Goal: Task Accomplishment & Management: Manage account settings

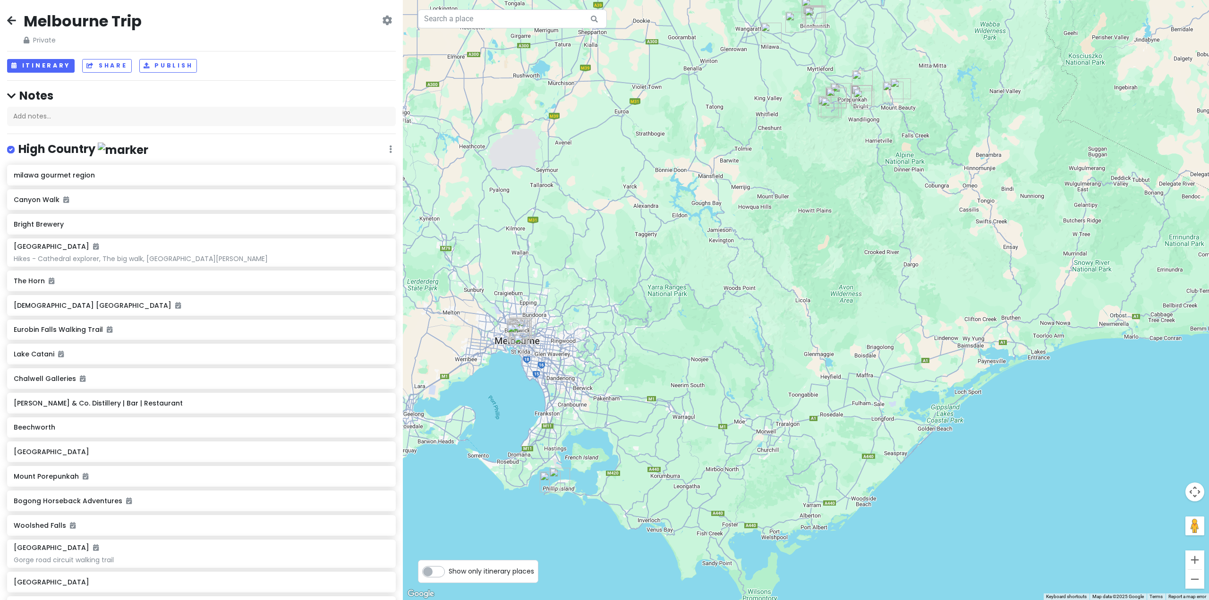
drag, startPoint x: 893, startPoint y: 211, endPoint x: 794, endPoint y: 167, distance: 108.8
click at [794, 167] on div at bounding box center [806, 300] width 806 height 600
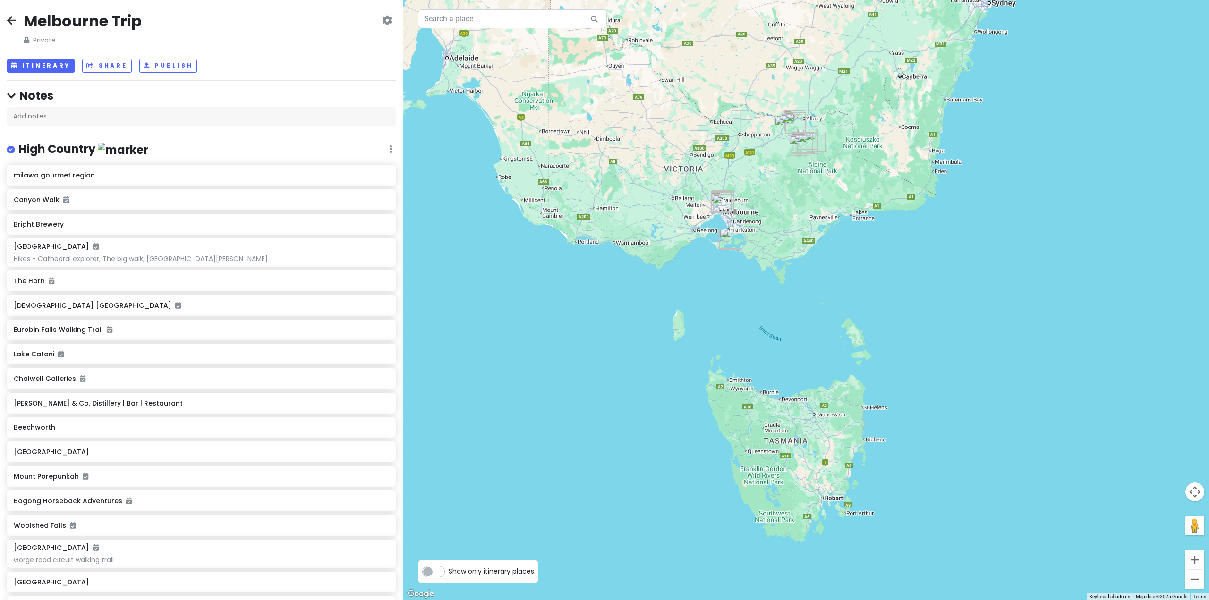
click at [13, 21] on icon at bounding box center [11, 21] width 9 height 8
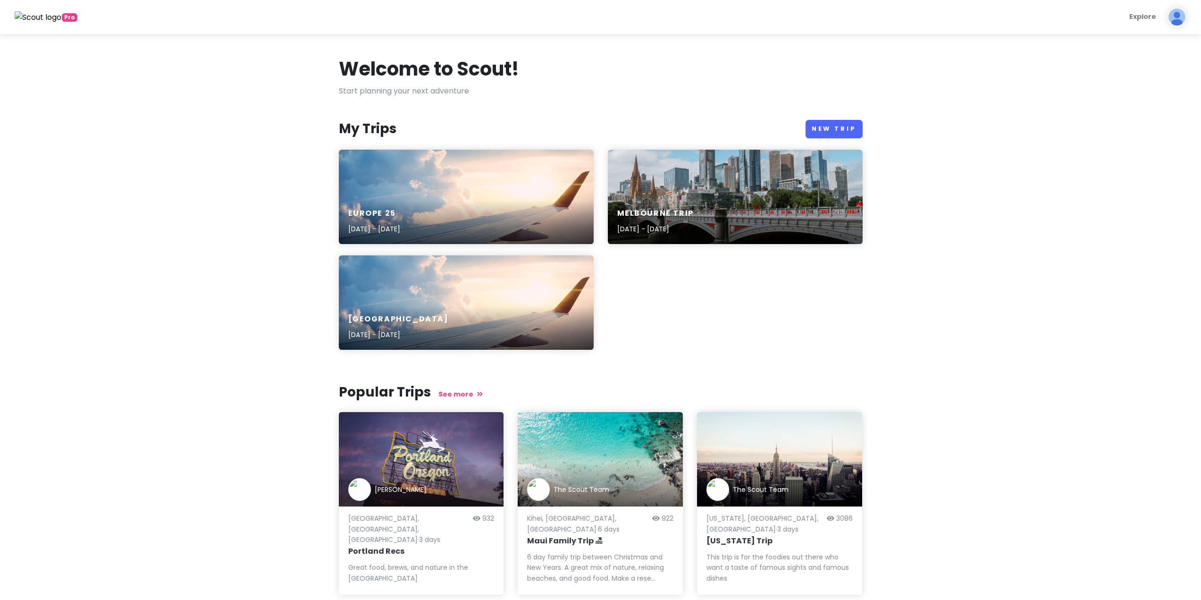
click at [150, 168] on section "Welcome to Scout! Start planning your next adventure My Trips New Trip Europe 2…" at bounding box center [600, 331] width 1201 height 595
drag, startPoint x: 721, startPoint y: 284, endPoint x: 687, endPoint y: 277, distance: 34.7
click at [714, 283] on div "Europe 25 Oct 27, 2025 - Nov 18, 2025 Melbourne Trip Jun 14, 2025 - Jun 23, 202…" at bounding box center [601, 255] width 538 height 211
click at [483, 165] on div "Europe 25 [DATE] - [DATE]" at bounding box center [466, 197] width 255 height 94
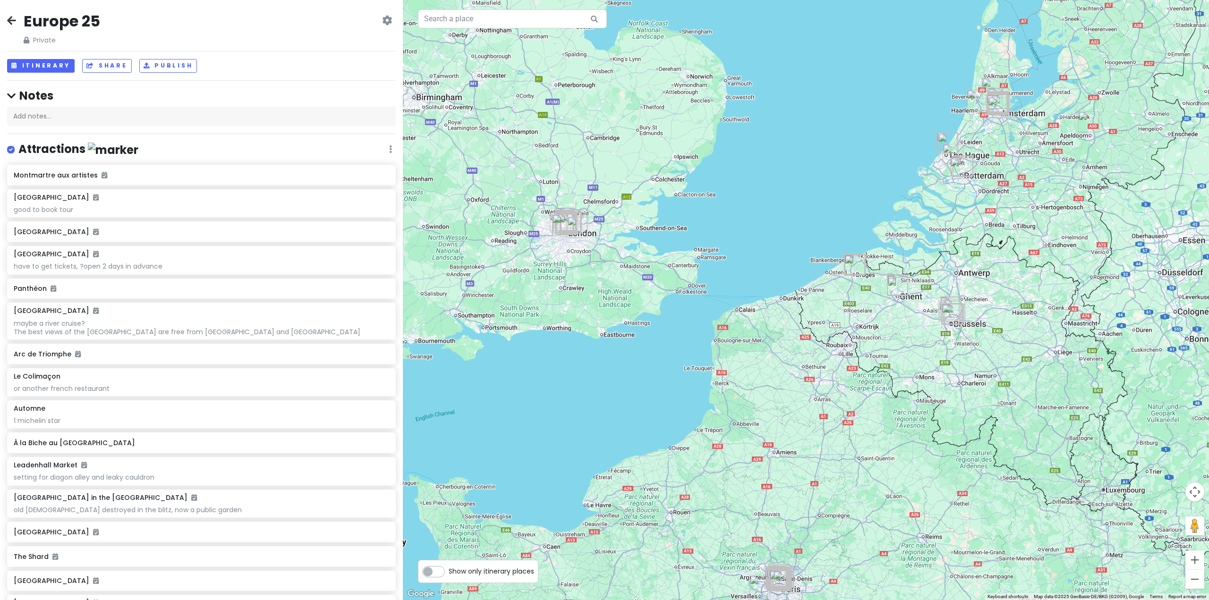
drag, startPoint x: 659, startPoint y: 242, endPoint x: 738, endPoint y: 319, distance: 110.5
click at [666, 288] on div at bounding box center [806, 300] width 806 height 600
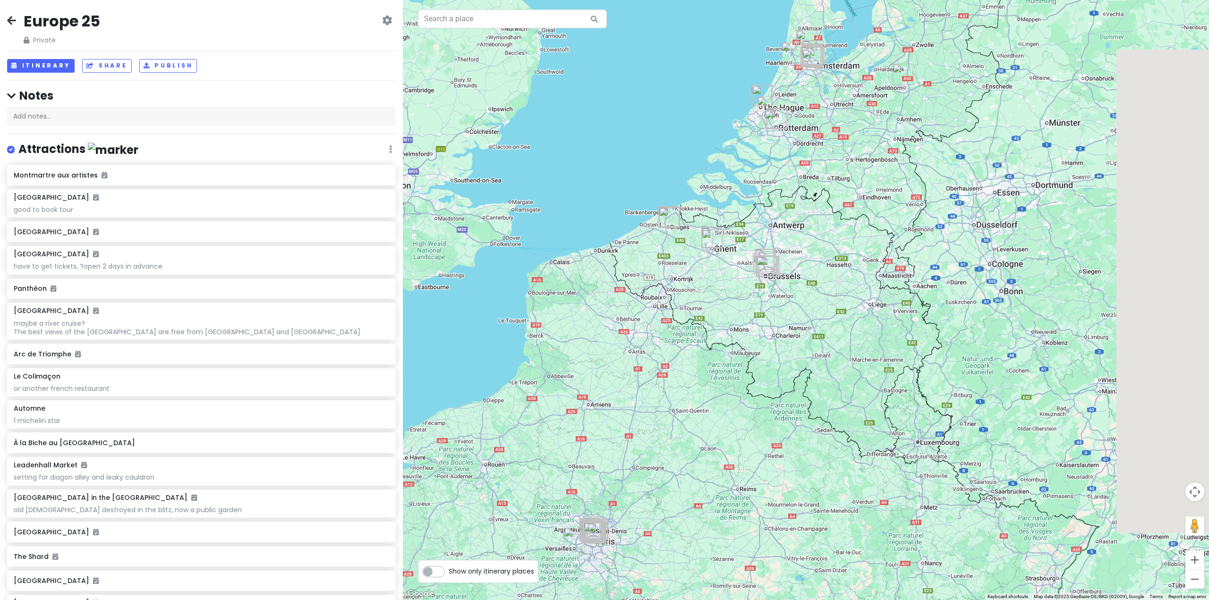
drag, startPoint x: 854, startPoint y: 358, endPoint x: 670, endPoint y: 288, distance: 196.8
click at [671, 288] on div at bounding box center [806, 300] width 806 height 600
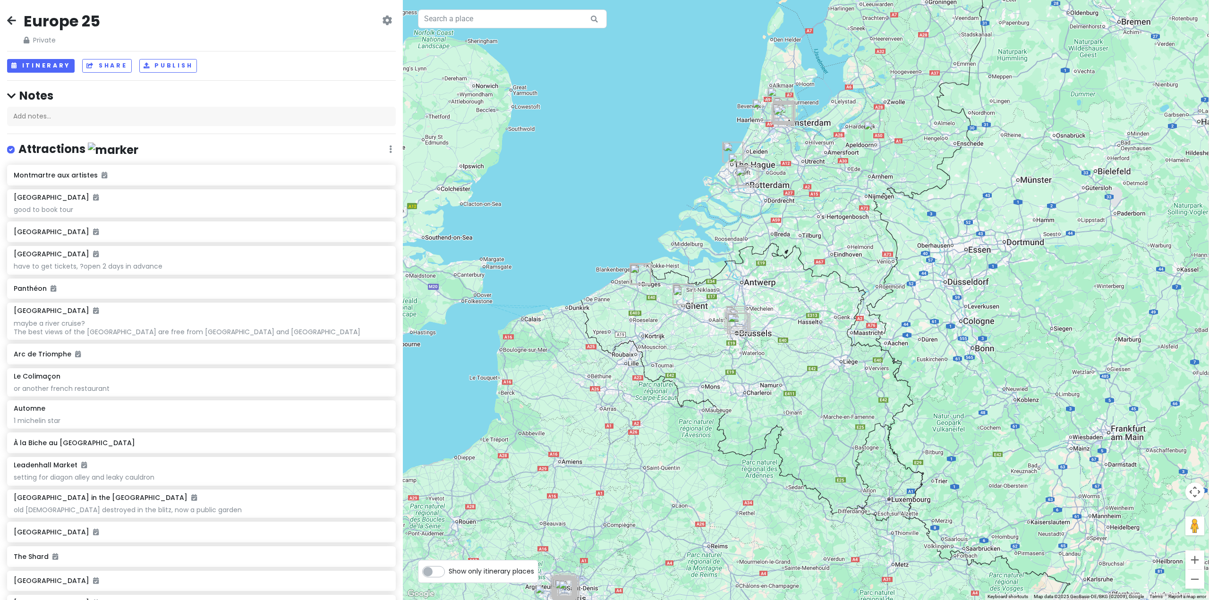
drag, startPoint x: 731, startPoint y: 303, endPoint x: 744, endPoint y: 335, distance: 34.7
click at [803, 364] on div "To navigate, press the arrow keys." at bounding box center [1206, 364] width 806 height 0
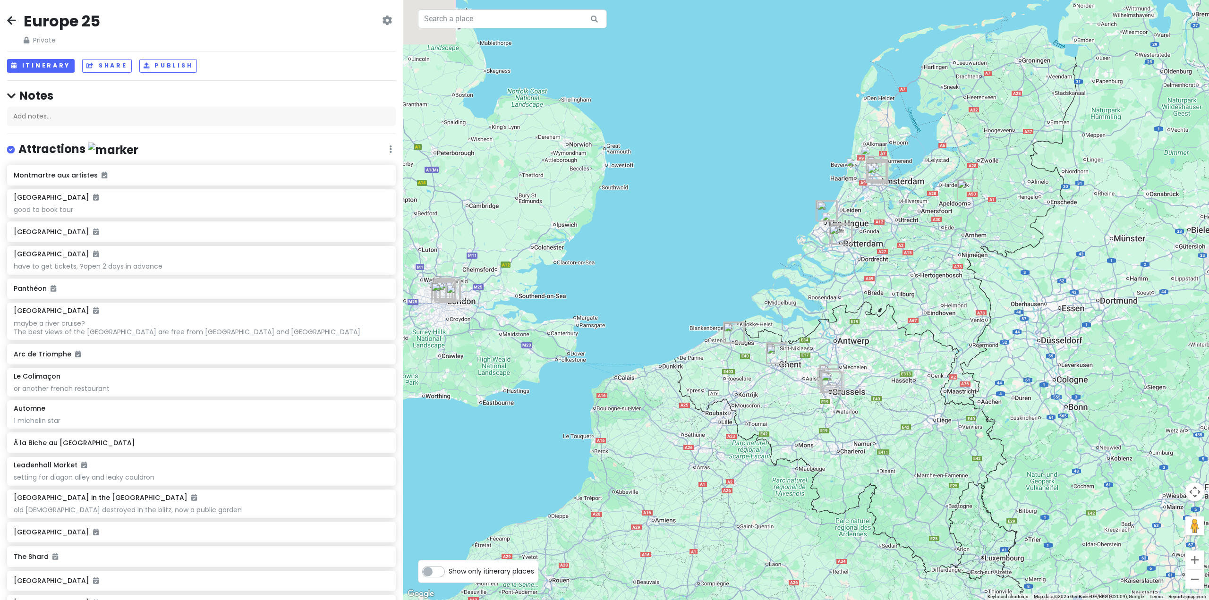
drag, startPoint x: 546, startPoint y: 324, endPoint x: 546, endPoint y: 320, distance: 4.7
click at [549, 322] on div at bounding box center [806, 300] width 806 height 600
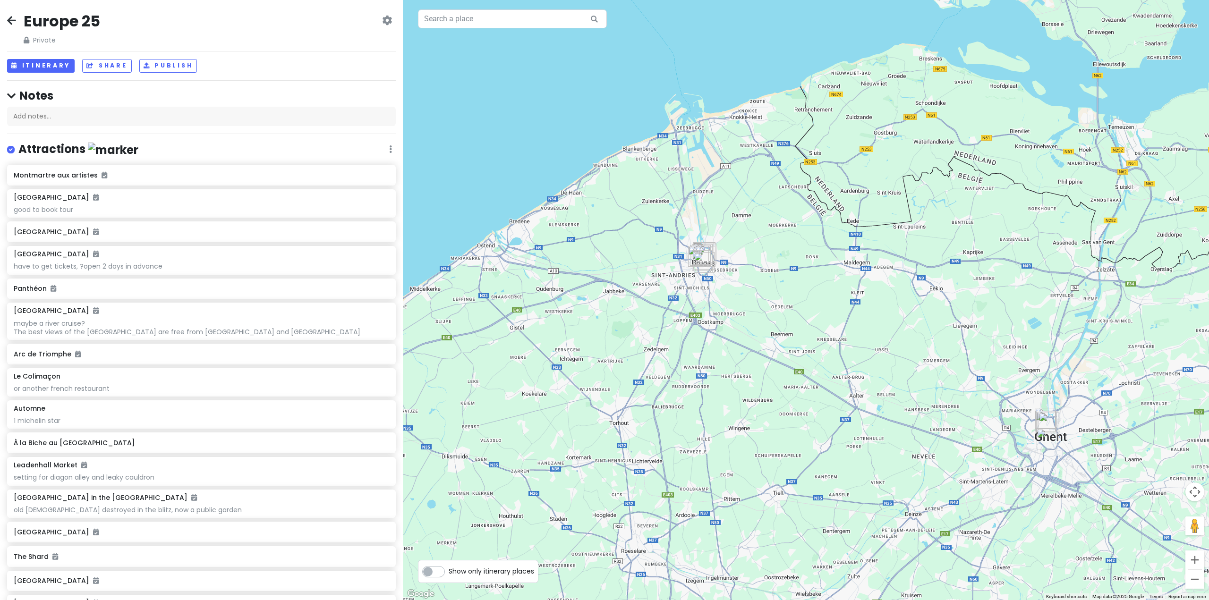
drag, startPoint x: 799, startPoint y: 332, endPoint x: 678, endPoint y: 323, distance: 121.7
click at [598, 243] on div at bounding box center [806, 300] width 806 height 600
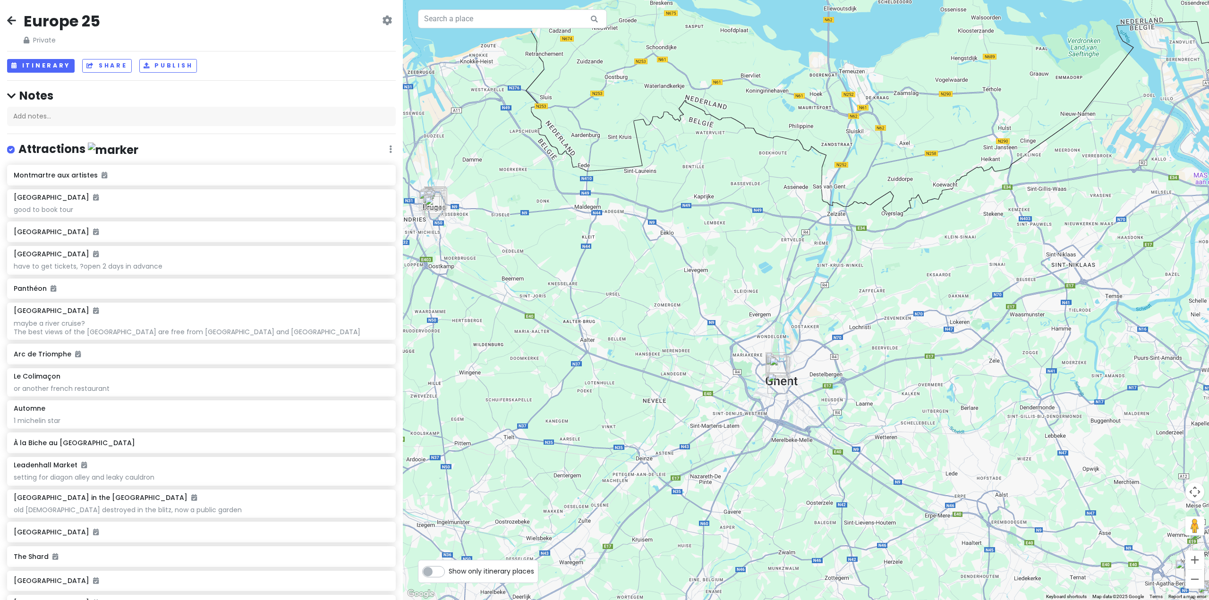
drag, startPoint x: 794, startPoint y: 369, endPoint x: 724, endPoint y: 402, distance: 77.3
click at [724, 402] on div at bounding box center [806, 300] width 806 height 600
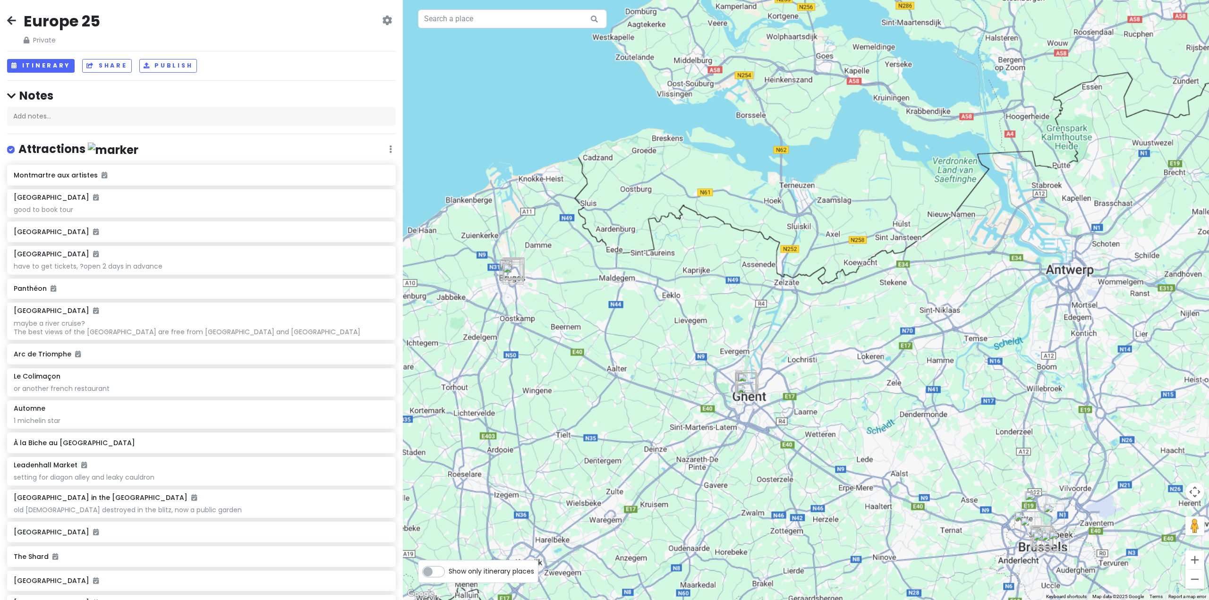
drag, startPoint x: 566, startPoint y: 361, endPoint x: 806, endPoint y: 372, distance: 241.0
click at [847, 396] on div at bounding box center [806, 300] width 806 height 600
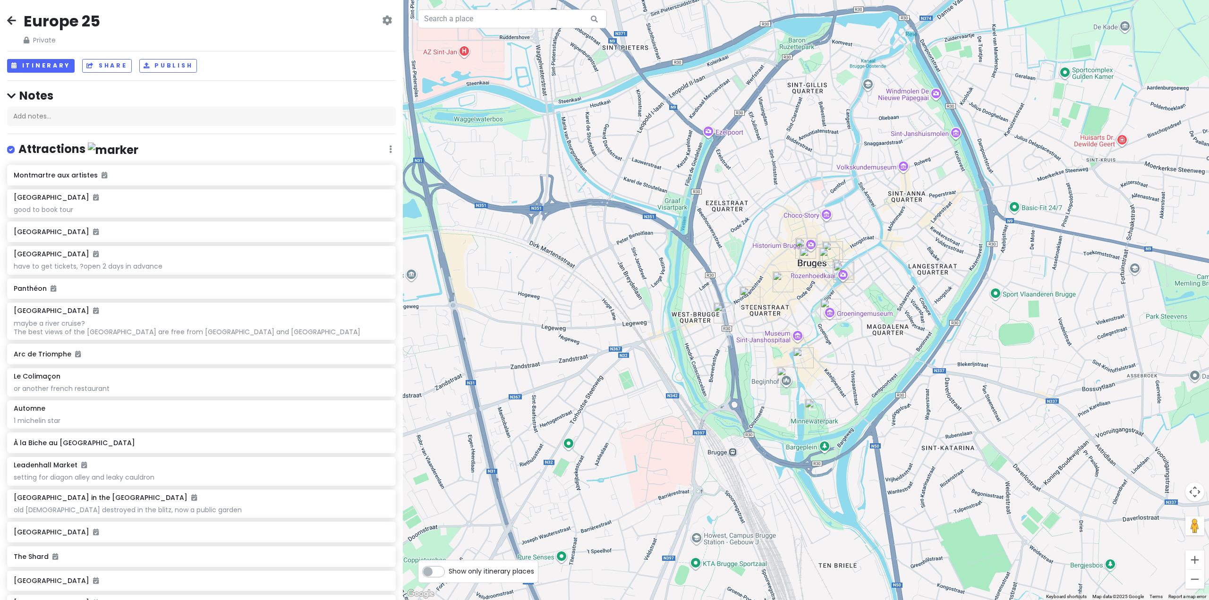
click at [806, 263] on img "Belfort" at bounding box center [809, 257] width 21 height 21
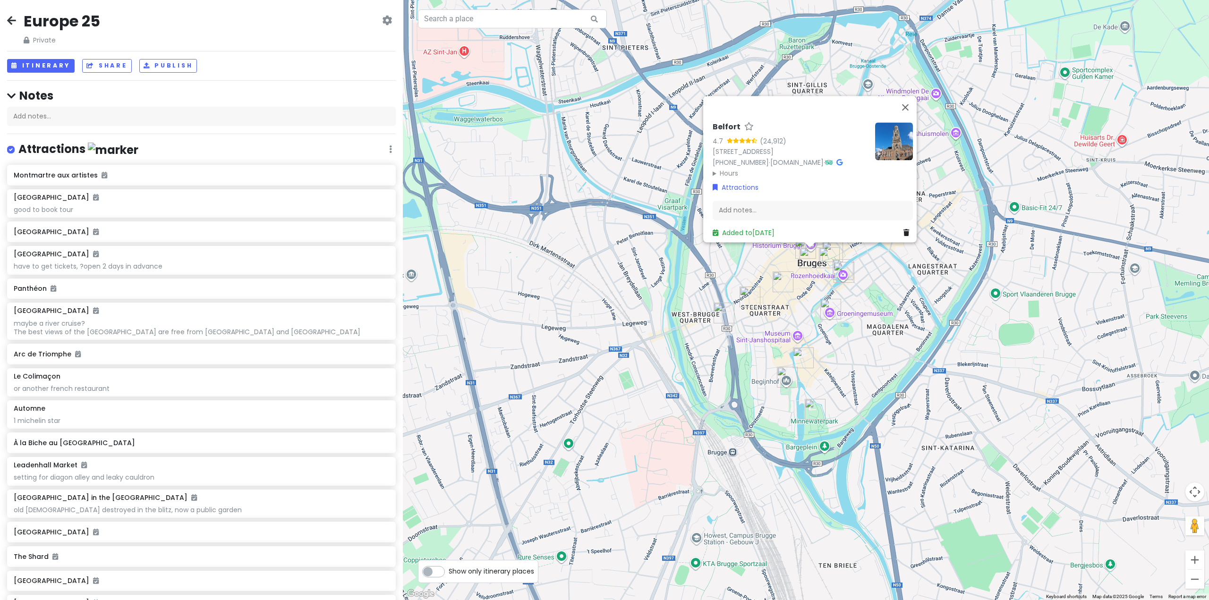
click at [761, 289] on div "Belfort 4.7 (24,912) Markt 7, 8000 Brugge, Belgium +32 50 44 87 43 · www.museab…" at bounding box center [806, 300] width 806 height 600
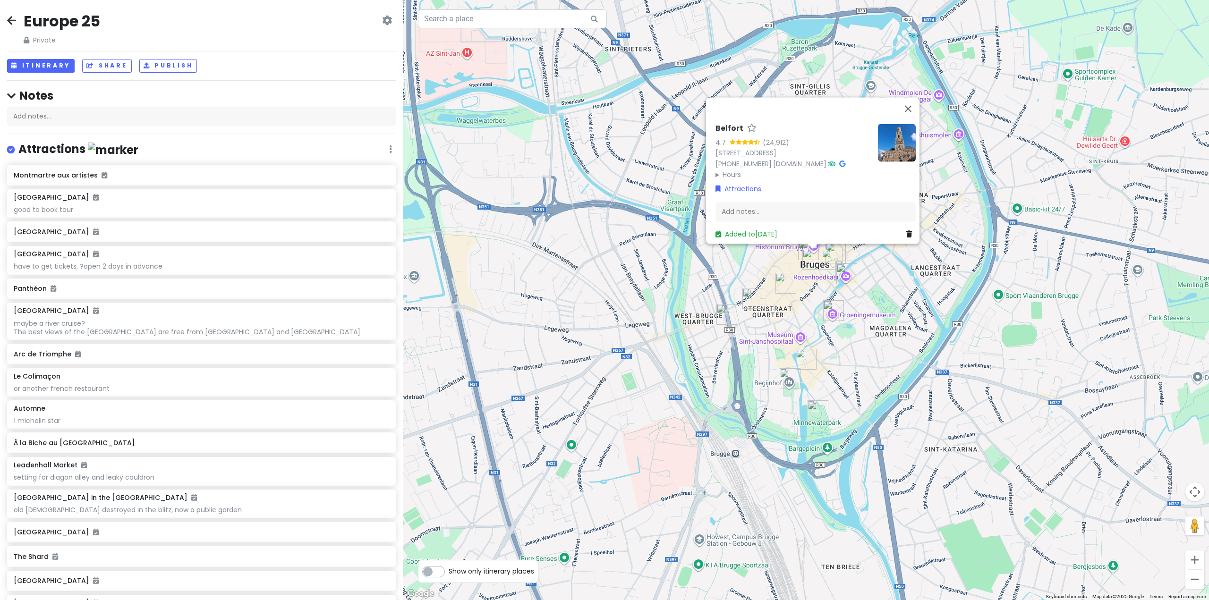
click at [784, 273] on img "Steenstraat" at bounding box center [785, 283] width 21 height 21
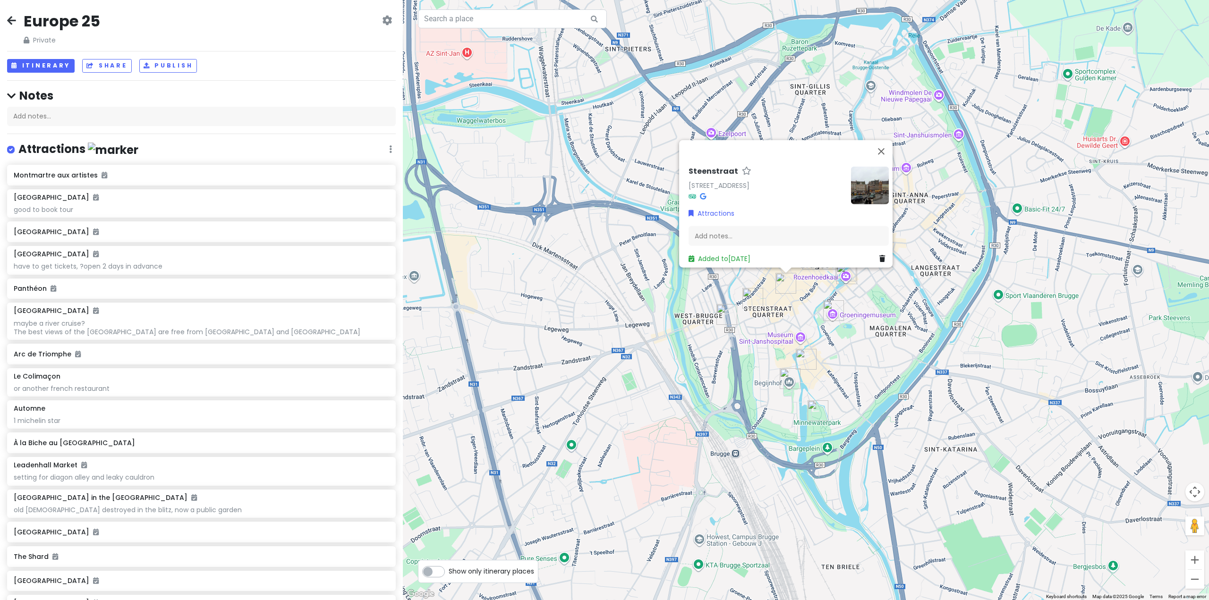
click at [753, 299] on img "Gran kaffee de Passage" at bounding box center [752, 298] width 21 height 21
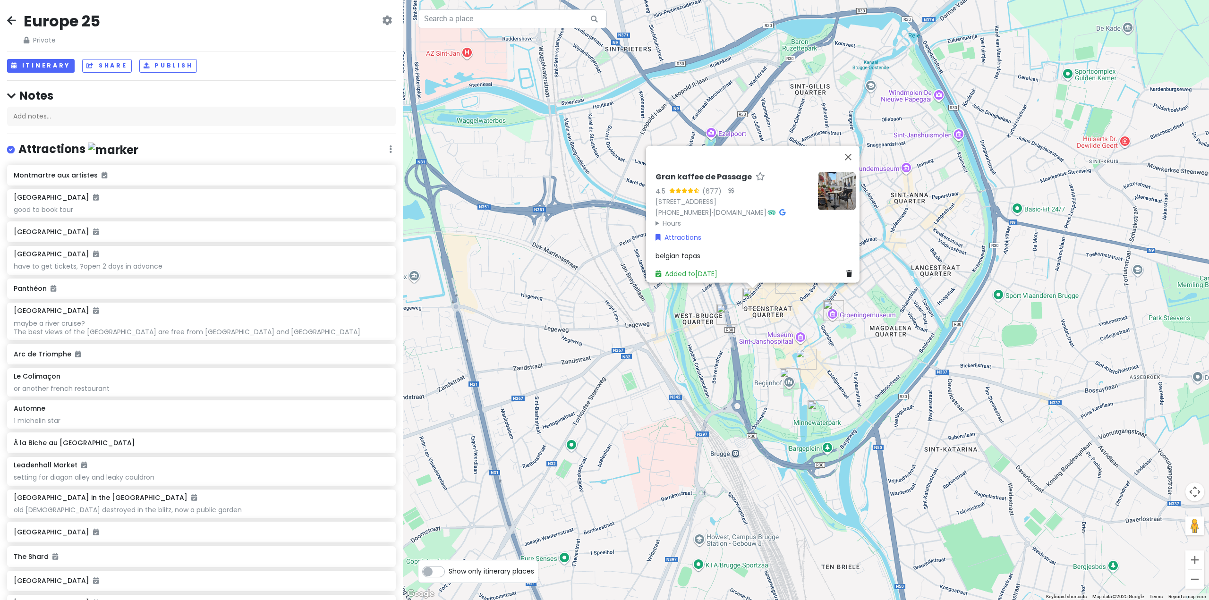
click at [724, 315] on img "Vrijdagmarkt" at bounding box center [726, 314] width 21 height 21
drag, startPoint x: 805, startPoint y: 363, endPoint x: 783, endPoint y: 382, distance: 28.8
click at [803, 363] on img "Huisbrouwerij De Halve Maan" at bounding box center [805, 359] width 21 height 21
click at [782, 383] on img at bounding box center [788, 378] width 21 height 21
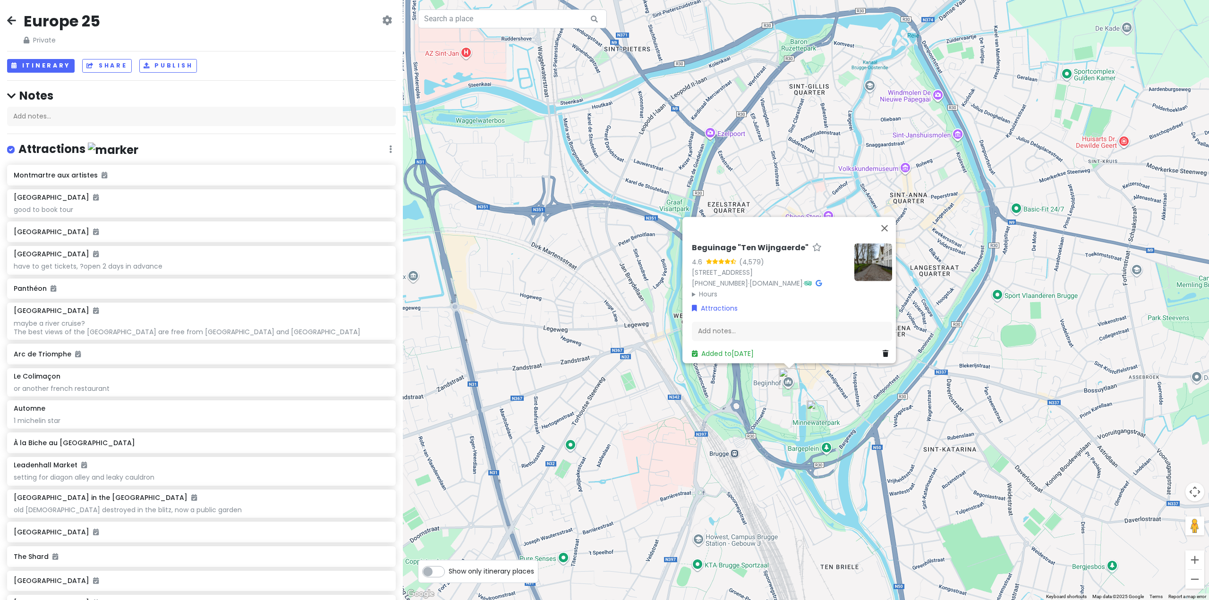
click at [822, 405] on img "Minnewater Park" at bounding box center [816, 410] width 21 height 21
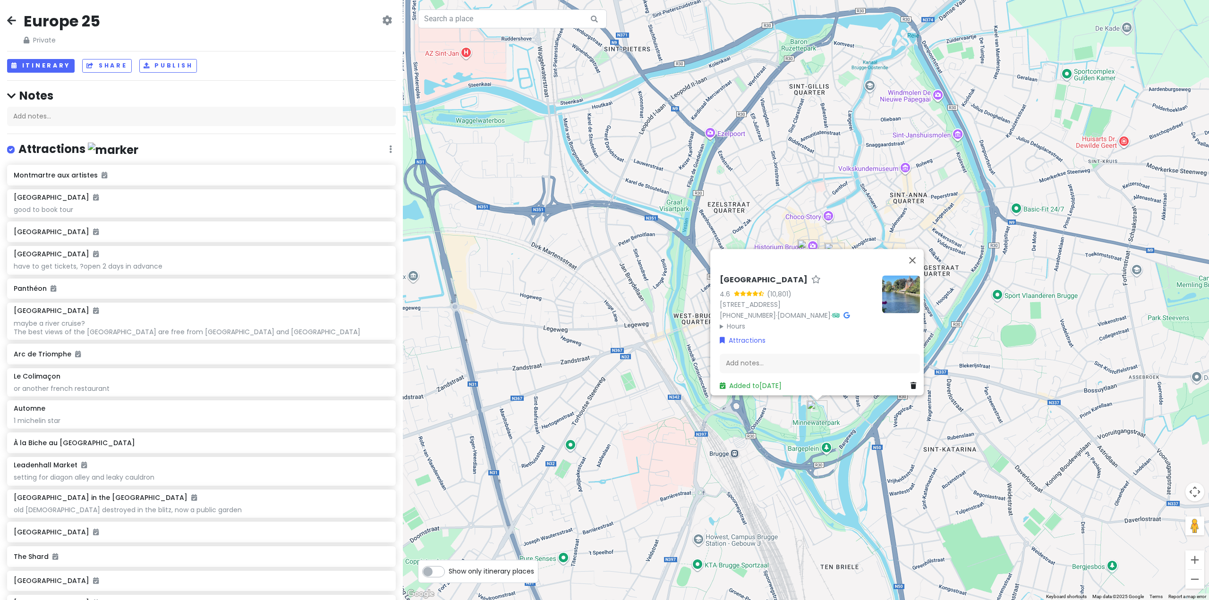
click at [949, 418] on div "Minnewater Park 4.6 (10,801) Minnewater 1/15, 8000 Brugge, Belgium +32 50 44 80…" at bounding box center [806, 300] width 806 height 600
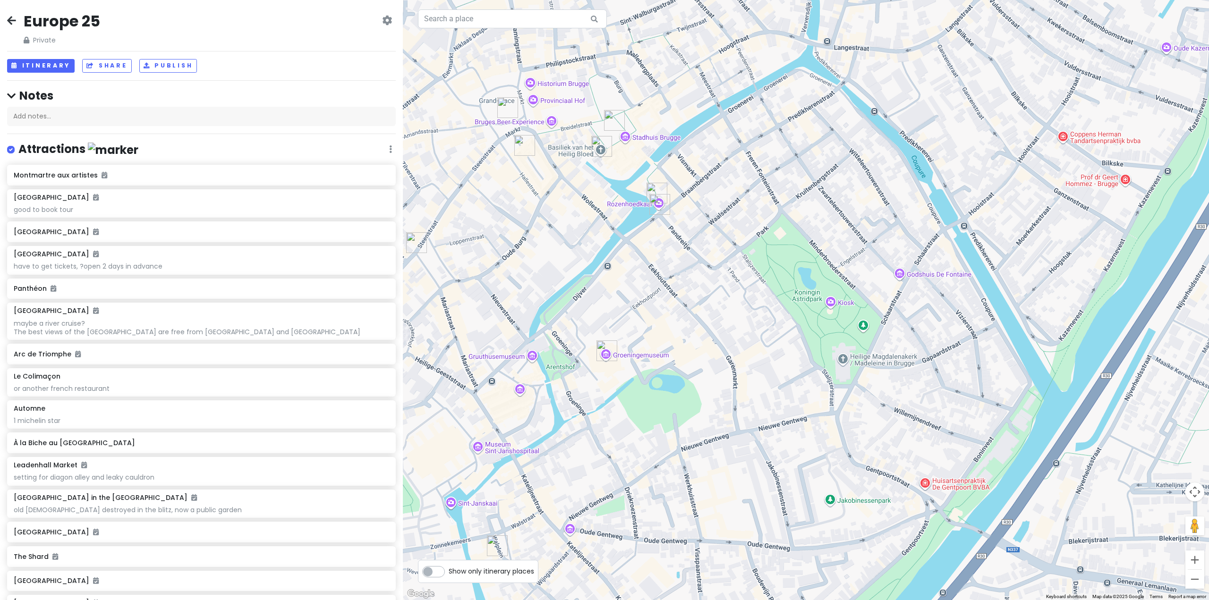
click at [605, 355] on img "Groeninge Museum" at bounding box center [606, 350] width 21 height 21
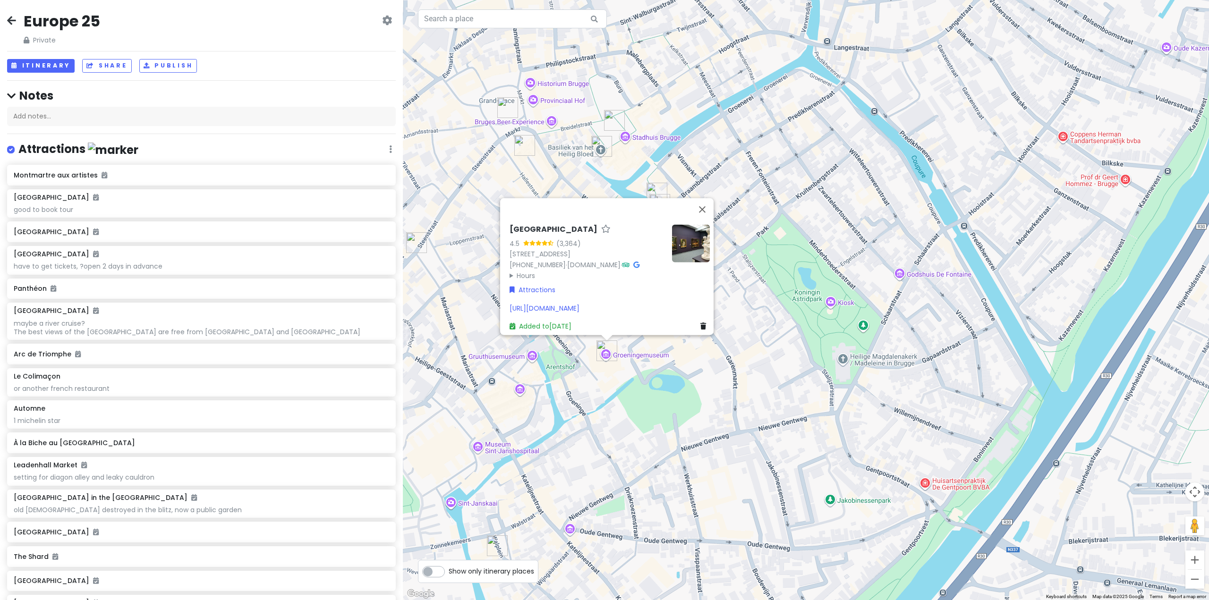
click at [781, 292] on div "Groeninge Museum 4.5 (3,364) Dijver 12, 8000 Brugge, Belgium +32 50 44 87 43 · …" at bounding box center [806, 300] width 806 height 600
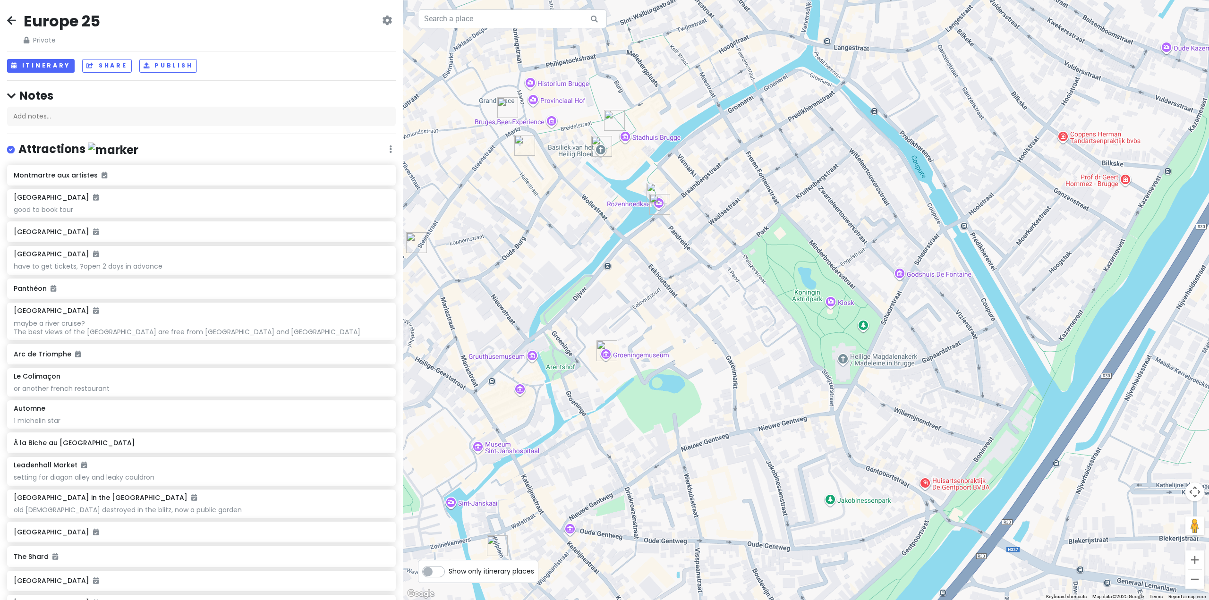
click at [629, 204] on div at bounding box center [806, 300] width 806 height 600
click at [663, 206] on img "Rozenhoedkaai" at bounding box center [659, 204] width 21 height 21
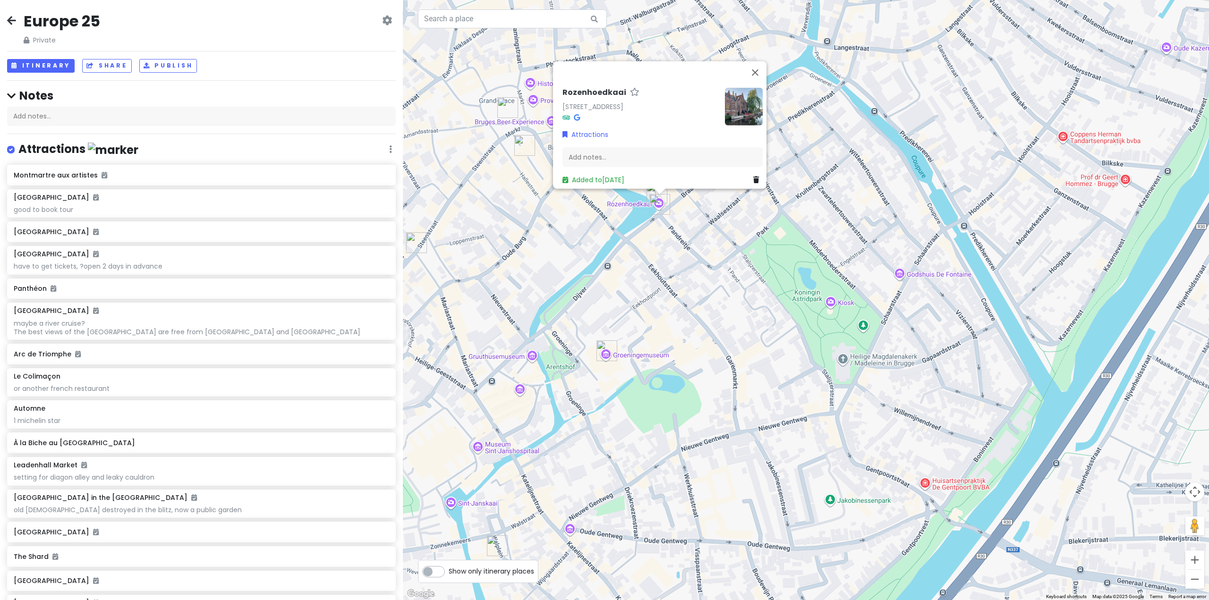
click at [547, 304] on div "Rozenhoedkaai Rozenhoedkaai, 8000 Brugge, Belgium Attractions Add notes... Adde…" at bounding box center [806, 300] width 806 height 600
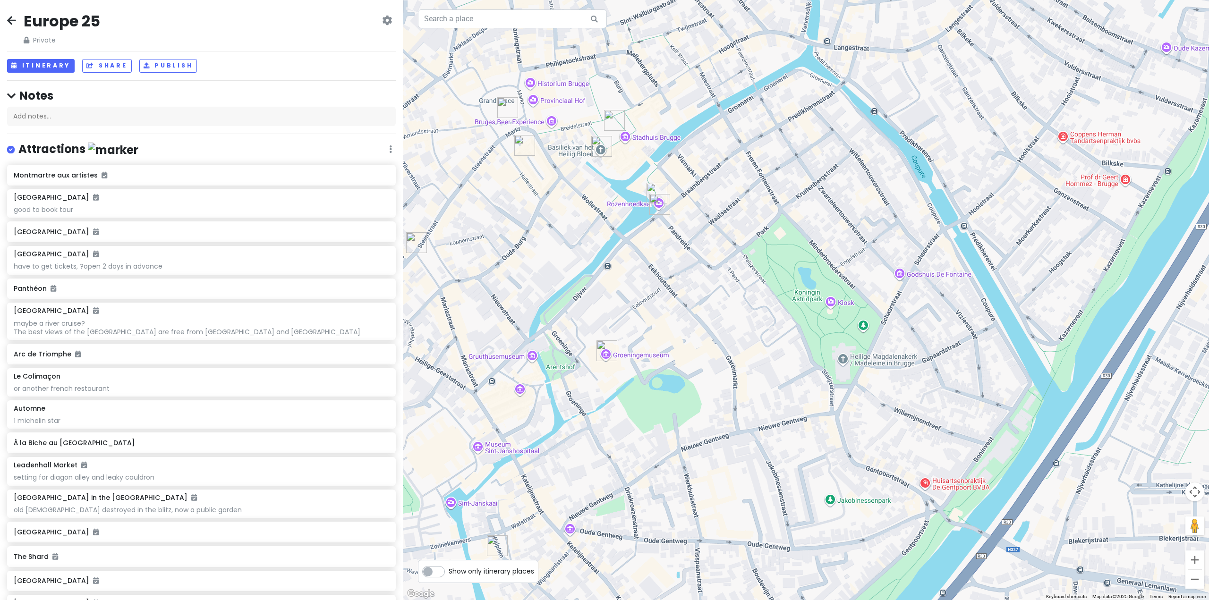
click at [617, 145] on div at bounding box center [806, 300] width 806 height 600
click at [589, 157] on div at bounding box center [806, 300] width 806 height 600
click at [597, 145] on img "Basilica of the Holy Blood" at bounding box center [601, 146] width 21 height 21
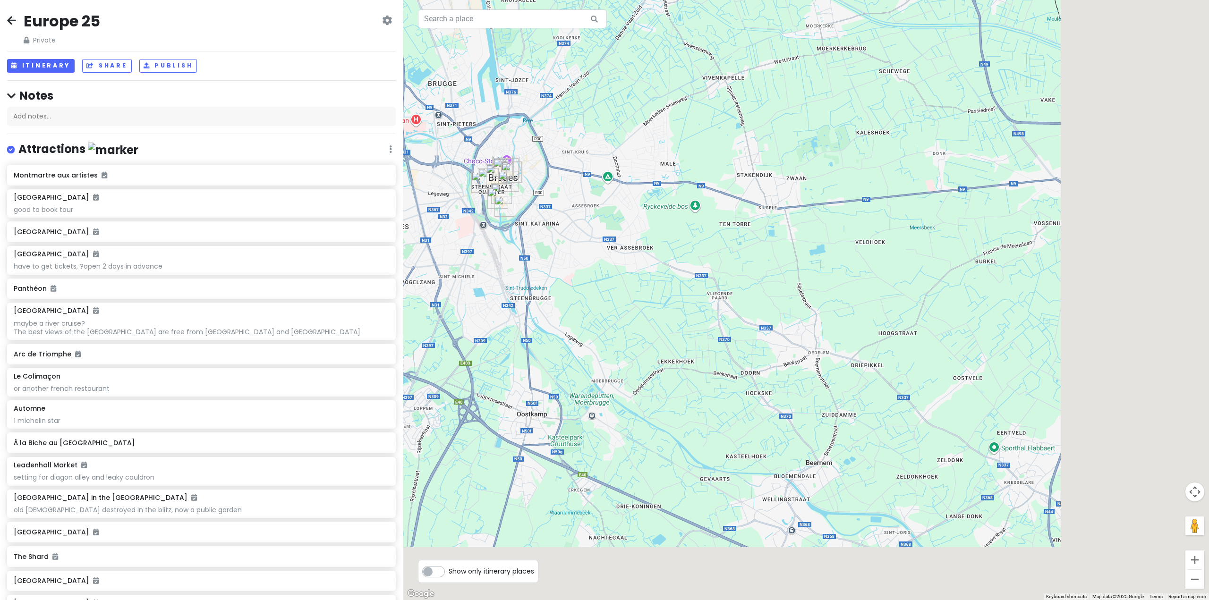
drag, startPoint x: 886, startPoint y: 422, endPoint x: 627, endPoint y: 192, distance: 346.1
click at [639, 178] on div "To navigate, press the arrow keys." at bounding box center [806, 300] width 806 height 600
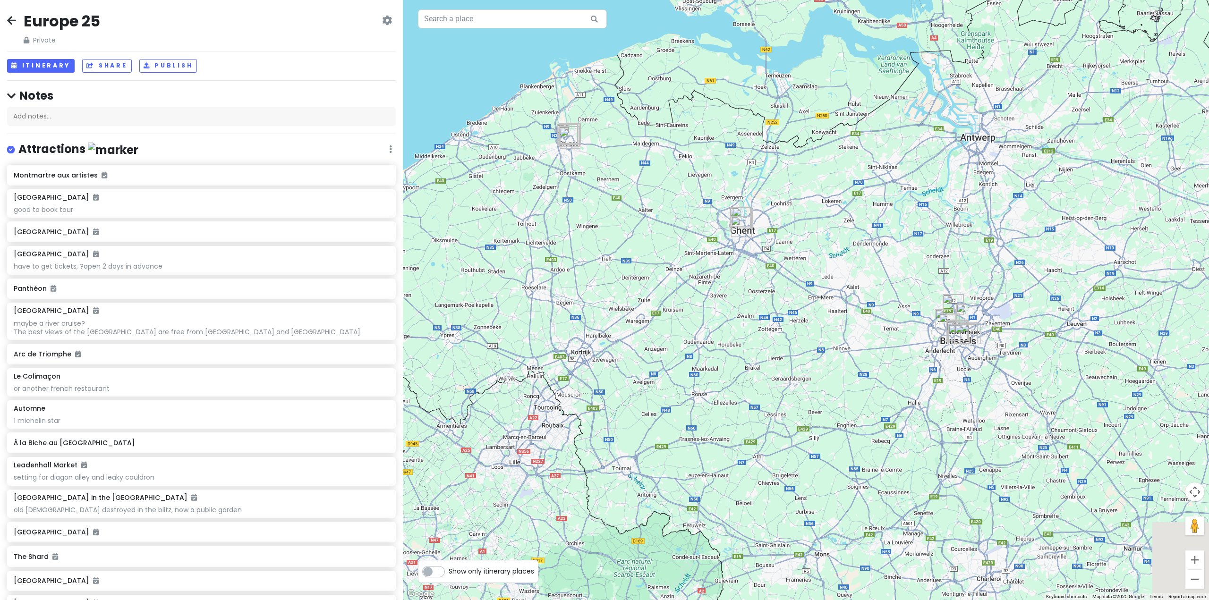
drag, startPoint x: 915, startPoint y: 371, endPoint x: 887, endPoint y: 370, distance: 28.3
click at [887, 370] on div at bounding box center [806, 300] width 806 height 600
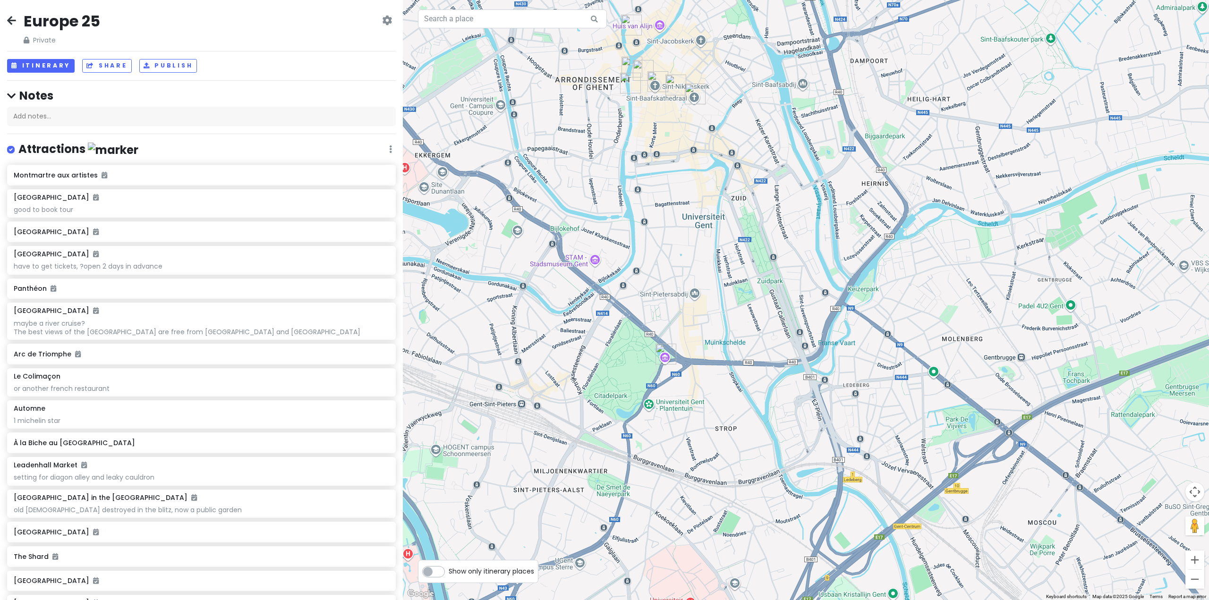
click at [660, 356] on img "Museum voor Schone Kunsten" at bounding box center [665, 354] width 21 height 21
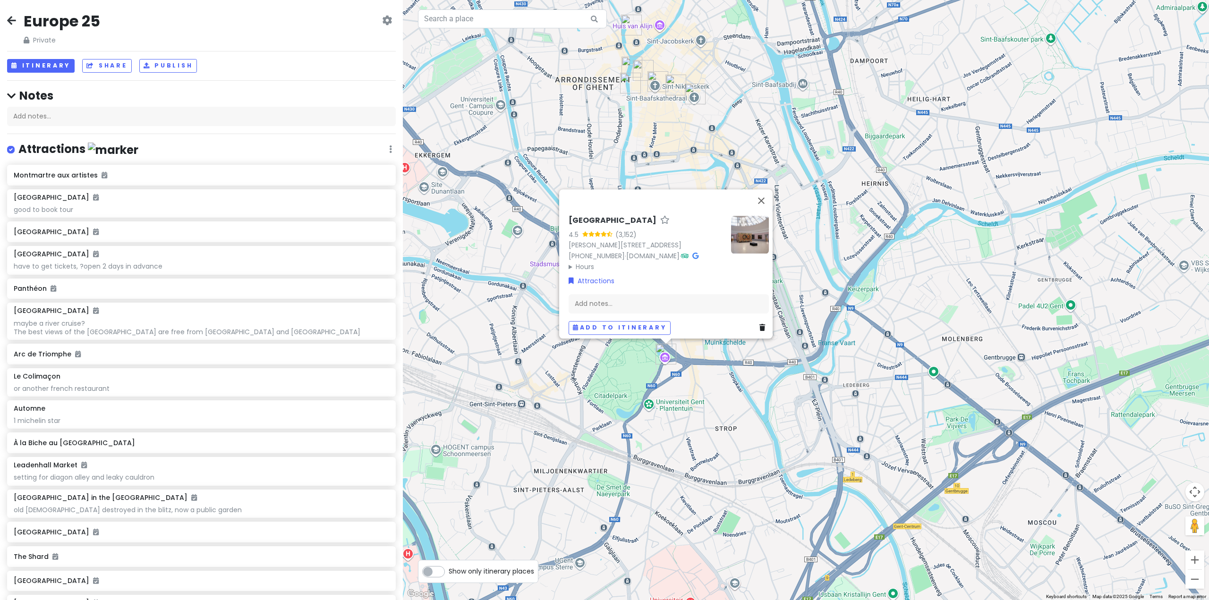
click at [838, 205] on div "Museum voor Schone Kunsten 4.5 (3,152) Fernand Scribedreef 1, 9000 Gent, Belgiu…" at bounding box center [806, 300] width 806 height 600
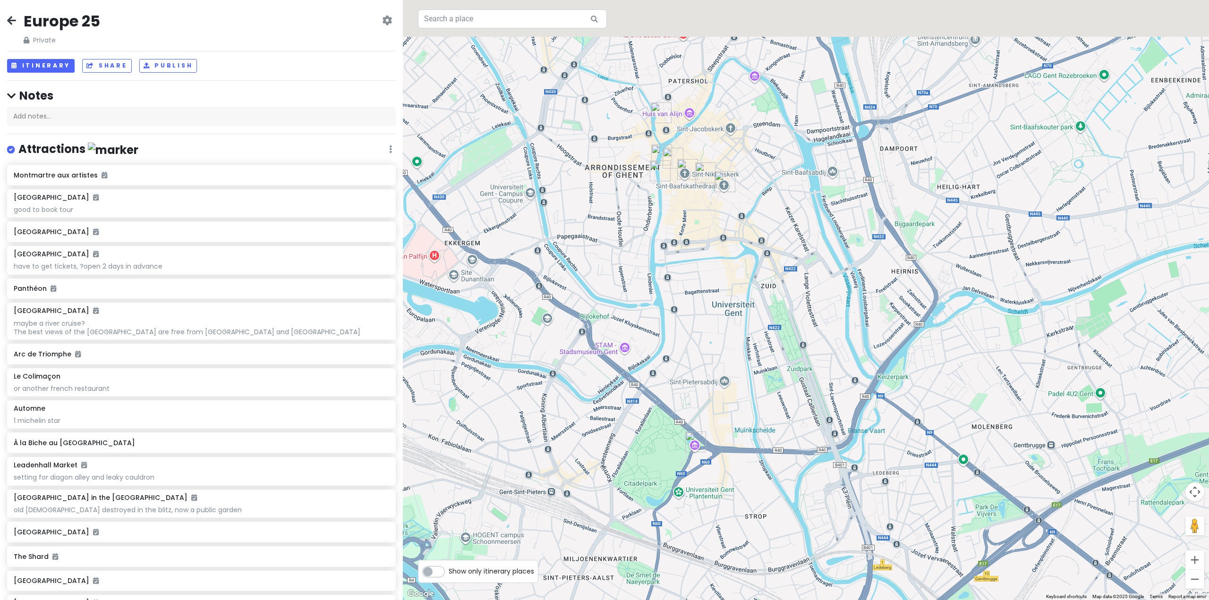
drag, startPoint x: 694, startPoint y: 125, endPoint x: 726, endPoint y: 218, distance: 98.7
click at [726, 218] on div at bounding box center [806, 300] width 806 height 600
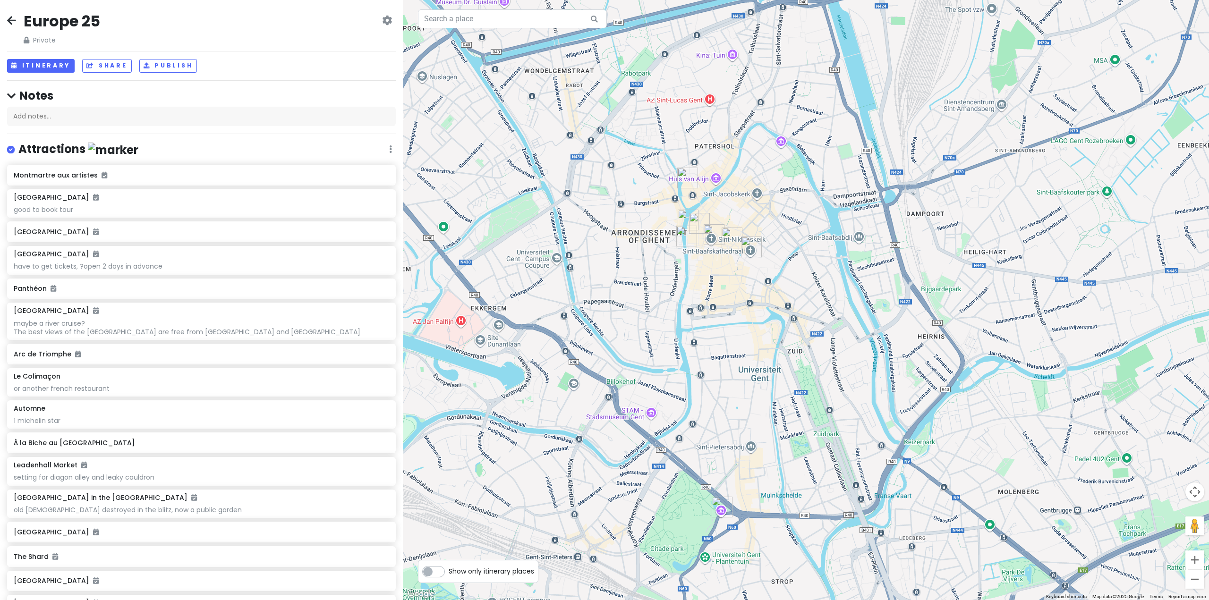
click at [748, 247] on img "Saint Bavo's Cathedral" at bounding box center [751, 247] width 21 height 21
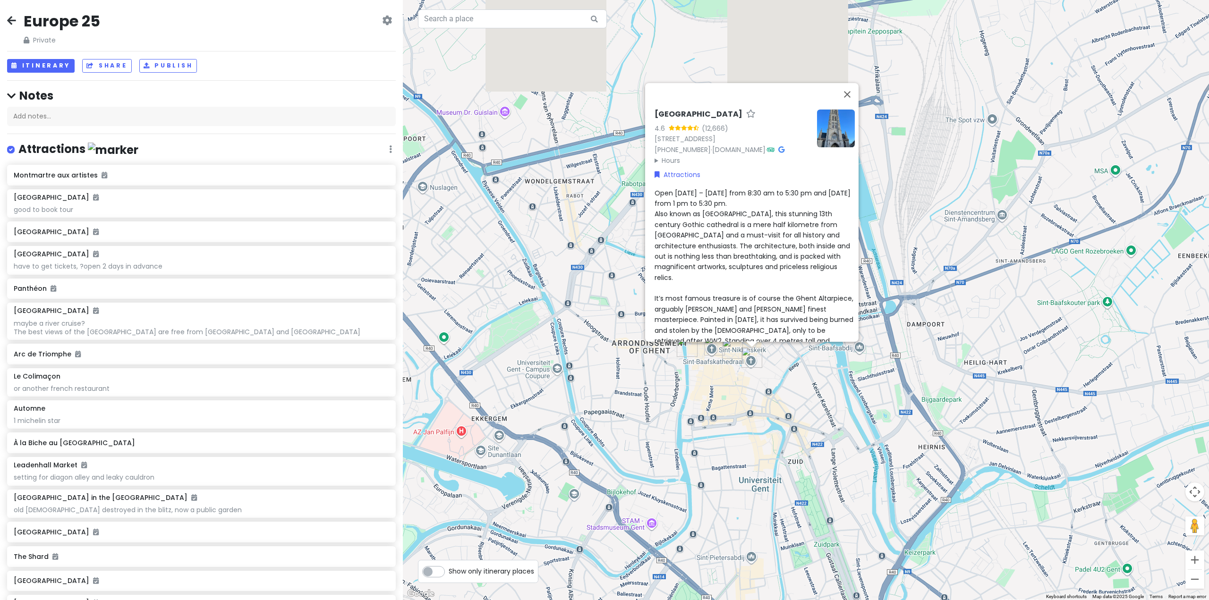
drag, startPoint x: 955, startPoint y: 234, endPoint x: 955, endPoint y: 293, distance: 59.5
click at [955, 293] on div "Saint Bavo's Cathedral 4.6 (12,666) Sint-Baafsplein 1, 9000 Gent, Belgium +32 9…" at bounding box center [806, 300] width 806 height 600
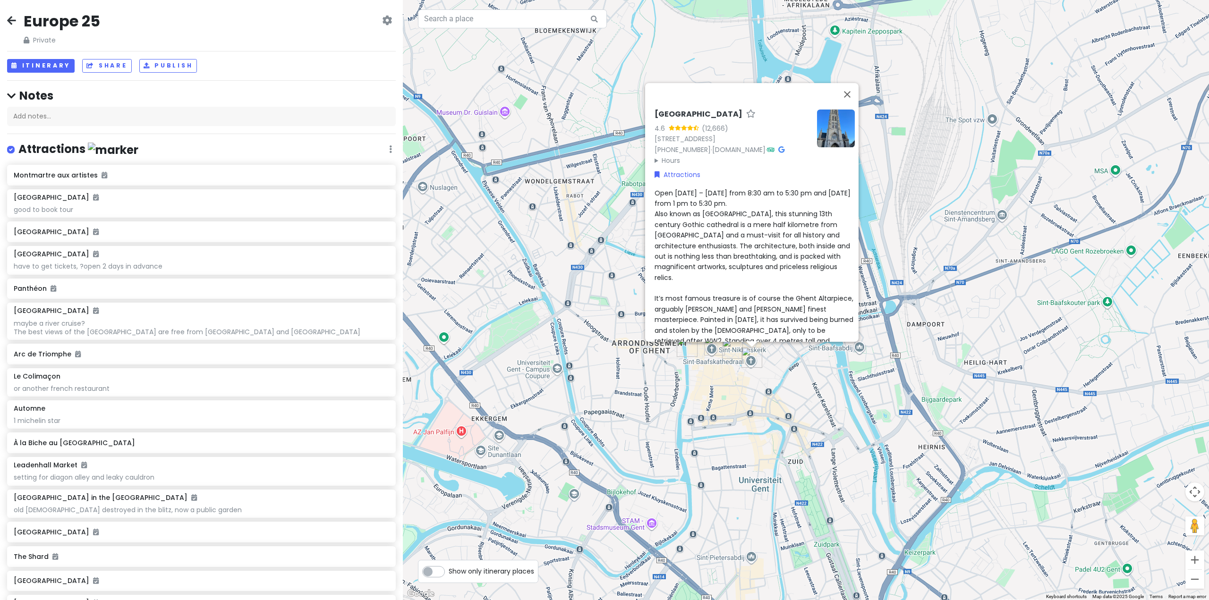
click at [707, 426] on div "Saint Bavo's Cathedral 4.6 (12,666) Sint-Baafsplein 1, 9000 Gent, Belgium +32 9…" at bounding box center [806, 300] width 806 height 600
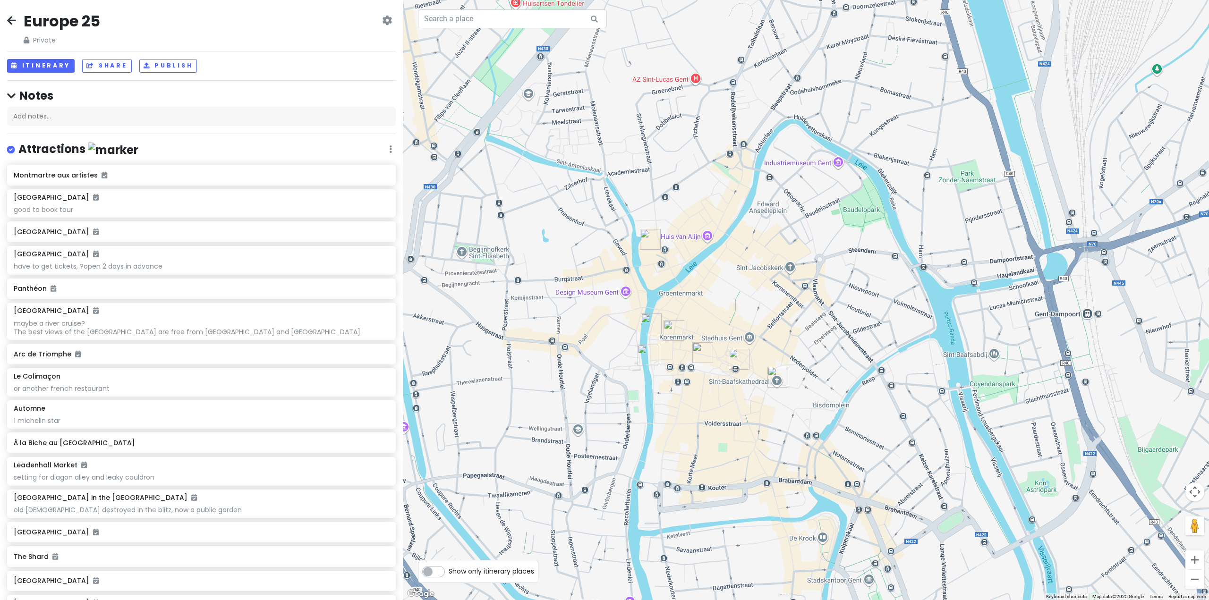
drag, startPoint x: 738, startPoint y: 363, endPoint x: 733, endPoint y: 364, distance: 5.8
click at [737, 364] on img "Belfry of Ghent" at bounding box center [738, 359] width 21 height 21
click at [692, 349] on img "St. Nicholas' Cathedral" at bounding box center [701, 352] width 21 height 21
click at [701, 351] on img "St. Nicholas' Cathedral" at bounding box center [702, 352] width 21 height 21
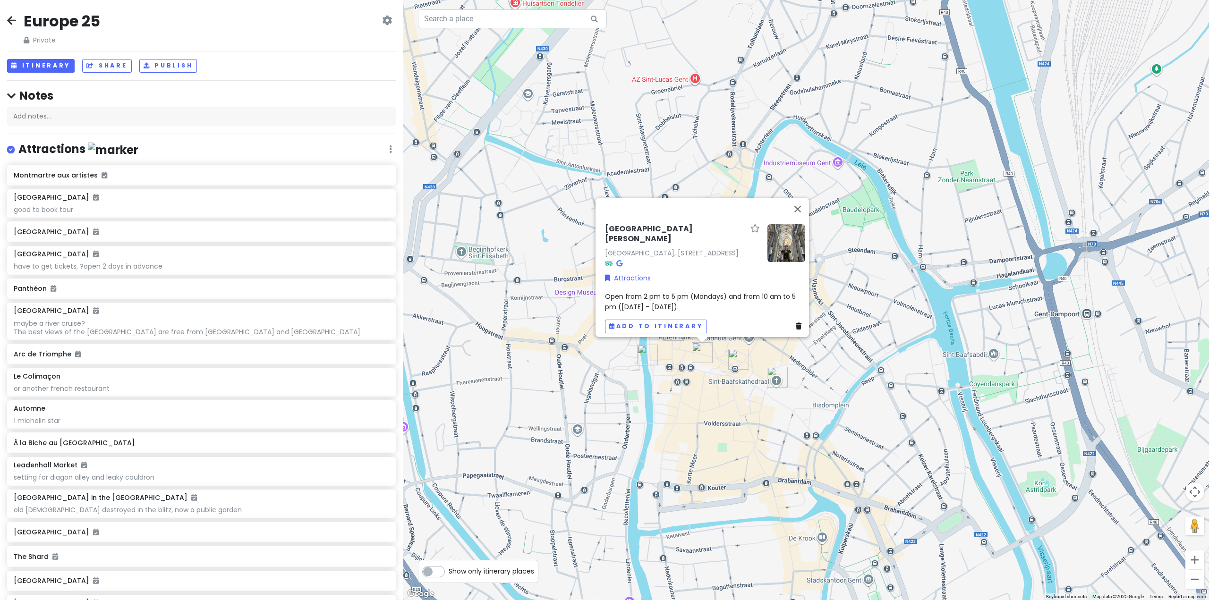
click at [731, 358] on img "Belfry of Ghent" at bounding box center [738, 359] width 21 height 21
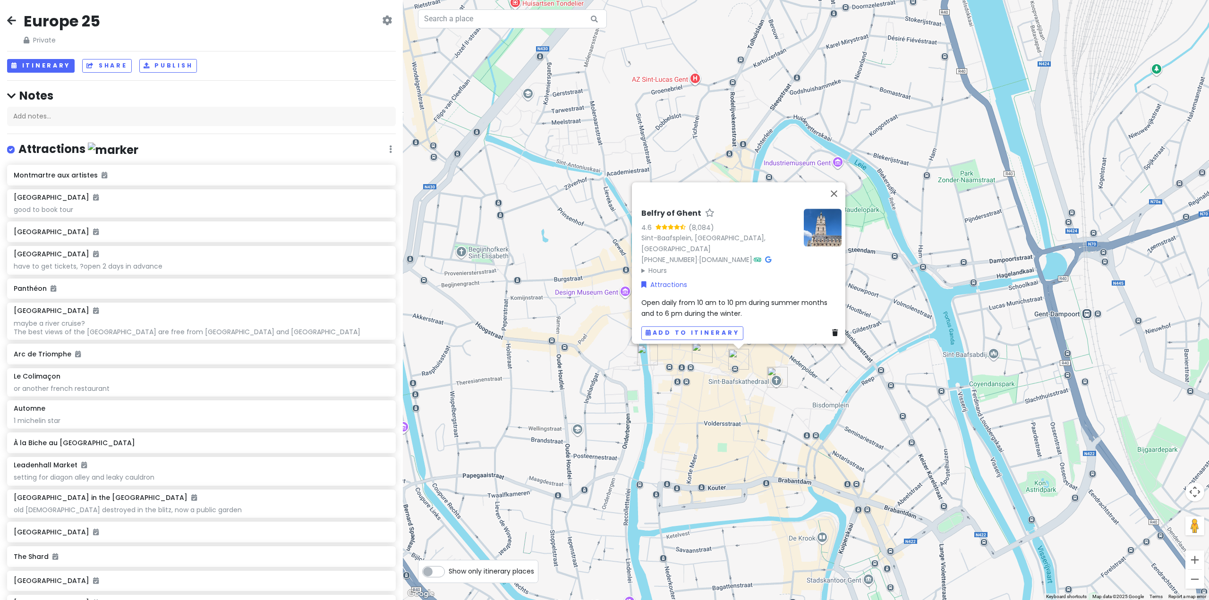
click at [699, 413] on div "Belfry of Ghent 4.6 (8,084) Sint-Baafsplein, 9000 Gent, Belgium +32 9 266 85 00…" at bounding box center [806, 300] width 806 height 600
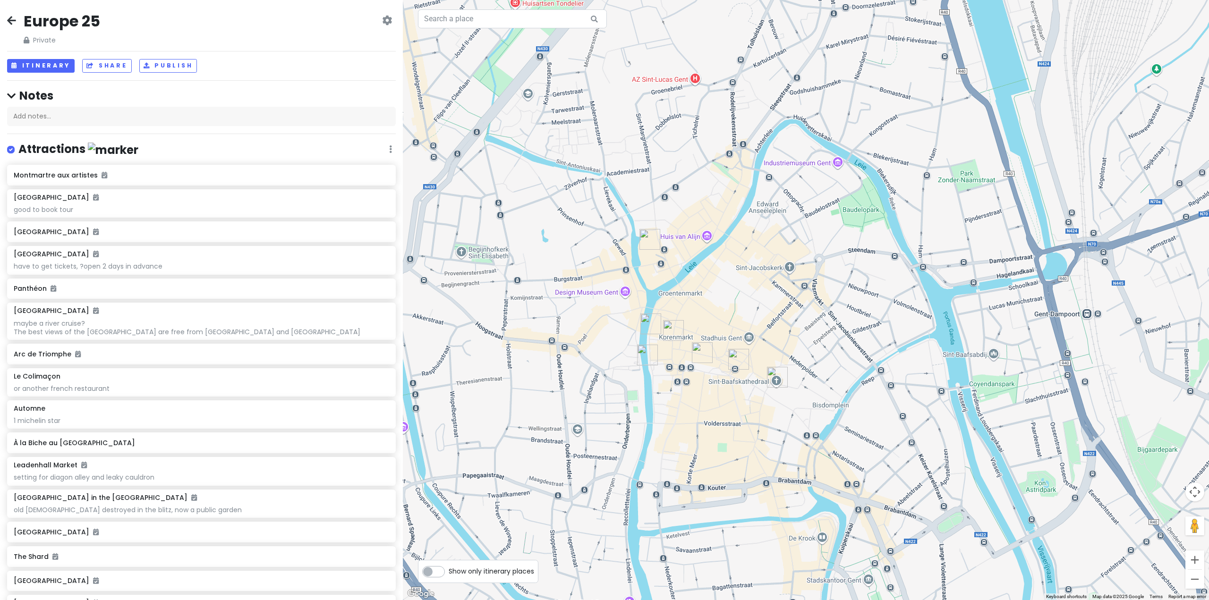
click at [643, 355] on img "St Michael's Bridge" at bounding box center [647, 355] width 21 height 21
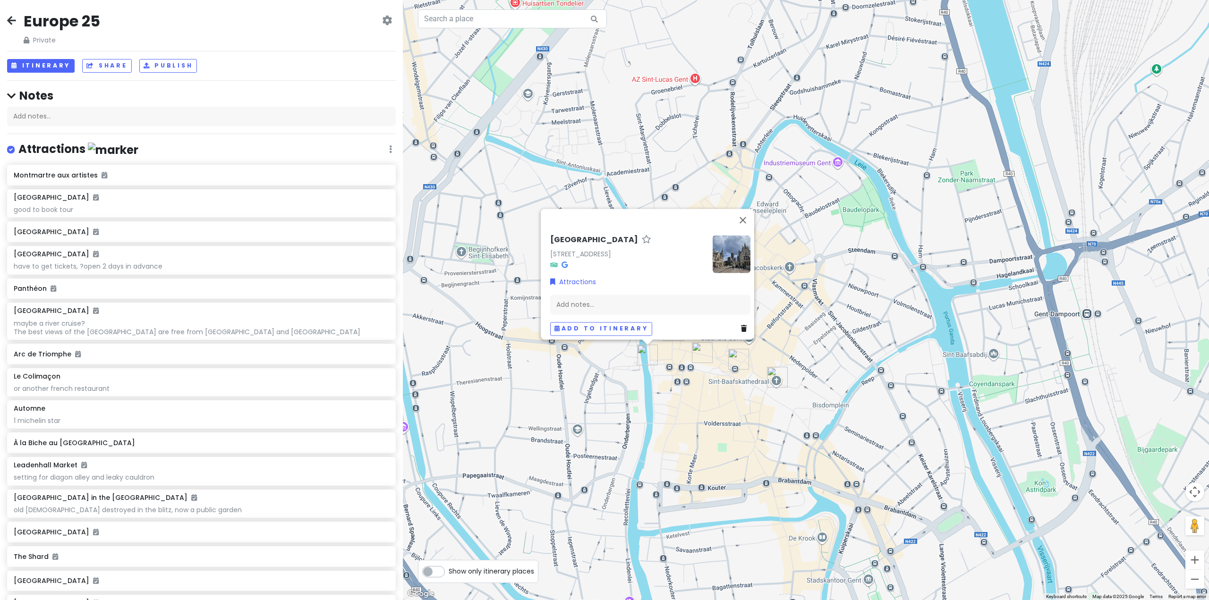
click at [716, 408] on div "St Michael's Bridge Sint-Michielsplein, 9000 Gent, Belgium Attractions Add note…" at bounding box center [806, 300] width 806 height 600
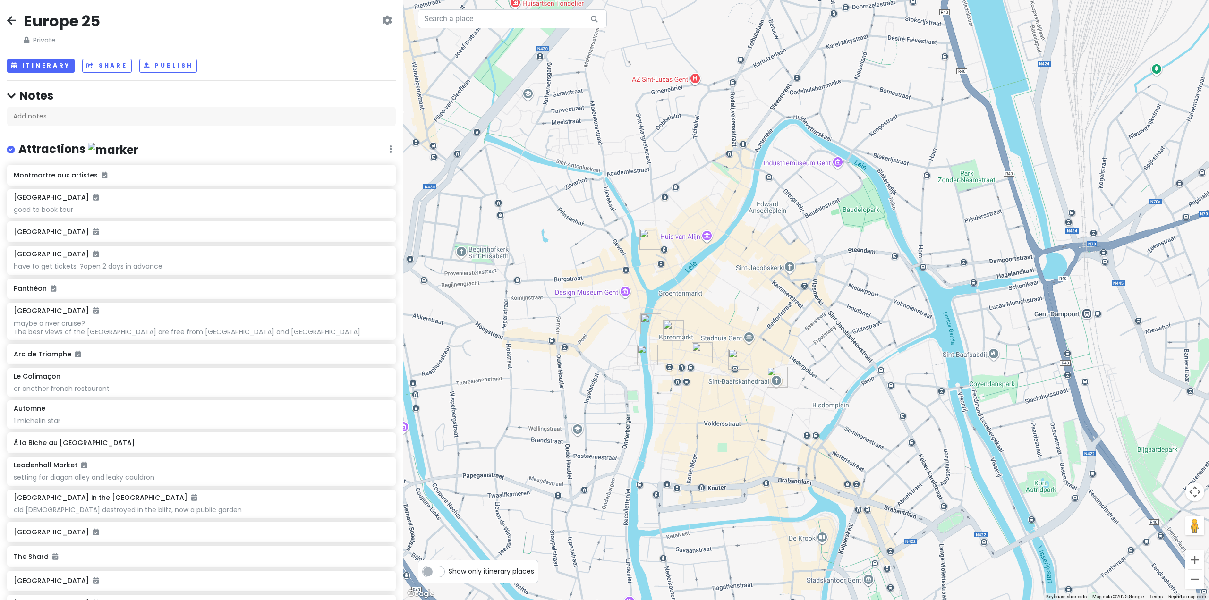
drag, startPoint x: 736, startPoint y: 364, endPoint x: 736, endPoint y: 370, distance: 5.2
click at [736, 365] on img "Belfry of Ghent" at bounding box center [738, 359] width 21 height 21
click at [733, 356] on img "Belfry of Ghent" at bounding box center [738, 359] width 21 height 21
click at [738, 356] on img "Belfry of Ghent" at bounding box center [738, 359] width 21 height 21
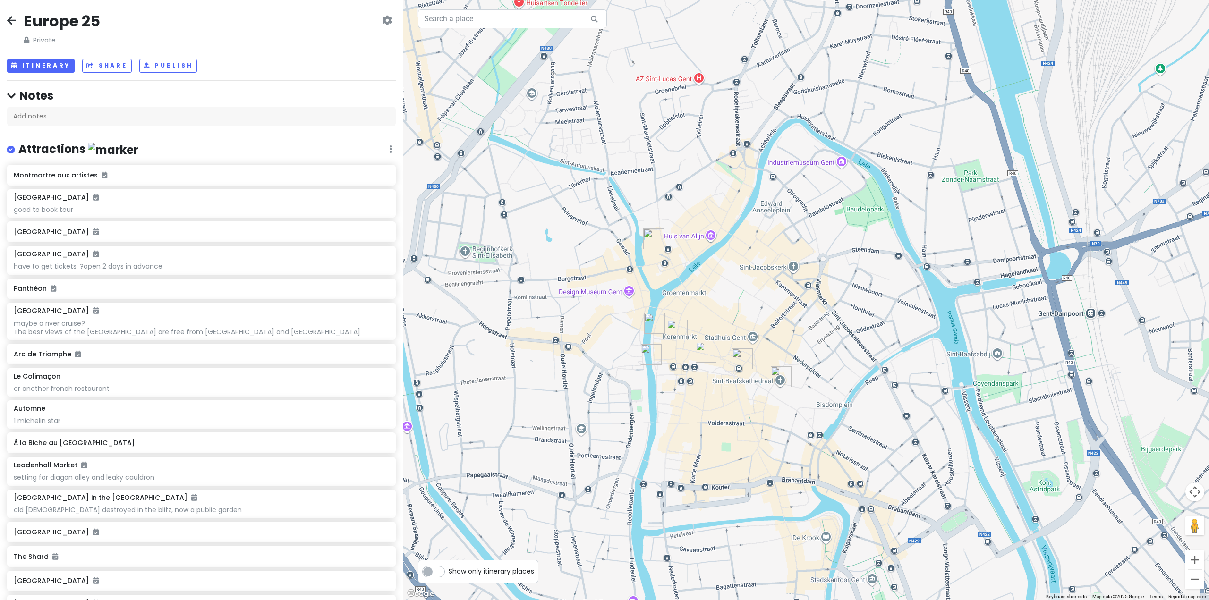
click at [736, 358] on img "Belfry of Ghent" at bounding box center [742, 358] width 21 height 21
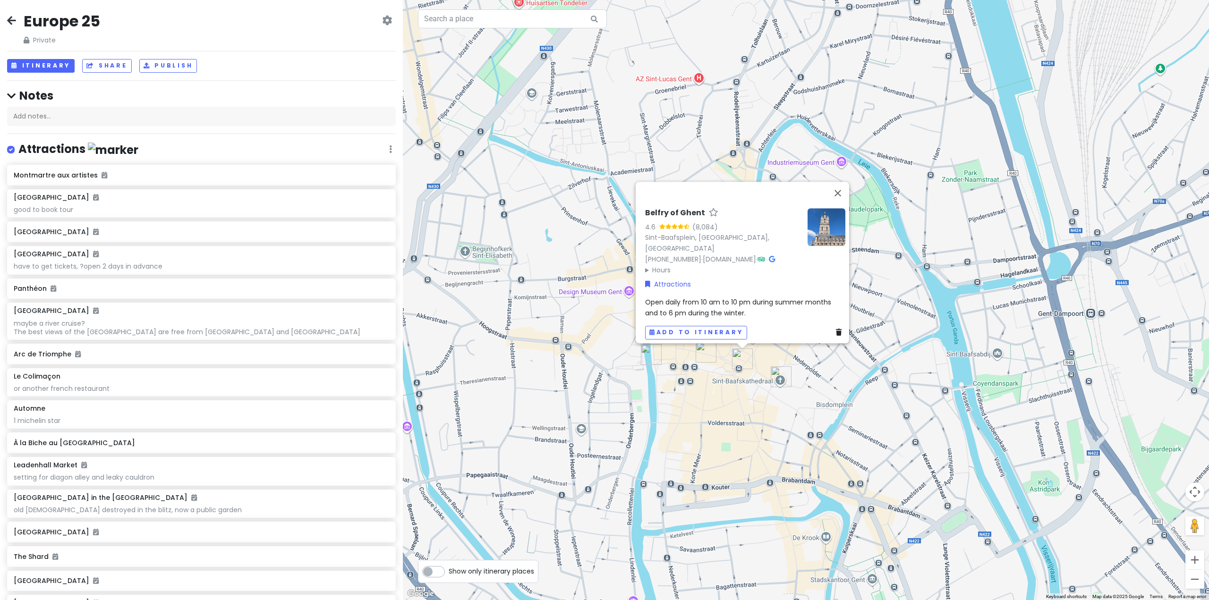
click at [717, 383] on div "Belfry of Ghent 4.6 (8,084) Sint-Baafsplein, 9000 Gent, Belgium +32 9 266 85 00…" at bounding box center [806, 300] width 806 height 600
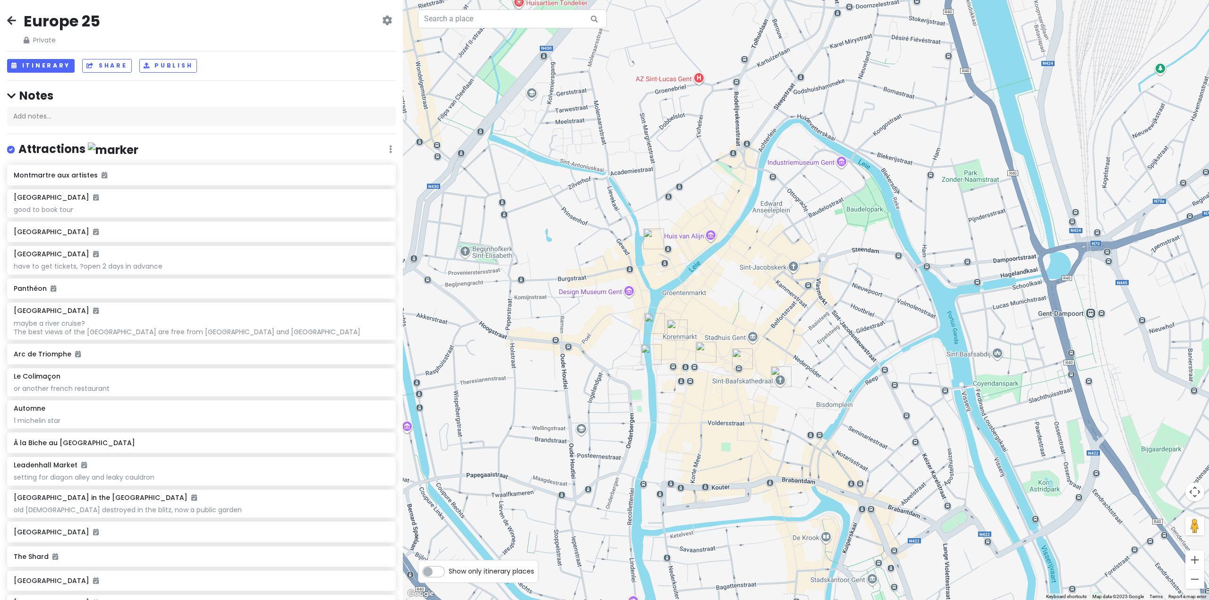
click at [678, 325] on img "Korenmarkt" at bounding box center [677, 330] width 21 height 21
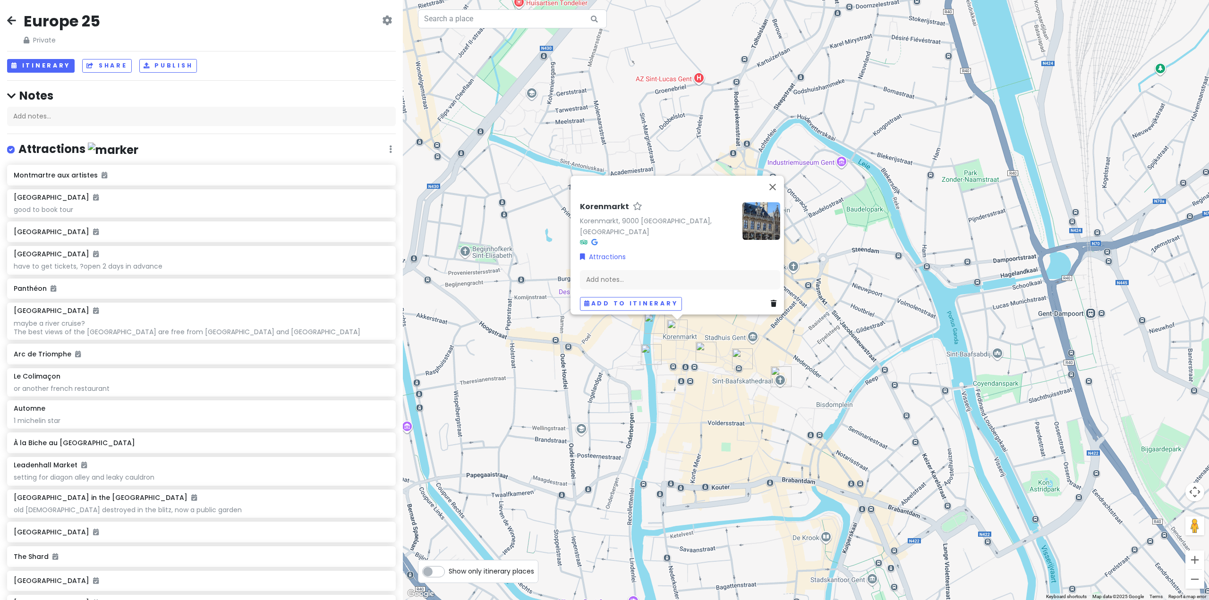
click at [662, 364] on div "Korenmarkt Korenmarkt, 9000 Gent, Belgium Attractions Add notes... Add to itine…" at bounding box center [806, 300] width 806 height 600
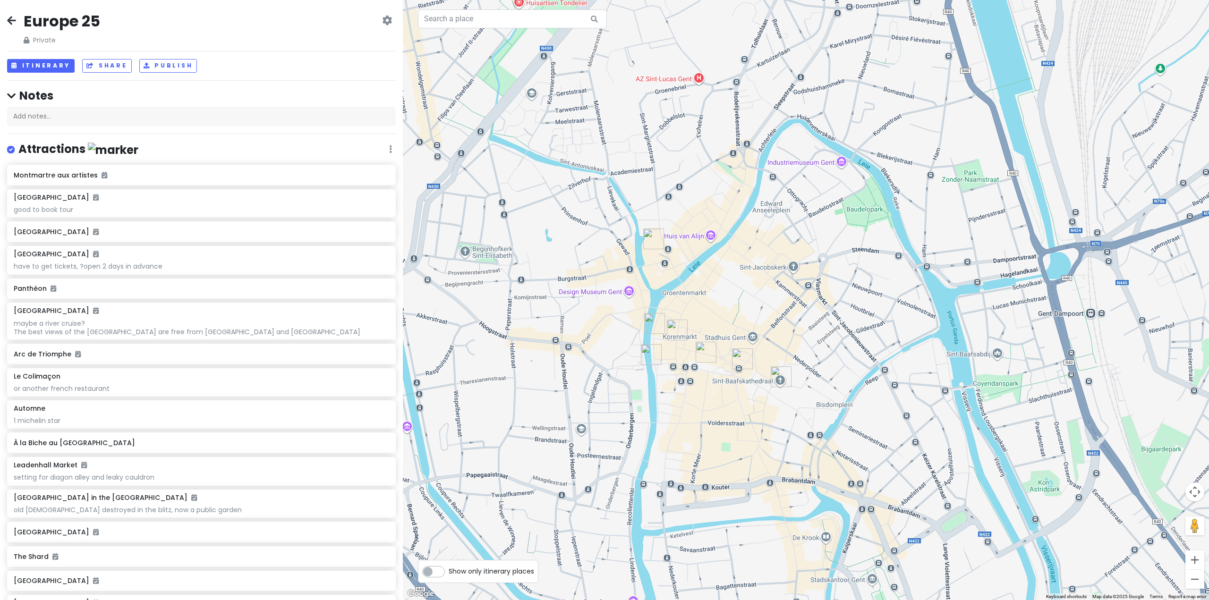
click at [655, 317] on img "Graslei" at bounding box center [654, 323] width 21 height 21
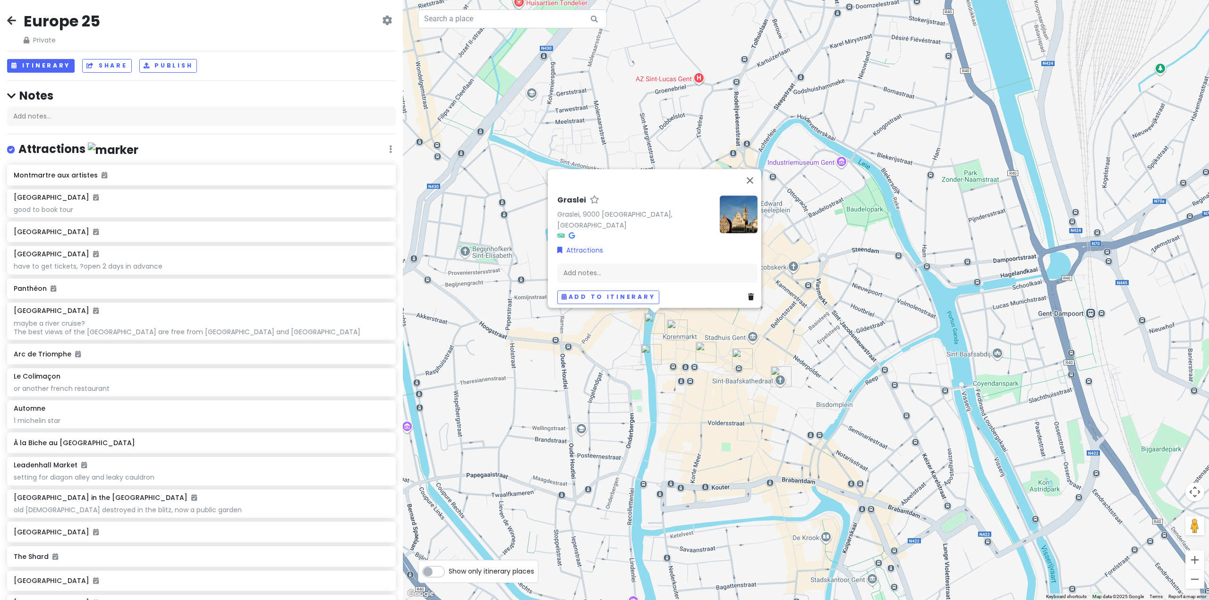
click at [596, 344] on div "Graslei Graslei, 9000 Gent, Belgium Attractions Add notes... Add to itinerary" at bounding box center [806, 300] width 806 height 600
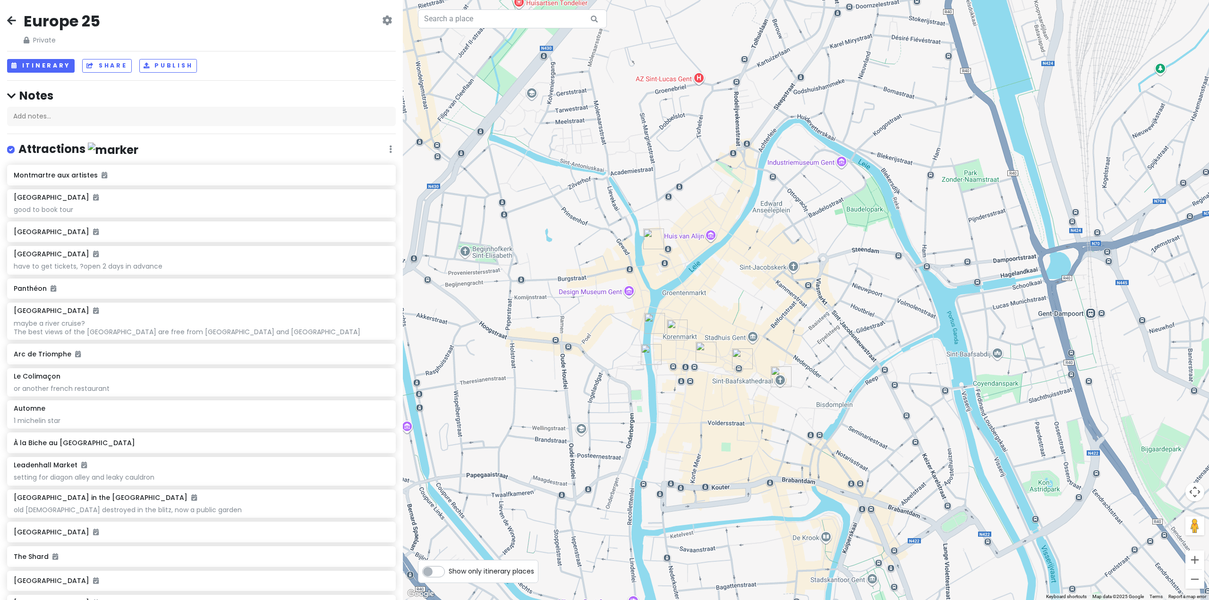
click at [652, 235] on img "Castle of the Counts" at bounding box center [653, 238] width 21 height 21
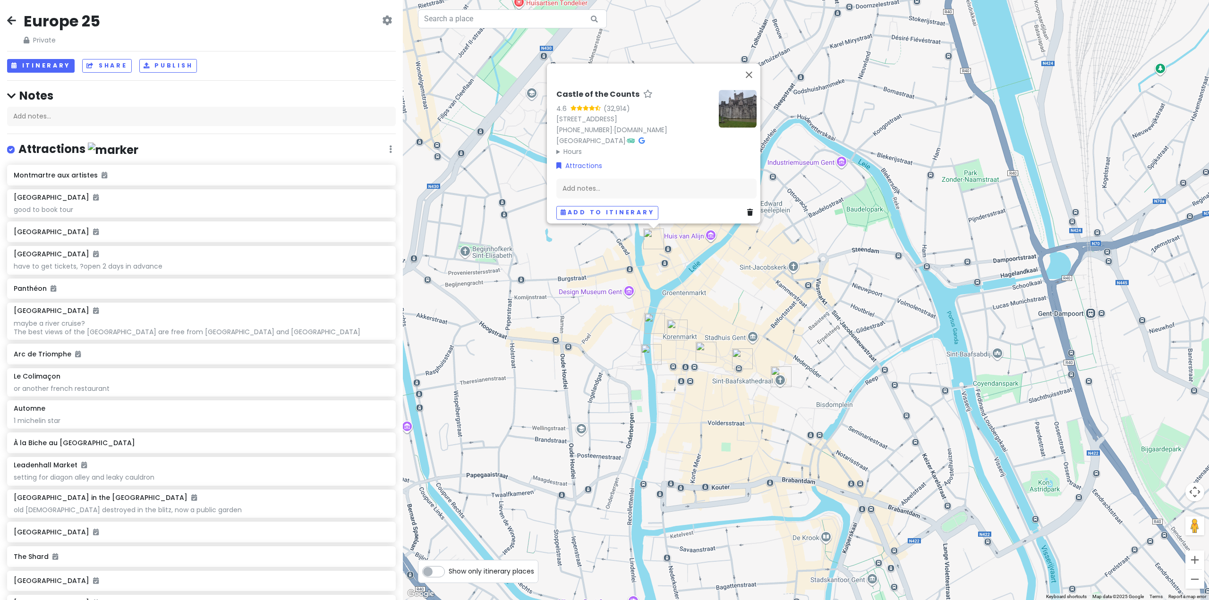
click at [769, 293] on div "Castle of the Counts 4.6 (32,914) Sint-Veerleplein 11, 9000 Gent, Belgium +32 9…" at bounding box center [806, 300] width 806 height 600
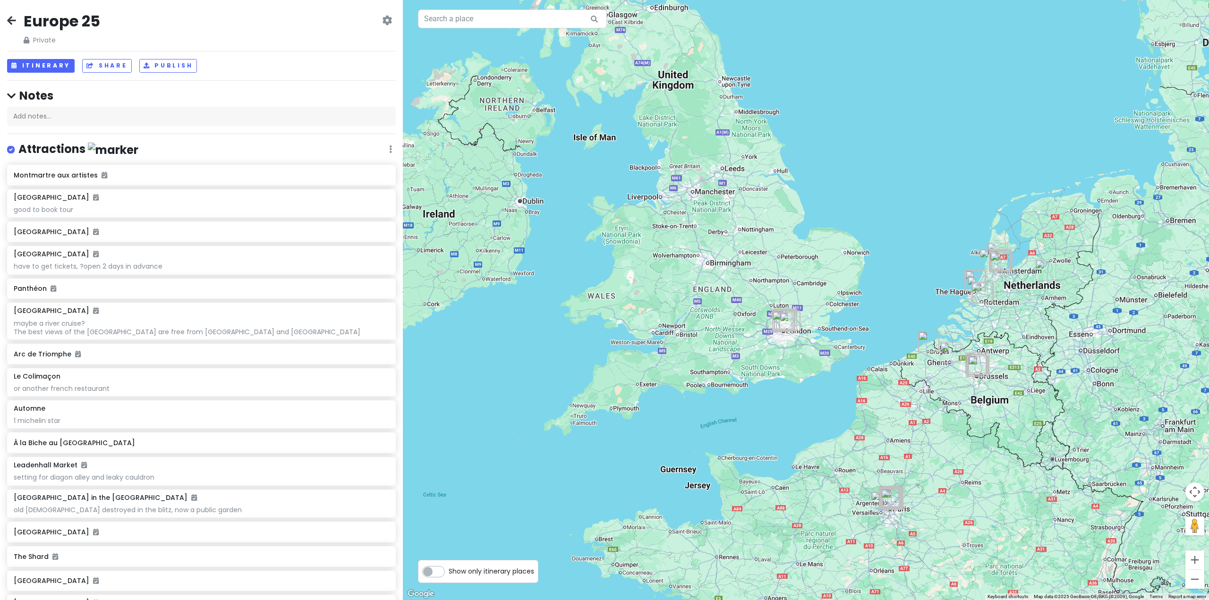
drag, startPoint x: 660, startPoint y: 408, endPoint x: 942, endPoint y: 416, distance: 281.9
click at [945, 414] on div at bounding box center [806, 300] width 806 height 600
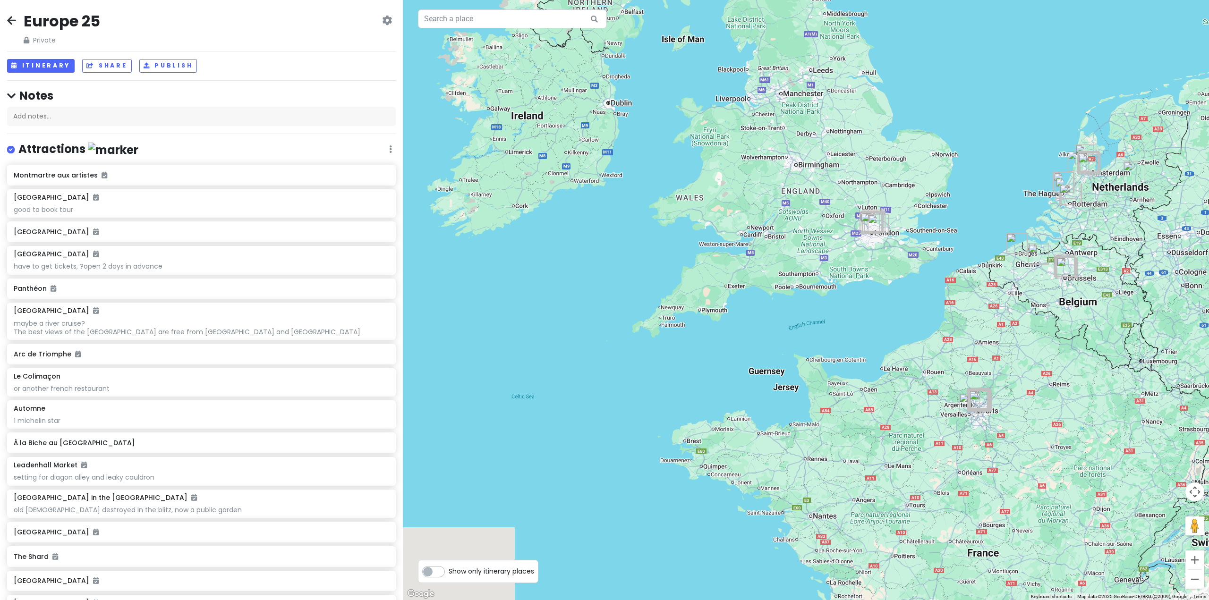
drag, startPoint x: 772, startPoint y: 356, endPoint x: 862, endPoint y: 283, distance: 116.5
click at [869, 278] on div at bounding box center [806, 300] width 806 height 600
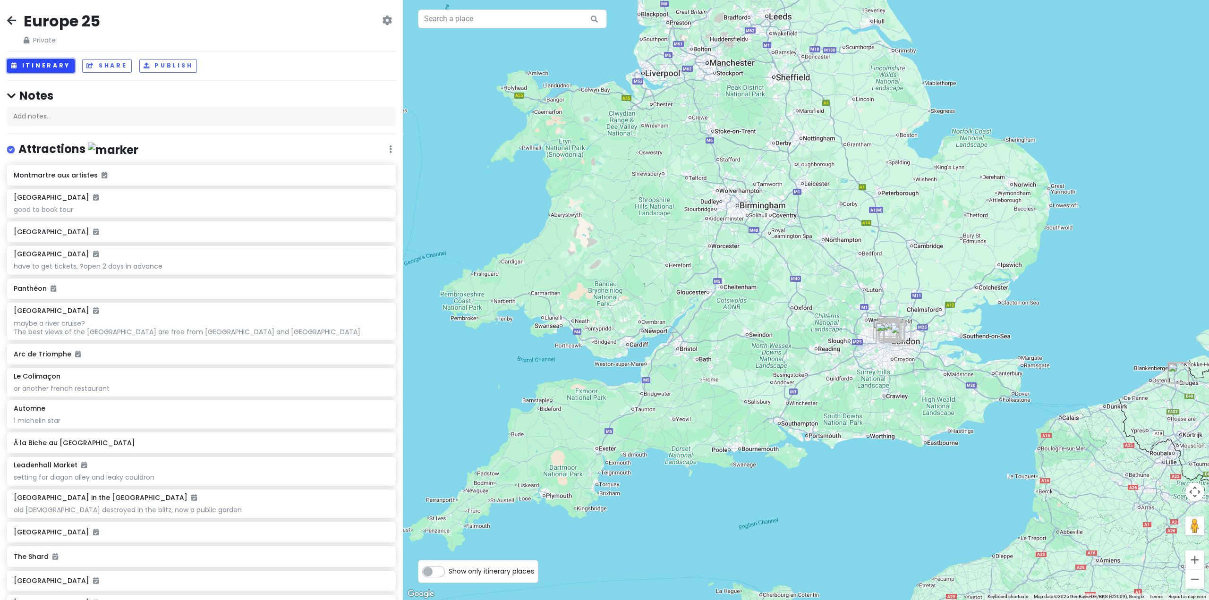
click at [51, 63] on button "Itinerary" at bounding box center [41, 66] width 68 height 14
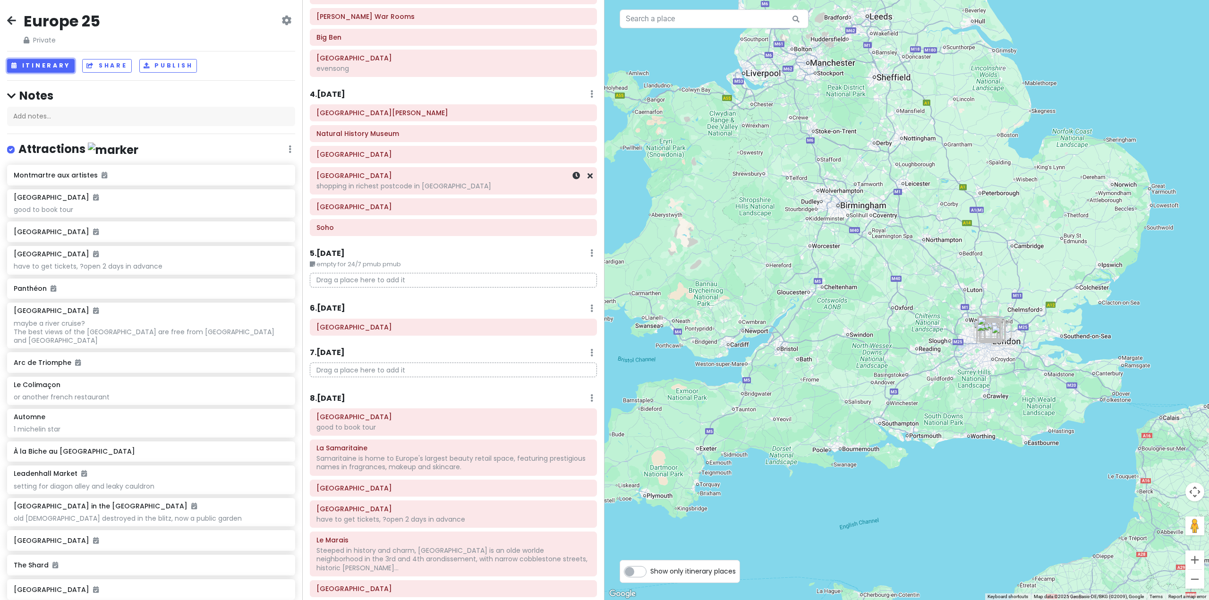
scroll to position [315, 0]
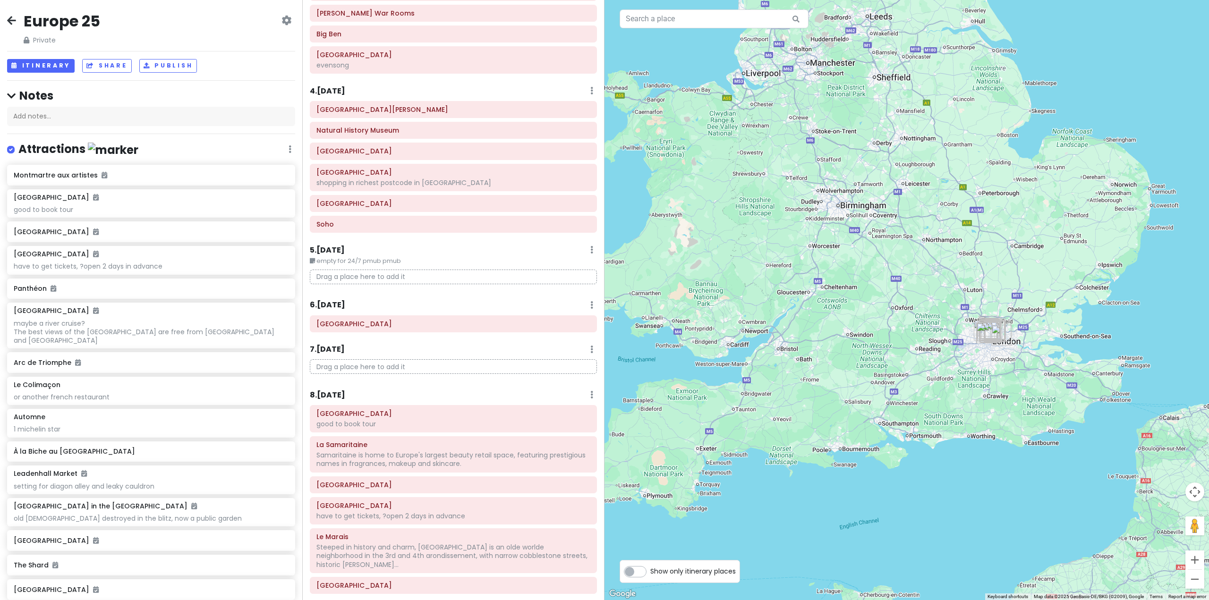
drag, startPoint x: 8, startPoint y: 22, endPoint x: 8, endPoint y: 12, distance: 10.0
click at [8, 12] on div "Europe 25 Private Change Dates Make a Copy Delete Trip Give Feedback 💡 Support …" at bounding box center [151, 28] width 288 height 34
click at [15, 18] on icon at bounding box center [11, 21] width 9 height 8
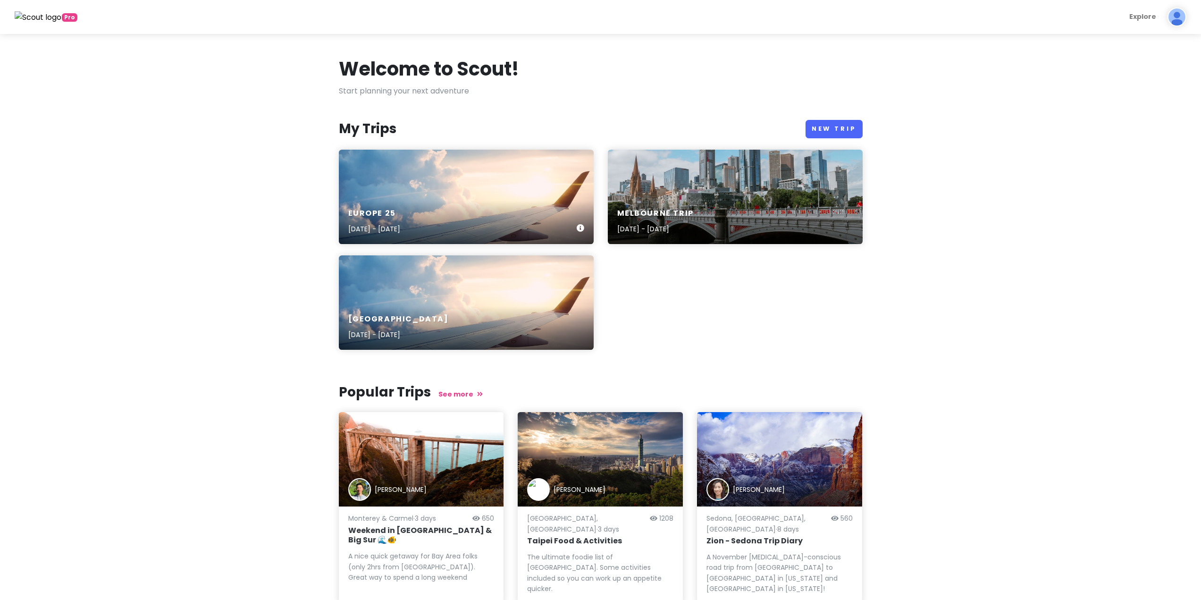
click at [472, 206] on div "Europe 25 [DATE] - [DATE]" at bounding box center [466, 221] width 255 height 45
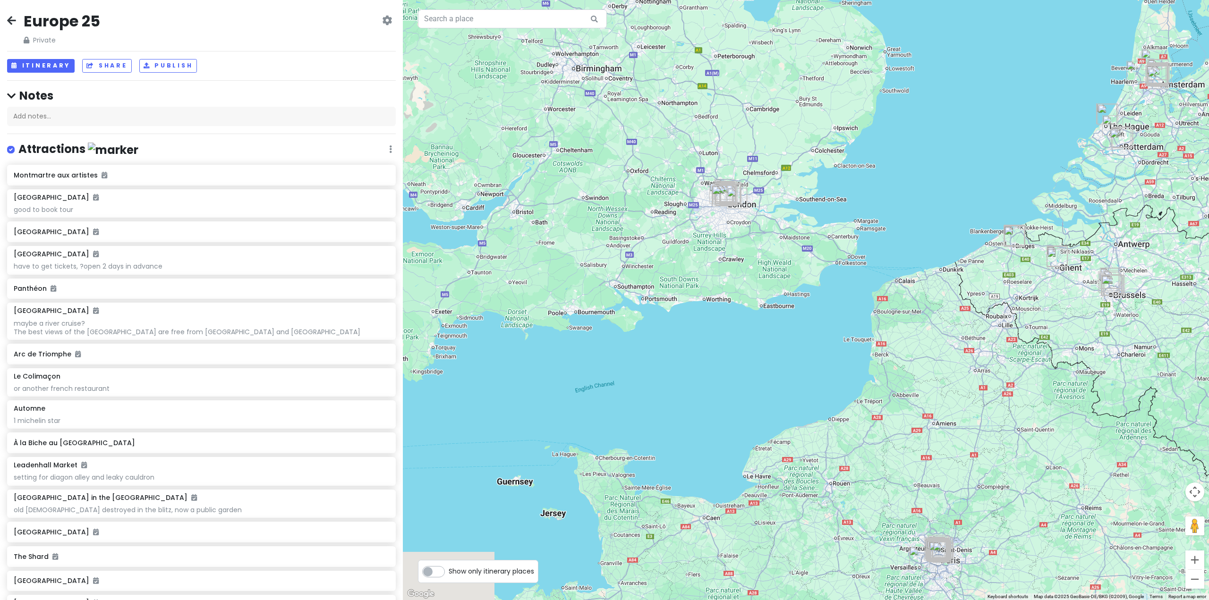
drag, startPoint x: 688, startPoint y: 290, endPoint x: 840, endPoint y: 301, distance: 152.9
click at [840, 301] on div at bounding box center [806, 300] width 806 height 600
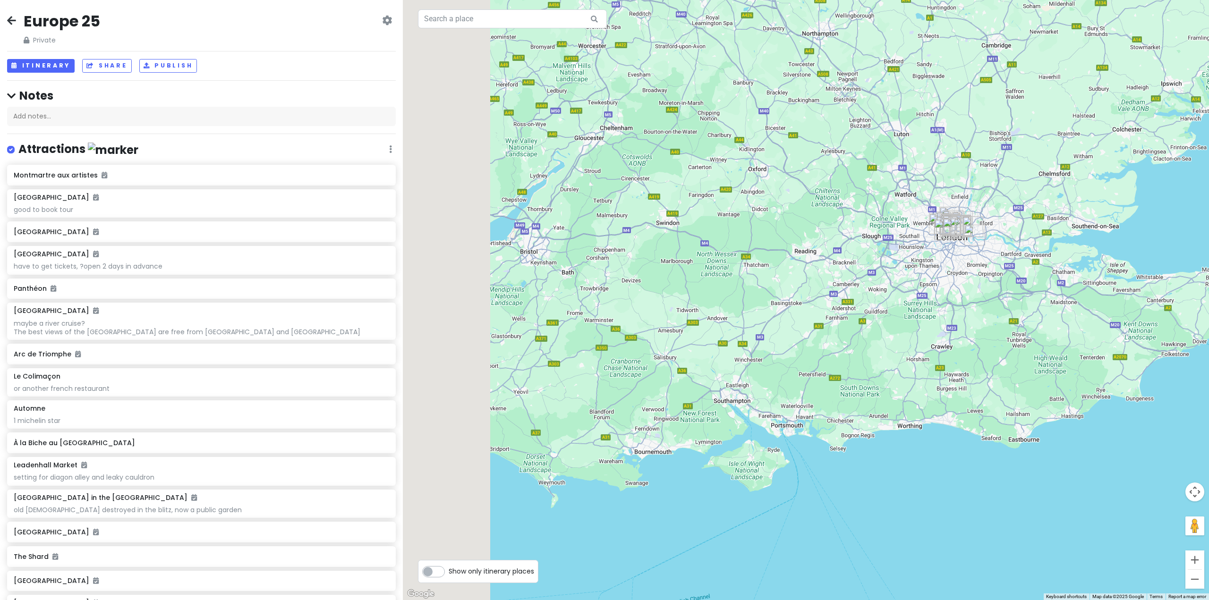
drag, startPoint x: 692, startPoint y: 205, endPoint x: 749, endPoint y: 215, distance: 57.9
click at [749, 215] on div at bounding box center [806, 300] width 806 height 600
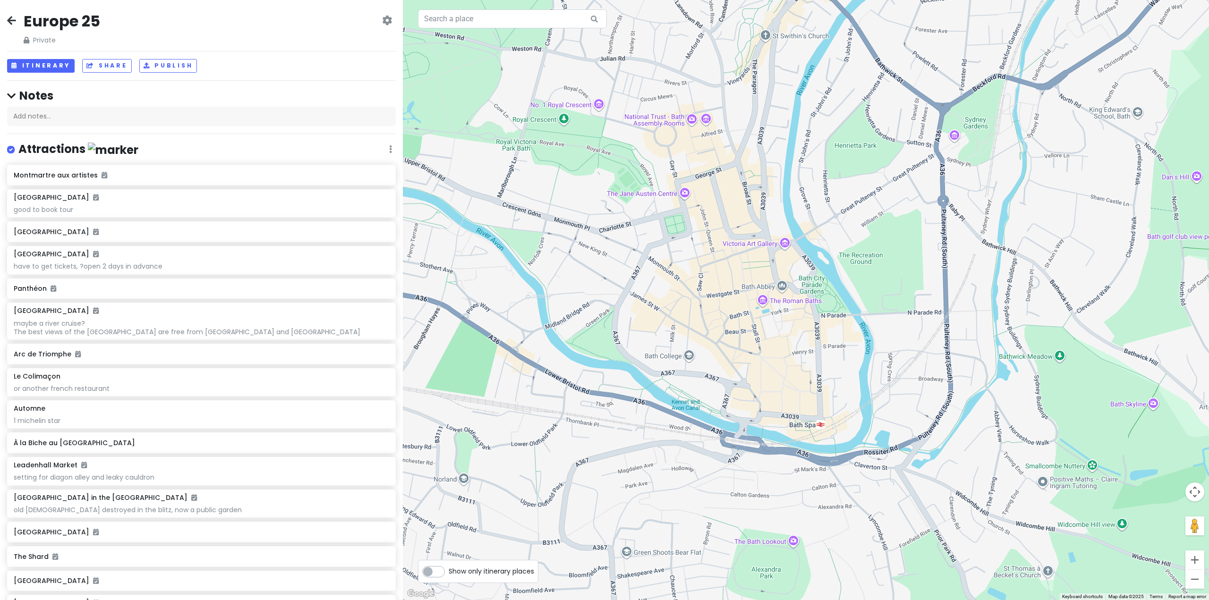
drag, startPoint x: 686, startPoint y: 158, endPoint x: 702, endPoint y: 249, distance: 92.5
click at [702, 249] on div at bounding box center [806, 300] width 806 height 600
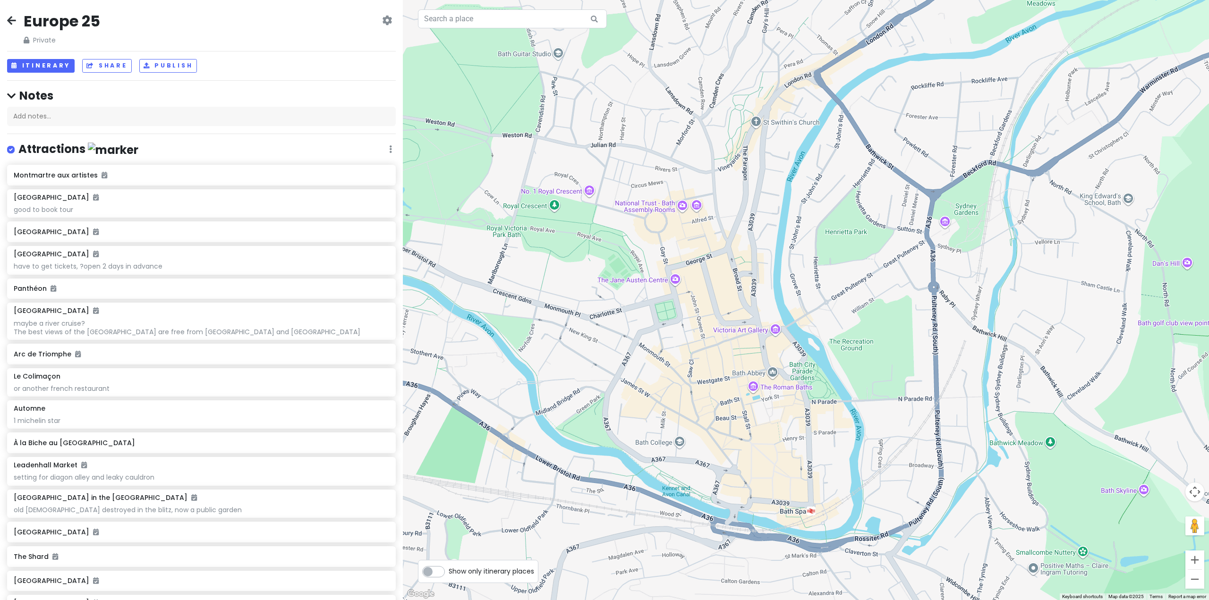
drag, startPoint x: 632, startPoint y: 115, endPoint x: 623, endPoint y: 202, distance: 87.3
click at [623, 202] on div at bounding box center [806, 300] width 806 height 600
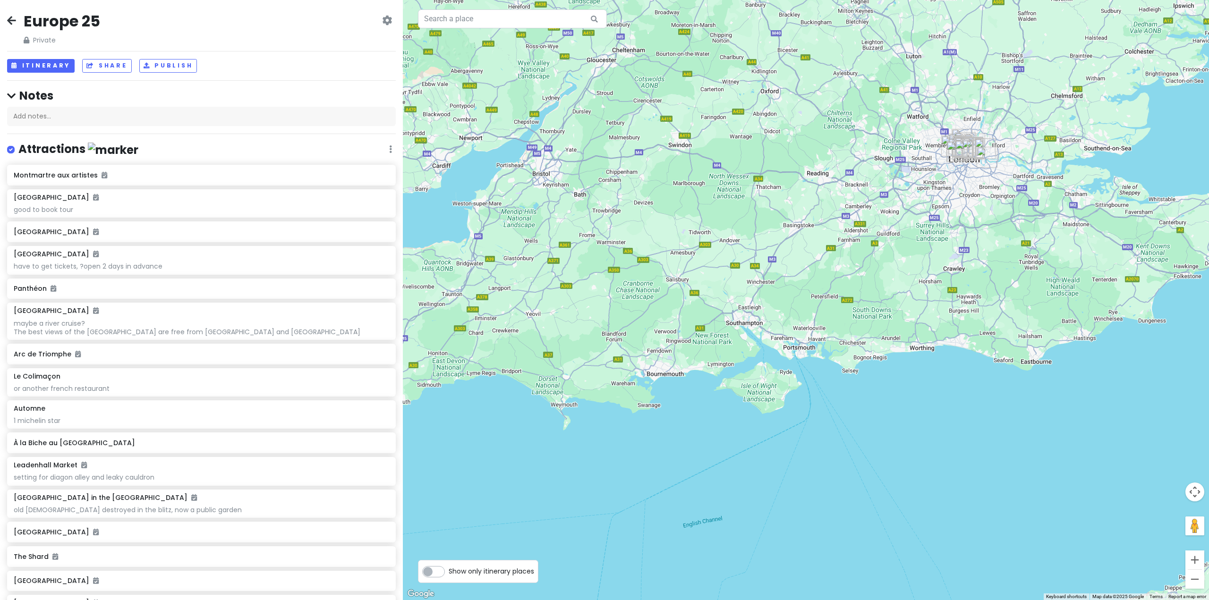
drag, startPoint x: 845, startPoint y: 170, endPoint x: 757, endPoint y: 210, distance: 96.3
click at [757, 210] on div at bounding box center [806, 300] width 806 height 600
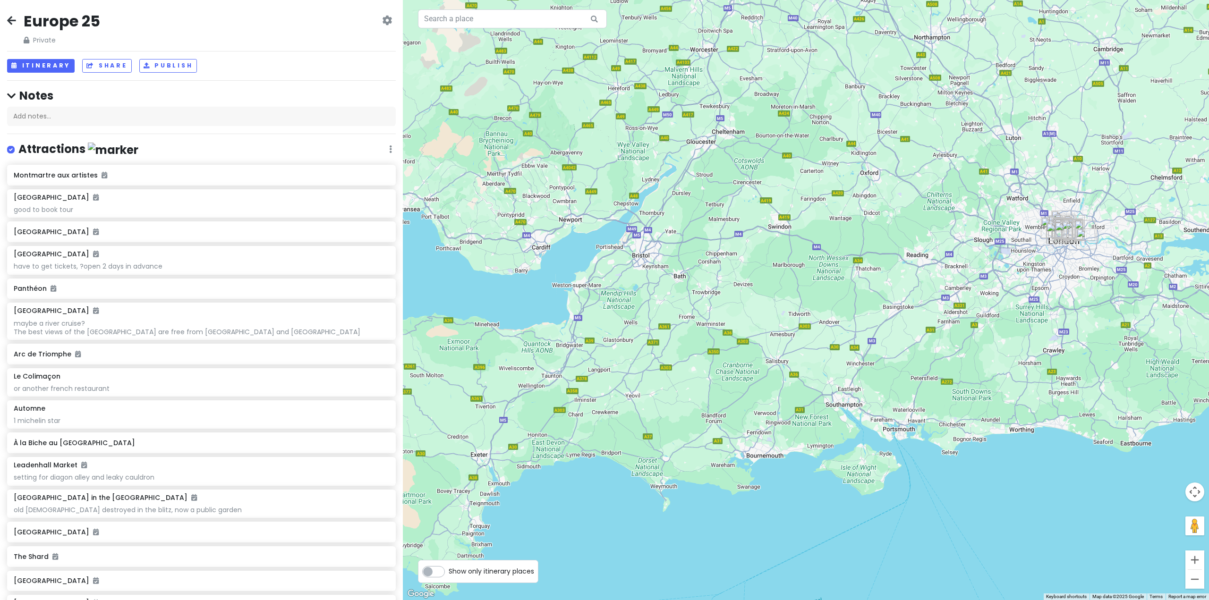
drag, startPoint x: 565, startPoint y: 203, endPoint x: 707, endPoint y: 269, distance: 156.9
click at [710, 269] on div at bounding box center [806, 300] width 806 height 600
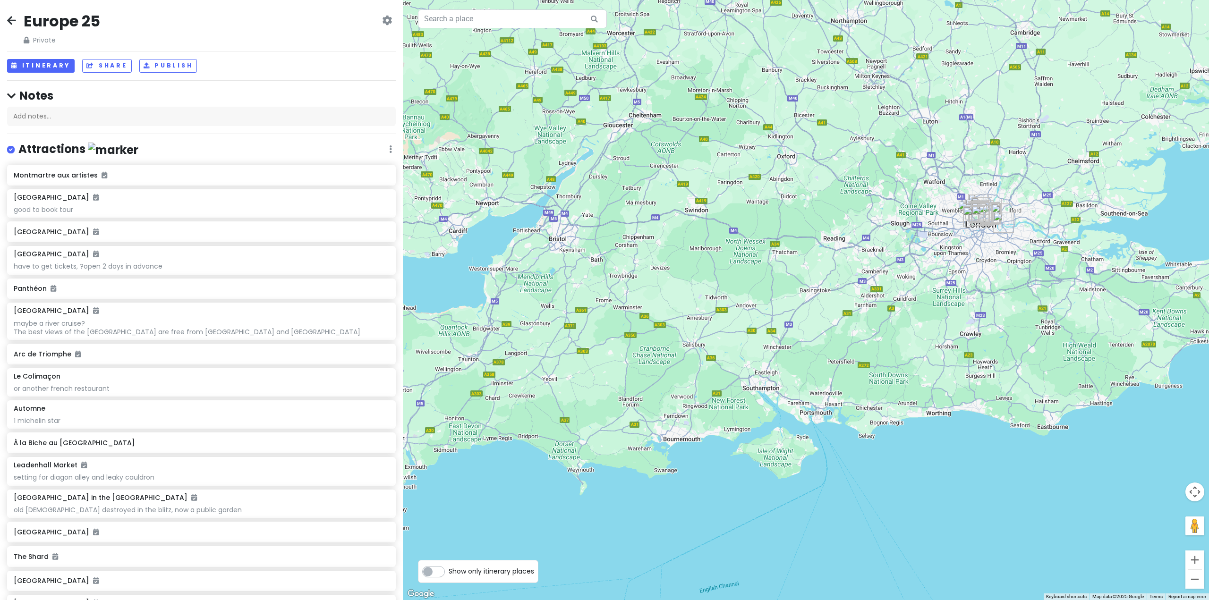
drag, startPoint x: 1072, startPoint y: 332, endPoint x: 1037, endPoint y: 323, distance: 36.2
click at [1037, 323] on div at bounding box center [806, 300] width 806 height 600
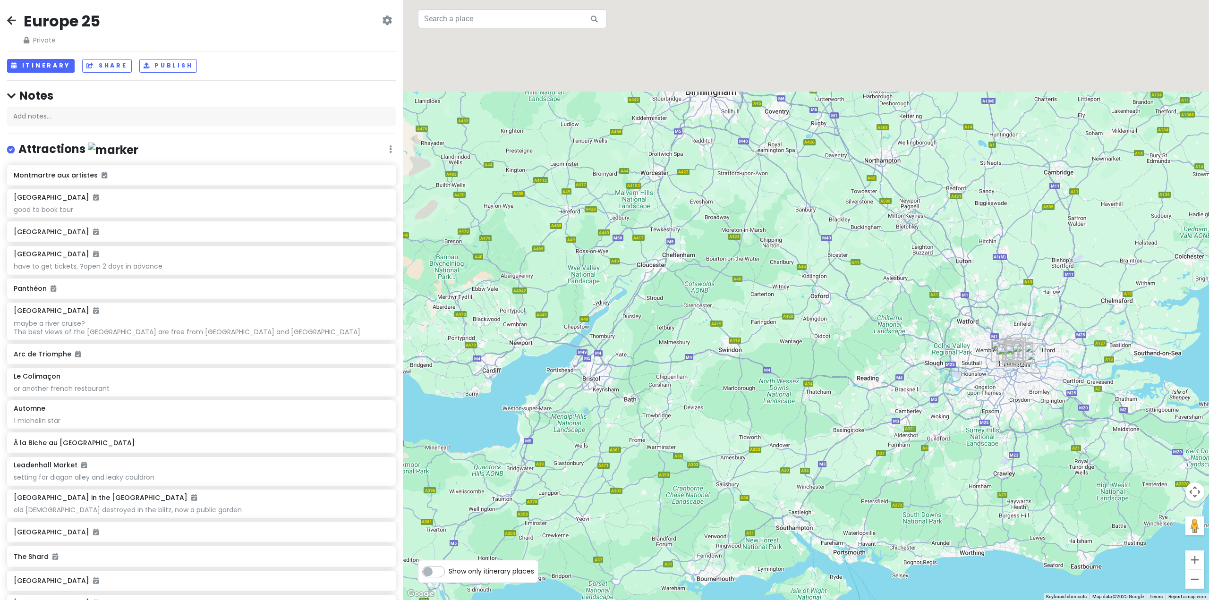
drag, startPoint x: 753, startPoint y: 271, endPoint x: 771, endPoint y: 414, distance: 143.7
click at [772, 412] on div at bounding box center [806, 300] width 806 height 600
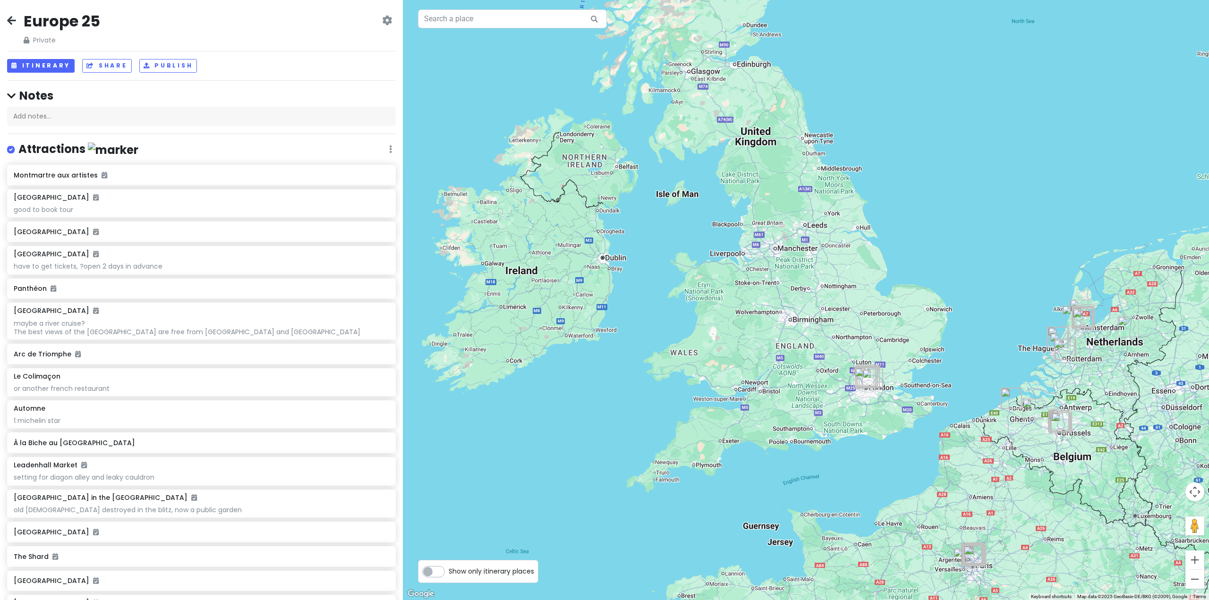
drag, startPoint x: 789, startPoint y: 359, endPoint x: 802, endPoint y: 349, distance: 16.1
click at [802, 349] on div at bounding box center [806, 300] width 806 height 600
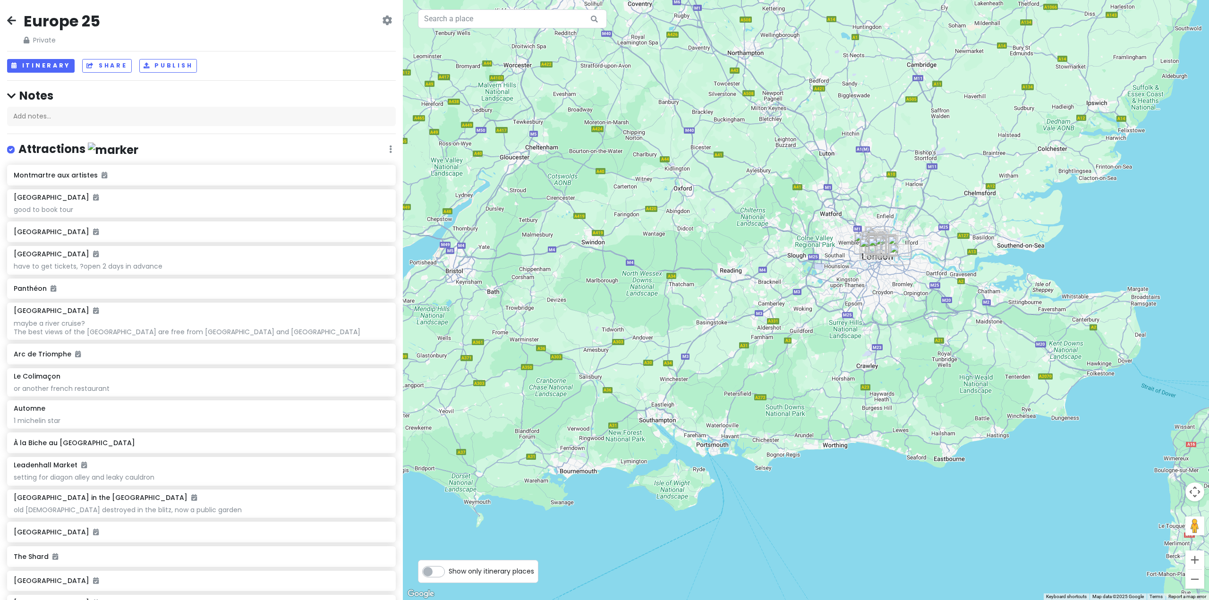
drag, startPoint x: 914, startPoint y: 366, endPoint x: 803, endPoint y: 235, distance: 172.5
click at [746, 243] on div at bounding box center [806, 300] width 806 height 600
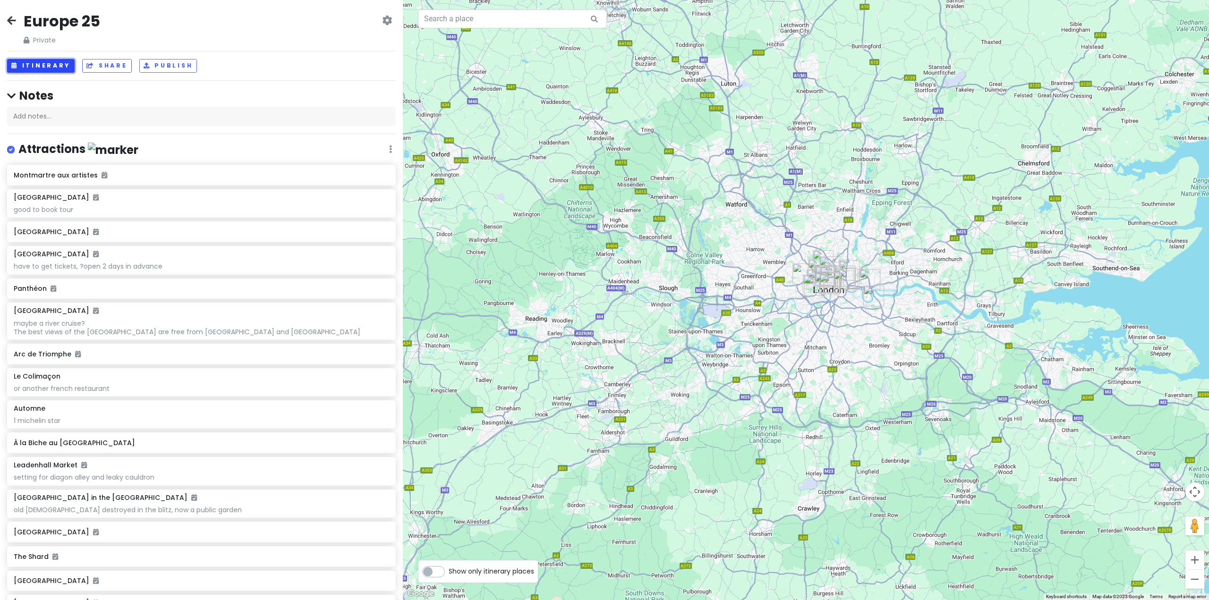
click at [31, 69] on button "Itinerary" at bounding box center [41, 66] width 68 height 14
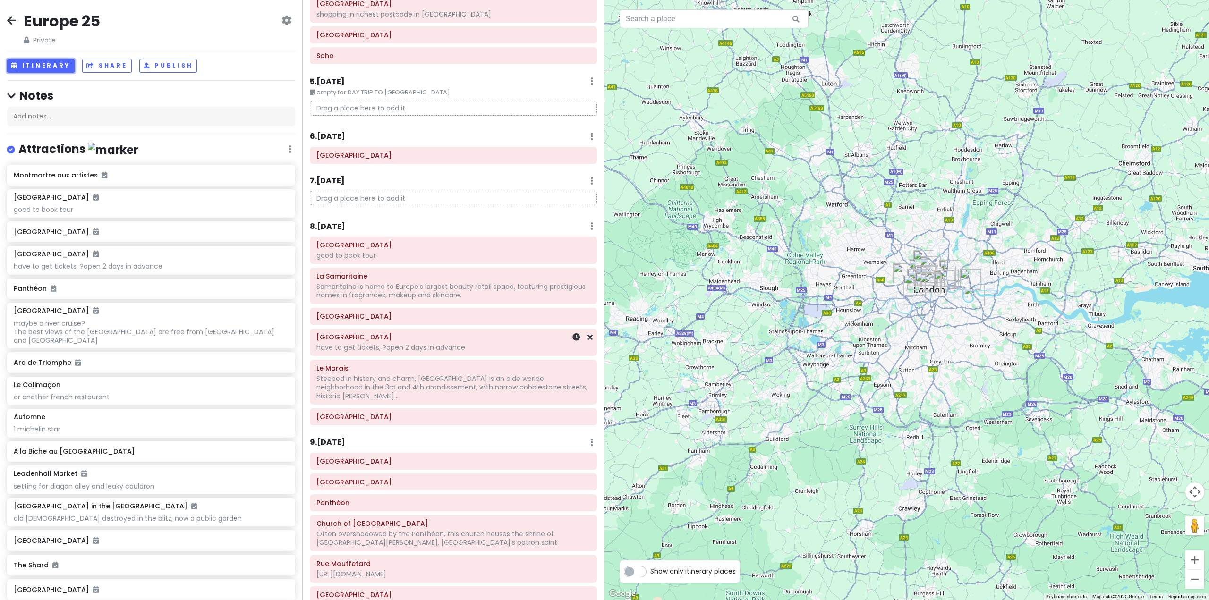
scroll to position [440, 0]
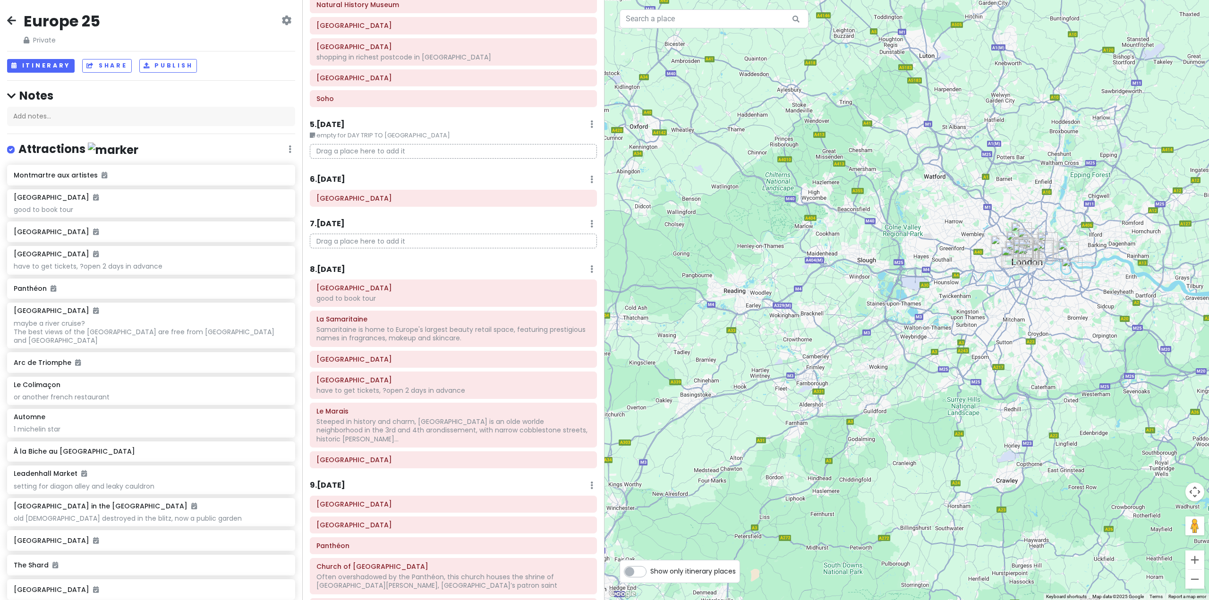
drag, startPoint x: 773, startPoint y: 274, endPoint x: 842, endPoint y: 246, distance: 74.3
click at [842, 246] on div at bounding box center [906, 300] width 604 height 600
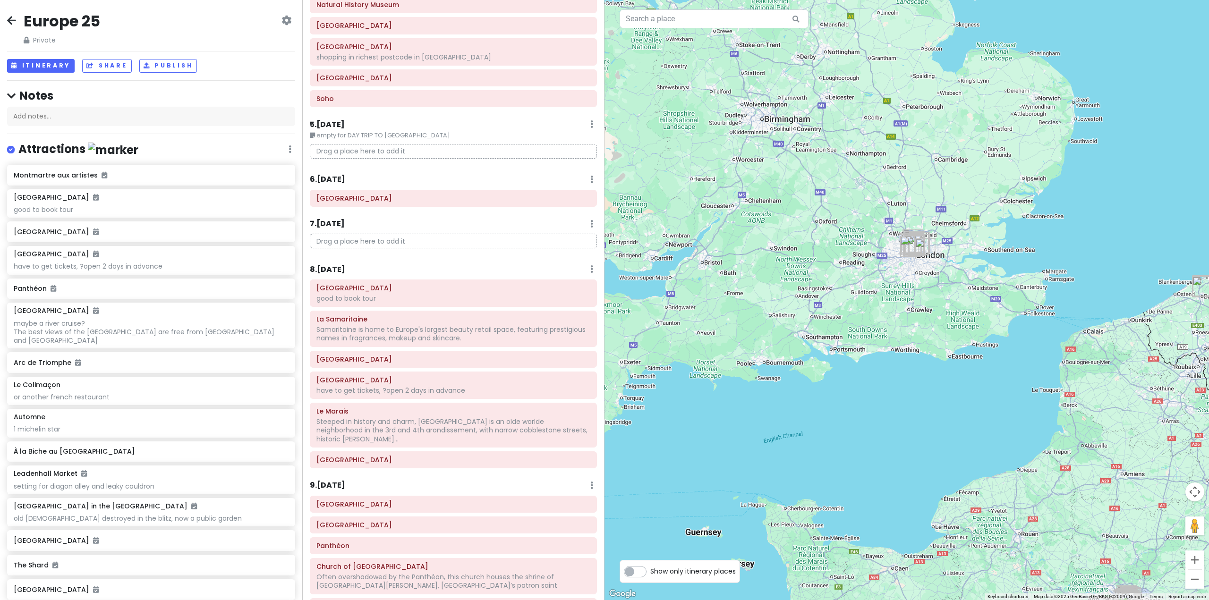
drag, startPoint x: 719, startPoint y: 308, endPoint x: 736, endPoint y: 318, distance: 19.7
click at [736, 318] on div at bounding box center [906, 300] width 604 height 600
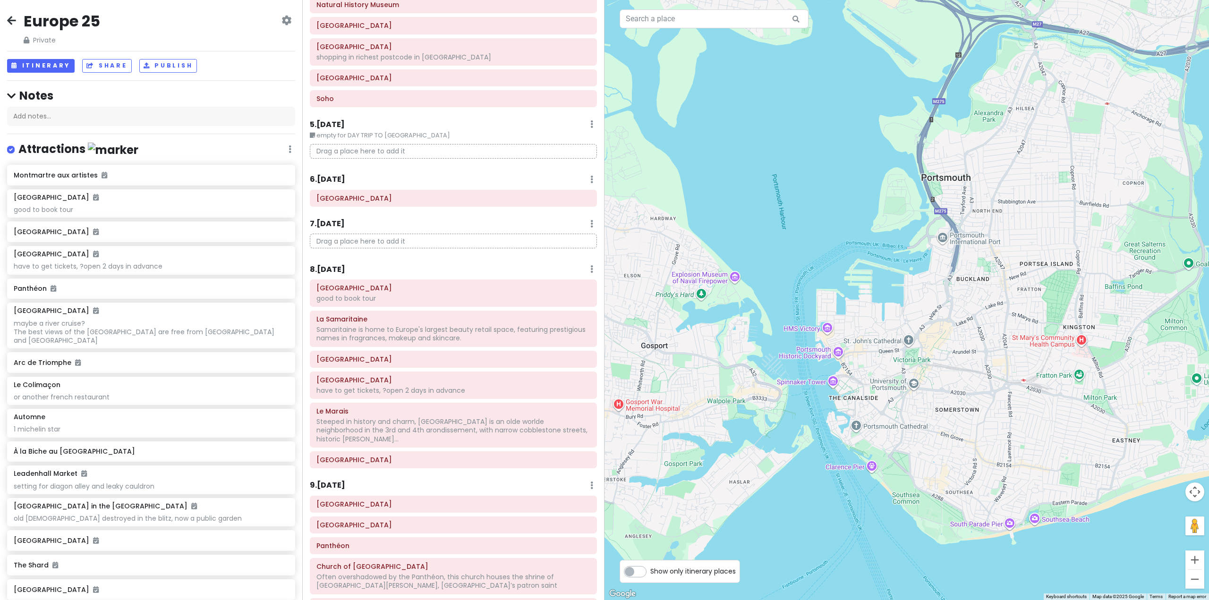
drag, startPoint x: 956, startPoint y: 254, endPoint x: 918, endPoint y: 275, distance: 43.3
click at [918, 275] on div at bounding box center [906, 300] width 604 height 600
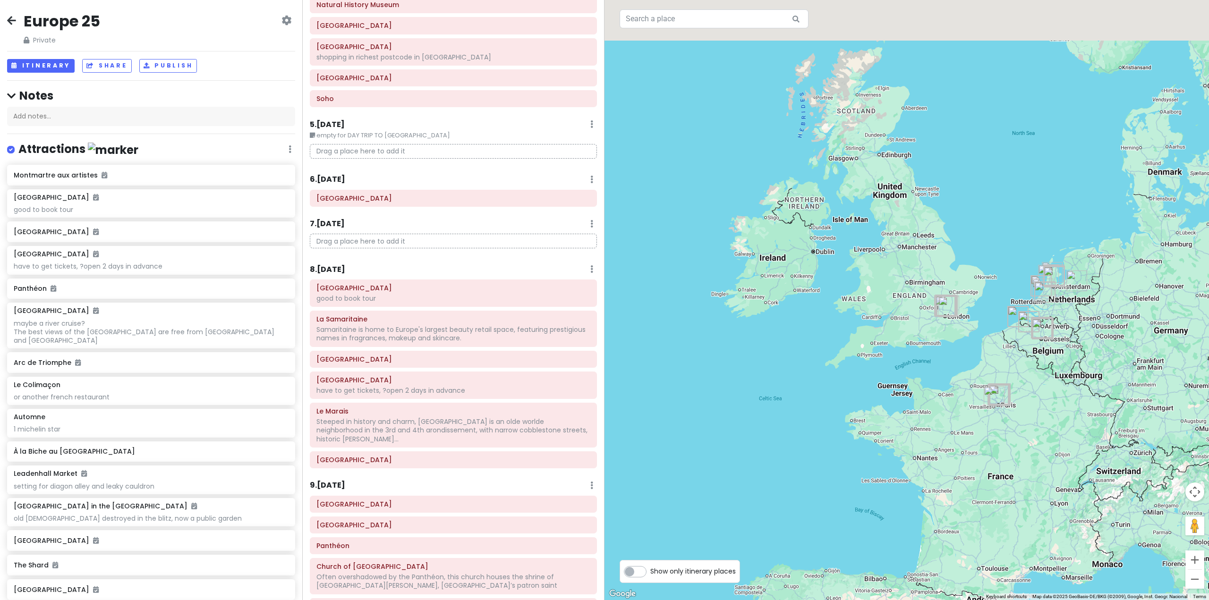
drag, startPoint x: 933, startPoint y: 296, endPoint x: 925, endPoint y: 347, distance: 51.5
click at [925, 347] on div at bounding box center [906, 300] width 604 height 600
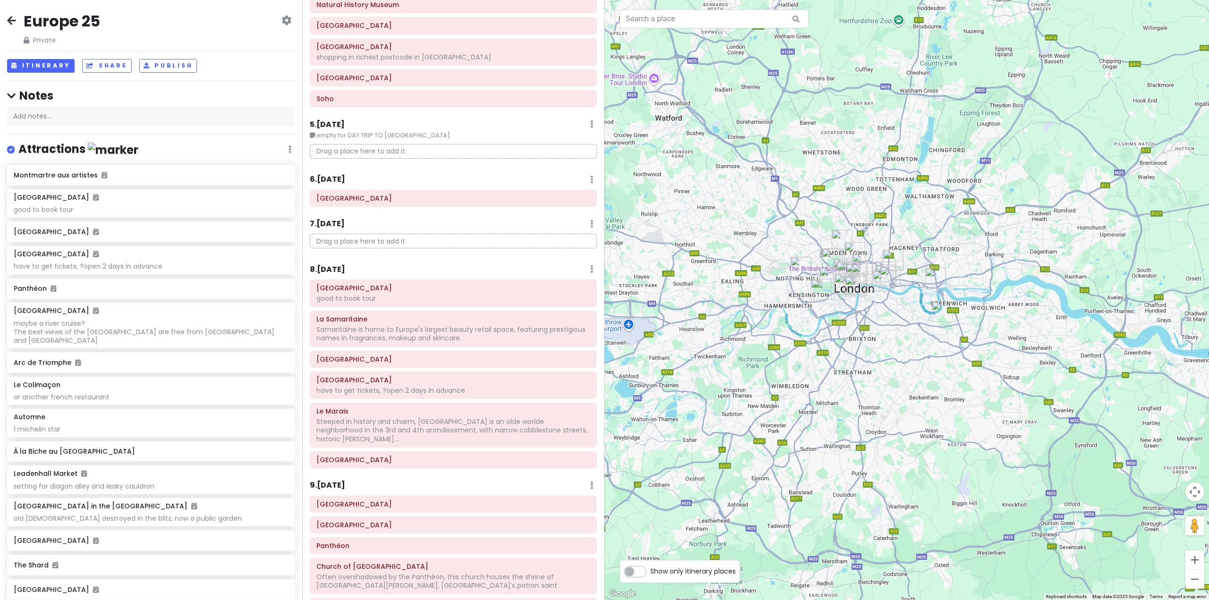
scroll to position [378, 0]
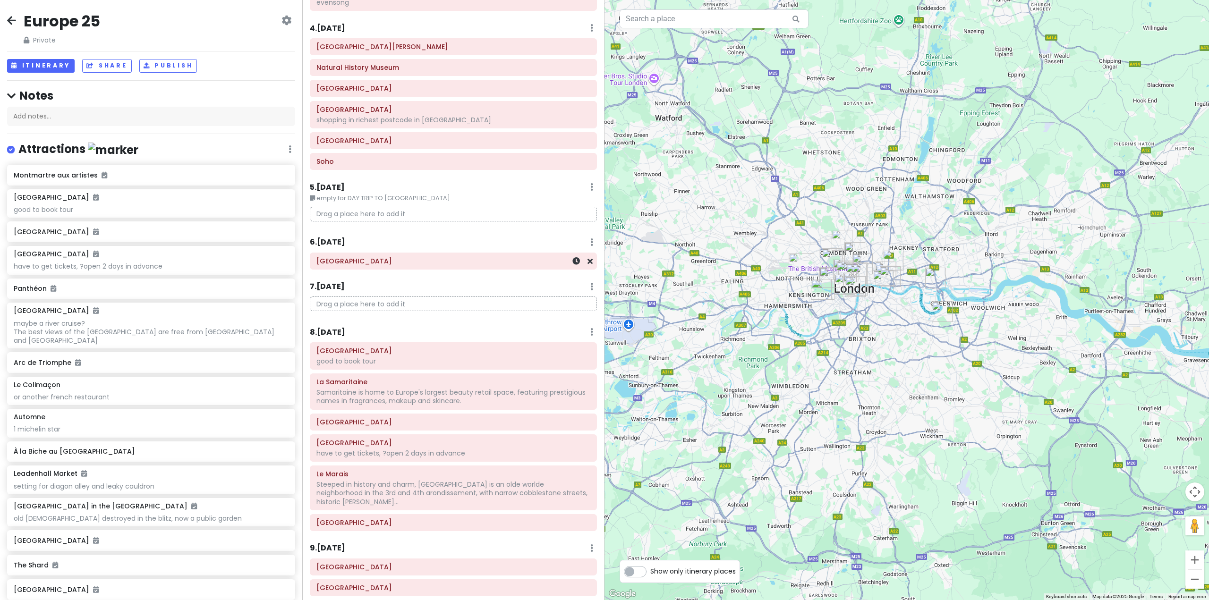
click at [389, 261] on h6 "[GEOGRAPHIC_DATA]" at bounding box center [453, 261] width 274 height 8
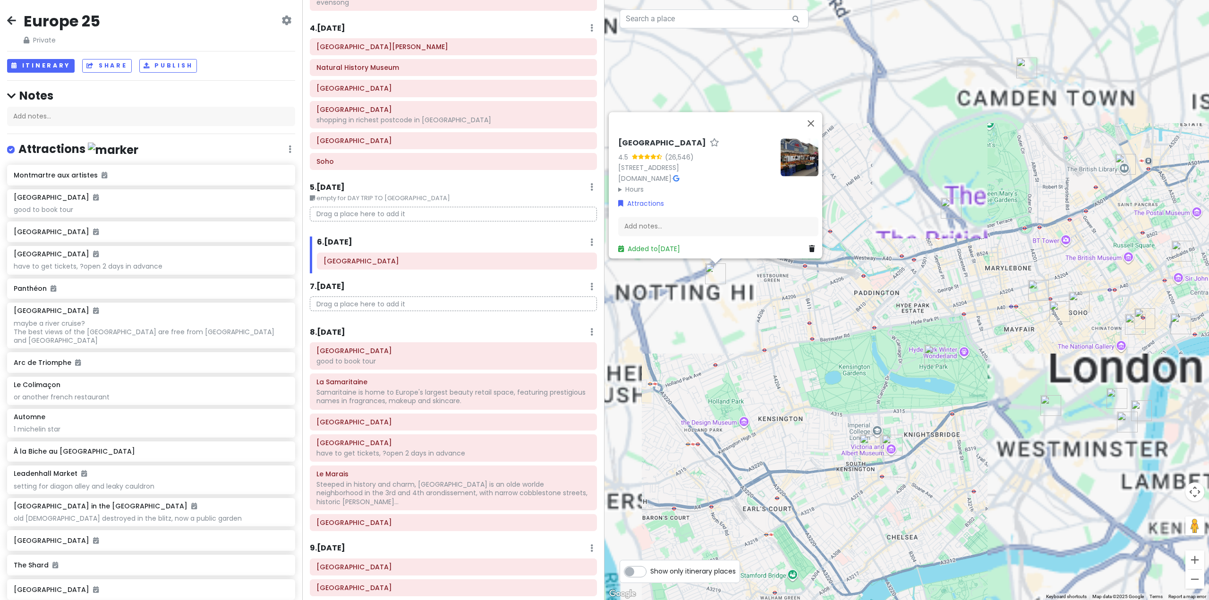
click at [781, 313] on div "Portobello Road Market 4.5 (26,546) London W11 1LJ, UK www.visitportobello.com …" at bounding box center [906, 300] width 604 height 600
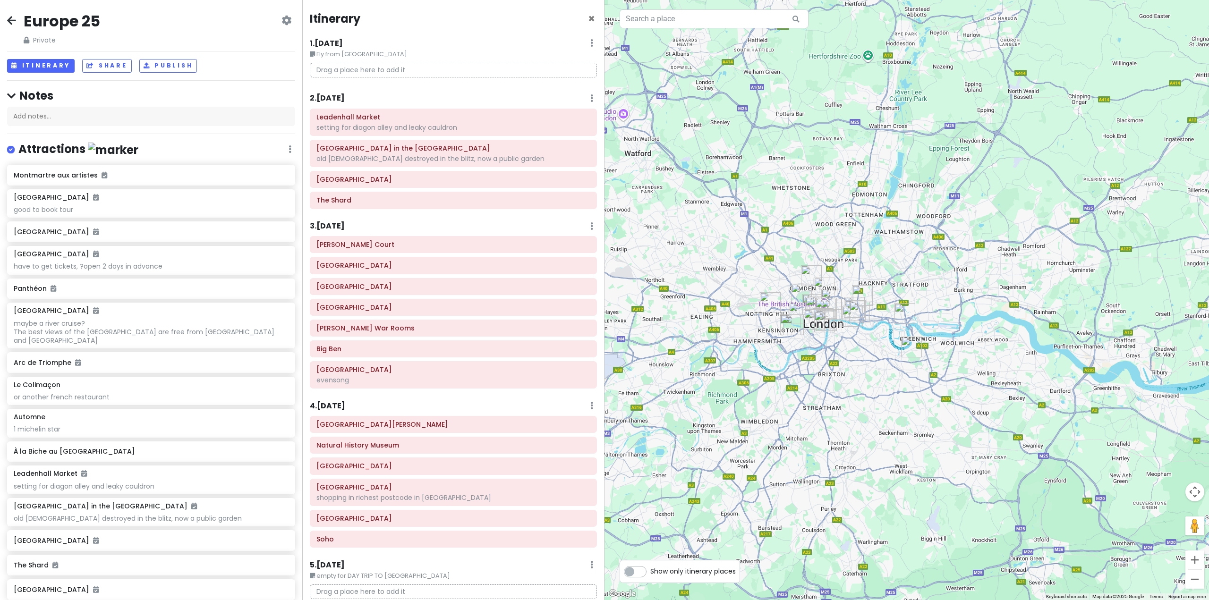
scroll to position [504, 0]
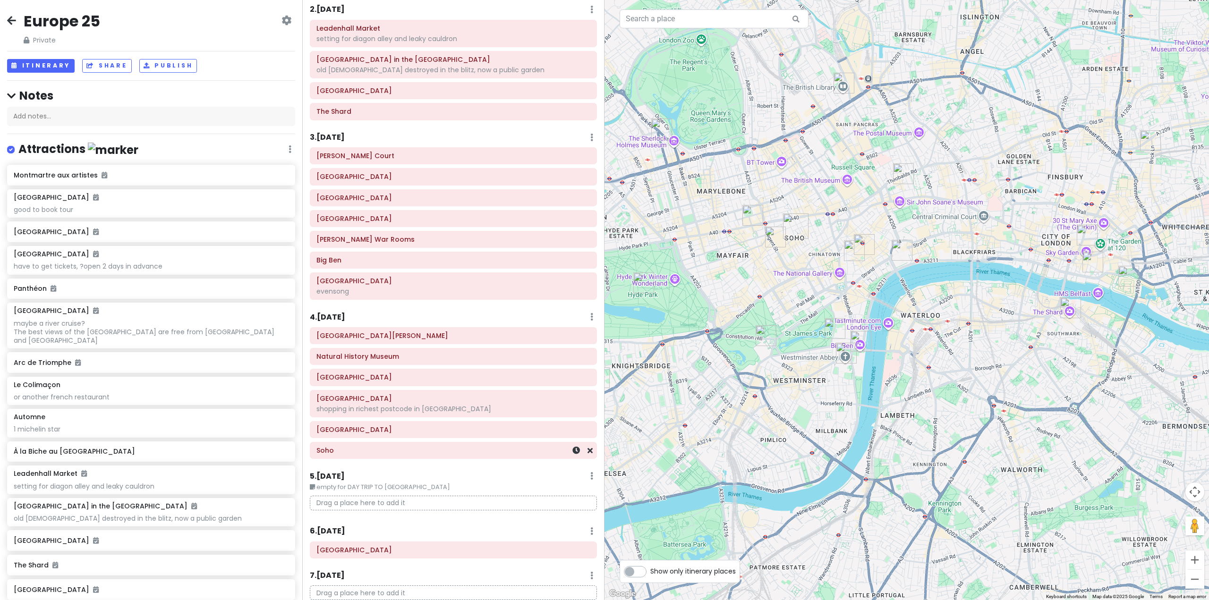
scroll to position [189, 0]
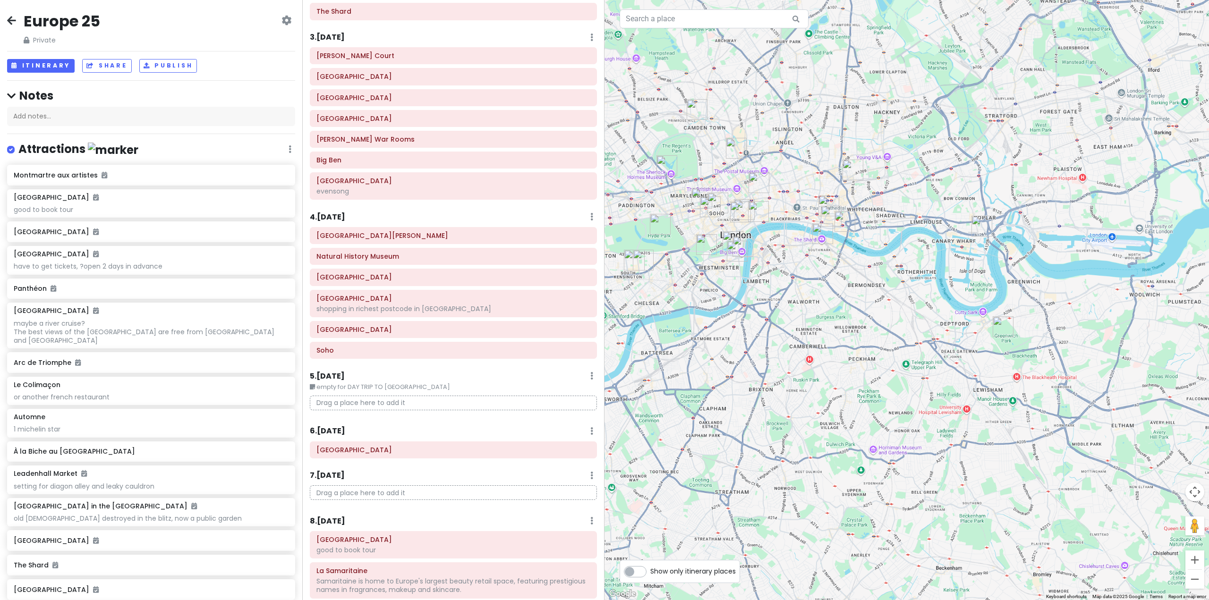
drag, startPoint x: 816, startPoint y: 458, endPoint x: 781, endPoint y: 341, distance: 122.3
click at [781, 340] on div at bounding box center [906, 300] width 604 height 600
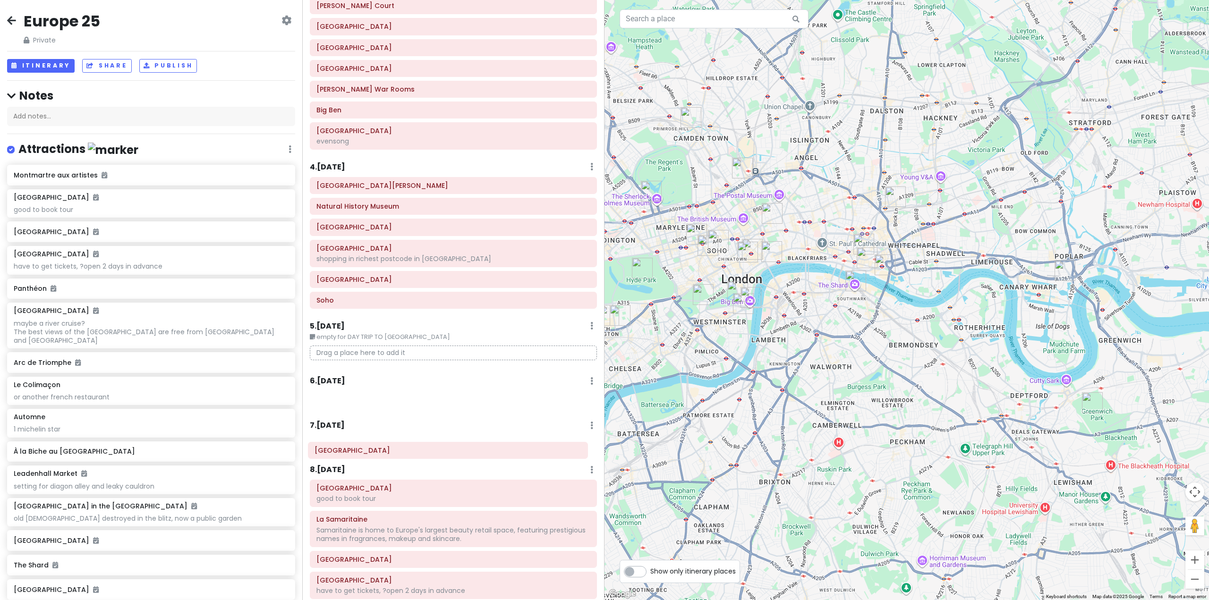
scroll to position [242, 0]
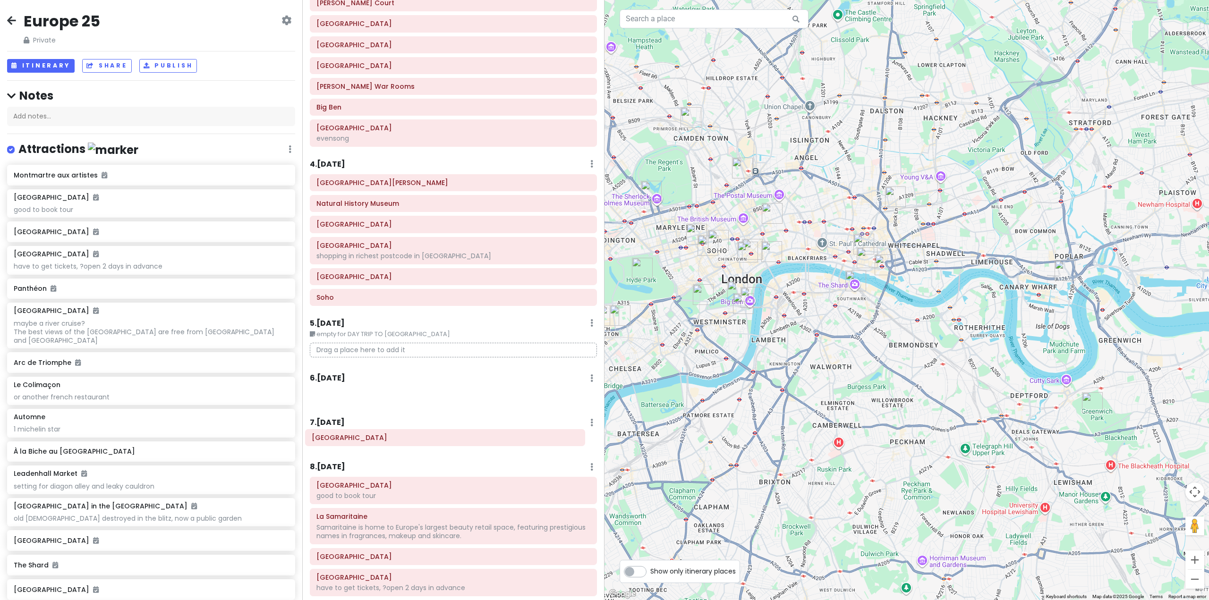
drag, startPoint x: 382, startPoint y: 456, endPoint x: 377, endPoint y: 443, distance: 13.2
click at [377, 443] on div "Itinerary × 1 . [DATE] Edit Day Notes Delete Day Fly from [GEOGRAPHIC_DATA] Dra…" at bounding box center [453, 300] width 302 height 600
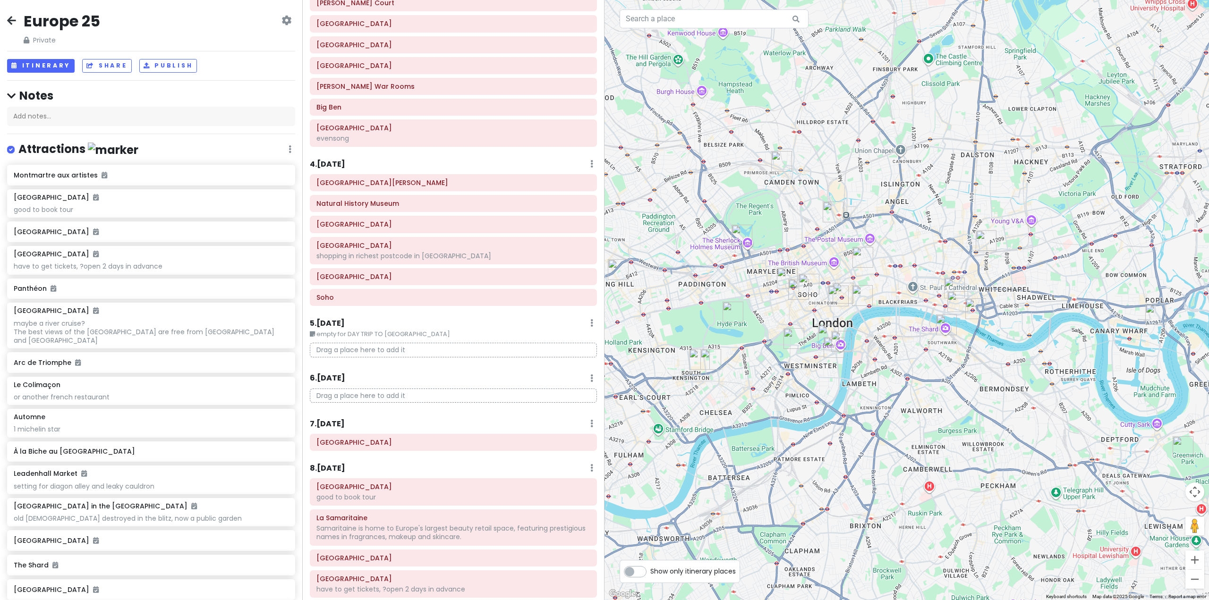
drag, startPoint x: 833, startPoint y: 368, endPoint x: 852, endPoint y: 394, distance: 31.4
click at [852, 394] on div at bounding box center [906, 300] width 604 height 600
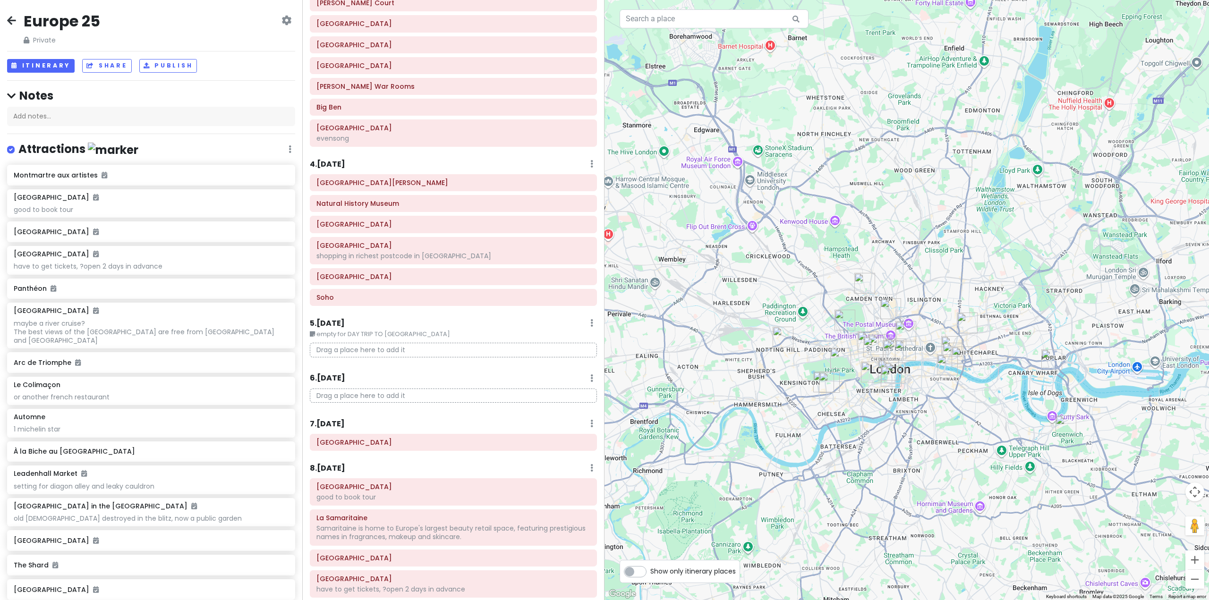
drag, startPoint x: 819, startPoint y: 384, endPoint x: 876, endPoint y: 414, distance: 64.4
click at [876, 414] on div at bounding box center [906, 300] width 604 height 600
drag, startPoint x: 449, startPoint y: 442, endPoint x: 448, endPoint y: 394, distance: 48.6
click at [448, 394] on div "Itinerary × 1 . [DATE] Edit Day Notes Delete Day Fly from [GEOGRAPHIC_DATA] Dra…" at bounding box center [453, 300] width 302 height 600
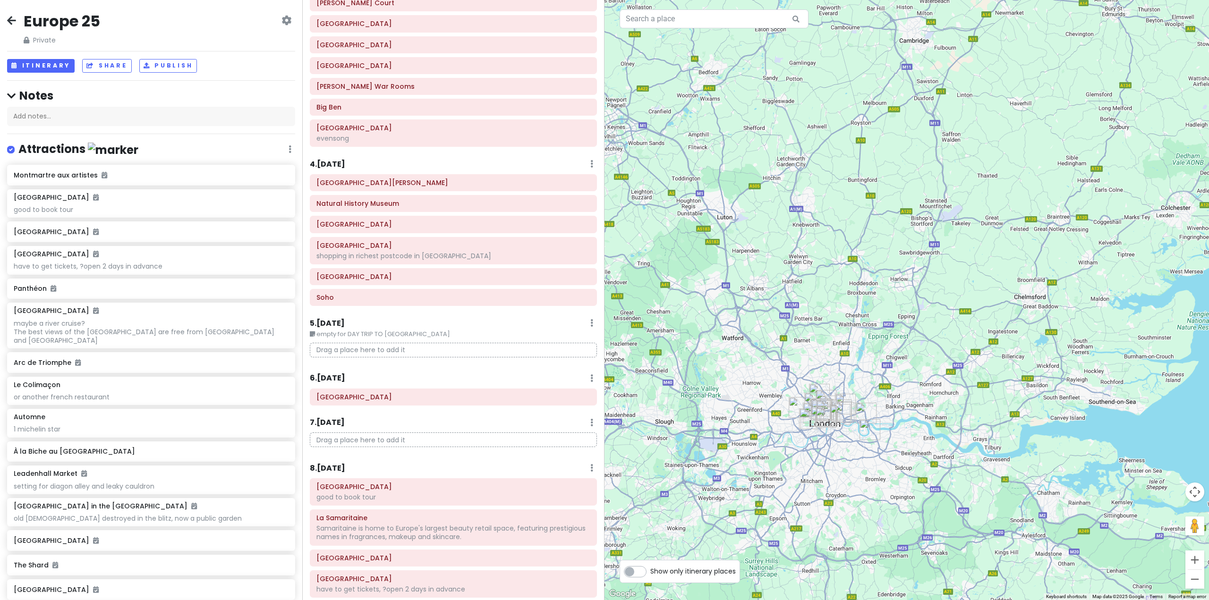
scroll to position [557, 0]
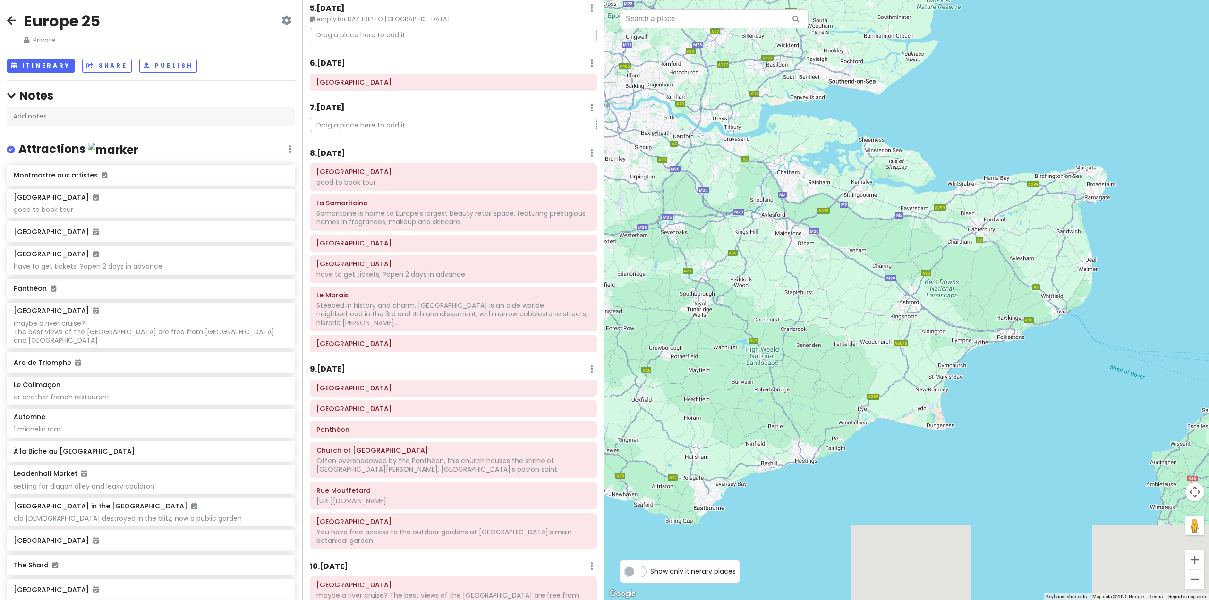
drag, startPoint x: 987, startPoint y: 443, endPoint x: 748, endPoint y: 171, distance: 362.6
click at [748, 171] on div at bounding box center [906, 300] width 604 height 600
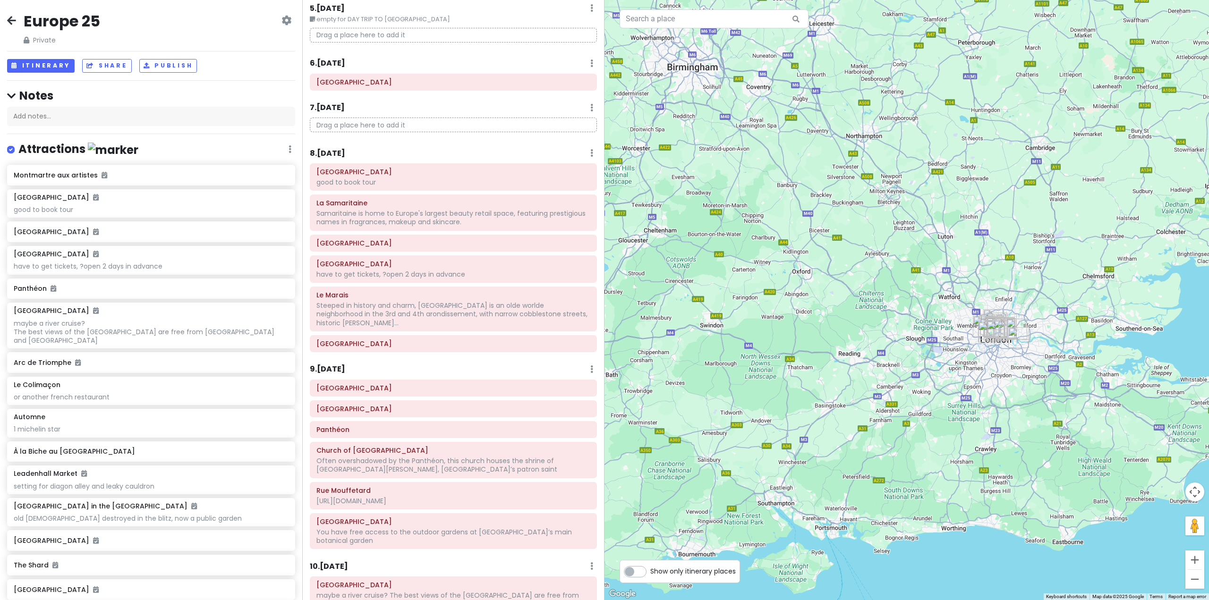
drag, startPoint x: 767, startPoint y: 260, endPoint x: 1204, endPoint y: 566, distance: 533.7
click at [1204, 566] on div at bounding box center [906, 300] width 604 height 600
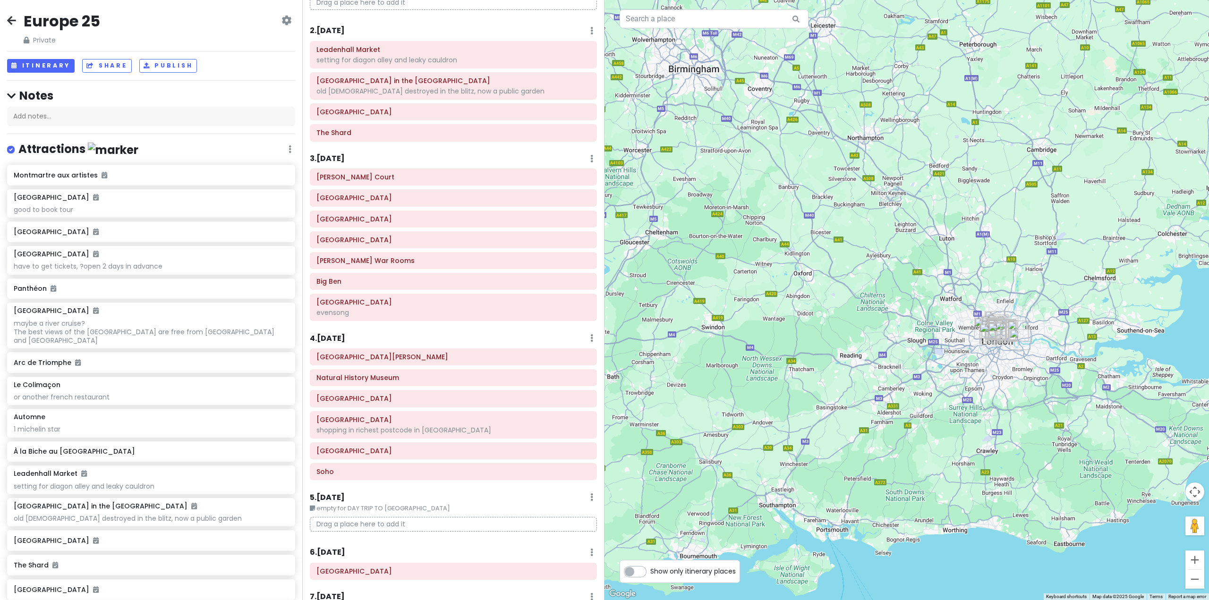
scroll to position [53, 0]
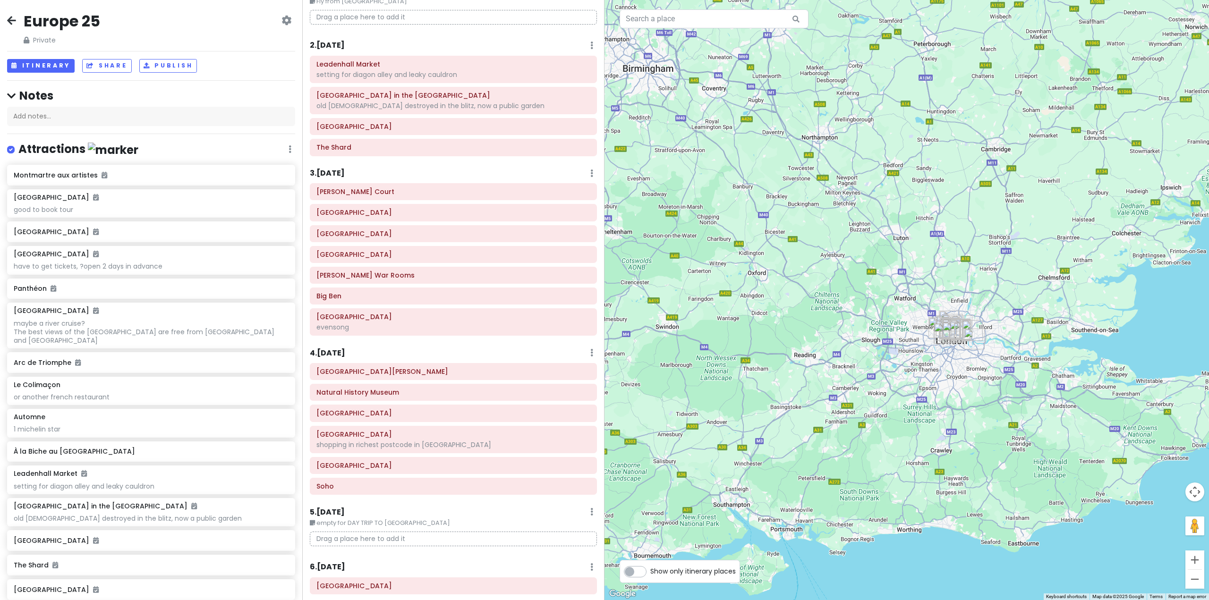
drag, startPoint x: 1039, startPoint y: 429, endPoint x: 980, endPoint y: 430, distance: 58.5
click at [980, 430] on div at bounding box center [906, 300] width 604 height 600
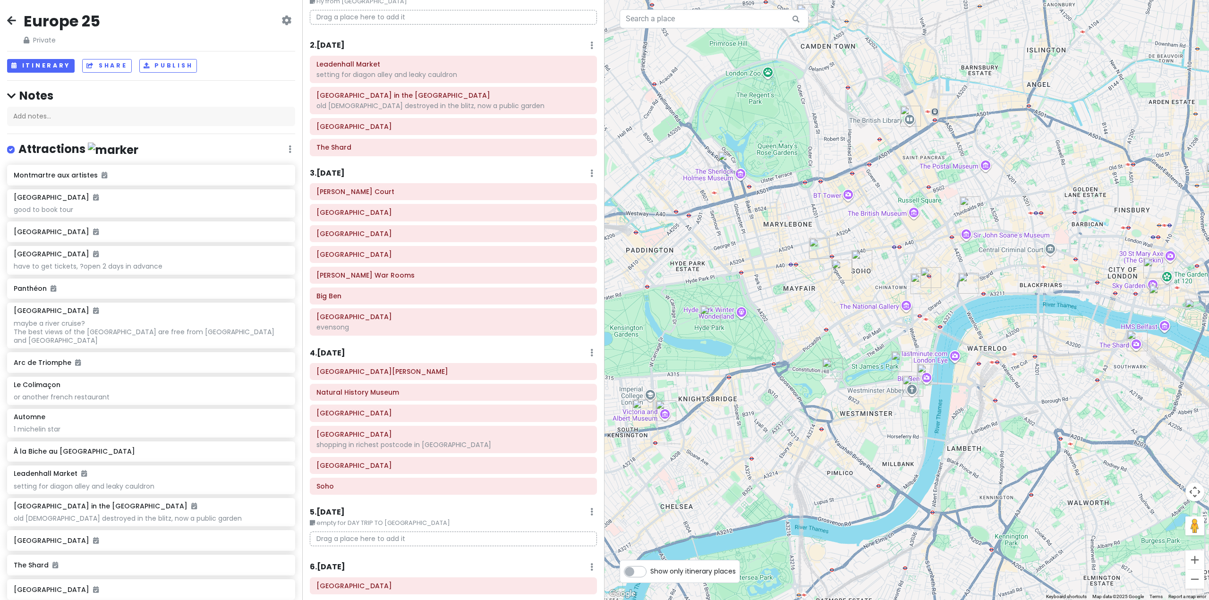
drag, startPoint x: 873, startPoint y: 333, endPoint x: 1042, endPoint y: 370, distance: 173.3
click at [1043, 369] on div at bounding box center [906, 300] width 604 height 600
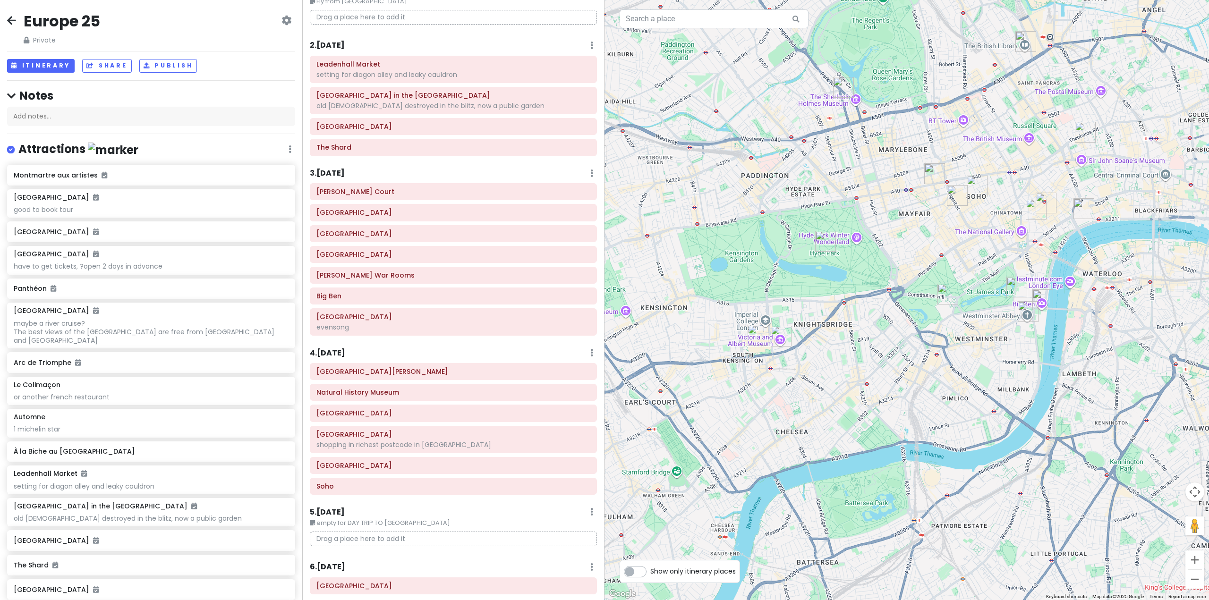
drag, startPoint x: 748, startPoint y: 338, endPoint x: 764, endPoint y: 218, distance: 120.9
click at [795, 231] on div at bounding box center [906, 300] width 604 height 600
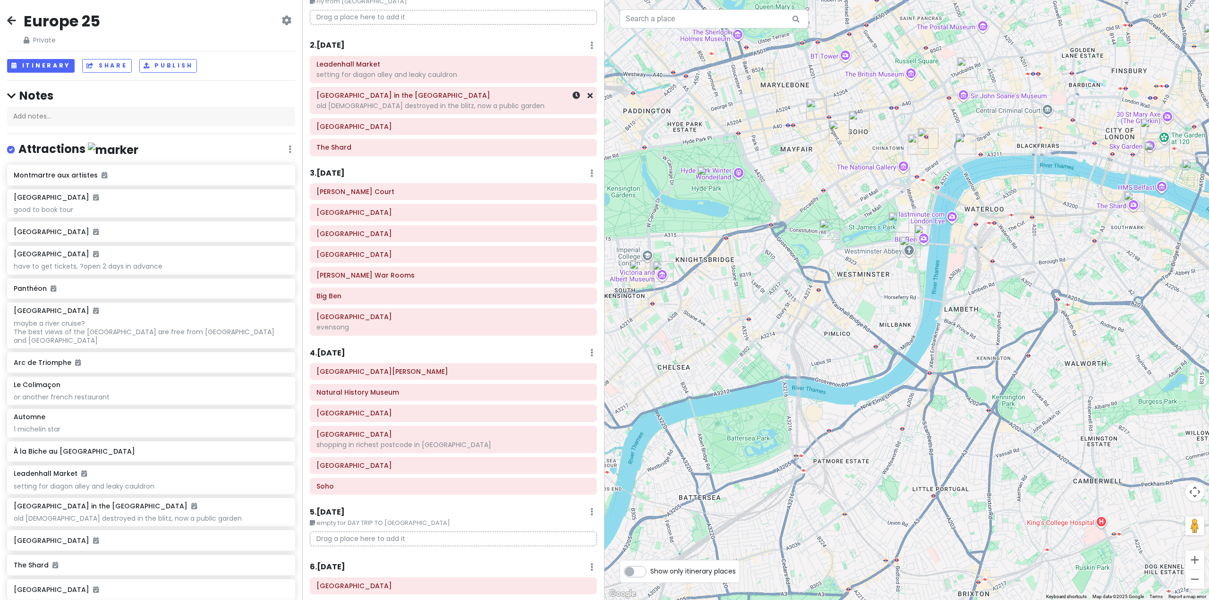
click at [444, 79] on div "old [DEMOGRAPHIC_DATA] destroyed in the blitz, now a public garden" at bounding box center [453, 74] width 274 height 8
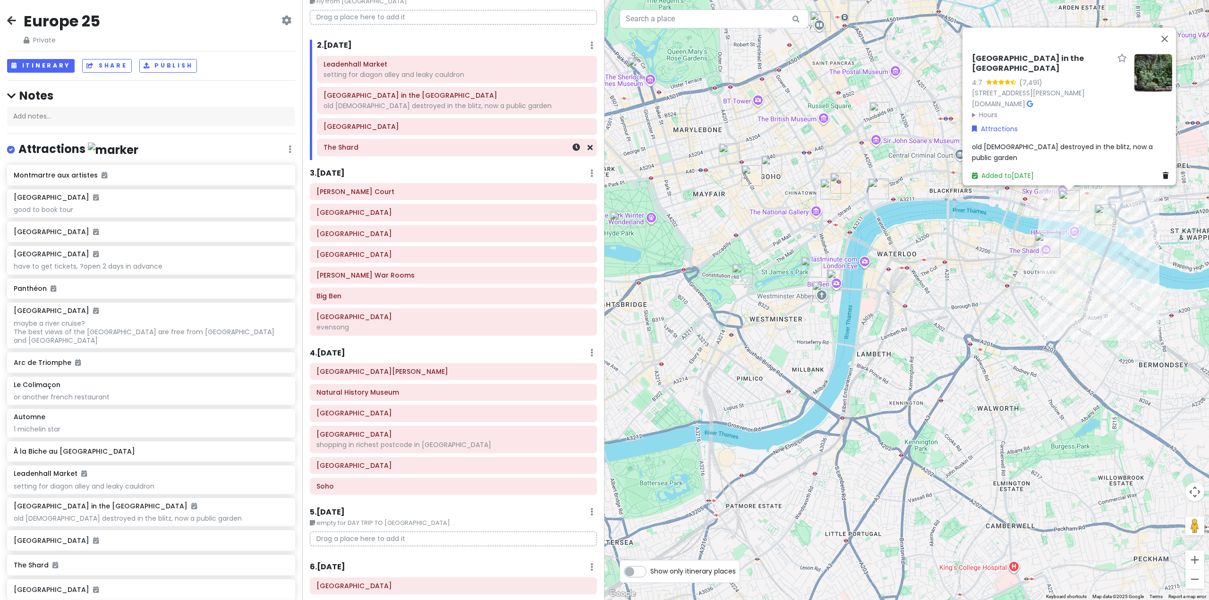
click at [441, 144] on h6 "The Shard" at bounding box center [456, 147] width 267 height 8
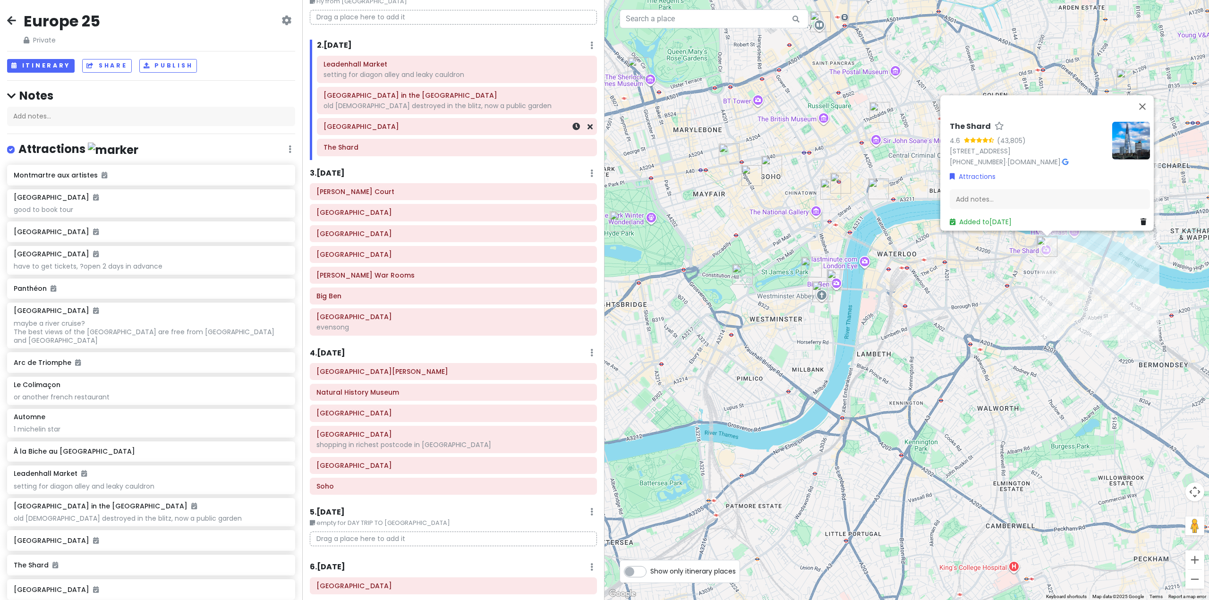
click at [439, 128] on h6 "[GEOGRAPHIC_DATA]" at bounding box center [456, 126] width 267 height 8
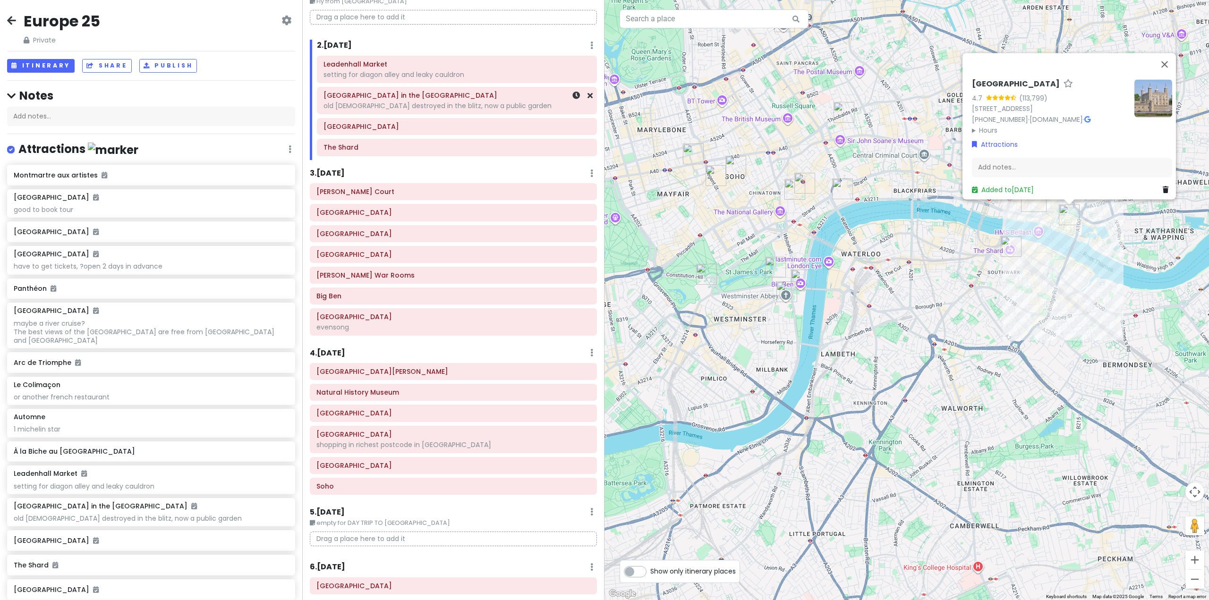
click at [436, 79] on div "old [DEMOGRAPHIC_DATA] destroyed in the blitz, now a public garden" at bounding box center [456, 74] width 267 height 8
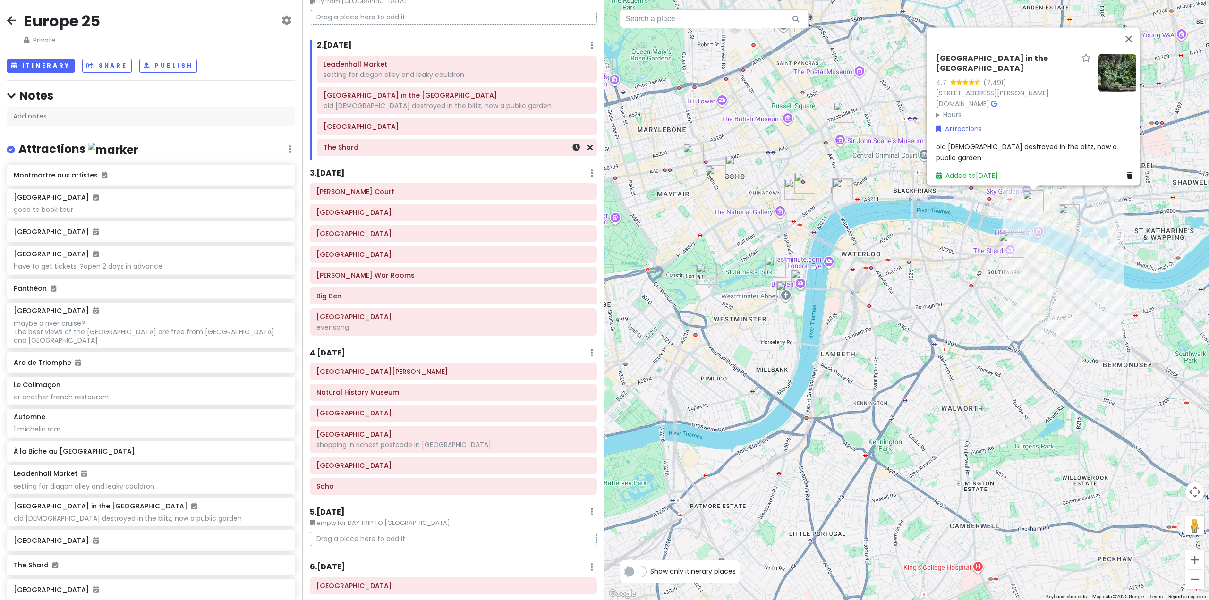
click at [435, 148] on h6 "The Shard" at bounding box center [456, 147] width 267 height 8
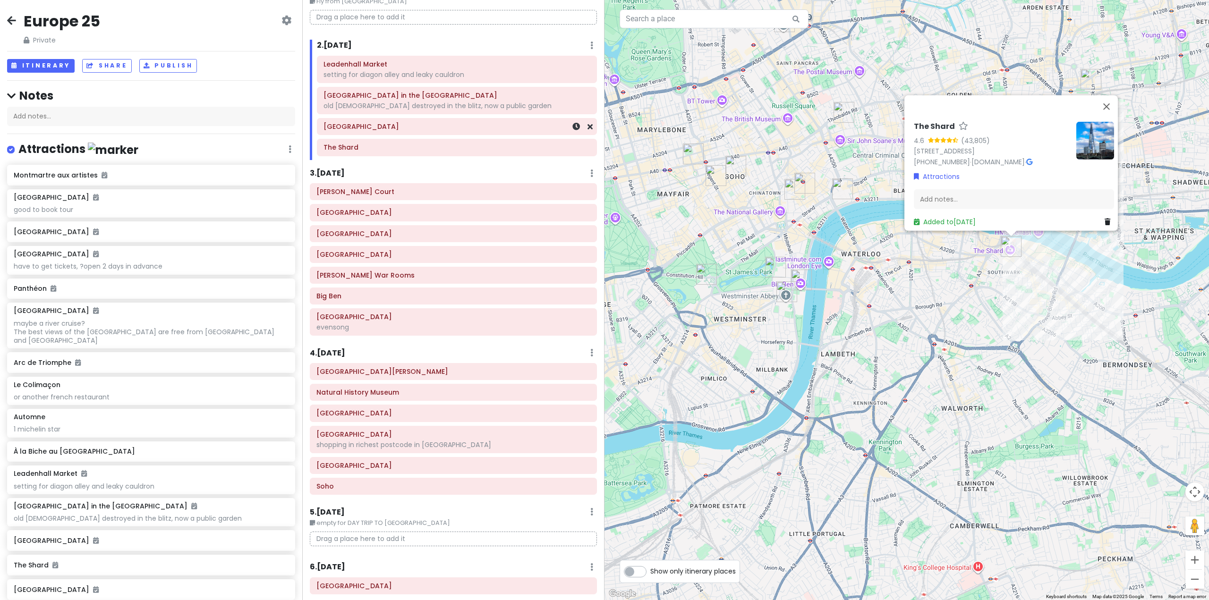
click at [430, 124] on h6 "[GEOGRAPHIC_DATA]" at bounding box center [456, 126] width 267 height 8
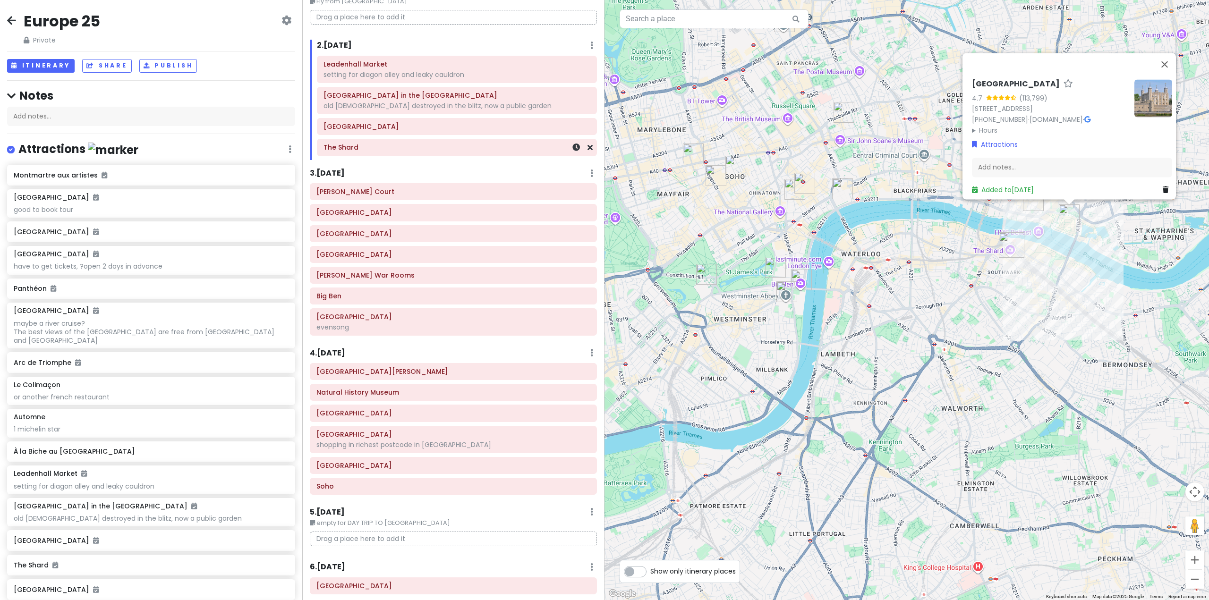
click at [422, 144] on h6 "The Shard" at bounding box center [456, 147] width 267 height 8
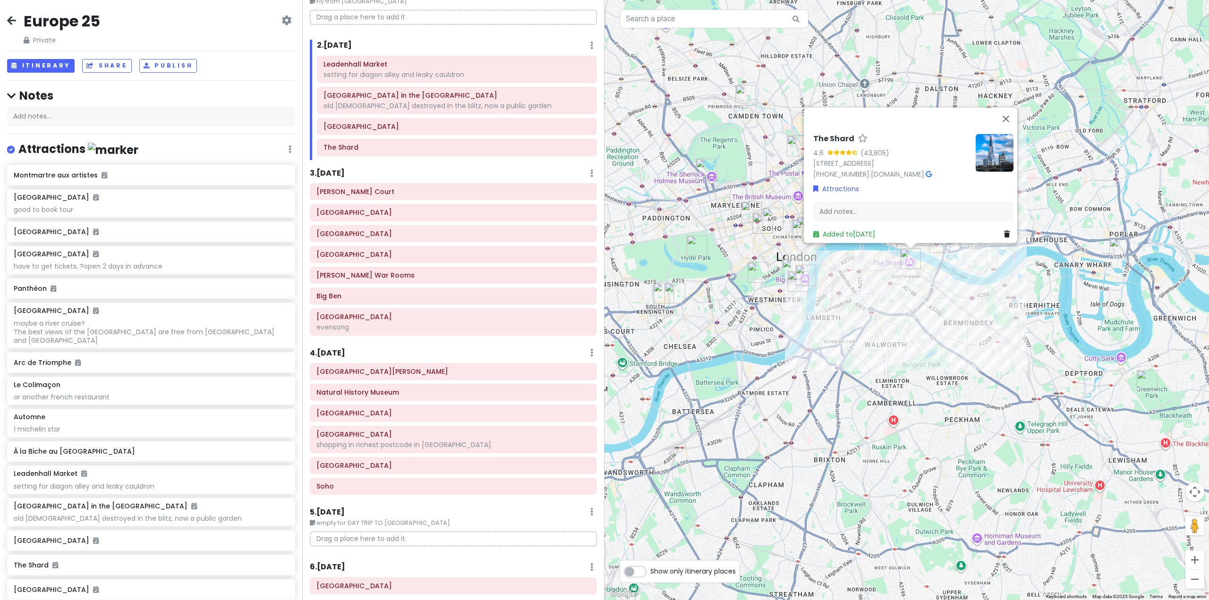
drag, startPoint x: 768, startPoint y: 346, endPoint x: 798, endPoint y: 358, distance: 32.6
click at [798, 358] on div "The Shard 4.6 (43,805) [STREET_ADDRESS] [PHONE_NUMBER] · [DOMAIN_NAME] · Attrac…" at bounding box center [906, 300] width 604 height 600
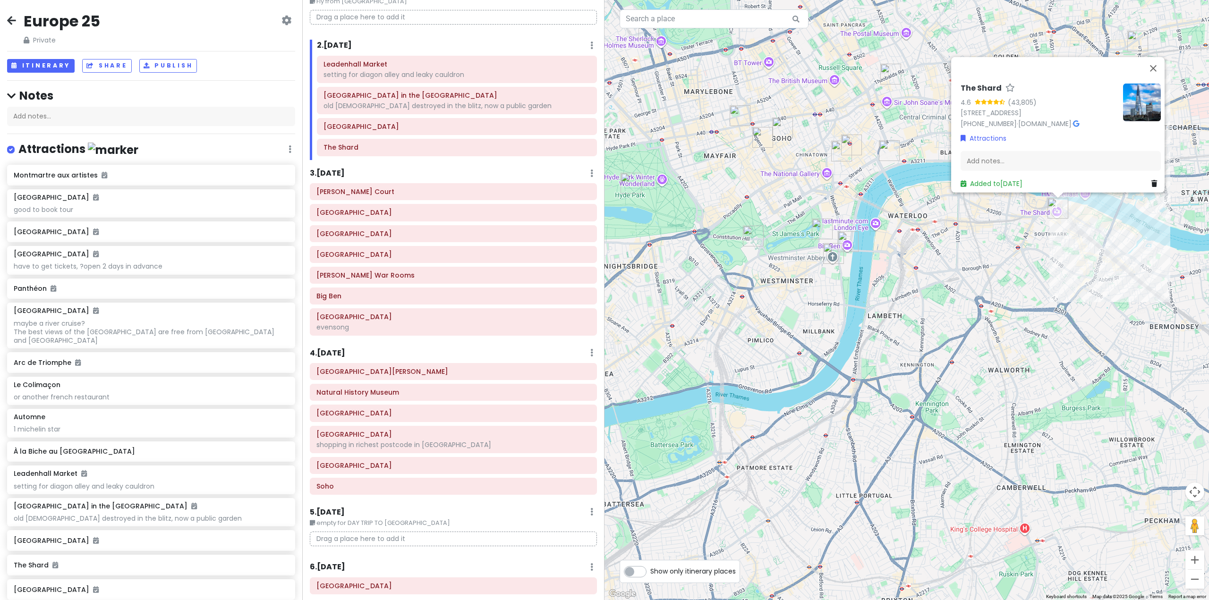
click at [827, 320] on div "The Shard 4.6 (43,805) [STREET_ADDRESS] [PHONE_NUMBER] · [DOMAIN_NAME] · Attrac…" at bounding box center [906, 300] width 604 height 600
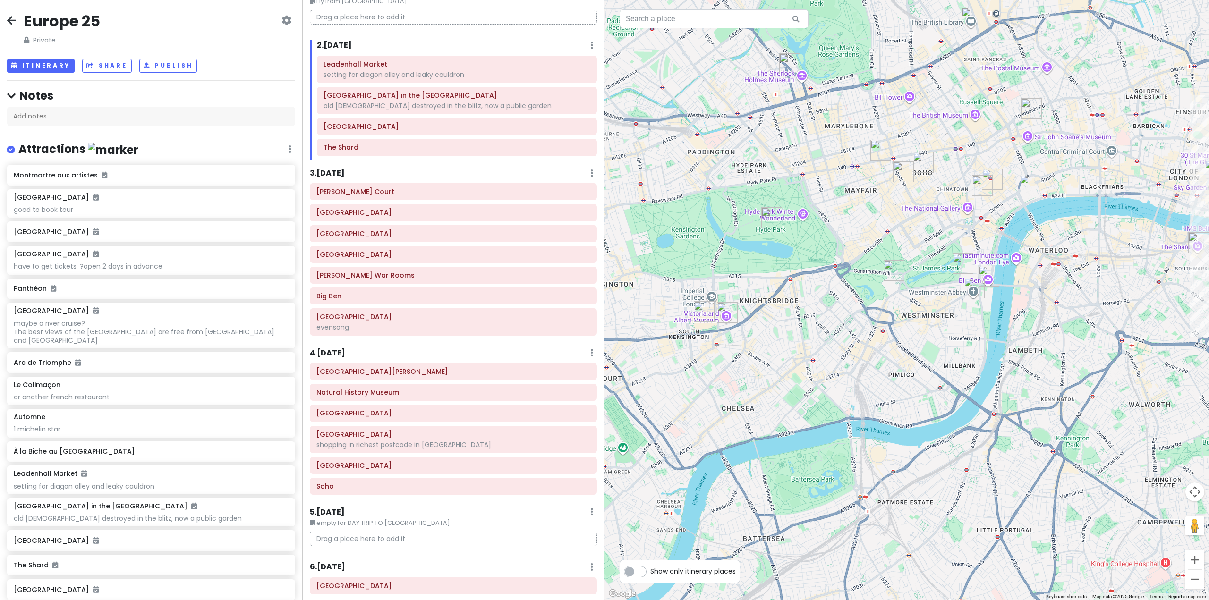
drag, startPoint x: 805, startPoint y: 335, endPoint x: 933, endPoint y: 364, distance: 131.8
click at [934, 364] on div at bounding box center [906, 300] width 604 height 600
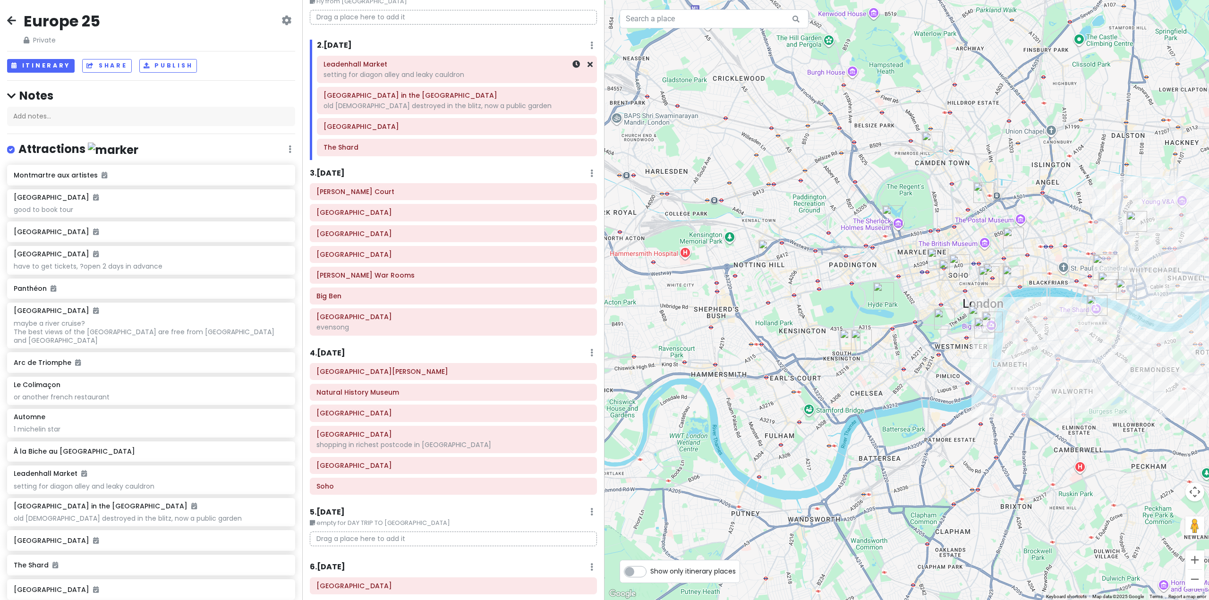
click at [513, 72] on div "setting for diagon alley and leaky cauldron" at bounding box center [456, 74] width 267 height 8
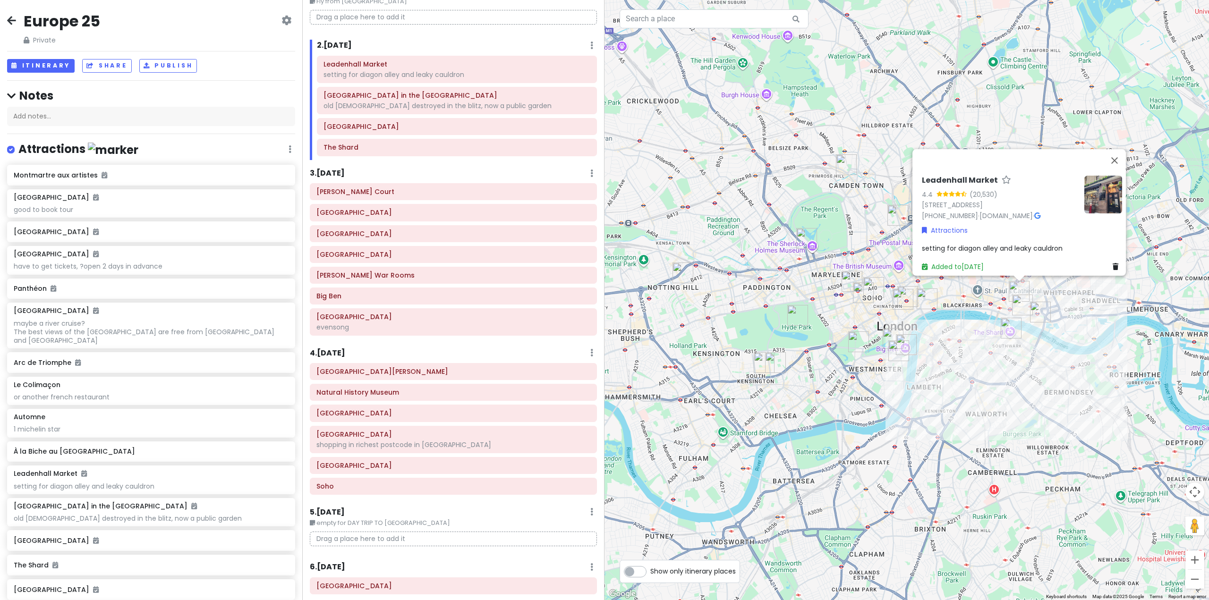
drag, startPoint x: 942, startPoint y: 353, endPoint x: 888, endPoint y: 408, distance: 77.8
click at [888, 408] on div "Leadenhall Market [STREET_ADDRESS] [PHONE_NUMBER] · [DOMAIN_NAME] · Attractions…" at bounding box center [906, 300] width 604 height 600
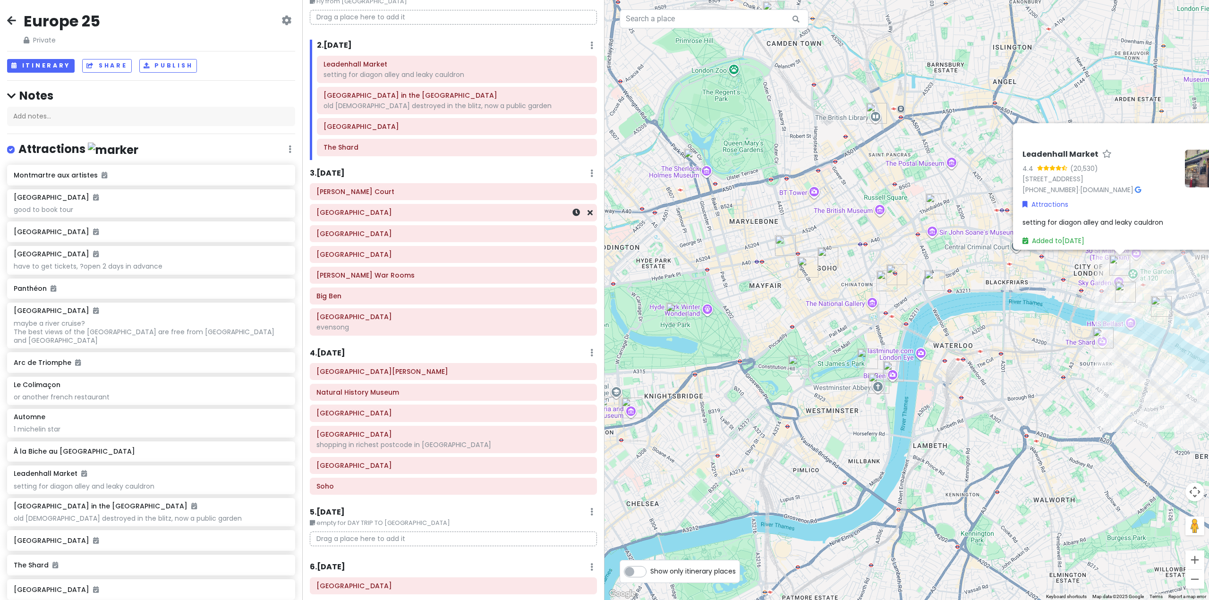
click at [510, 206] on div "[GEOGRAPHIC_DATA]" at bounding box center [453, 212] width 274 height 13
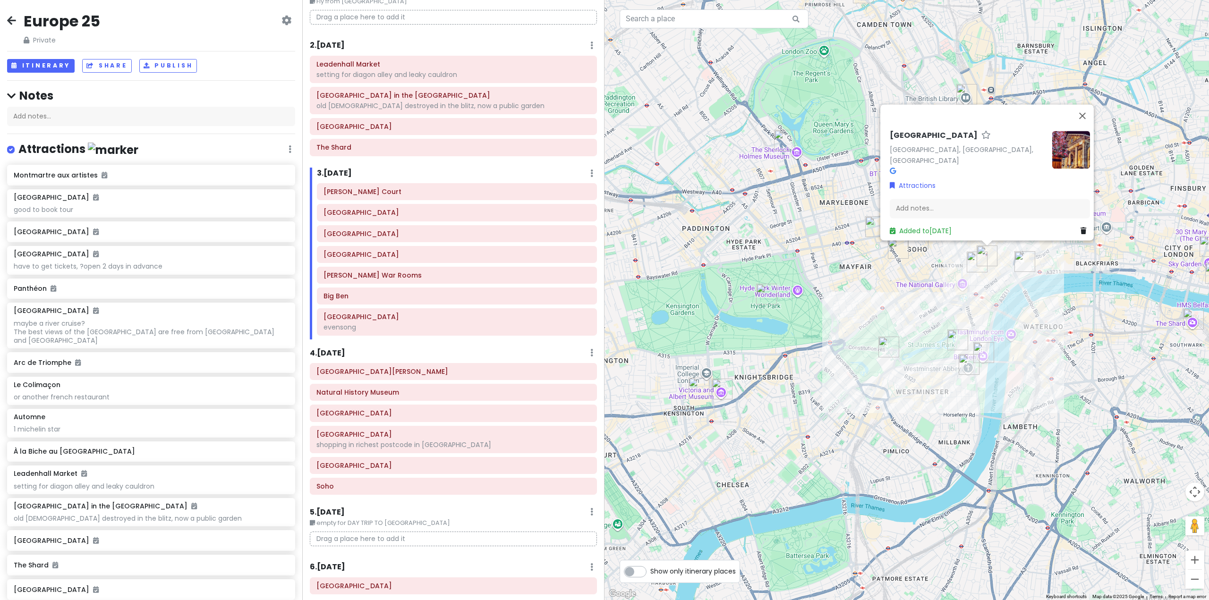
drag, startPoint x: 716, startPoint y: 302, endPoint x: 776, endPoint y: 290, distance: 61.1
click at [777, 290] on div "To navigate, press the arrow keys. [GEOGRAPHIC_DATA], [GEOGRAPHIC_DATA], [GEOGR…" at bounding box center [906, 300] width 604 height 600
click at [430, 382] on div "[GEOGRAPHIC_DATA][PERSON_NAME] [GEOGRAPHIC_DATA] shopping in richest postcode i…" at bounding box center [453, 430] width 301 height 135
click at [430, 411] on h6 "[GEOGRAPHIC_DATA]" at bounding box center [453, 413] width 274 height 8
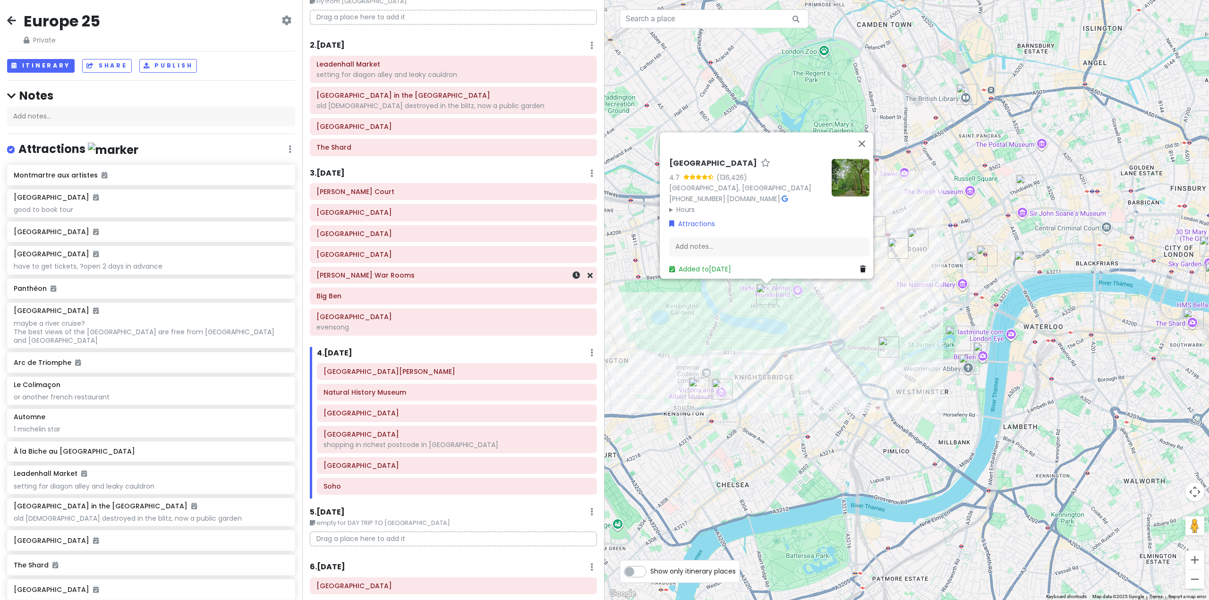
click at [388, 270] on div "[PERSON_NAME] War Rooms" at bounding box center [453, 275] width 274 height 13
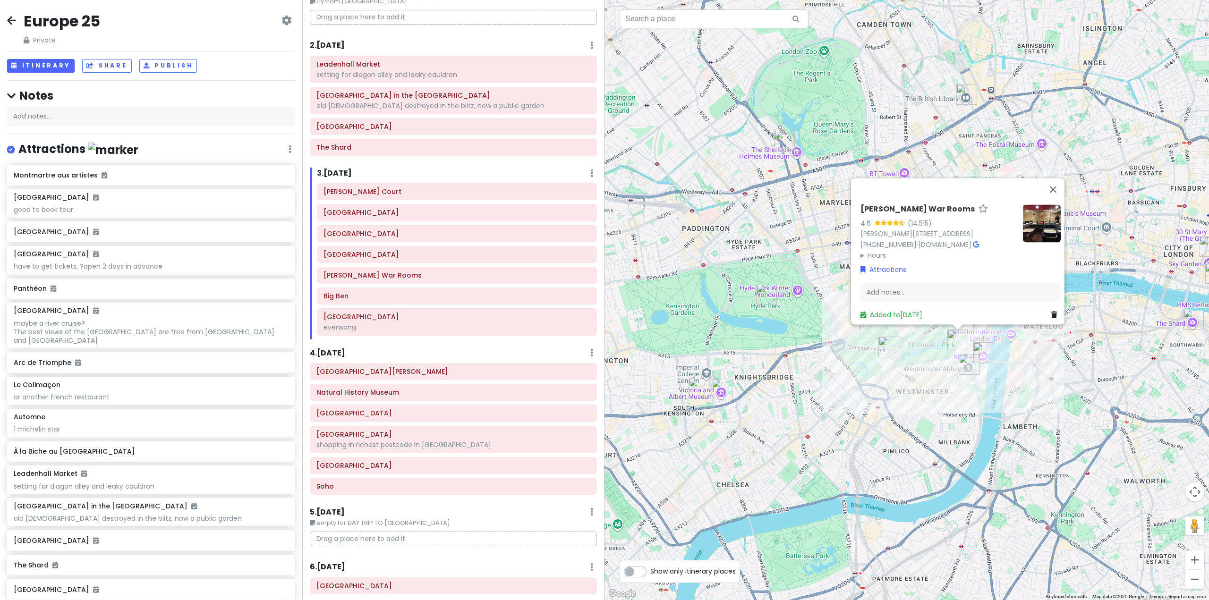
click at [398, 360] on div "4 . Thu 10/30 Add Day Notes Delete Day" at bounding box center [453, 355] width 287 height 16
click at [394, 383] on div "Victoria and Albert Museum Natural History Museum Hyde Park Regent Street shopp…" at bounding box center [453, 430] width 301 height 135
click at [393, 418] on div "[GEOGRAPHIC_DATA]" at bounding box center [453, 413] width 274 height 13
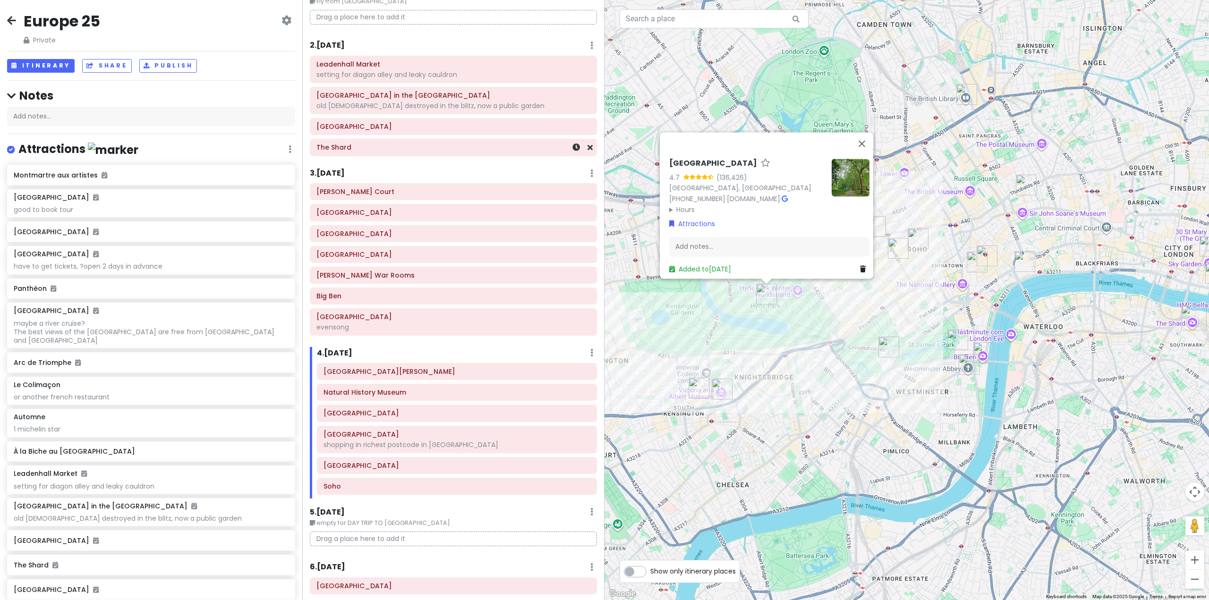
click at [465, 125] on h6 "[GEOGRAPHIC_DATA]" at bounding box center [453, 126] width 274 height 8
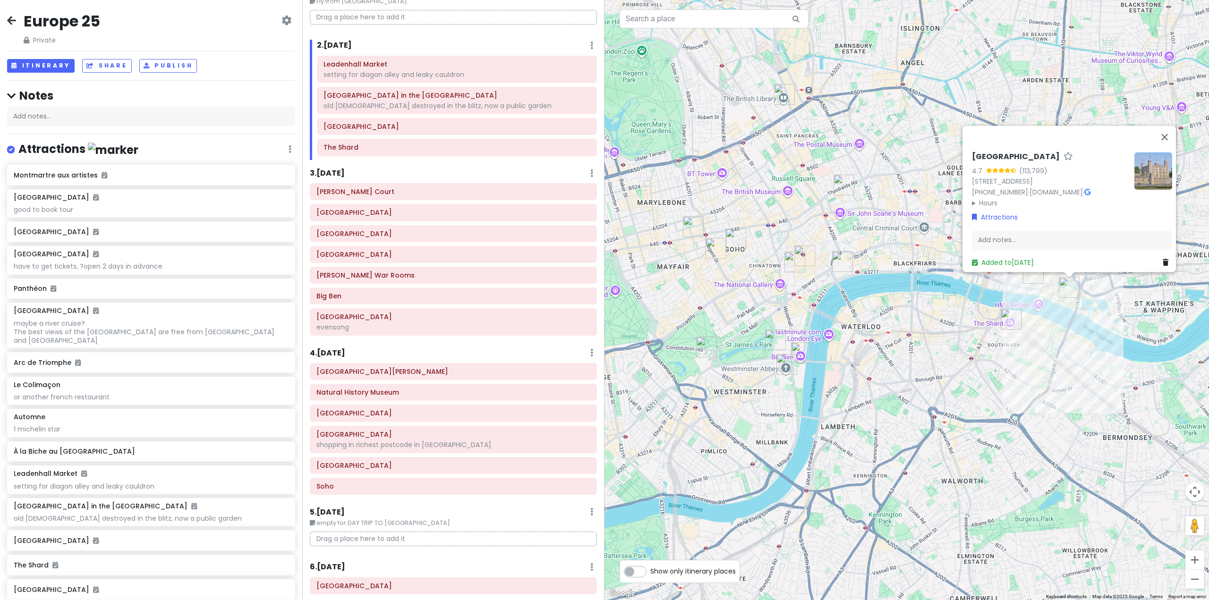
click at [880, 313] on div "Tower of London 4.7 (113,799) London EC3N 4AB, UK +44 333 320 6000 · www.hrp.or…" at bounding box center [906, 300] width 604 height 600
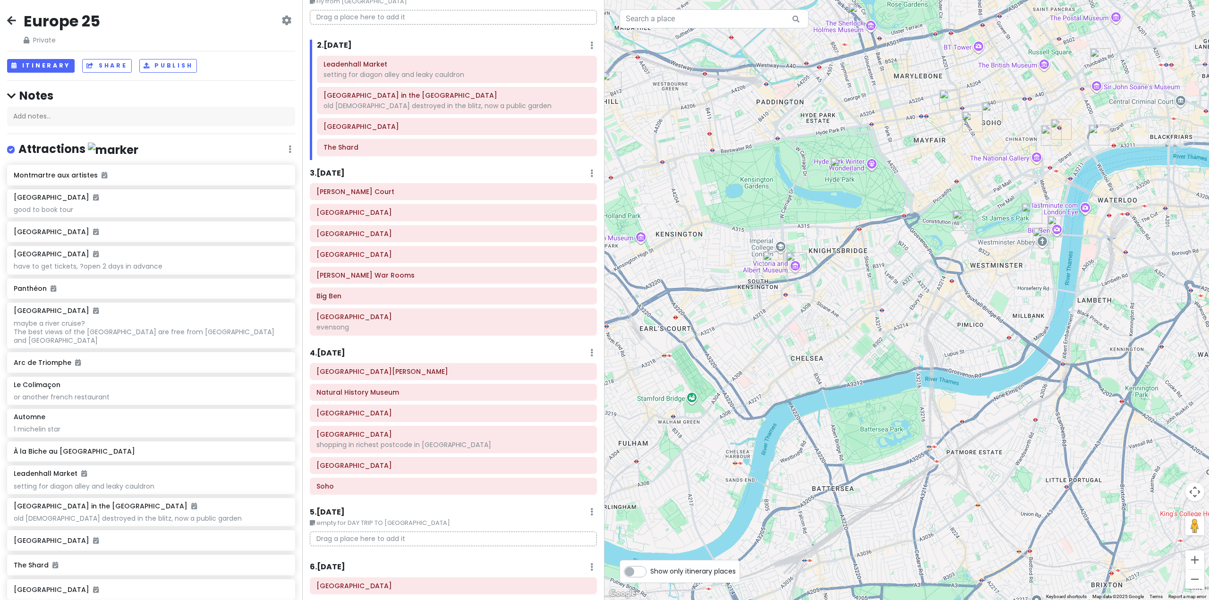
drag, startPoint x: 940, startPoint y: 273, endPoint x: 1063, endPoint y: 218, distance: 134.6
click at [1063, 218] on img "Big Ben" at bounding box center [1057, 226] width 21 height 21
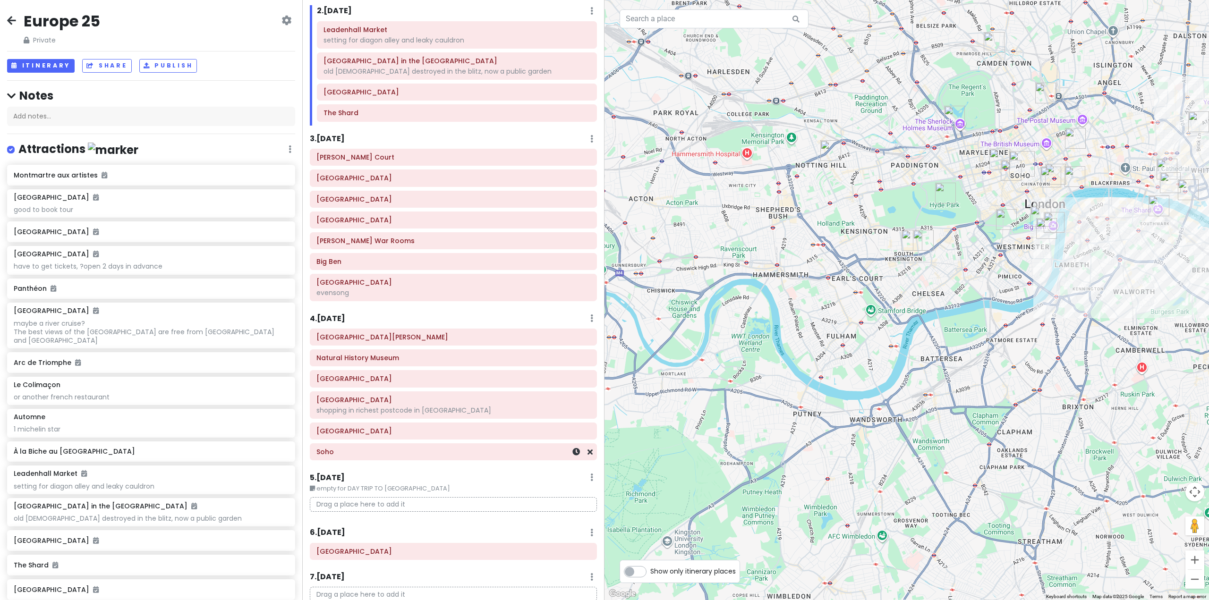
scroll to position [179, 0]
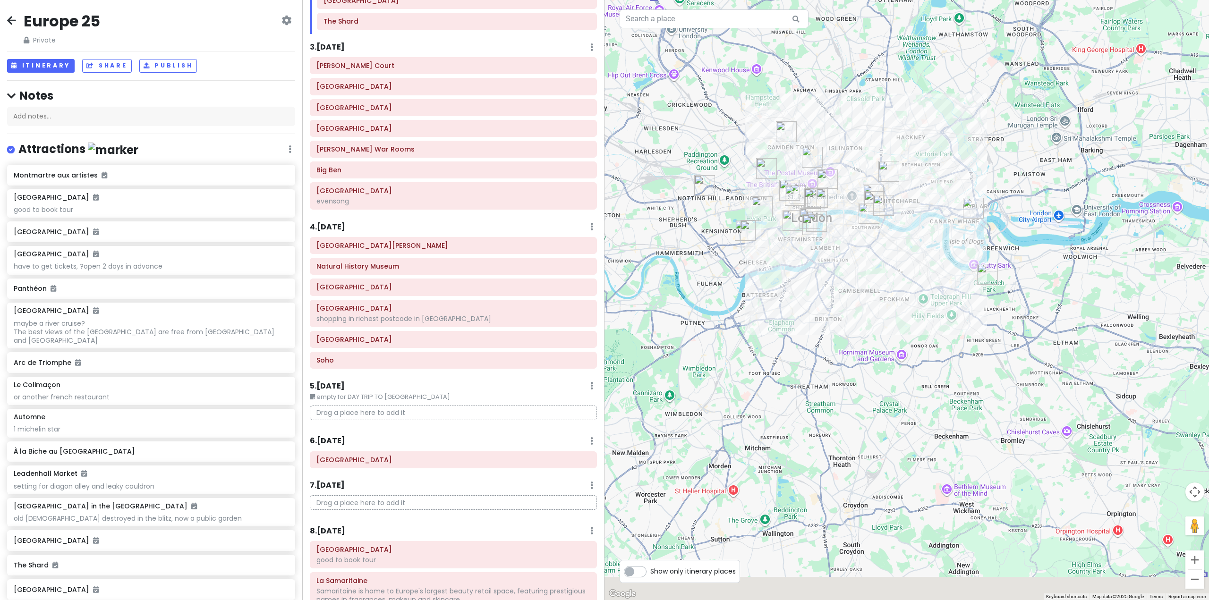
drag, startPoint x: 869, startPoint y: 392, endPoint x: 782, endPoint y: 304, distance: 123.8
click at [782, 304] on div "To navigate, press the arrow keys." at bounding box center [906, 300] width 604 height 600
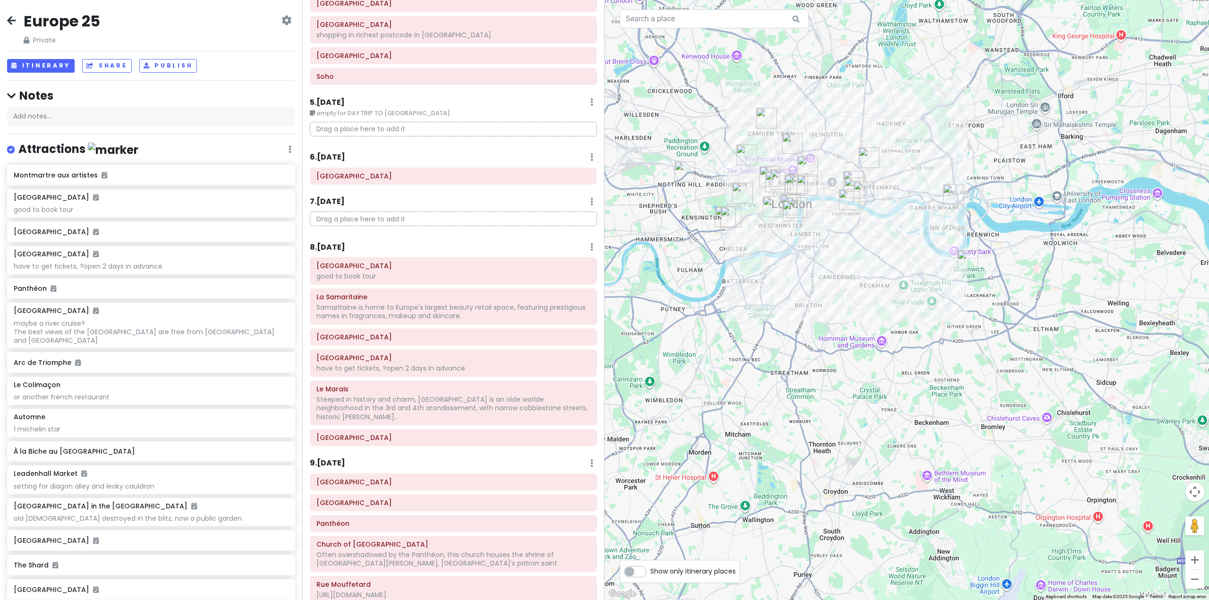
scroll to position [431, 0]
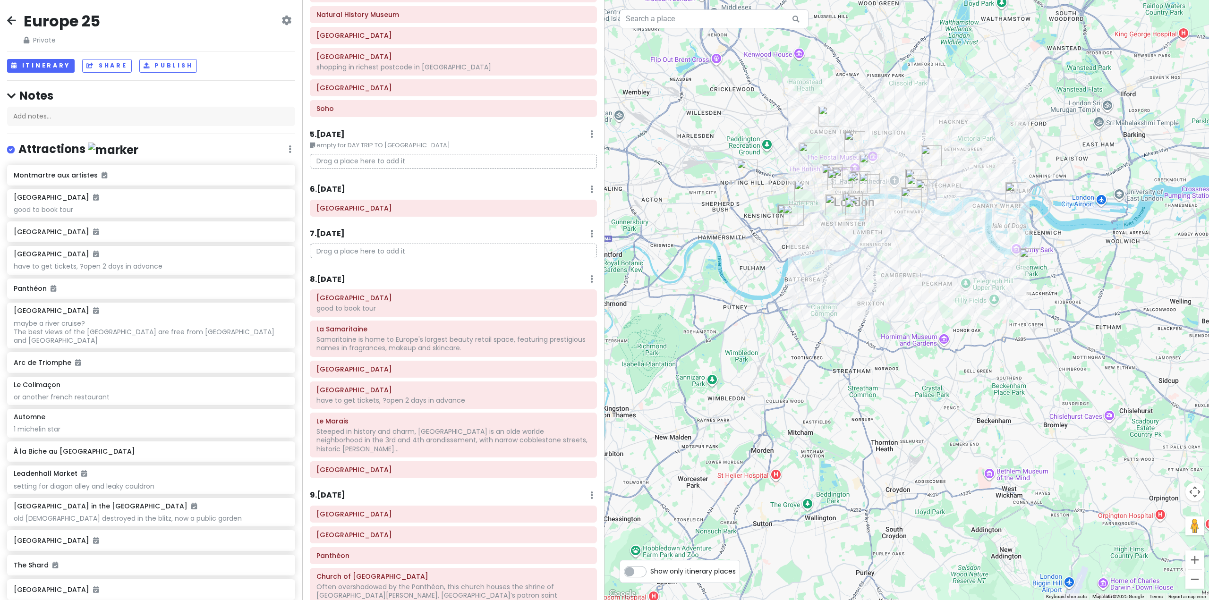
drag, startPoint x: 772, startPoint y: 365, endPoint x: 1064, endPoint y: 353, distance: 292.0
click at [1054, 359] on div at bounding box center [906, 300] width 604 height 600
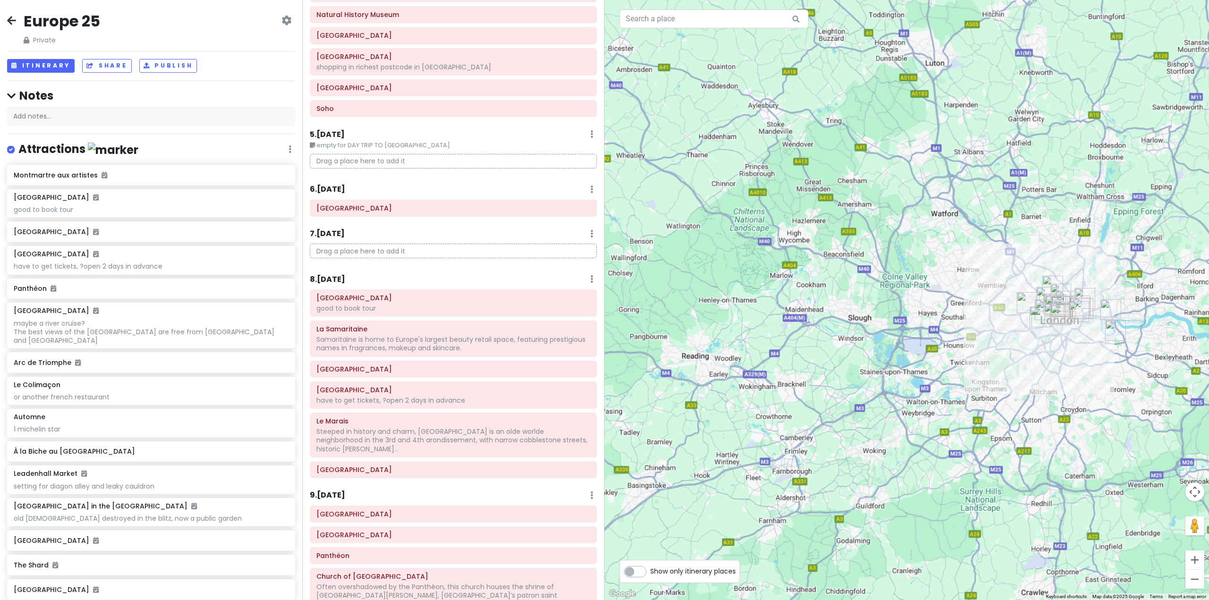
drag, startPoint x: 1043, startPoint y: 350, endPoint x: 824, endPoint y: 387, distance: 222.6
click at [802, 404] on div at bounding box center [906, 300] width 604 height 600
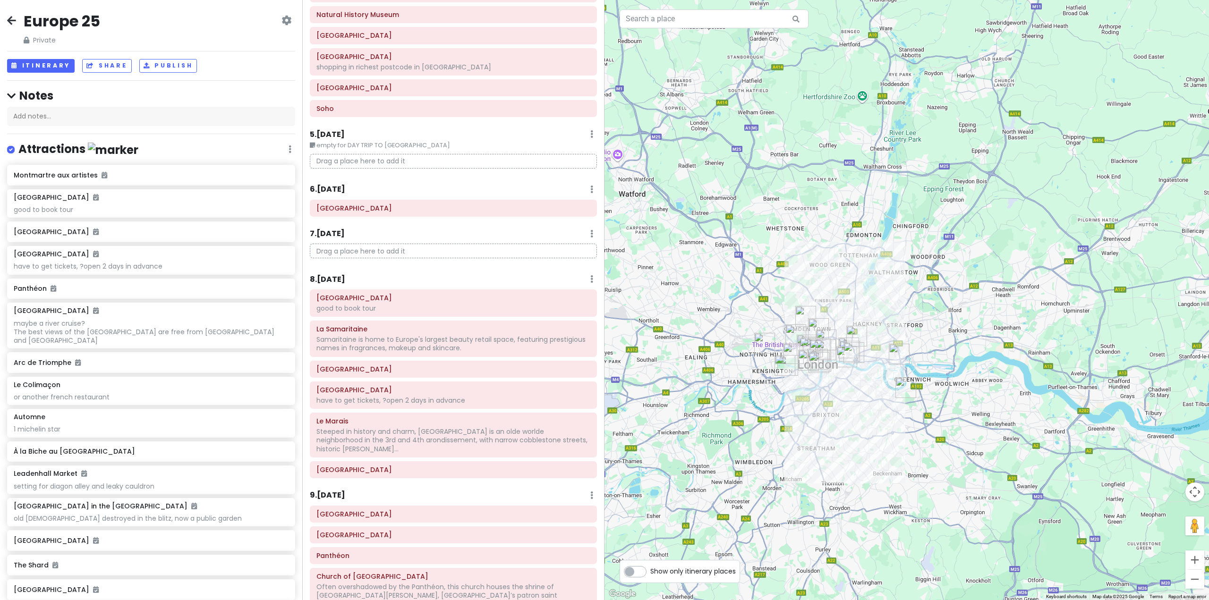
drag, startPoint x: 745, startPoint y: 367, endPoint x: 863, endPoint y: 357, distance: 118.5
click at [863, 357] on img "Tower of London" at bounding box center [853, 352] width 21 height 21
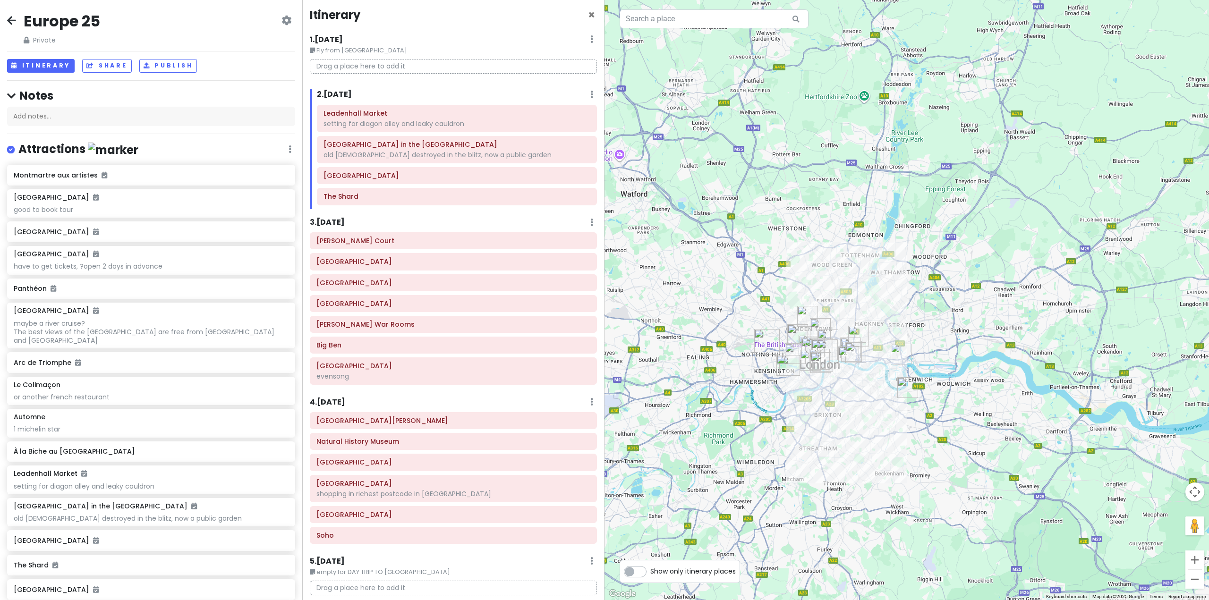
scroll to position [0, 0]
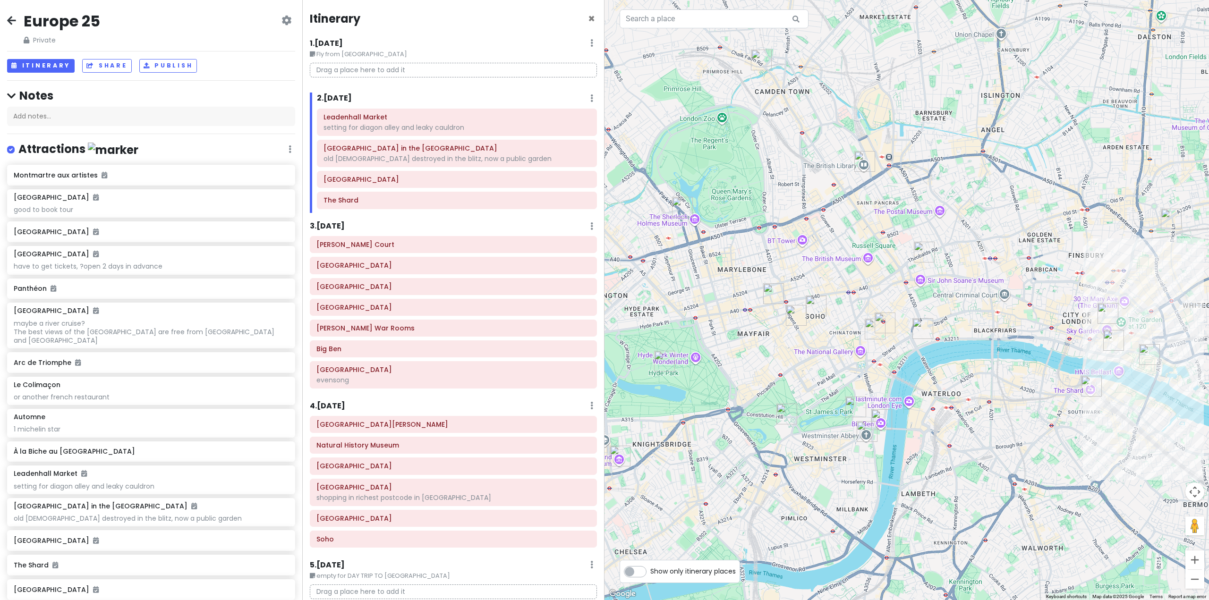
drag, startPoint x: 839, startPoint y: 360, endPoint x: 901, endPoint y: 354, distance: 62.7
click at [898, 355] on div "To navigate, press the arrow keys." at bounding box center [906, 300] width 604 height 600
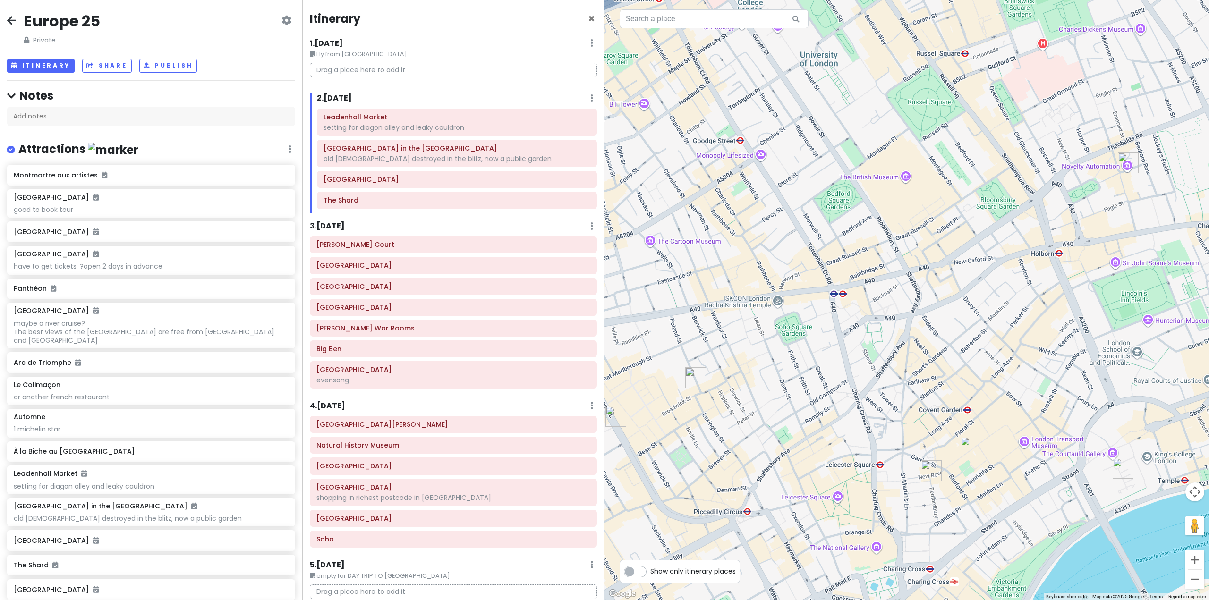
drag, startPoint x: 970, startPoint y: 88, endPoint x: 977, endPoint y: 134, distance: 45.9
click at [977, 134] on div at bounding box center [906, 300] width 604 height 600
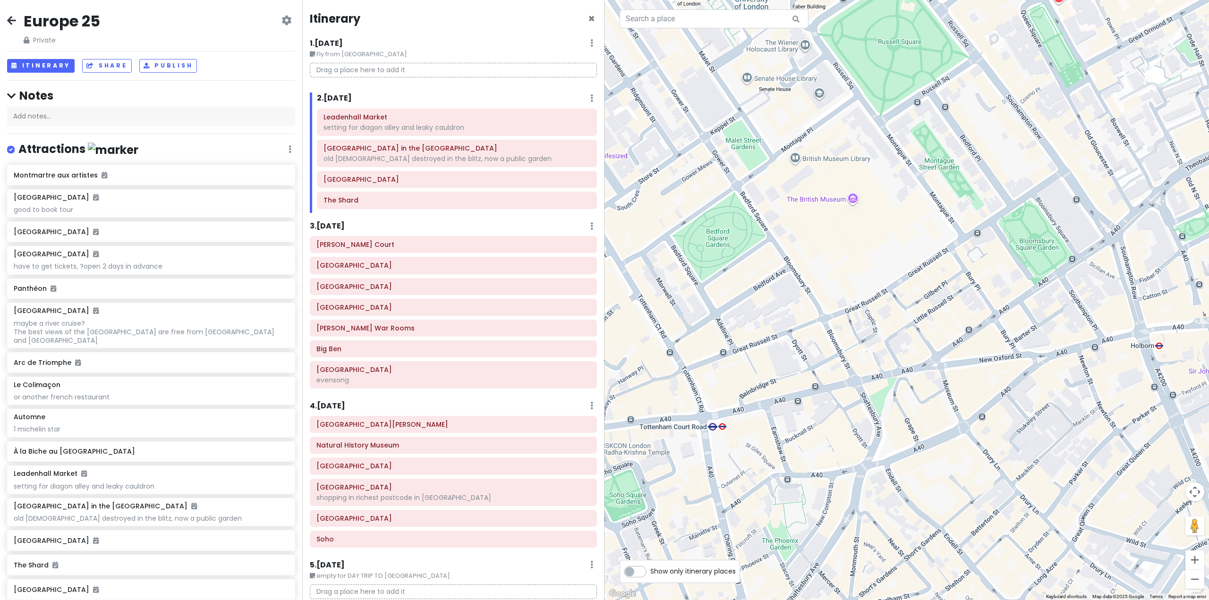
click at [843, 200] on div at bounding box center [906, 300] width 604 height 600
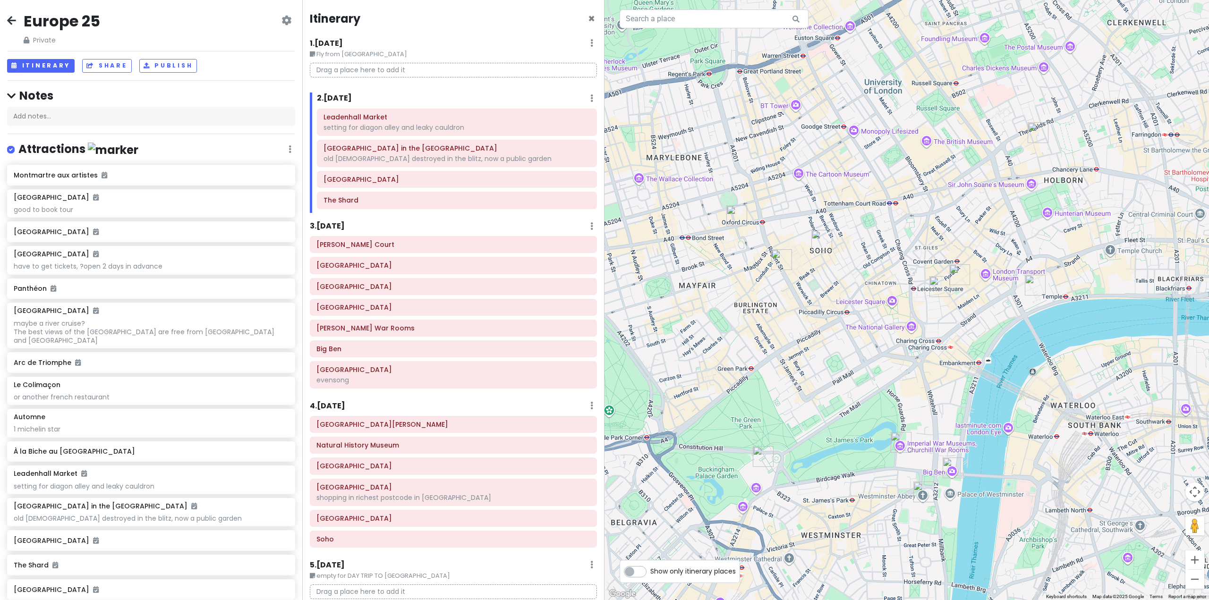
drag, startPoint x: 831, startPoint y: 277, endPoint x: 906, endPoint y: 220, distance: 94.6
click at [905, 222] on div at bounding box center [906, 300] width 604 height 600
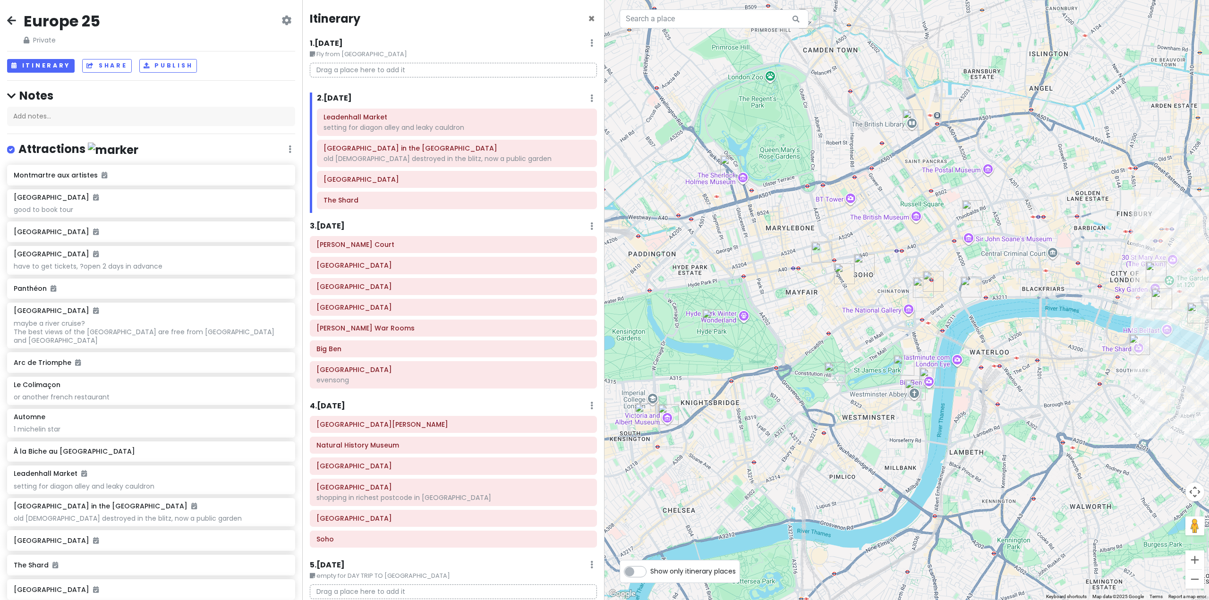
drag, startPoint x: 877, startPoint y: 195, endPoint x: 864, endPoint y: 246, distance: 52.6
click at [864, 246] on div at bounding box center [906, 300] width 604 height 600
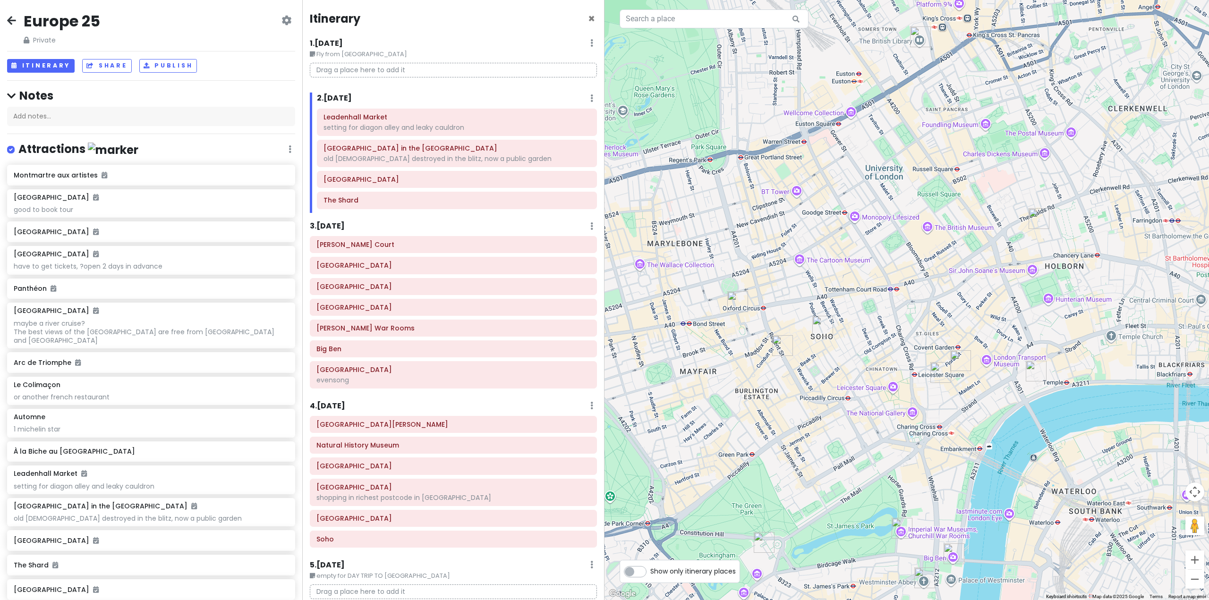
drag, startPoint x: 892, startPoint y: 254, endPoint x: 854, endPoint y: 250, distance: 37.4
click at [854, 250] on div at bounding box center [906, 300] width 604 height 600
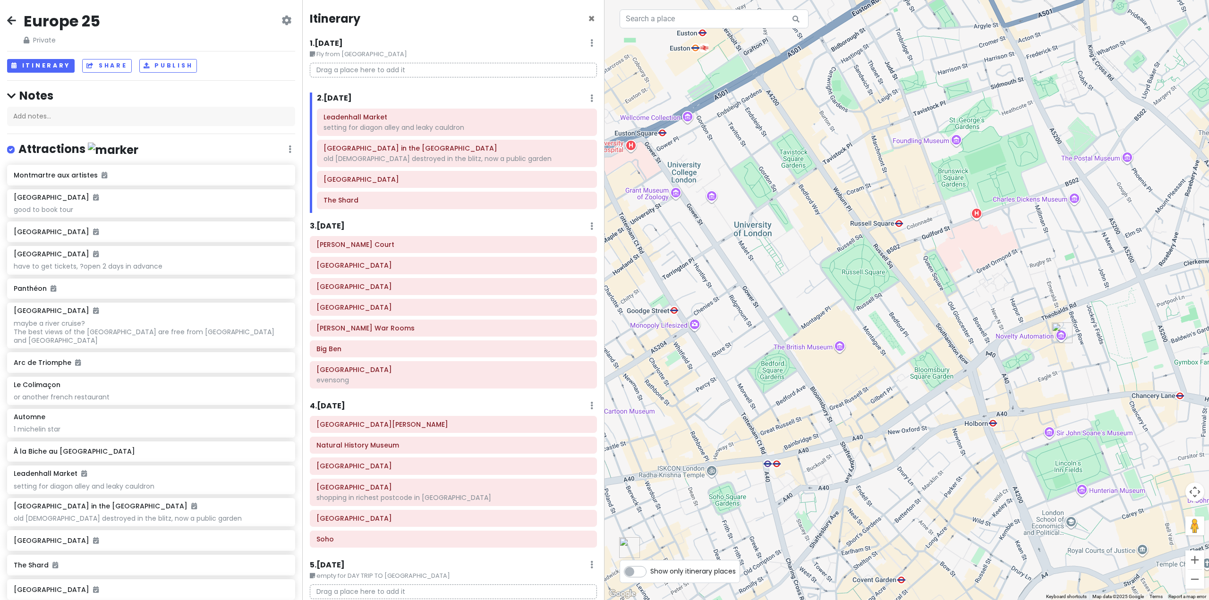
drag, startPoint x: 886, startPoint y: 263, endPoint x: 785, endPoint y: 385, distance: 158.2
click at [785, 385] on div at bounding box center [906, 300] width 604 height 600
click at [839, 345] on div at bounding box center [906, 300] width 604 height 600
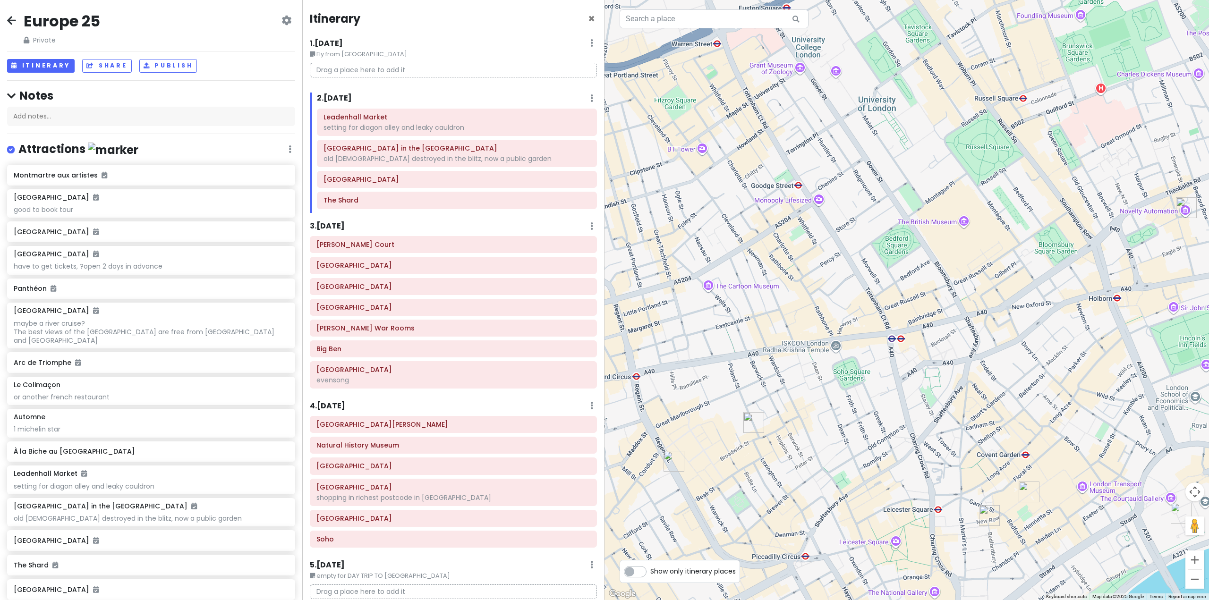
drag, startPoint x: 818, startPoint y: 387, endPoint x: 931, endPoint y: 279, distance: 156.6
click at [931, 279] on div at bounding box center [906, 300] width 604 height 600
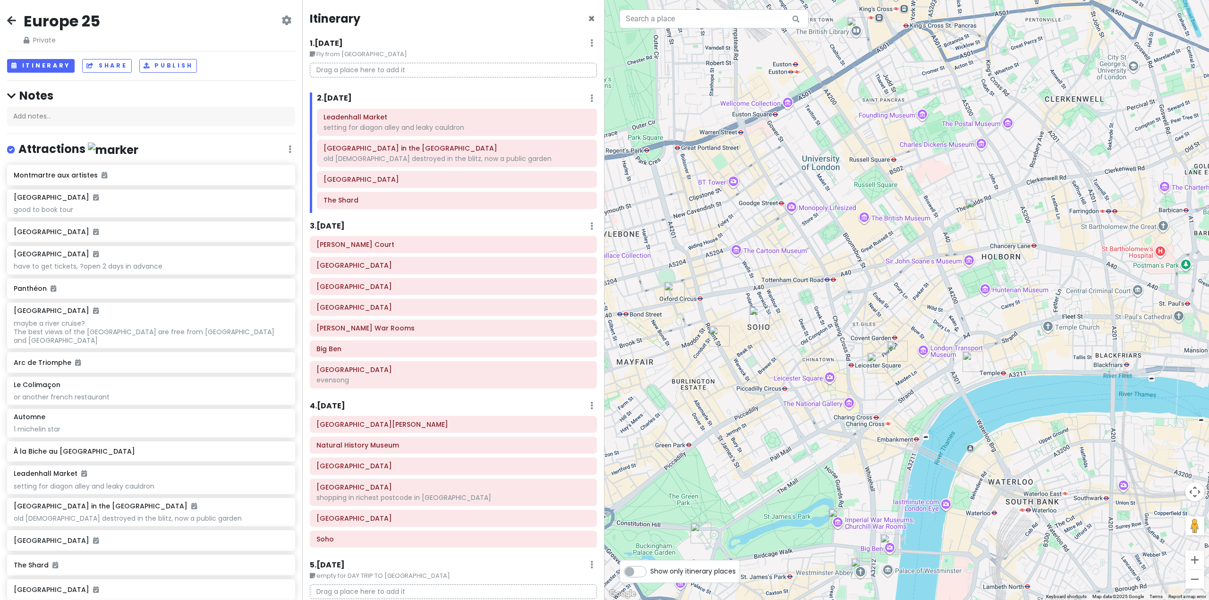
drag, startPoint x: 931, startPoint y: 280, endPoint x: 848, endPoint y: 251, distance: 88.7
click at [847, 251] on div at bounding box center [906, 300] width 604 height 600
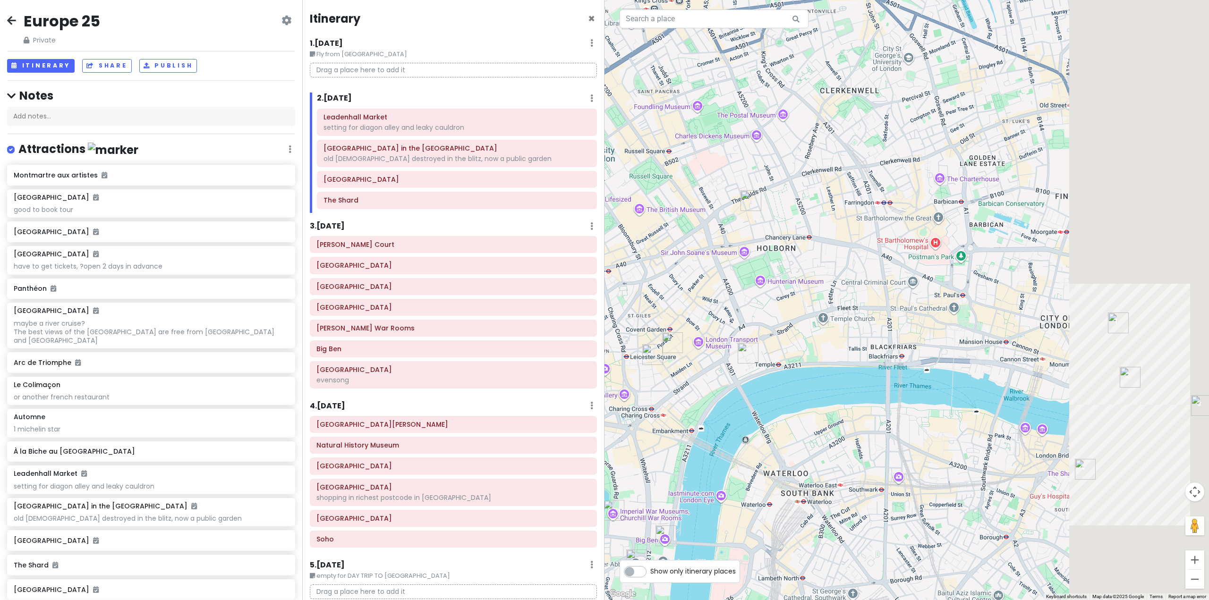
drag, startPoint x: 1109, startPoint y: 254, endPoint x: 725, endPoint y: 248, distance: 383.8
click at [725, 248] on div at bounding box center [906, 300] width 604 height 600
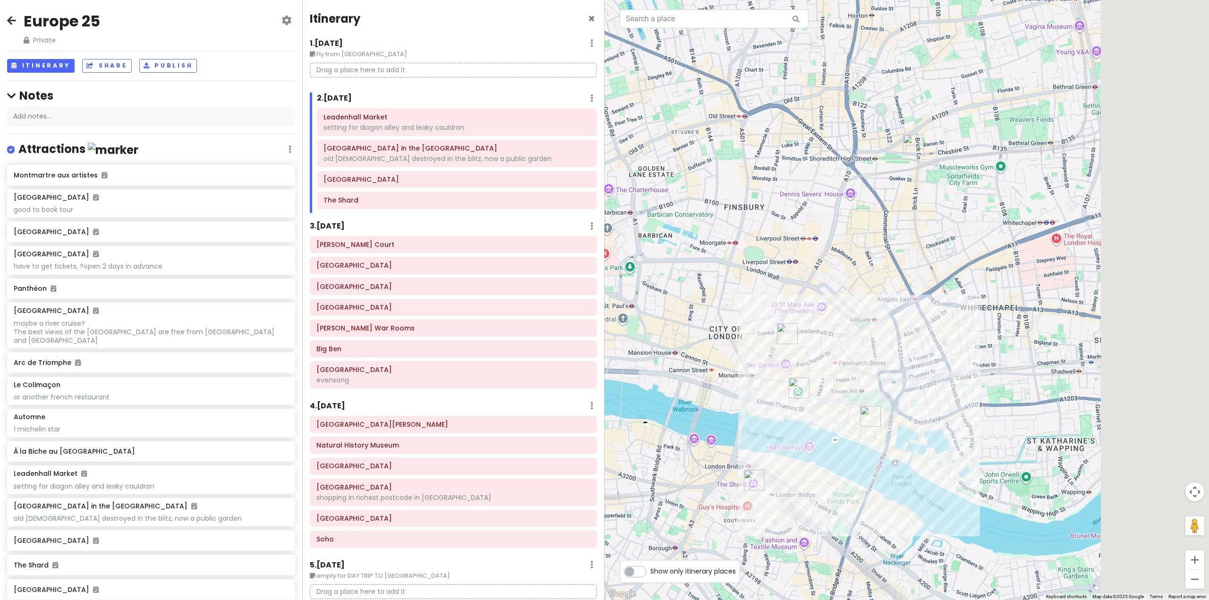
drag, startPoint x: 931, startPoint y: 216, endPoint x: 813, endPoint y: 230, distance: 118.5
click at [814, 231] on div at bounding box center [906, 300] width 604 height 600
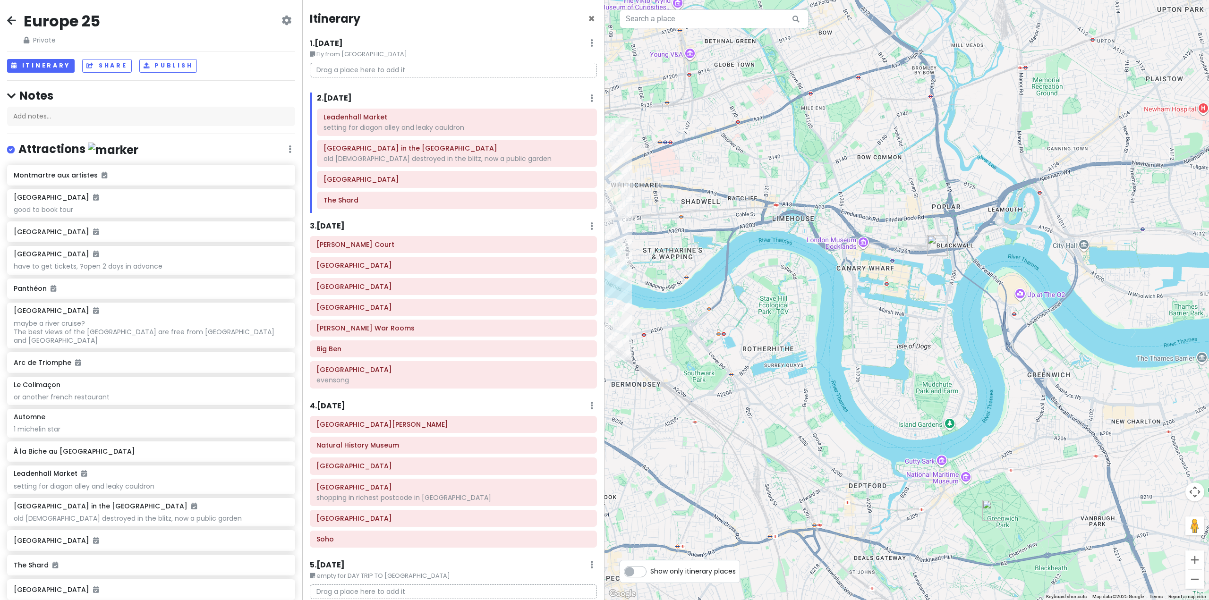
drag, startPoint x: 1136, startPoint y: 407, endPoint x: 972, endPoint y: 312, distance: 190.4
click at [972, 312] on div at bounding box center [906, 300] width 604 height 600
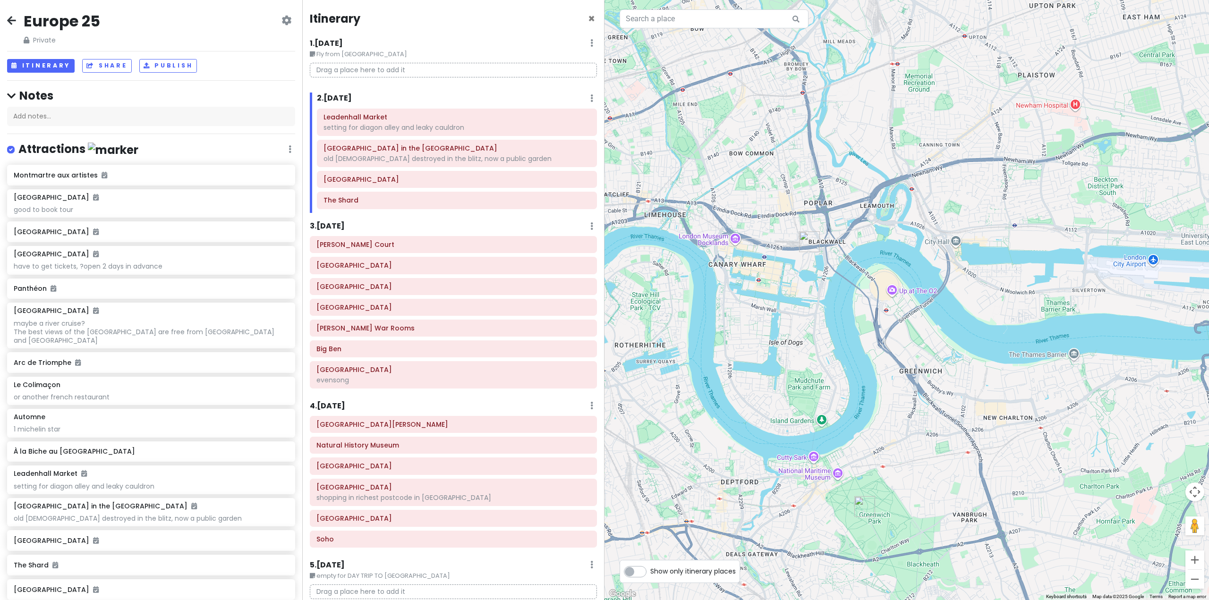
drag, startPoint x: 1050, startPoint y: 408, endPoint x: 839, endPoint y: 348, distance: 219.2
click at [839, 348] on div at bounding box center [906, 300] width 604 height 600
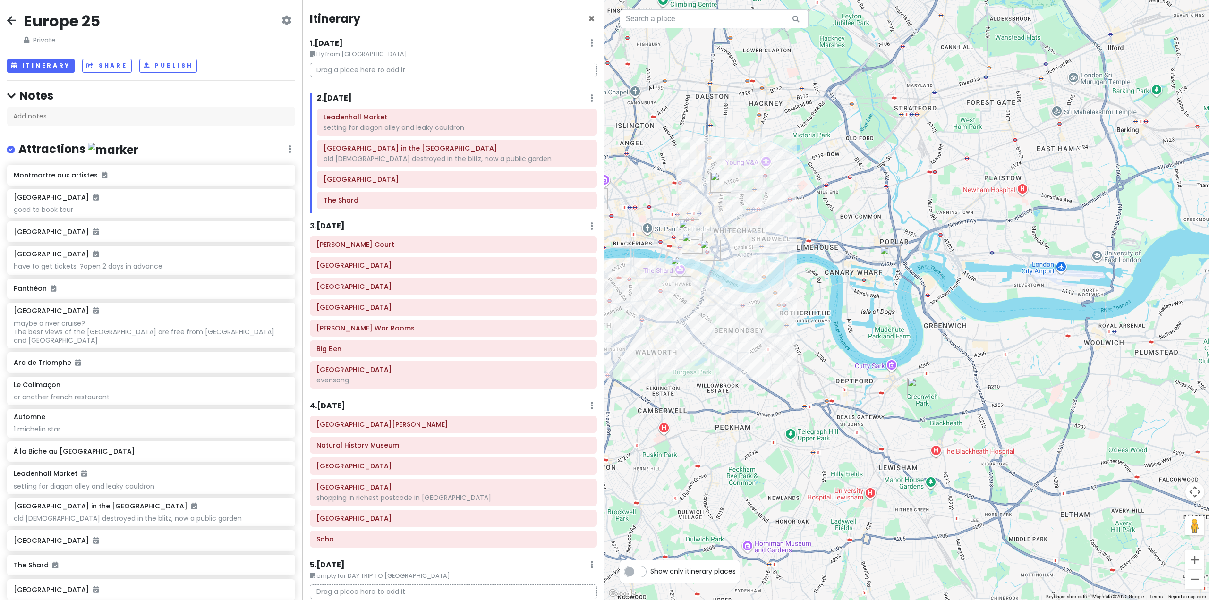
drag, startPoint x: 867, startPoint y: 316, endPoint x: 907, endPoint y: 298, distance: 43.8
click at [907, 298] on div at bounding box center [906, 300] width 604 height 600
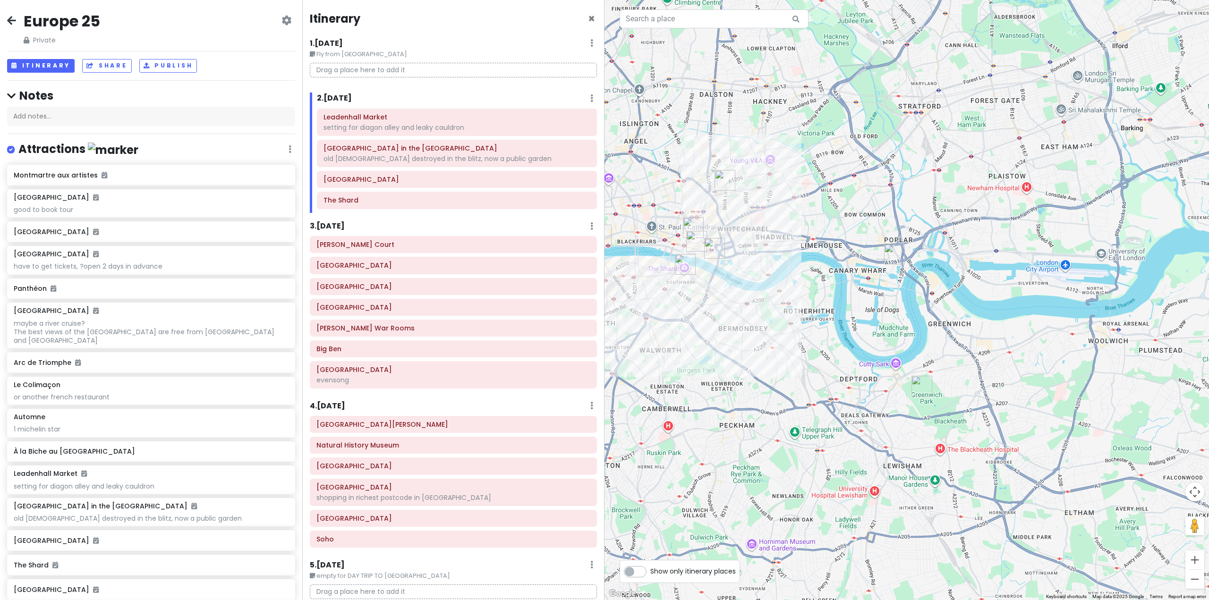
click at [874, 433] on div at bounding box center [906, 300] width 604 height 600
click at [922, 387] on img "Royal Observatory Greenwich" at bounding box center [921, 386] width 21 height 21
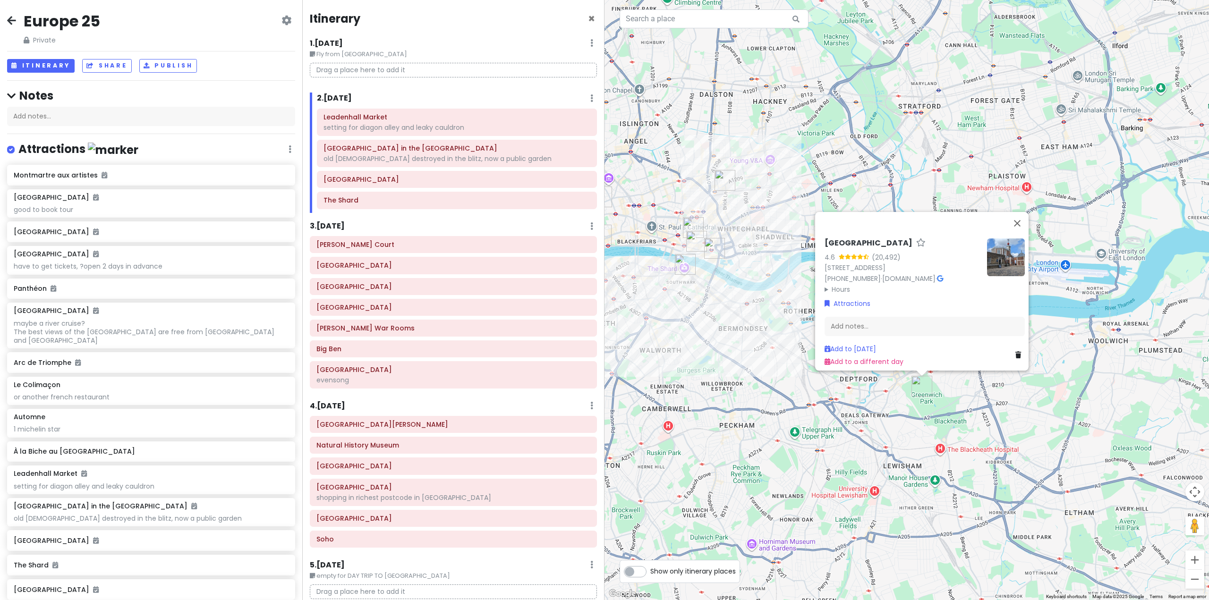
click at [891, 413] on div "Royal Observatory Greenwich 4.6 (20,492) Blackheath Ave, London SE10 8XJ, UK +4…" at bounding box center [906, 300] width 604 height 600
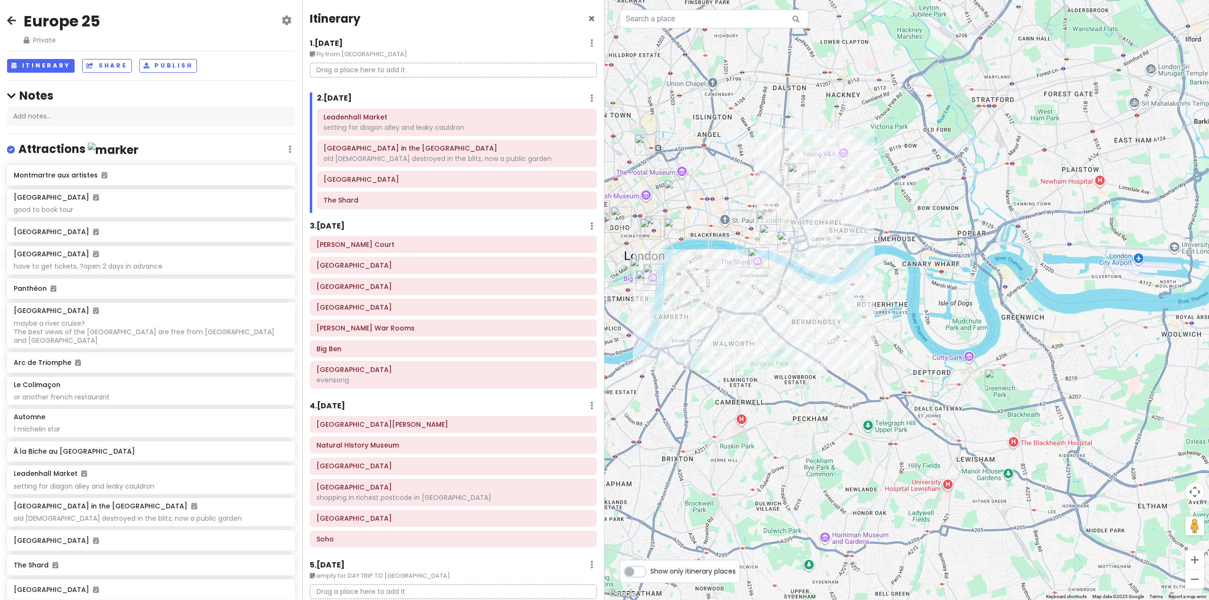
drag, startPoint x: 672, startPoint y: 366, endPoint x: 830, endPoint y: 349, distance: 159.1
click at [830, 349] on div at bounding box center [906, 300] width 604 height 600
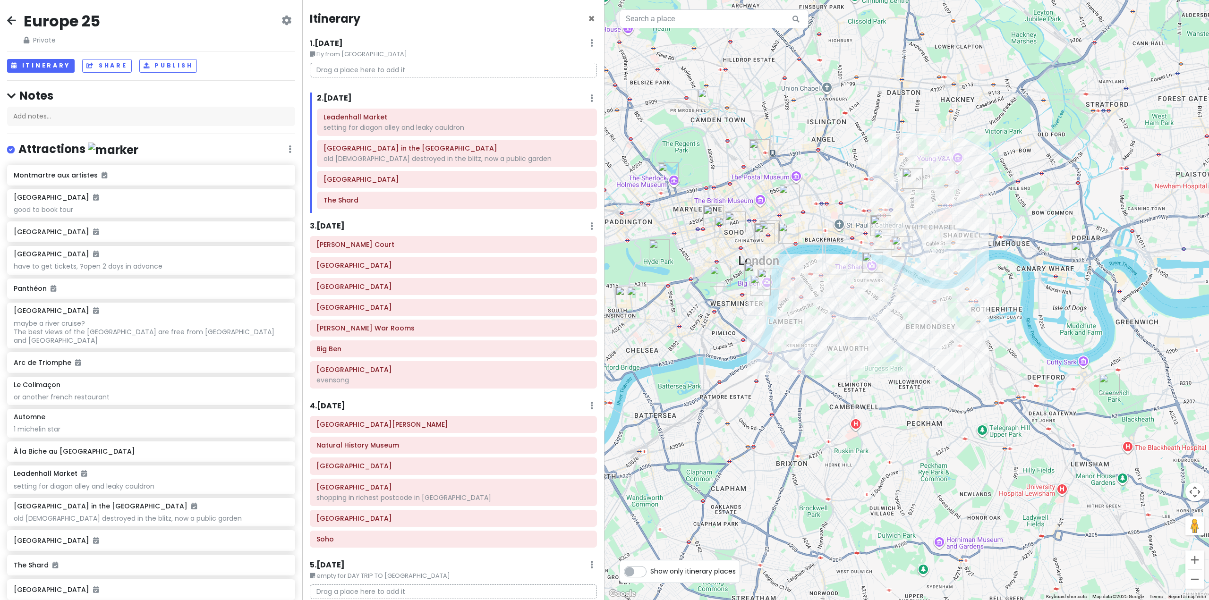
drag, startPoint x: 824, startPoint y: 347, endPoint x: 837, endPoint y: 370, distance: 26.6
click at [837, 370] on div at bounding box center [906, 300] width 604 height 600
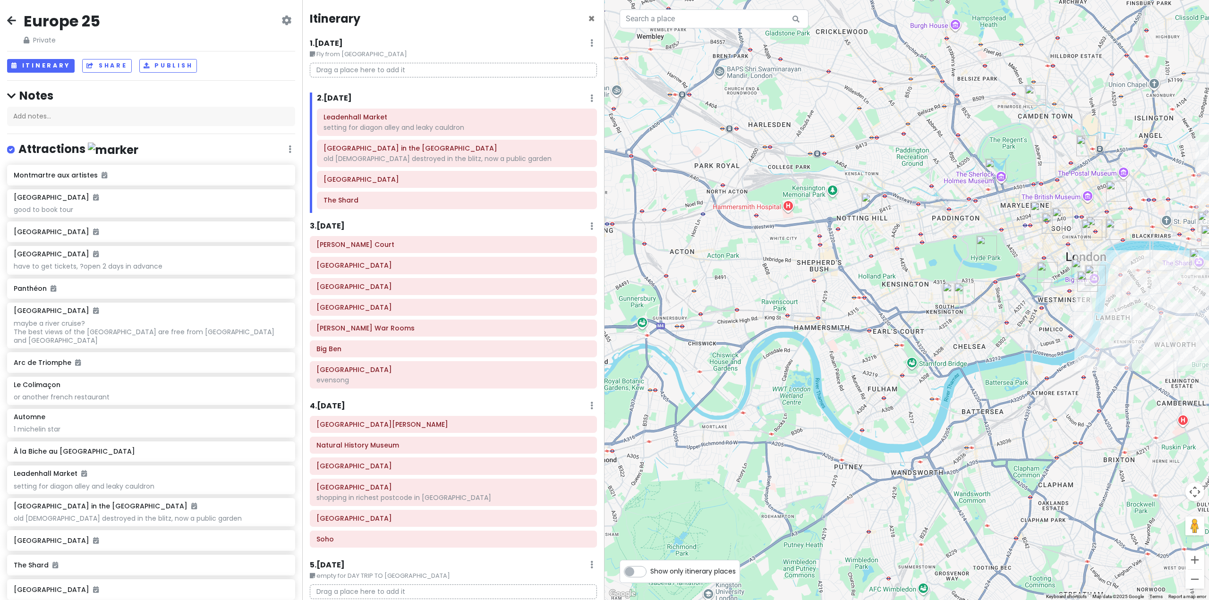
drag, startPoint x: 821, startPoint y: 331, endPoint x: 1146, endPoint y: 319, distance: 325.0
click at [1146, 319] on div at bounding box center [906, 300] width 604 height 600
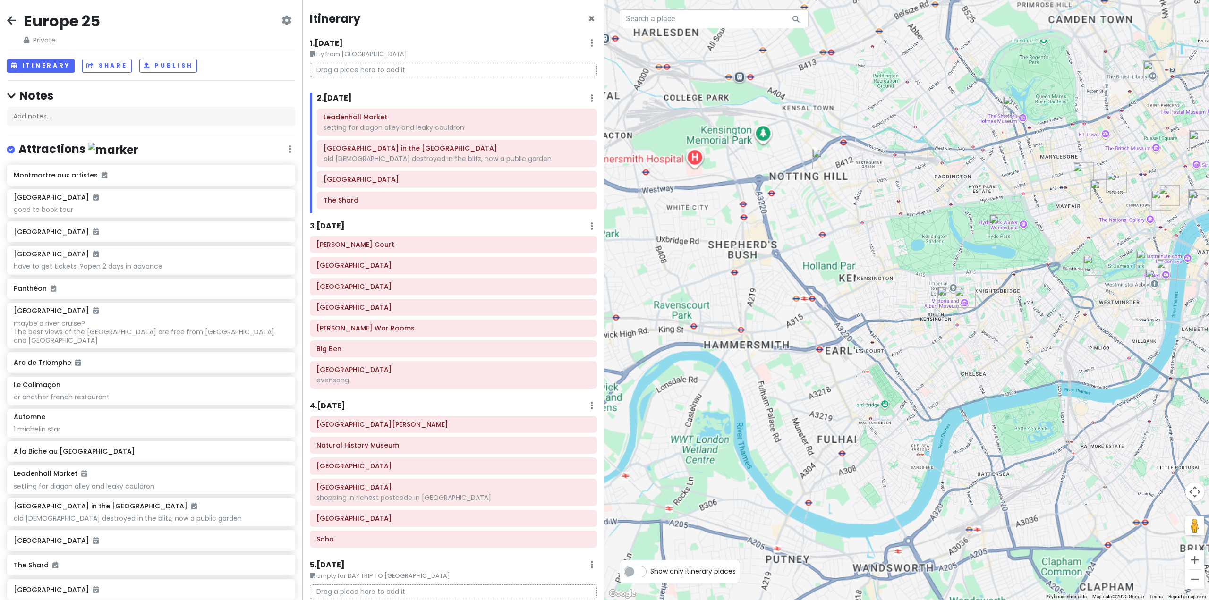
click at [963, 300] on img "Victoria and Albert Museum" at bounding box center [965, 297] width 21 height 21
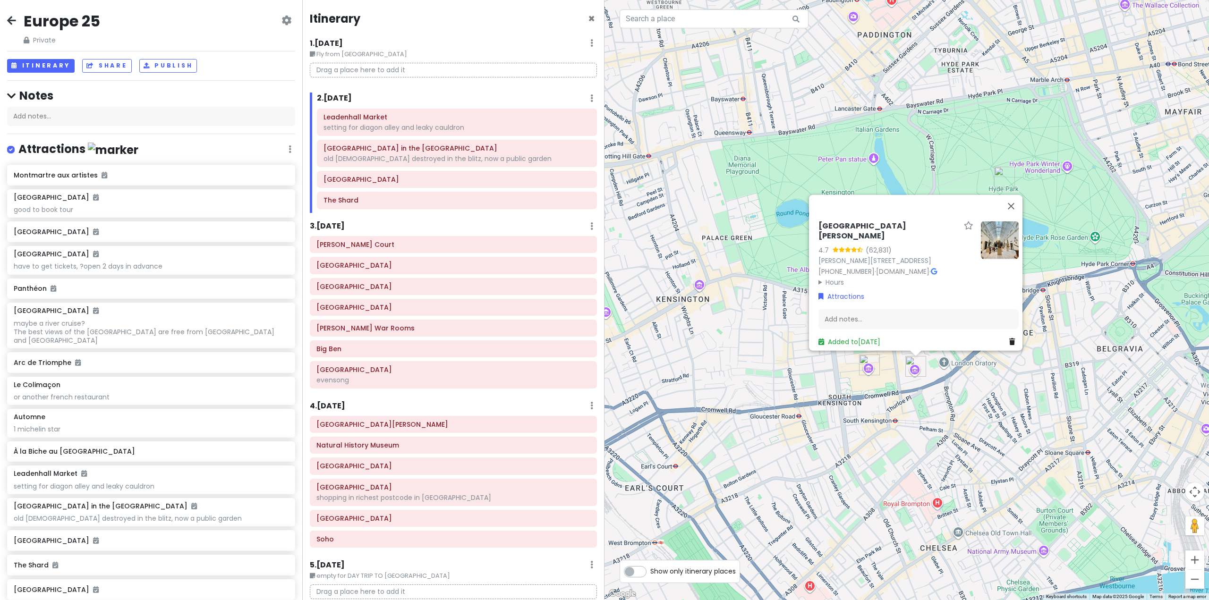
drag, startPoint x: 974, startPoint y: 331, endPoint x: 964, endPoint y: 362, distance: 31.8
click at [964, 362] on div "Victoria and Albert Museum 4.7 (62,831) Cromwell Rd, London SW7 2RL, UK +44 20 …" at bounding box center [906, 300] width 604 height 600
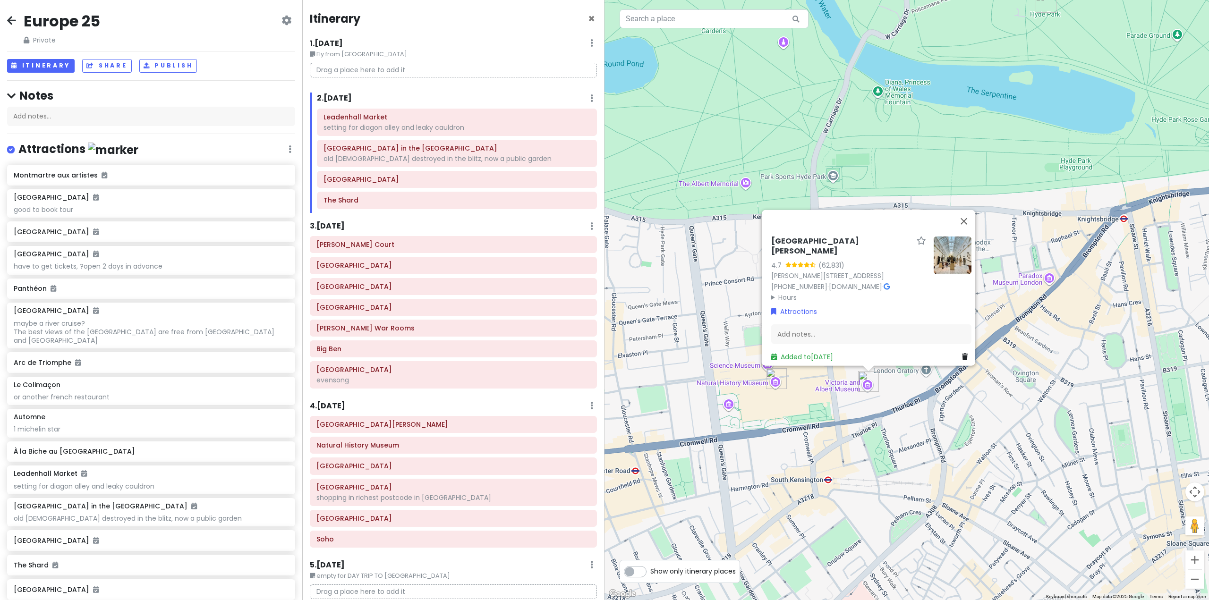
click at [928, 446] on div "Victoria and Albert Museum 4.7 (62,831) Cromwell Rd, London SW7 2RL, UK +44 20 …" at bounding box center [906, 300] width 604 height 600
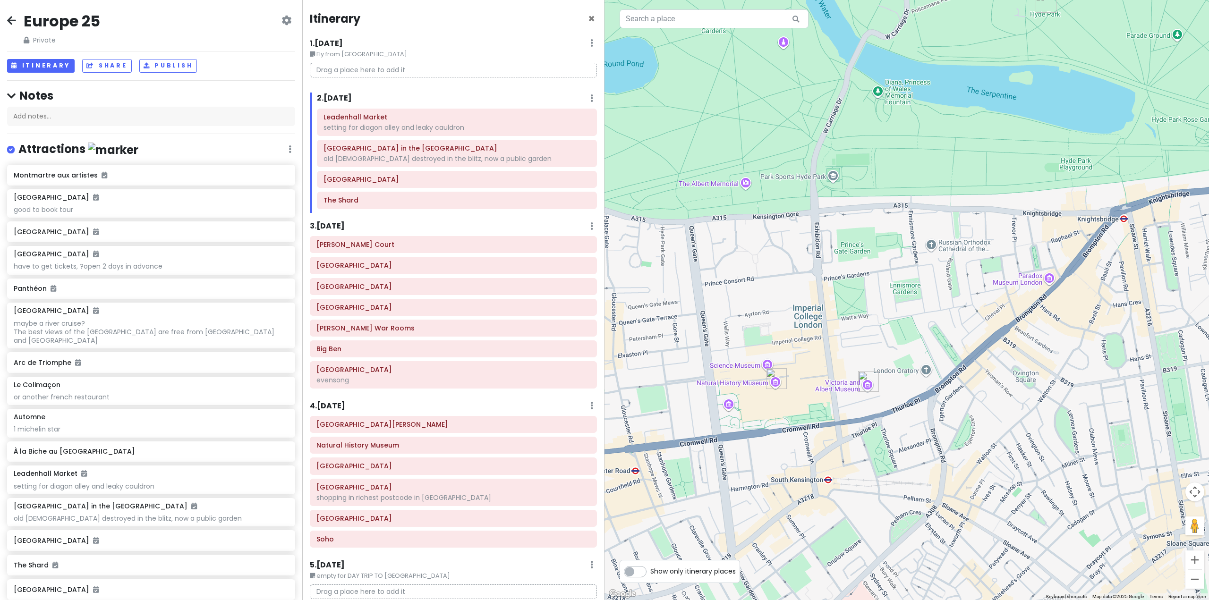
click at [768, 382] on img "Natural History Museum" at bounding box center [776, 378] width 21 height 21
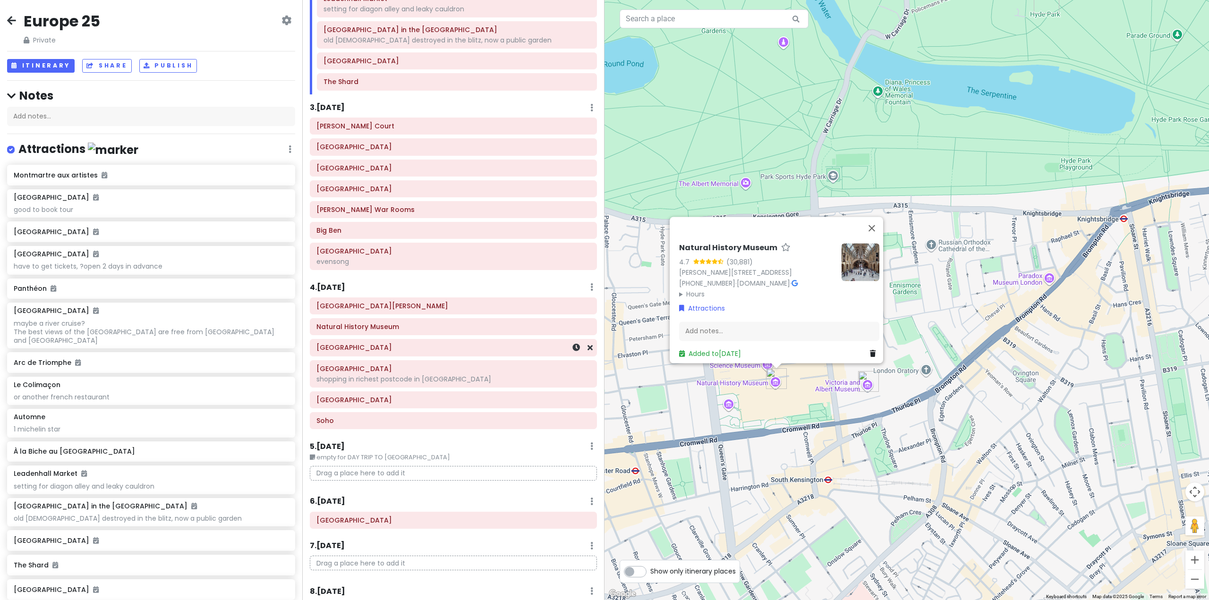
scroll to position [126, 0]
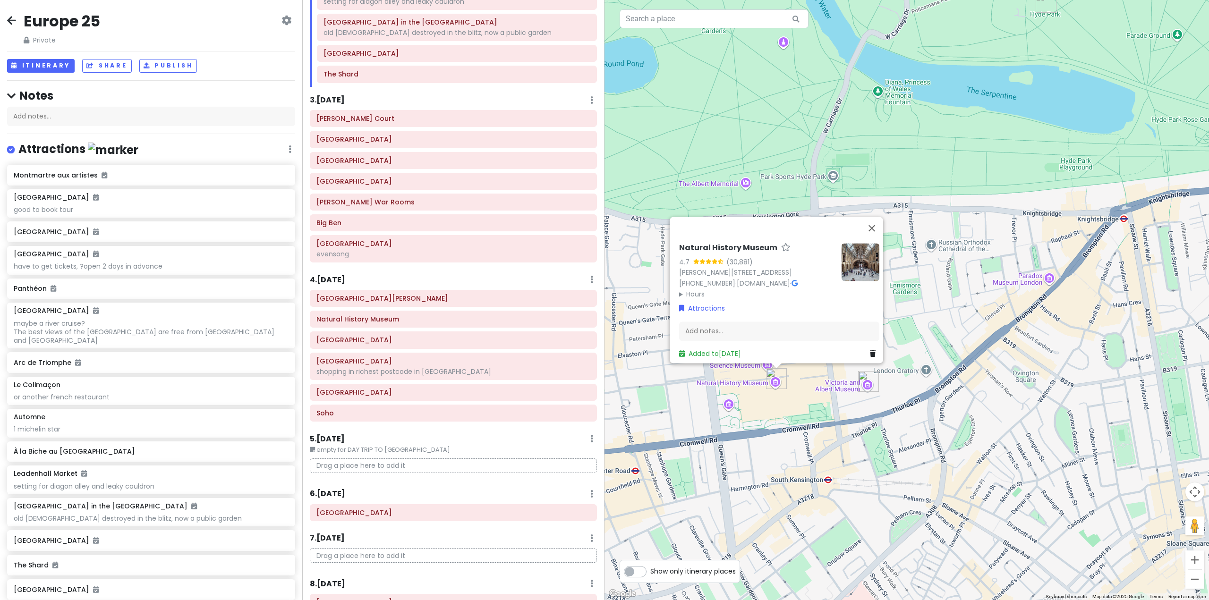
click at [847, 482] on div "Natural History Museum 4.7 (30,881) Cromwell Rd, South Kensington, London SW7 5…" at bounding box center [906, 300] width 604 height 600
click at [807, 429] on div "Natural History Museum 4.7 (30,881) Cromwell Rd, South Kensington, London SW7 5…" at bounding box center [906, 300] width 604 height 600
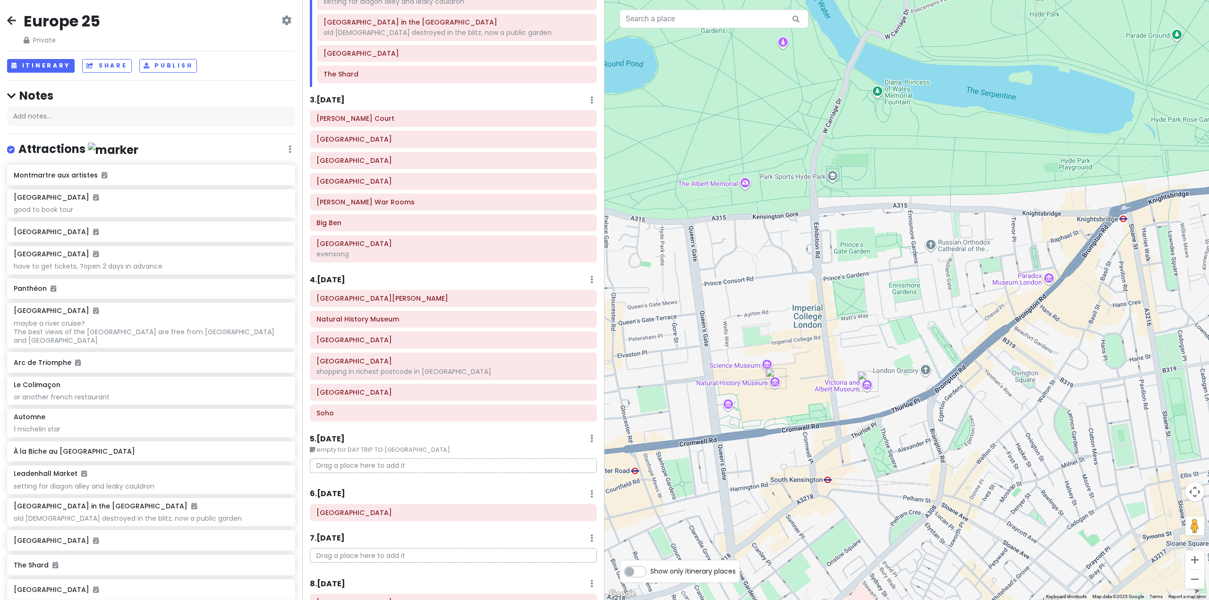
click at [757, 353] on div at bounding box center [906, 300] width 604 height 600
click at [773, 368] on img "Natural History Museum" at bounding box center [775, 378] width 21 height 21
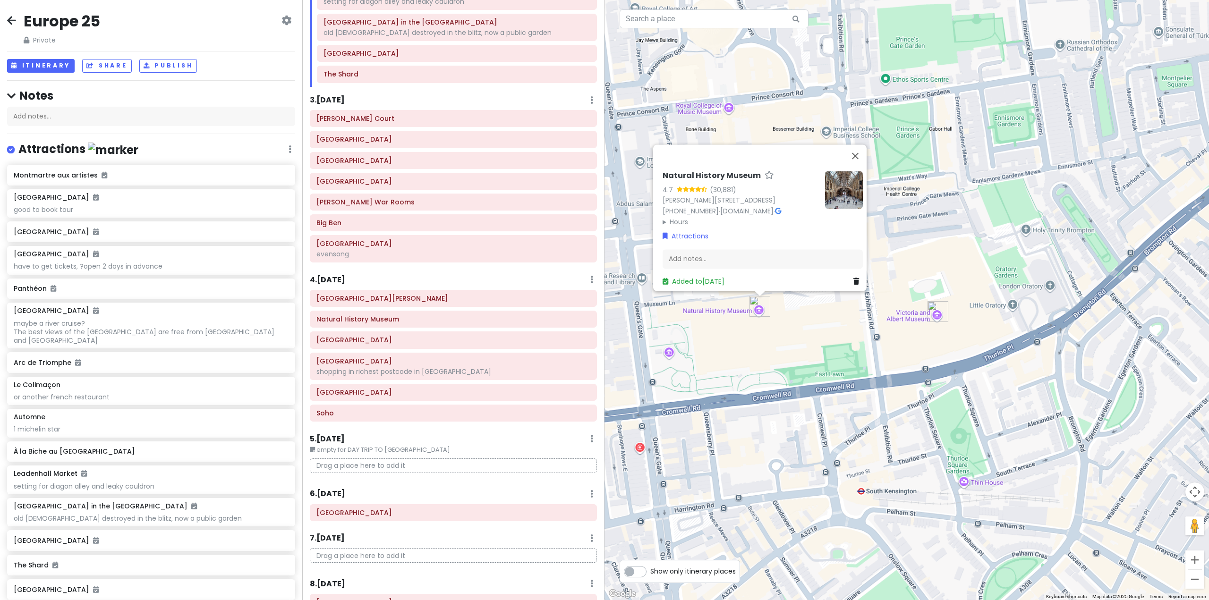
click at [723, 328] on div "Natural History Museum 4.7 (30,881) Cromwell Rd, South Kensington, London SW7 5…" at bounding box center [906, 300] width 604 height 600
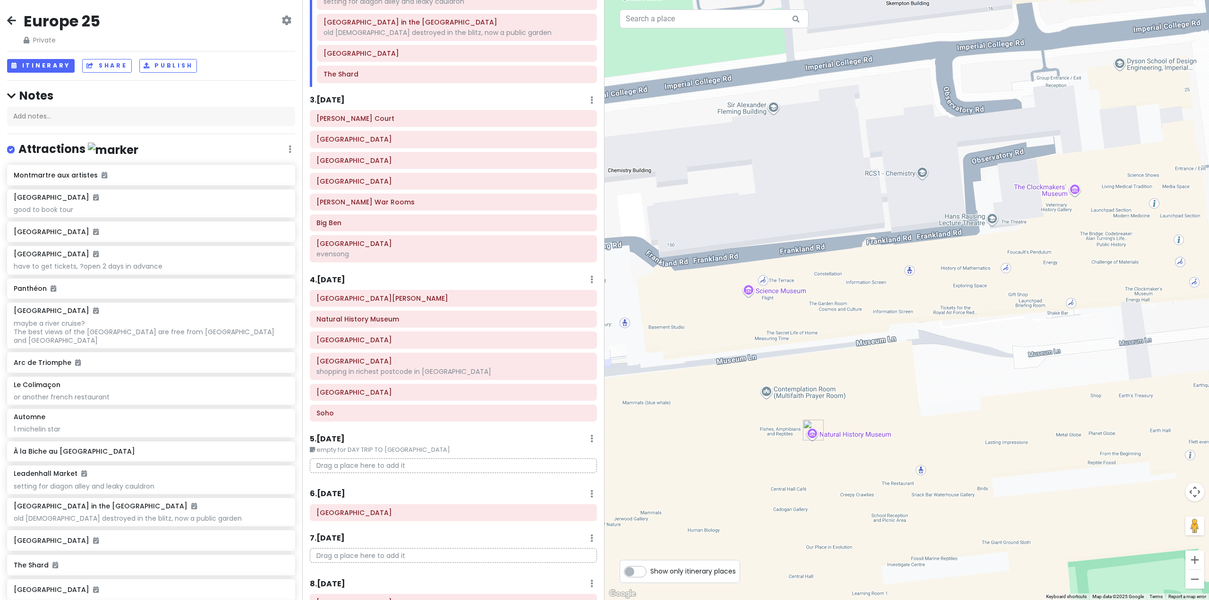
click at [758, 285] on div at bounding box center [906, 300] width 604 height 600
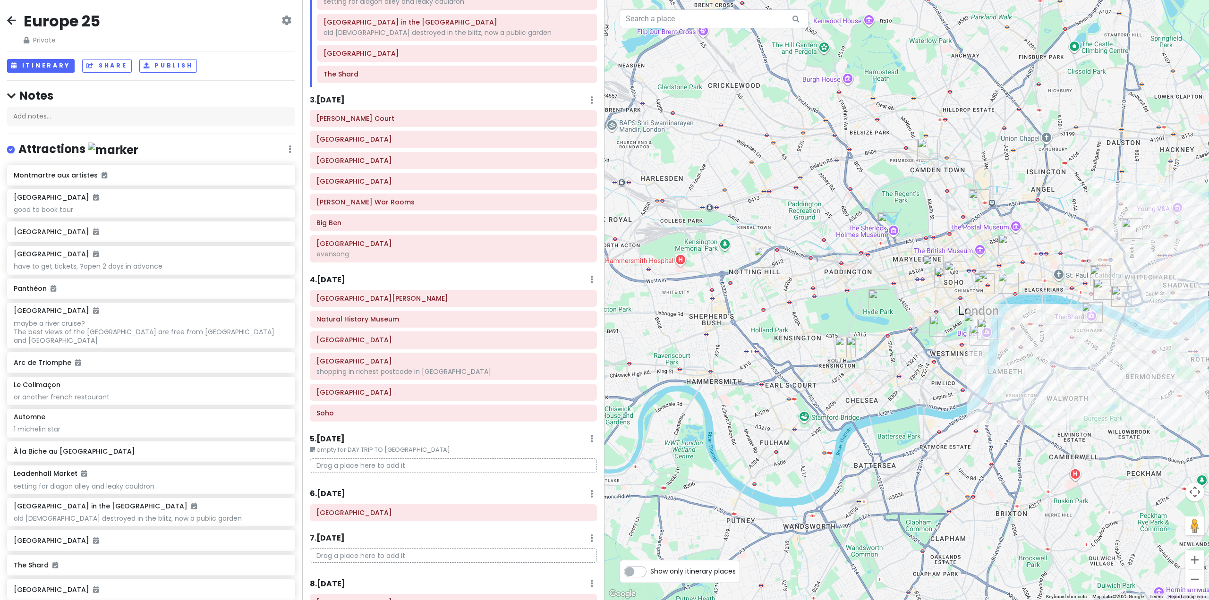
drag, startPoint x: 841, startPoint y: 359, endPoint x: 989, endPoint y: 401, distance: 154.5
click at [989, 401] on div at bounding box center [906, 300] width 604 height 600
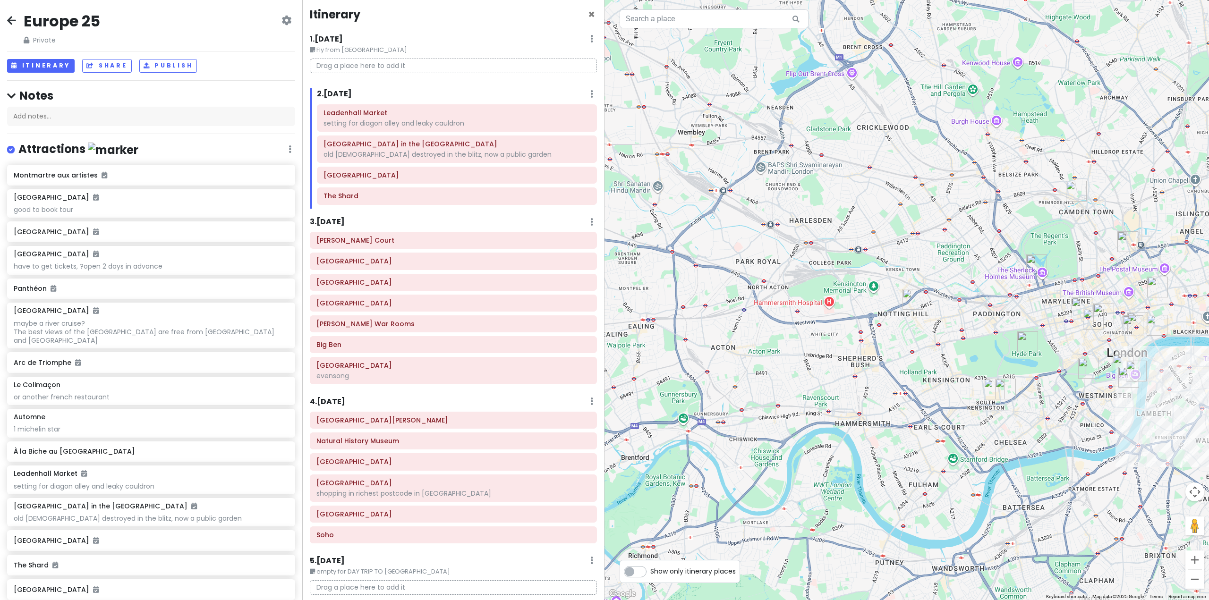
scroll to position [0, 0]
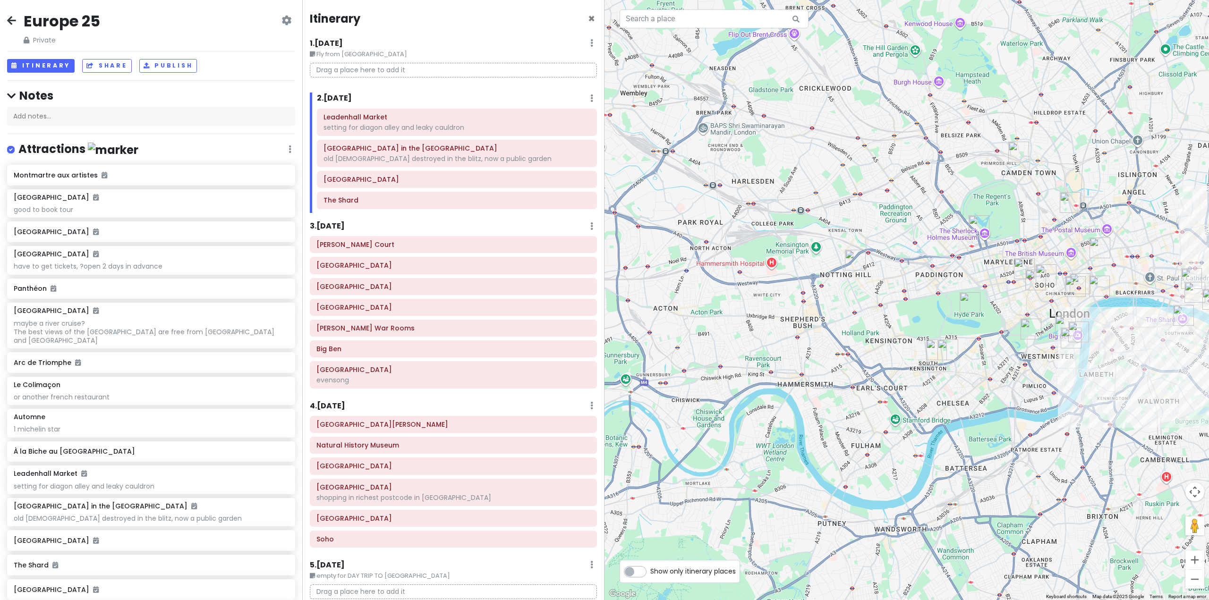
drag, startPoint x: 892, startPoint y: 358, endPoint x: 857, endPoint y: 334, distance: 42.6
click at [857, 334] on div at bounding box center [906, 300] width 604 height 600
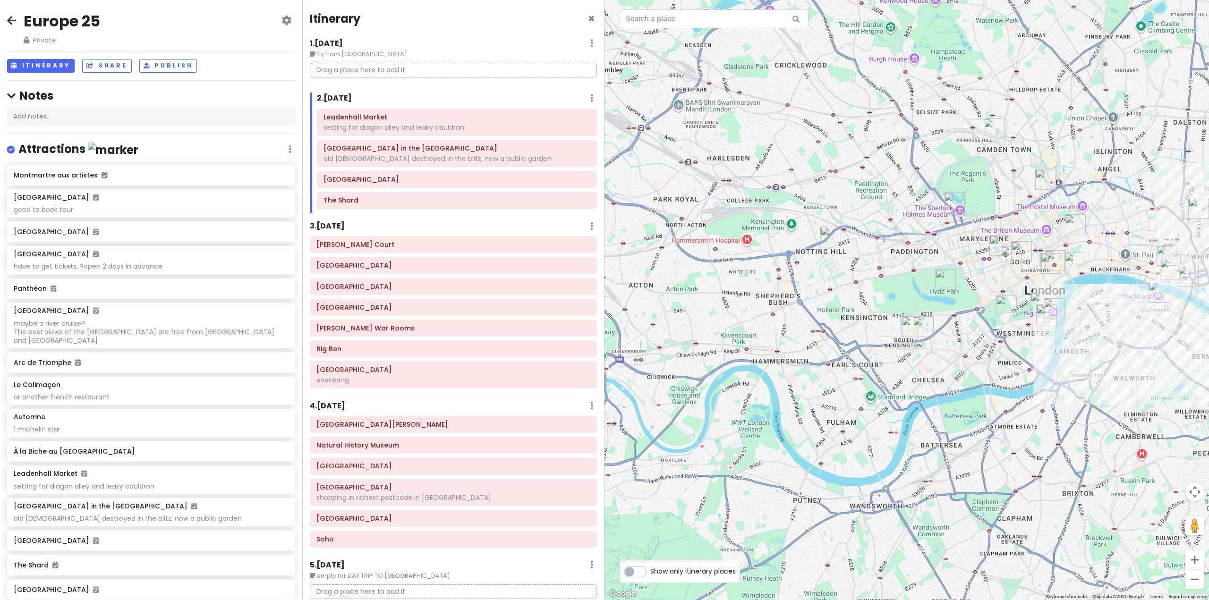
click at [858, 354] on div at bounding box center [906, 300] width 604 height 600
click at [860, 287] on div at bounding box center [906, 300] width 604 height 600
click at [862, 287] on div at bounding box center [906, 300] width 604 height 600
click at [903, 389] on div at bounding box center [906, 300] width 604 height 600
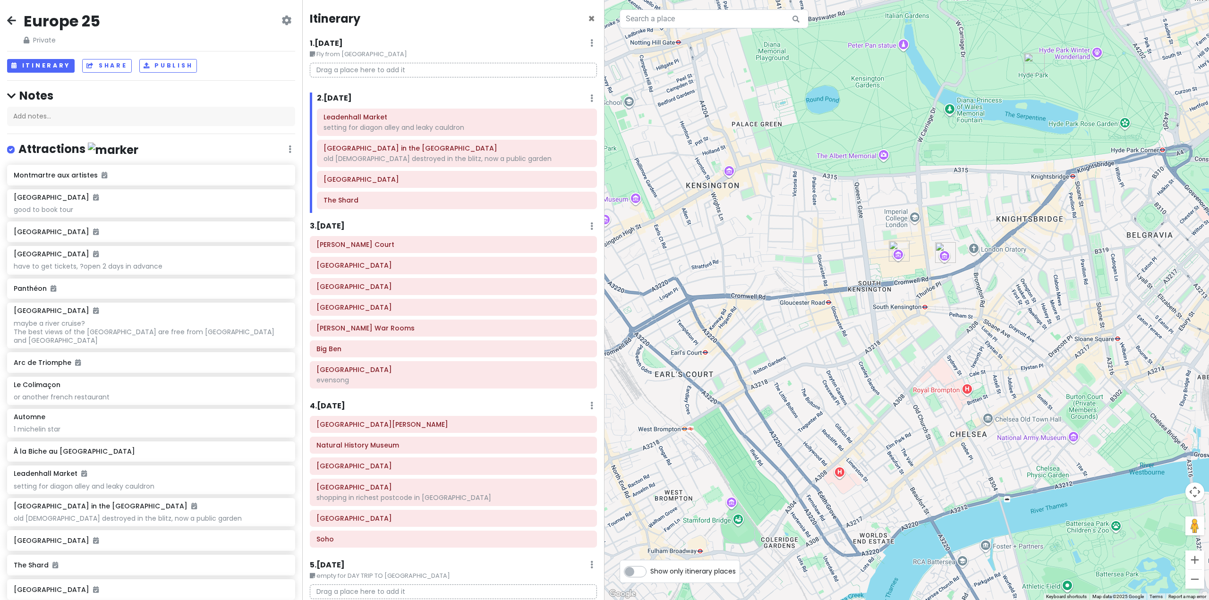
click at [860, 288] on div at bounding box center [906, 300] width 604 height 600
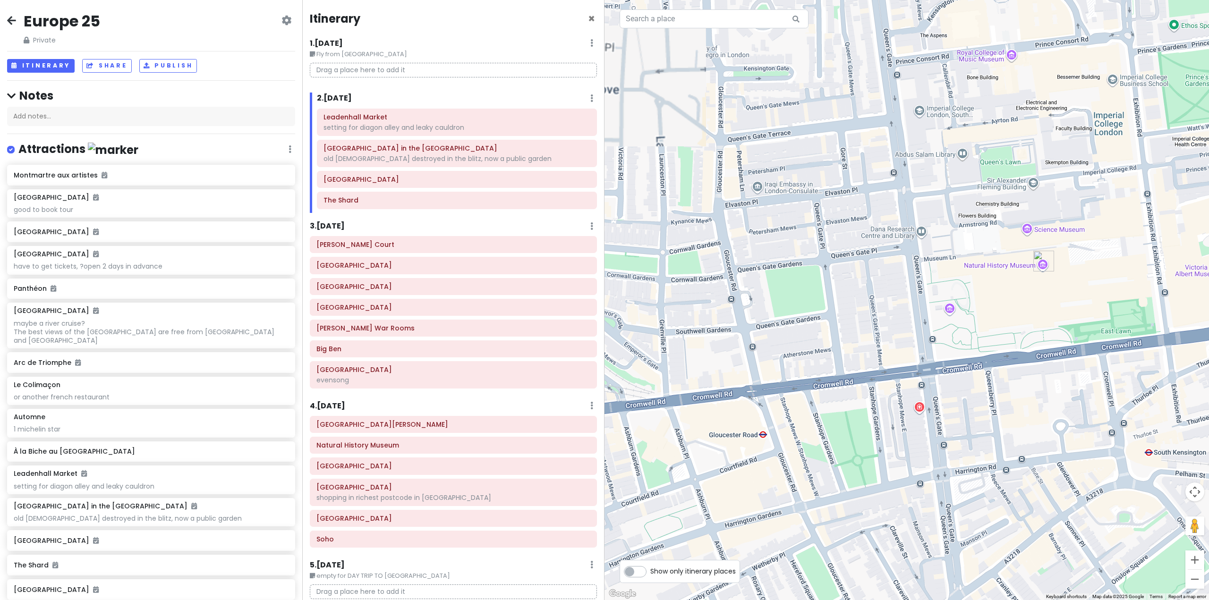
click at [1032, 220] on div at bounding box center [906, 300] width 604 height 600
click at [1032, 227] on div at bounding box center [906, 300] width 604 height 600
click at [16, 24] on div "Europe 25 Private Change Dates Make a Copy Delete Trip Give Feedback 💡 Support …" at bounding box center [151, 28] width 288 height 34
click at [16, 21] on icon at bounding box center [11, 21] width 9 height 8
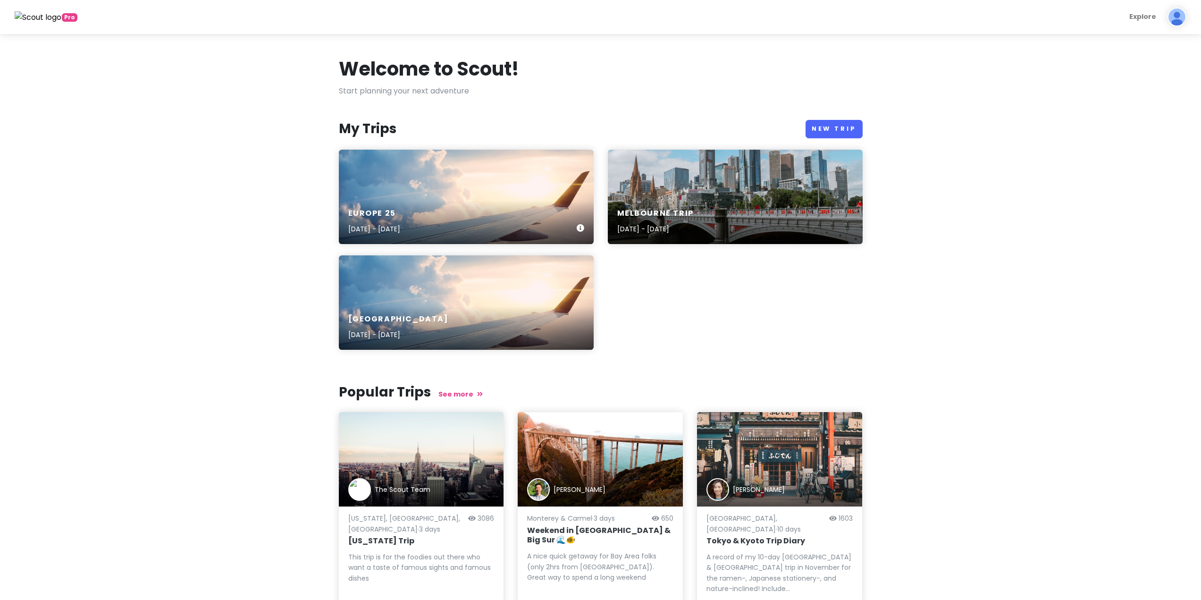
click at [457, 163] on div "Europe 25 Oct 27, 2025 - Nov 18, 2025" at bounding box center [466, 197] width 255 height 94
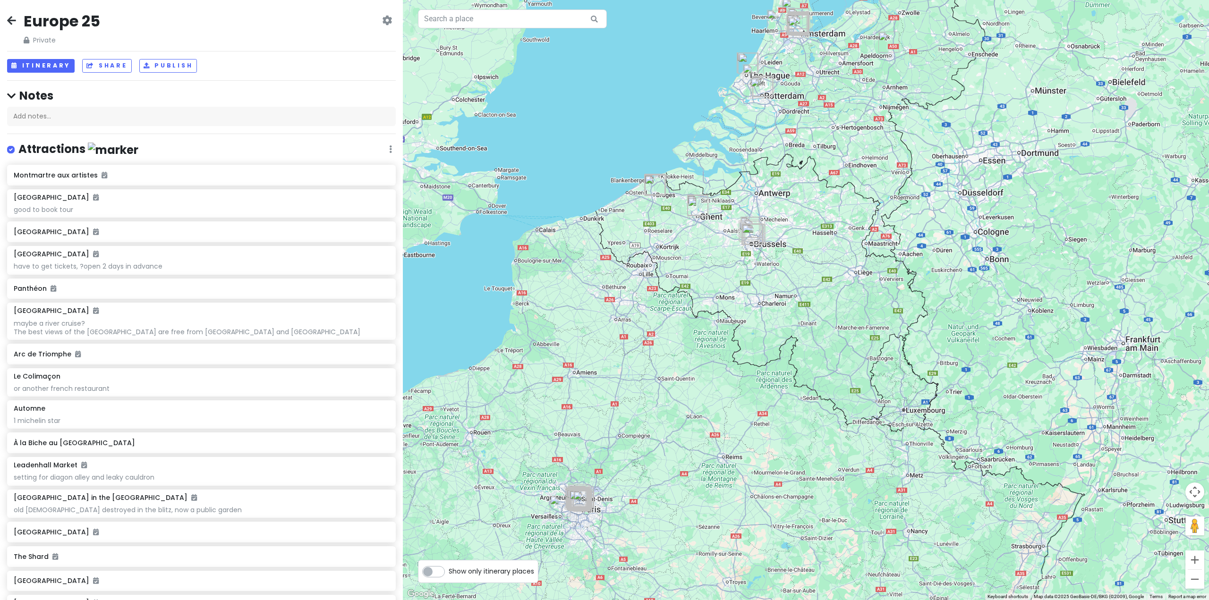
drag, startPoint x: 701, startPoint y: 243, endPoint x: 593, endPoint y: 226, distance: 109.0
click at [593, 226] on div at bounding box center [806, 300] width 806 height 600
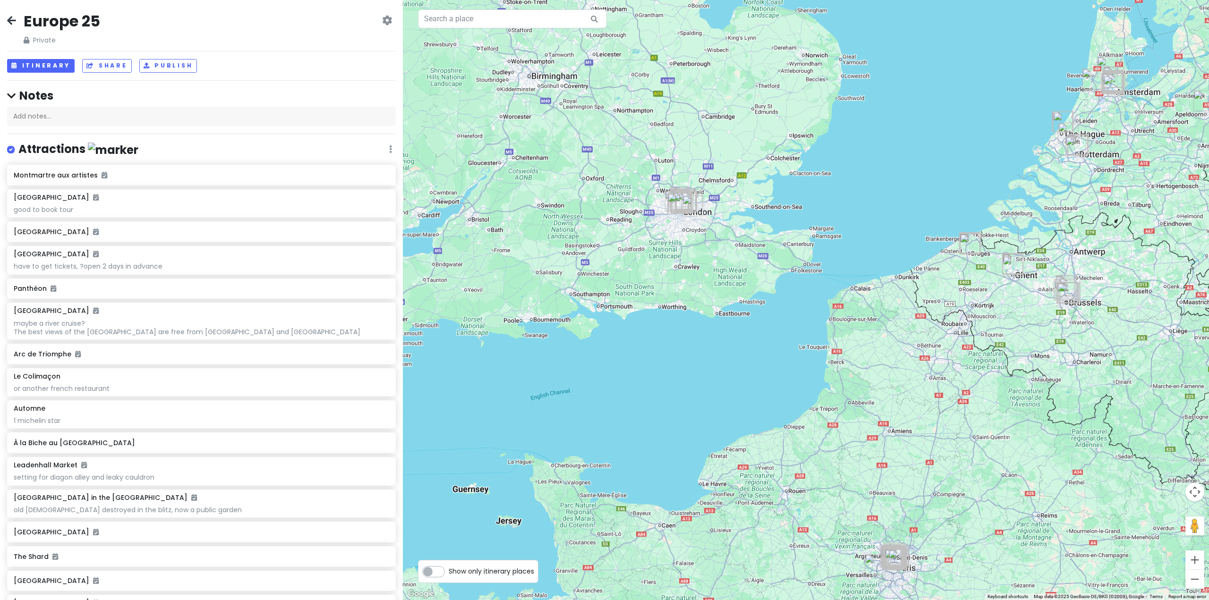
drag, startPoint x: 650, startPoint y: 265, endPoint x: 942, endPoint y: 293, distance: 294.1
click at [1016, 320] on div at bounding box center [806, 300] width 806 height 600
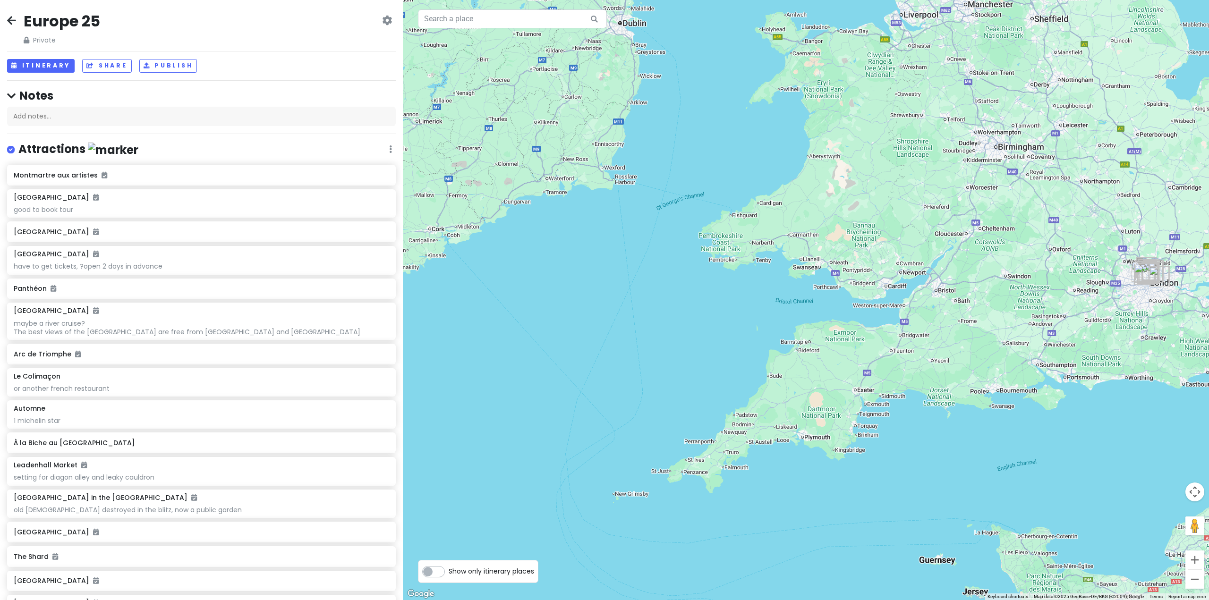
drag, startPoint x: 972, startPoint y: 292, endPoint x: 891, endPoint y: 299, distance: 80.6
click at [891, 299] on div at bounding box center [806, 300] width 806 height 600
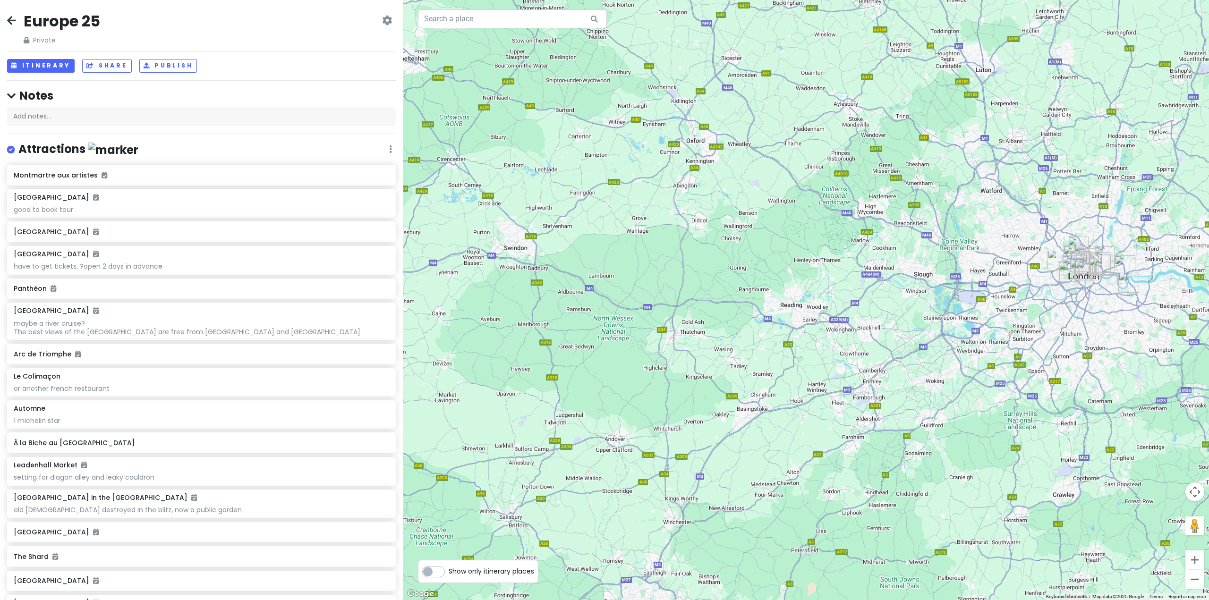
click at [545, 261] on div at bounding box center [806, 300] width 806 height 600
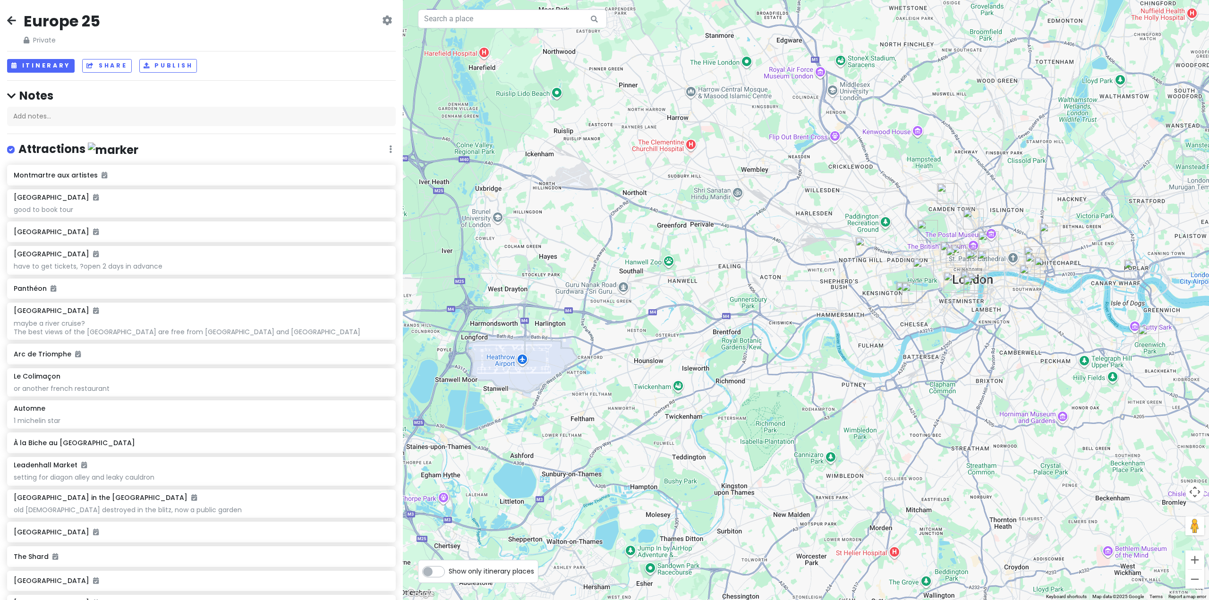
drag, startPoint x: 784, startPoint y: 352, endPoint x: 796, endPoint y: 337, distance: 19.8
click at [796, 337] on div at bounding box center [806, 300] width 806 height 600
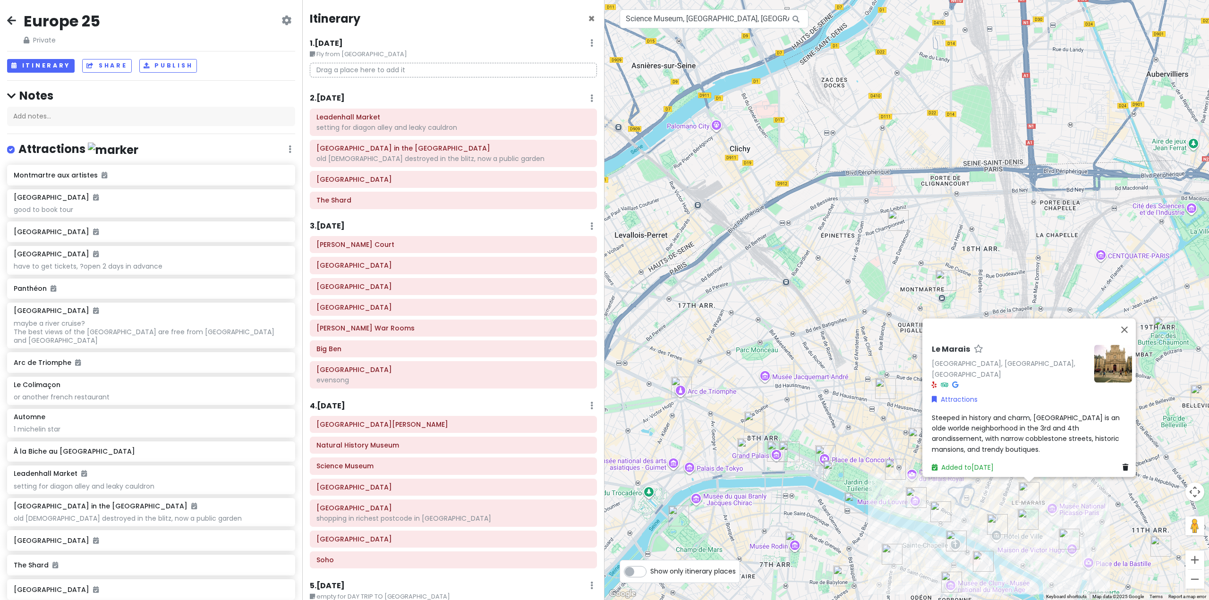
scroll to position [567, 0]
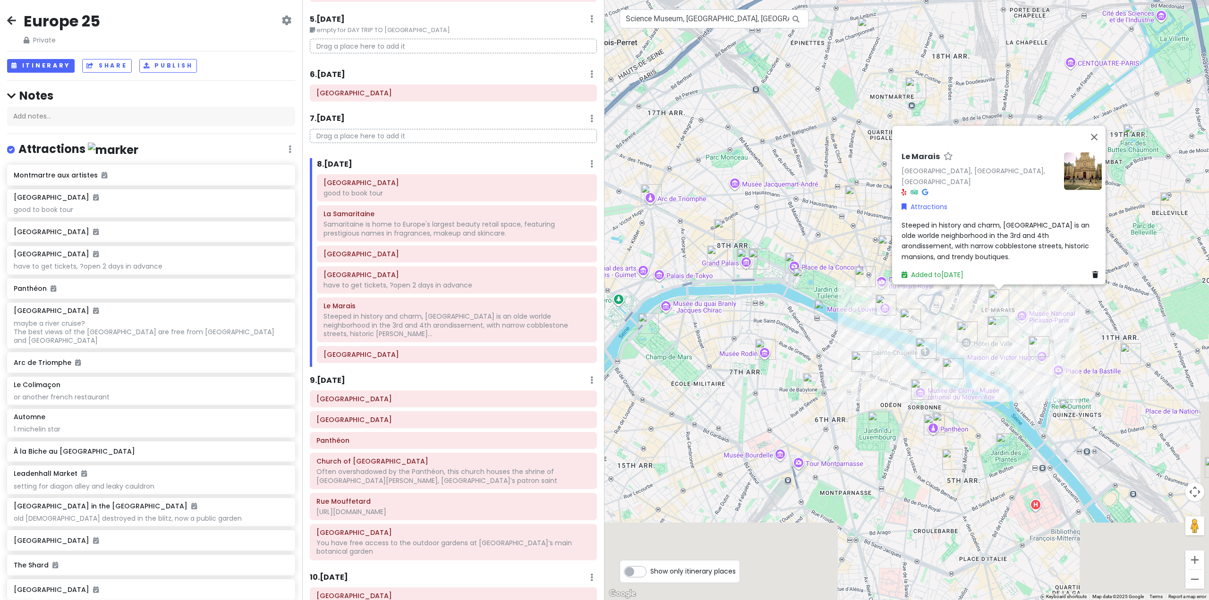
drag, startPoint x: 833, startPoint y: 341, endPoint x: 808, endPoint y: 167, distance: 176.5
click at [808, 167] on div "Le Marais Le Marais, Paris, France Attractions Steeped in history and charm, Le…" at bounding box center [906, 300] width 604 height 600
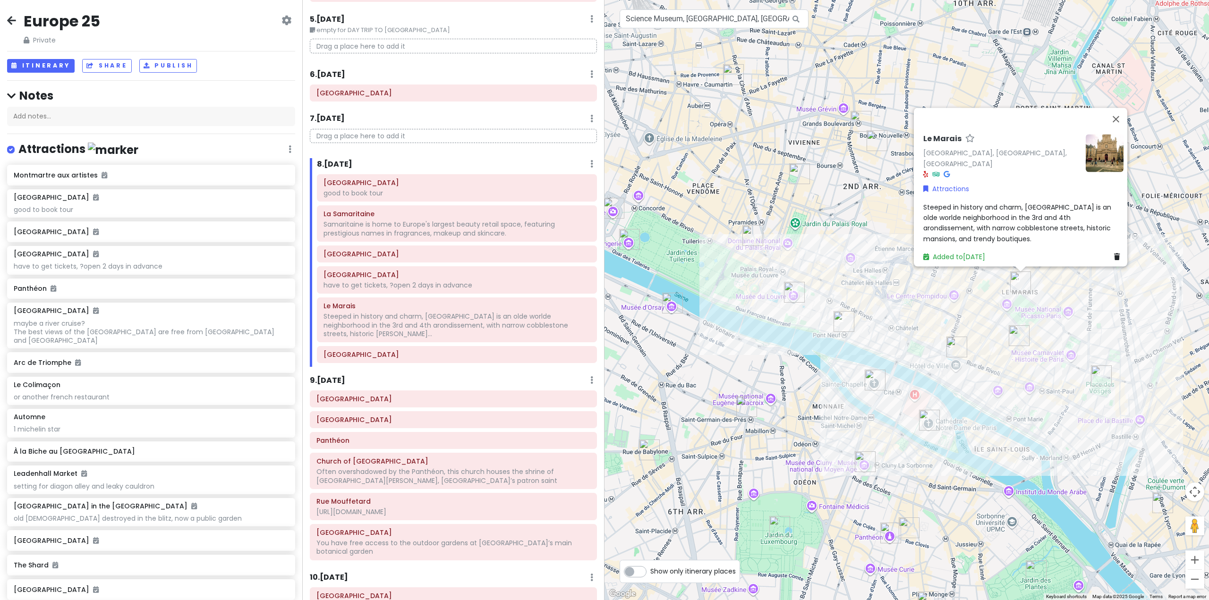
click at [956, 317] on div "Le Marais Le Marais, Paris, France Attractions Steeped in history and charm, Le…" at bounding box center [906, 300] width 604 height 600
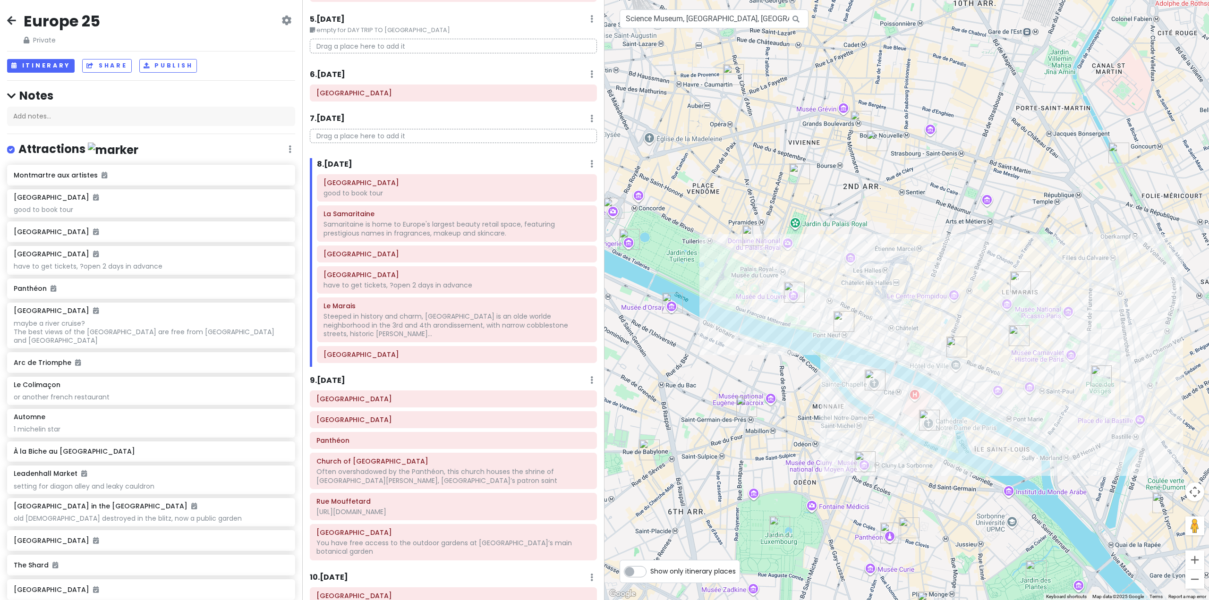
scroll to position [629, 0]
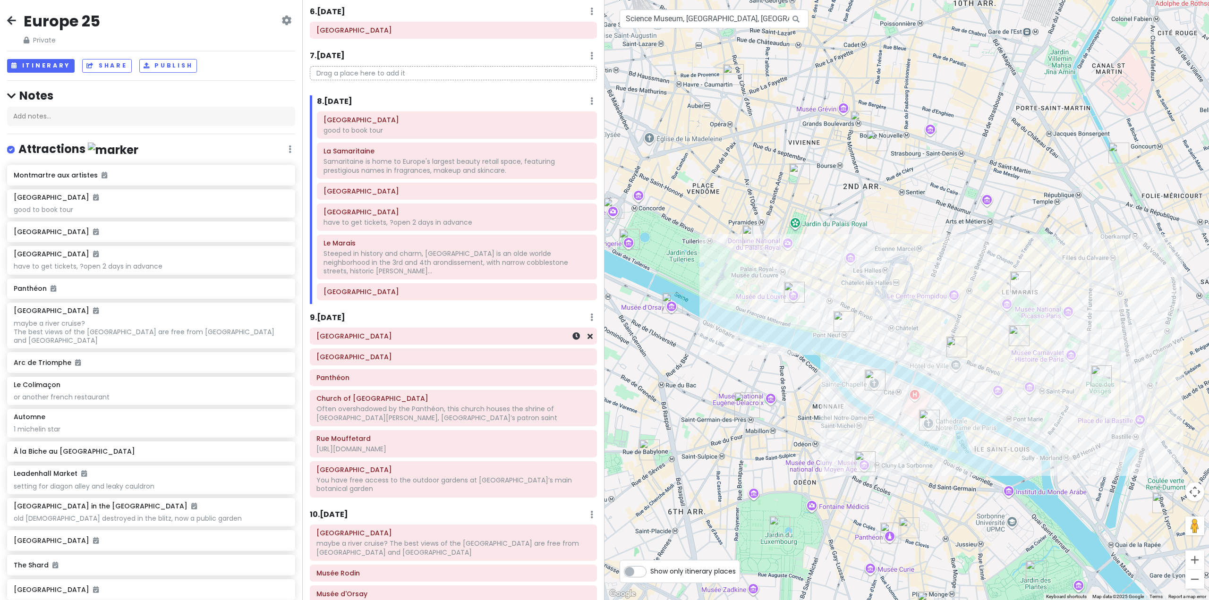
click at [427, 333] on div "[GEOGRAPHIC_DATA]" at bounding box center [453, 336] width 274 height 13
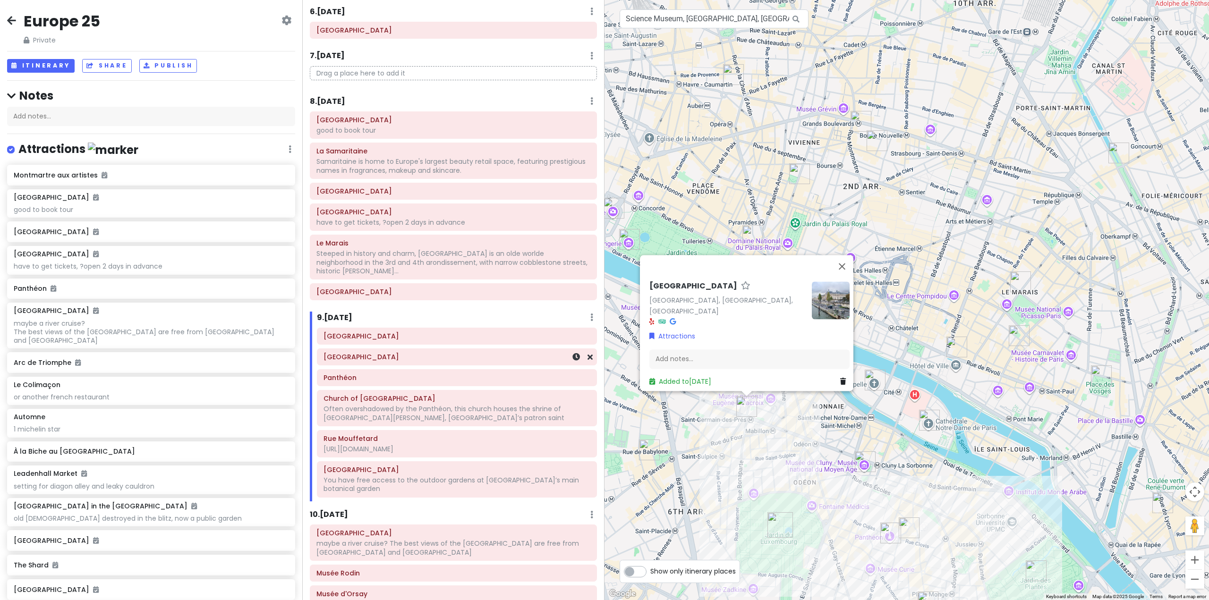
click at [437, 353] on h6 "[GEOGRAPHIC_DATA]" at bounding box center [456, 357] width 267 height 8
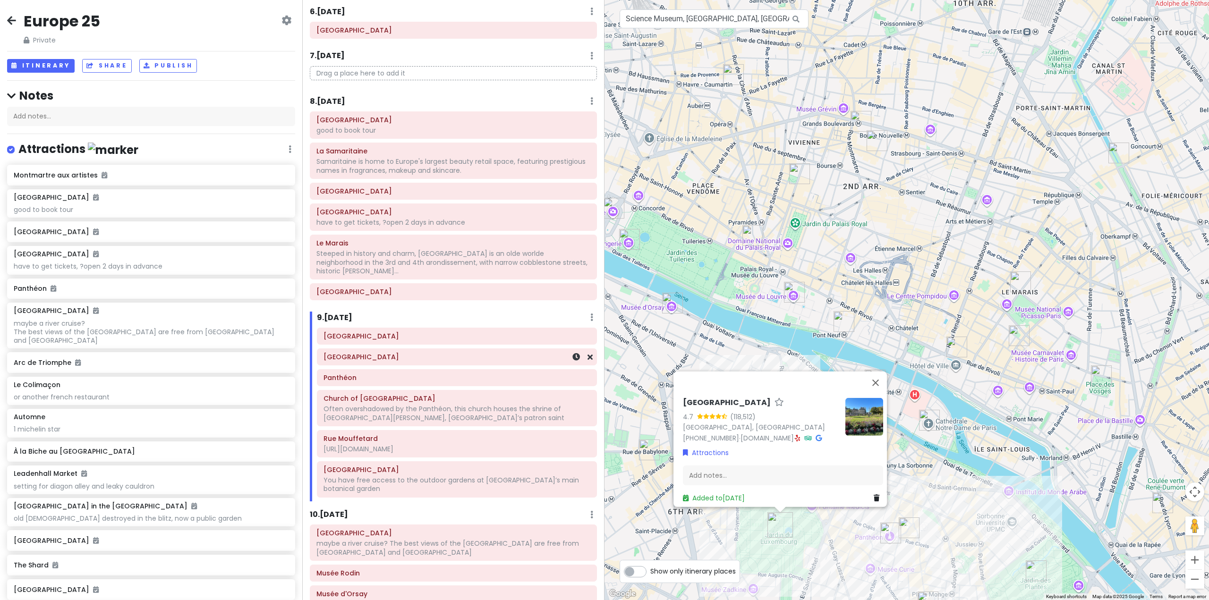
click at [440, 373] on h6 "Panthéon" at bounding box center [456, 377] width 267 height 8
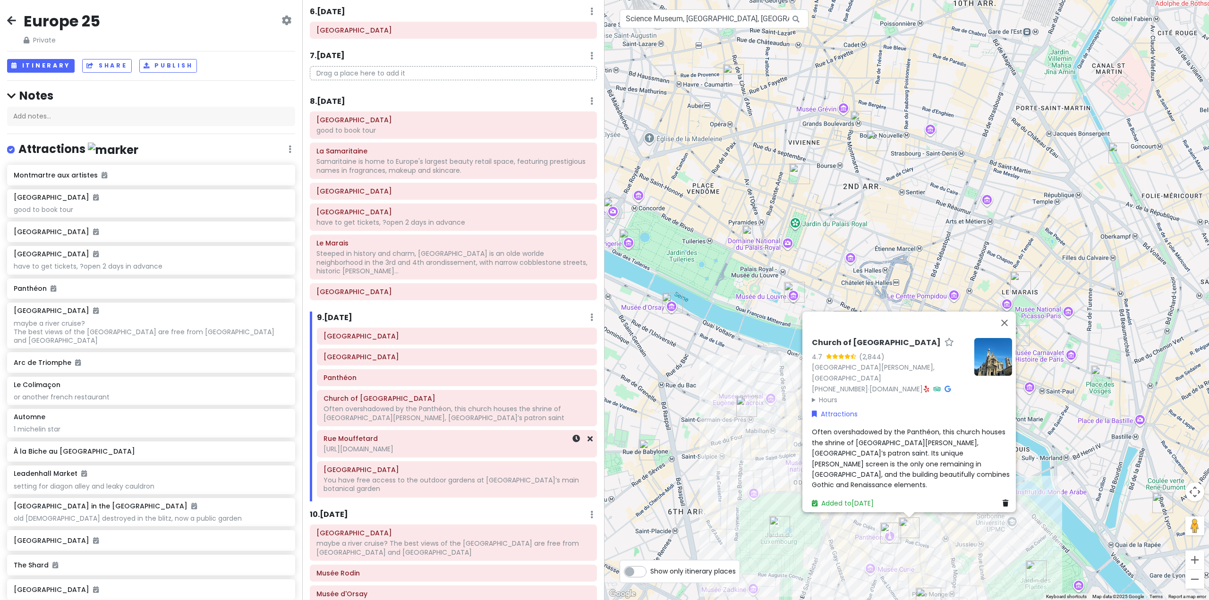
click at [447, 434] on h6 "Rue Mouffetard" at bounding box center [456, 438] width 267 height 8
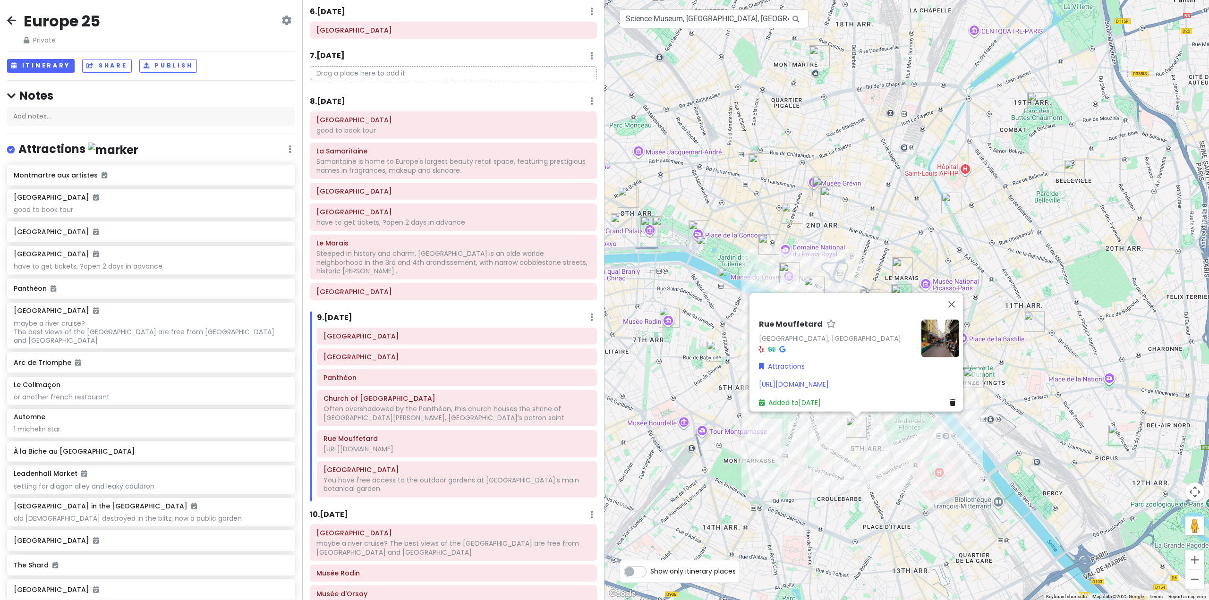
click at [713, 313] on div "Rue Mouffetard Rue Mouffetard, 75005 Paris, France Attractions https://thegoodl…" at bounding box center [906, 300] width 604 height 600
click at [713, 314] on div "Rue Mouffetard Rue Mouffetard, 75005 Paris, France Attractions https://thegoodl…" at bounding box center [906, 300] width 604 height 600
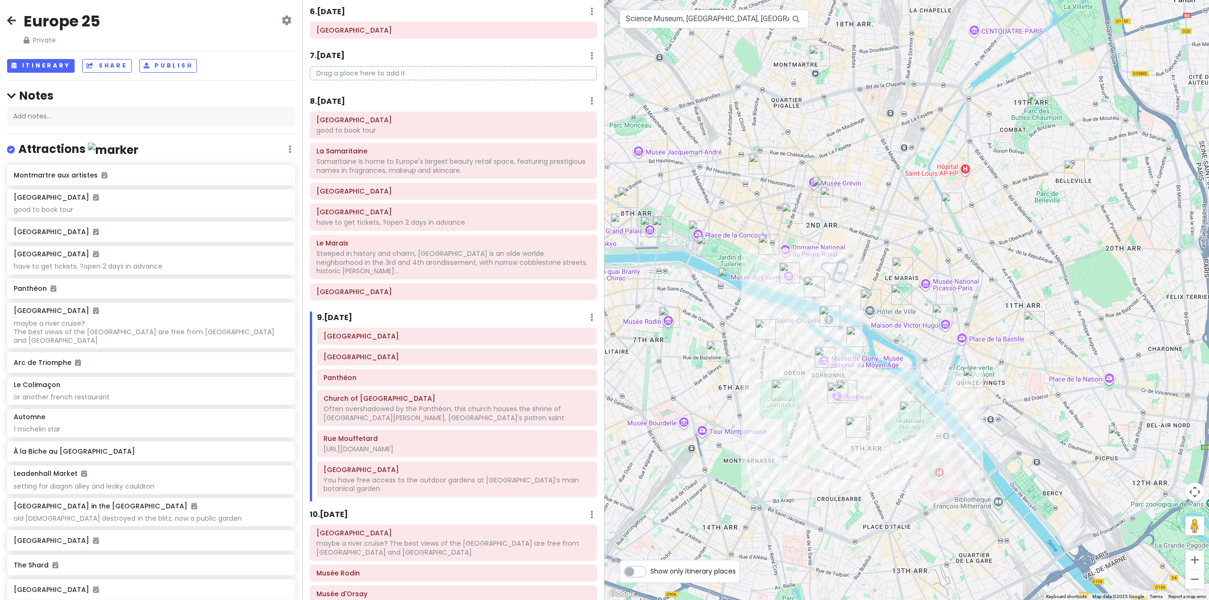
drag, startPoint x: 727, startPoint y: 311, endPoint x: 922, endPoint y: 337, distance: 196.2
click at [922, 337] on div at bounding box center [906, 300] width 604 height 600
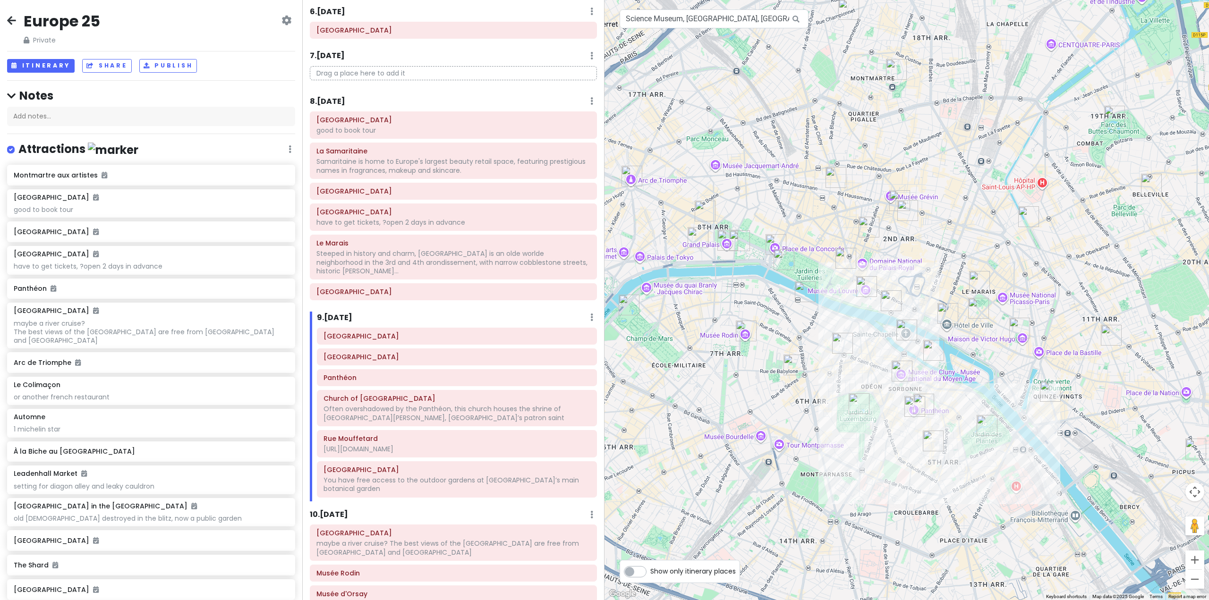
drag, startPoint x: 818, startPoint y: 314, endPoint x: 914, endPoint y: 333, distance: 98.2
click at [914, 333] on div at bounding box center [906, 300] width 604 height 600
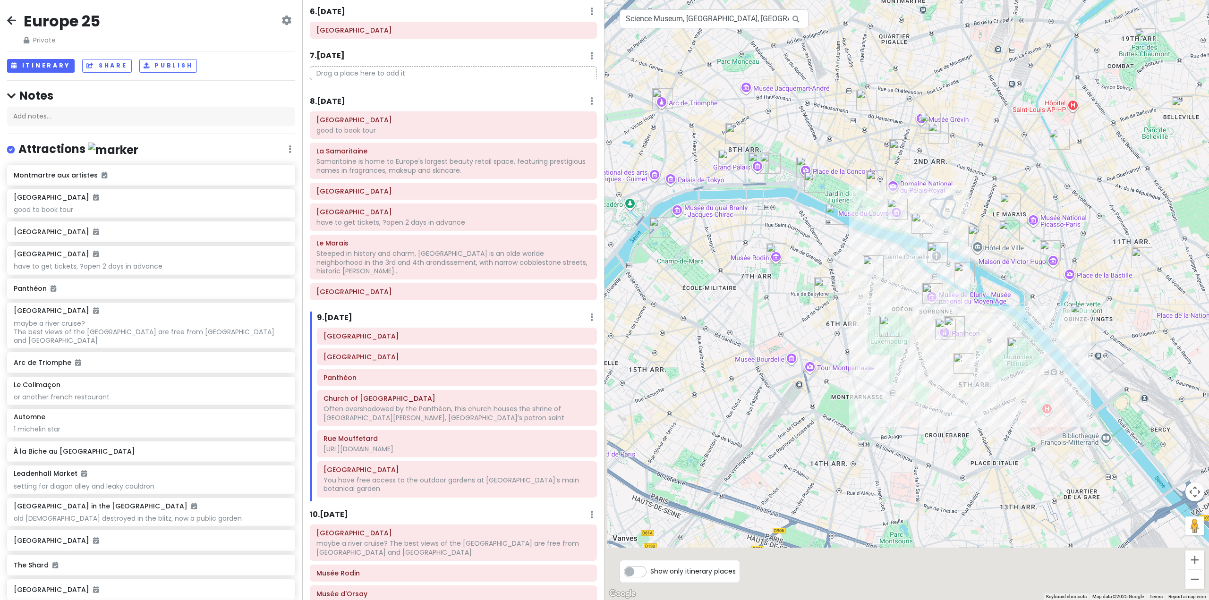
drag, startPoint x: 739, startPoint y: 262, endPoint x: 744, endPoint y: 172, distance: 89.8
click at [744, 172] on div at bounding box center [906, 300] width 604 height 600
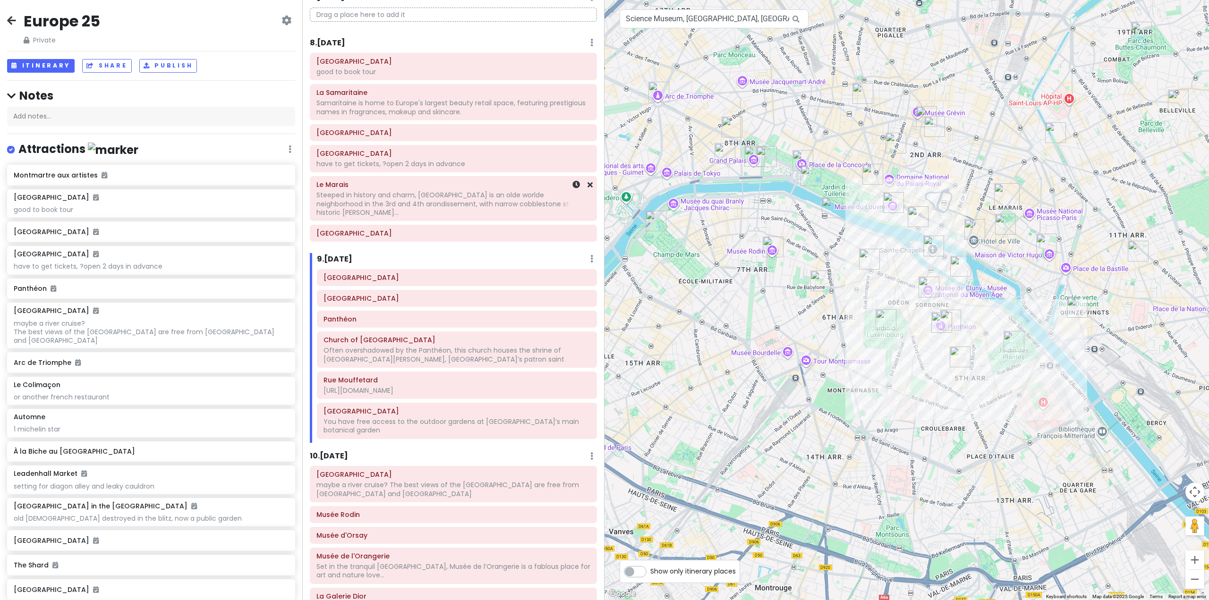
scroll to position [693, 0]
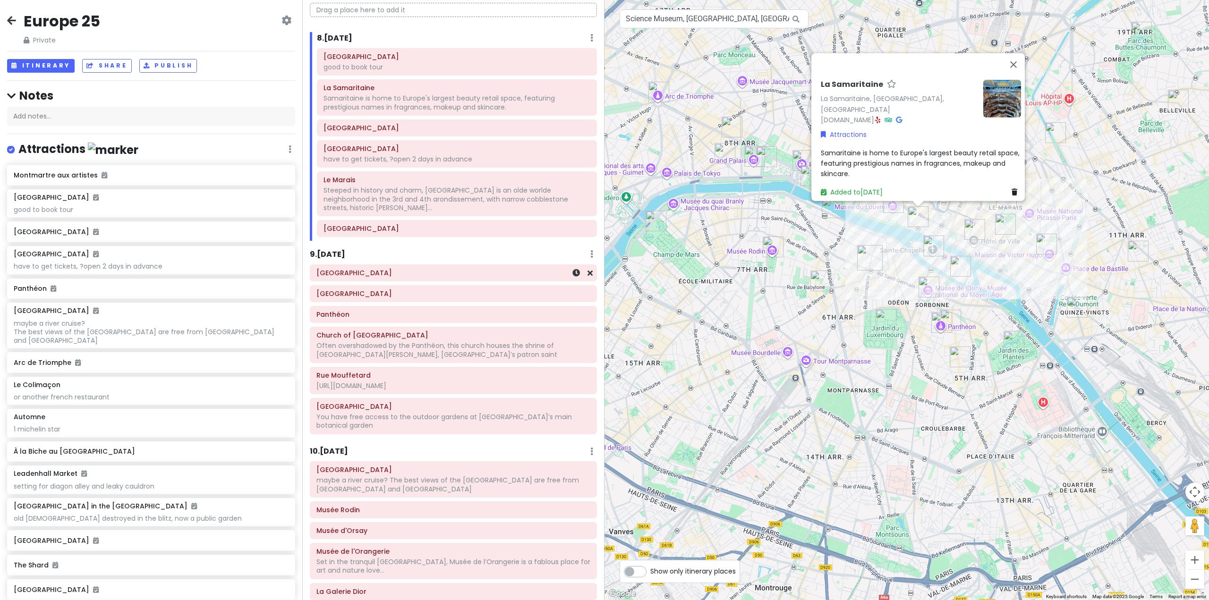
click at [449, 269] on h6 "[GEOGRAPHIC_DATA]" at bounding box center [453, 273] width 274 height 8
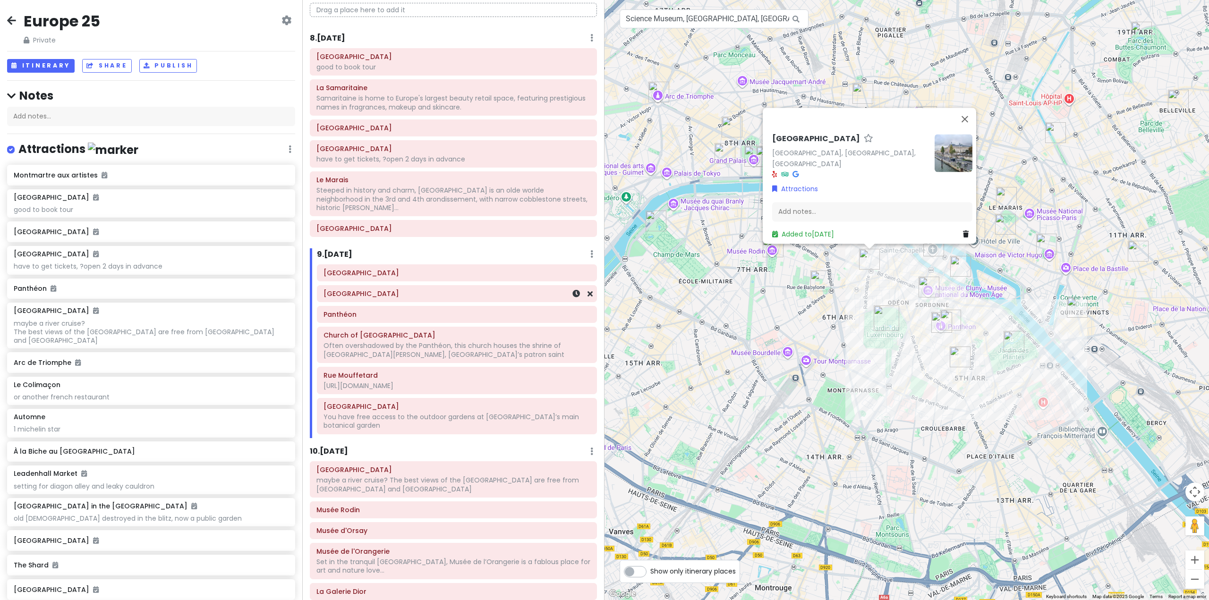
click at [469, 289] on h6 "[GEOGRAPHIC_DATA]" at bounding box center [456, 293] width 267 height 8
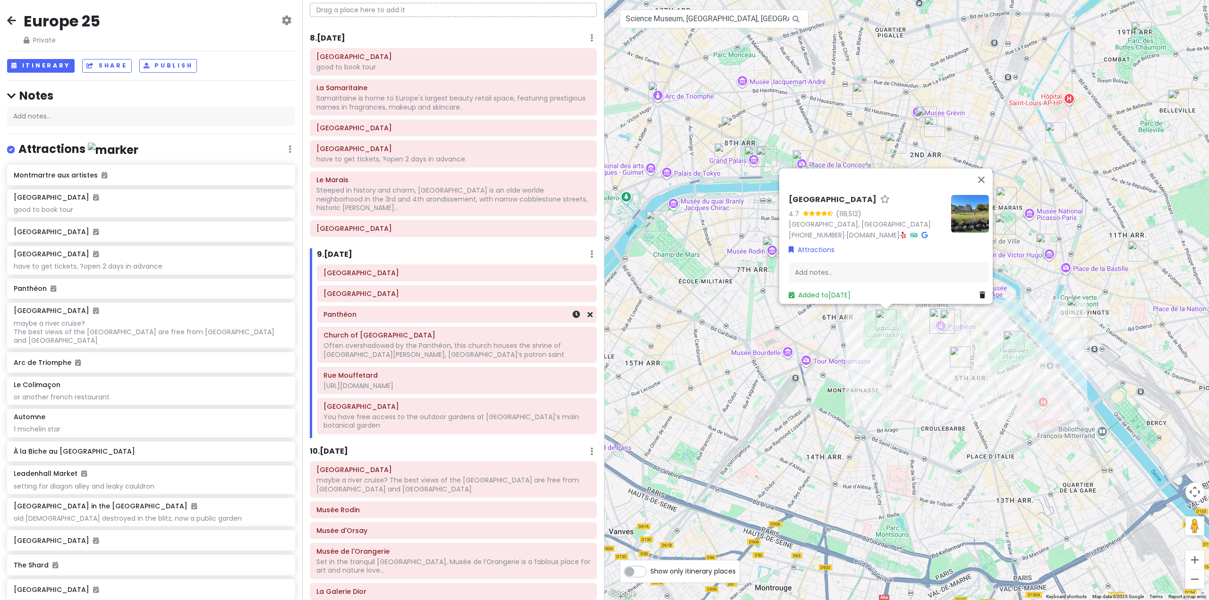
click at [455, 313] on div "Panthéon" at bounding box center [456, 314] width 279 height 16
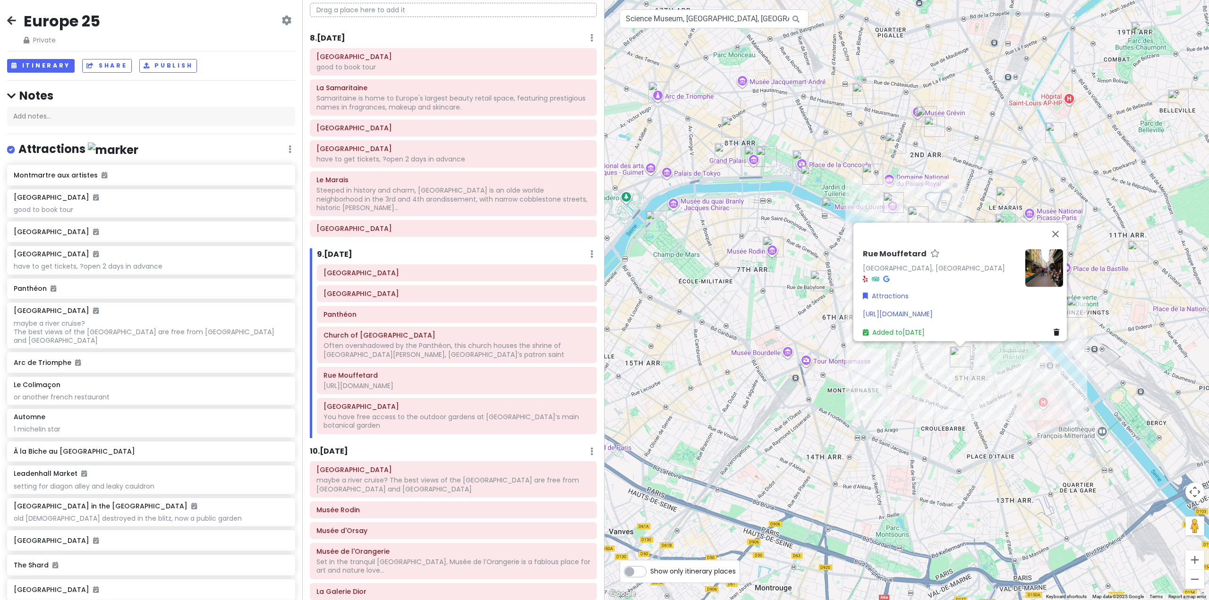
click at [482, 296] on div "Saint-Germain-des-Prés Jardin du Luxembourg Panthéon Church of Saint-Étienne-du…" at bounding box center [457, 351] width 294 height 174
click at [484, 266] on div "[GEOGRAPHIC_DATA]" at bounding box center [456, 272] width 267 height 13
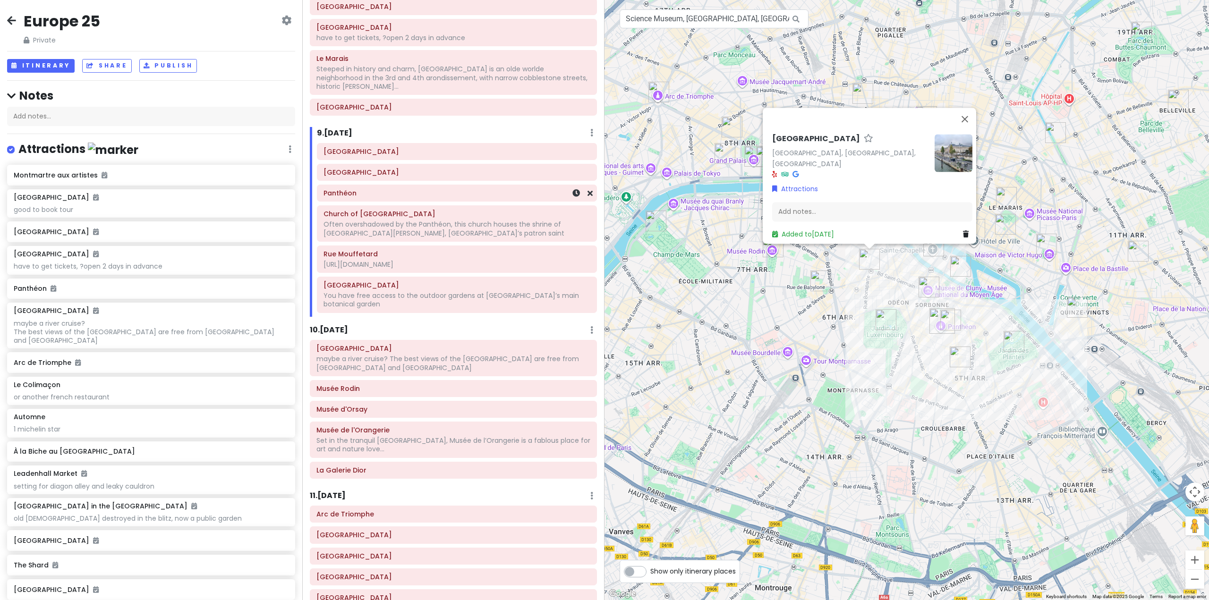
scroll to position [818, 0]
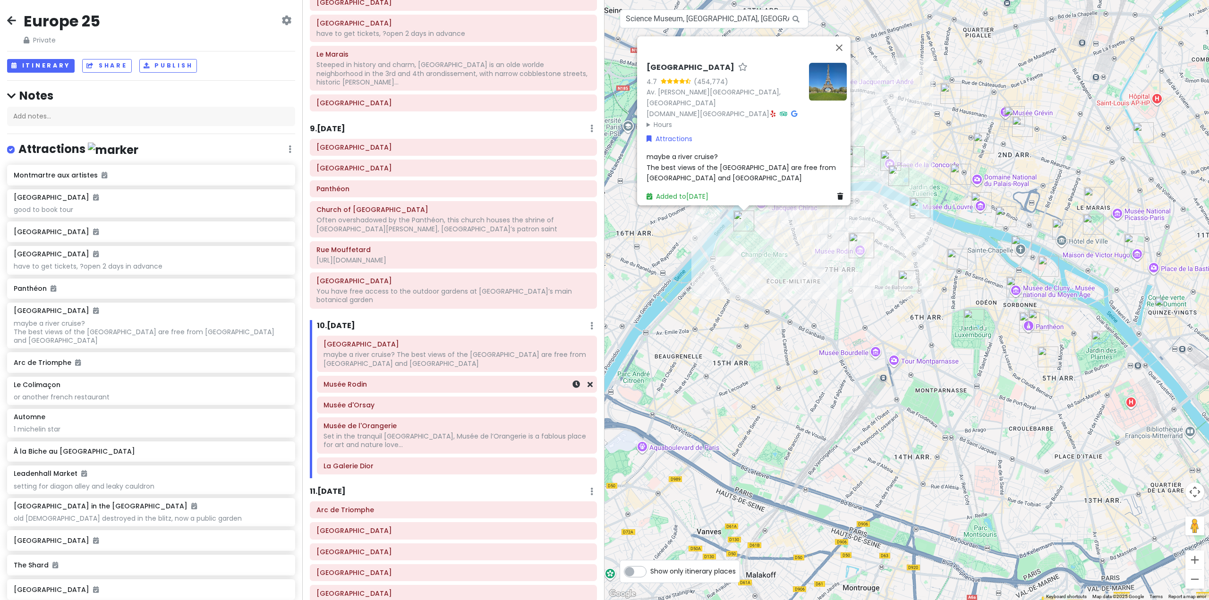
click at [442, 380] on h6 "Musée Rodin" at bounding box center [456, 384] width 267 height 8
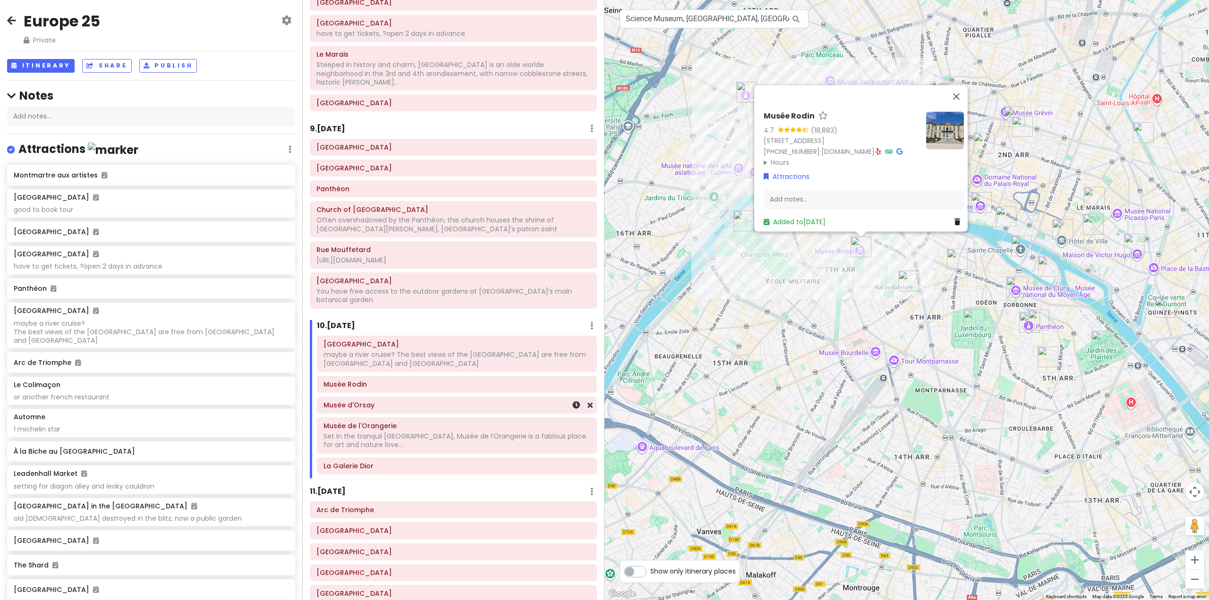
click at [448, 398] on div "Musée d'Orsay" at bounding box center [456, 404] width 267 height 13
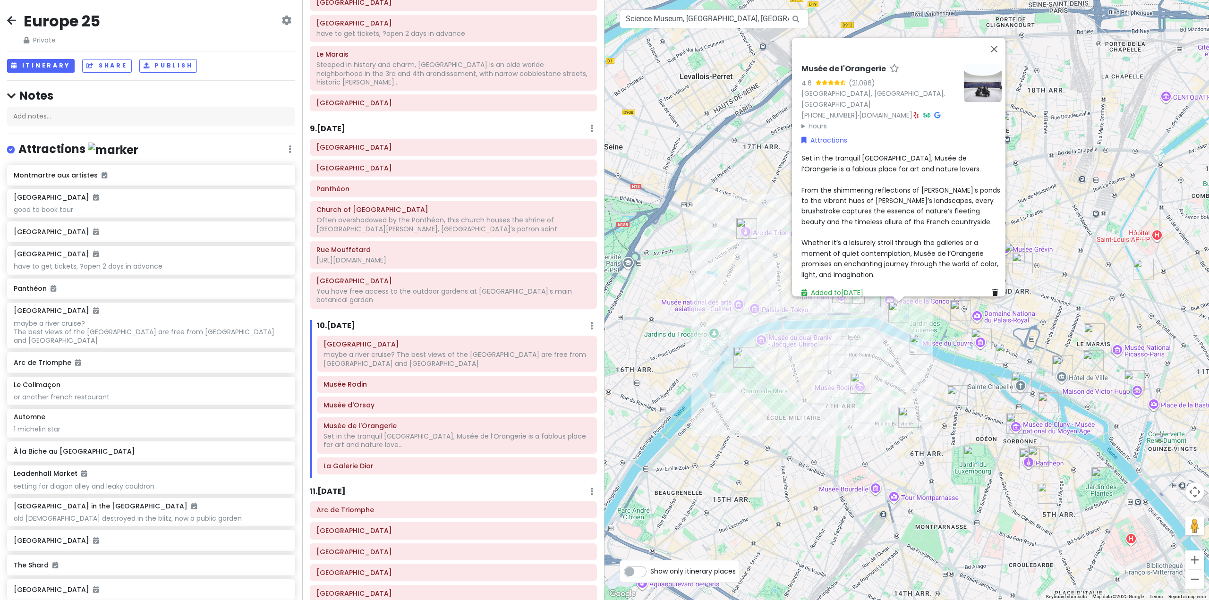
click at [439, 458] on div "Eiffel Tower maybe a river cruise? The best views of the Eiffel Tower are free …" at bounding box center [457, 407] width 294 height 143
click at [434, 462] on h6 "La Galerie Dior" at bounding box center [456, 466] width 267 height 8
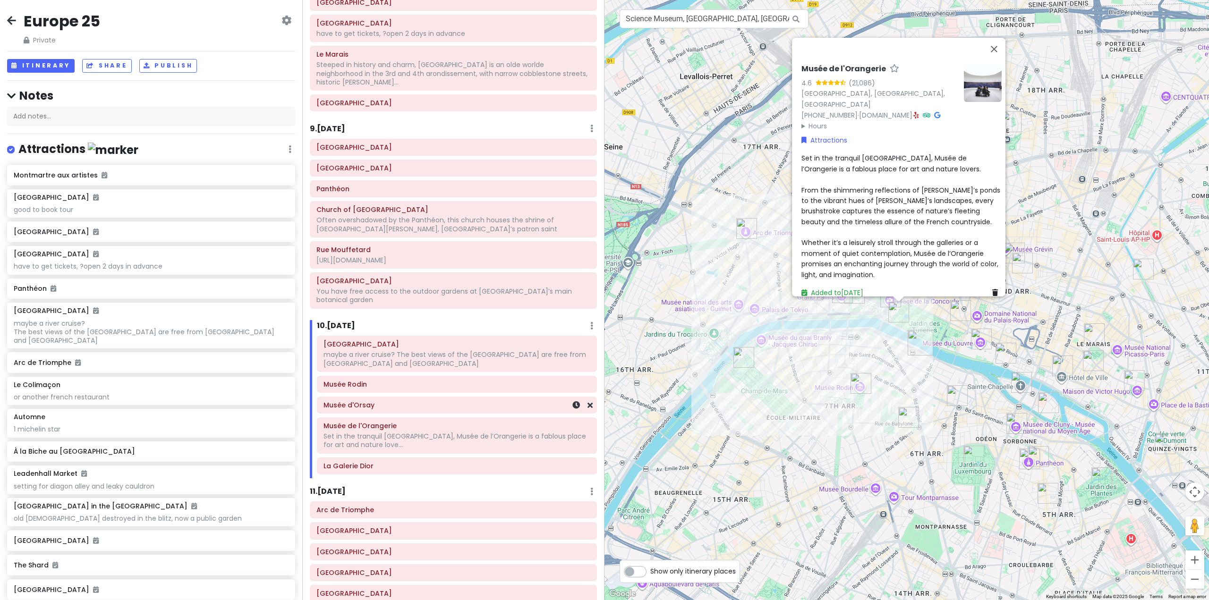
click at [430, 401] on h6 "Musée d'Orsay" at bounding box center [456, 405] width 267 height 8
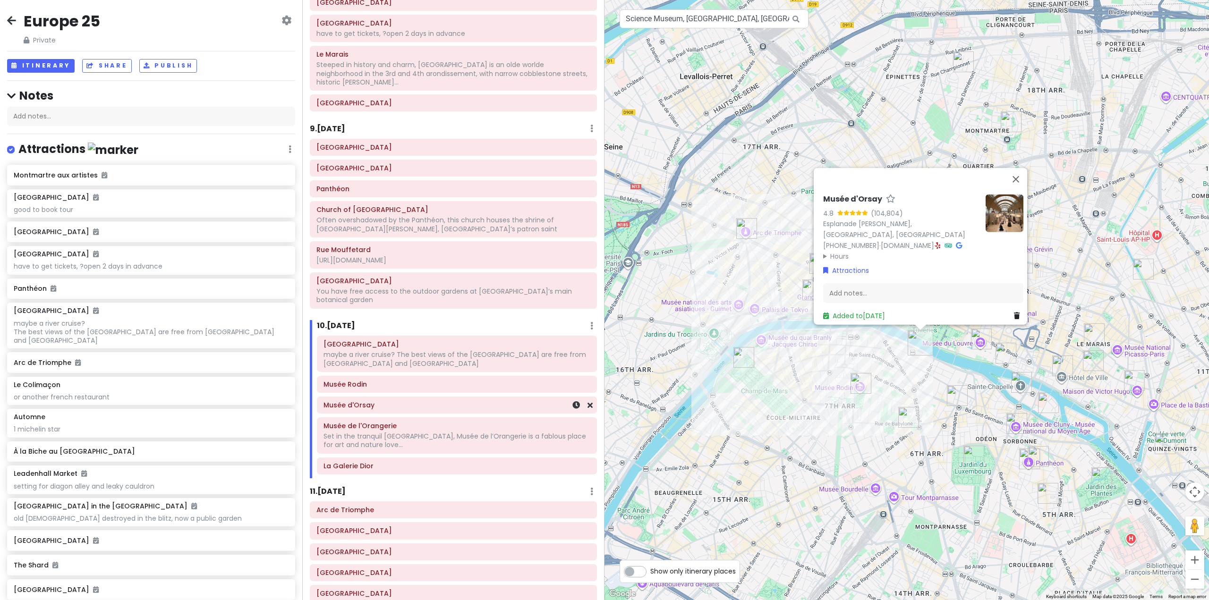
click at [441, 380] on h6 "Musée Rodin" at bounding box center [456, 384] width 267 height 8
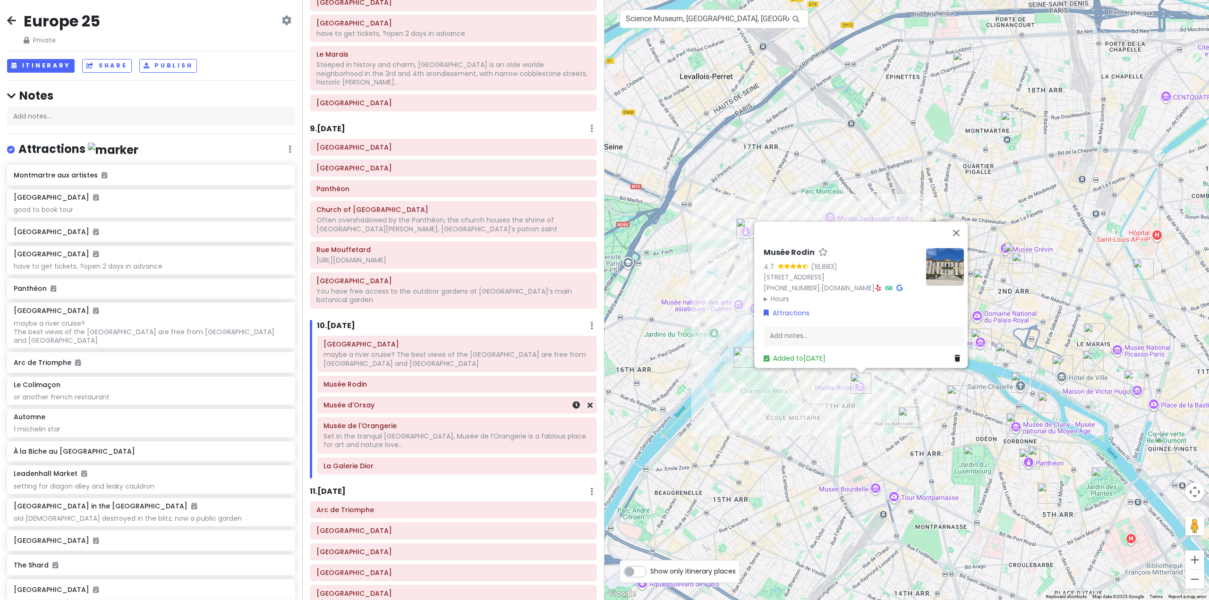
click at [439, 398] on div "Musée d'Orsay" at bounding box center [456, 404] width 267 height 13
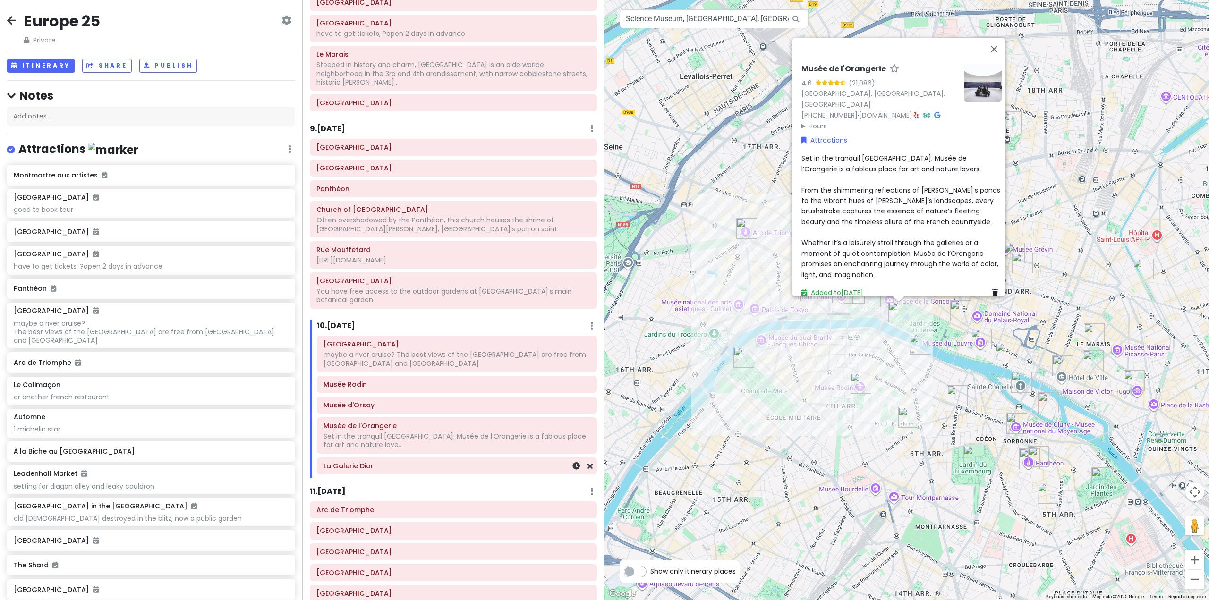
click at [442, 459] on div "La Galerie Dior" at bounding box center [456, 465] width 267 height 13
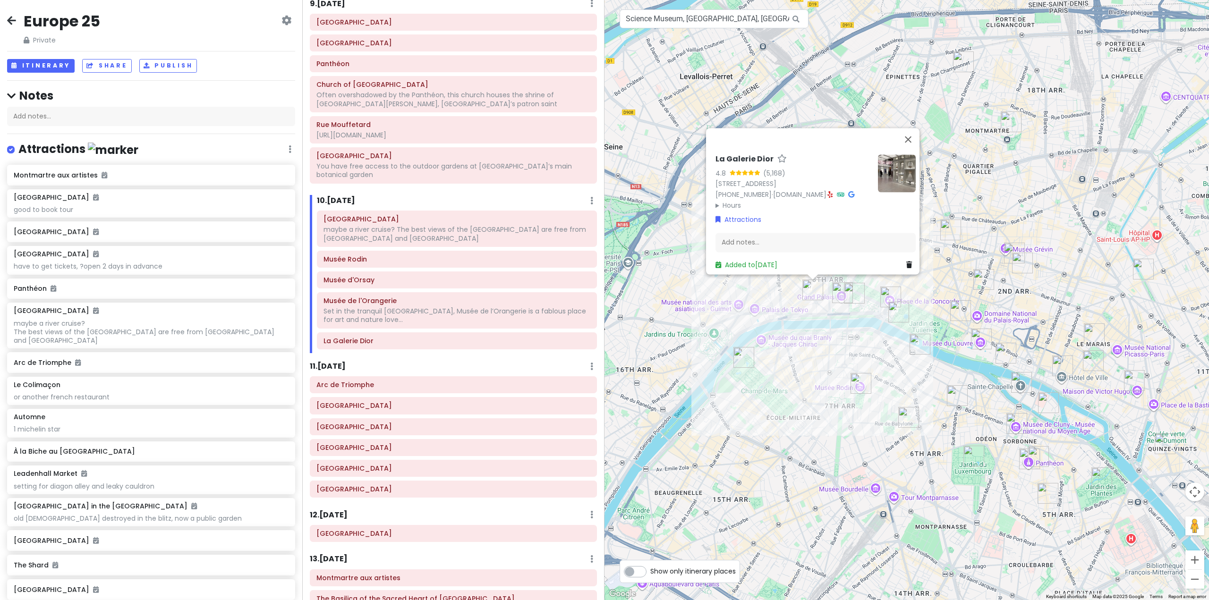
scroll to position [944, 0]
click at [452, 271] on div "Musée d'Orsay" at bounding box center [456, 279] width 279 height 16
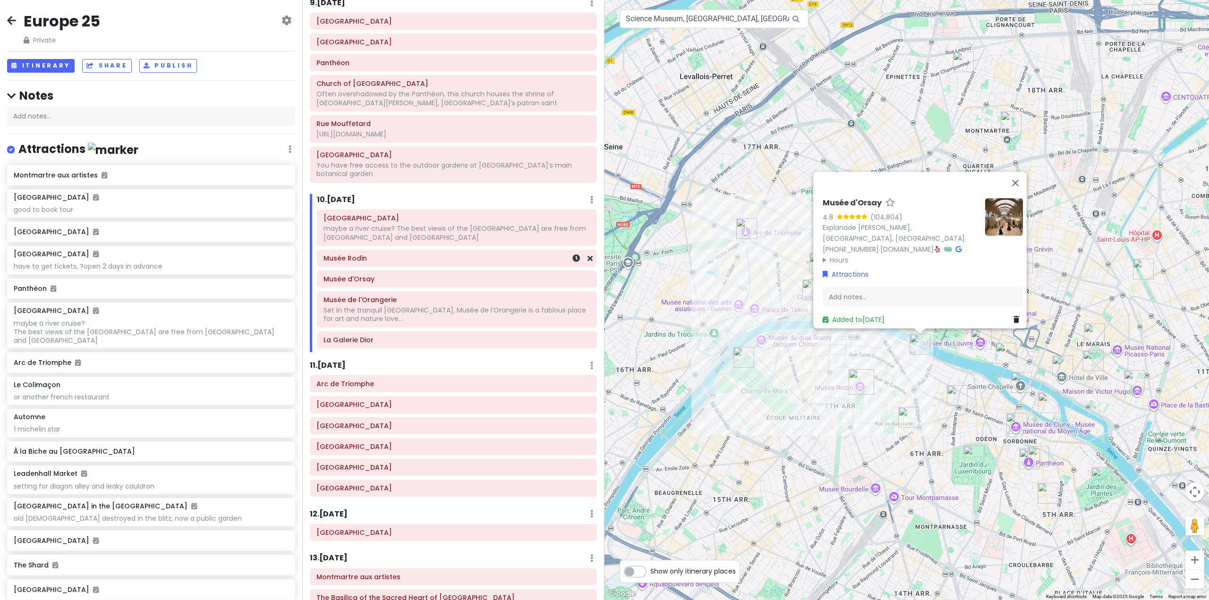
click at [452, 254] on h6 "Musée Rodin" at bounding box center [456, 258] width 267 height 8
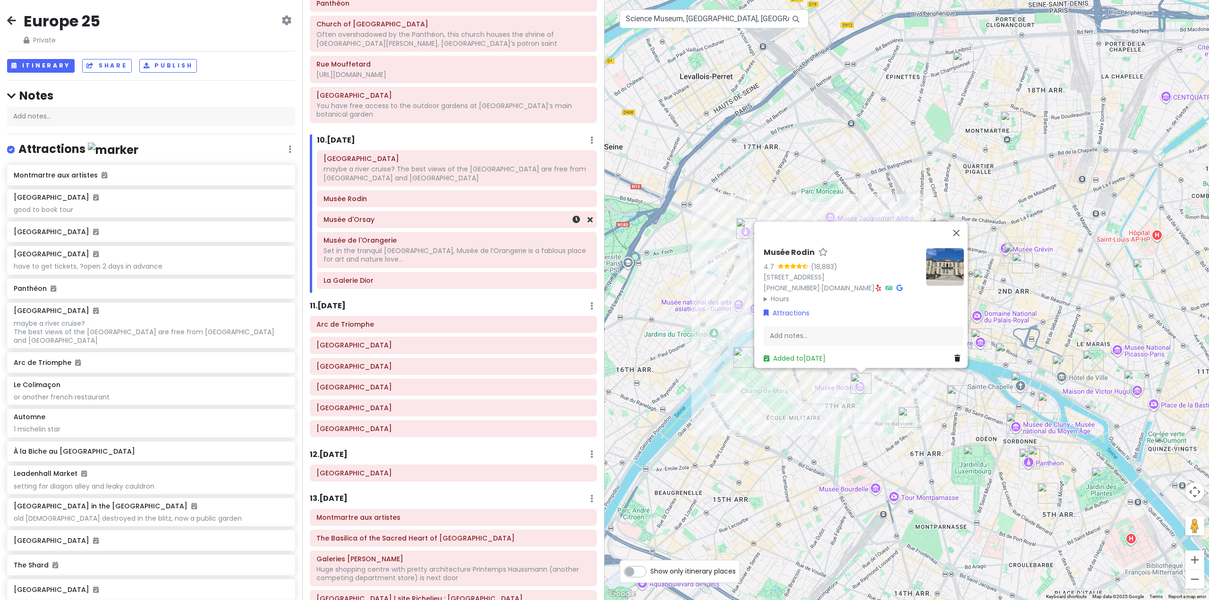
scroll to position [1007, 0]
click at [408, 317] on h6 "Arc de Triomphe" at bounding box center [453, 321] width 274 height 8
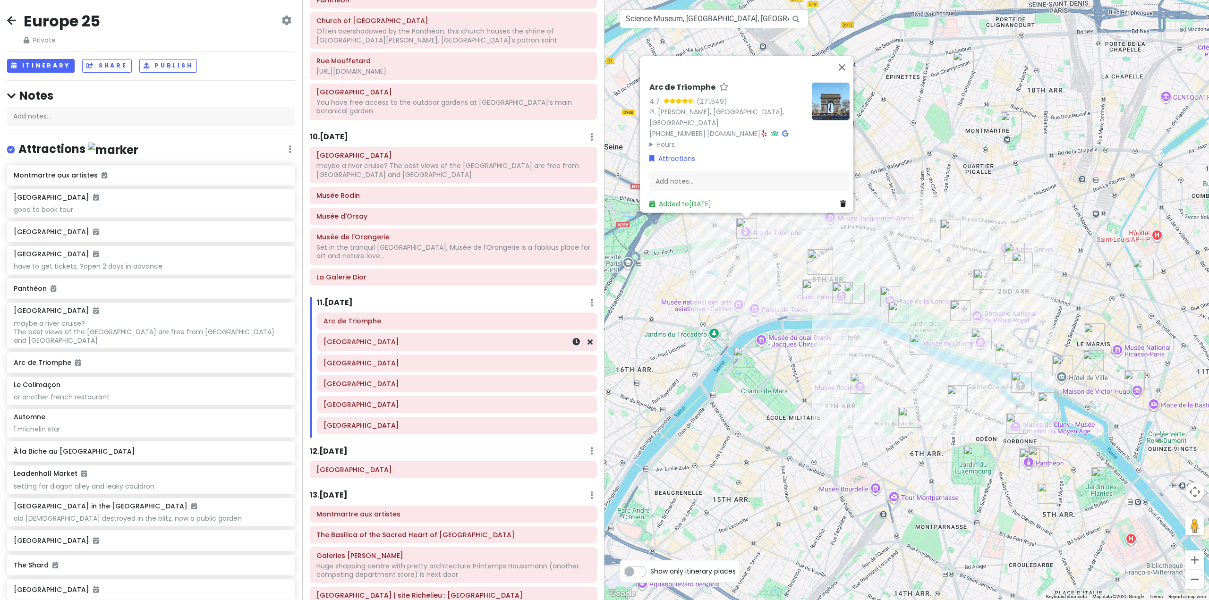
click at [407, 338] on h6 "[GEOGRAPHIC_DATA]" at bounding box center [456, 342] width 267 height 8
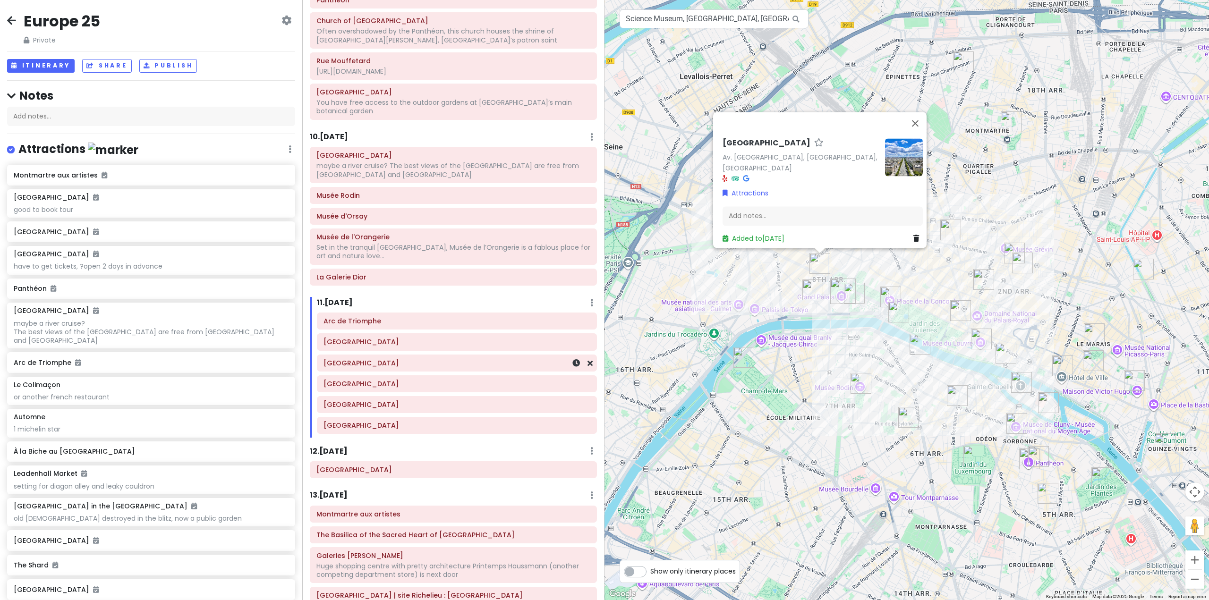
click at [430, 359] on h6 "[GEOGRAPHIC_DATA]" at bounding box center [456, 363] width 267 height 8
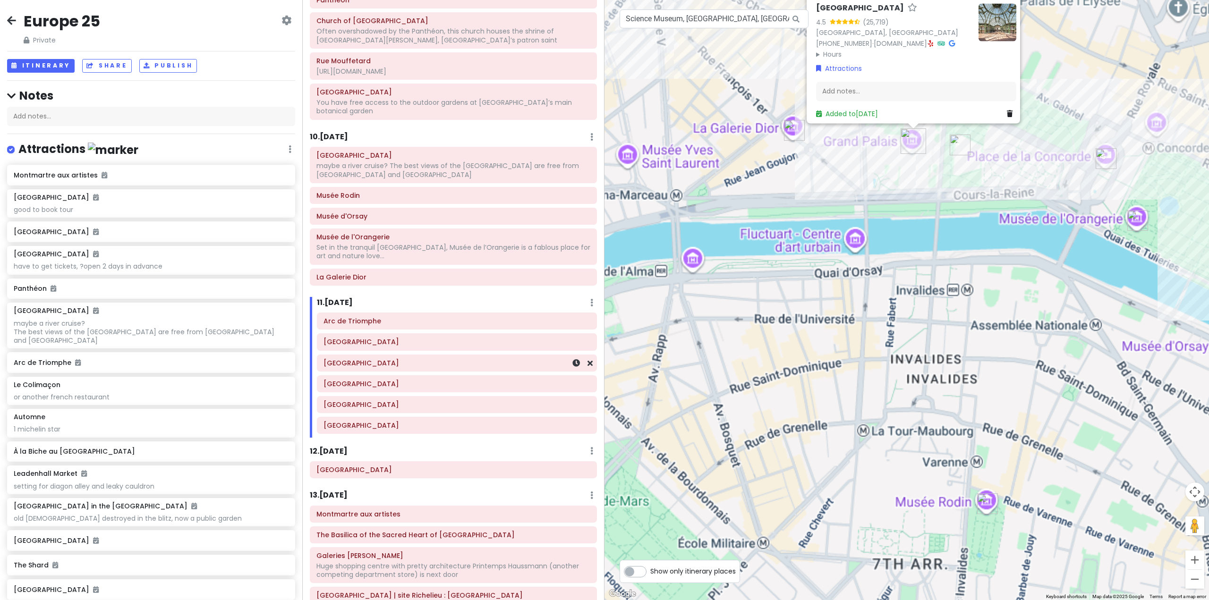
click at [369, 359] on h6 "[GEOGRAPHIC_DATA]" at bounding box center [456, 363] width 267 height 8
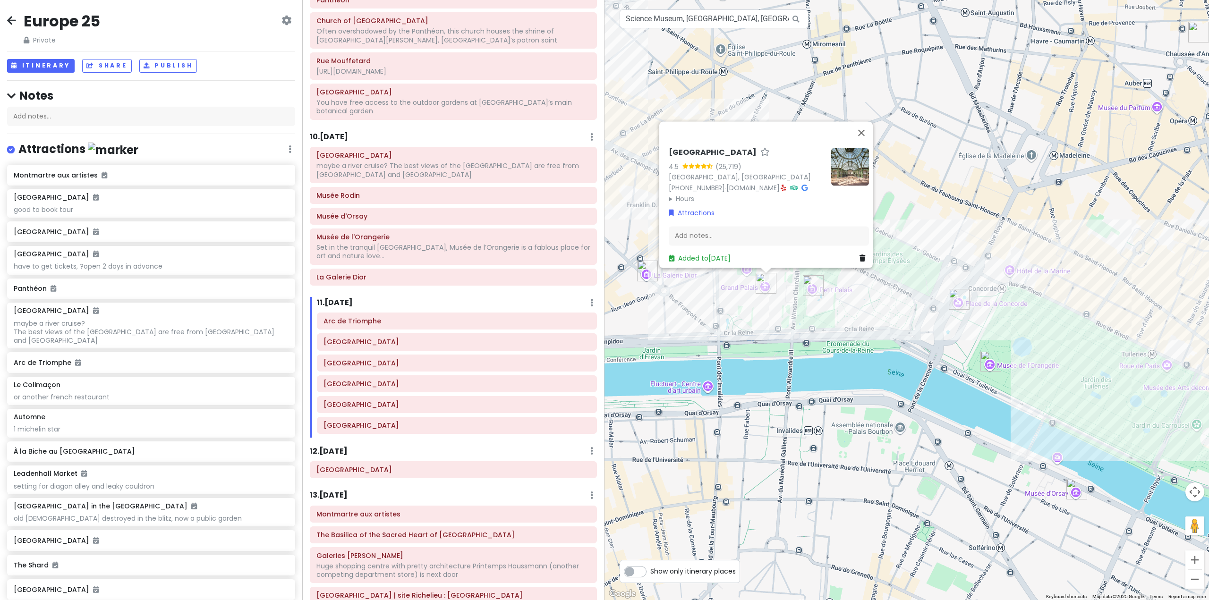
drag, startPoint x: 947, startPoint y: 330, endPoint x: 874, endPoint y: 391, distance: 94.8
click at [875, 391] on div "Grand Palais 4.5 (25,719) 75008 Paris, France +33 1 40 13 48 00 · www.grandpala…" at bounding box center [906, 300] width 604 height 600
click at [415, 380] on h6 "[GEOGRAPHIC_DATA]" at bounding box center [456, 384] width 267 height 8
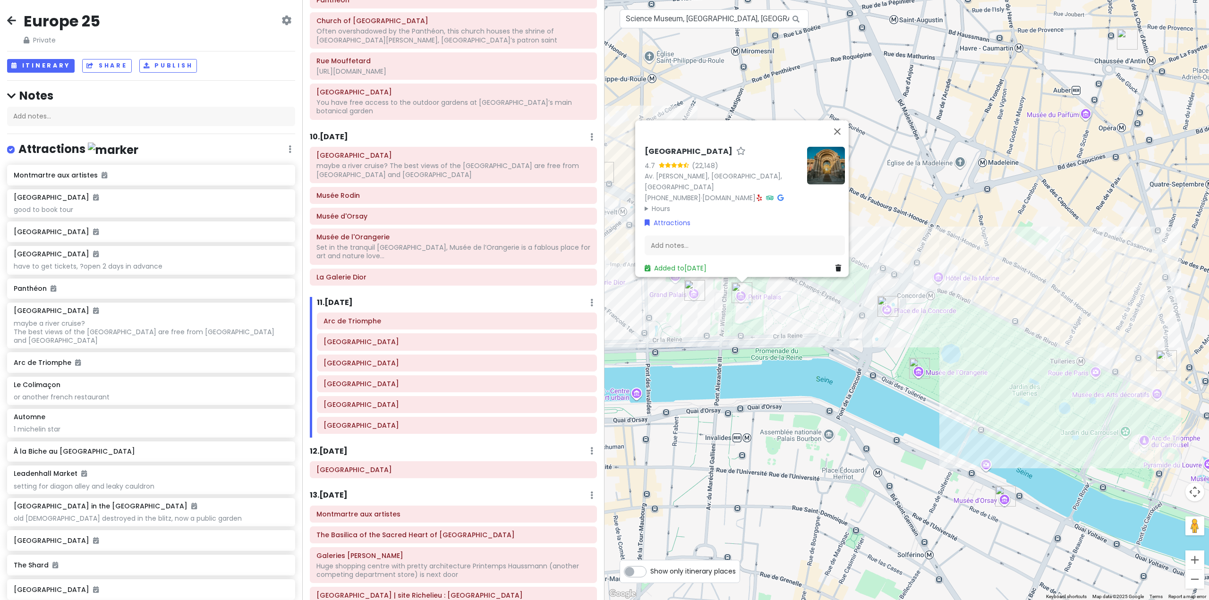
drag, startPoint x: 1013, startPoint y: 355, endPoint x: 939, endPoint y: 363, distance: 74.0
click at [939, 363] on div "Petit Palais 4.7 (22,148) Av. Winston Churchill, 75008 Paris, France +33 1 53 4…" at bounding box center [906, 300] width 604 height 600
click at [389, 397] on div "[GEOGRAPHIC_DATA]" at bounding box center [456, 405] width 279 height 16
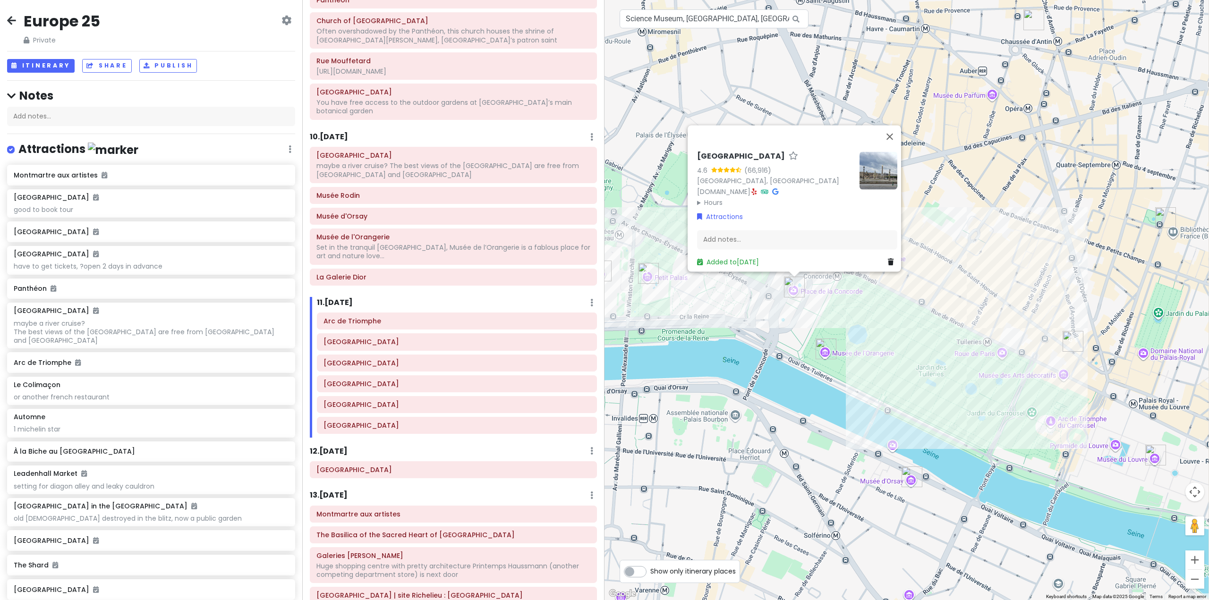
drag, startPoint x: 879, startPoint y: 405, endPoint x: 843, endPoint y: 401, distance: 36.5
click at [843, 401] on div "Place de la Concorde 4.6 (66,916) 75008 Paris, France parisjetaime.com · Hours …" at bounding box center [906, 300] width 604 height 600
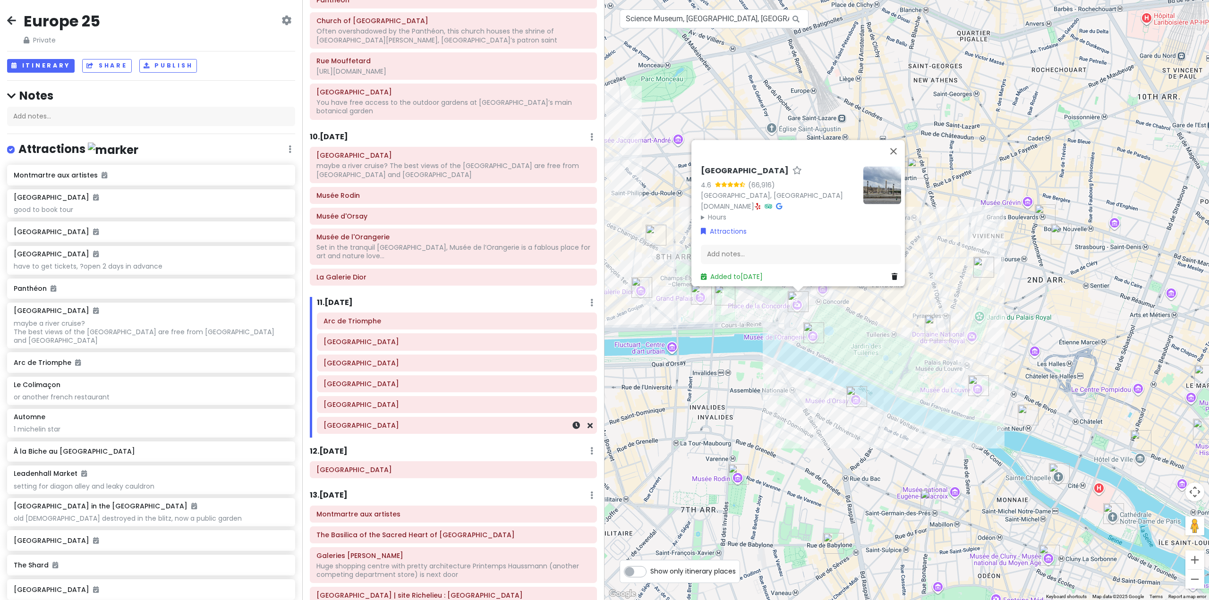
click at [393, 421] on h6 "[GEOGRAPHIC_DATA]" at bounding box center [456, 425] width 267 height 8
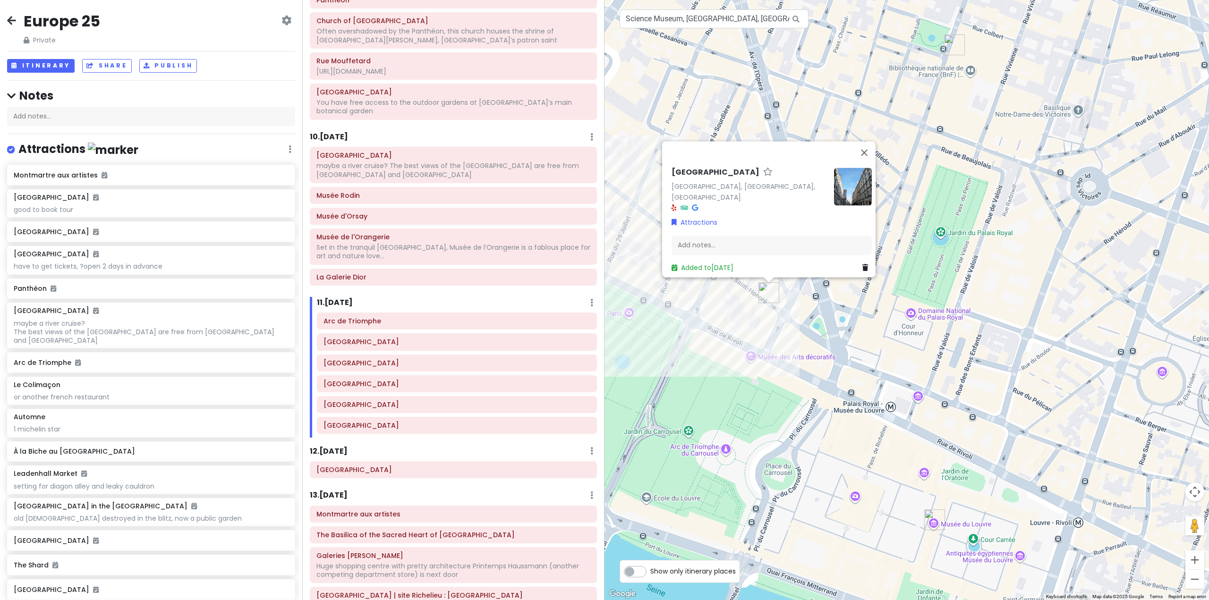
click at [894, 356] on div "Rue Saint-Honoré Rue Saint-Honoré, Paris, France Attractions Add notes... Added…" at bounding box center [906, 300] width 604 height 600
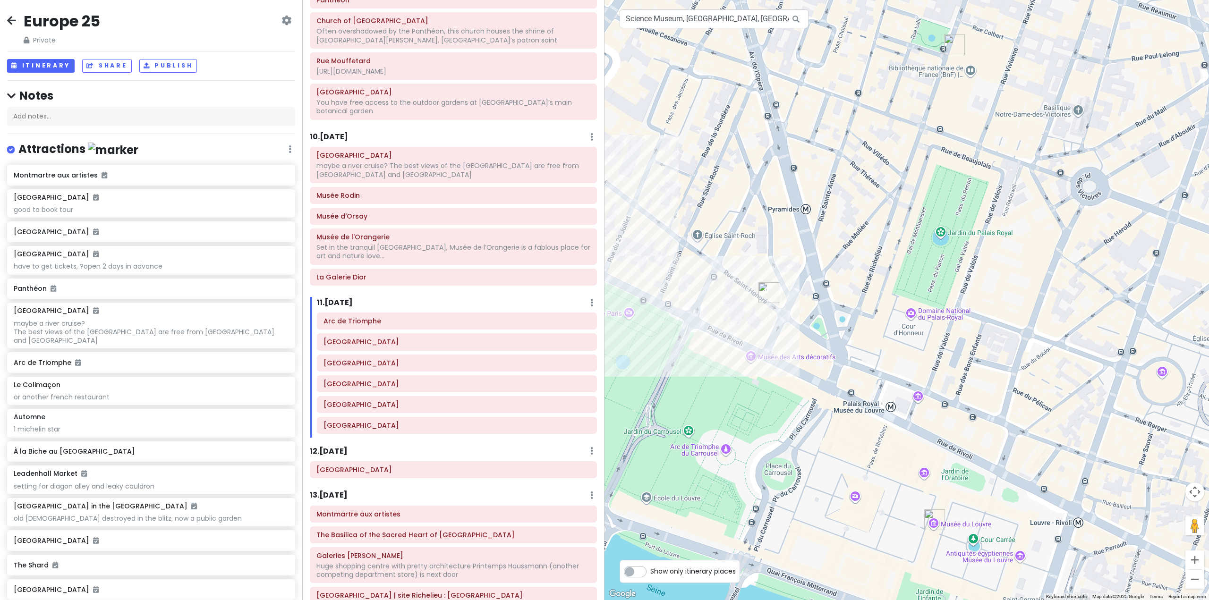
click at [911, 313] on div at bounding box center [906, 300] width 604 height 600
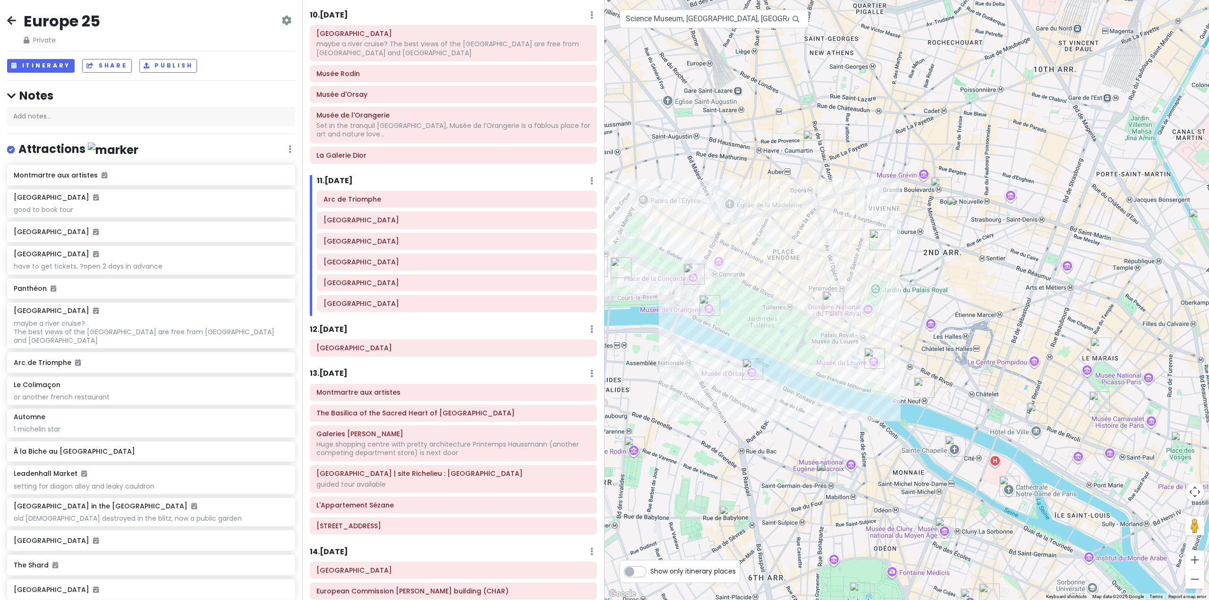
scroll to position [1133, 0]
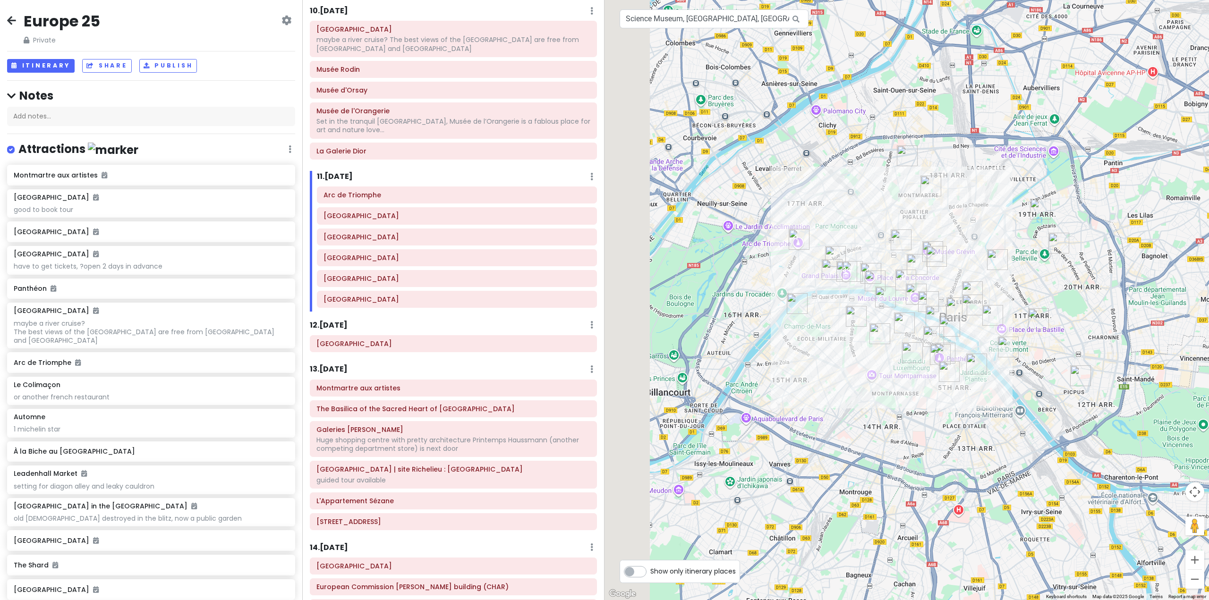
drag, startPoint x: 801, startPoint y: 320, endPoint x: 900, endPoint y: 308, distance: 99.8
click at [900, 308] on div at bounding box center [906, 300] width 604 height 600
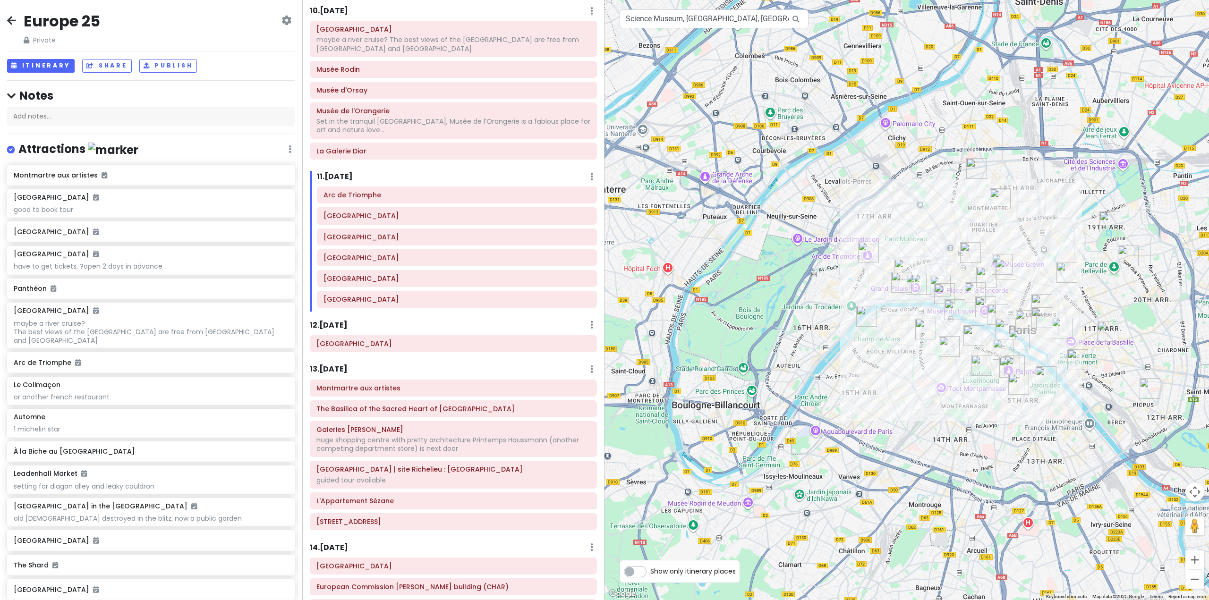
drag, startPoint x: 874, startPoint y: 298, endPoint x: 854, endPoint y: 287, distance: 23.1
click at [908, 266] on div at bounding box center [906, 300] width 604 height 600
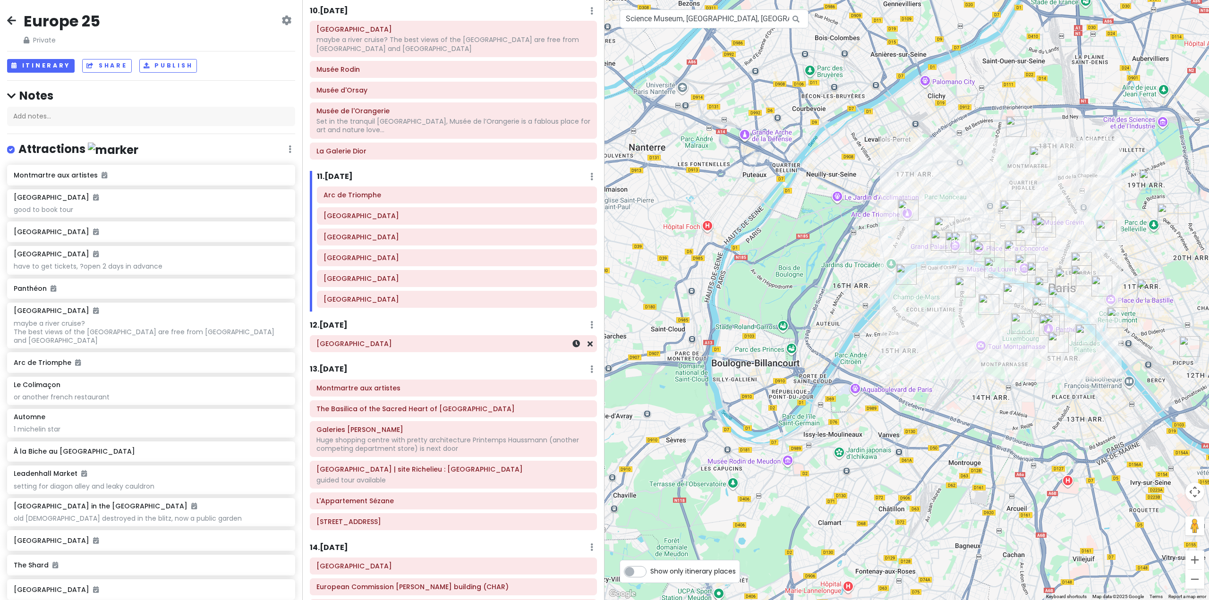
click at [465, 337] on div "[GEOGRAPHIC_DATA]" at bounding box center [453, 343] width 274 height 13
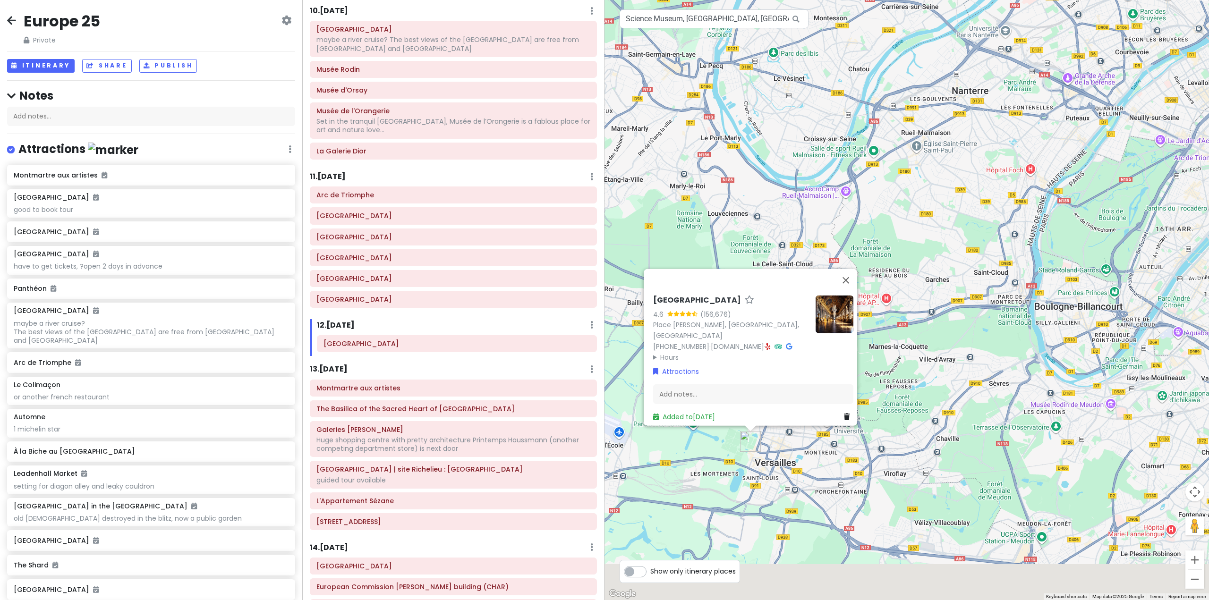
drag, startPoint x: 938, startPoint y: 354, endPoint x: 926, endPoint y: 327, distance: 29.8
click at [928, 327] on div "Palace of Versailles 4.6 (156,676) Place d'Armes, 78000 Versailles, France +33 …" at bounding box center [906, 300] width 604 height 600
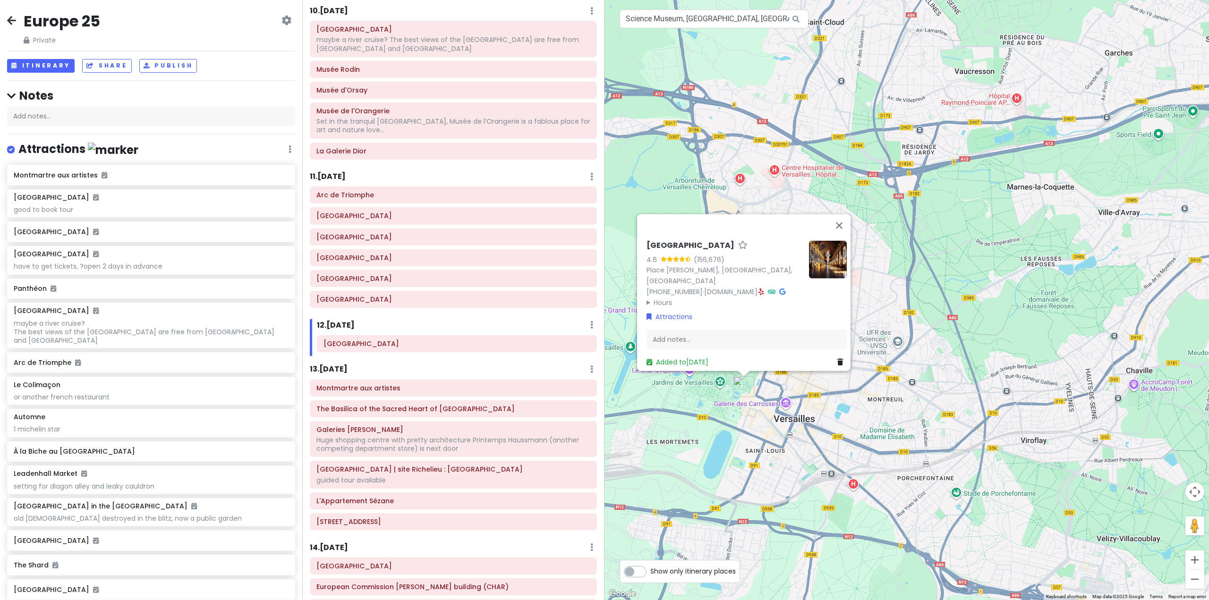
click at [733, 419] on div "Palace of Versailles 4.6 (156,676) Place d'Armes, 78000 Versailles, France +33 …" at bounding box center [906, 300] width 604 height 600
click at [730, 419] on div "Palace of Versailles 4.6 (156,676) Place d'Armes, 78000 Versailles, France +33 …" at bounding box center [906, 300] width 604 height 600
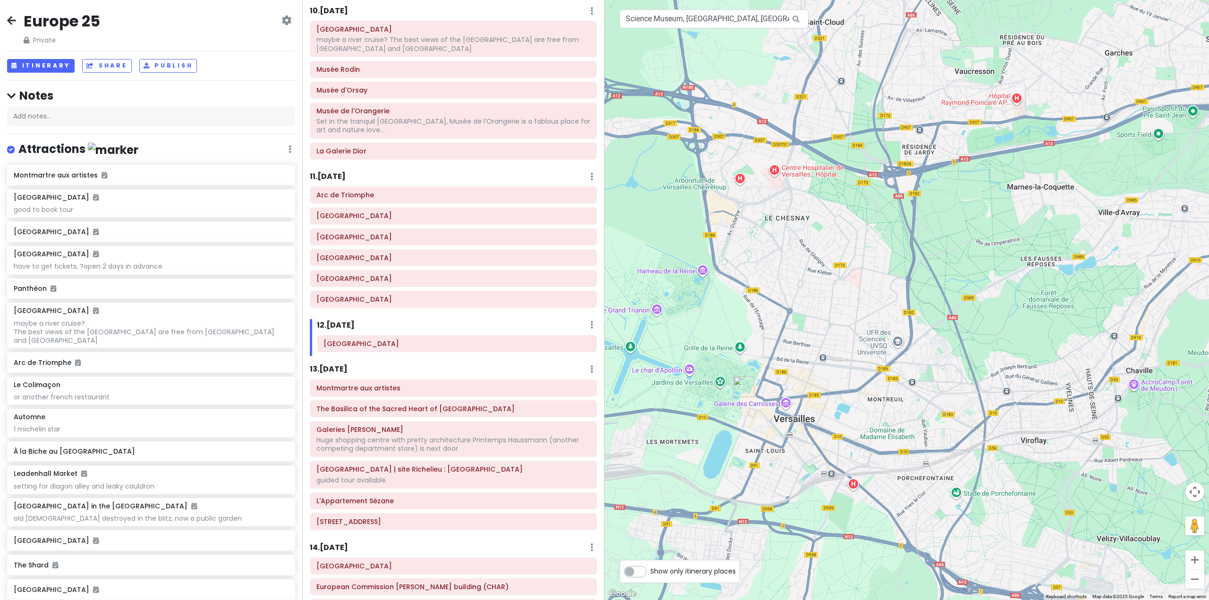
drag, startPoint x: 687, startPoint y: 388, endPoint x: 867, endPoint y: 429, distance: 184.5
click at [888, 418] on div at bounding box center [906, 300] width 604 height 600
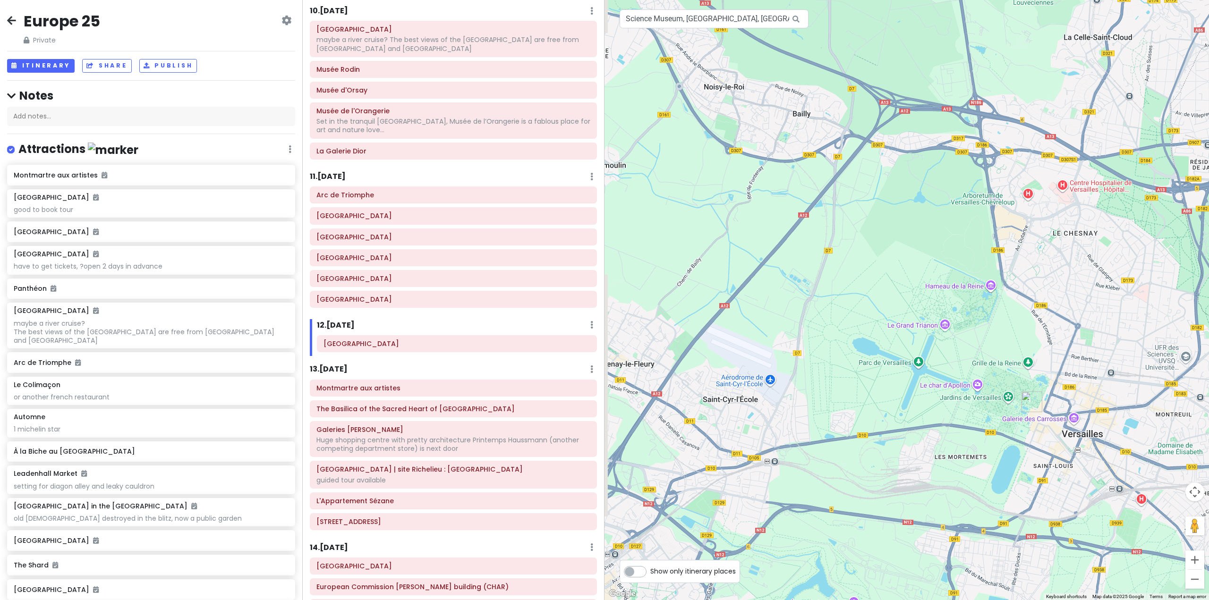
drag, startPoint x: 753, startPoint y: 422, endPoint x: 1032, endPoint y: 436, distance: 279.8
click at [1032, 436] on div at bounding box center [906, 300] width 604 height 600
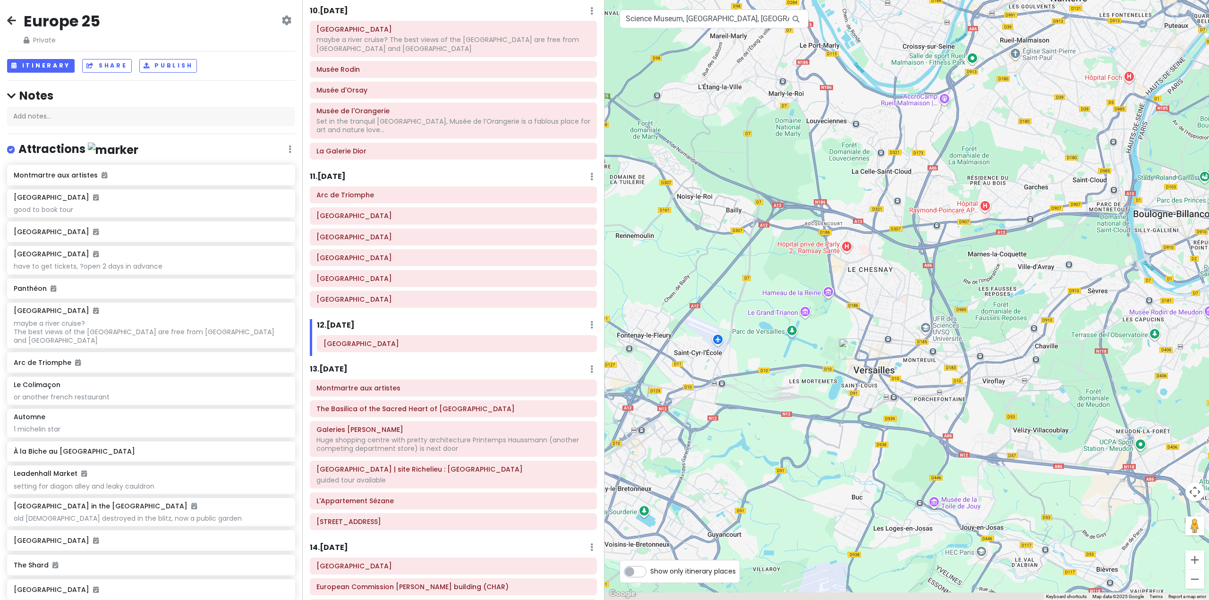
drag, startPoint x: 1064, startPoint y: 457, endPoint x: 906, endPoint y: 406, distance: 166.5
click at [864, 391] on div at bounding box center [906, 300] width 604 height 600
click at [435, 380] on div "Montmartre aux artistes The [GEOGRAPHIC_DATA] [PERSON_NAME][GEOGRAPHIC_DATA] wi…" at bounding box center [453, 457] width 301 height 155
click at [441, 384] on h6 "Montmartre aux artistes" at bounding box center [453, 388] width 274 height 8
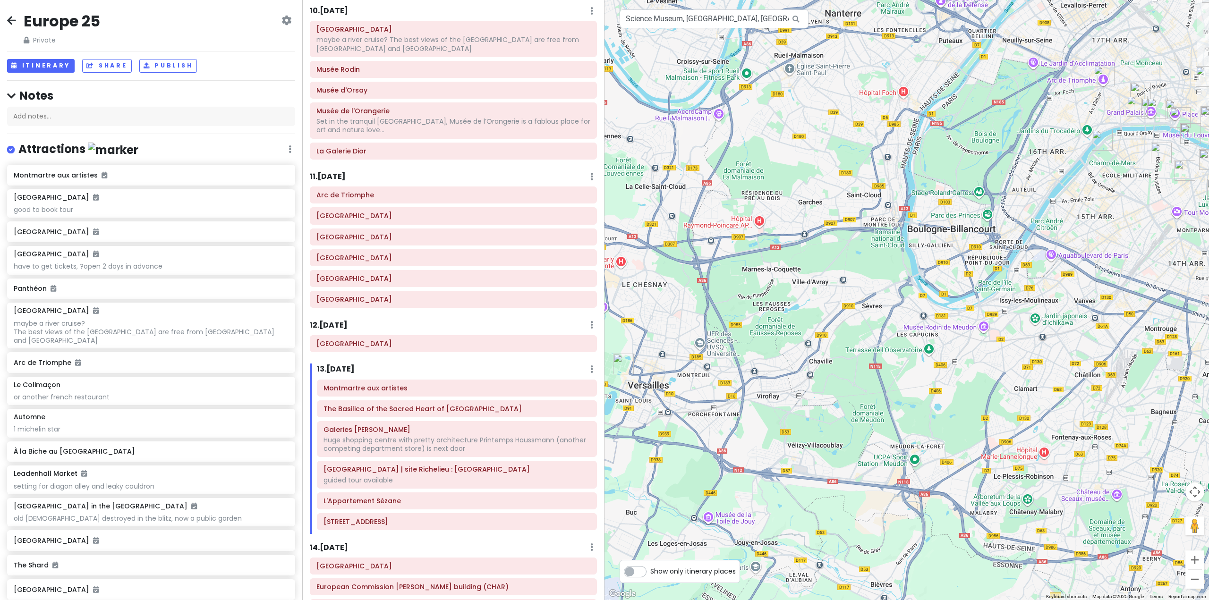
drag, startPoint x: 780, startPoint y: 451, endPoint x: 917, endPoint y: 246, distance: 246.8
click at [917, 246] on div "Montmartre aux artistes 4.7 (222) 189 Rue Ordener, 75018 Paris, France Hours Mo…" at bounding box center [906, 300] width 604 height 600
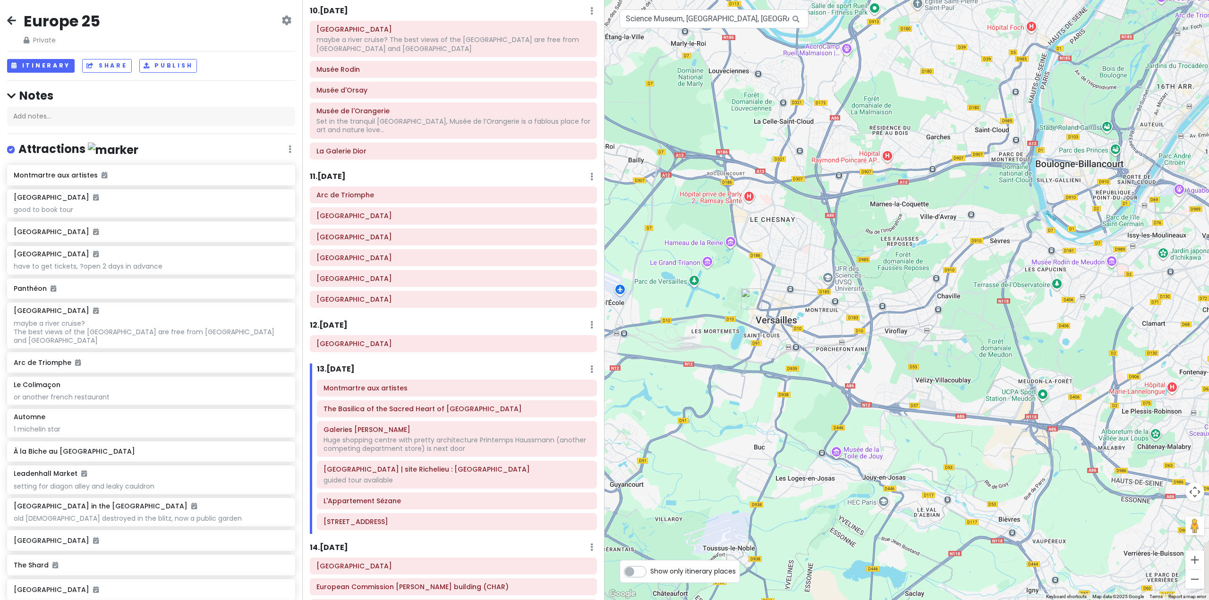
drag, startPoint x: 720, startPoint y: 432, endPoint x: 871, endPoint y: 355, distance: 169.1
click at [871, 355] on div "Montmartre aux artistes 4.7 (222) 189 Rue Ordener, 75018 Paris, France Hours Mo…" at bounding box center [906, 300] width 604 height 600
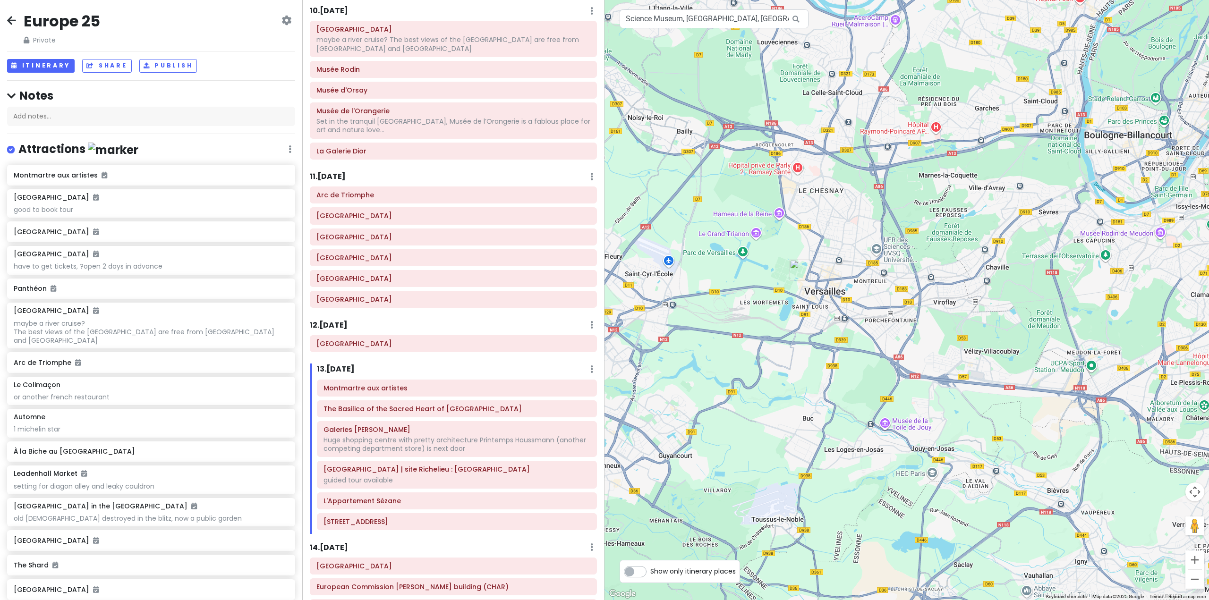
click at [815, 362] on div "Montmartre aux artistes 4.7 (222) 189 Rue Ordener, 75018 Paris, France Hours Mo…" at bounding box center [906, 300] width 604 height 600
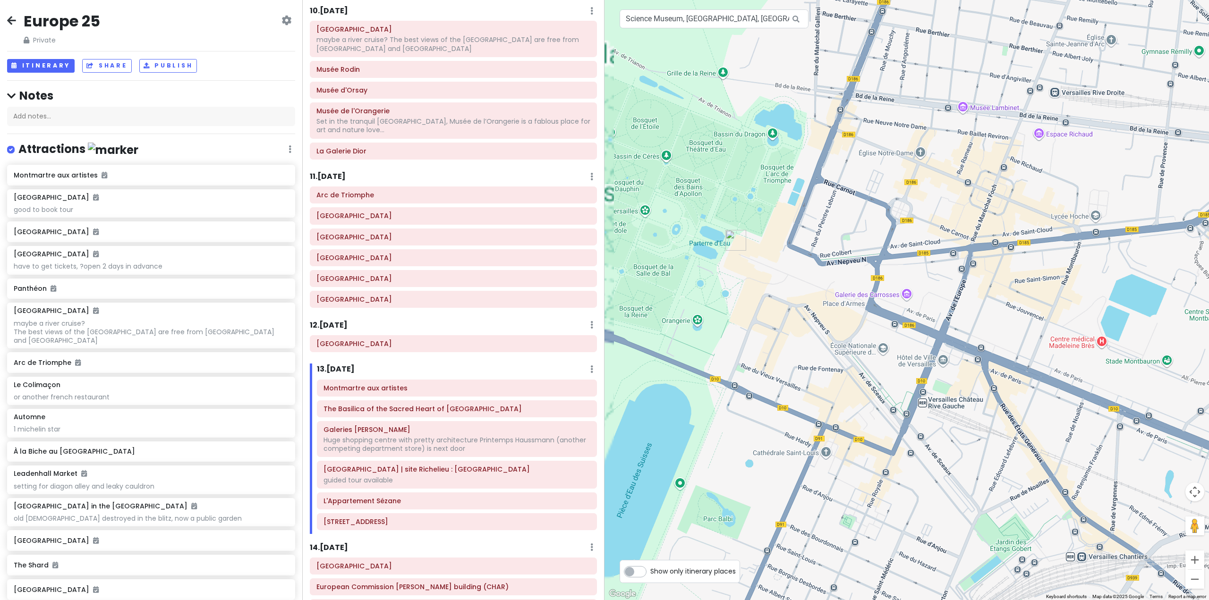
drag, startPoint x: 690, startPoint y: 335, endPoint x: 782, endPoint y: 334, distance: 92.1
click at [782, 334] on div at bounding box center [906, 300] width 604 height 600
click at [423, 191] on h6 "Arc de Triomphe" at bounding box center [453, 195] width 274 height 8
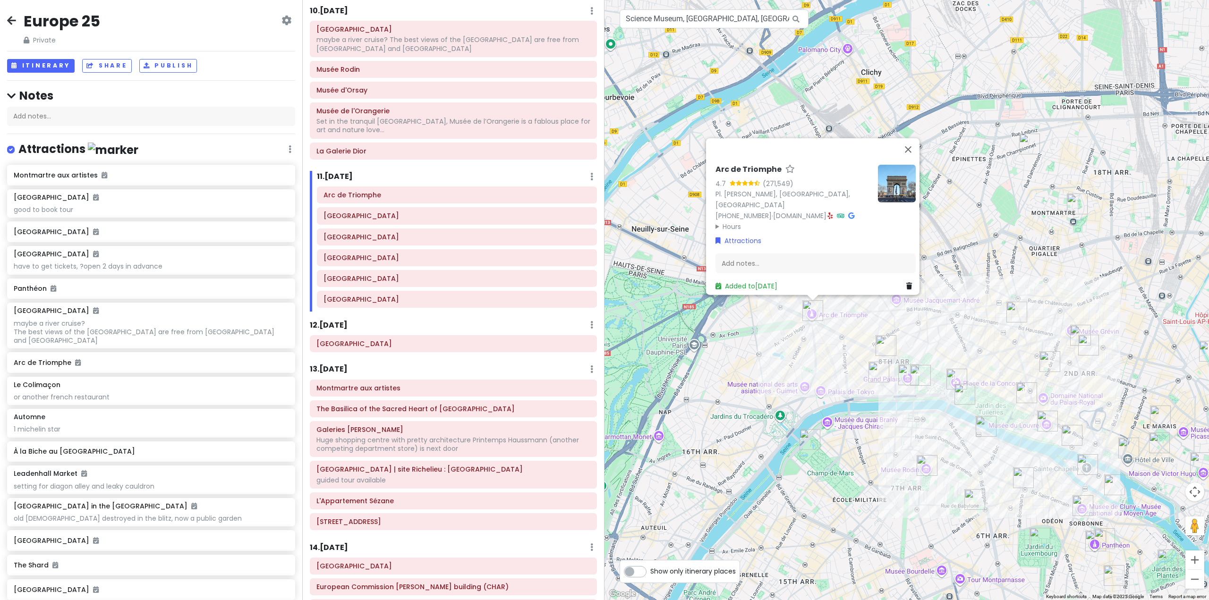
click at [765, 377] on div "Arc de Triomphe 4.7 (271,549) Pl. Charles de Gaulle, 75008 Paris, France +33 1 …" at bounding box center [906, 300] width 604 height 600
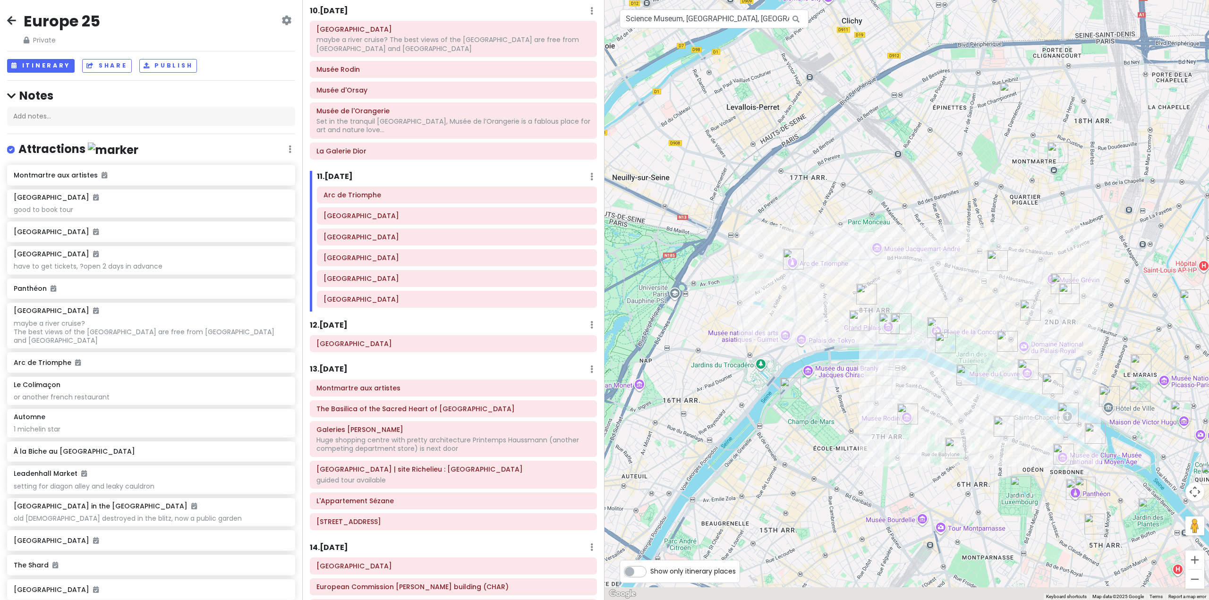
drag, startPoint x: 677, startPoint y: 317, endPoint x: 631, endPoint y: 217, distance: 110.3
click at [632, 216] on div at bounding box center [906, 300] width 604 height 600
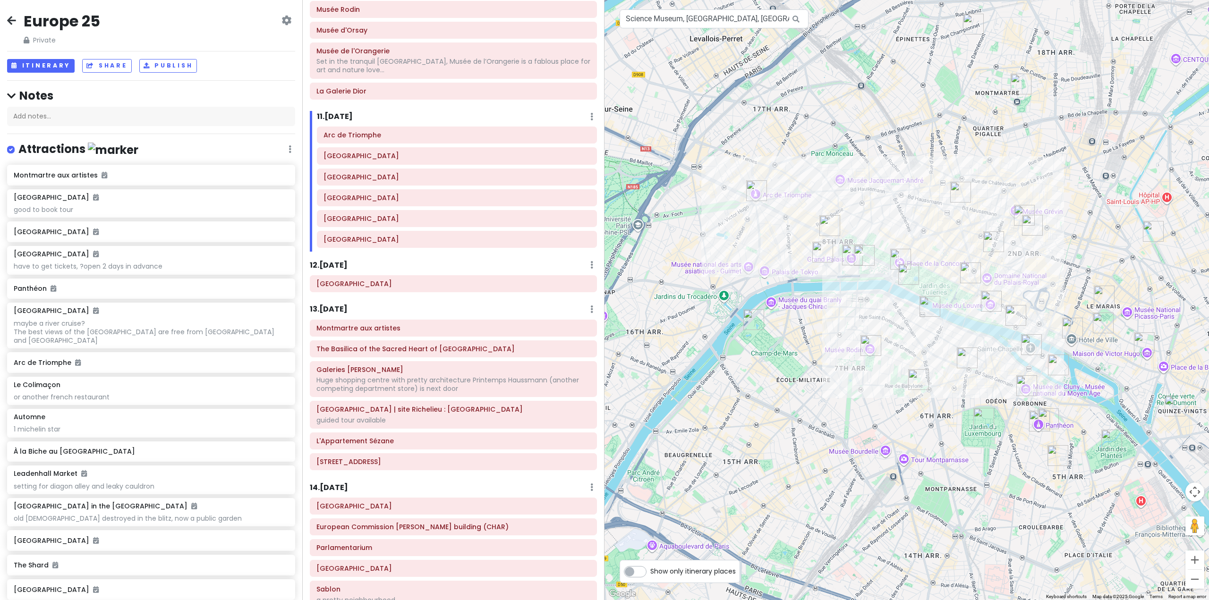
scroll to position [1196, 0]
click at [426, 317] on div "Montmartre aux artistes" at bounding box center [453, 325] width 287 height 17
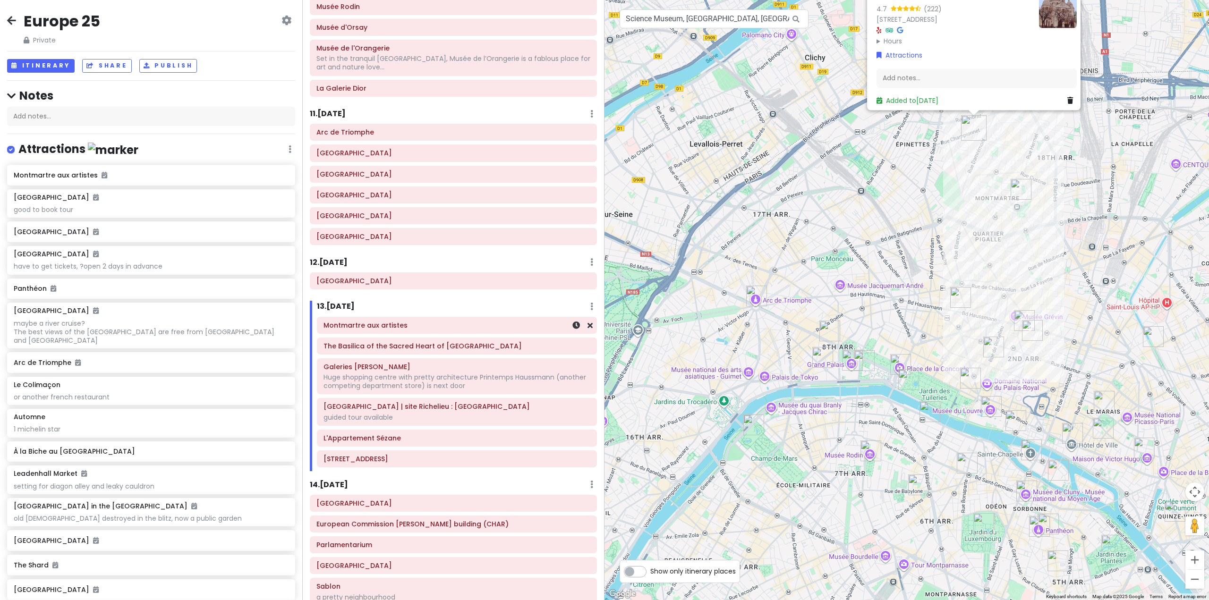
click at [434, 321] on h6 "Montmartre aux artistes" at bounding box center [456, 325] width 267 height 8
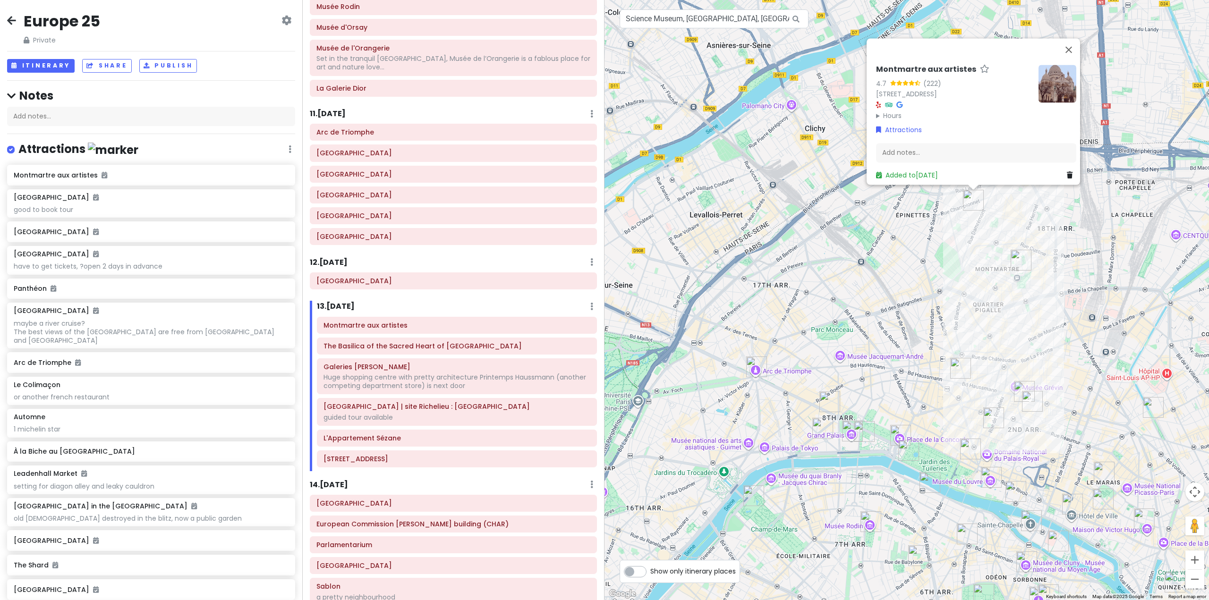
click at [786, 315] on div "Montmartre aux artistes 4.7 (222) 189 Rue Ordener, 75018 Paris, France Hours Mo…" at bounding box center [906, 300] width 604 height 600
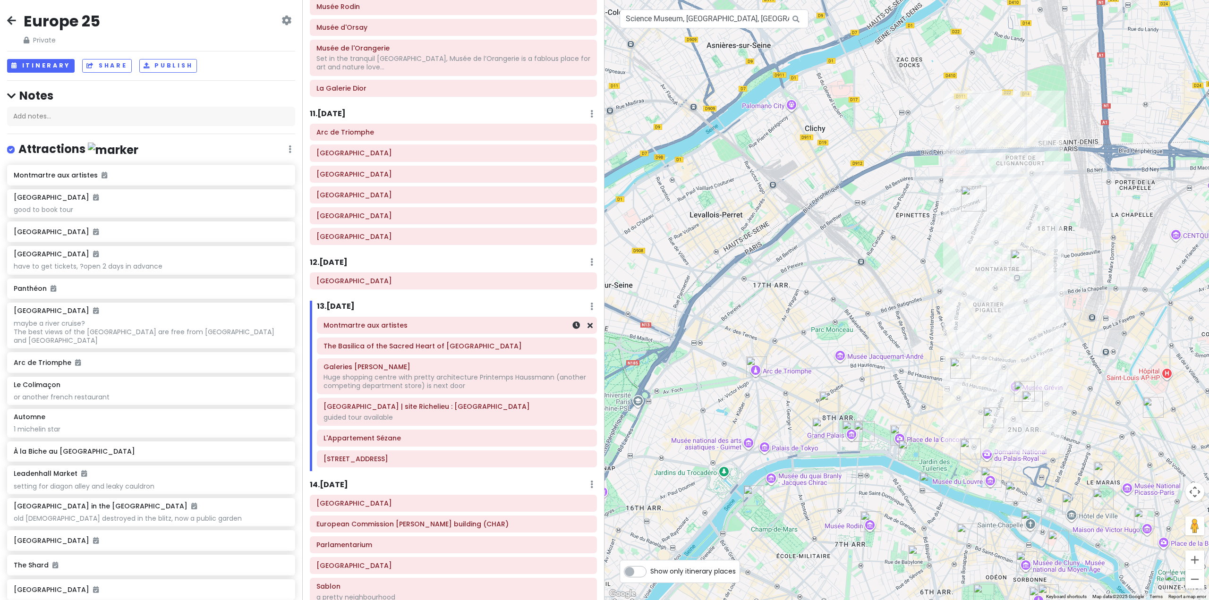
click at [448, 321] on h6 "Montmartre aux artistes" at bounding box center [456, 325] width 267 height 8
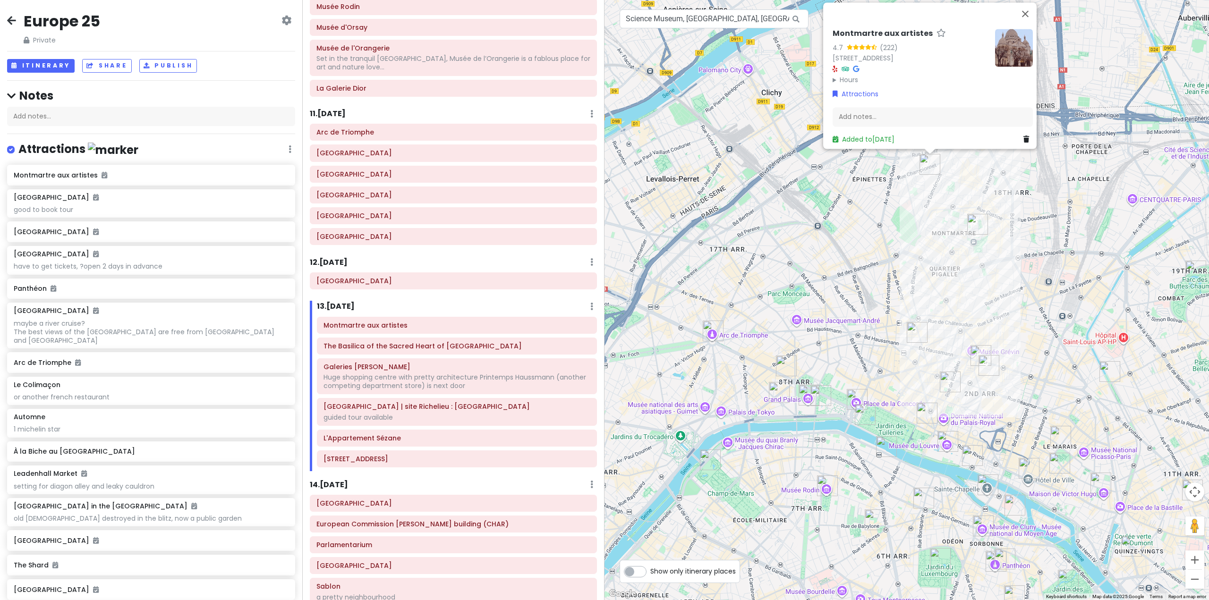
drag, startPoint x: 864, startPoint y: 247, endPoint x: 829, endPoint y: 223, distance: 42.8
click at [830, 223] on div "Montmartre aux artistes 4.7 (222) 189 Rue Ordener, 75018 Paris, France Hours Mo…" at bounding box center [906, 300] width 604 height 600
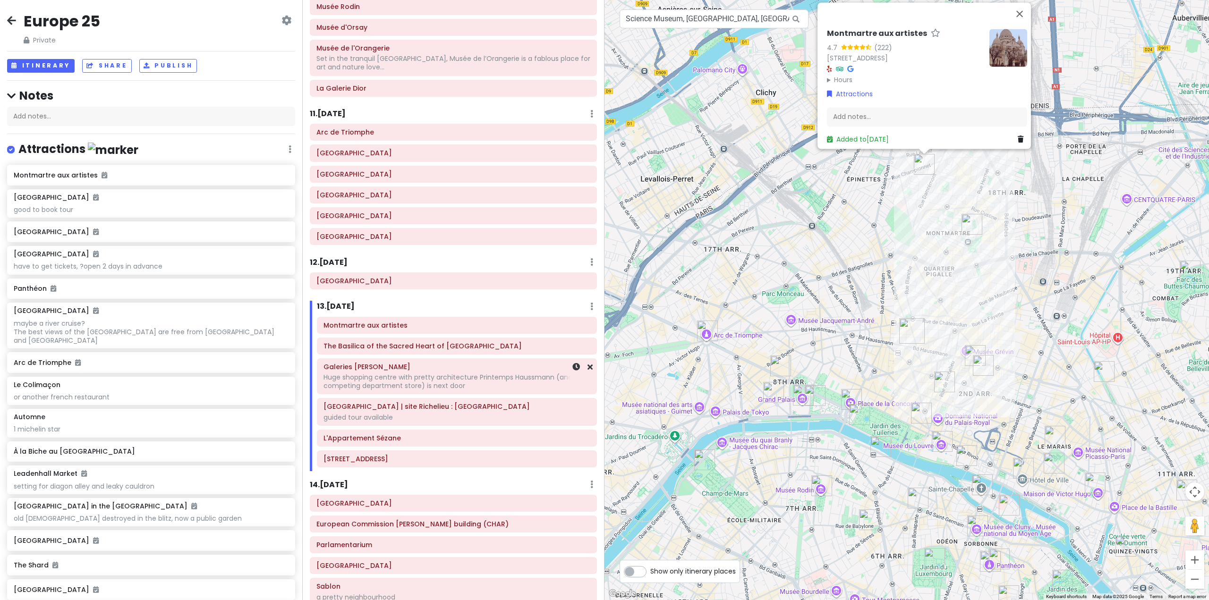
click at [414, 342] on h6 "The Basilica of the Sacred Heart of [GEOGRAPHIC_DATA]" at bounding box center [456, 346] width 267 height 8
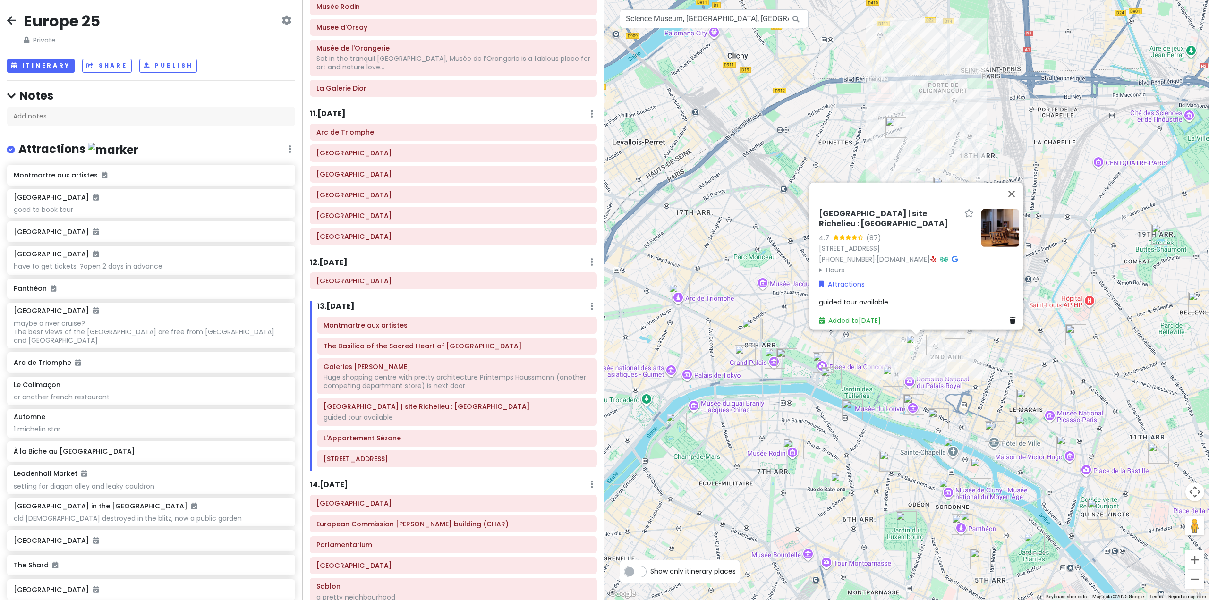
drag, startPoint x: 711, startPoint y: 395, endPoint x: 683, endPoint y: 357, distance: 47.1
click at [683, 357] on div "Bibliothèque nationale de France | site Richelieu : Bibliothèque de Recherche 4…" at bounding box center [906, 300] width 604 height 600
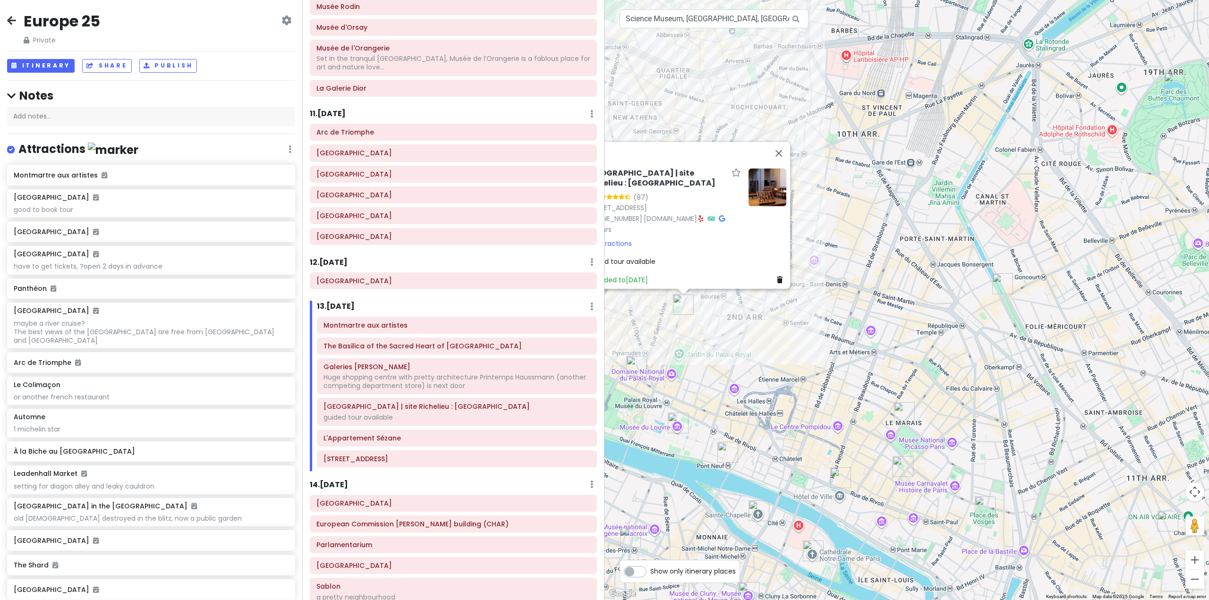
click at [795, 338] on div "Bibliothèque nationale de France | site Richelieu : Bibliothèque de Recherche 4…" at bounding box center [906, 300] width 604 height 600
drag, startPoint x: 685, startPoint y: 344, endPoint x: 770, endPoint y: 354, distance: 86.0
click at [770, 354] on div "Bibliothèque nationale de France | site Richelieu : Bibliothèque de Recherche 4…" at bounding box center [906, 300] width 604 height 600
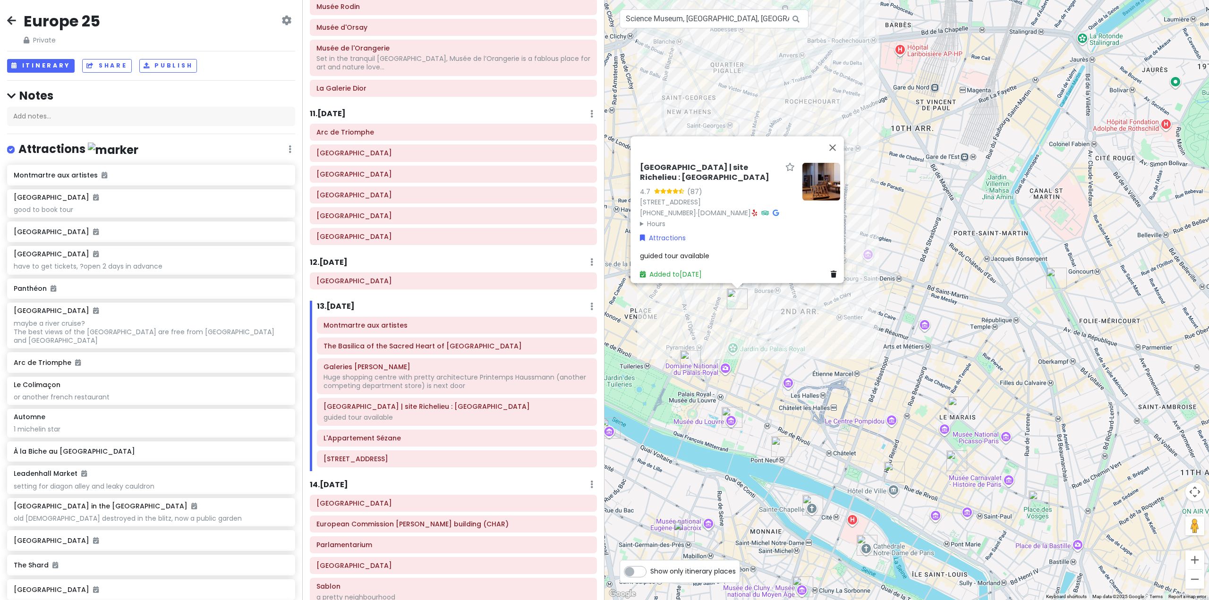
drag, startPoint x: 826, startPoint y: 347, endPoint x: 877, endPoint y: 338, distance: 51.9
click at [879, 338] on div "Bibliothèque nationale de France | site Richelieu : Bibliothèque de Recherche 4…" at bounding box center [906, 300] width 604 height 600
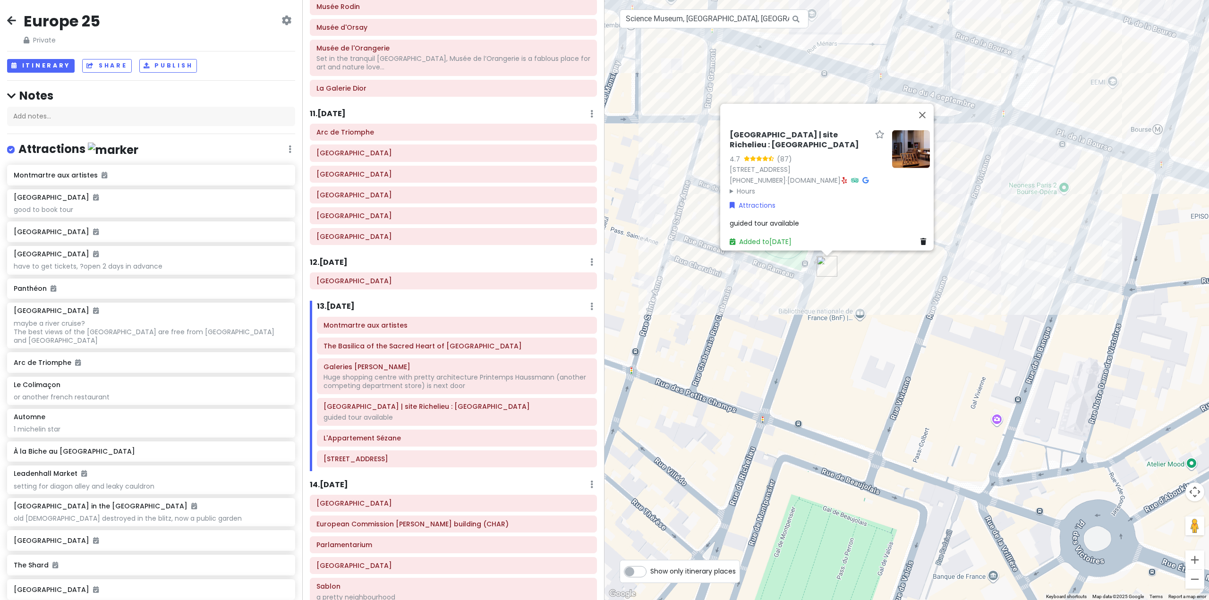
click at [858, 311] on div "Bibliothèque nationale de France | site Richelieu : Bibliothèque de Recherche 4…" at bounding box center [906, 300] width 604 height 600
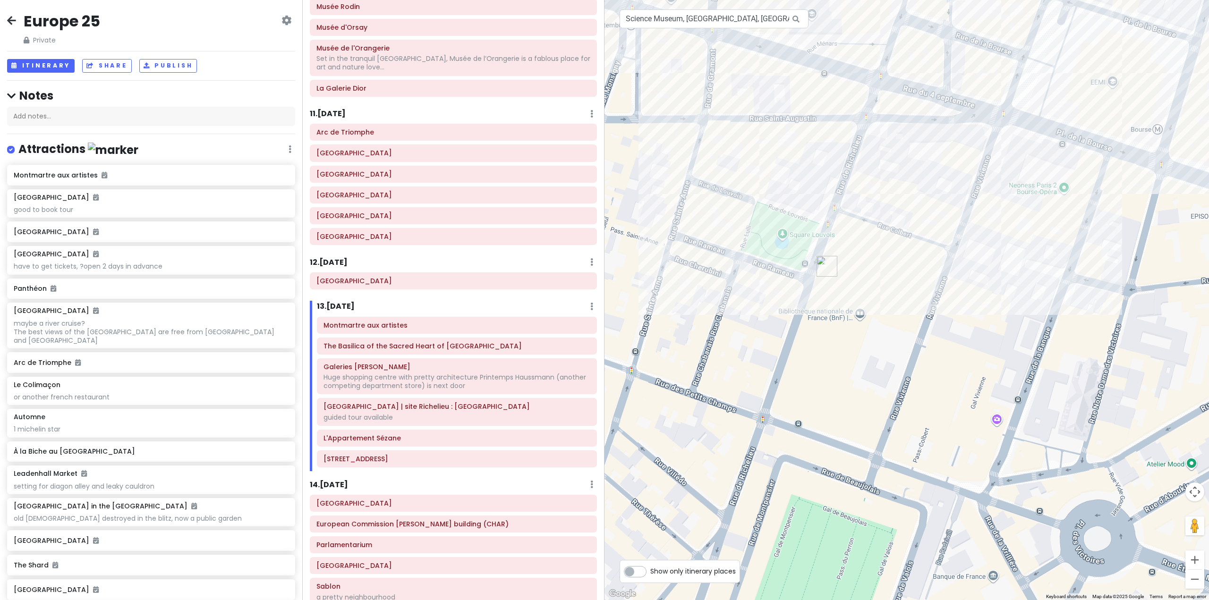
click at [863, 313] on div at bounding box center [906, 300] width 604 height 600
click at [825, 270] on img "Bibliothèque nationale de France | site Richelieu : Bibliothèque de Recherche" at bounding box center [826, 266] width 21 height 21
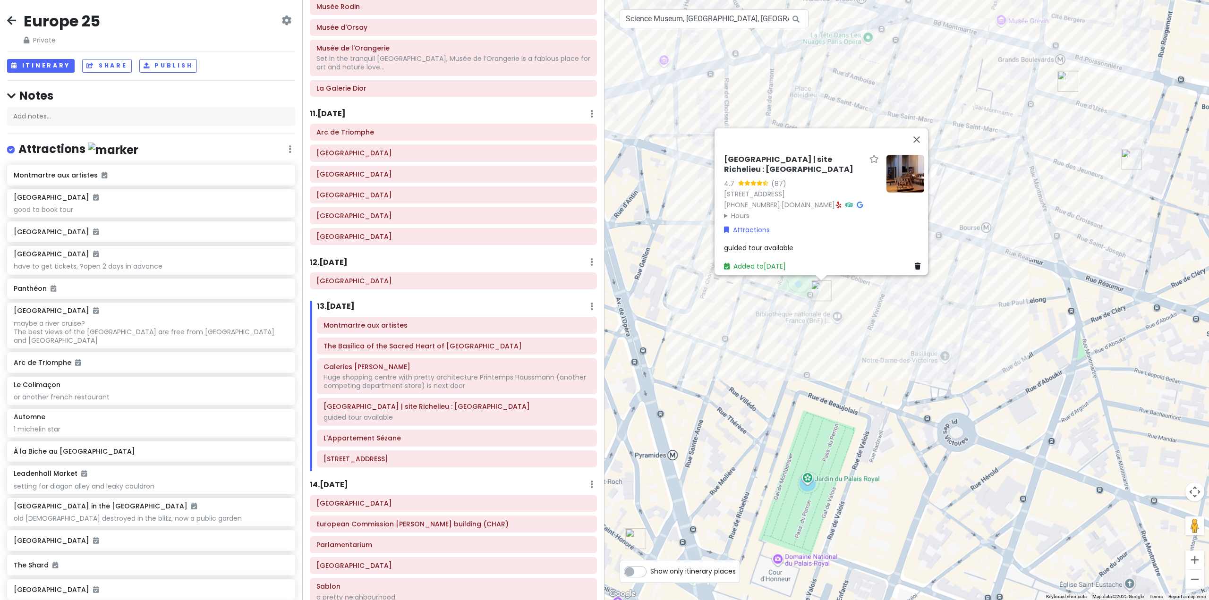
click at [832, 355] on div "Bibliothèque nationale de France | site Richelieu : Bibliothèque de Recherche 4…" at bounding box center [906, 300] width 604 height 600
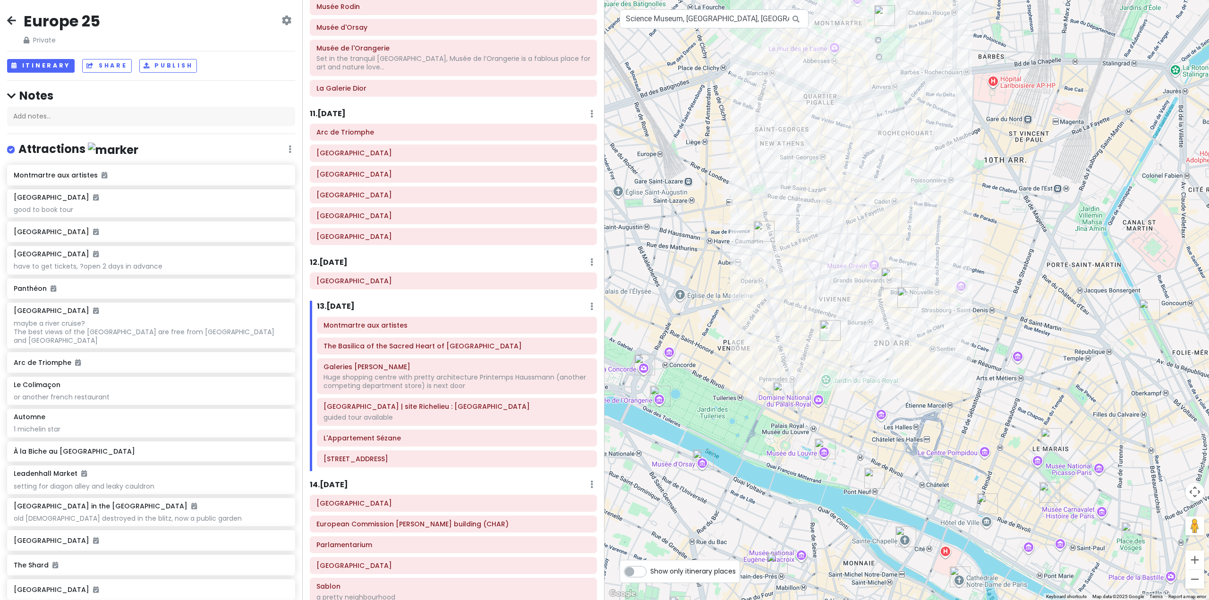
click at [769, 231] on img "Galeries Lafayette Haussmann" at bounding box center [763, 231] width 21 height 21
click at [757, 229] on img "Galeries Lafayette Haussmann" at bounding box center [763, 231] width 21 height 21
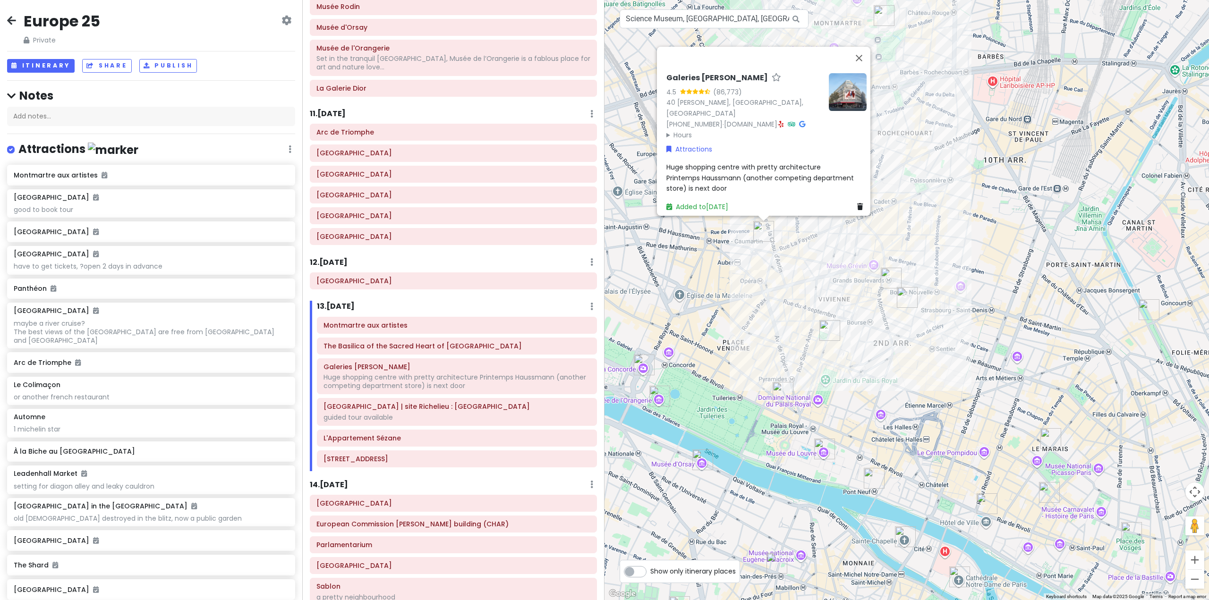
click at [774, 320] on div "Galeries Lafayette Haussmann 4.5 (86,773) 40 Bd Haussmann, 75009 Paris, France …" at bounding box center [906, 300] width 604 height 600
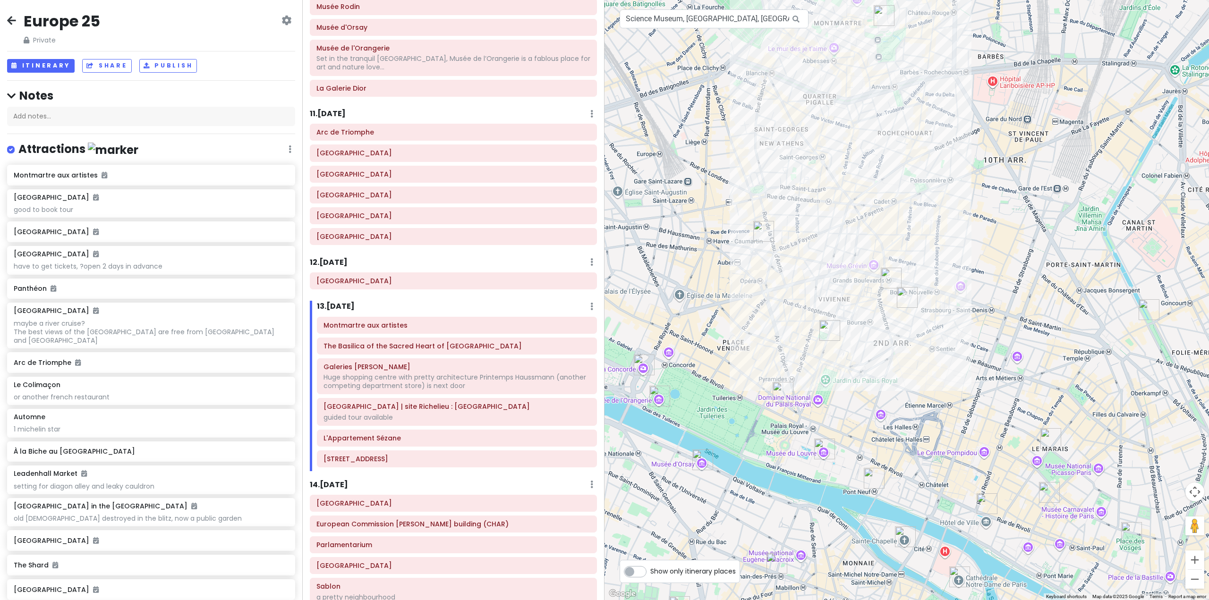
click at [908, 384] on div at bounding box center [906, 300] width 604 height 600
click at [910, 383] on div at bounding box center [906, 300] width 604 height 600
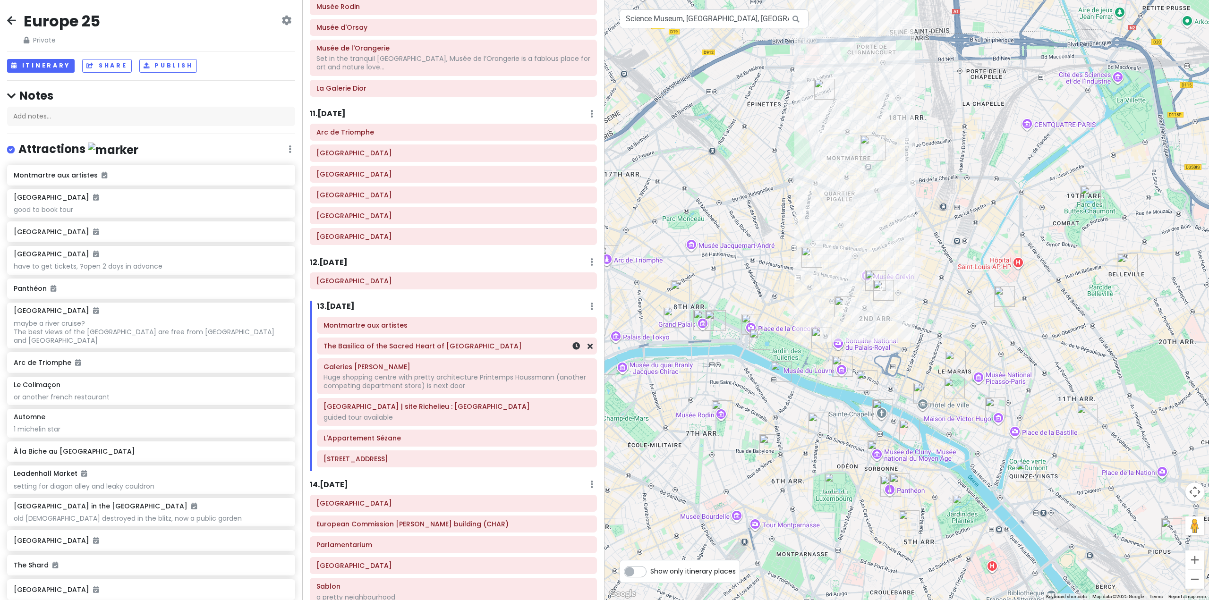
click at [482, 338] on div "Montmartre aux artistes The [GEOGRAPHIC_DATA] [PERSON_NAME][GEOGRAPHIC_DATA] wi…" at bounding box center [457, 394] width 294 height 155
click at [491, 319] on div "Montmartre aux artistes" at bounding box center [456, 325] width 267 height 13
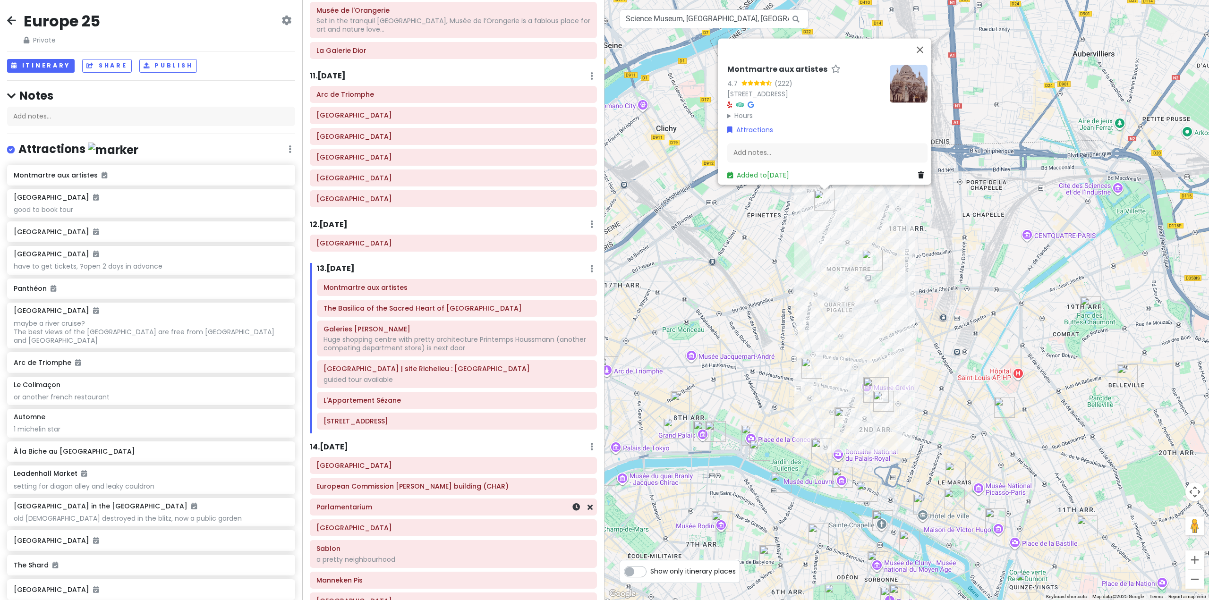
scroll to position [1385, 0]
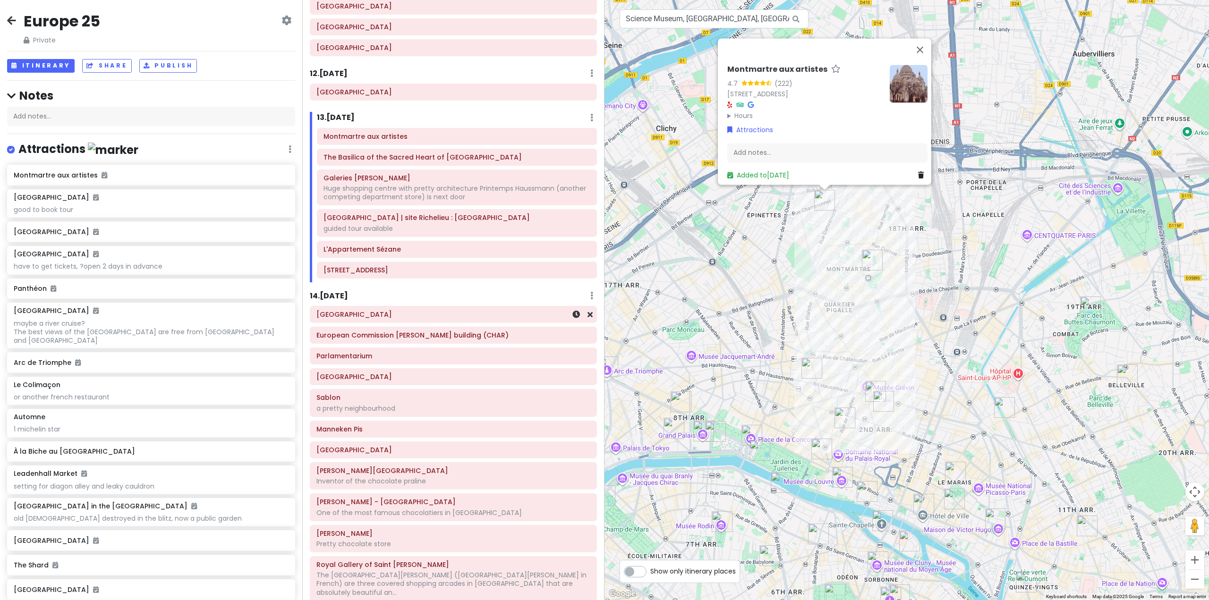
click at [449, 310] on h6 "[GEOGRAPHIC_DATA]" at bounding box center [453, 314] width 274 height 8
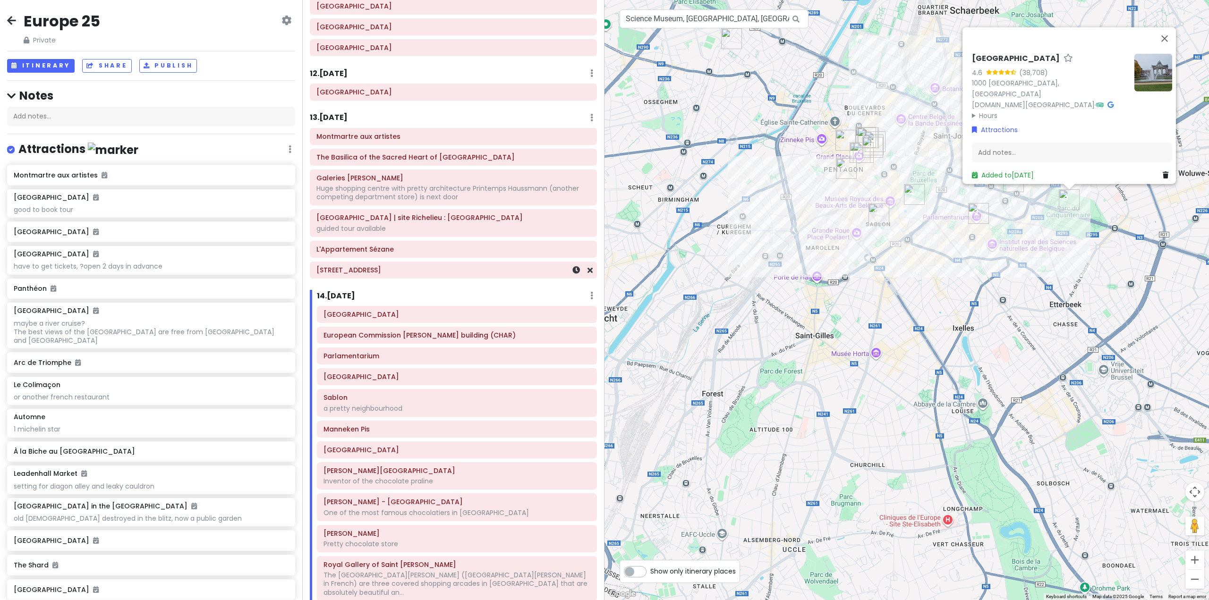
drag, startPoint x: 434, startPoint y: 256, endPoint x: 430, endPoint y: 264, distance: 9.5
click at [435, 259] on div "Montmartre aux artistes The [GEOGRAPHIC_DATA] [PERSON_NAME][GEOGRAPHIC_DATA] wi…" at bounding box center [453, 205] width 301 height 155
click at [430, 264] on div "Montmartre aux artistes The [GEOGRAPHIC_DATA] [PERSON_NAME][GEOGRAPHIC_DATA] wi…" at bounding box center [453, 205] width 301 height 155
click at [430, 266] on h6 "[STREET_ADDRESS]" at bounding box center [453, 270] width 274 height 8
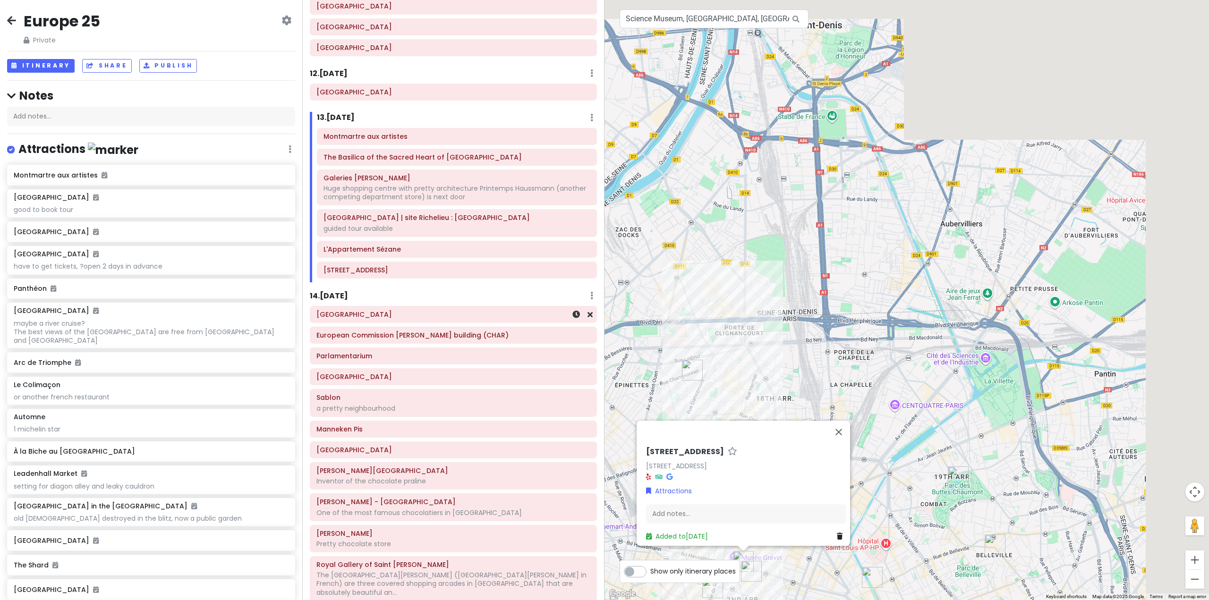
click at [436, 308] on div "[GEOGRAPHIC_DATA]" at bounding box center [453, 314] width 274 height 13
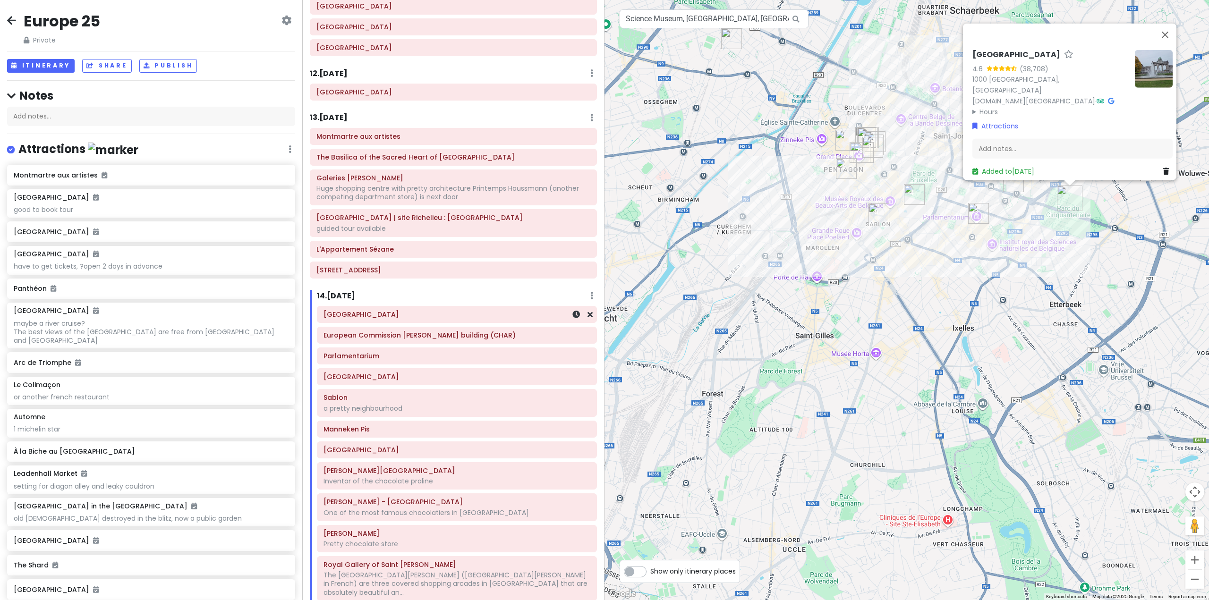
click at [435, 310] on h6 "[GEOGRAPHIC_DATA]" at bounding box center [456, 314] width 267 height 8
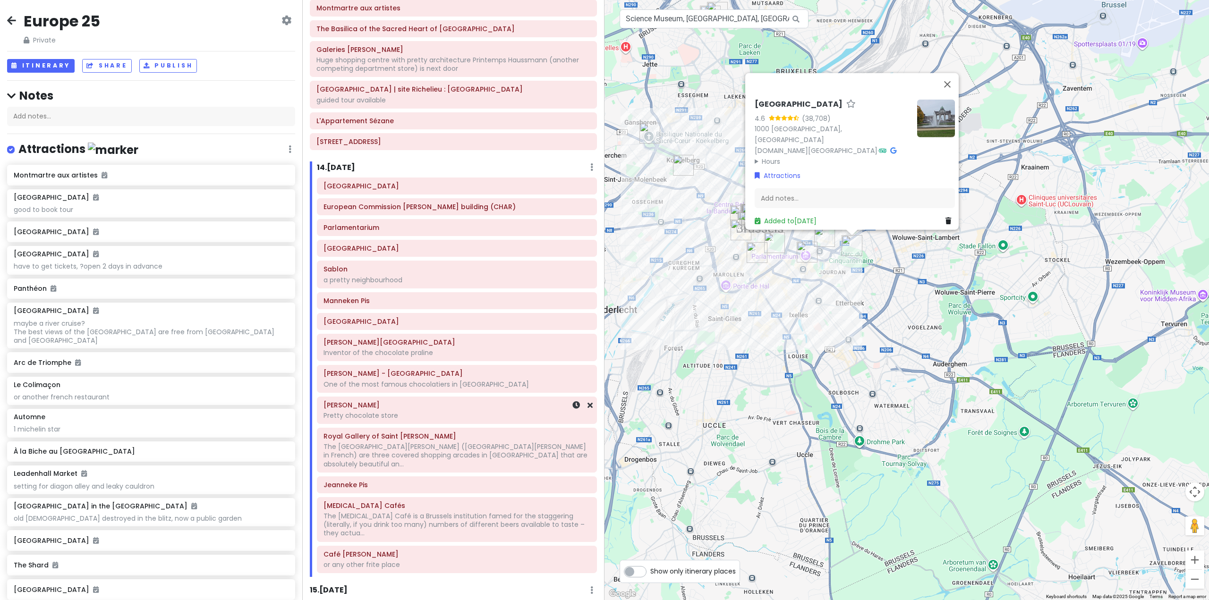
scroll to position [1511, 0]
click at [716, 400] on div "[GEOGRAPHIC_DATA] 4.6 (38,708) [GEOGRAPHIC_DATA], [GEOGRAPHIC_DATA][DOMAIN_NAME…" at bounding box center [906, 300] width 604 height 600
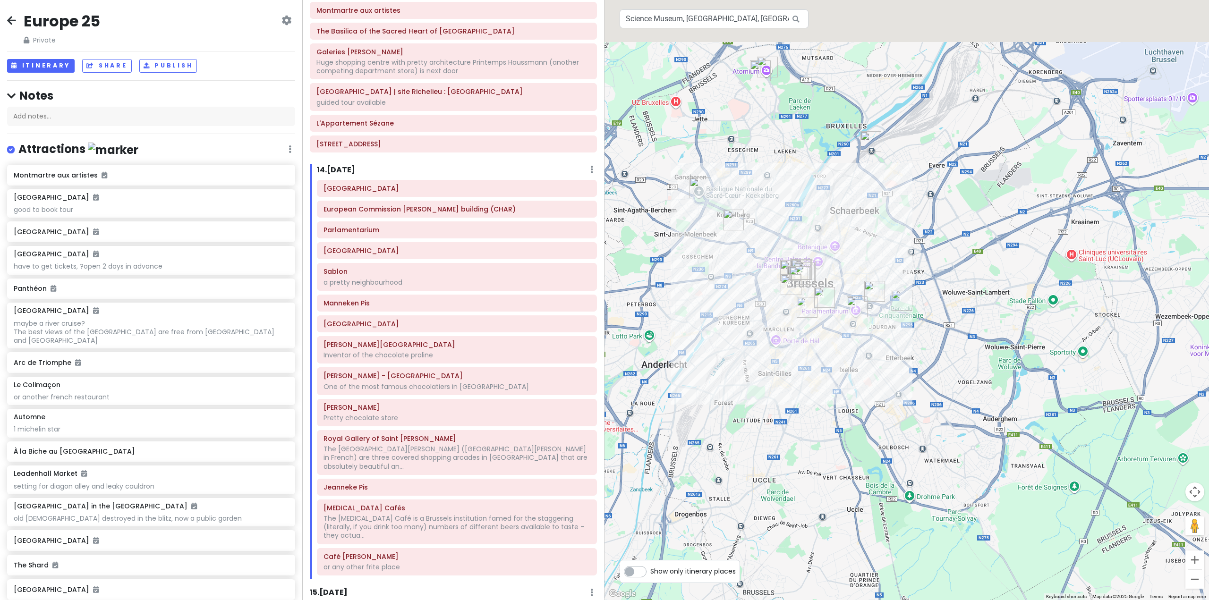
drag, startPoint x: 761, startPoint y: 283, endPoint x: 812, endPoint y: 338, distance: 75.5
click at [812, 338] on div at bounding box center [906, 300] width 604 height 600
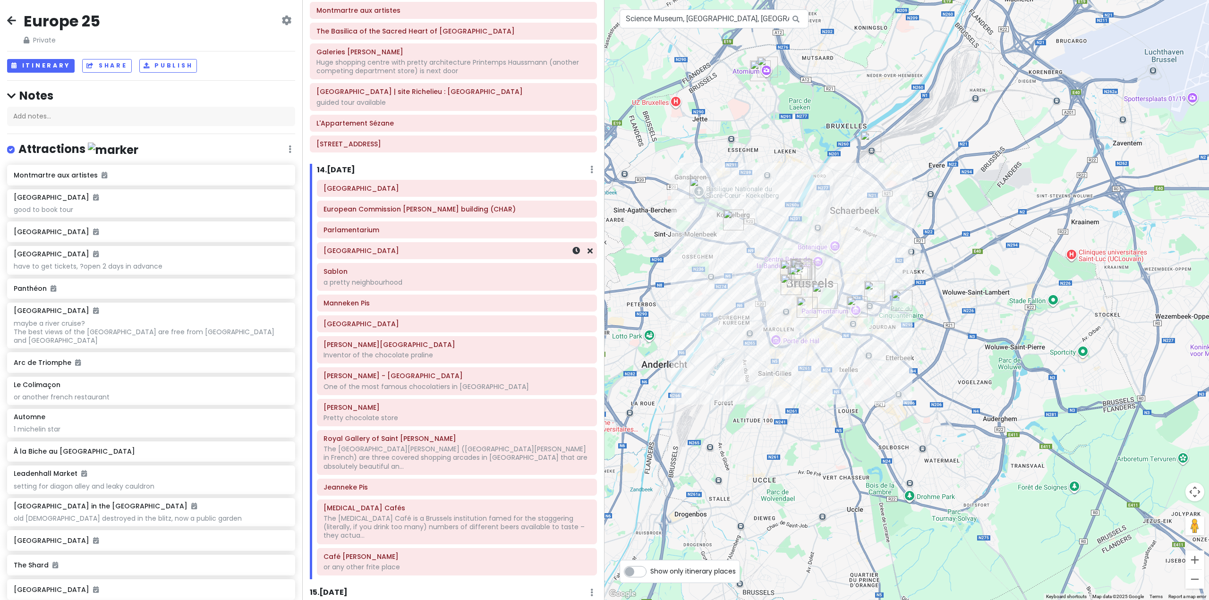
click at [461, 265] on div "Sablon a pretty neighbourhood" at bounding box center [456, 277] width 267 height 24
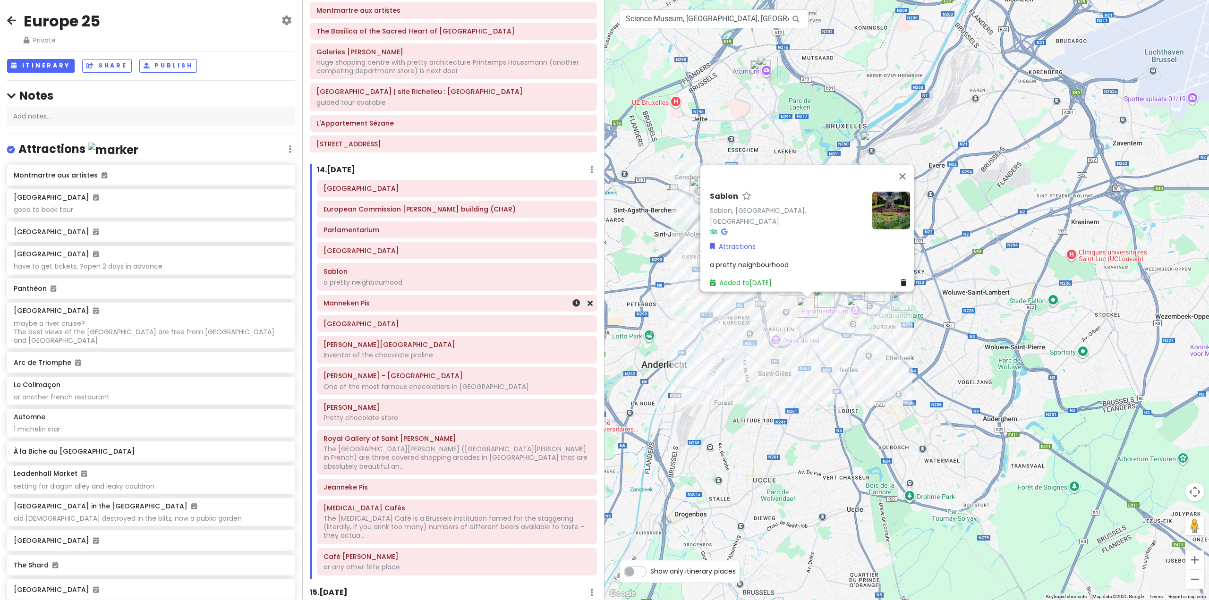
click at [461, 299] on h6 "Manneken Pis" at bounding box center [456, 303] width 267 height 8
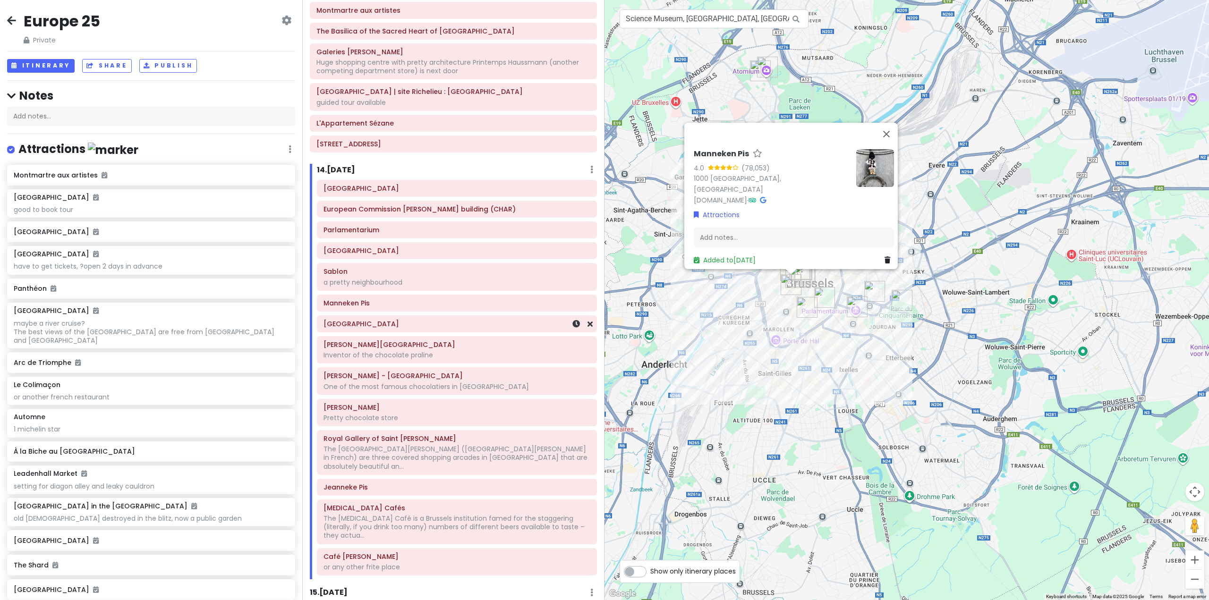
click at [459, 317] on div "[GEOGRAPHIC_DATA]" at bounding box center [456, 323] width 267 height 13
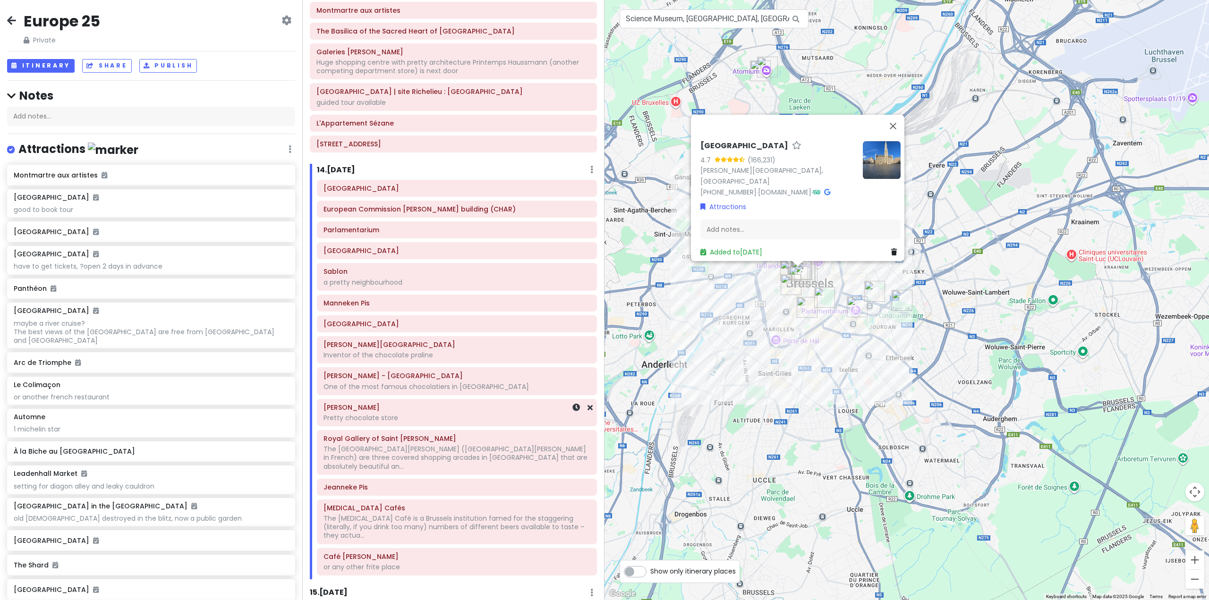
click at [485, 399] on div "Mary Pretty chocolate store" at bounding box center [457, 412] width 280 height 27
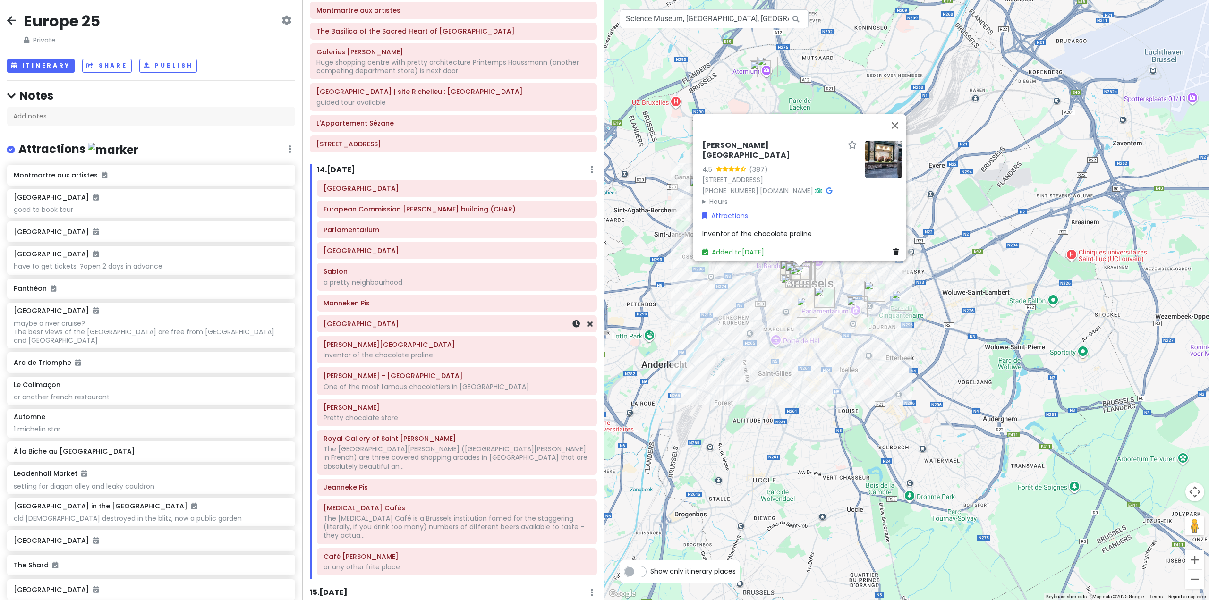
click at [477, 320] on h6 "[GEOGRAPHIC_DATA]" at bounding box center [456, 324] width 267 height 8
click at [473, 299] on h6 "Manneken Pis" at bounding box center [456, 303] width 267 height 8
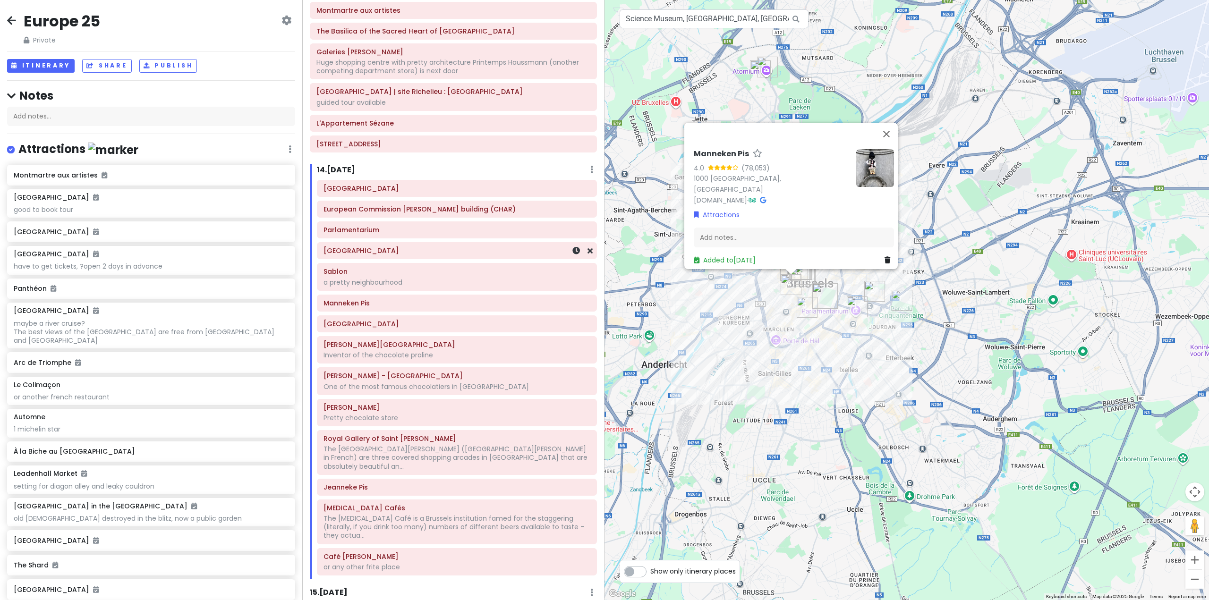
click at [478, 246] on h6 "[GEOGRAPHIC_DATA]" at bounding box center [456, 250] width 267 height 8
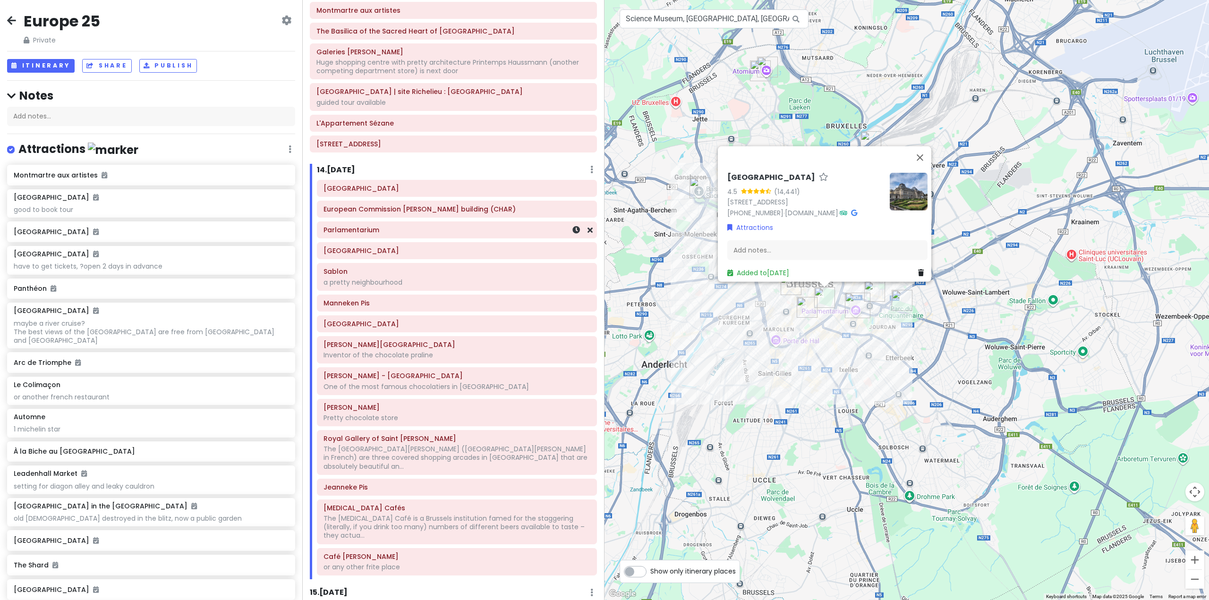
click at [478, 223] on div "Parlamentarium" at bounding box center [456, 229] width 267 height 13
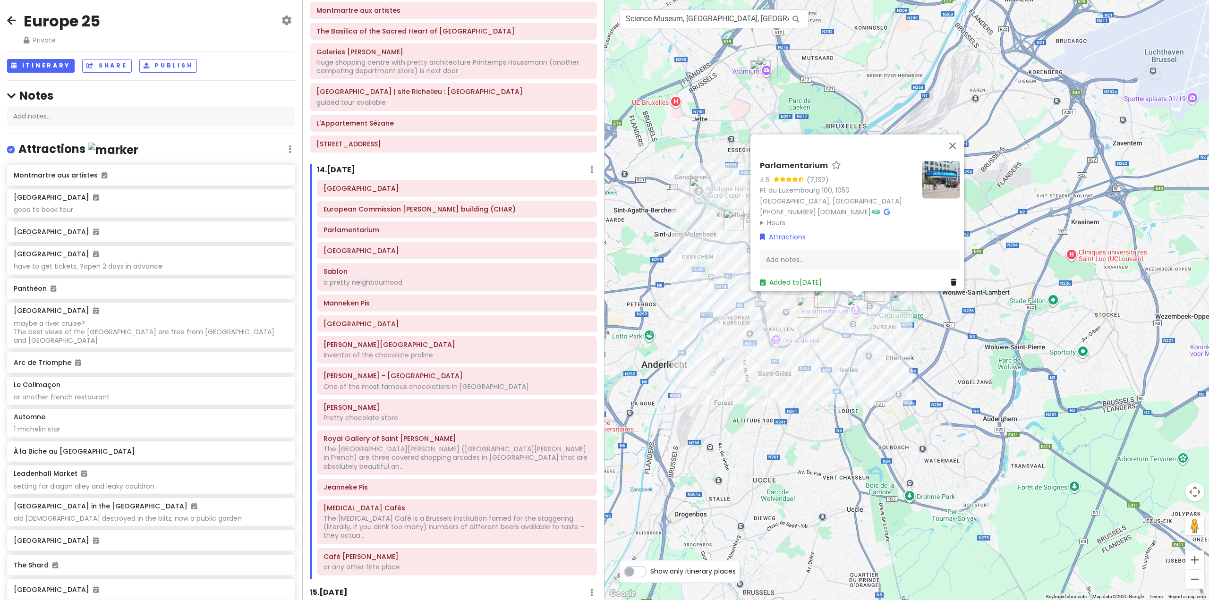
click at [475, 182] on div "Parc du Cinquantenaire European Commission Charlemagne building (CHAR) Parlamen…" at bounding box center [457, 379] width 294 height 399
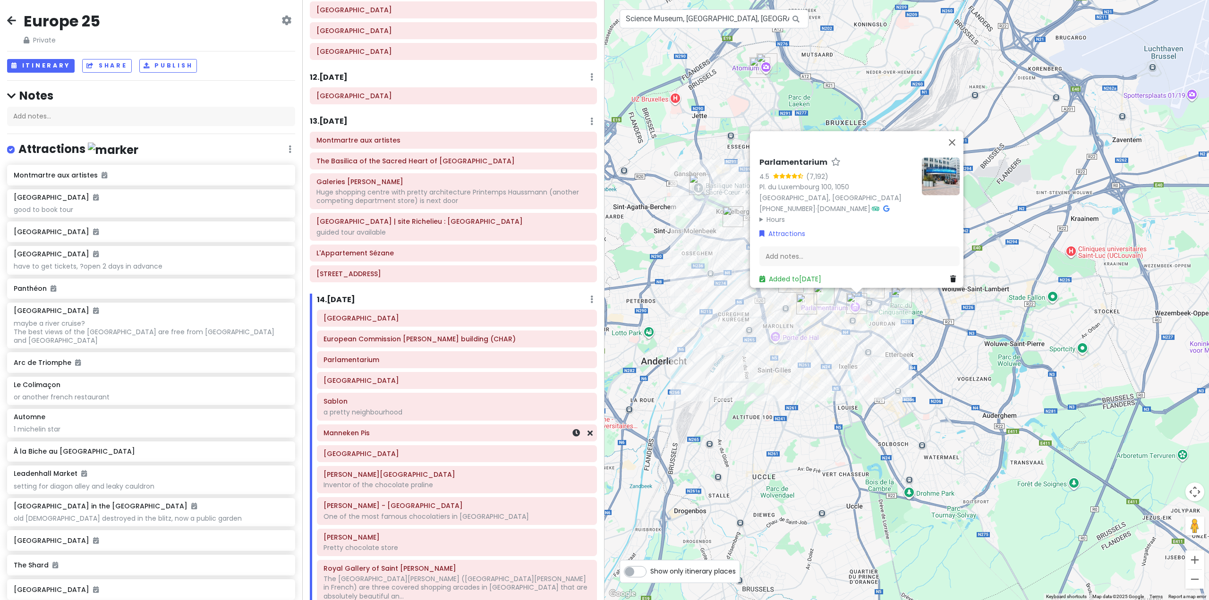
scroll to position [1385, 0]
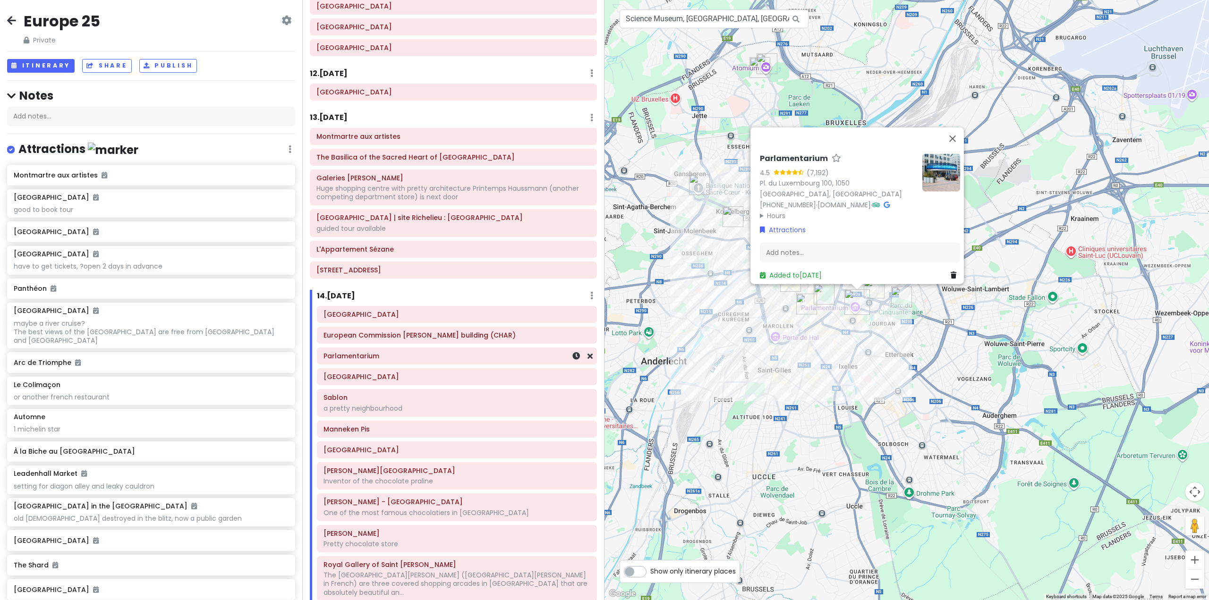
click at [441, 349] on div "Parlamentarium" at bounding box center [456, 355] width 267 height 13
click at [448, 372] on h6 "[GEOGRAPHIC_DATA]" at bounding box center [456, 376] width 267 height 8
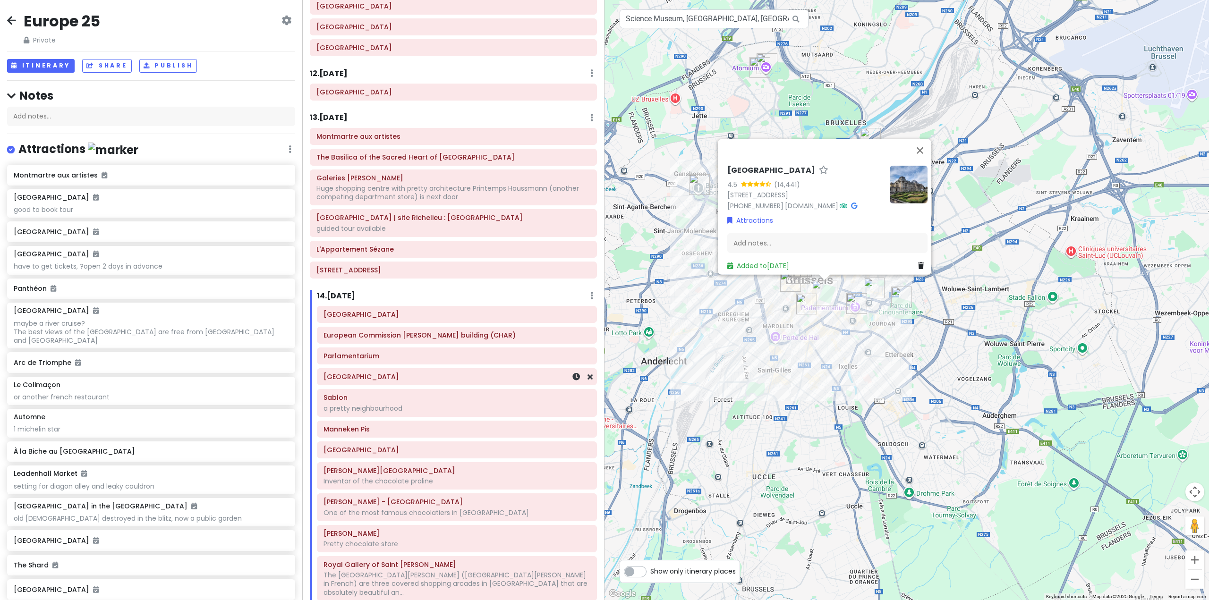
click at [458, 372] on h6 "[GEOGRAPHIC_DATA]" at bounding box center [456, 376] width 267 height 8
click at [463, 393] on h6 "Sablon" at bounding box center [456, 397] width 267 height 8
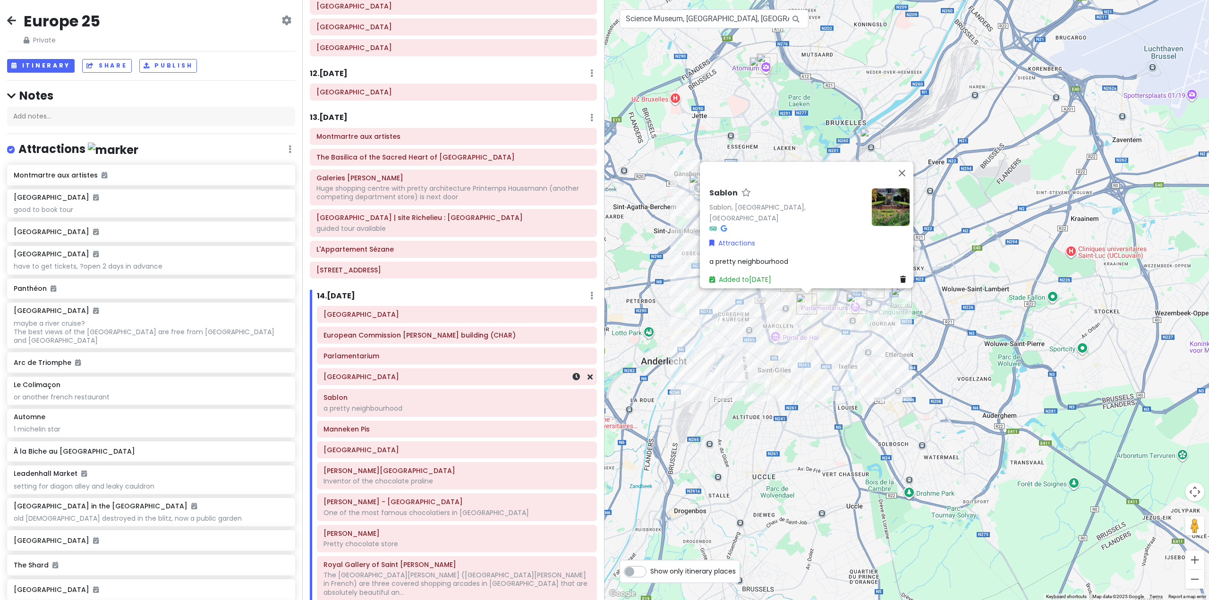
click at [463, 372] on h6 "[GEOGRAPHIC_DATA]" at bounding box center [456, 376] width 267 height 8
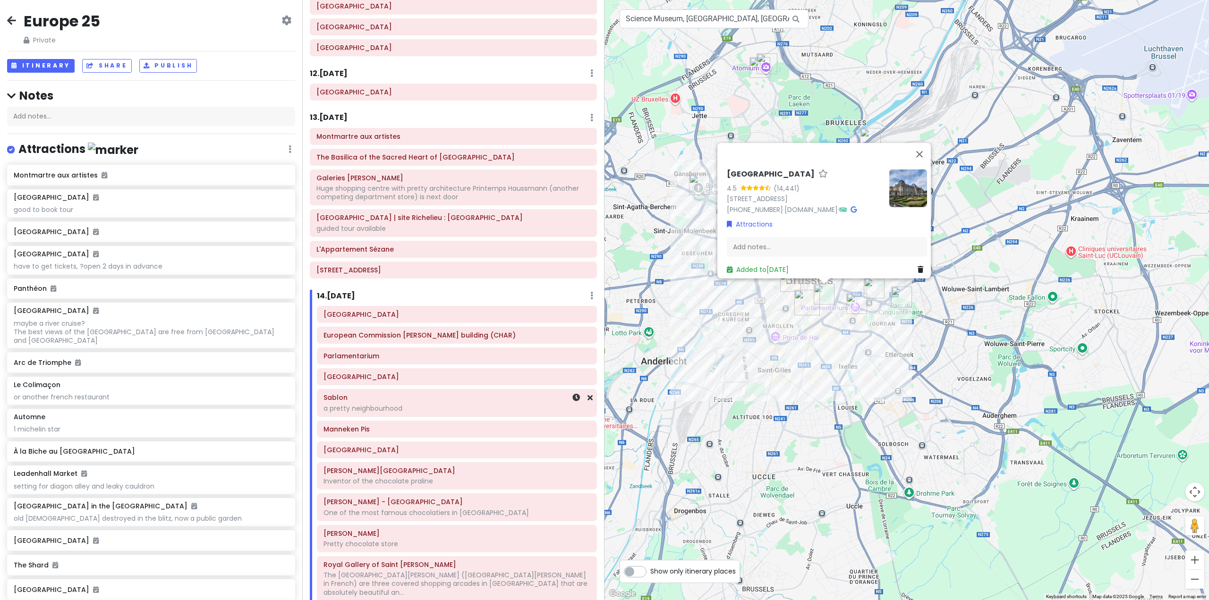
click at [465, 398] on div "Sablon a pretty neighbourhood" at bounding box center [456, 402] width 279 height 26
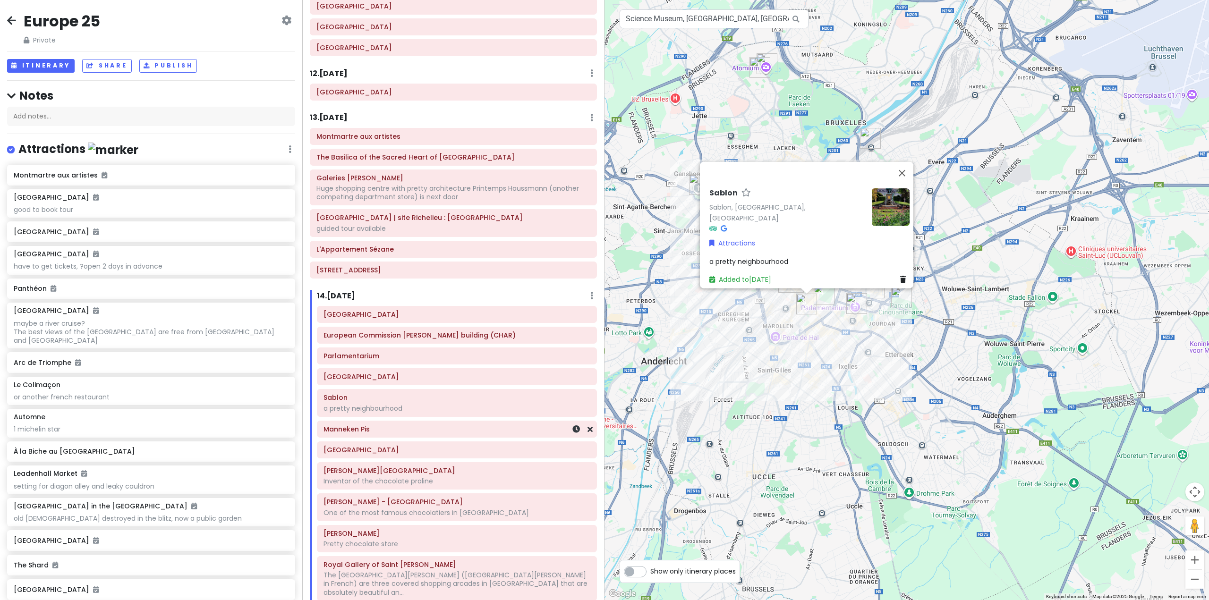
click at [470, 425] on h6 "Manneken Pis" at bounding box center [456, 429] width 267 height 8
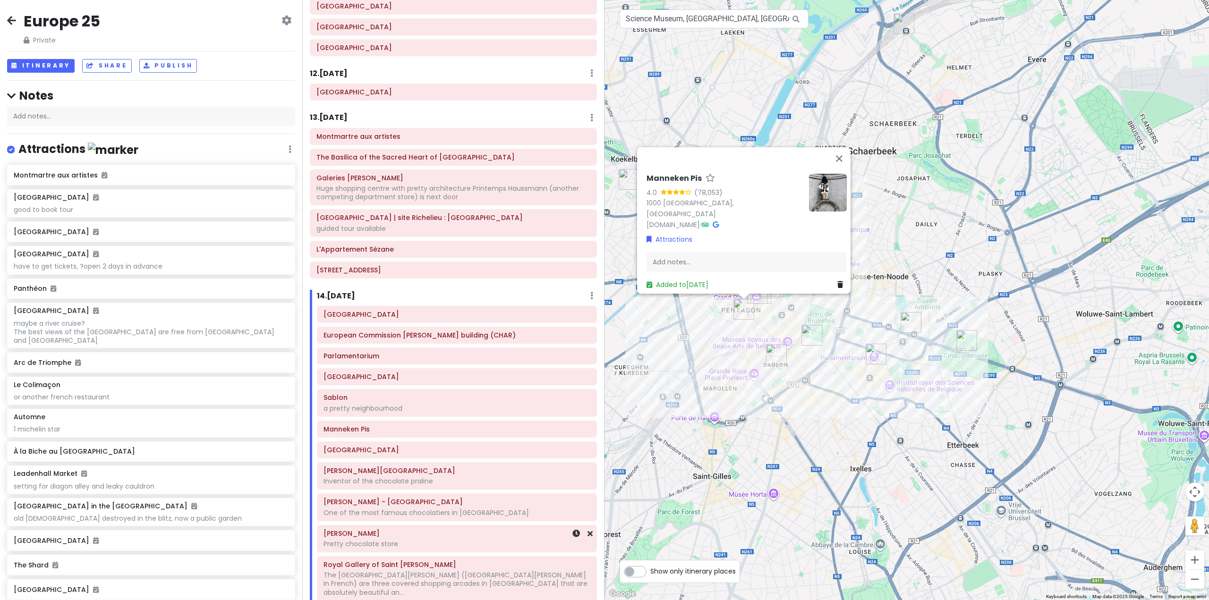
scroll to position [1448, 0]
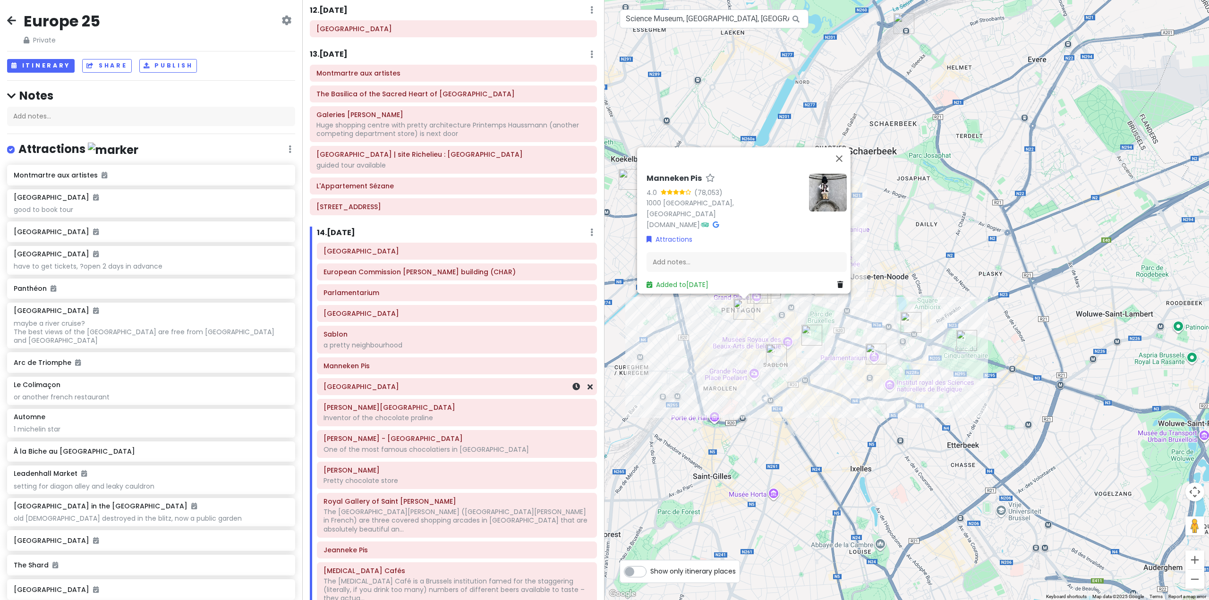
click at [462, 382] on h6 "[GEOGRAPHIC_DATA]" at bounding box center [456, 386] width 267 height 8
click at [470, 401] on div "NEUHAUS Bruxelles Grand Place Inventor of the chocolate praline" at bounding box center [456, 413] width 267 height 24
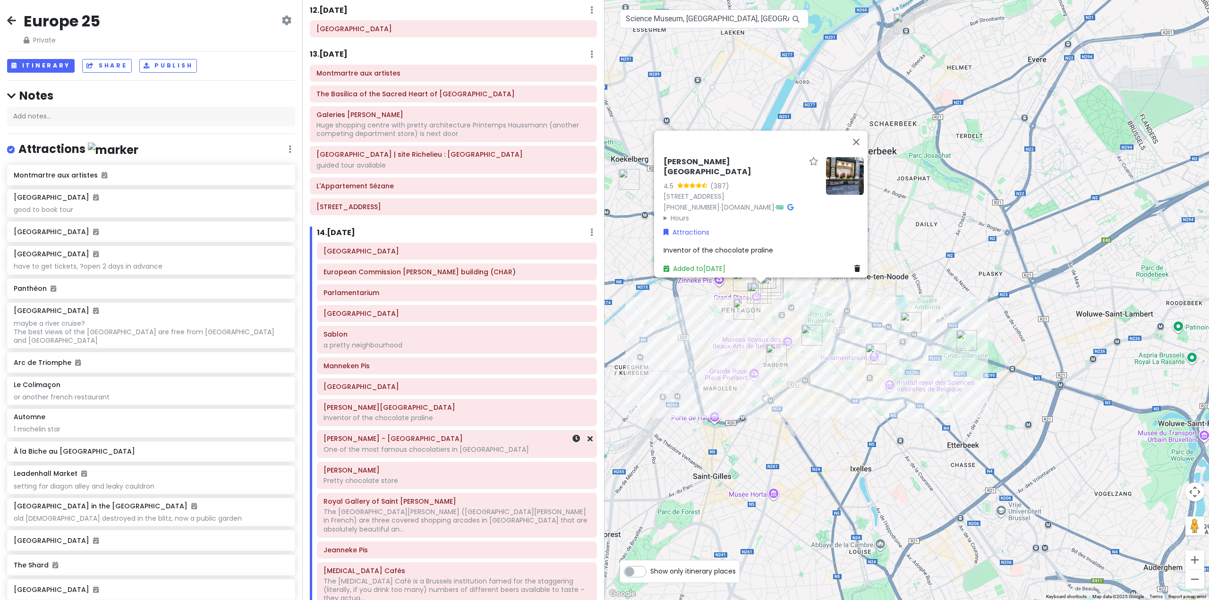
click at [483, 434] on h6 "[PERSON_NAME] - [GEOGRAPHIC_DATA]" at bounding box center [456, 438] width 267 height 8
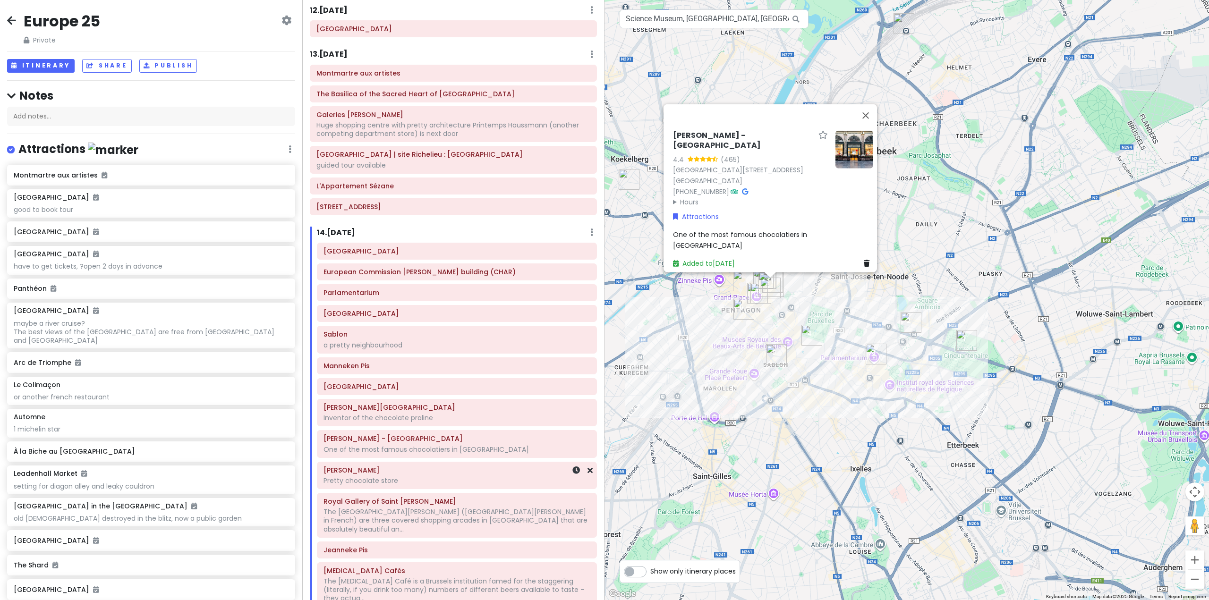
click at [499, 464] on div "Mary Pretty chocolate store" at bounding box center [456, 476] width 267 height 24
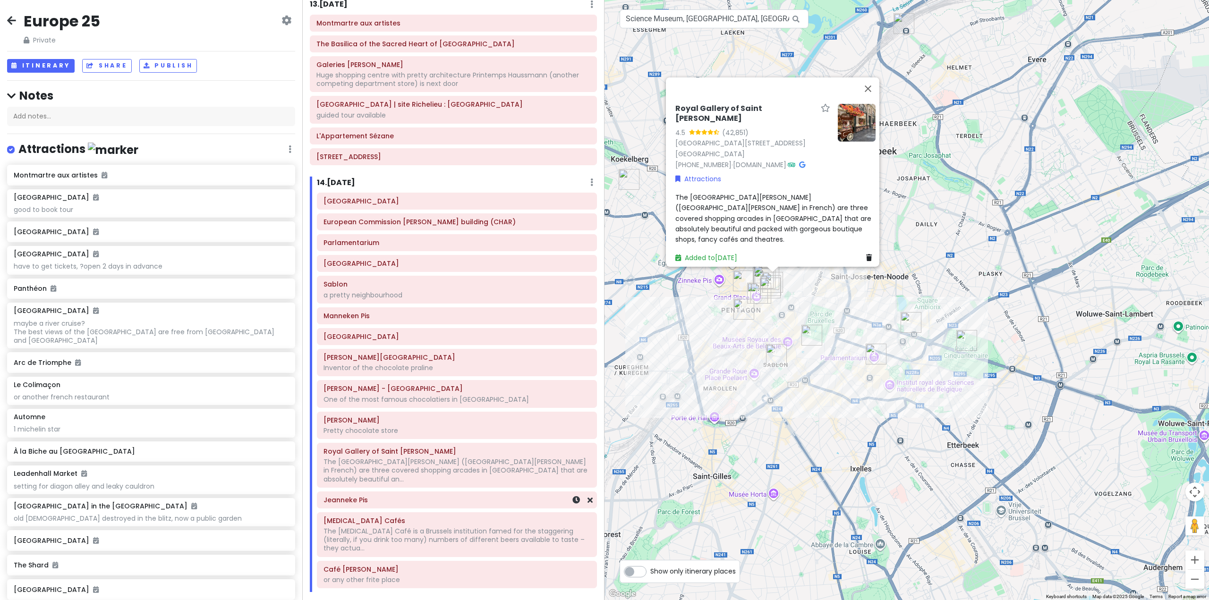
scroll to position [1511, 0]
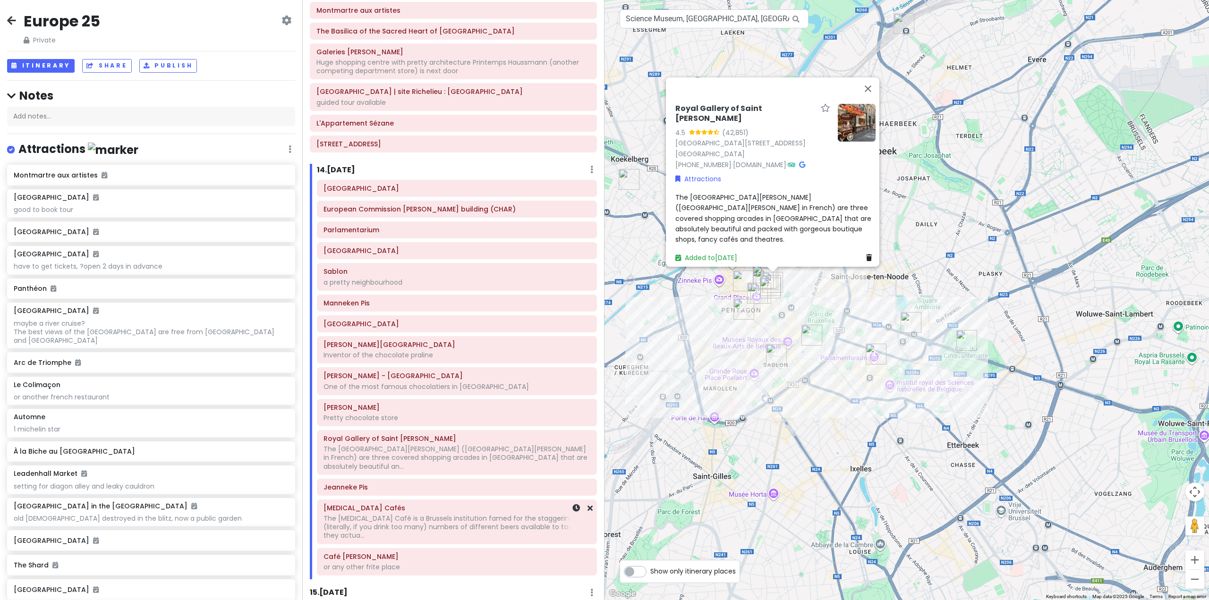
click at [495, 501] on div "Delirium Cafés The Delirium Café is a Brussels institution famed for the stagge…" at bounding box center [456, 521] width 267 height 41
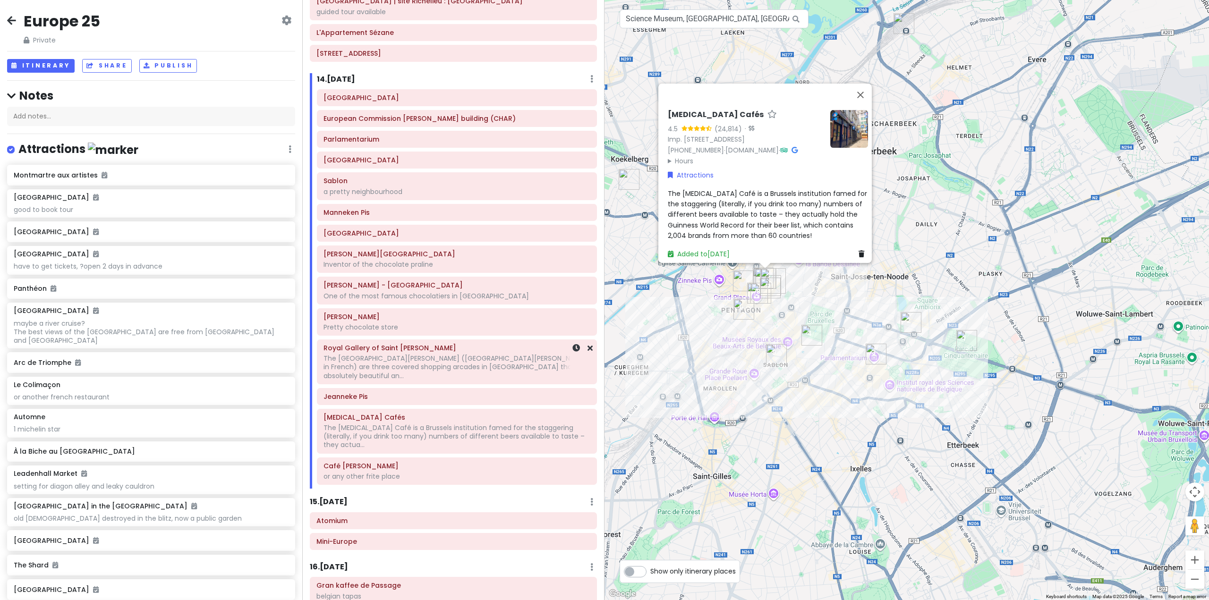
scroll to position [1573, 0]
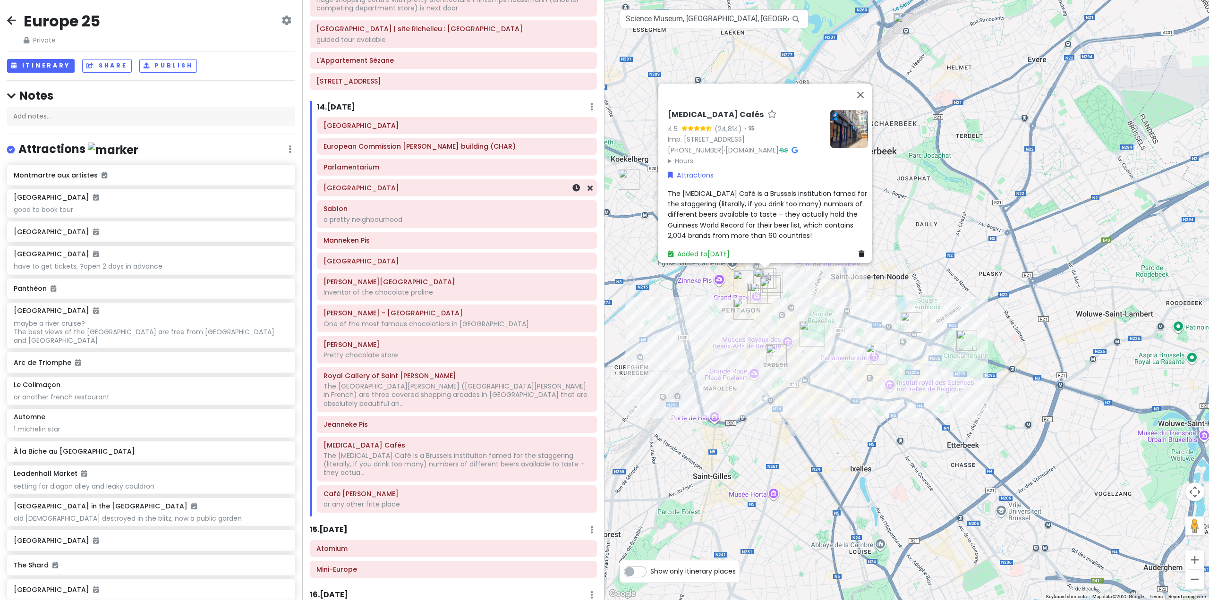
click at [373, 184] on h6 "[GEOGRAPHIC_DATA]" at bounding box center [456, 188] width 267 height 8
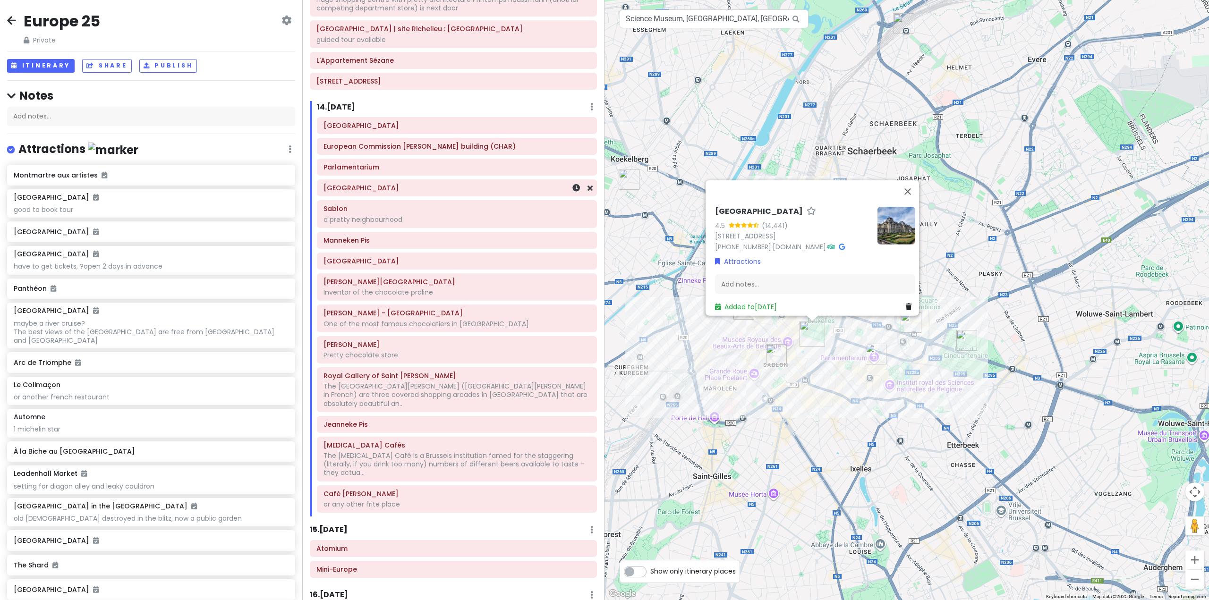
click at [535, 184] on h6 "[GEOGRAPHIC_DATA]" at bounding box center [456, 188] width 267 height 8
click at [774, 283] on div "Add notes..." at bounding box center [814, 288] width 200 height 20
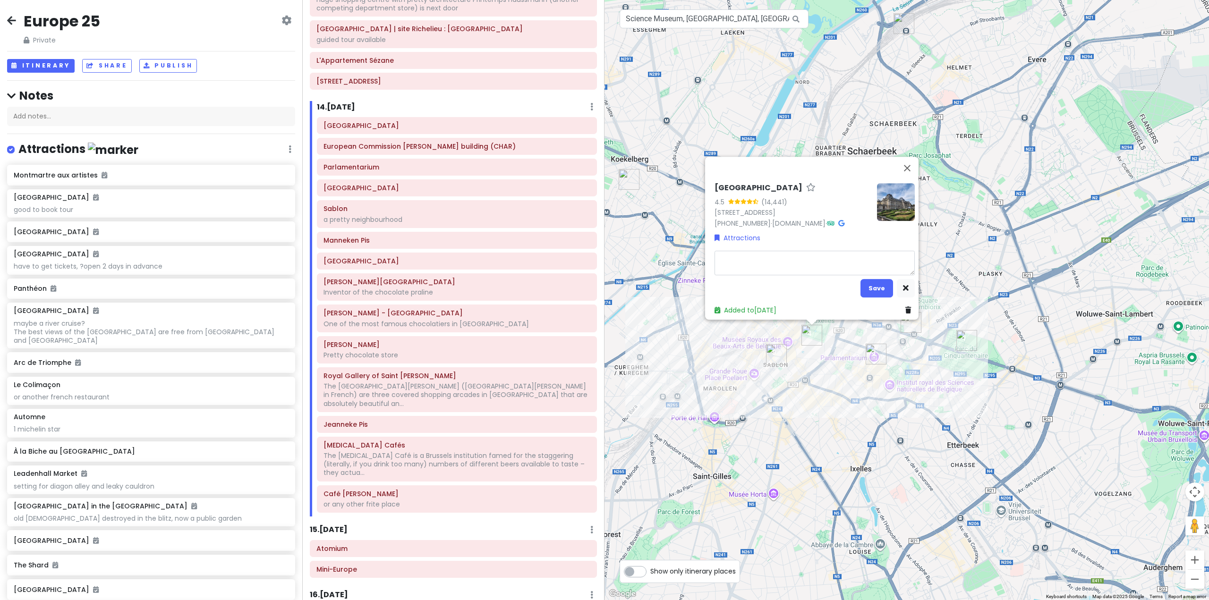
type textarea "x"
type textarea "n"
type textarea "x"
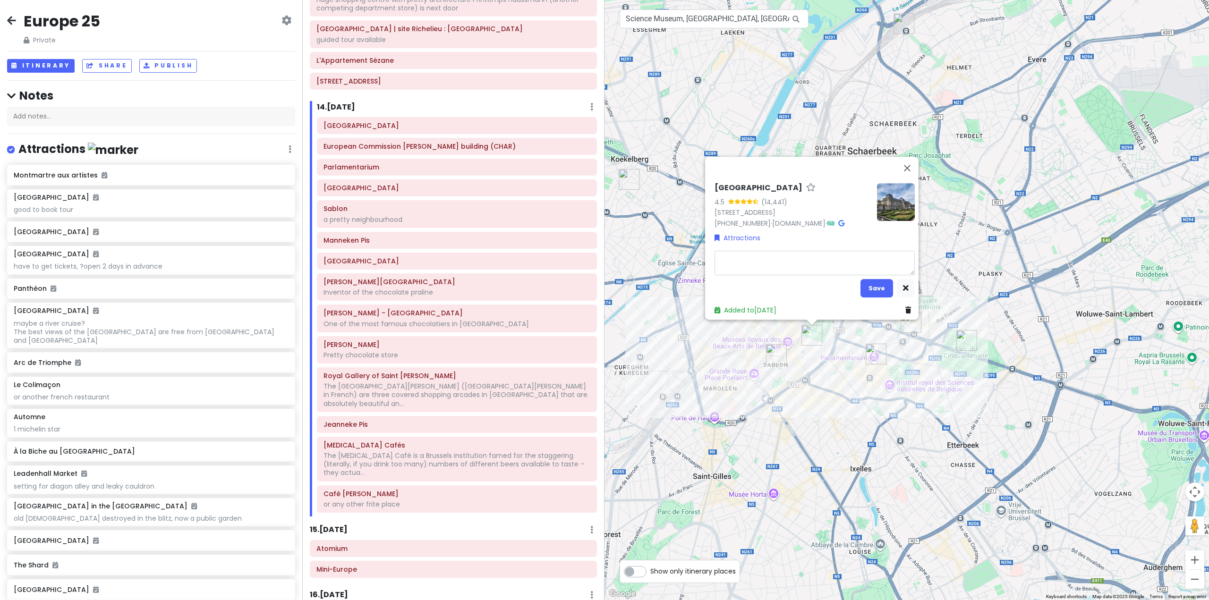
type textarea "n"
type textarea "x"
type textarea "no"
type textarea "x"
type textarea "not"
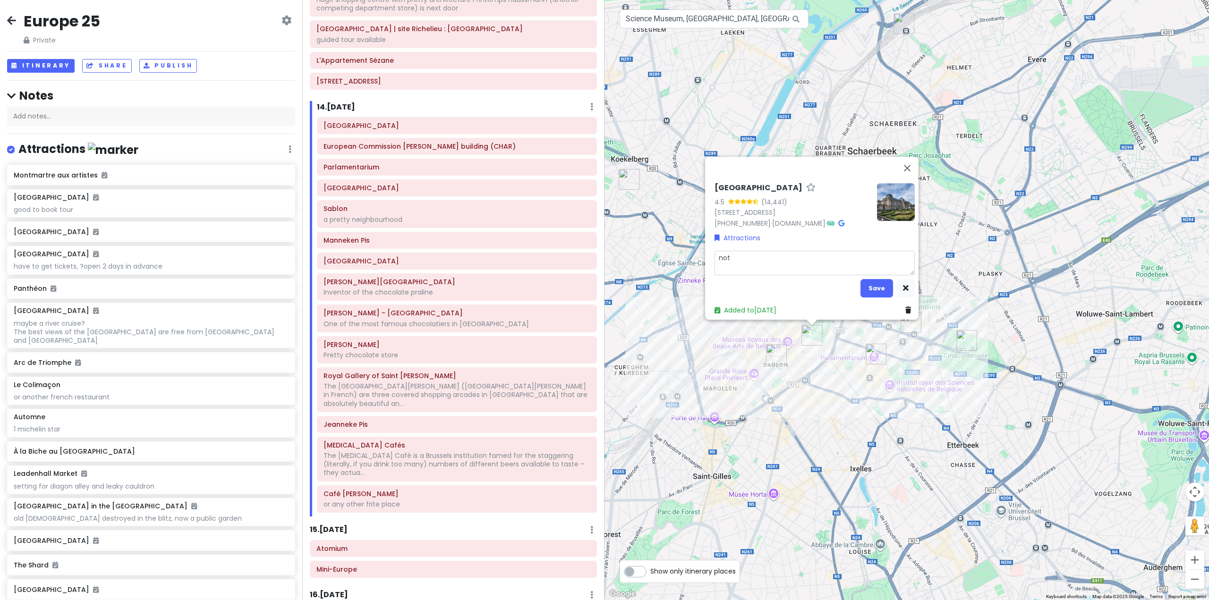
type textarea "x"
type textarea "not"
type textarea "x"
type textarea "not o"
type textarea "x"
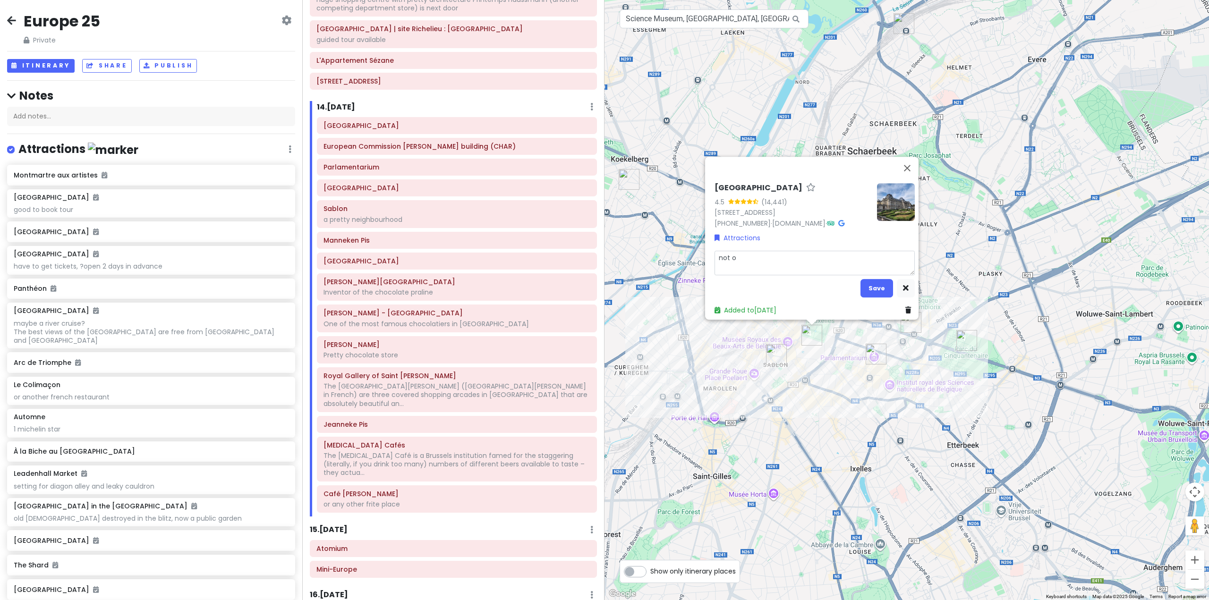
type textarea "not op"
type textarea "x"
type textarea "not ope"
type textarea "x"
type textarea "not open"
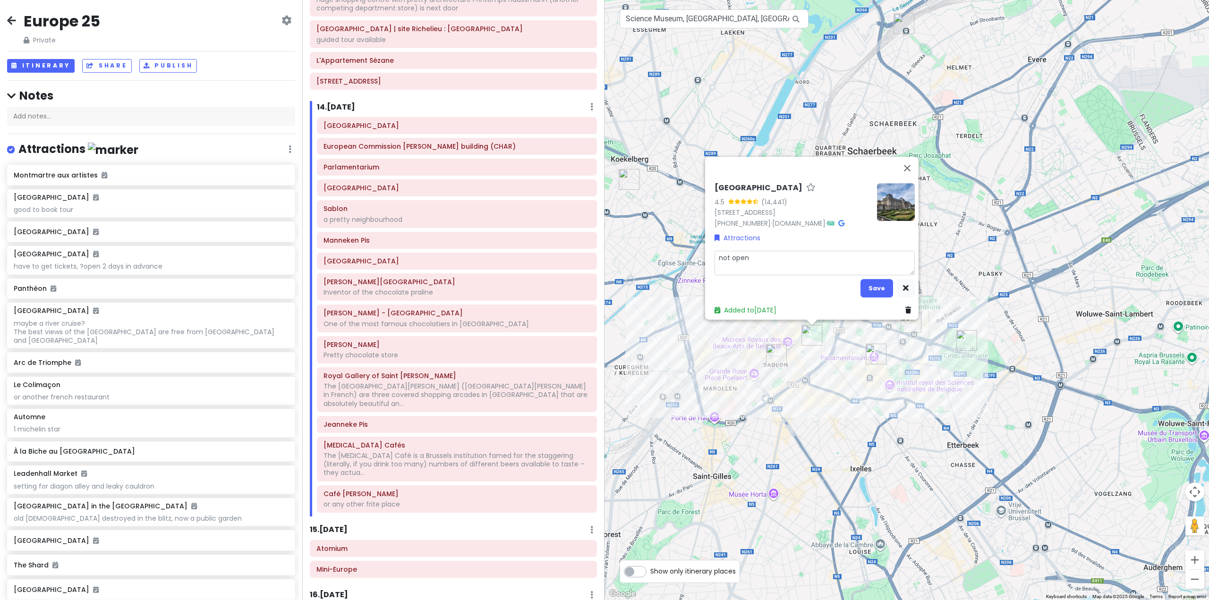
type textarea "x"
type textarea "not open"
type textarea "x"
type textarea "not open t"
type textarea "x"
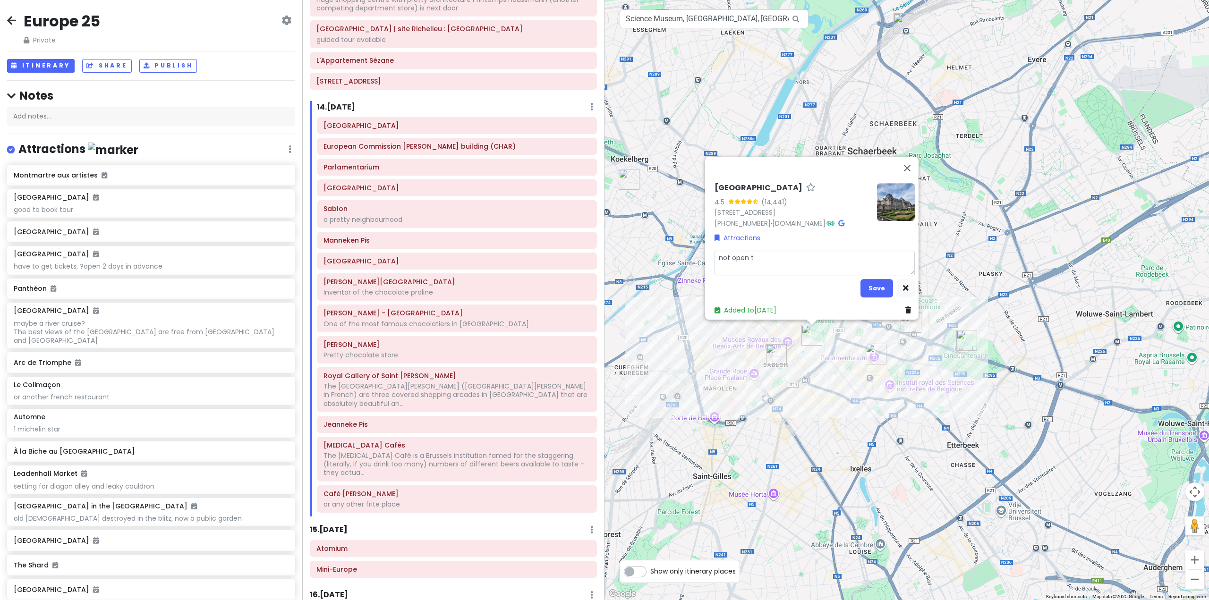
type textarea "not open th"
type textarea "x"
type textarea "not open thi"
type textarea "x"
type textarea "not open this"
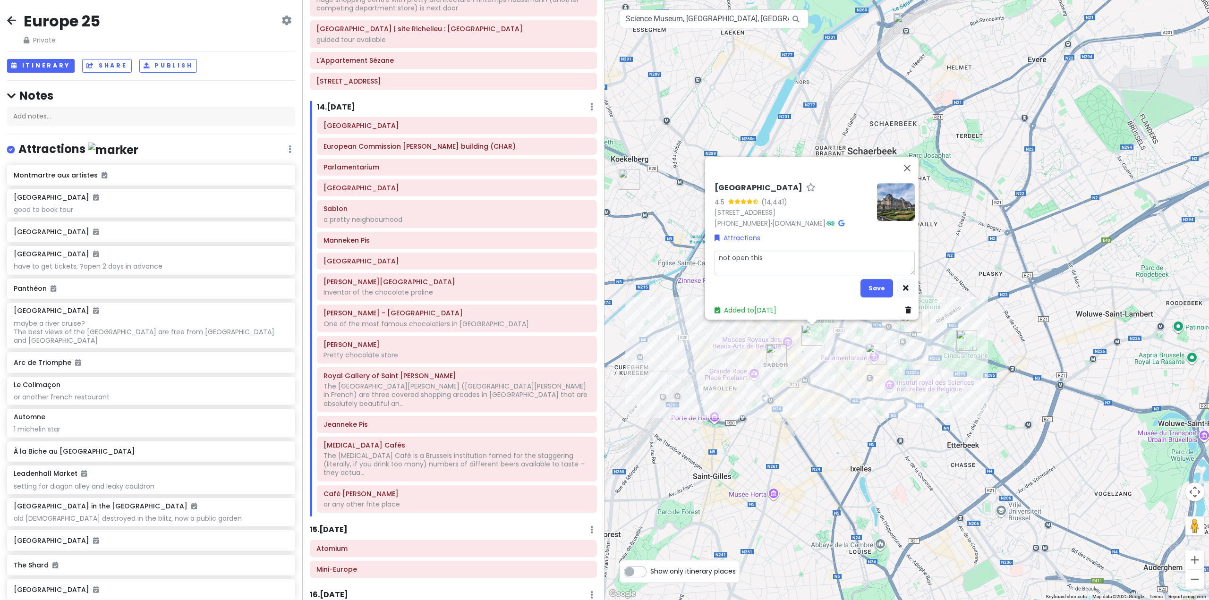
type textarea "x"
type textarea "not open this"
type textarea "x"
type textarea "not open this s"
type textarea "x"
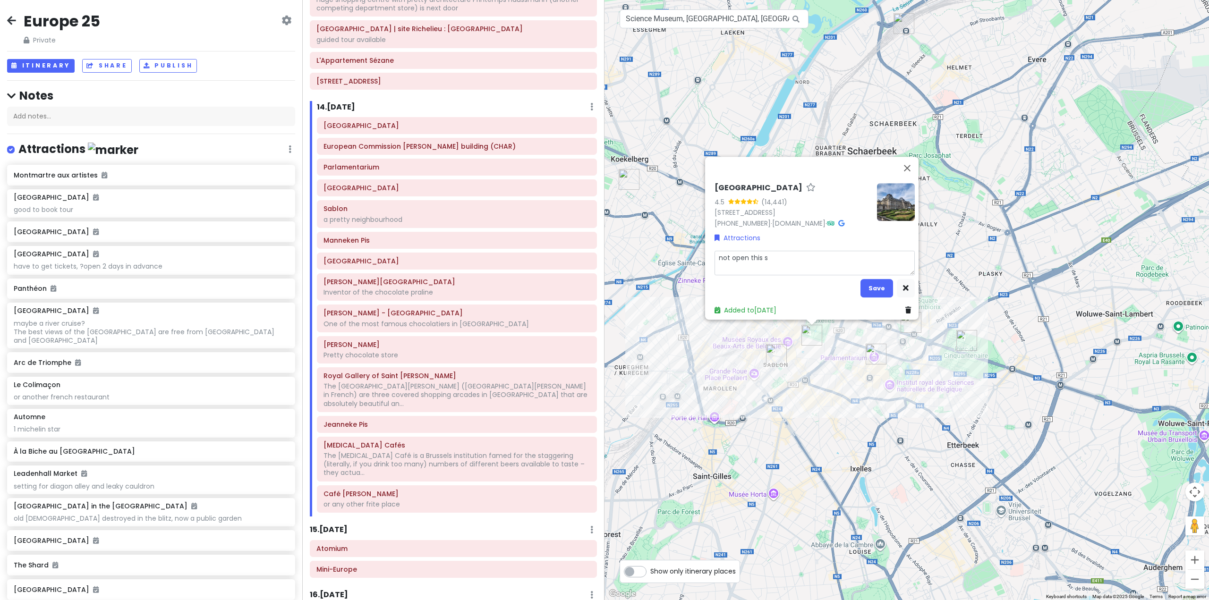
type textarea "not open this su"
type textarea "x"
type textarea "not open this sum"
type textarea "x"
type textarea "not open this summe"
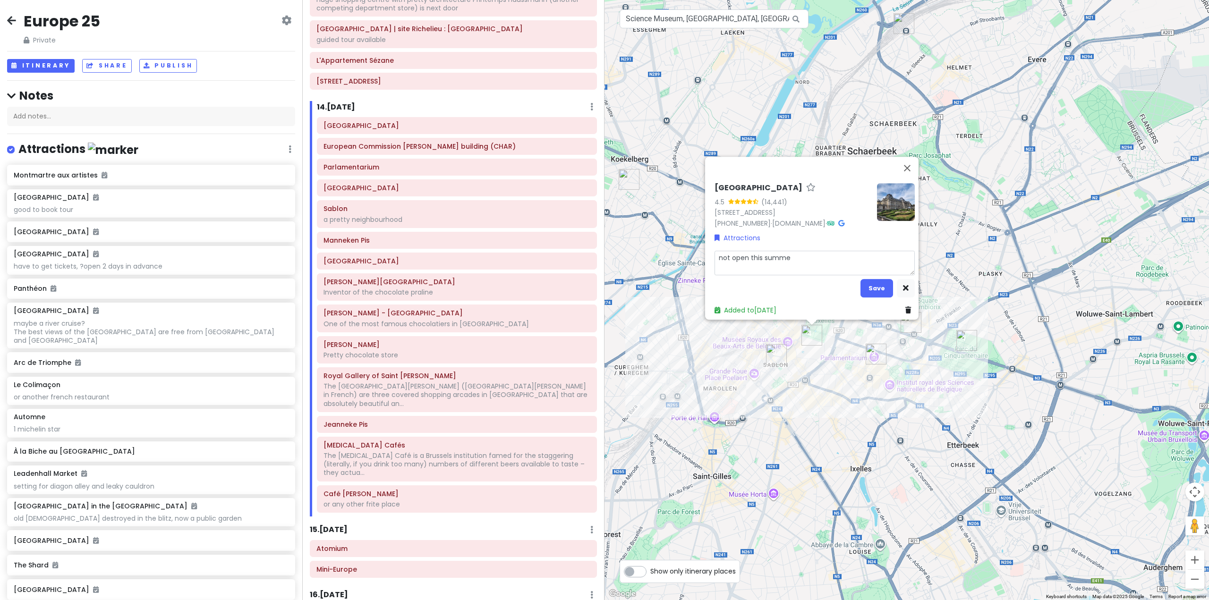
type textarea "x"
type textarea "not open this summer"
type textarea "x"
type textarea "not open this summer"
type textarea "x"
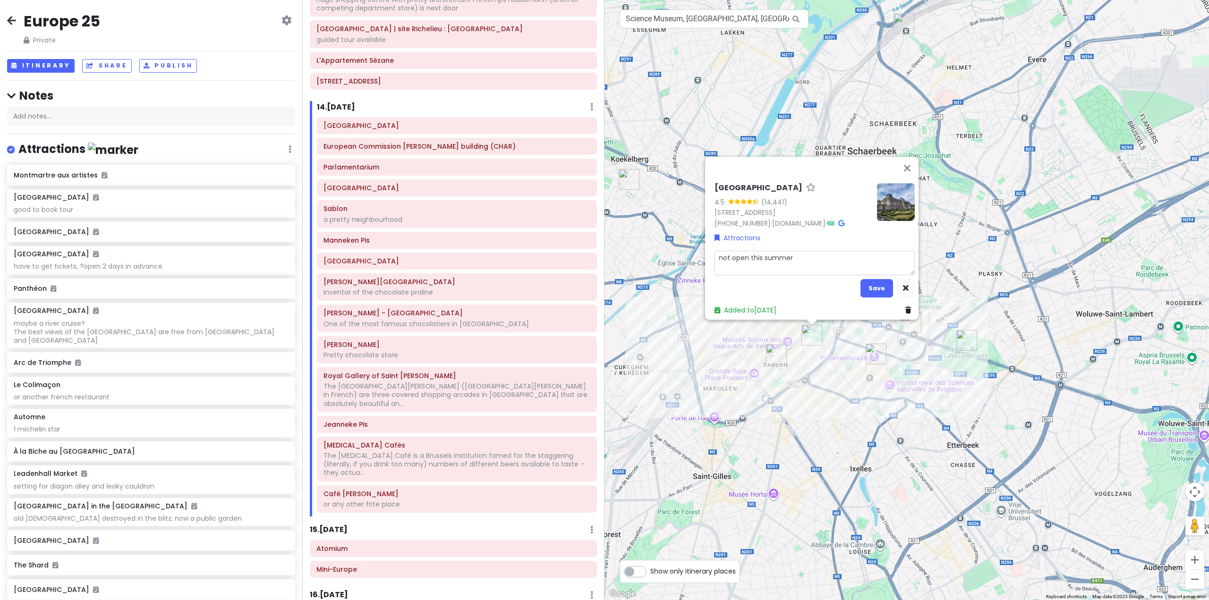
type textarea "not open this summer"
type textarea "x"
type textarea "not open this summer r"
type textarea "x"
type textarea "not open this summer re"
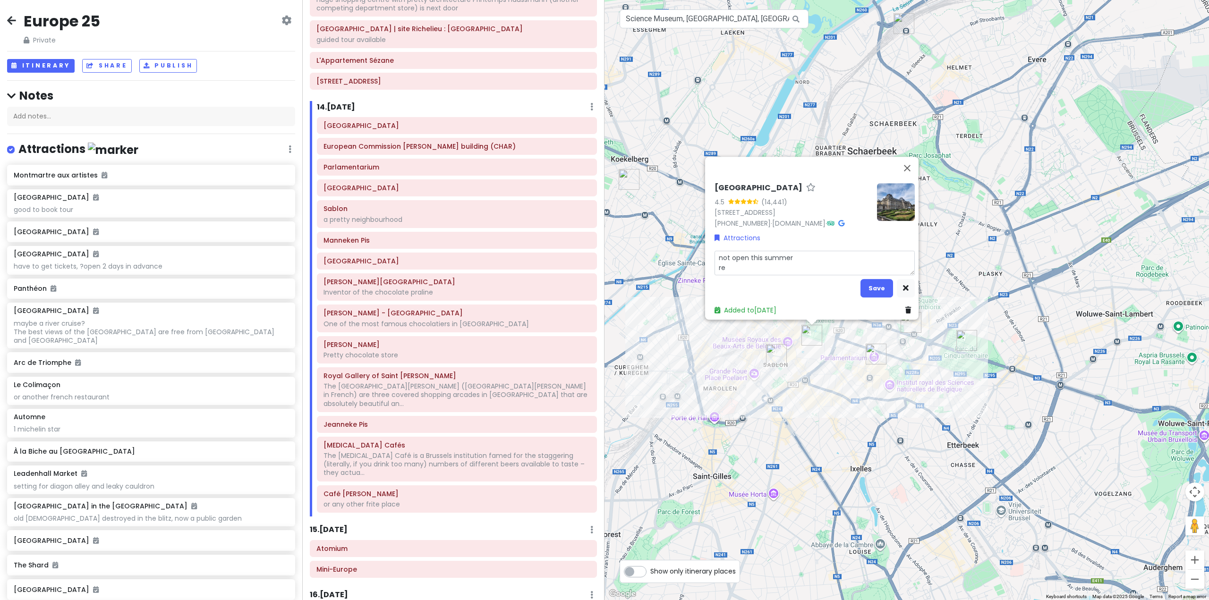
type textarea "x"
type textarea "not open this summer r"
type textarea "x"
type textarea "not open this summer"
type textarea "x"
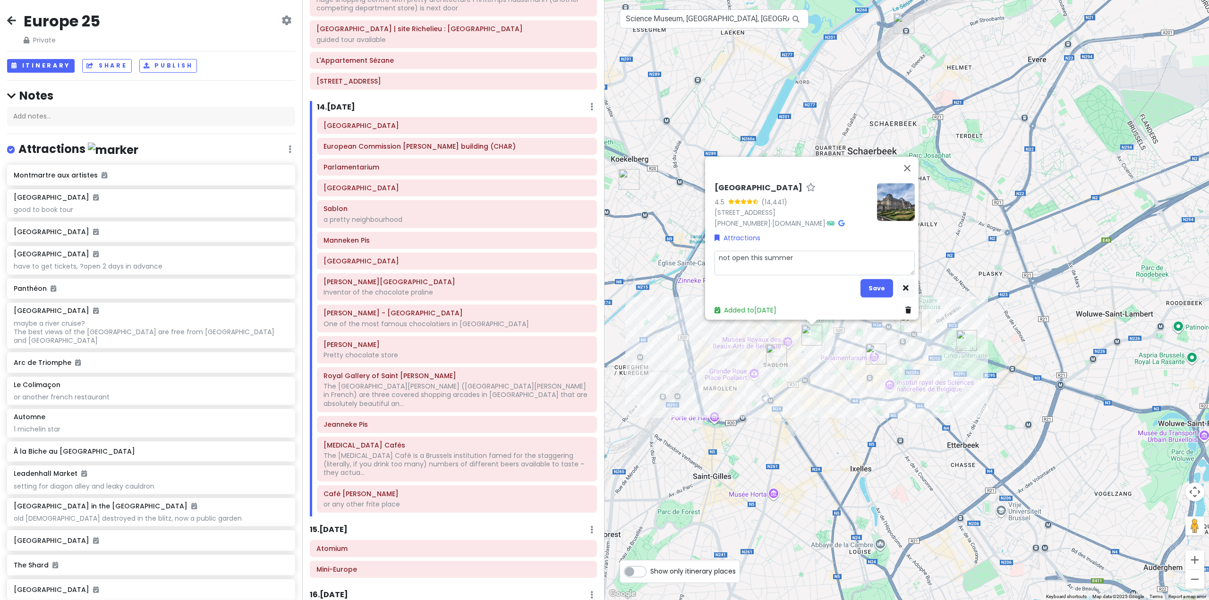
type textarea "not open this summer t"
type textarea "x"
type textarea "not open this summer tr"
type textarea "x"
type textarea "not open this summer tri"
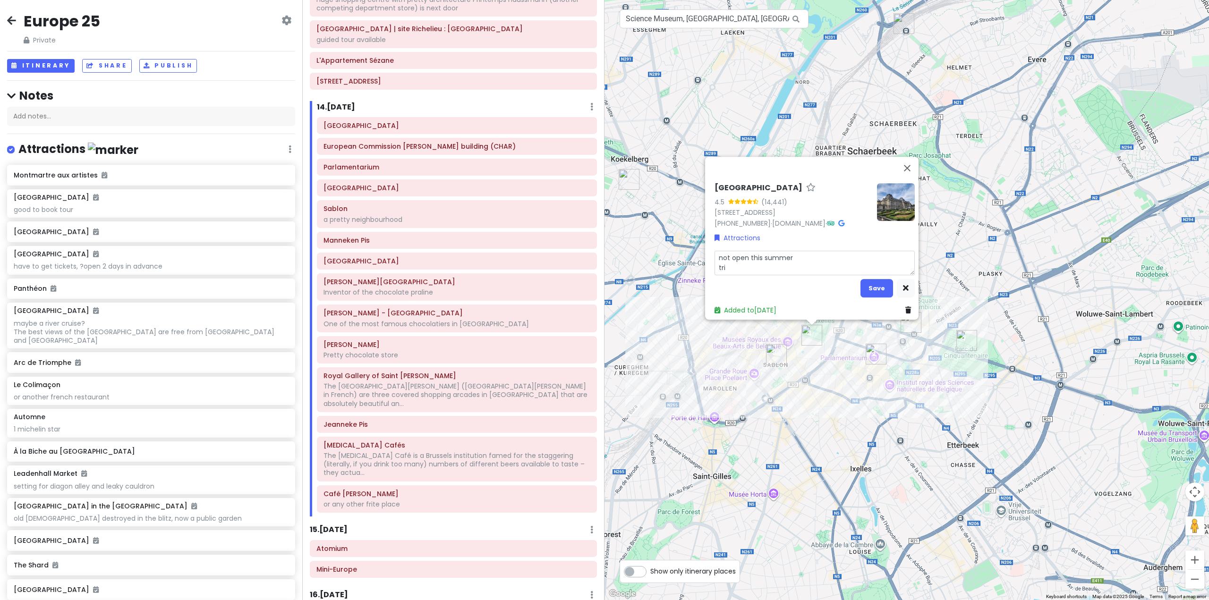
type textarea "x"
type textarea "not open this summer trim"
type textarea "x"
type textarea "not open this summer trime"
type textarea "x"
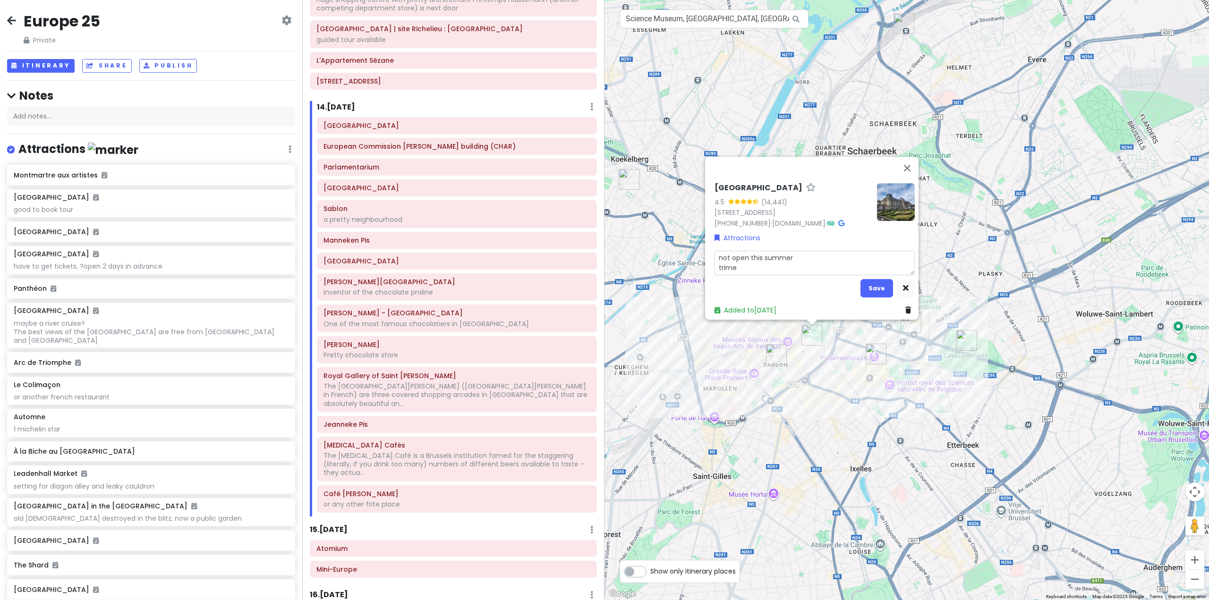
type textarea "not open this summer trime"
type textarea "x"
type textarea "not open this summer trime"
type textarea "x"
type textarea "not open this summer trim"
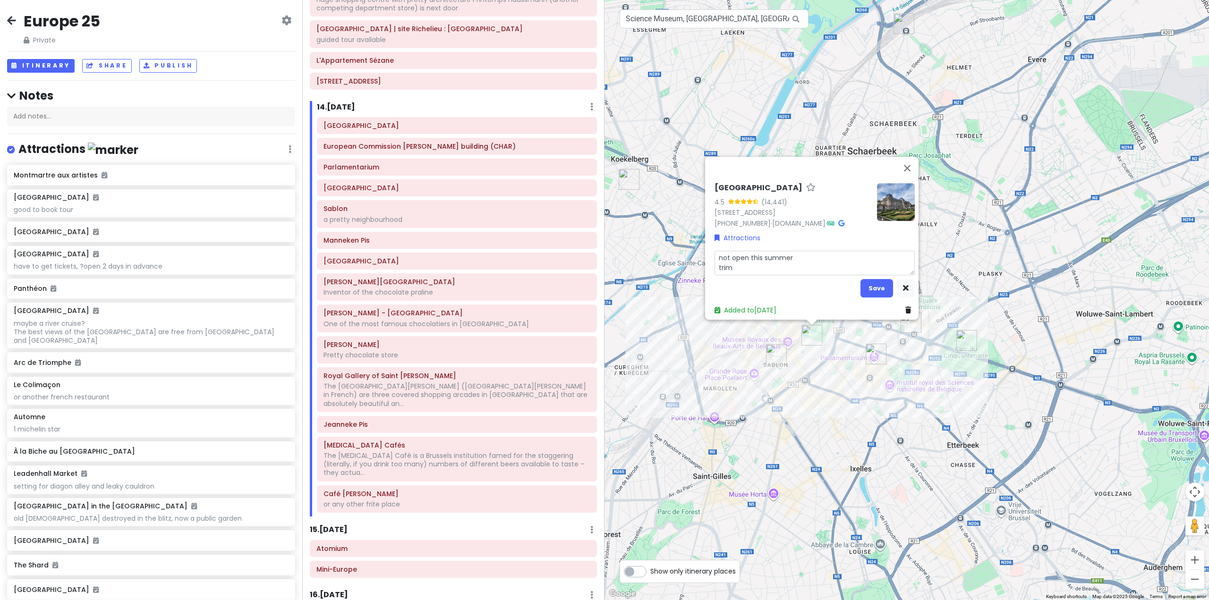
type textarea "x"
type textarea "not open this summer tri"
type textarea "x"
type textarea "not open this summer tr"
type textarea "x"
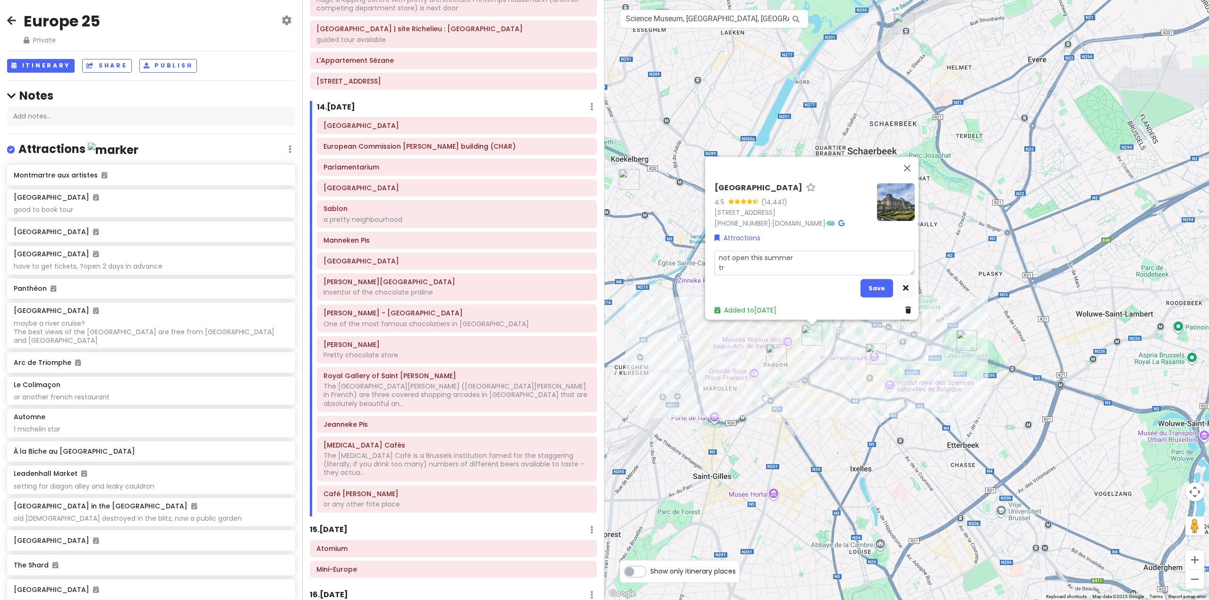
type textarea "not open this summer t"
type textarea "x"
type textarea "not open this summer ti"
type textarea "x"
type textarea "not open this summer tim"
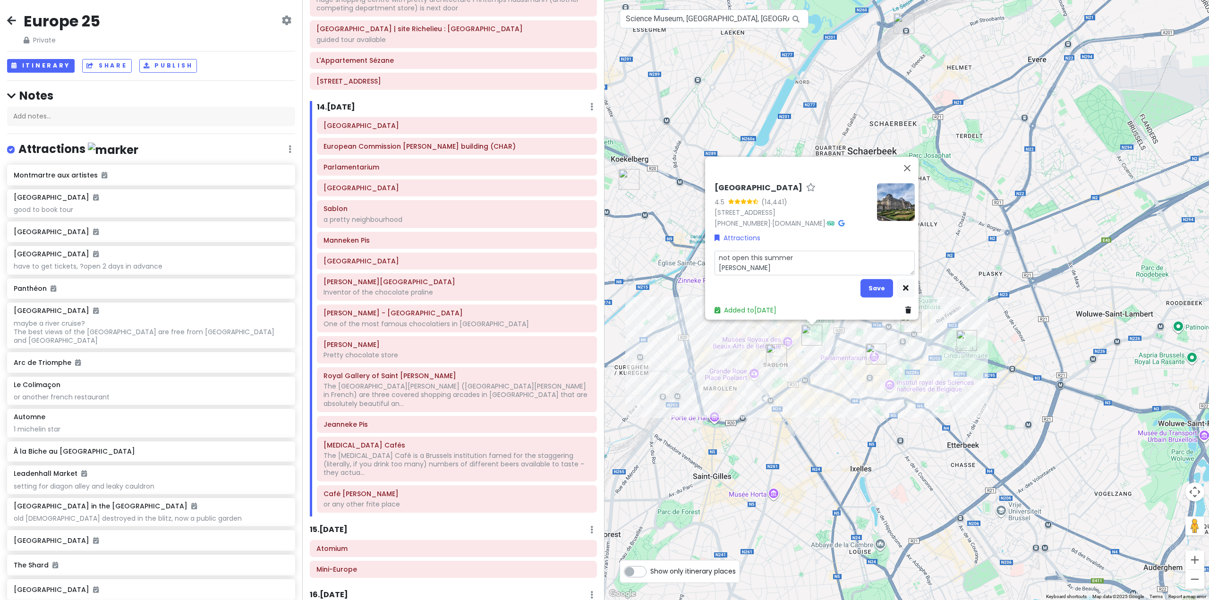
type textarea "x"
type textarea "not open this summer time"
type textarea "x"
type textarea "not open this summer time"
type textarea "x"
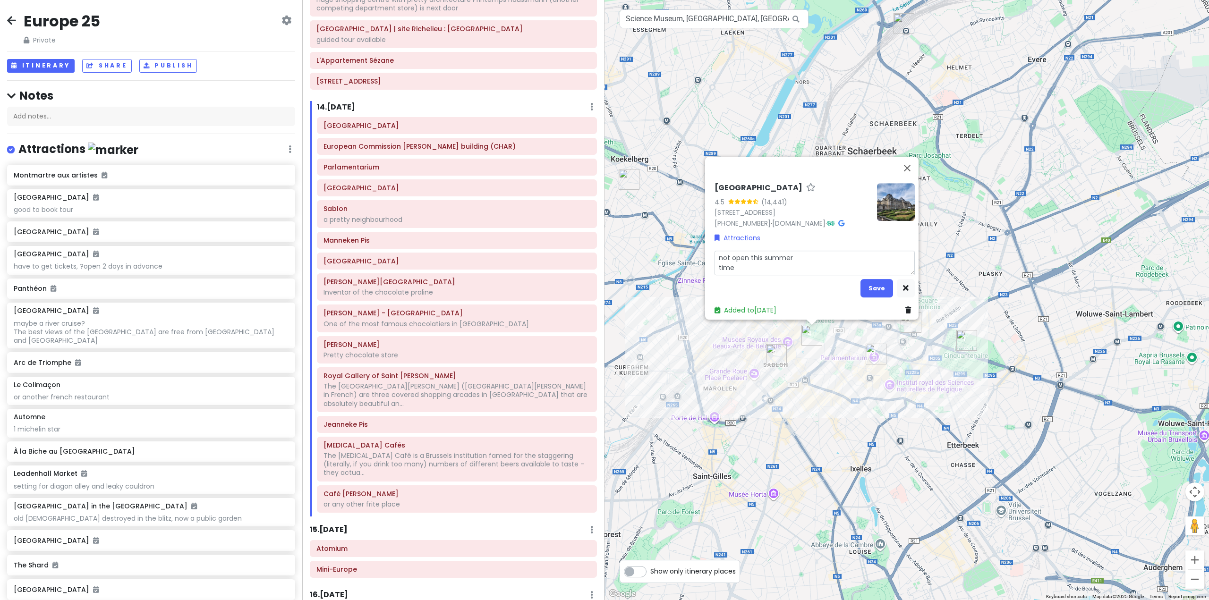
type textarea "not open this summer time f"
type textarea "x"
type textarea "not open this summer time fo"
type textarea "x"
type textarea "not open this summer time for"
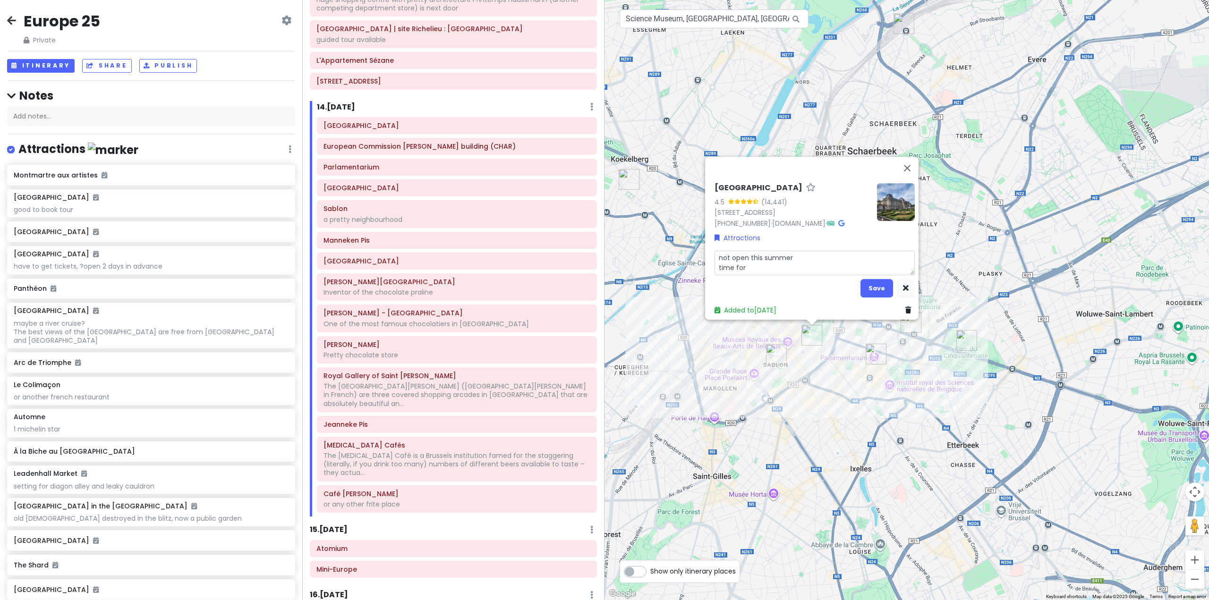
type textarea "x"
type textarea "not open this summer time for"
type textarea "x"
type textarea "not open this summer time for r"
type textarea "x"
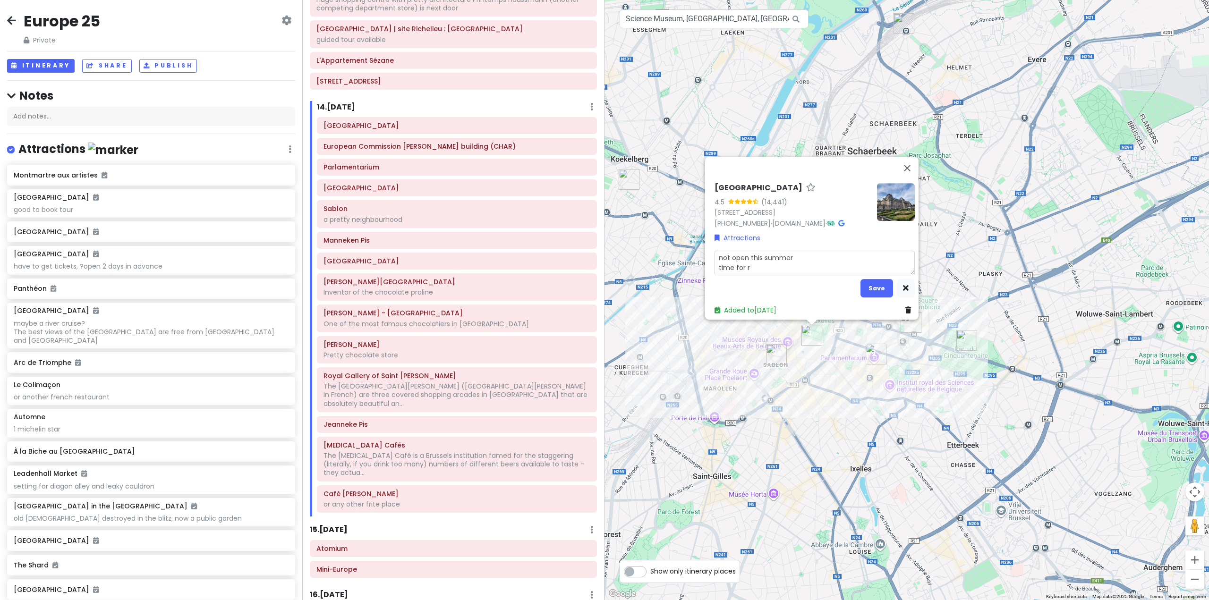
type textarea "not open this summer time for re"
type textarea "x"
type textarea "not open this summer time for rev"
type textarea "x"
type textarea "not open this summer time for revo"
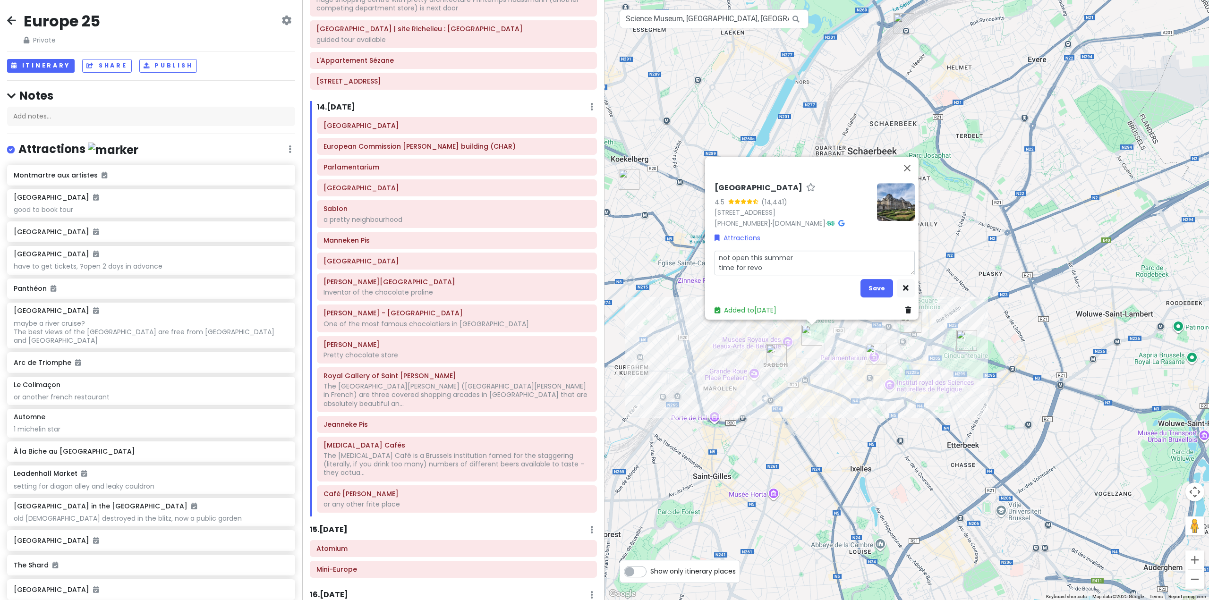
type textarea "x"
type textarea "not open this summer time for revoo"
type textarea "x"
type textarea "not open this summer time for revo"
type textarea "x"
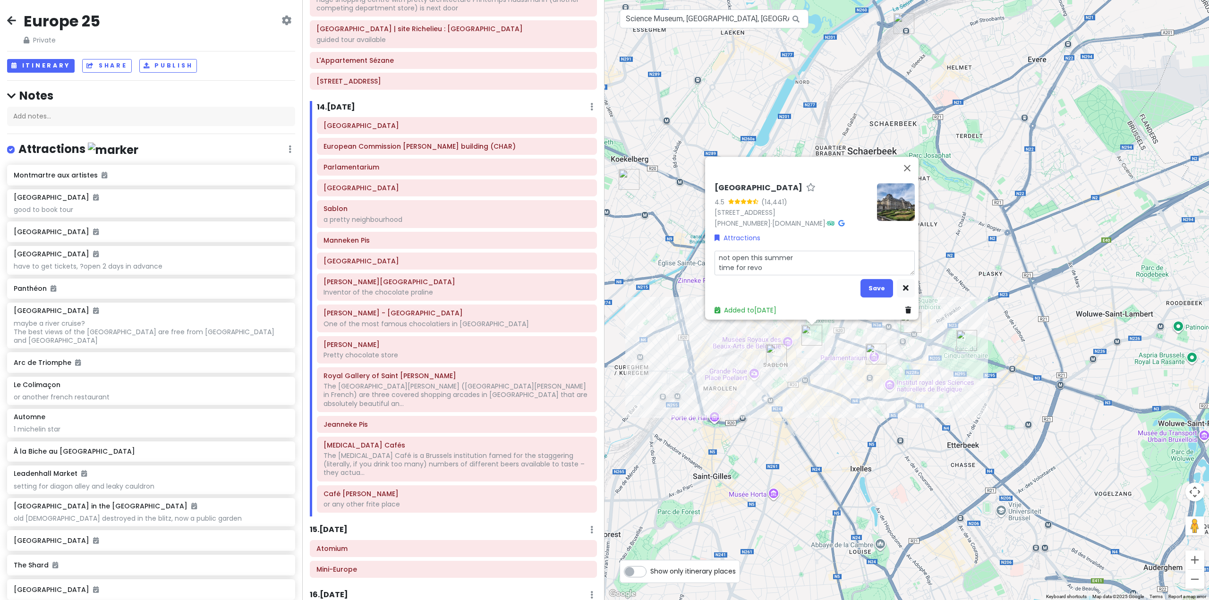
type textarea "not open this summer time for revol"
type textarea "x"
type textarea "not open this summer time for revolu"
type textarea "x"
type textarea "not open this summer time for revolut"
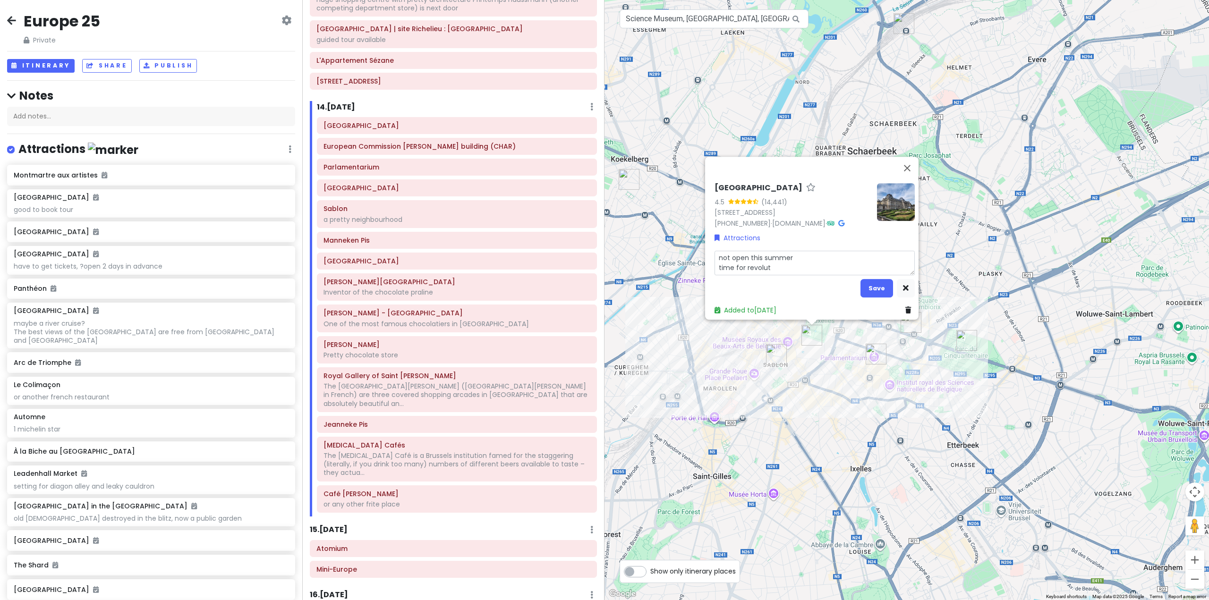
type textarea "x"
type textarea "not open this summer time for revoluti"
type textarea "x"
type textarea "not open this summer time for revolutio"
type textarea "x"
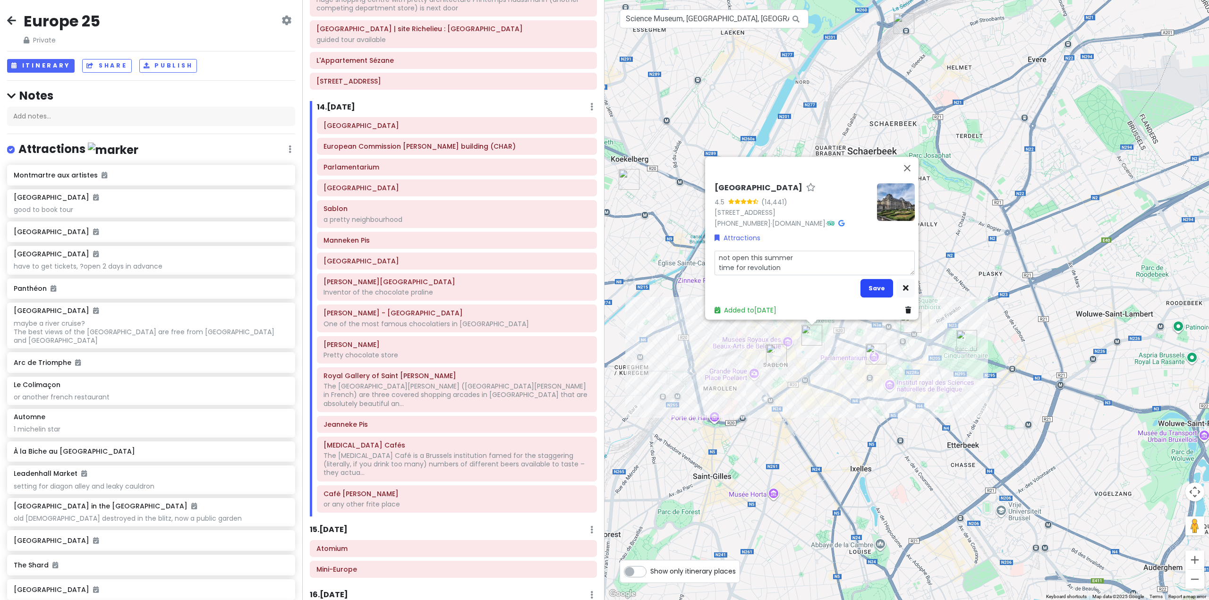
type textarea "not open this summer time for revolution"
click at [873, 279] on button "Save" at bounding box center [876, 288] width 33 height 18
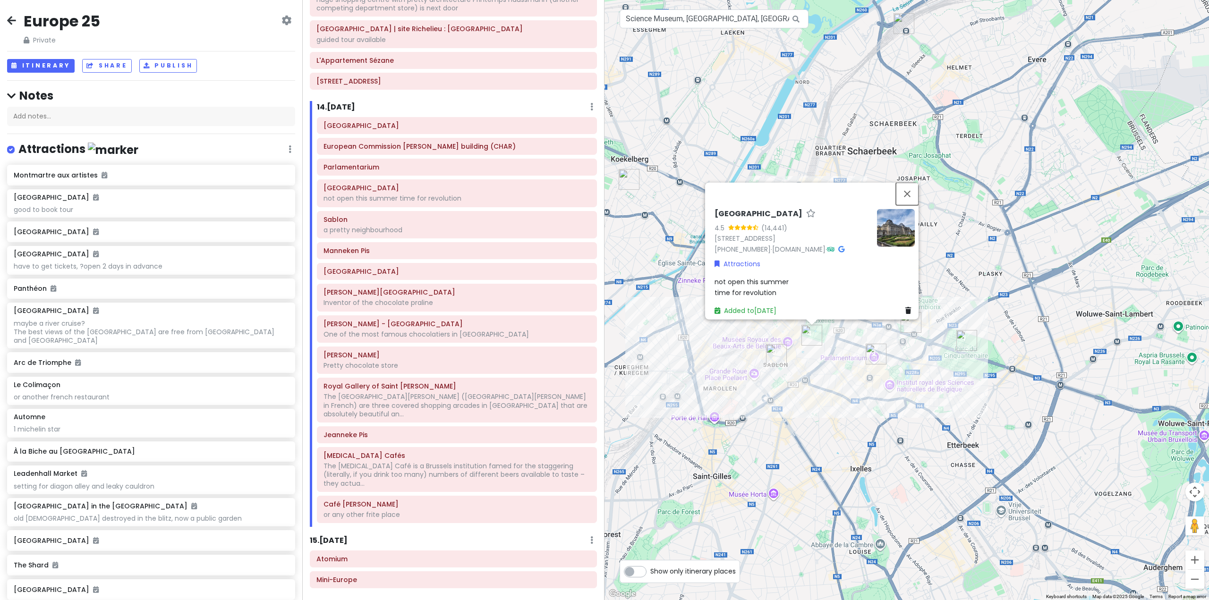
click at [911, 187] on button "Close" at bounding box center [907, 193] width 23 height 23
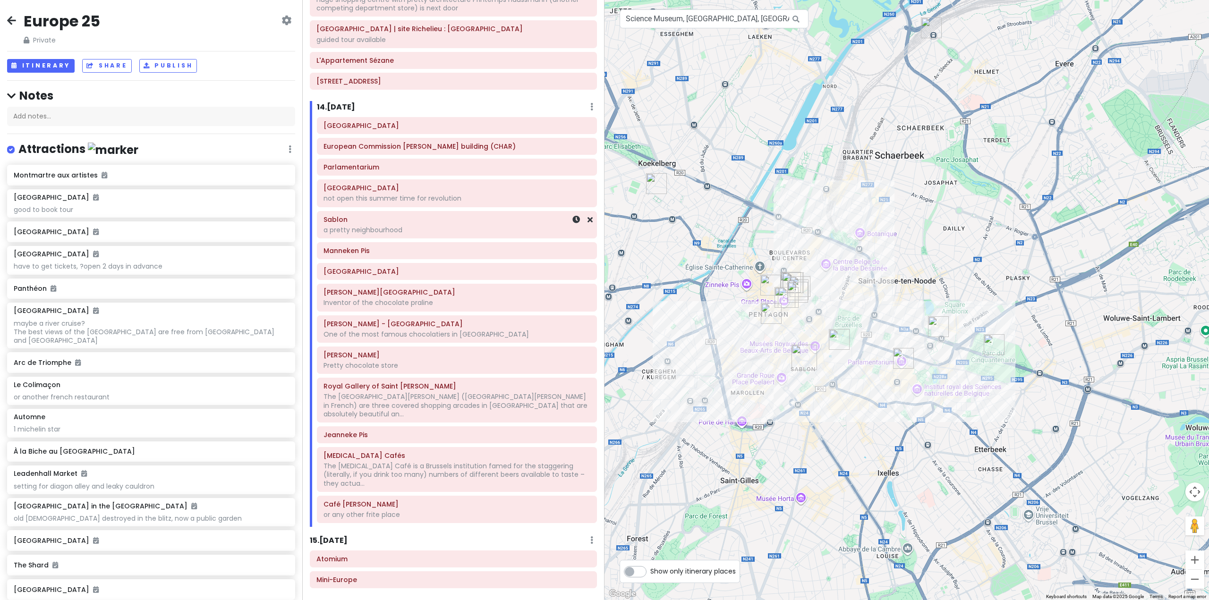
click at [449, 244] on div "Manneken Pis" at bounding box center [456, 250] width 267 height 13
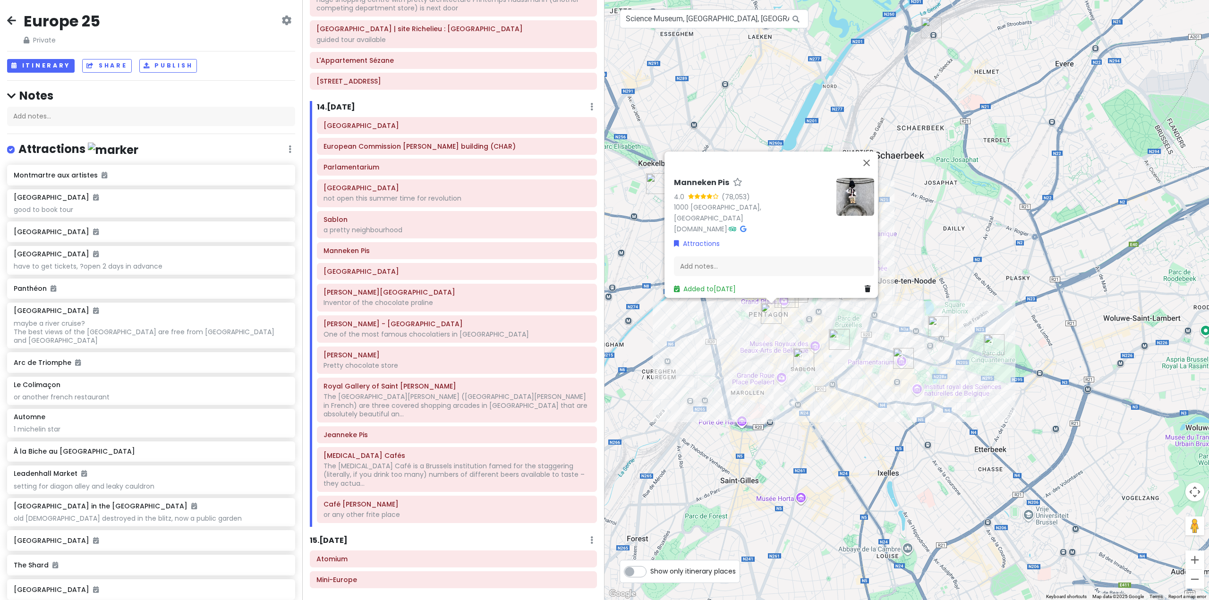
click at [840, 213] on img at bounding box center [855, 197] width 38 height 38
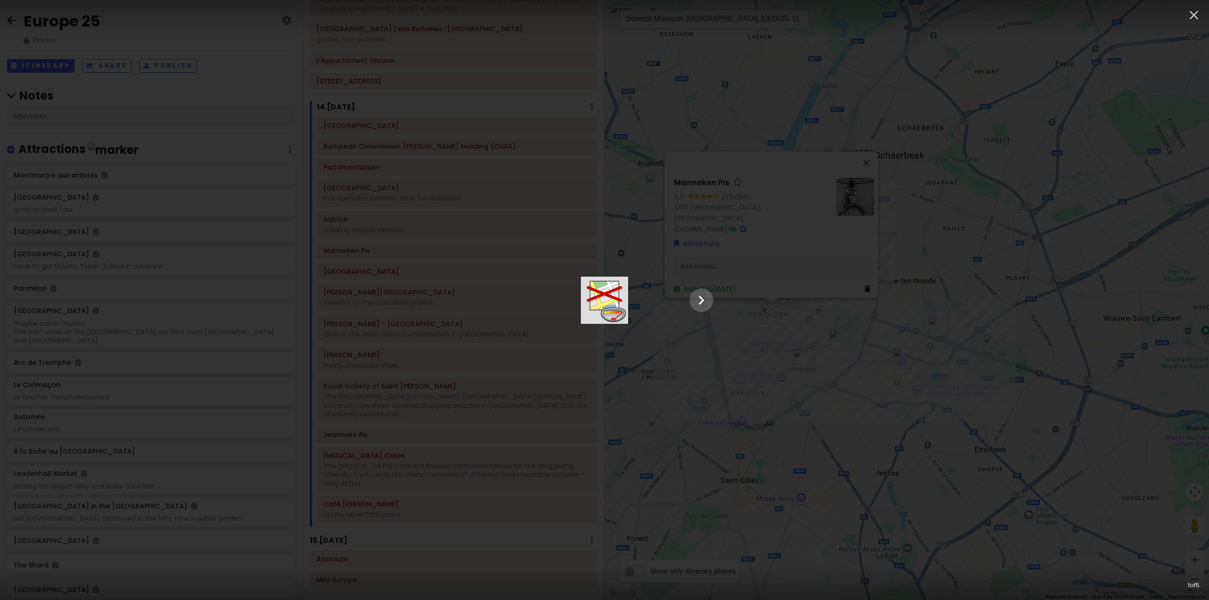
click at [486, 277] on div at bounding box center [604, 300] width 236 height 47
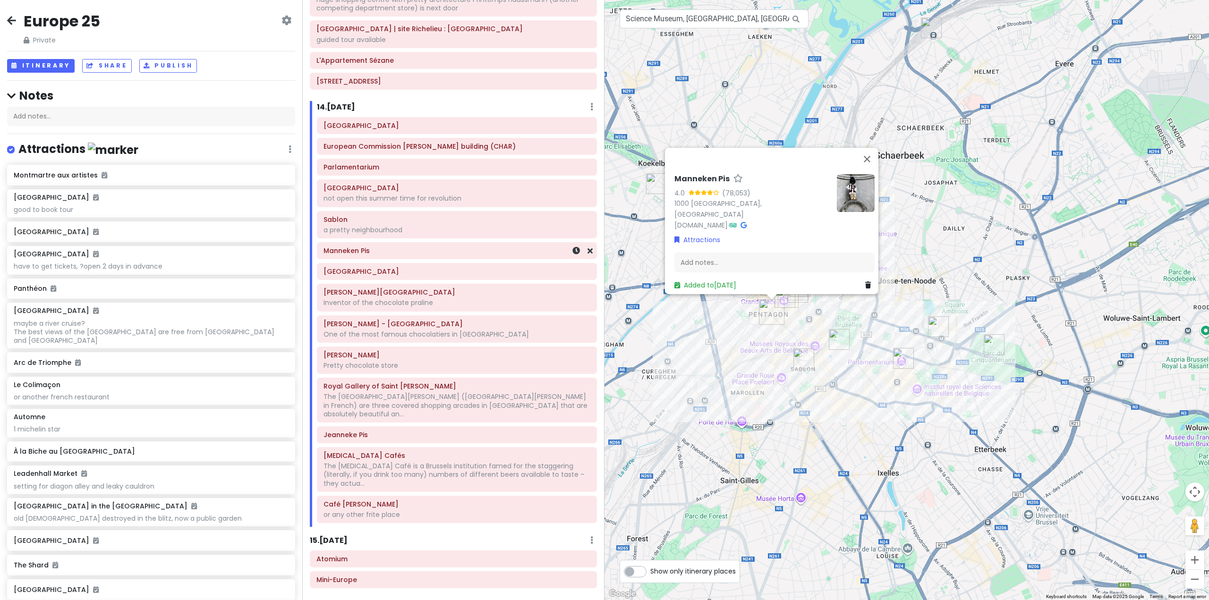
click at [502, 246] on h6 "Manneken Pis" at bounding box center [456, 250] width 267 height 8
click at [722, 258] on div "Add notes..." at bounding box center [774, 266] width 200 height 20
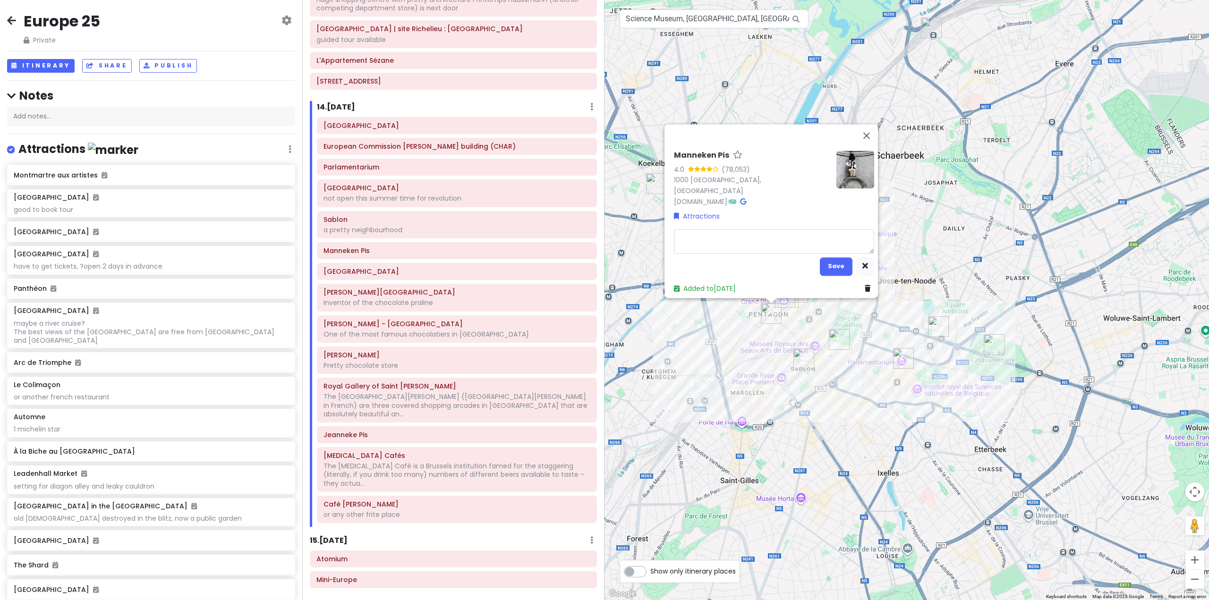
type textarea "x"
type textarea "t"
type textarea "x"
type textarea "th"
type textarea "x"
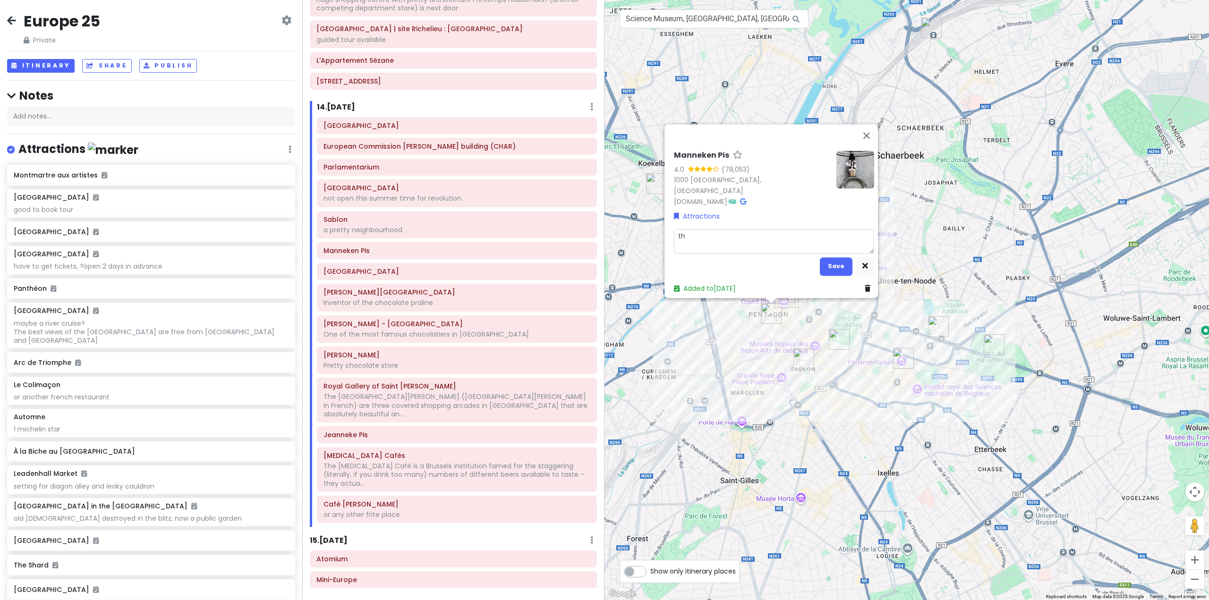
type textarea "thi"
type textarea "x"
type textarea "this"
type textarea "x"
type textarea "this"
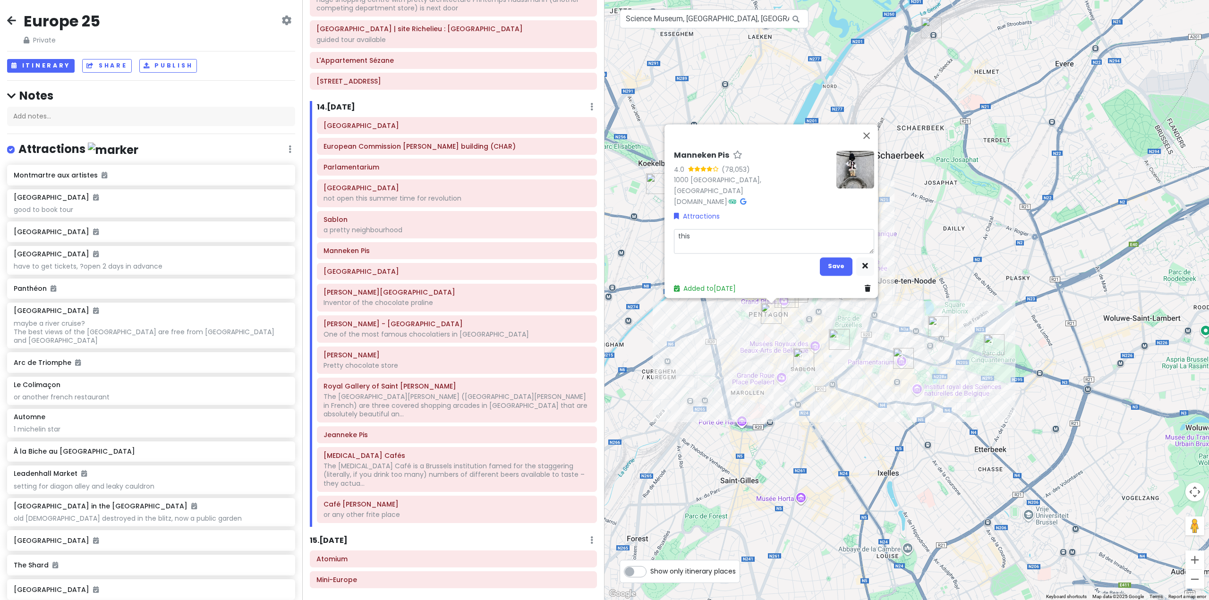
type textarea "x"
type textarea "this a"
type textarea "x"
type textarea "this a"
type textarea "x"
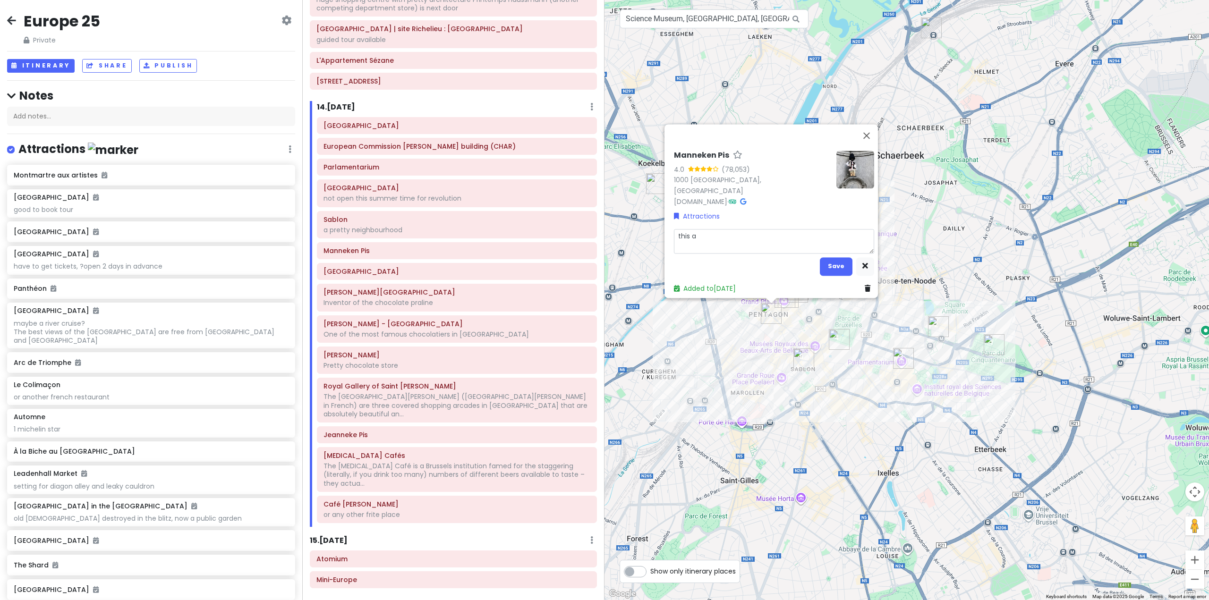
type textarea "this a"
type textarea "x"
type textarea "this"
type textarea "x"
type textarea "this i"
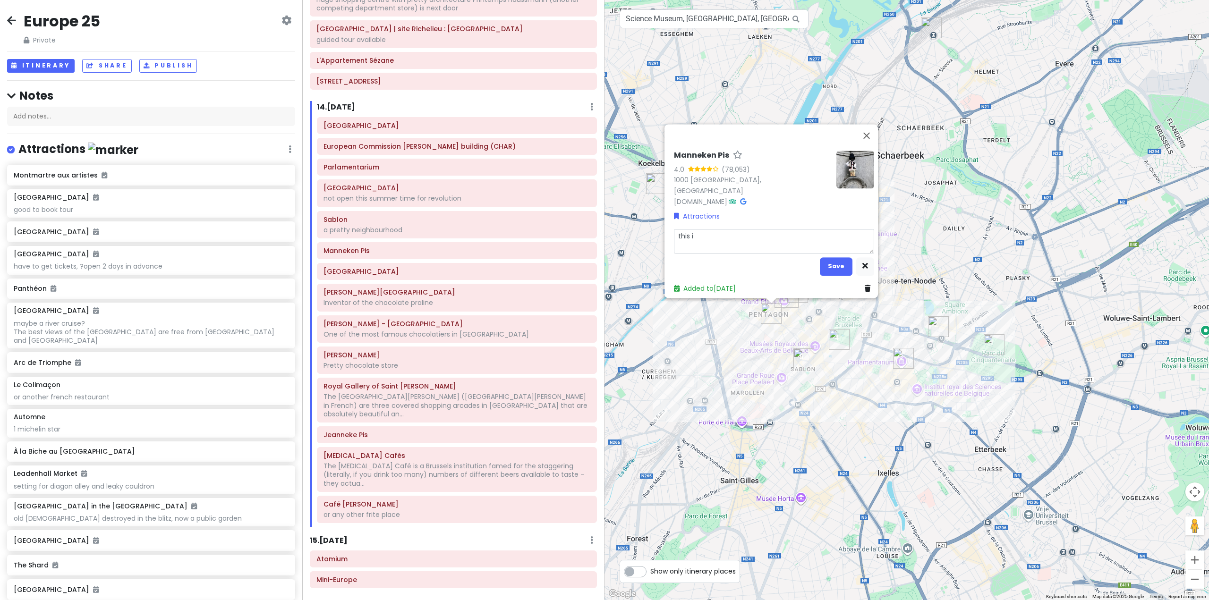
type textarea "x"
type textarea "this is"
type textarea "x"
type textarea "this is"
type textarea "x"
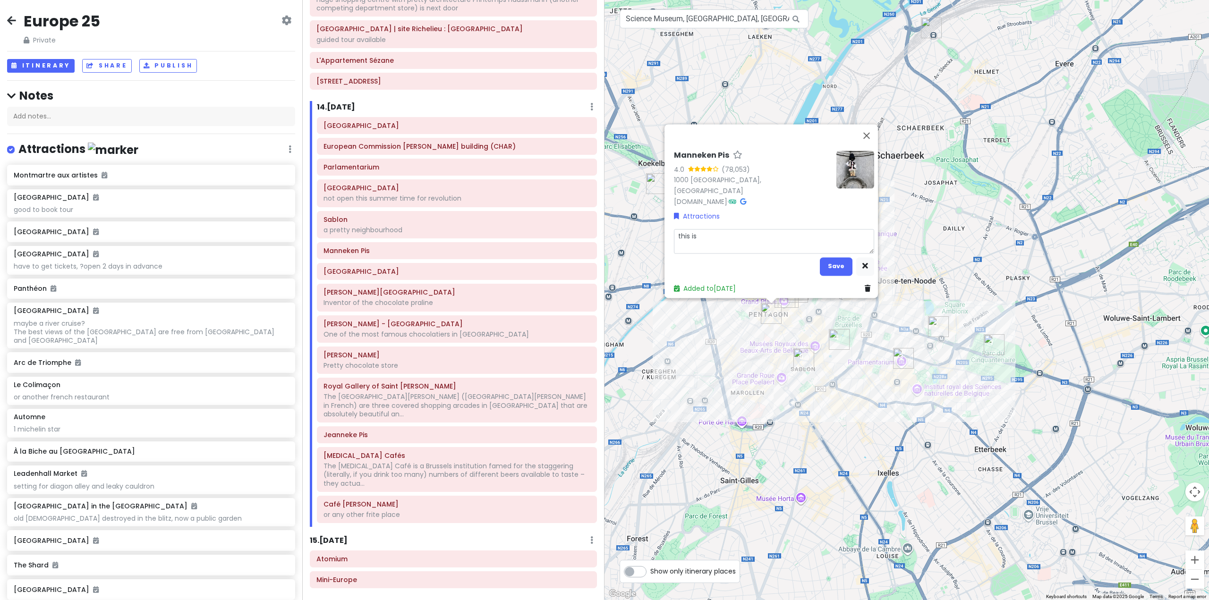
type textarea "this is a"
type textarea "x"
type textarea "this is a"
type textarea "x"
type textarea "this is a p"
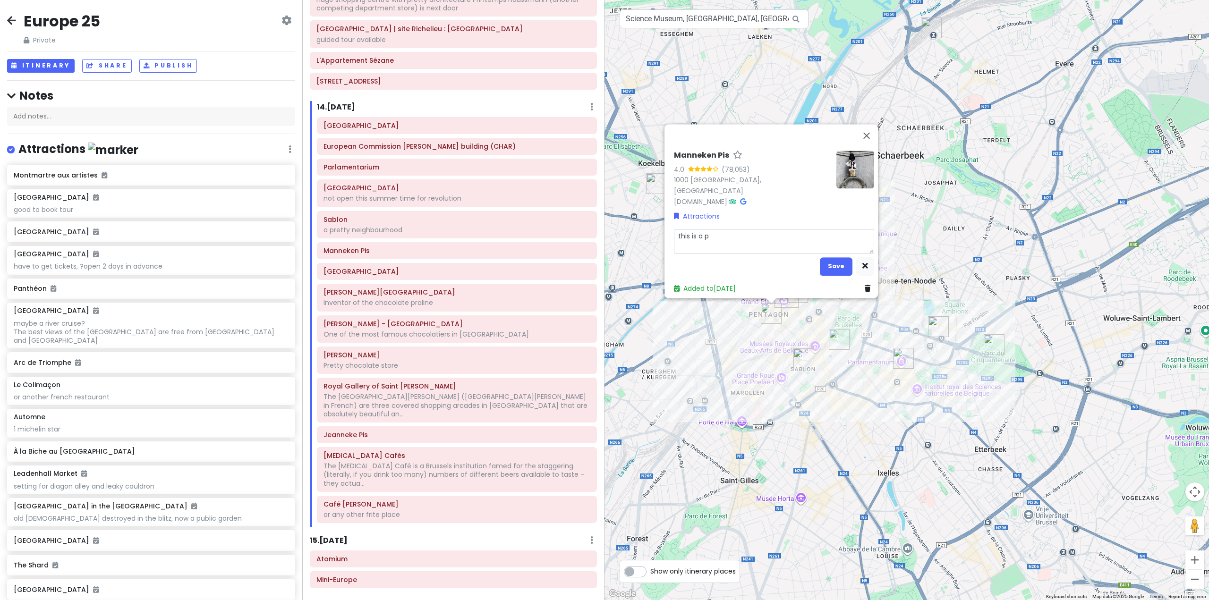
type textarea "x"
type textarea "this is a pl"
type textarea "x"
type textarea "this is a pla"
type textarea "x"
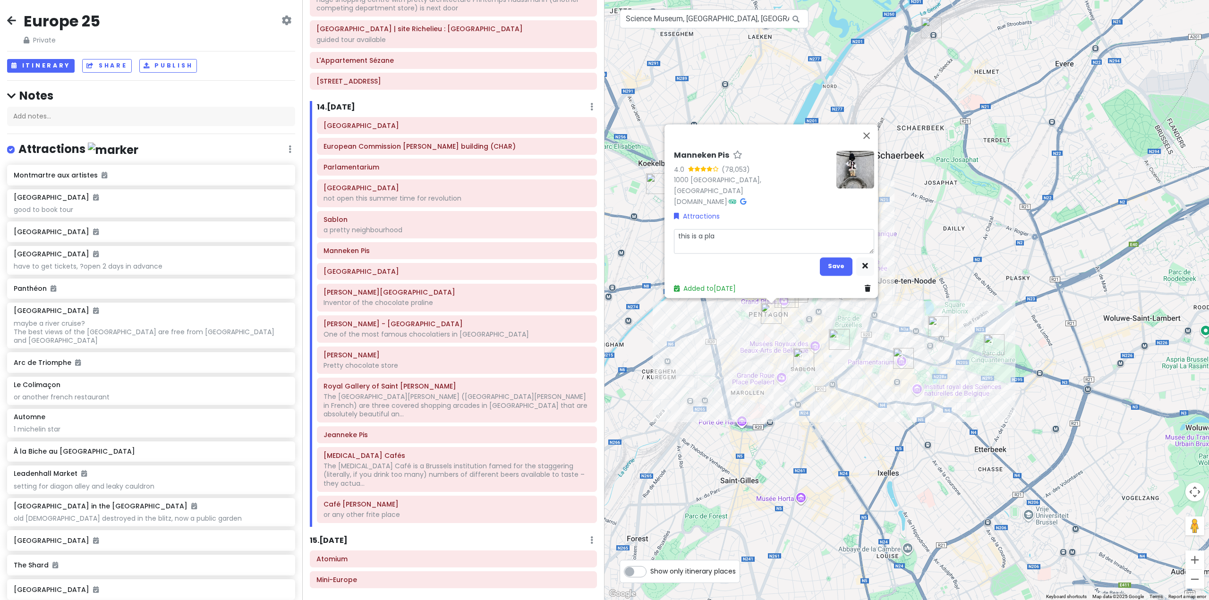
type textarea "this is a plac"
type textarea "x"
type textarea "this is a place"
type textarea "x"
type textarea "this is a place"
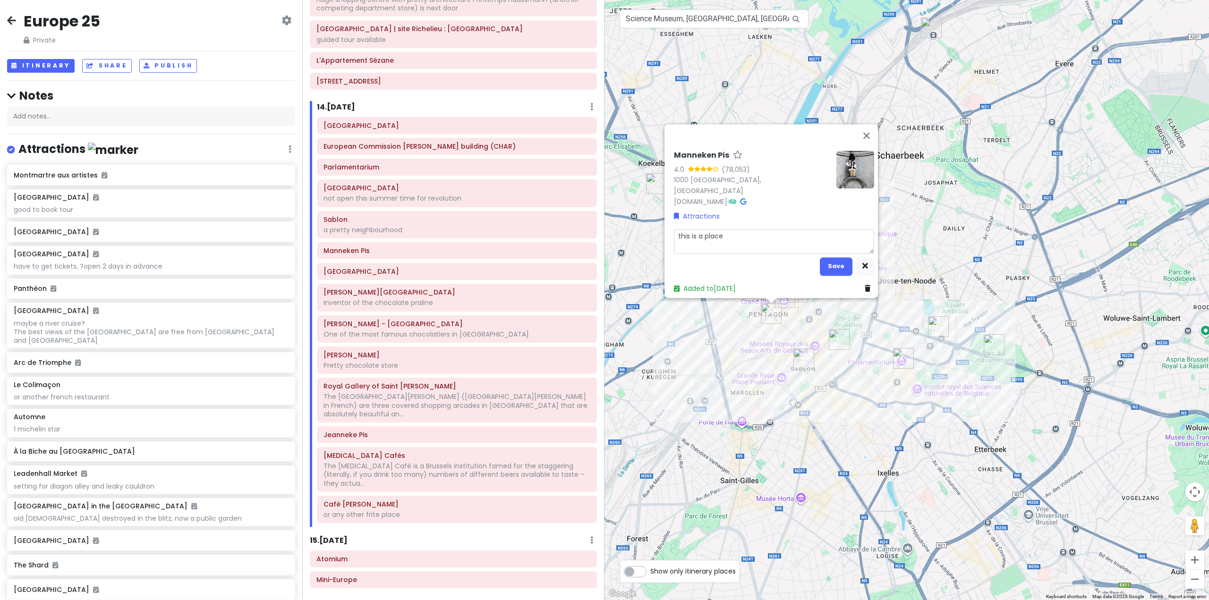
type textarea "x"
type textarea "this is a place w"
type textarea "x"
type textarea "this is a place we"
type textarea "x"
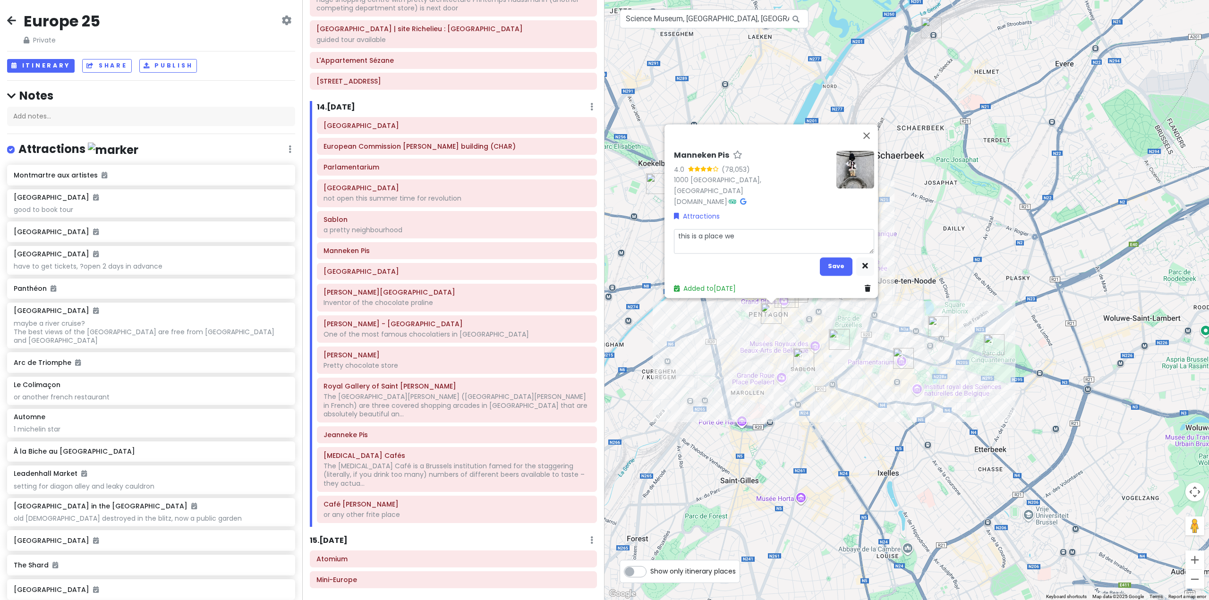
type textarea "this is a place wee"
type textarea "x"
type textarea "this is a place wee"
type textarea "x"
type textarea "this is a place wee m"
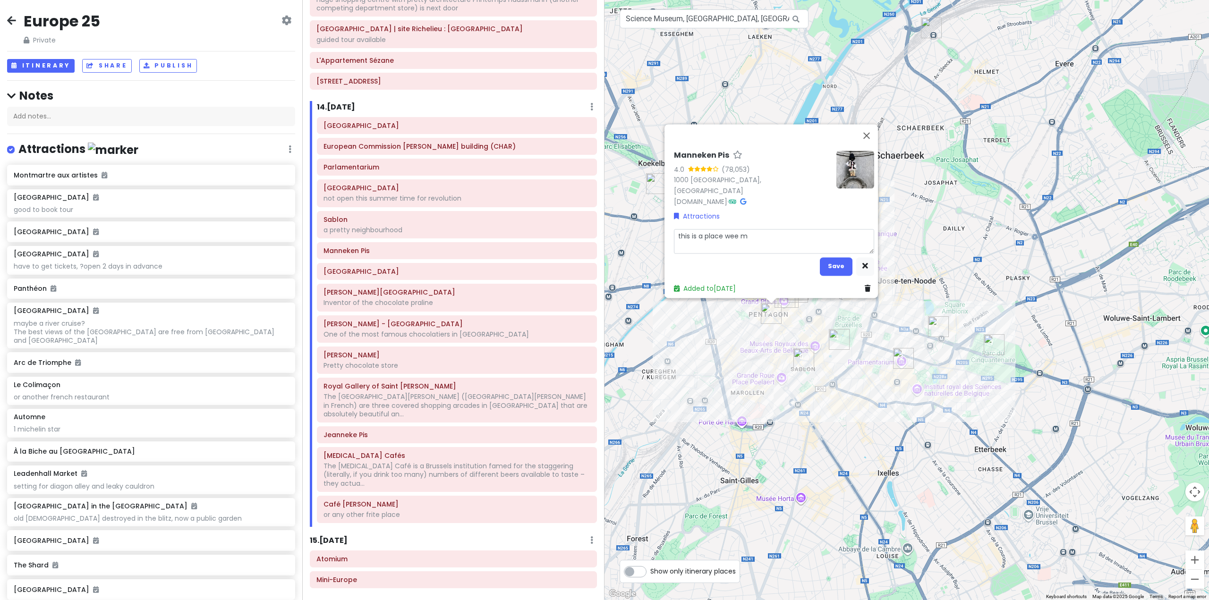
type textarea "x"
type textarea "this is a place wee"
type textarea "x"
type textarea "this is a place wee"
type textarea "x"
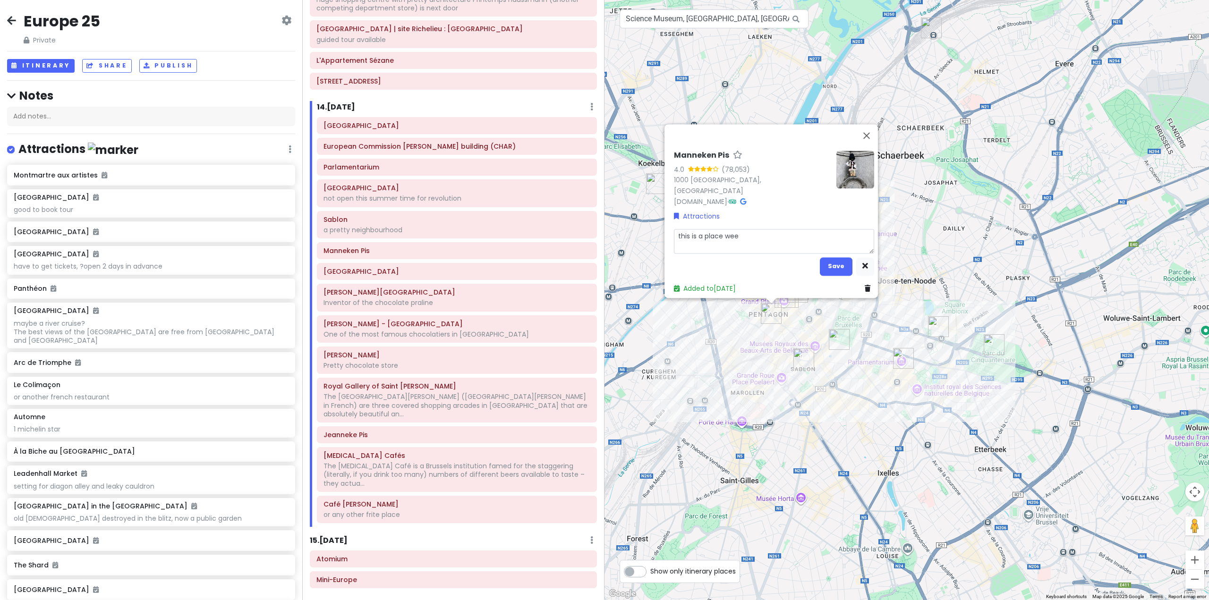
type textarea "this is a place we"
type textarea "x"
type textarea "this is a place we"
type textarea "x"
type textarea "this is a place we m"
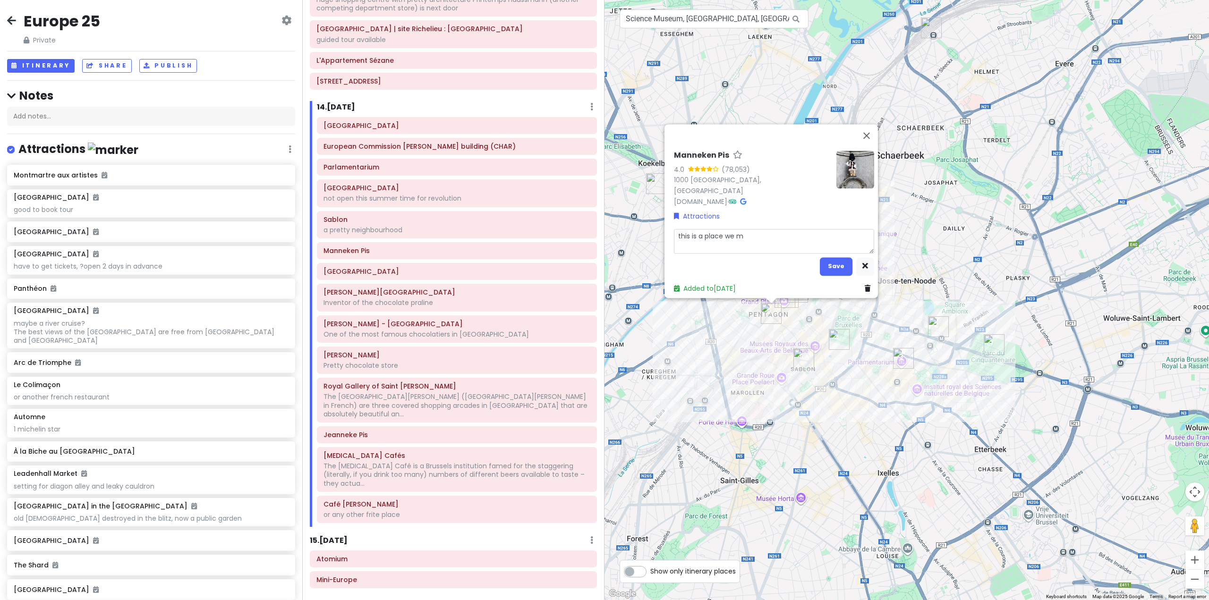
type textarea "x"
type textarea "this is a place we mu"
type textarea "x"
type textarea "this is a place we mus"
type textarea "x"
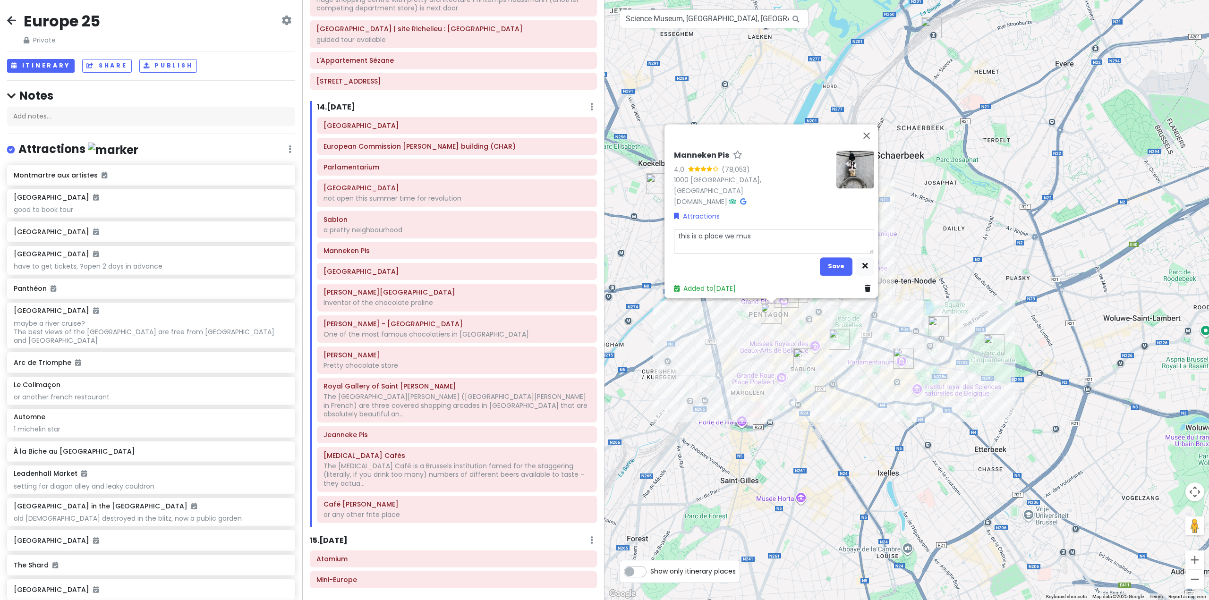
type textarea "this is a place we must"
type textarea "x"
type textarea "this is a place we must"
type textarea "x"
type textarea "this is a place we must s"
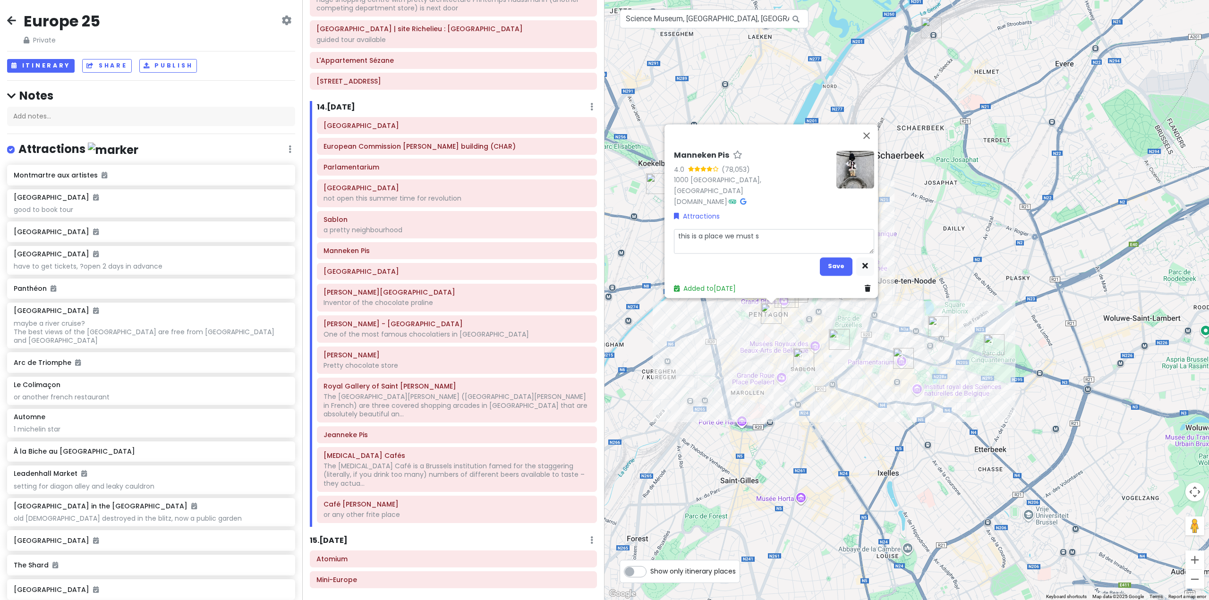
type textarea "x"
type textarea "this is a place we must sp"
type textarea "x"
type textarea "this is a place we must spo"
type textarea "x"
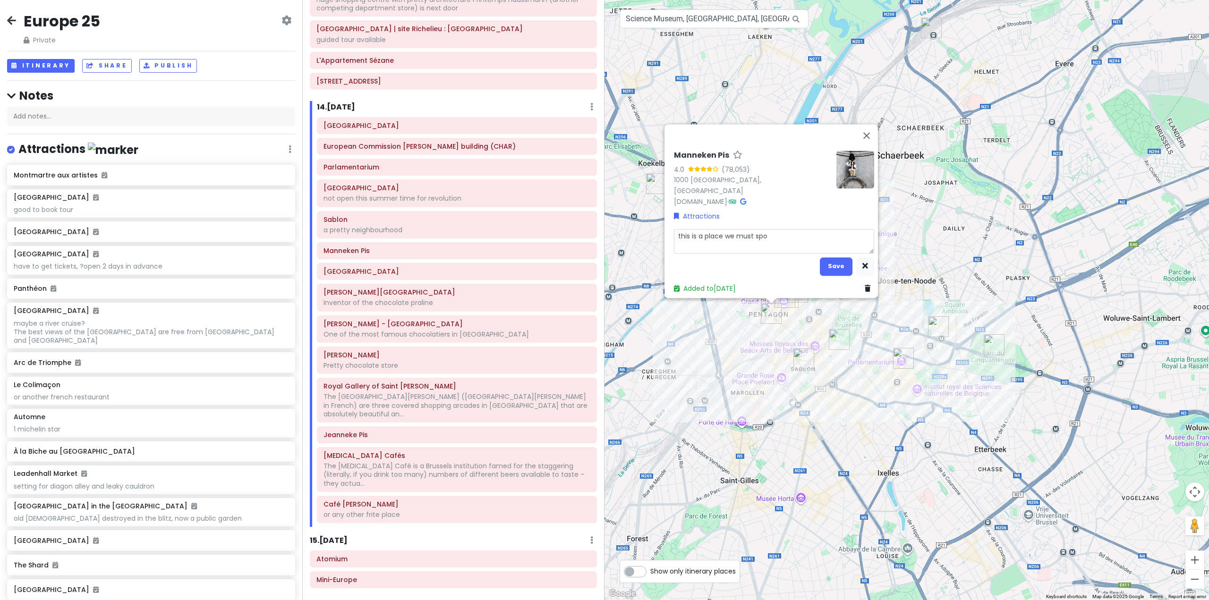
type textarea "this is a place we must spoe"
type textarea "x"
type textarea "this is a place we must spoen"
type textarea "x"
type textarea "this is a place we must spoent"
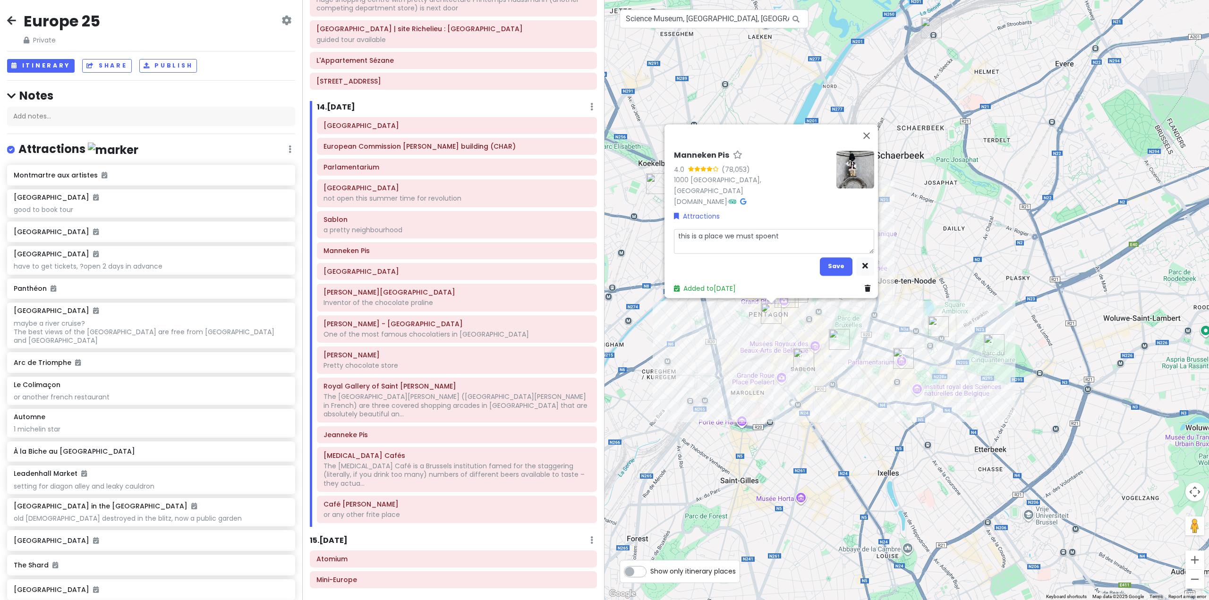
type textarea "x"
type textarea "this is a place we must spoent"
click at [827, 261] on button "Save" at bounding box center [836, 266] width 33 height 18
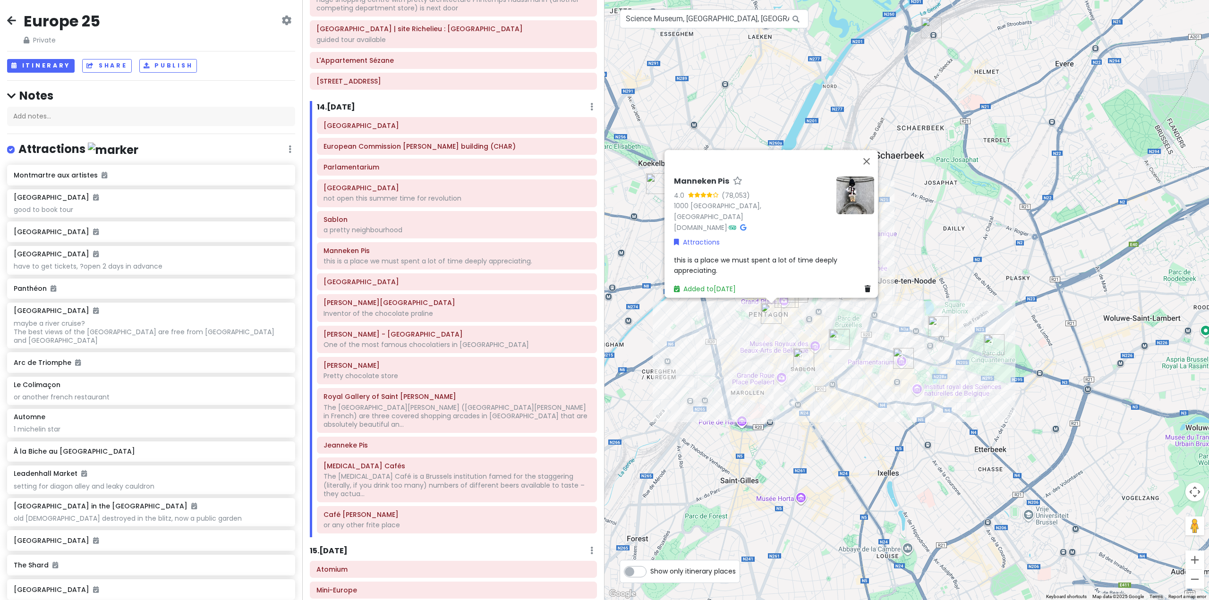
click at [839, 214] on img at bounding box center [855, 195] width 38 height 38
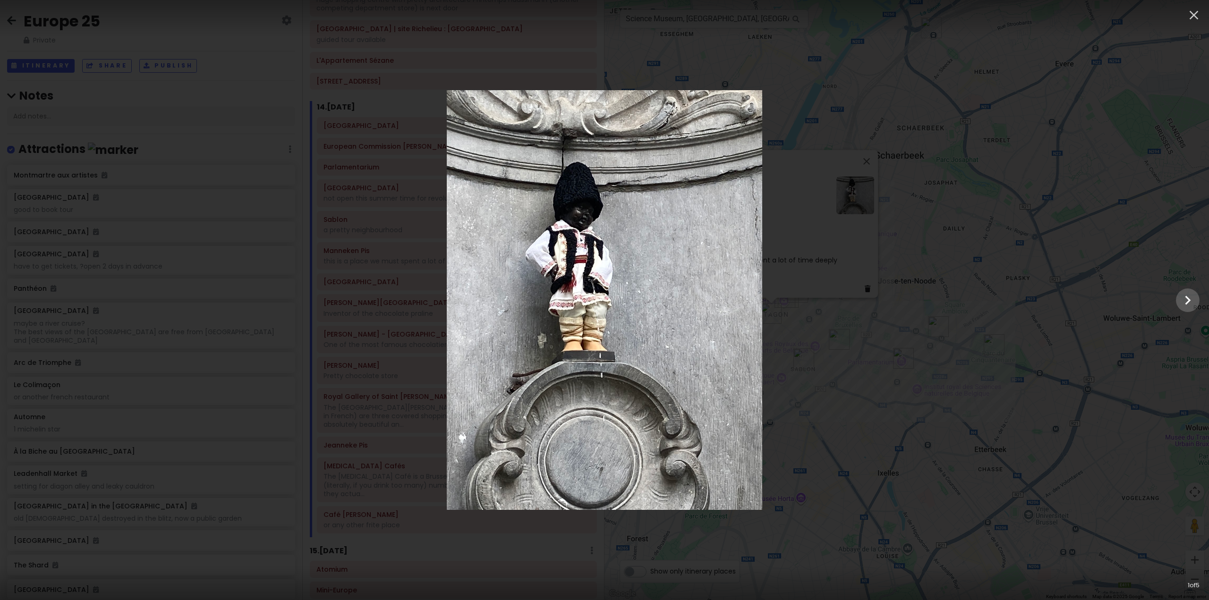
click at [778, 319] on div at bounding box center [604, 300] width 1209 height 420
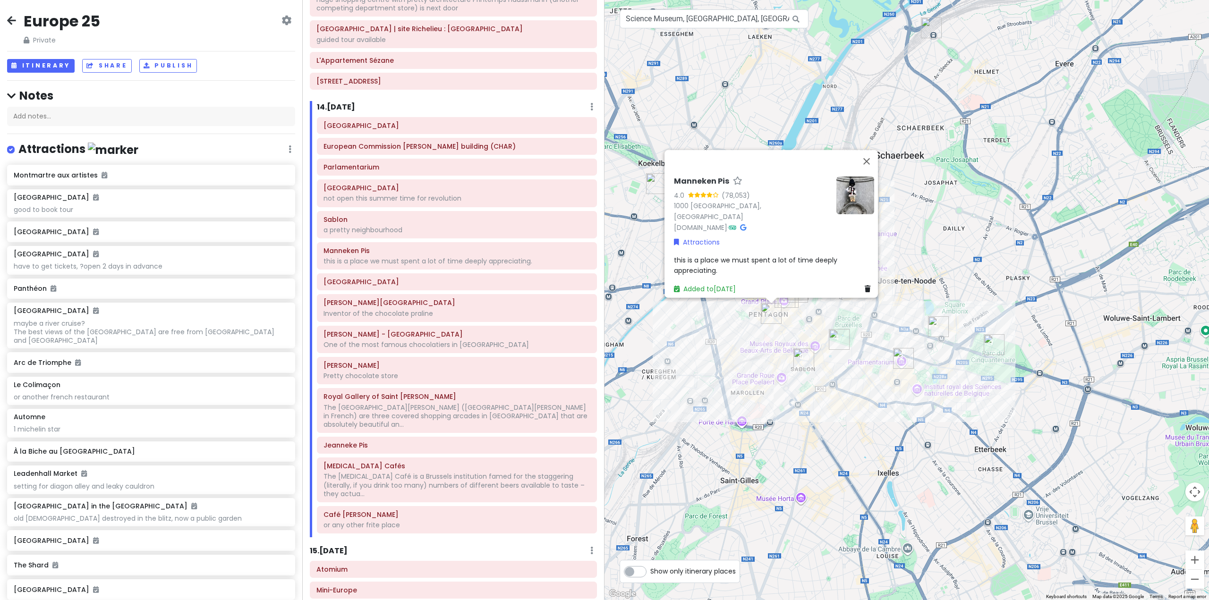
click at [683, 412] on div "Manneken Pis 4.0 (78,053) 1000 [GEOGRAPHIC_DATA], [GEOGRAPHIC_DATA] [DOMAIN_NAM…" at bounding box center [906, 300] width 604 height 600
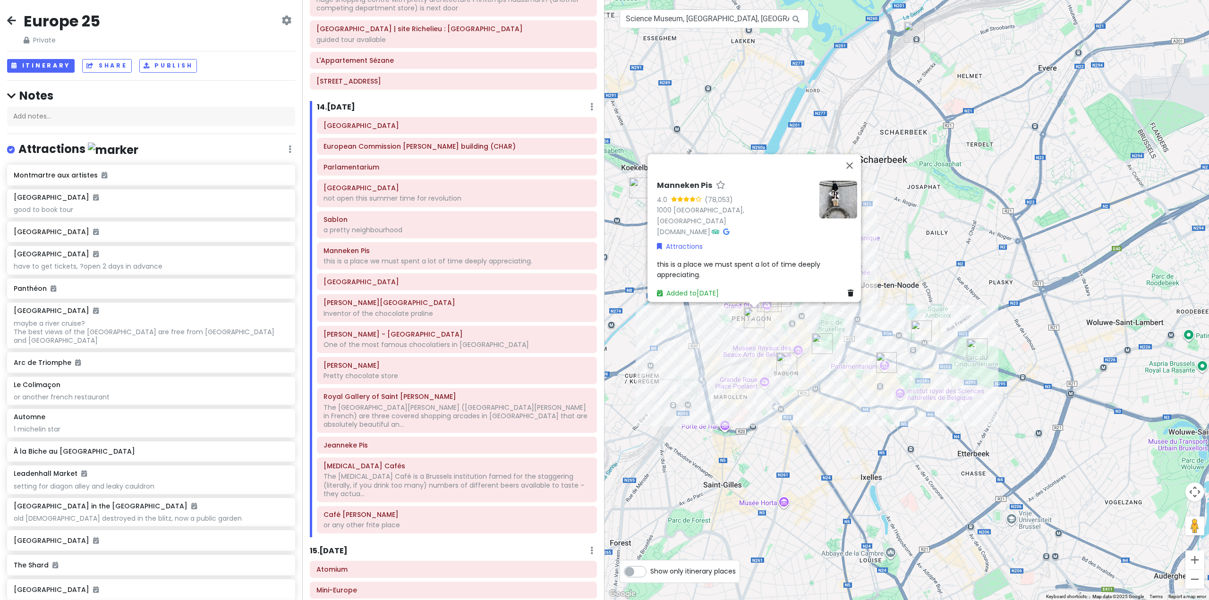
click at [672, 412] on div "Manneken Pis 4.0 (78,053) 1000 [GEOGRAPHIC_DATA], [GEOGRAPHIC_DATA] [DOMAIN_NAM…" at bounding box center [906, 300] width 604 height 600
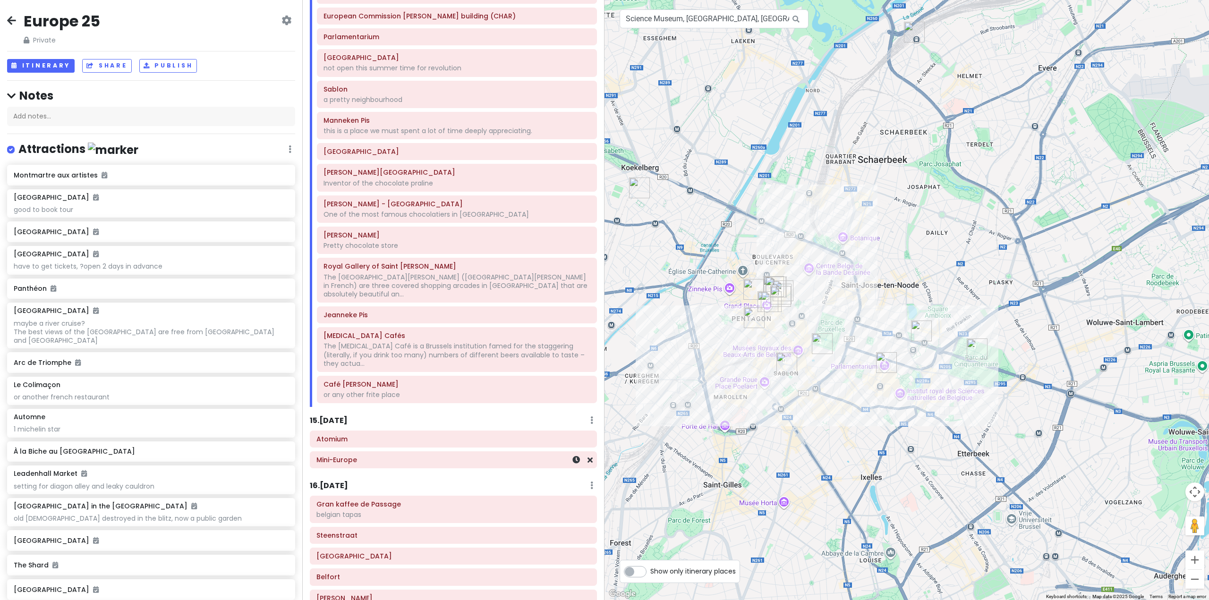
scroll to position [1700, 0]
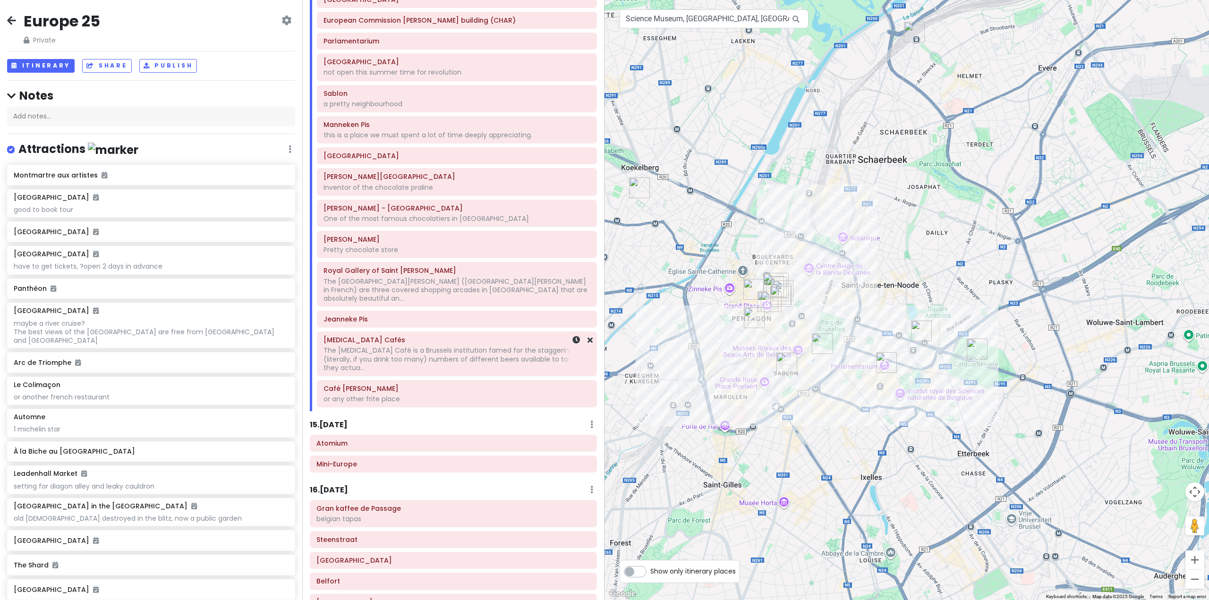
click at [397, 333] on div "Delirium Cafés The Delirium Café is a Brussels institution famed for the stagge…" at bounding box center [456, 353] width 267 height 41
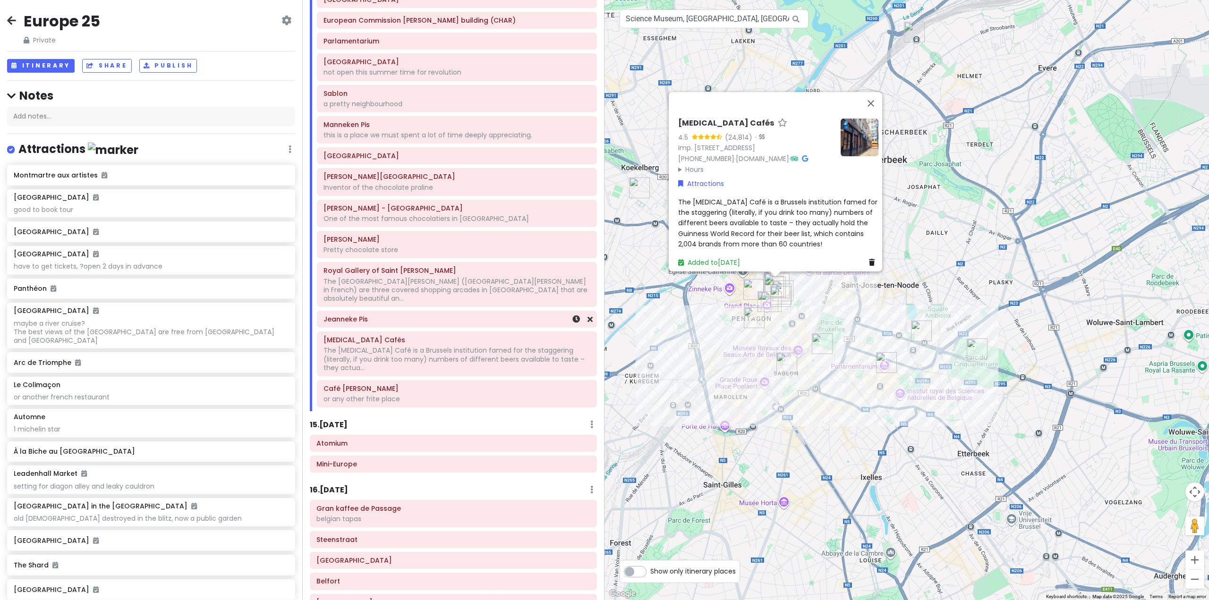
click at [404, 315] on h6 "Jeanneke Pis" at bounding box center [456, 319] width 267 height 8
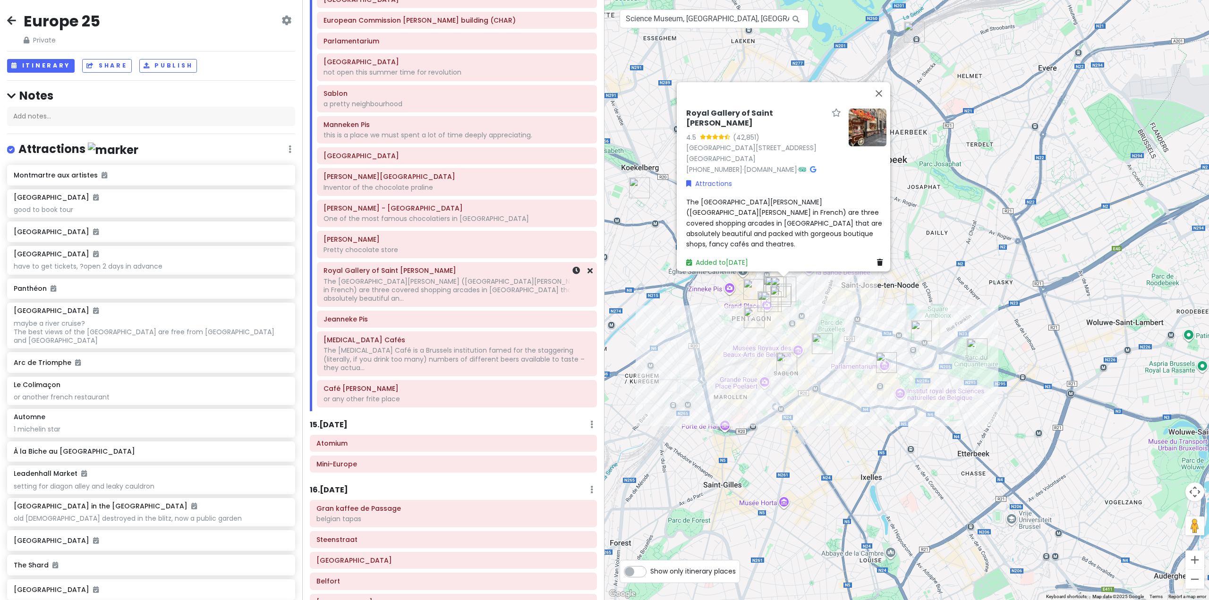
click at [448, 264] on div "Royal Gallery of Saint Hubert The Royal Saint-Hubert Galleries (Galeries Royals…" at bounding box center [456, 284] width 267 height 41
click at [424, 315] on h6 "Jeanneke Pis" at bounding box center [456, 319] width 267 height 8
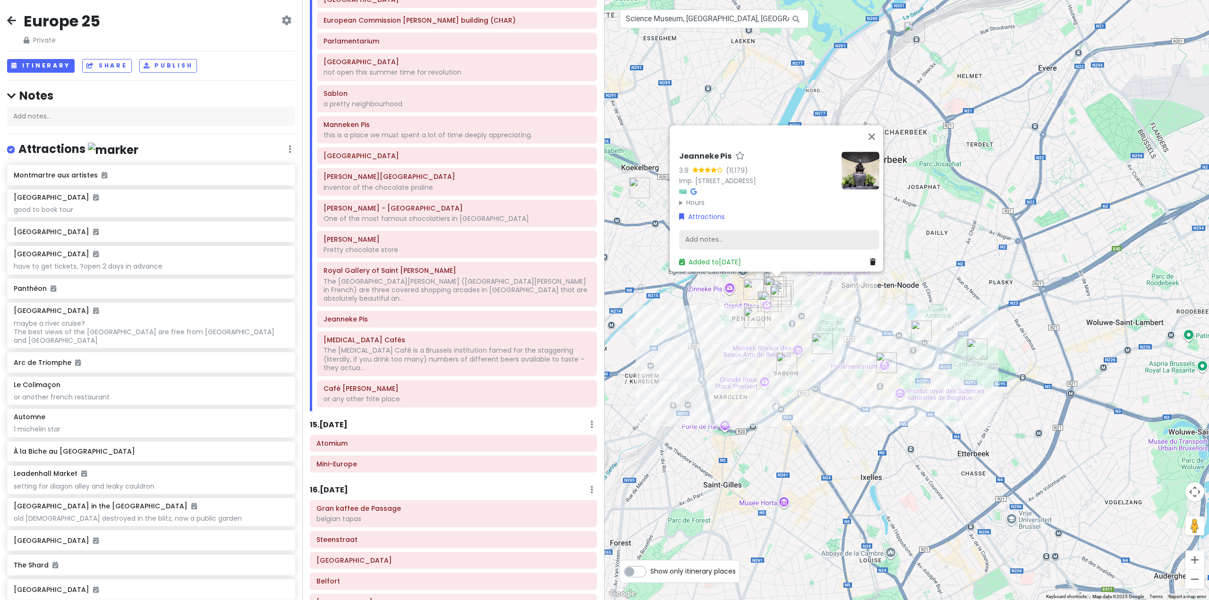
click at [753, 223] on div "Jeanneke Pis 3.9 (11,179) Imp. de la Fidélité 10-12, 1000 Bruxelles, Belgium Ho…" at bounding box center [779, 210] width 208 height 124
click at [755, 230] on div "Add notes..." at bounding box center [779, 240] width 200 height 20
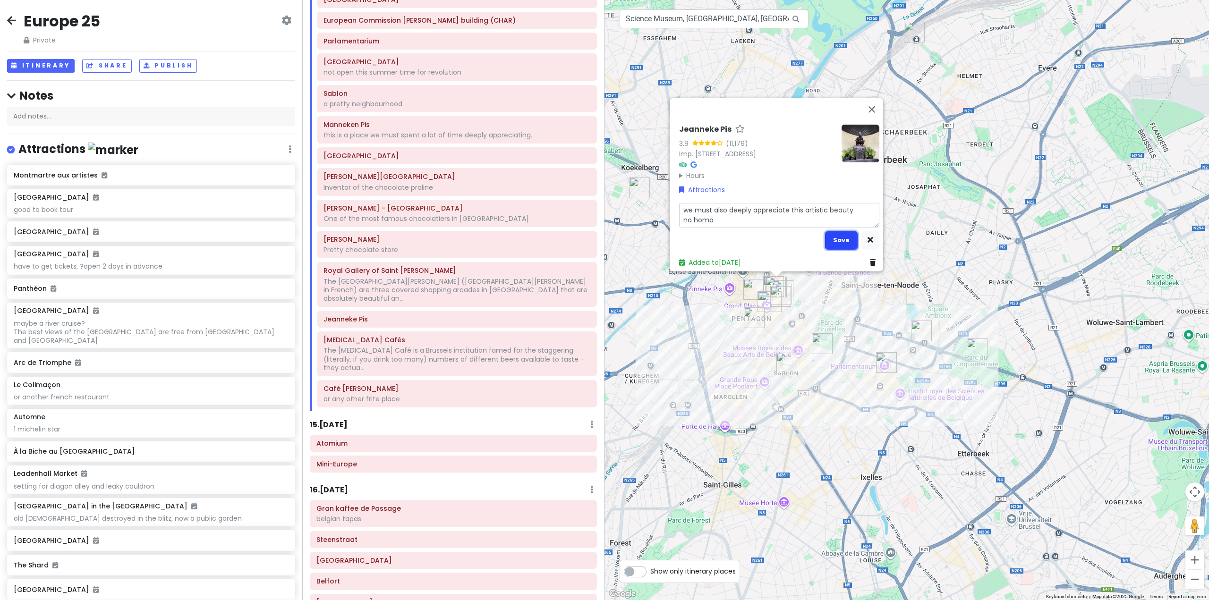
click at [846, 237] on button "Save" at bounding box center [841, 240] width 33 height 18
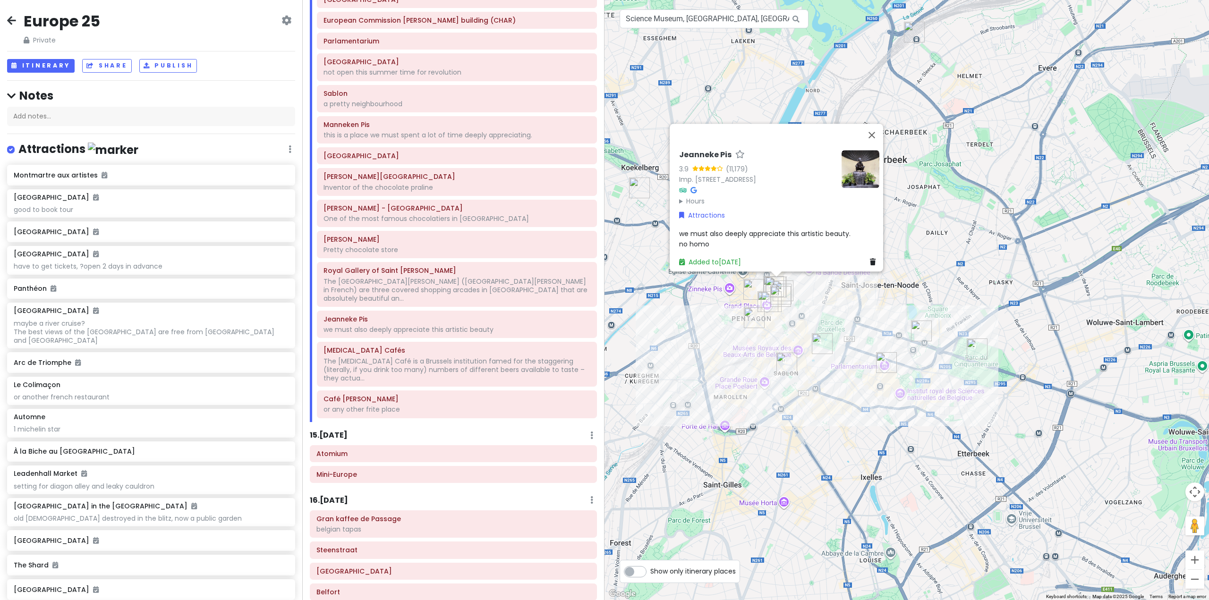
click at [666, 327] on div "Jeanneke Pis 3.9 (11,179) Imp. de la Fidélité 10-12, 1000 Bruxelles, Belgium Ho…" at bounding box center [906, 300] width 604 height 600
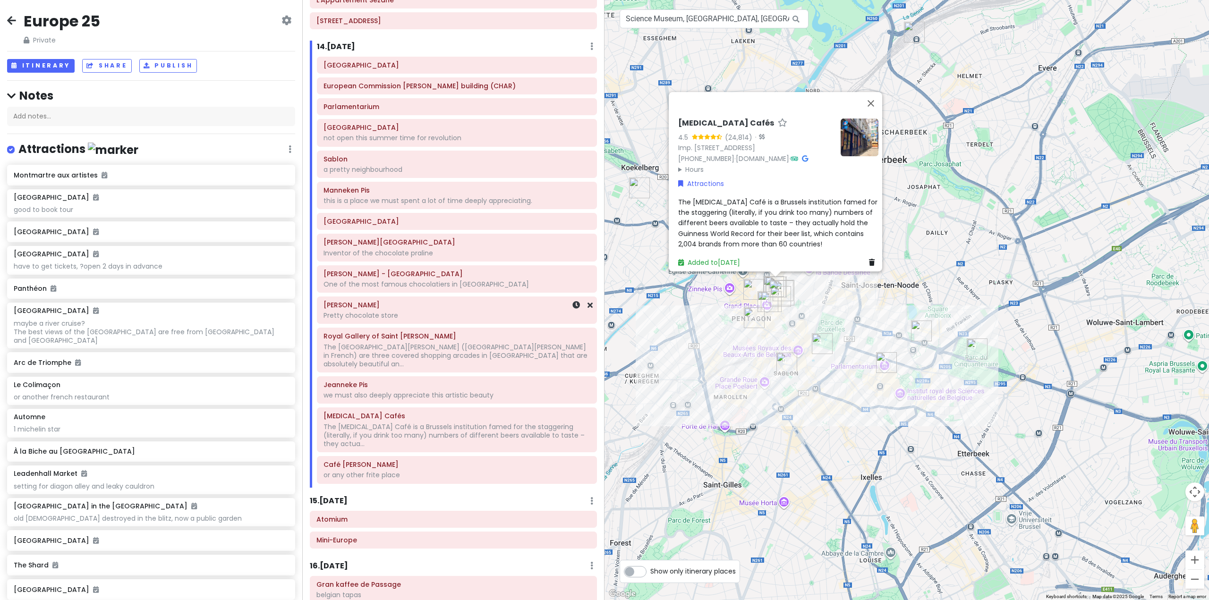
scroll to position [1637, 0]
click at [414, 457] on h6 "Café [PERSON_NAME]" at bounding box center [456, 461] width 267 height 8
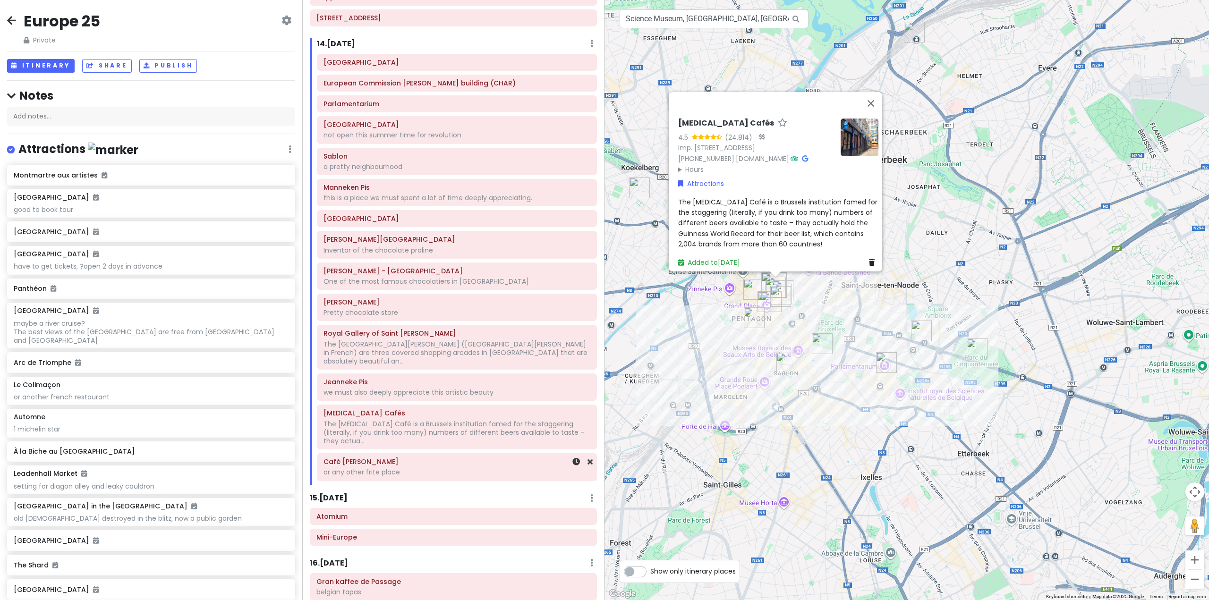
click at [432, 455] on div "Café Georgette or any other frite place" at bounding box center [456, 467] width 267 height 24
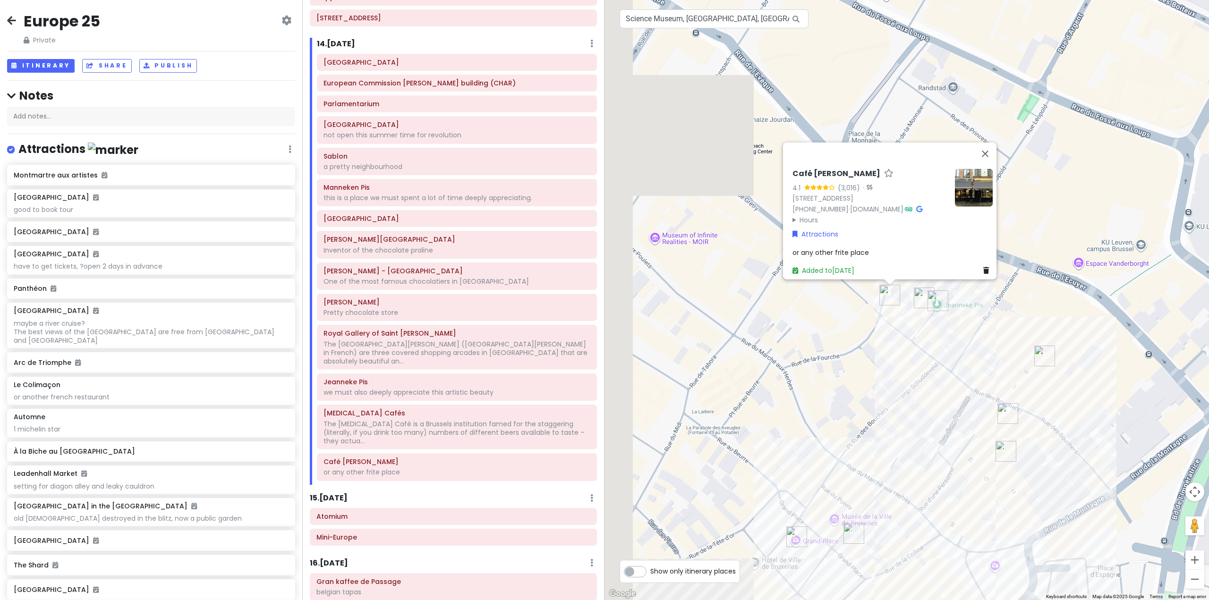
drag, startPoint x: 887, startPoint y: 329, endPoint x: 939, endPoint y: 332, distance: 52.5
click at [939, 332] on div "Café Georgette 4.1 (3,016) · Rue de la Fourche 37, 1000 Bruxelles, Belgium +32 …" at bounding box center [906, 300] width 604 height 600
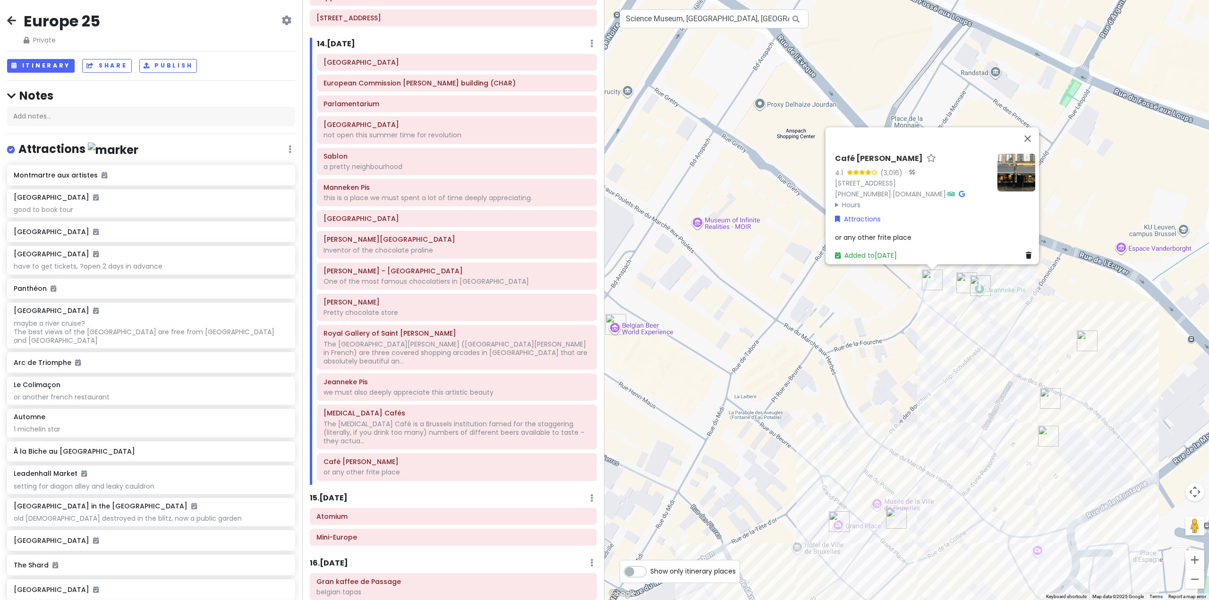
click at [520, 457] on div "Parc du Cinquantenaire European Commission Charlemagne building (CHAR) Parlamen…" at bounding box center [457, 269] width 294 height 431
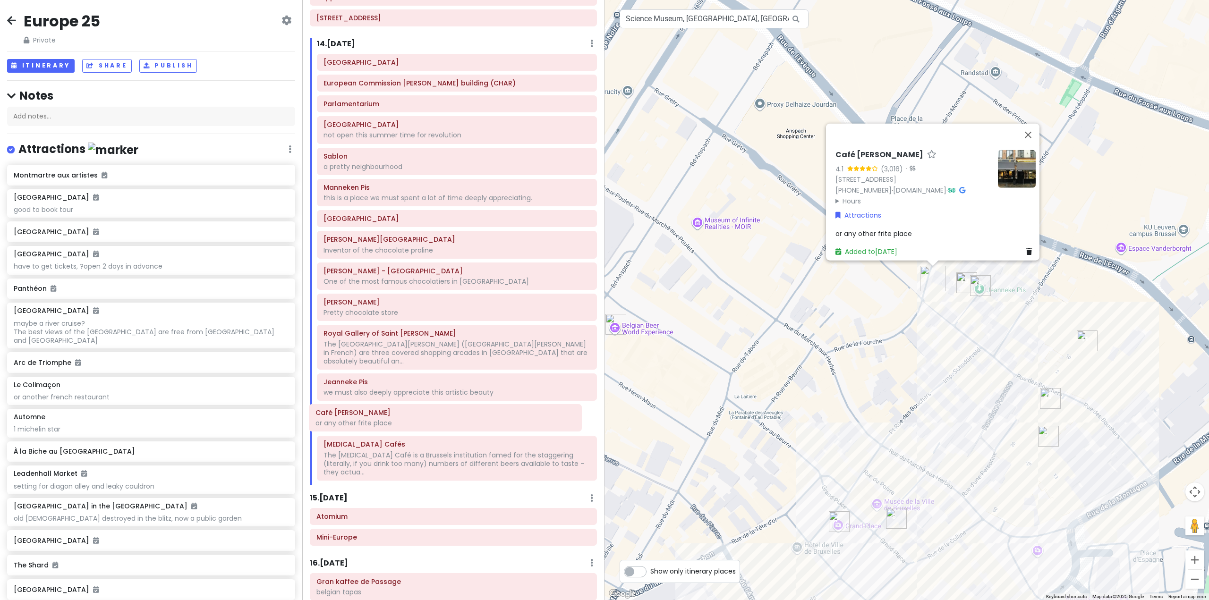
scroll to position [1637, 0]
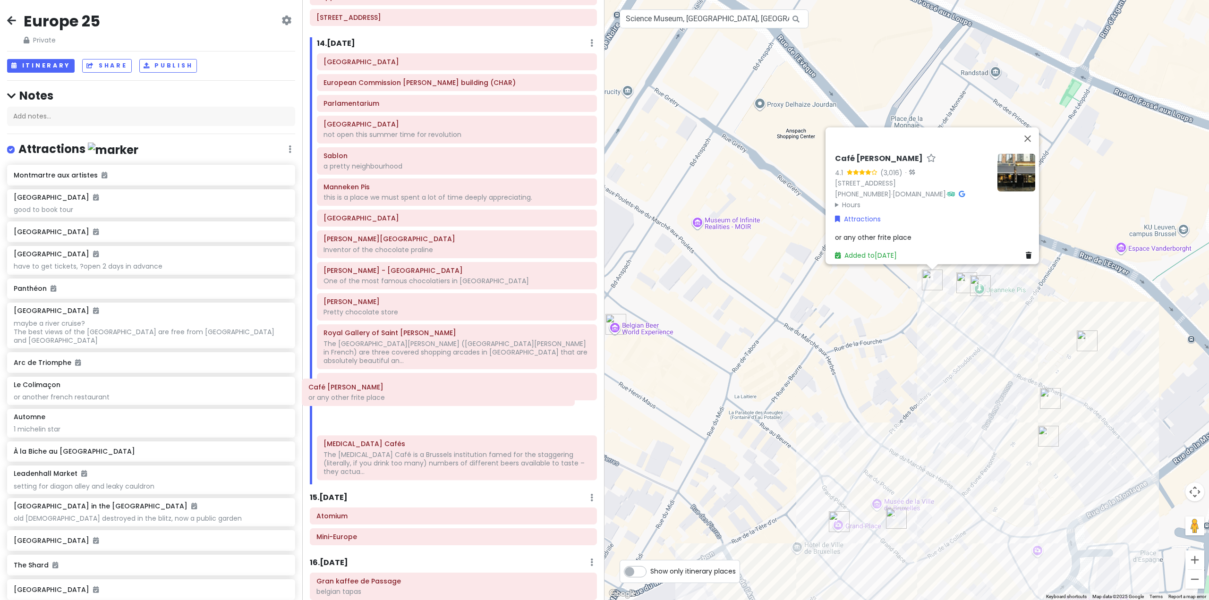
drag, startPoint x: 517, startPoint y: 454, endPoint x: 502, endPoint y: 405, distance: 51.4
click at [502, 405] on div "Parc du Cinquantenaire European Commission Charlemagne building (CHAR) Parlamen…" at bounding box center [457, 268] width 294 height 431
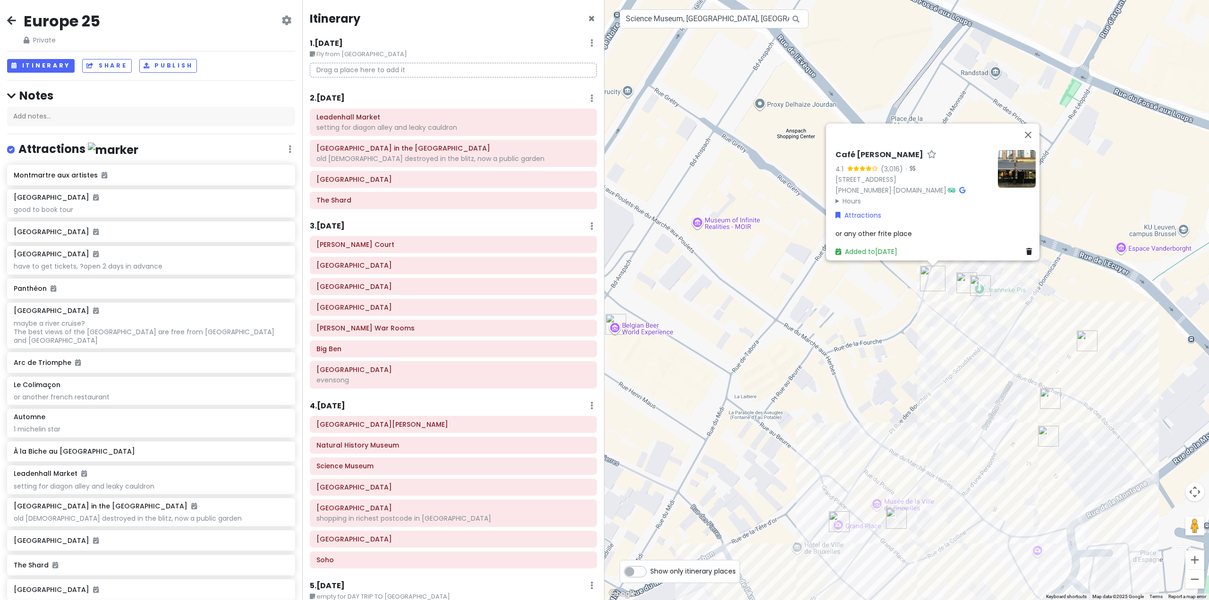
scroll to position [1637, 0]
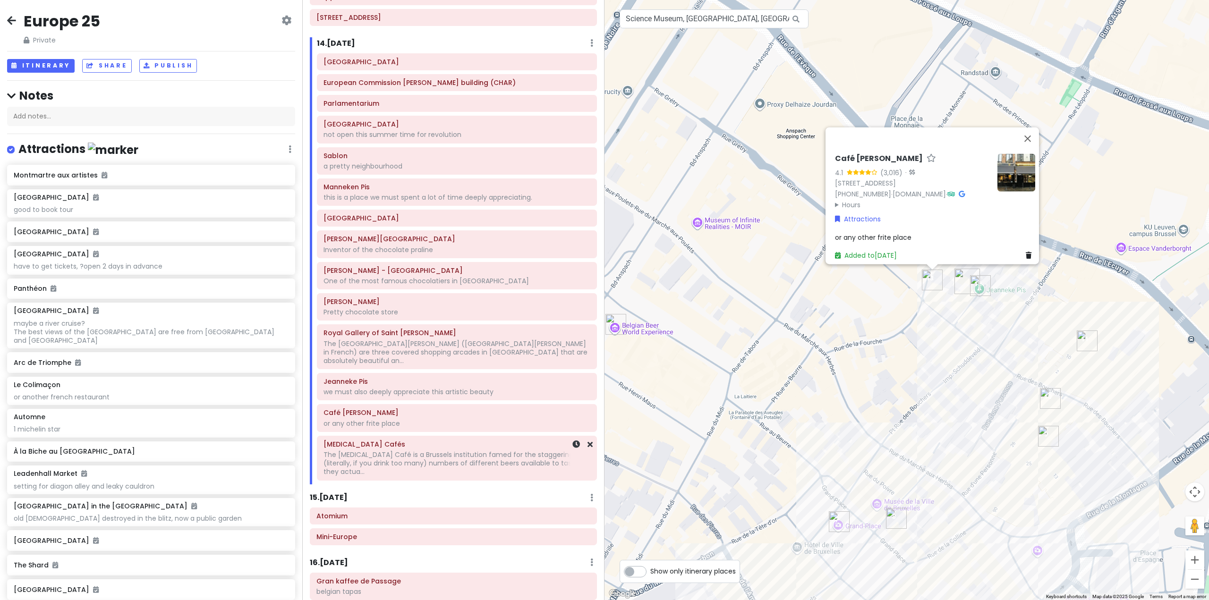
drag, startPoint x: 475, startPoint y: 441, endPoint x: 468, endPoint y: 434, distance: 10.0
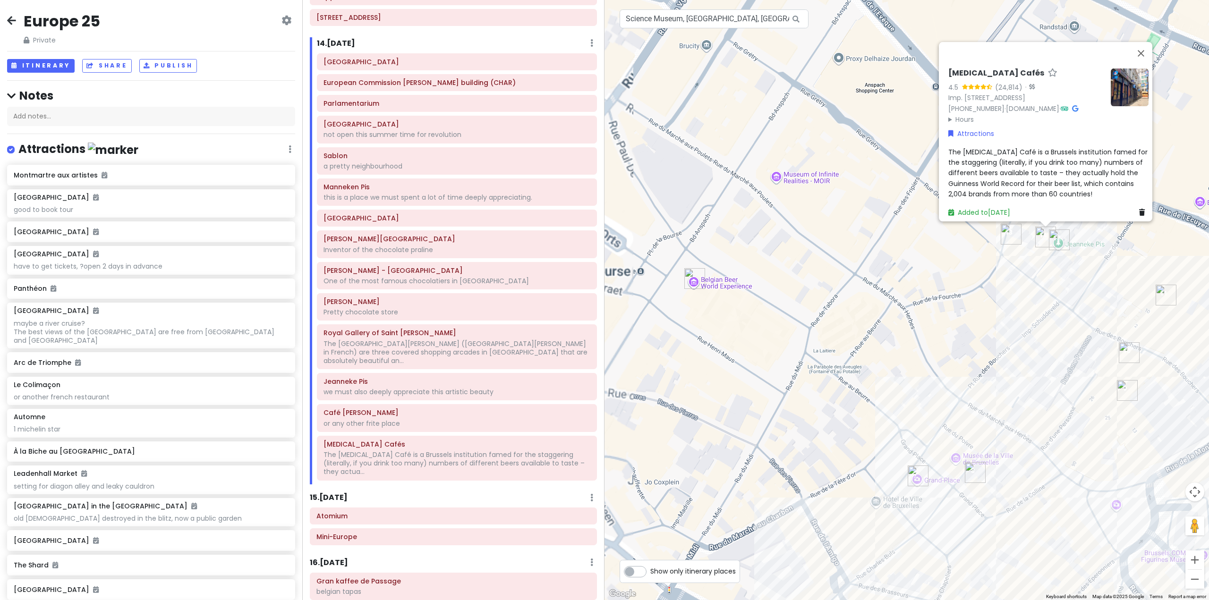
drag, startPoint x: 748, startPoint y: 295, endPoint x: 718, endPoint y: 220, distance: 80.5
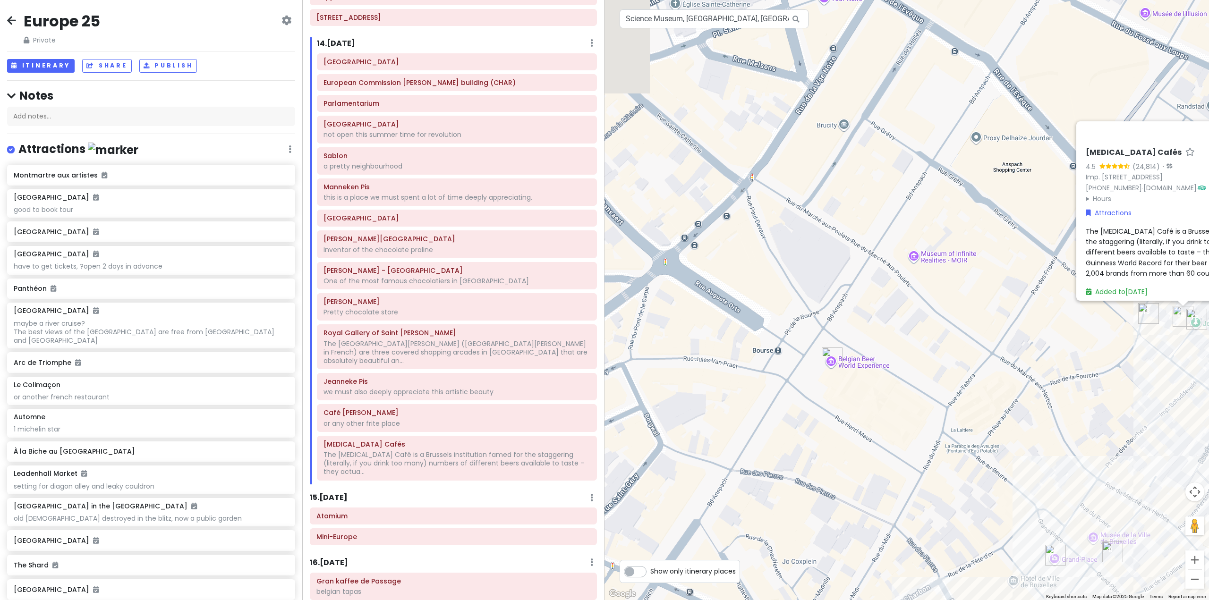
drag, startPoint x: 725, startPoint y: 233, endPoint x: 984, endPoint y: 502, distance: 373.9
click at [1002, 486] on div "Delirium Cafés 4.5 (24,814) · Imp. de la Fidélité 4, 1000 Bruxelles, Belgium +3…" at bounding box center [906, 300] width 604 height 600
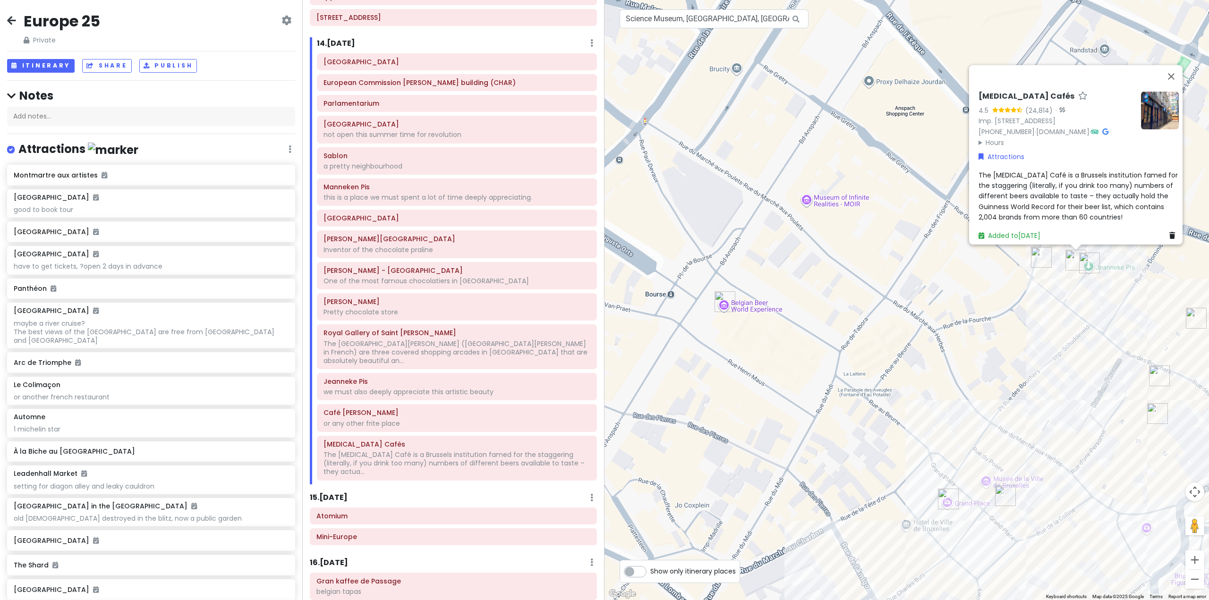
drag, startPoint x: 1011, startPoint y: 398, endPoint x: 834, endPoint y: 251, distance: 230.3
click at [819, 257] on div "Delirium Cafés 4.5 (24,814) · Imp. de la Fidélité 4, 1000 Bruxelles, Belgium +3…" at bounding box center [906, 300] width 604 height 600
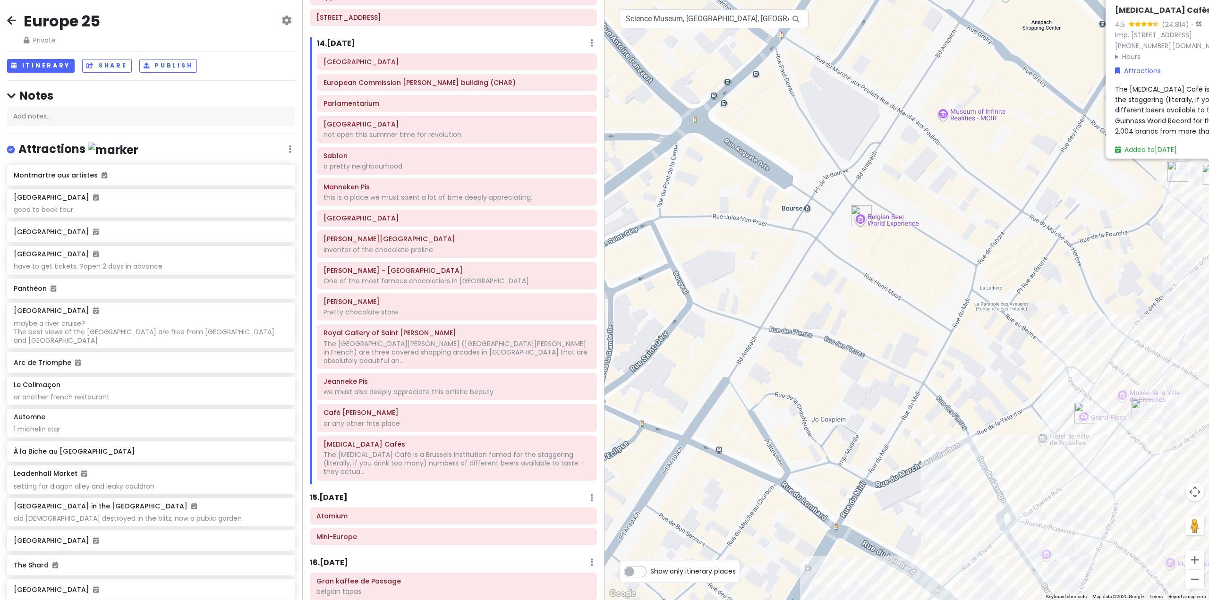
drag, startPoint x: 788, startPoint y: 148, endPoint x: 917, endPoint y: 71, distance: 149.5
click at [917, 71] on div "Delirium Cafés 4.5 (24,814) · Imp. de la Fidélité 4, 1000 Bruxelles, Belgium +3…" at bounding box center [906, 300] width 604 height 600
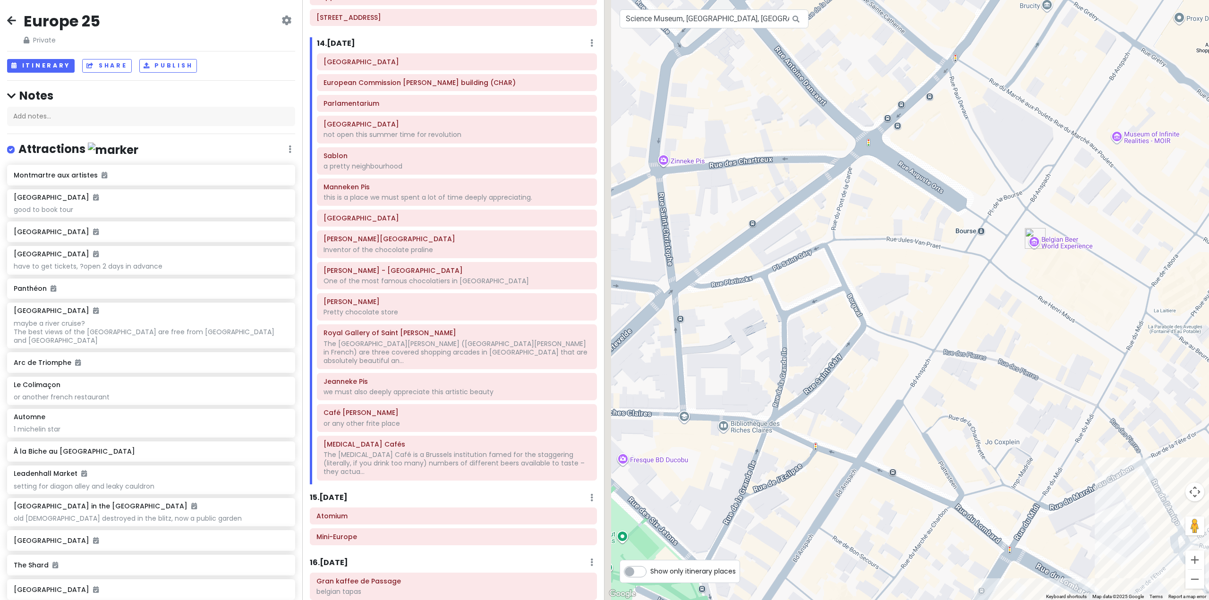
drag, startPoint x: 838, startPoint y: 288, endPoint x: 1014, endPoint y: 312, distance: 176.7
click at [1013, 312] on div "Delirium Cafés 4.5 (24,814) · Imp. de la Fidélité 4, 1000 Bruxelles, Belgium +3…" at bounding box center [906, 300] width 604 height 600
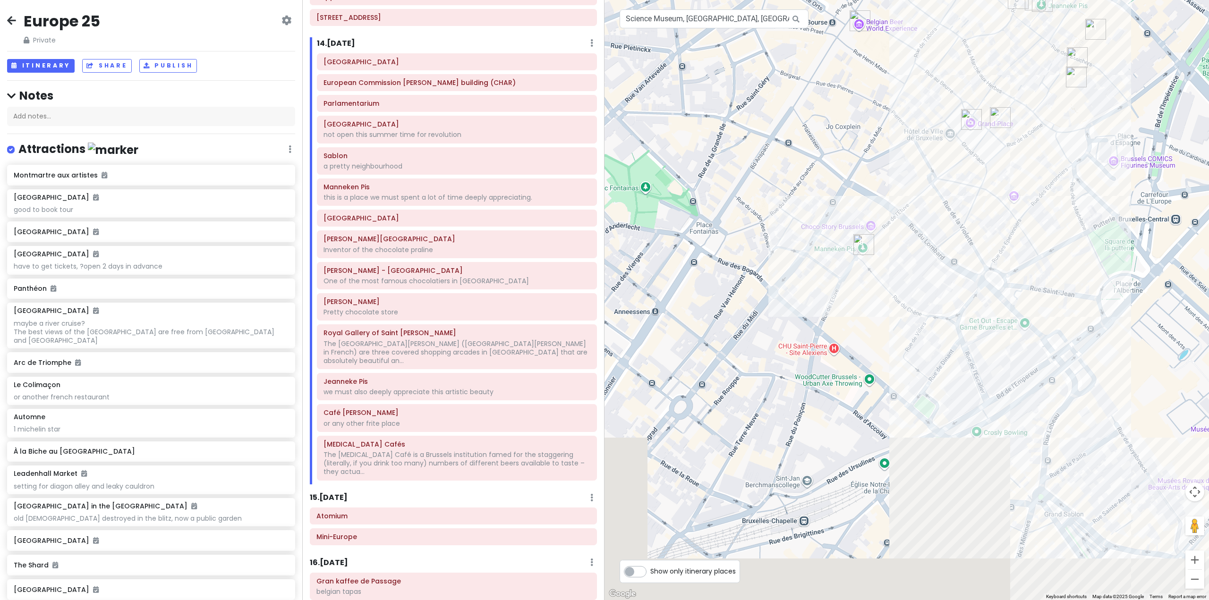
drag, startPoint x: 1185, startPoint y: 336, endPoint x: 864, endPoint y: 137, distance: 376.9
click at [864, 137] on div "Delirium Cafés 4.5 (24,814) · Imp. de la Fidélité 4, 1000 Bruxelles, Belgium +3…" at bounding box center [906, 300] width 604 height 600
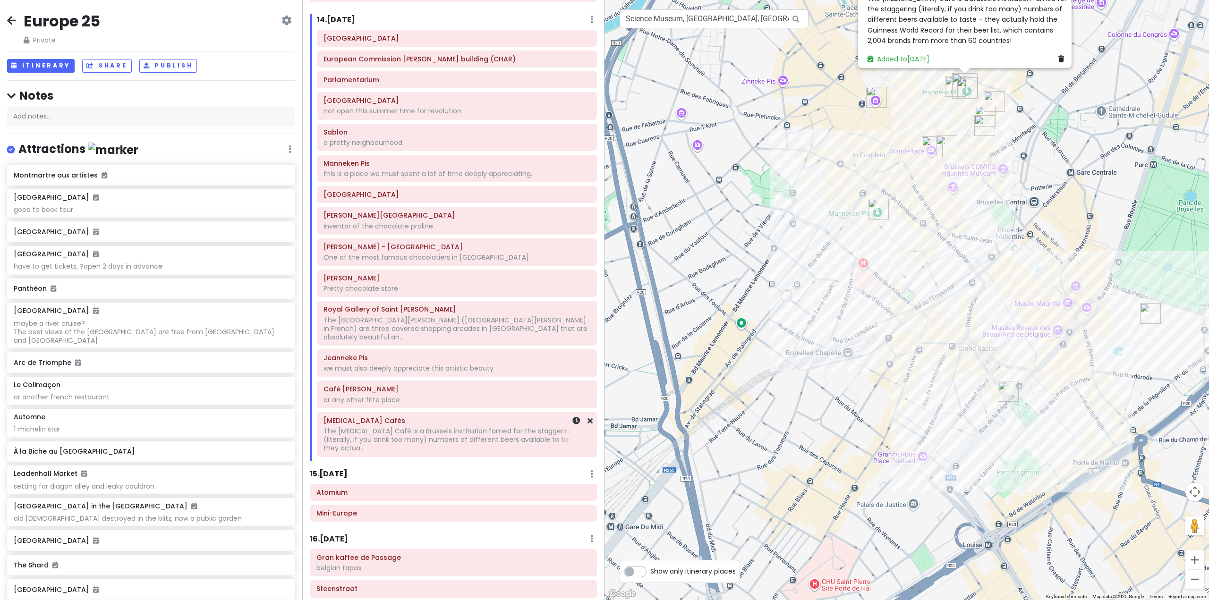
scroll to position [1700, 0]
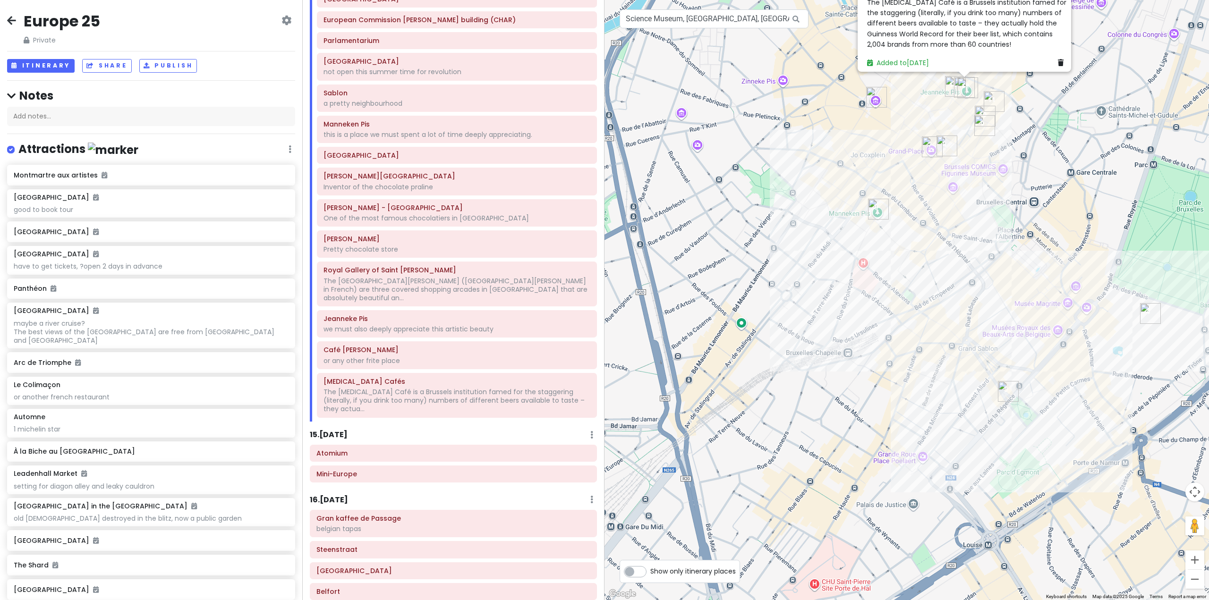
click at [369, 449] on h6 "Atomium" at bounding box center [453, 453] width 274 height 8
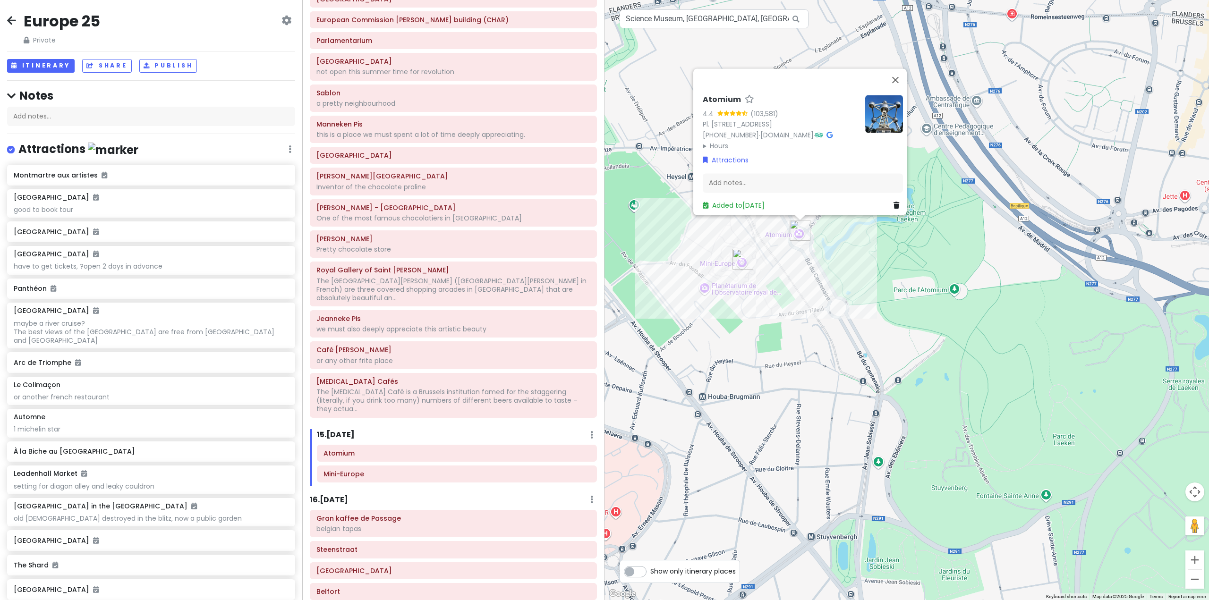
drag, startPoint x: 788, startPoint y: 272, endPoint x: 842, endPoint y: 306, distance: 63.3
click at [842, 306] on div "Atomium 4.4 (103,581) Pl. de l'Atomium 1, 1020 Bruxelles, Belgium +32 2 475 47 …" at bounding box center [906, 300] width 604 height 600
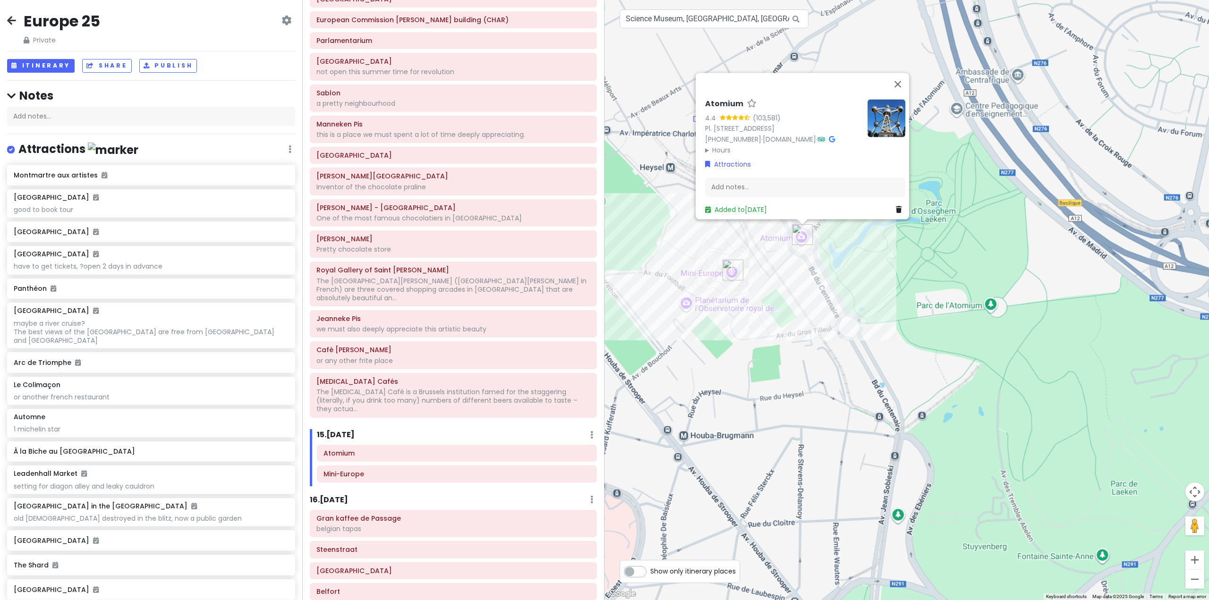
drag, startPoint x: 752, startPoint y: 257, endPoint x: 812, endPoint y: 242, distance: 62.2
click at [812, 242] on div "Atomium 4.4 (103,581) Pl. de l'Atomium 1, 1020 Bruxelles, Belgium +32 2 475 47 …" at bounding box center [906, 300] width 604 height 600
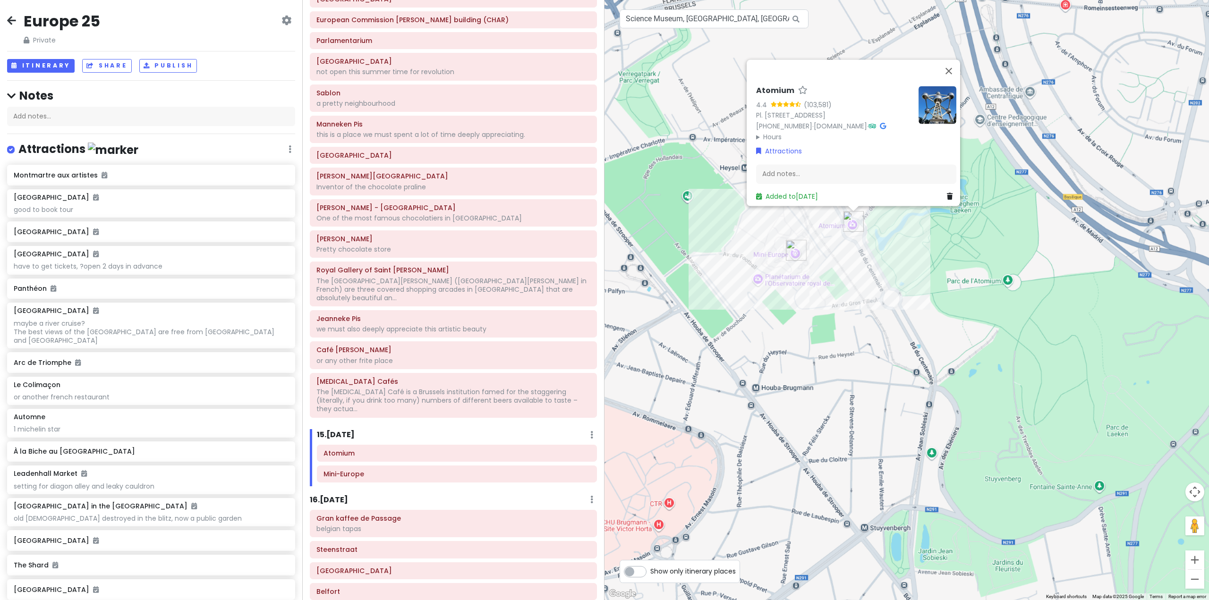
click at [801, 248] on img "Mini-Europe" at bounding box center [796, 250] width 21 height 21
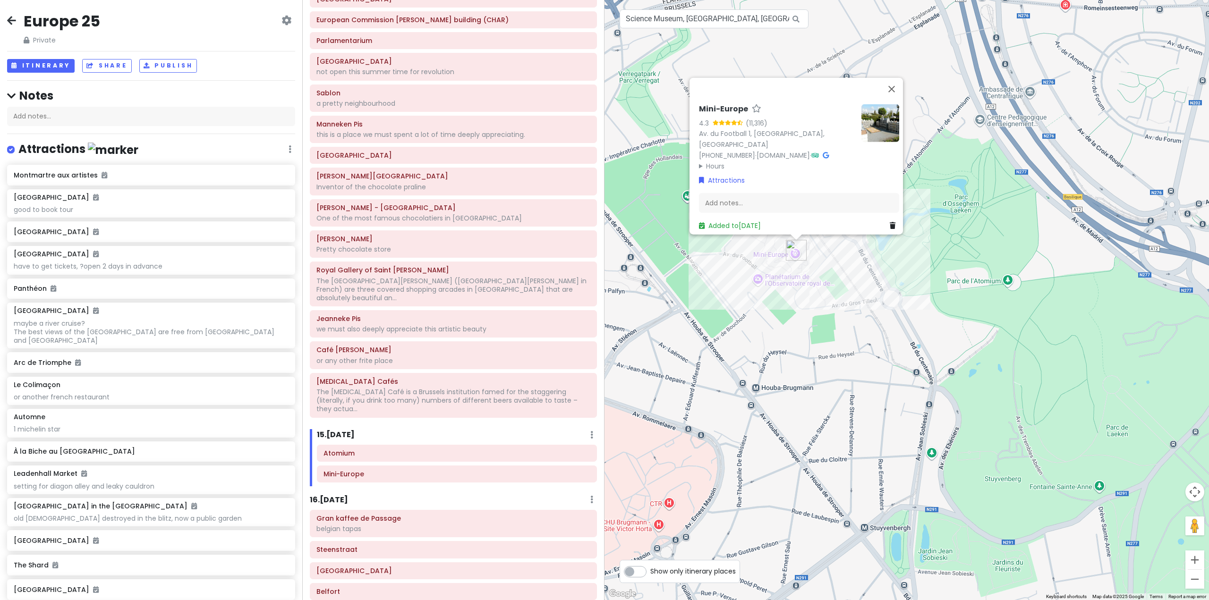
click at [862, 133] on img at bounding box center [880, 123] width 38 height 38
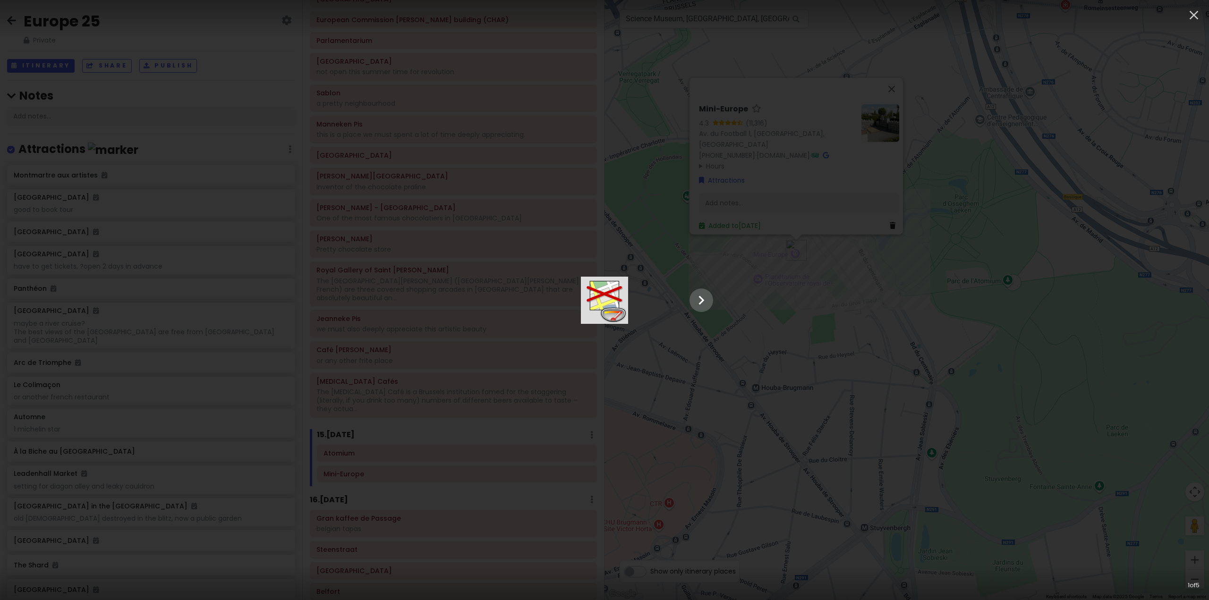
click at [722, 277] on div at bounding box center [604, 300] width 236 height 47
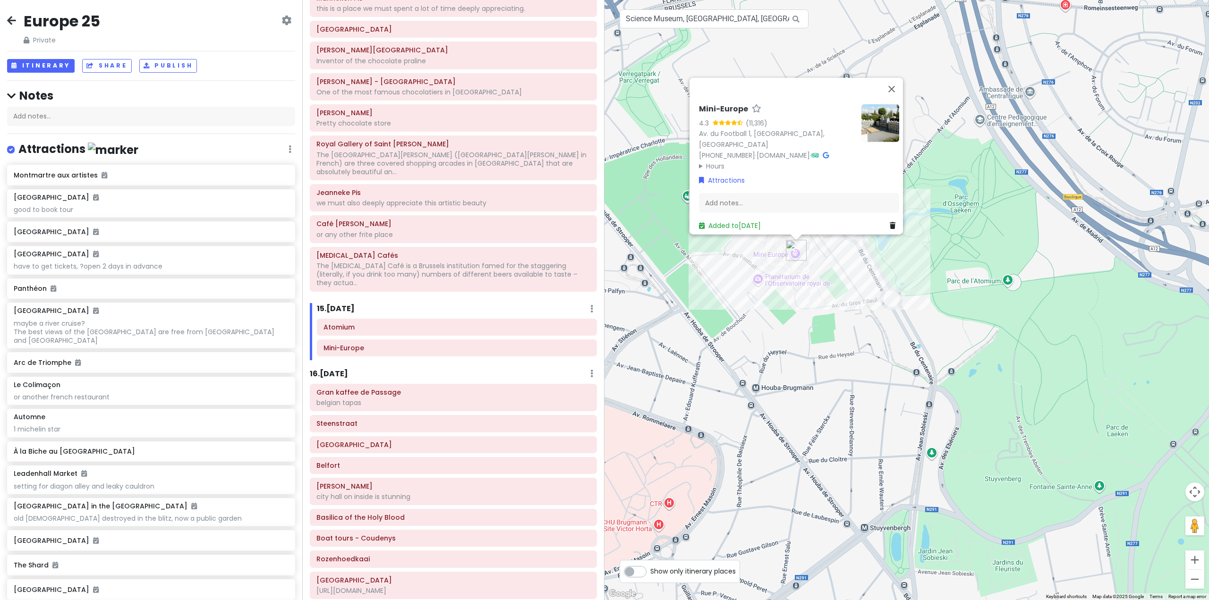
scroll to position [1889, 0]
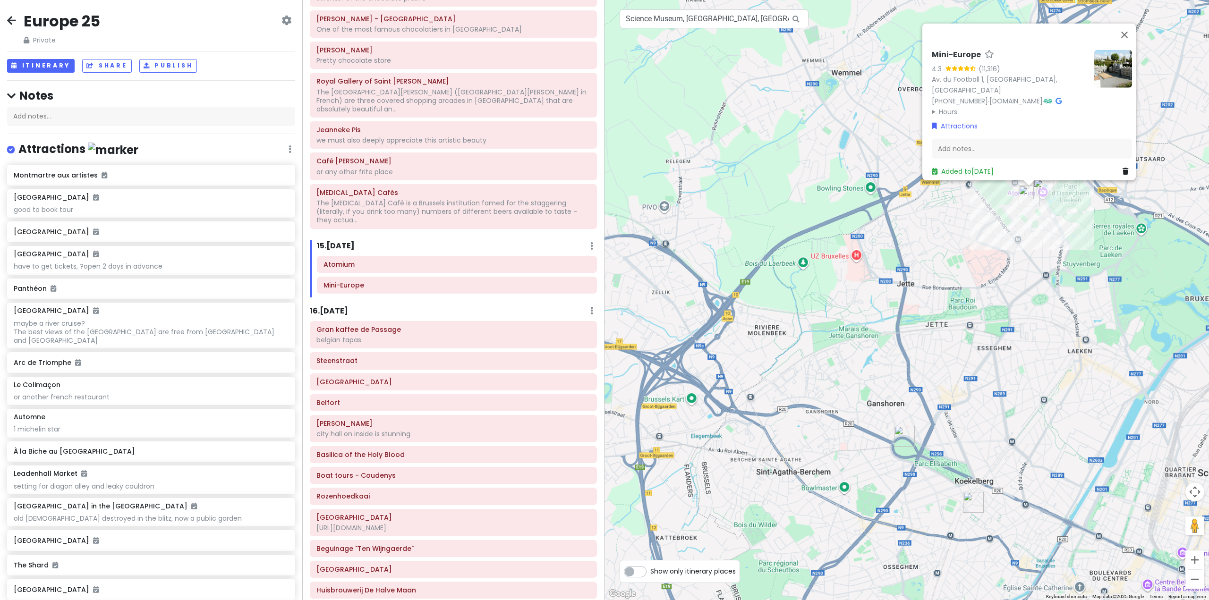
drag, startPoint x: 700, startPoint y: 355, endPoint x: 1012, endPoint y: 231, distance: 335.5
click at [1012, 231] on div "Mini-Europe 4.3 (11,316) Av. du Football 1, 1020 Bruxelles, Belgium +32 2 474 1…" at bounding box center [906, 300] width 604 height 600
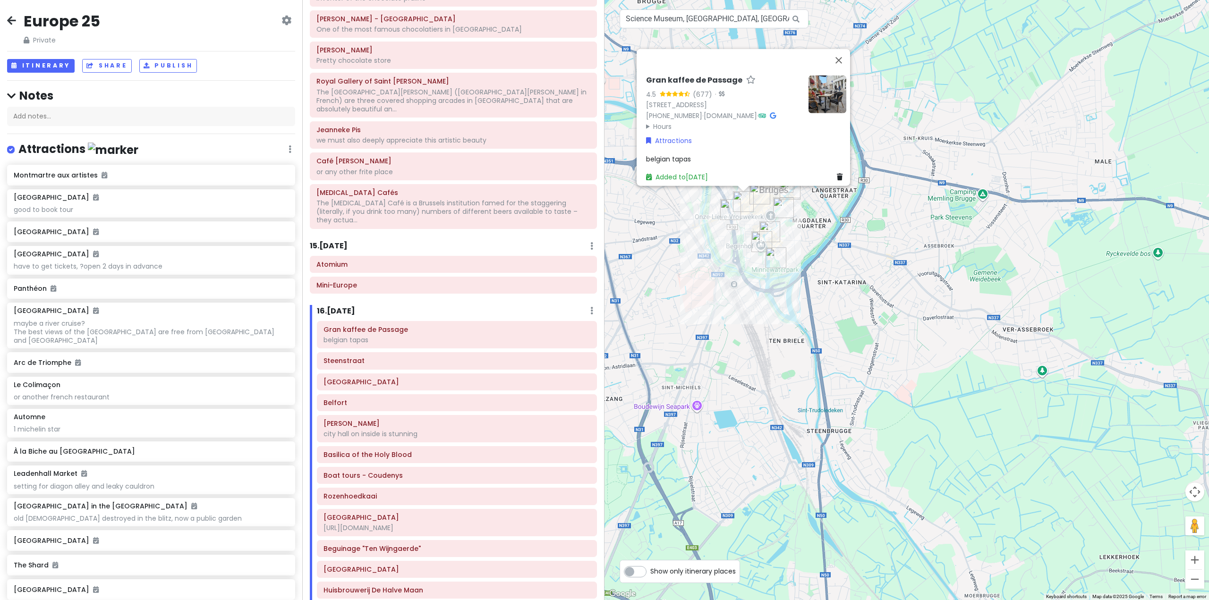
click at [744, 281] on div "Gran kaffee de Passage 4.5 (677) · Dweersstraat 26, 8000 Brugge, Belgium +32 50…" at bounding box center [906, 300] width 604 height 600
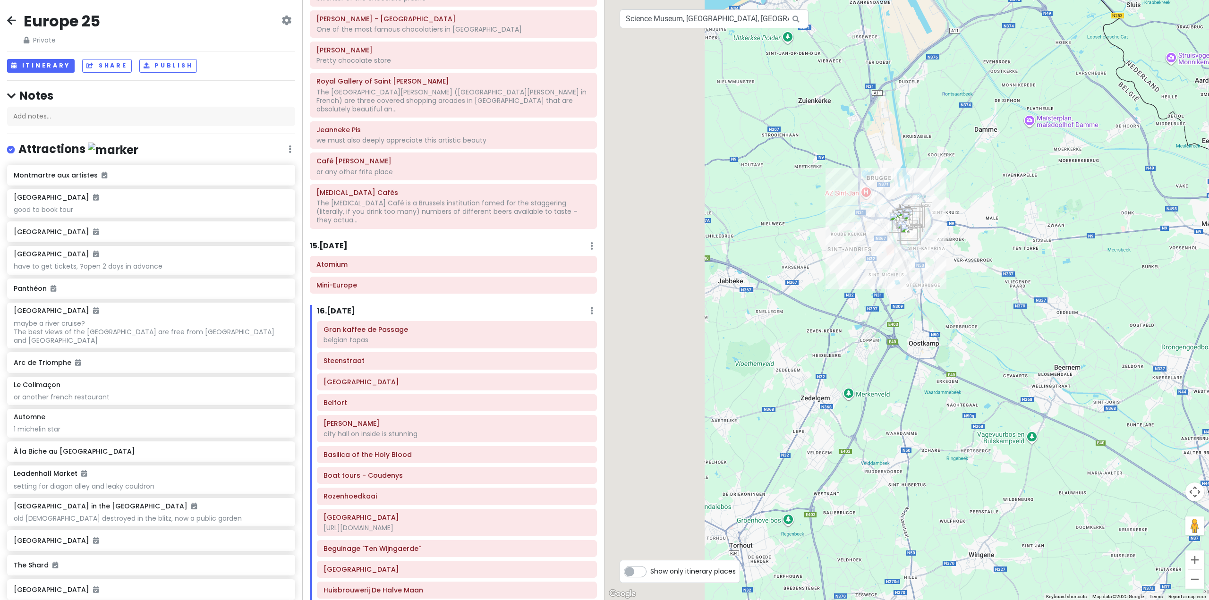
drag, startPoint x: 690, startPoint y: 333, endPoint x: 893, endPoint y: 293, distance: 207.4
click at [893, 293] on div at bounding box center [906, 300] width 604 height 600
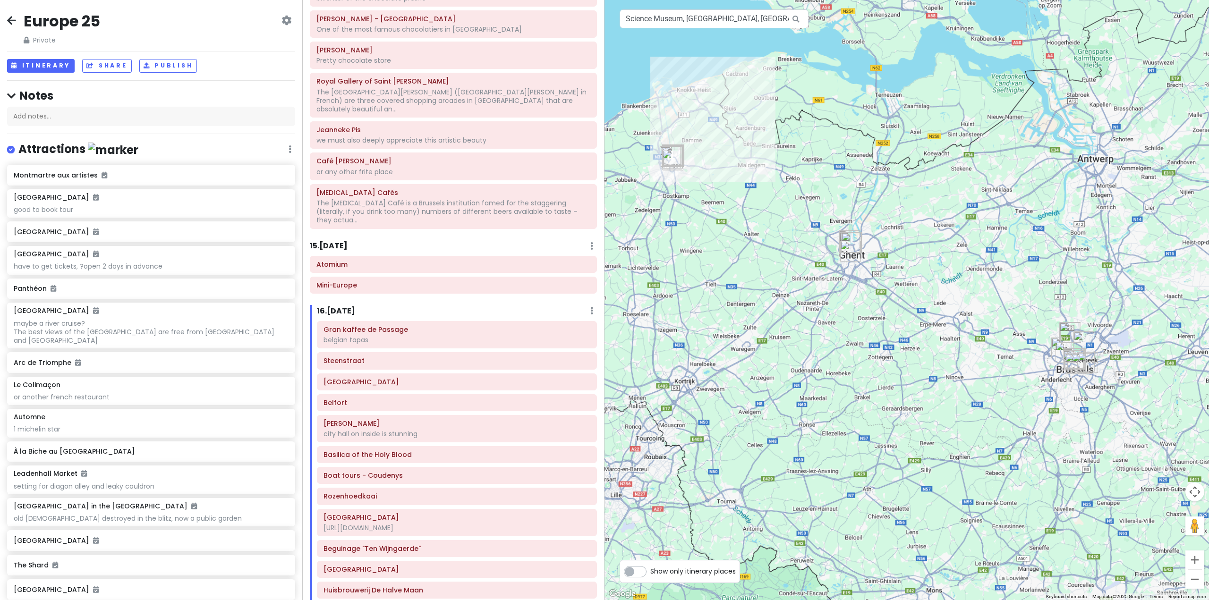
drag, startPoint x: 1081, startPoint y: 309, endPoint x: 734, endPoint y: 248, distance: 351.7
click at [770, 237] on div at bounding box center [906, 300] width 604 height 600
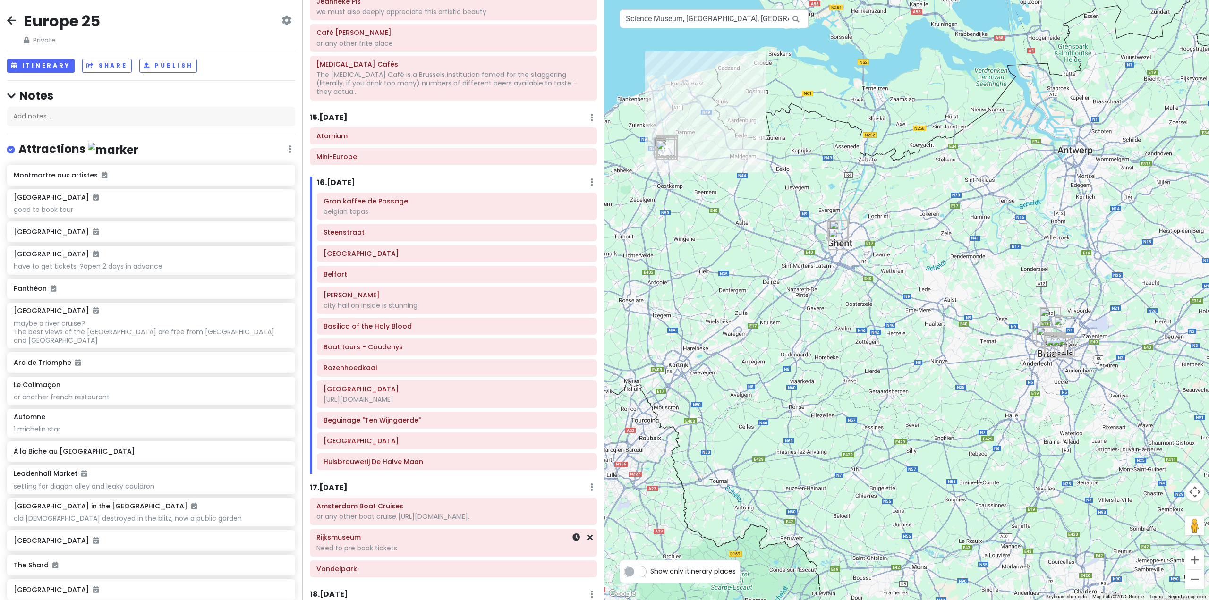
scroll to position [2140, 0]
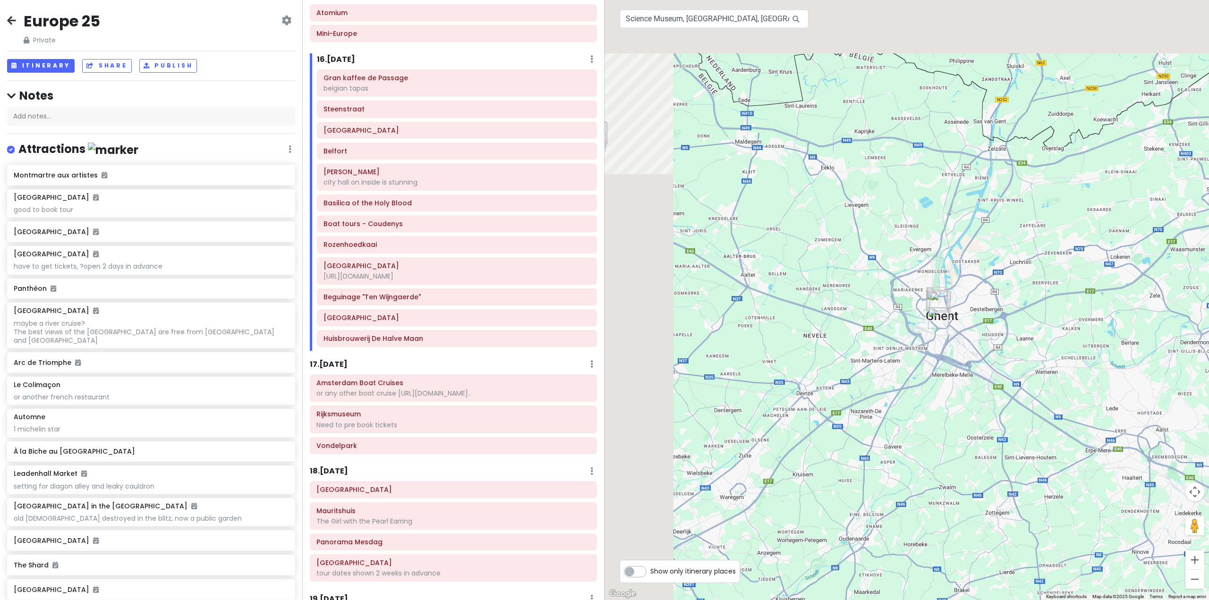
drag, startPoint x: 884, startPoint y: 259, endPoint x: 983, endPoint y: 330, distance: 122.1
click at [989, 330] on div at bounding box center [906, 300] width 604 height 600
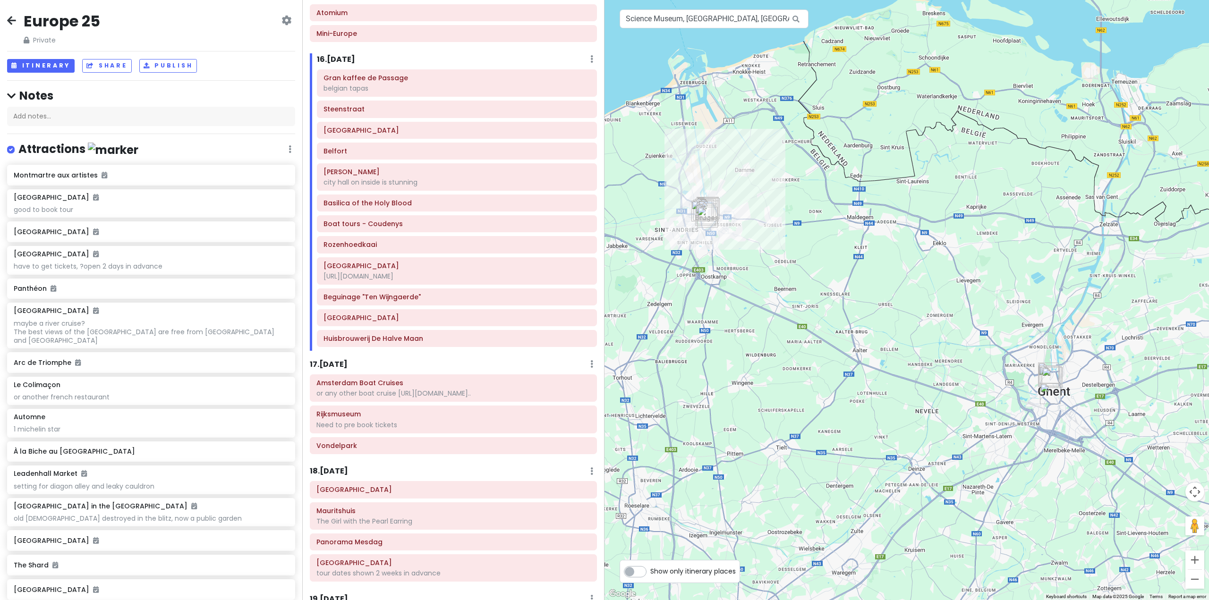
click at [843, 272] on div at bounding box center [906, 300] width 604 height 600
click at [446, 199] on h6 "Basilica of the Holy Blood" at bounding box center [456, 203] width 267 height 8
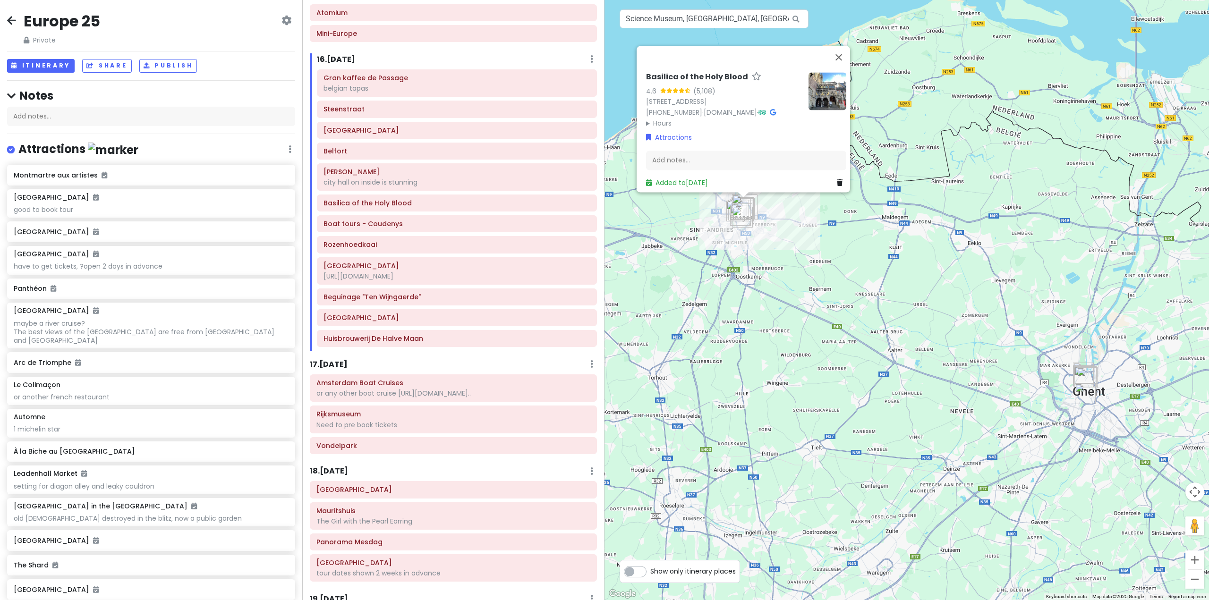
click at [458, 240] on h6 "Rozenhoedkaai" at bounding box center [456, 244] width 267 height 8
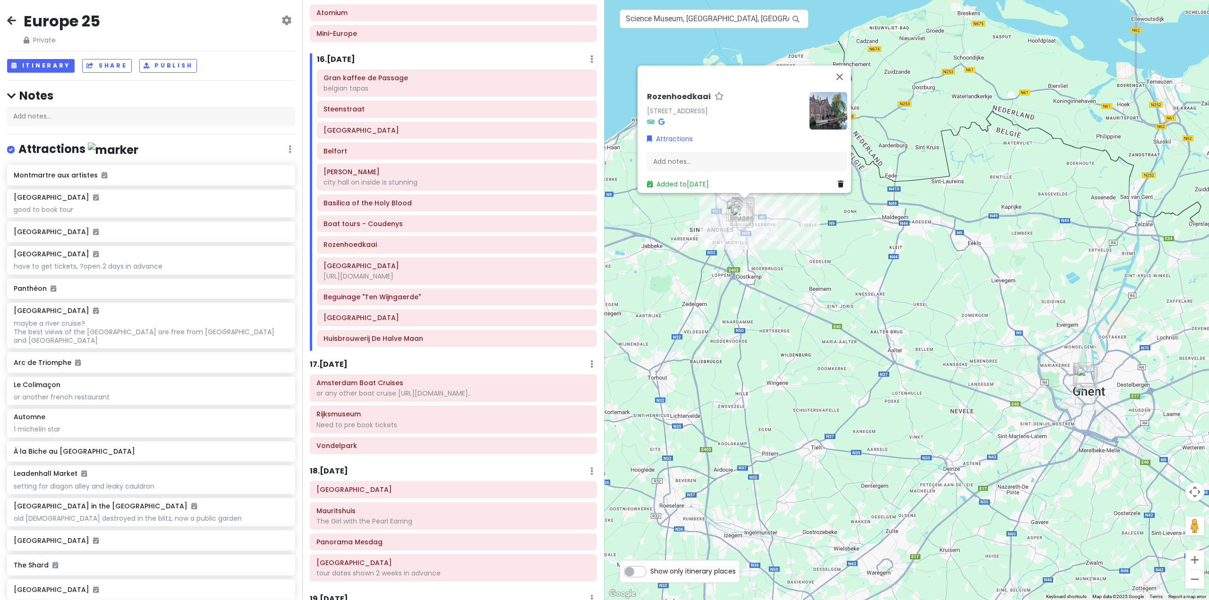
click at [904, 284] on div "Rozenhoedkaai Rozenhoedkaai, 8000 Brugge, Belgium Attractions Add notes... Adde…" at bounding box center [906, 300] width 604 height 600
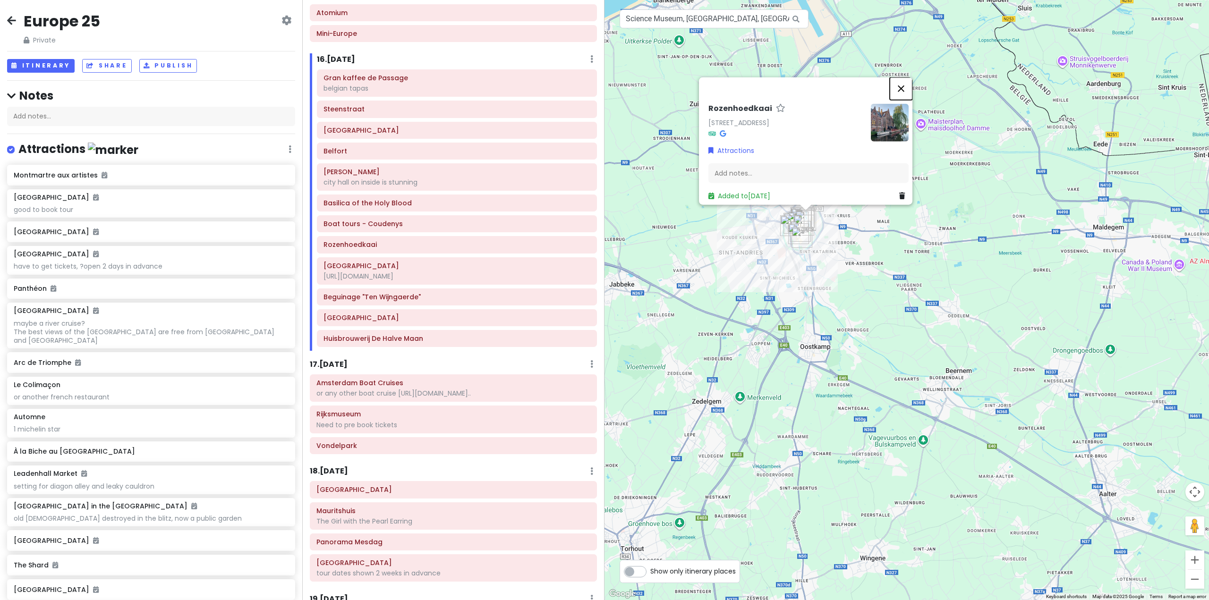
click at [902, 81] on button "Close" at bounding box center [900, 88] width 23 height 23
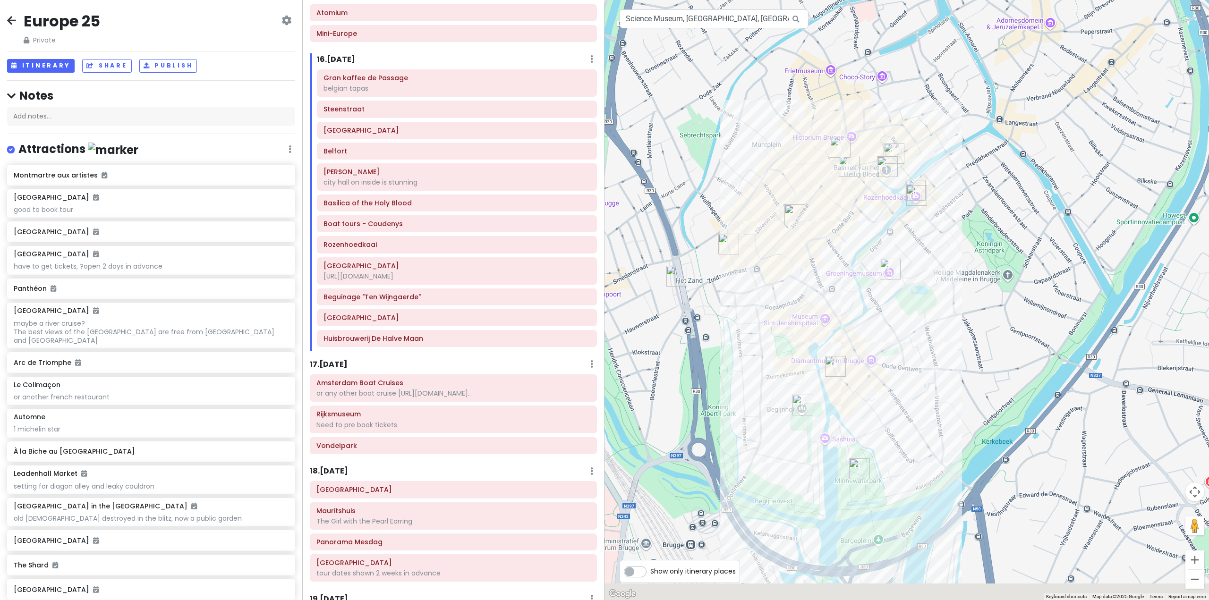
drag, startPoint x: 830, startPoint y: 118, endPoint x: 832, endPoint y: 93, distance: 25.5
click at [832, 93] on div at bounding box center [906, 300] width 604 height 600
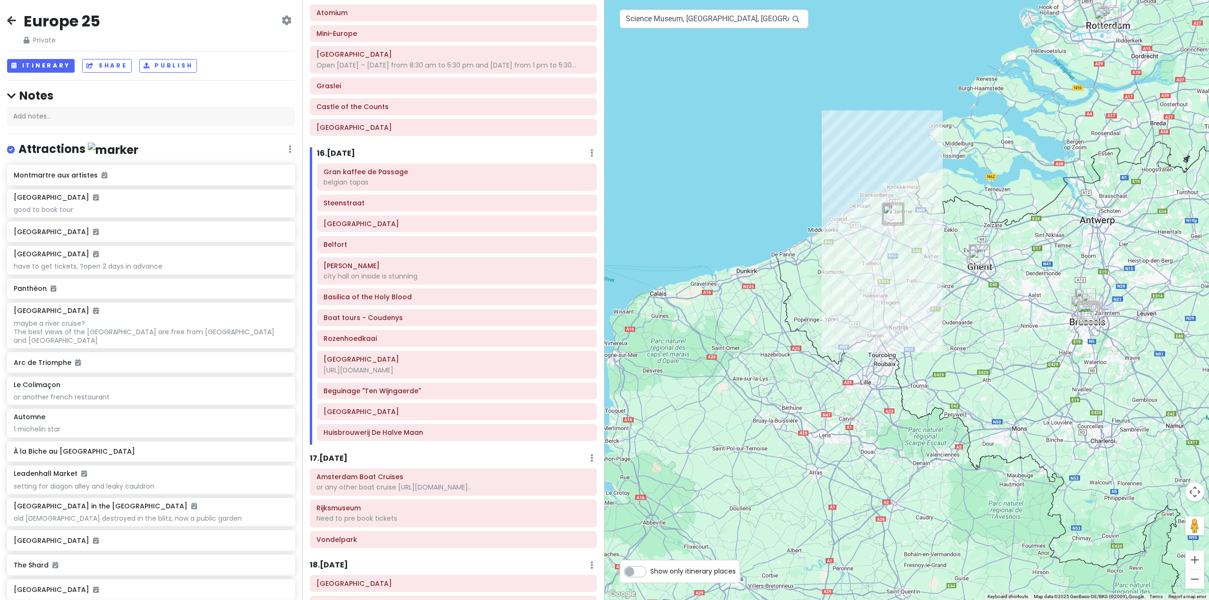
click at [1006, 337] on div at bounding box center [906, 300] width 604 height 600
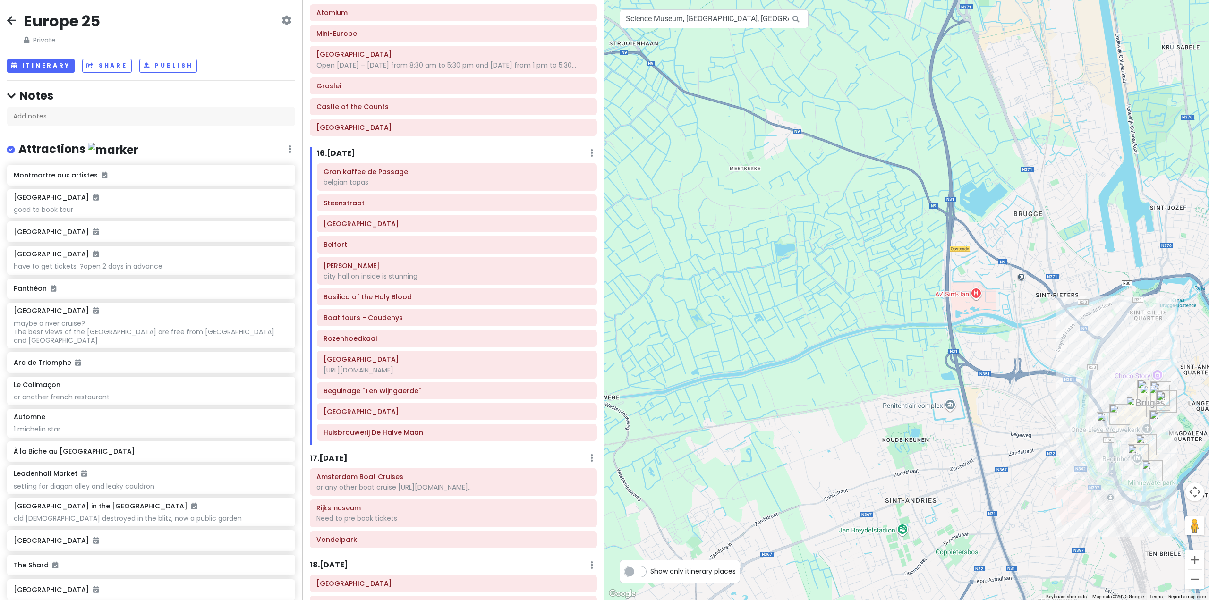
click at [761, 125] on div at bounding box center [906, 300] width 604 height 600
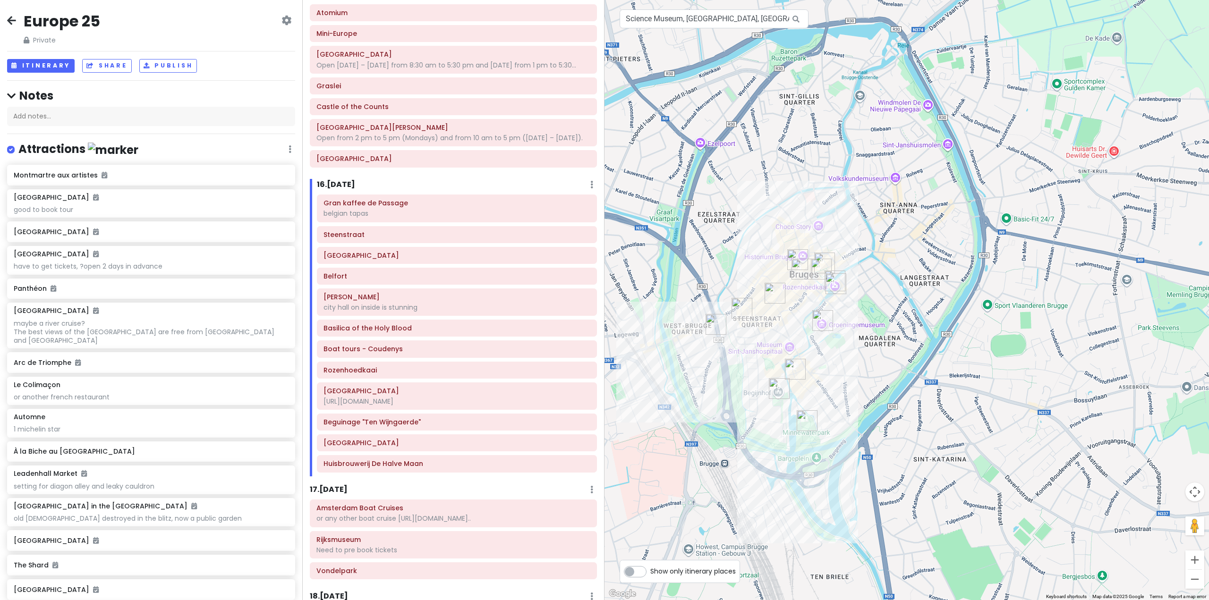
click at [879, 243] on div at bounding box center [906, 300] width 604 height 600
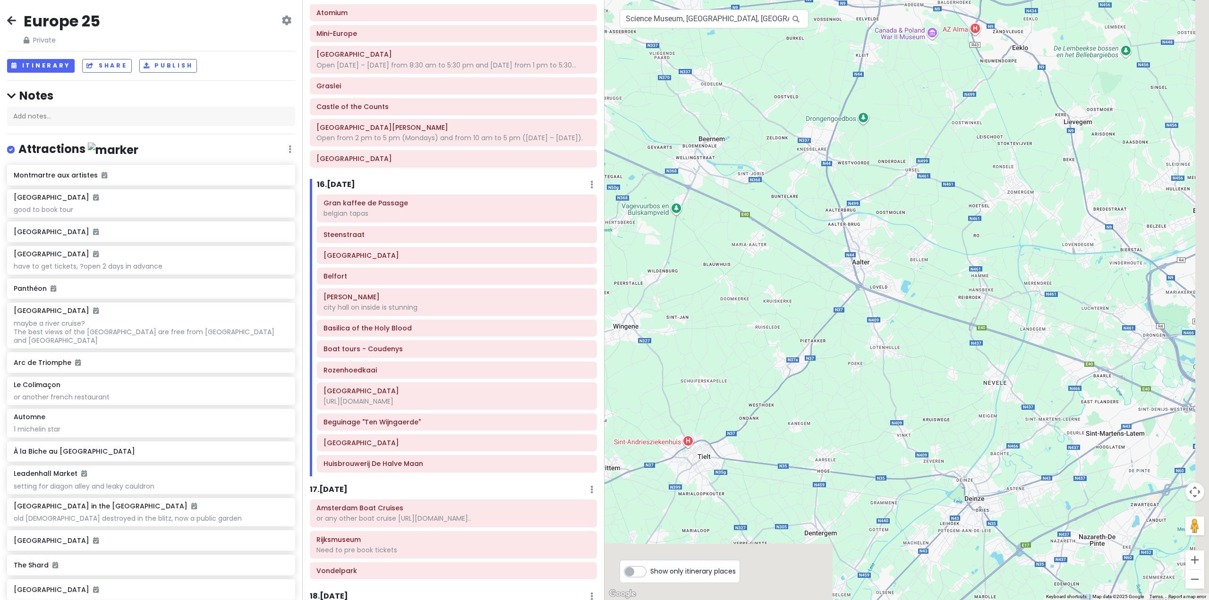
drag, startPoint x: 1060, startPoint y: 438, endPoint x: 1092, endPoint y: 302, distance: 140.3
click at [733, 174] on div at bounding box center [906, 300] width 604 height 600
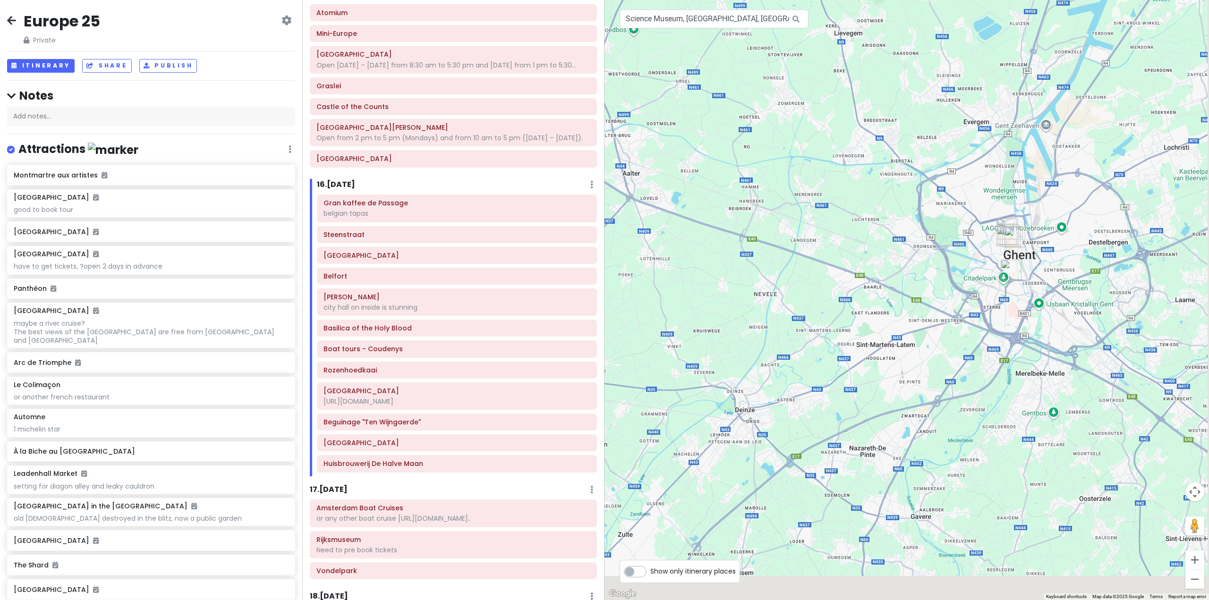
drag, startPoint x: 867, startPoint y: 234, endPoint x: 722, endPoint y: 224, distance: 145.3
click at [717, 219] on div at bounding box center [906, 300] width 604 height 600
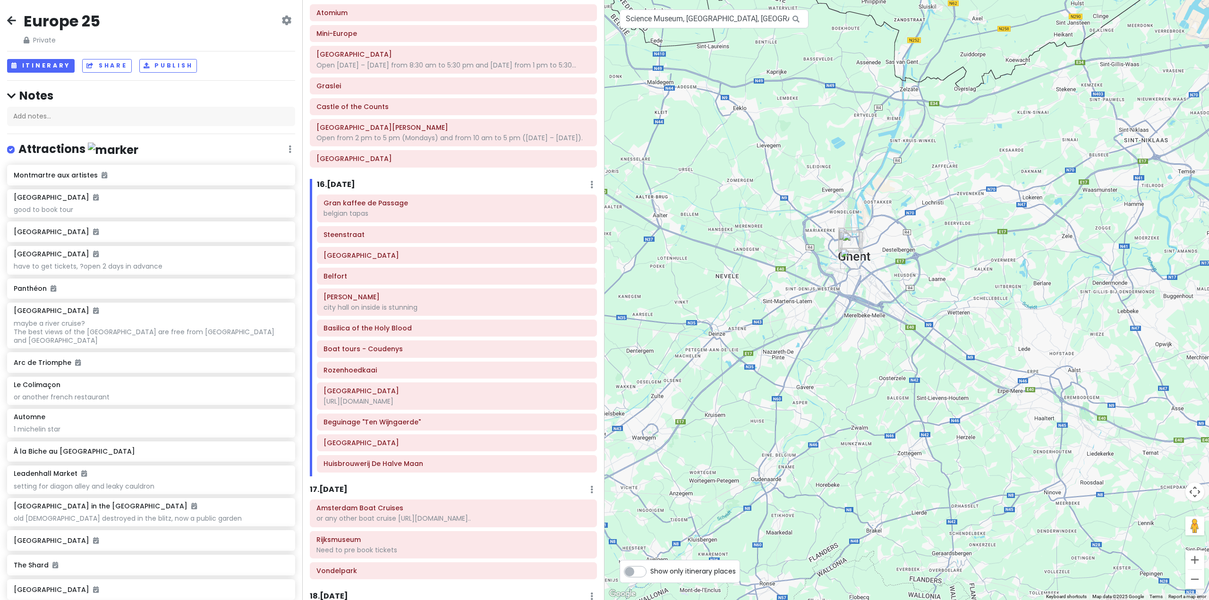
drag, startPoint x: 808, startPoint y: 305, endPoint x: 1023, endPoint y: 459, distance: 264.0
click at [1029, 472] on div at bounding box center [906, 300] width 604 height 600
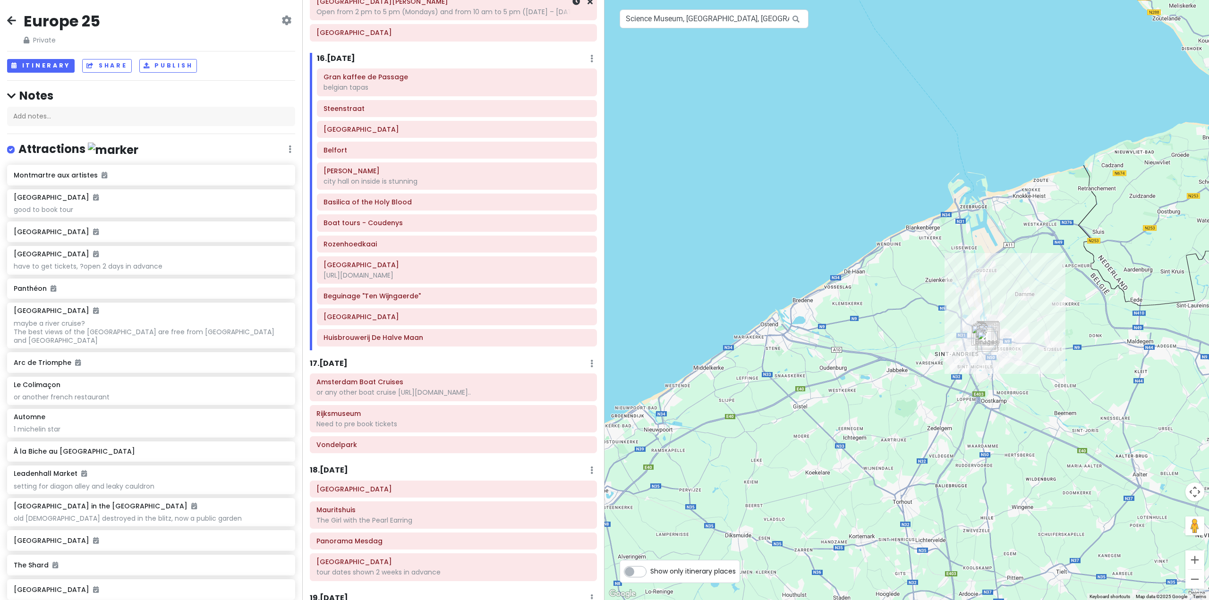
scroll to position [1952, 0]
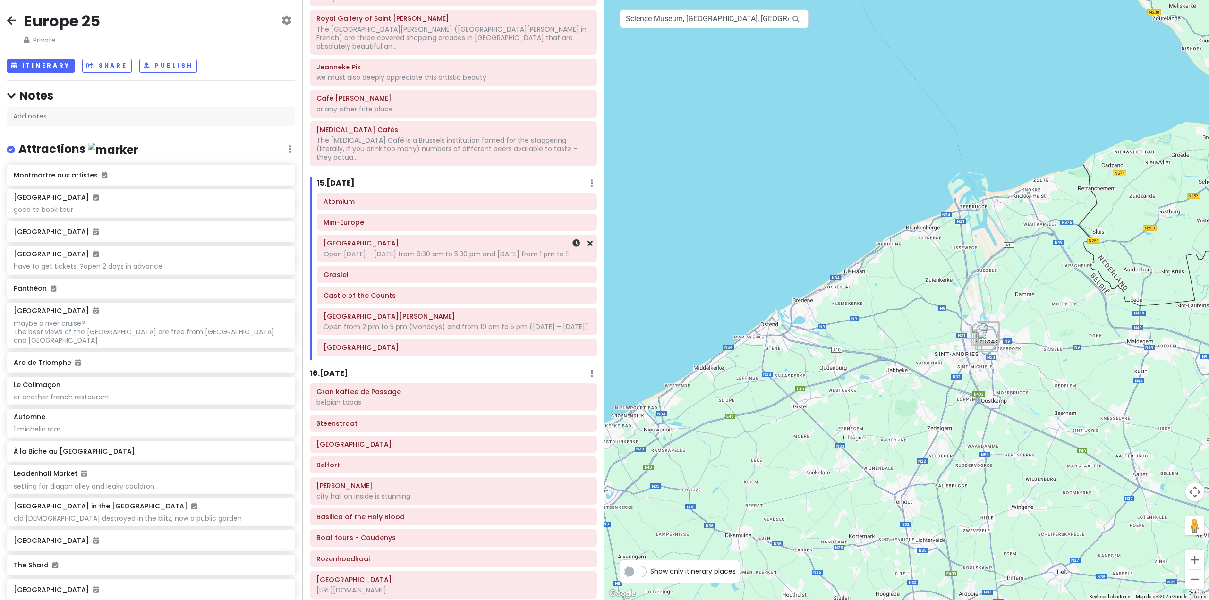
click at [390, 271] on h6 "Graslei" at bounding box center [456, 275] width 267 height 8
click at [398, 291] on h6 "Castle of the Counts" at bounding box center [456, 295] width 267 height 8
click at [391, 271] on h6 "Graslei" at bounding box center [456, 275] width 267 height 8
click at [406, 417] on div "Steenstraat" at bounding box center [453, 423] width 274 height 13
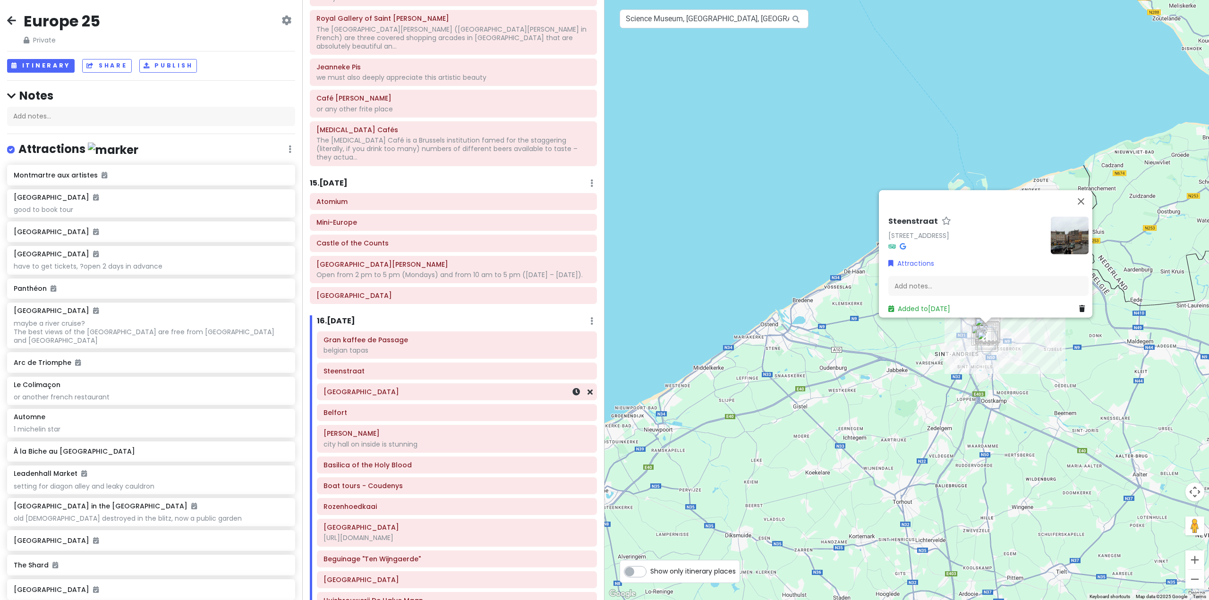
click at [447, 385] on div "[GEOGRAPHIC_DATA]" at bounding box center [456, 391] width 267 height 13
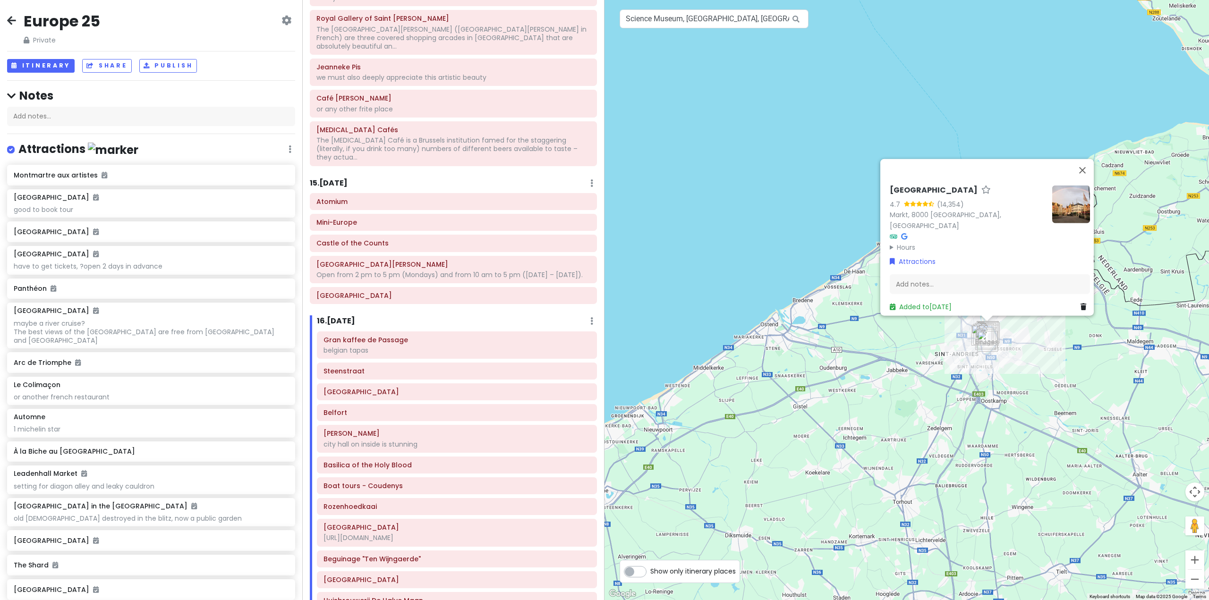
click at [442, 261] on div "Atomium Mini-Europe Castle of the Counts St. Nicholas' Cathedral Open from 2 pm…" at bounding box center [453, 250] width 301 height 115
click at [446, 291] on h6 "[GEOGRAPHIC_DATA]" at bounding box center [453, 295] width 274 height 8
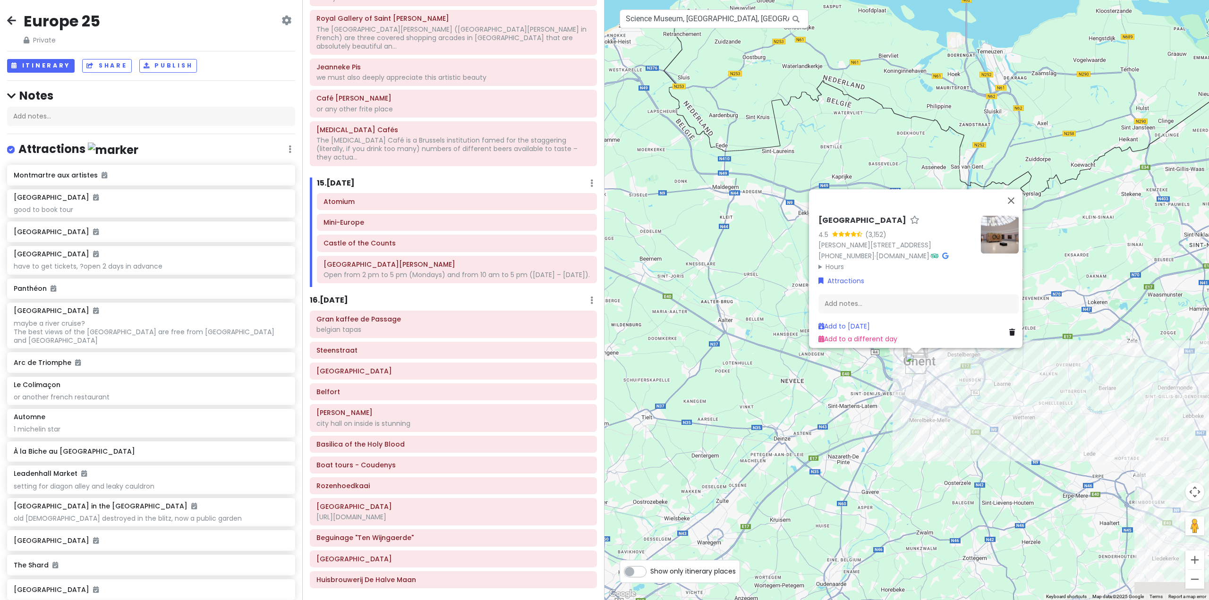
drag, startPoint x: 689, startPoint y: 311, endPoint x: 604, endPoint y: 222, distance: 123.2
click at [604, 222] on div "Europe 25 Private Change Dates Make a Copy Delete Trip Give Feedback 💡 Support …" at bounding box center [604, 300] width 1209 height 600
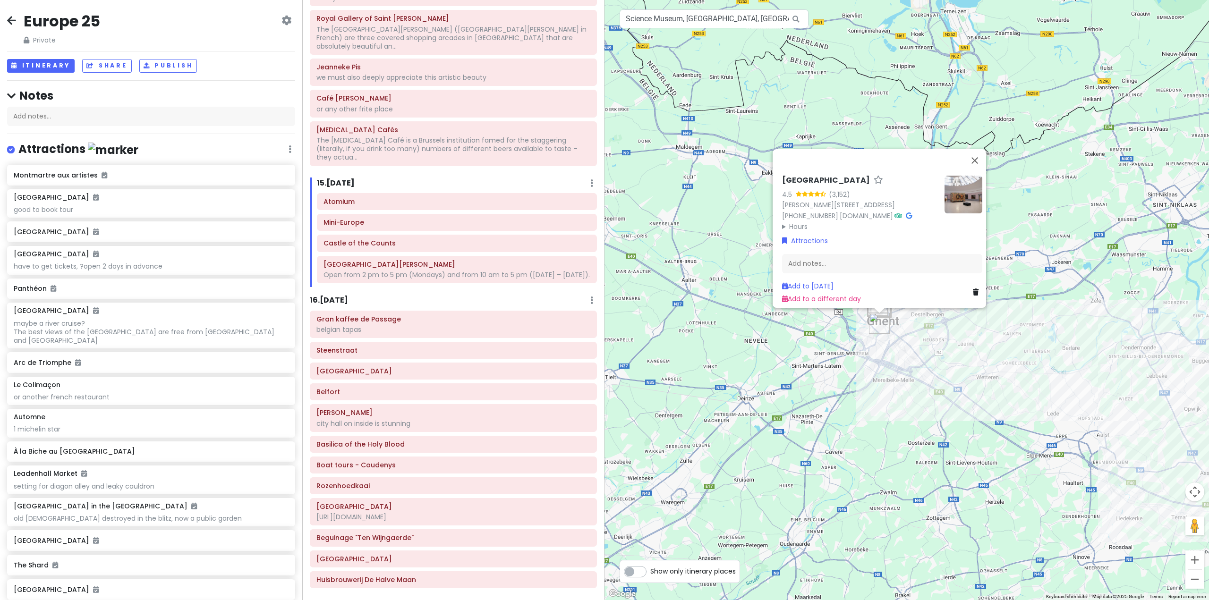
click at [818, 440] on div "Museum voor Schone Kunsten 4.5 (3,152) Fernand Scribedreef 1, 9000 Gent, Belgiu…" at bounding box center [906, 300] width 604 height 600
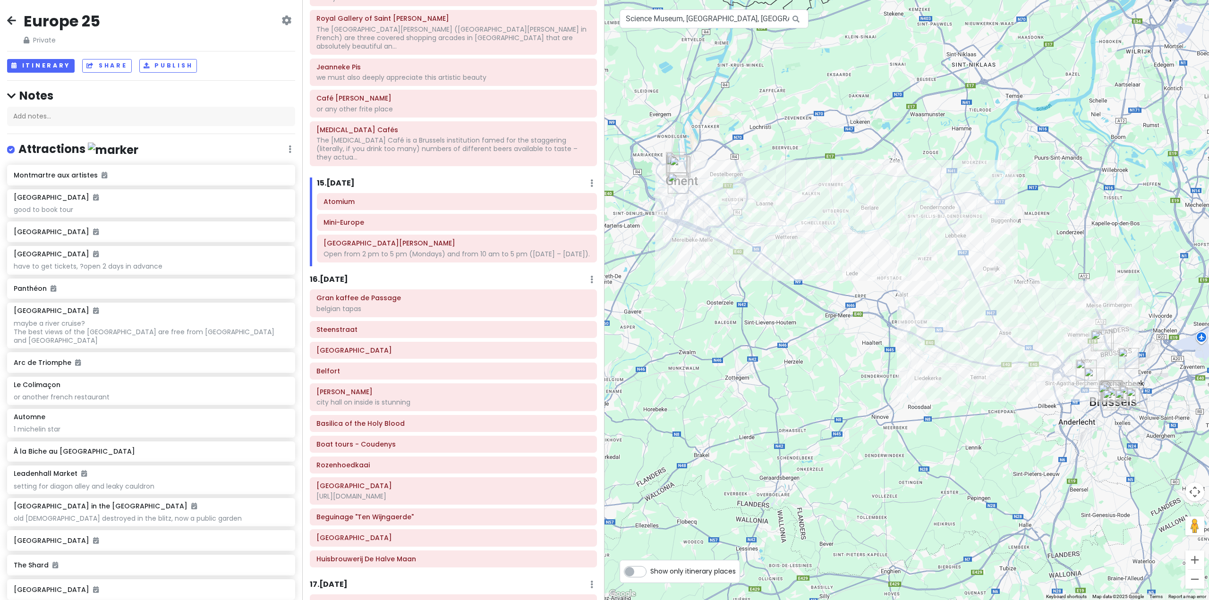
drag, startPoint x: 878, startPoint y: 316, endPoint x: 704, endPoint y: 230, distance: 193.6
click at [705, 230] on div at bounding box center [906, 300] width 604 height 600
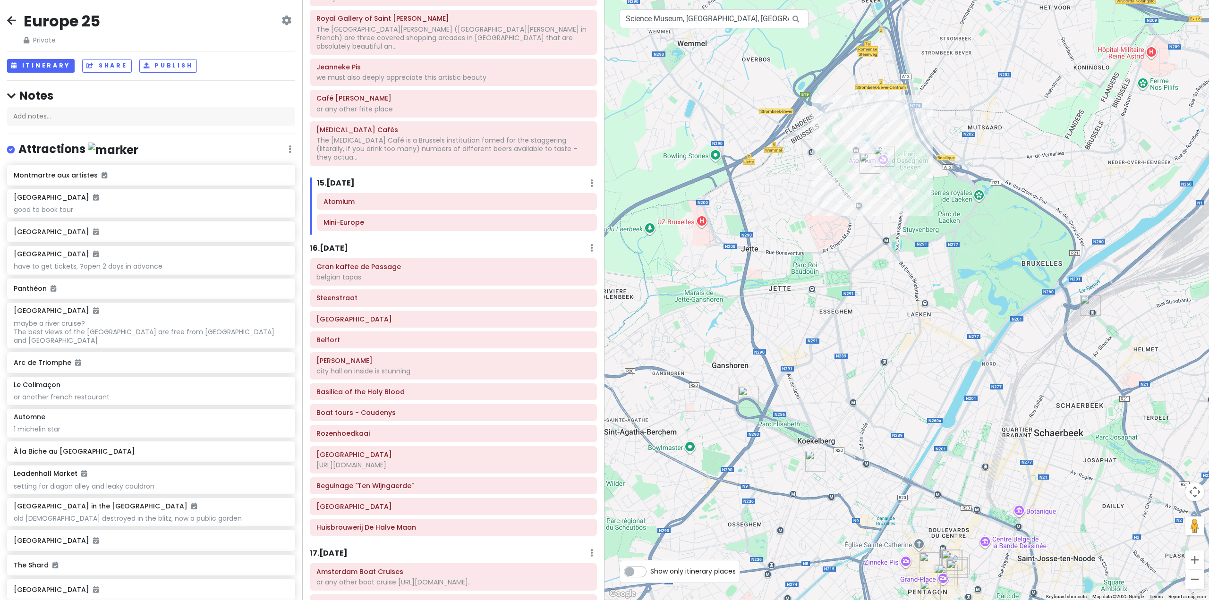
drag, startPoint x: 944, startPoint y: 144, endPoint x: 920, endPoint y: 133, distance: 26.6
click at [921, 133] on div at bounding box center [906, 300] width 604 height 600
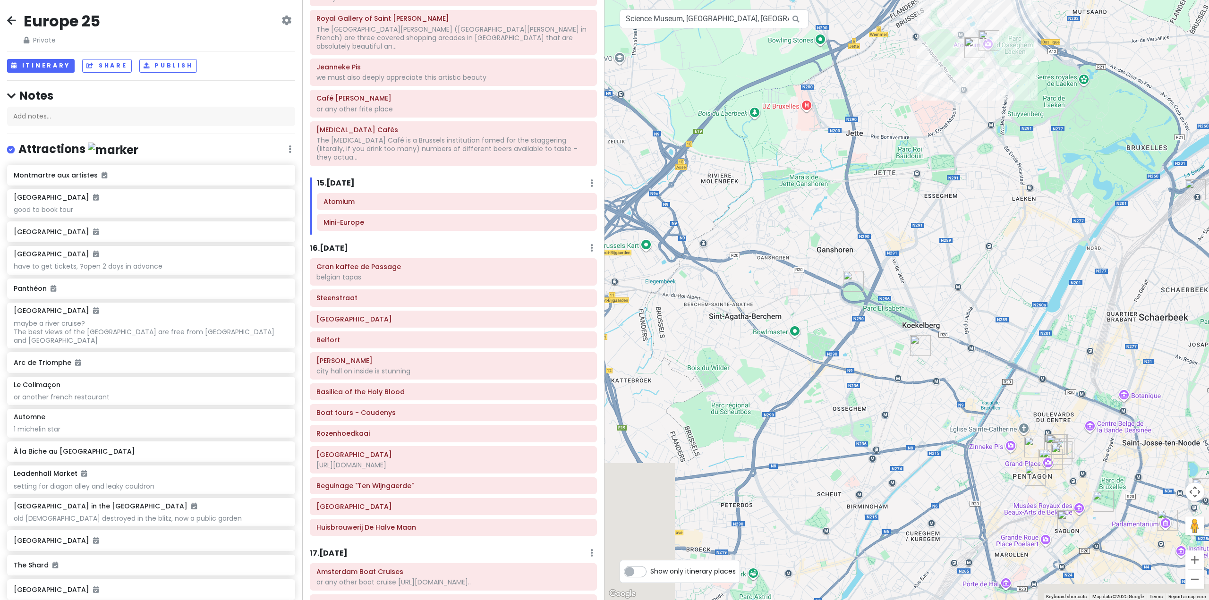
drag, startPoint x: 770, startPoint y: 297, endPoint x: 809, endPoint y: 259, distance: 54.4
click at [809, 259] on div at bounding box center [906, 300] width 604 height 600
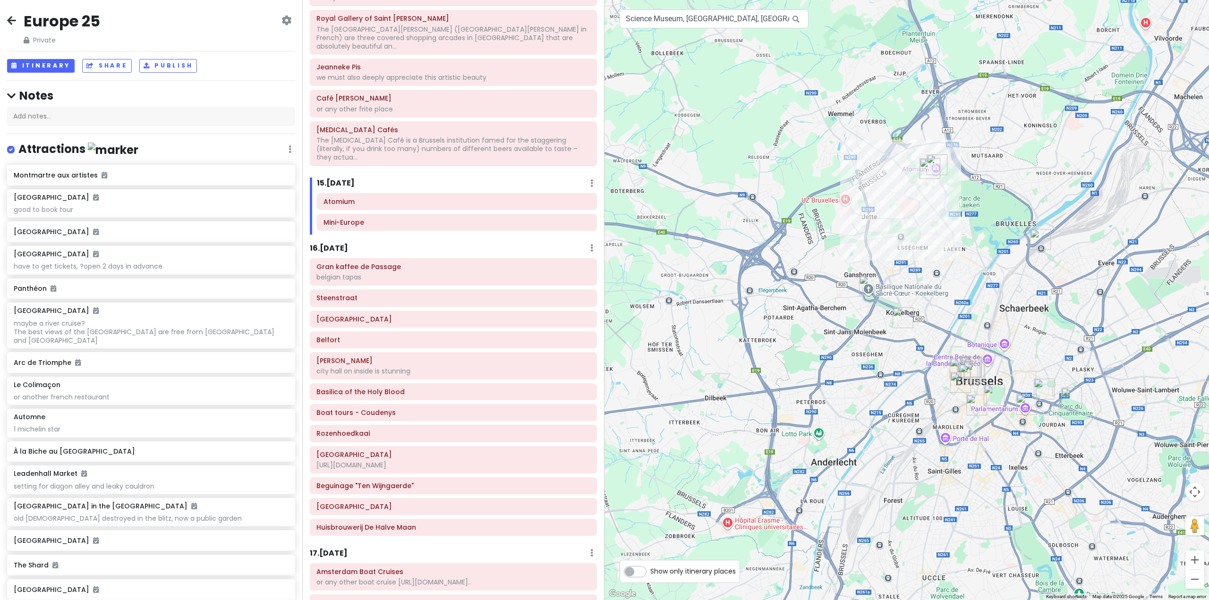
drag, startPoint x: 821, startPoint y: 202, endPoint x: 951, endPoint y: 217, distance: 130.7
click at [951, 217] on div at bounding box center [906, 300] width 604 height 600
click at [469, 260] on div "Gran kaffee de Passage belgian tapas" at bounding box center [453, 272] width 274 height 24
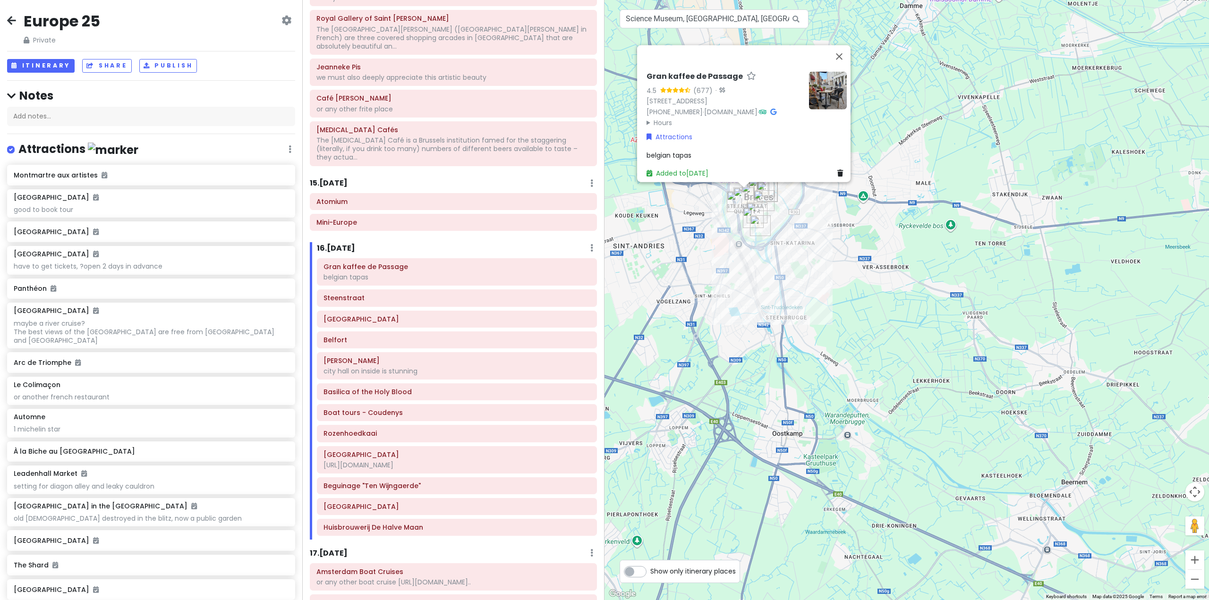
click at [465, 275] on div "Gran kaffee de Passage belgian tapas Steenstraat Market Square Belfort De Burg …" at bounding box center [457, 398] width 294 height 281
click at [467, 294] on h6 "Steenstraat" at bounding box center [456, 298] width 267 height 8
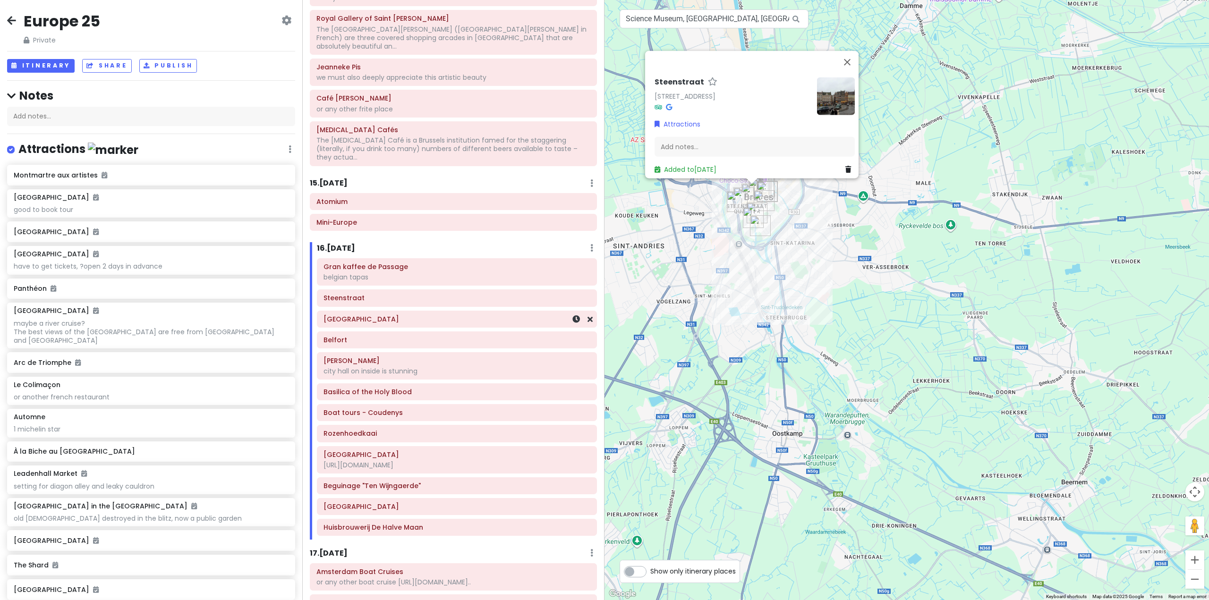
click at [466, 315] on h6 "[GEOGRAPHIC_DATA]" at bounding box center [456, 319] width 267 height 8
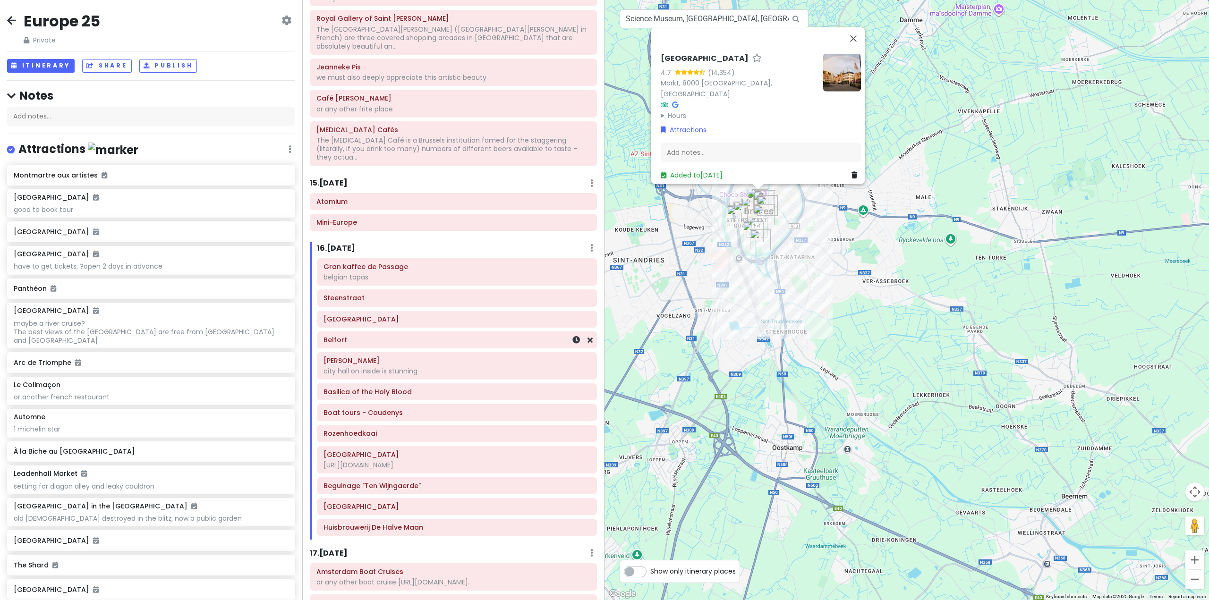
click at [464, 336] on h6 "Belfort" at bounding box center [456, 340] width 267 height 8
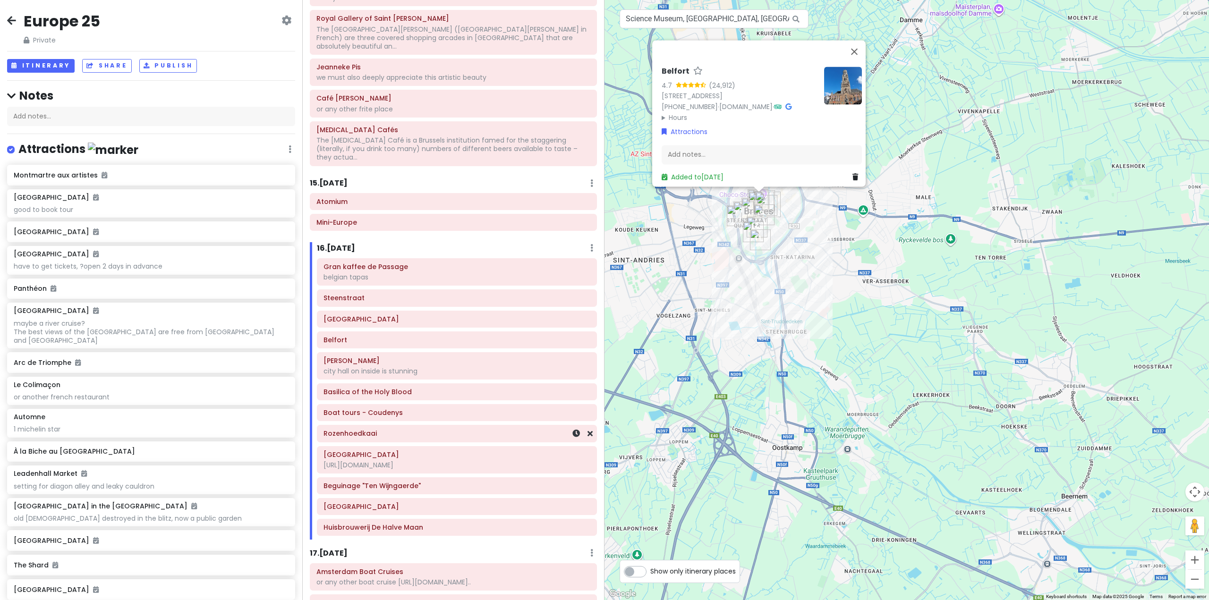
scroll to position [2140, 0]
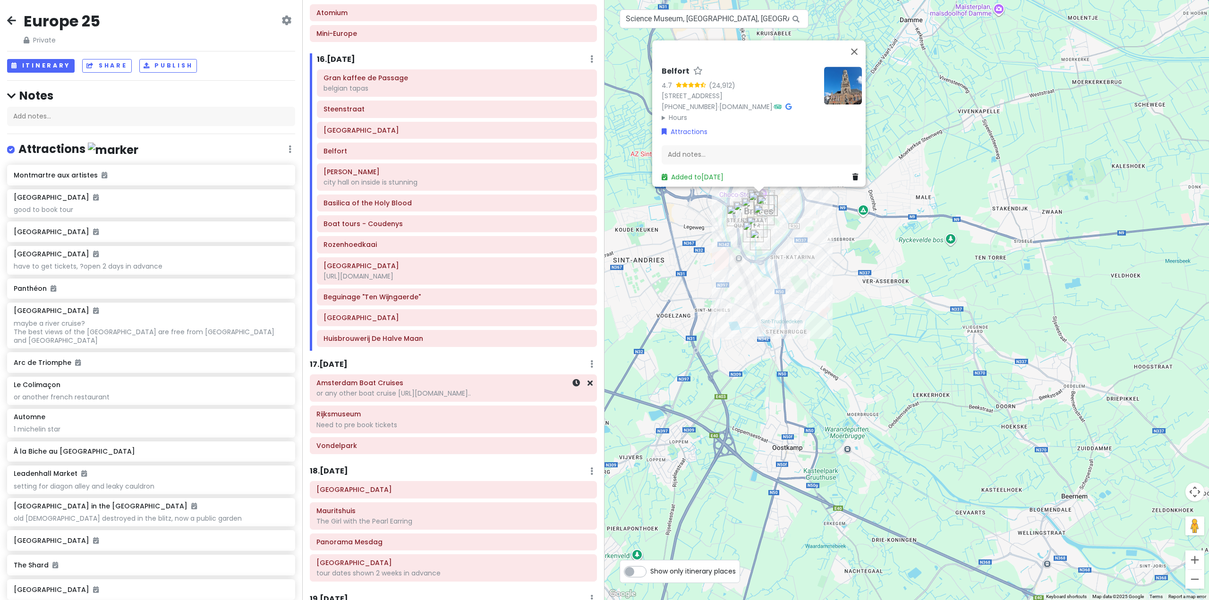
click at [464, 376] on div "Amsterdam Boat Cruises or any other boat cruise [URL][DOMAIN_NAME].." at bounding box center [453, 388] width 274 height 24
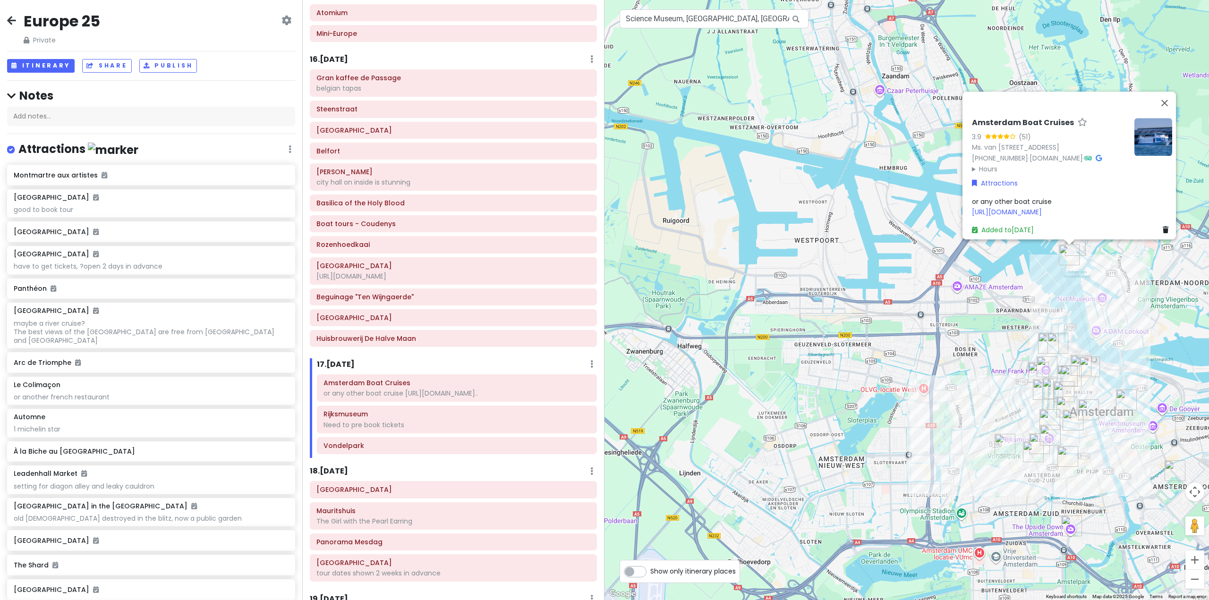
click at [919, 357] on div "Amsterdam Boat Cruises 3.9 (51) Ms. van Riemsdijkweg 45, 1033 RC Amsterdam, Net…" at bounding box center [906, 300] width 604 height 600
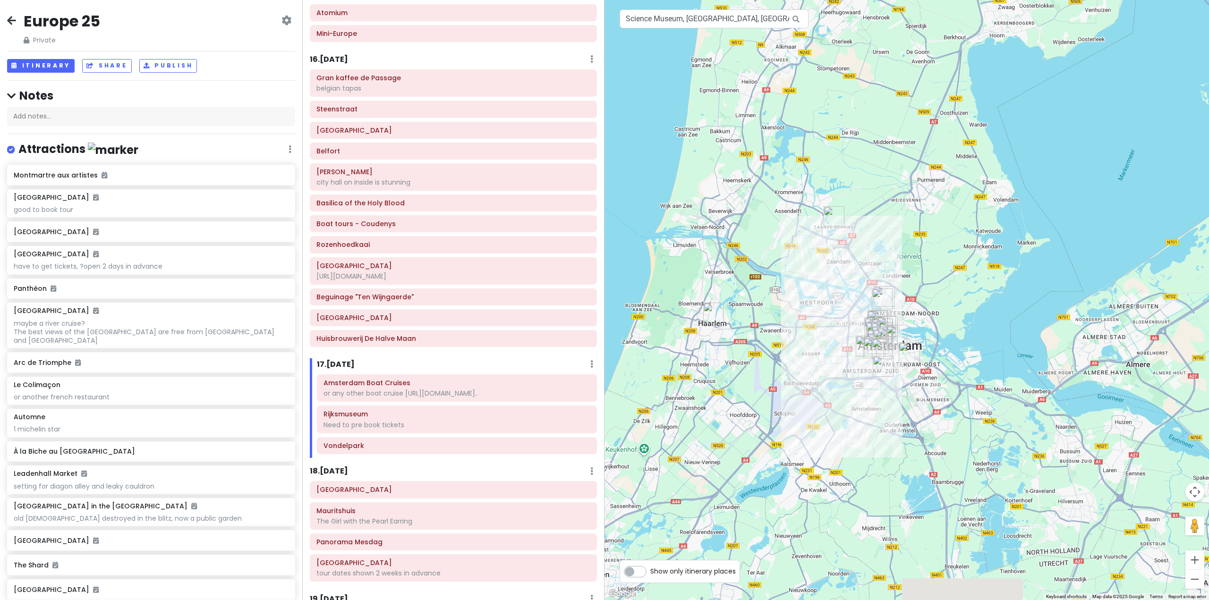
drag, startPoint x: 896, startPoint y: 455, endPoint x: 813, endPoint y: 330, distance: 149.5
click at [814, 330] on div at bounding box center [906, 300] width 604 height 600
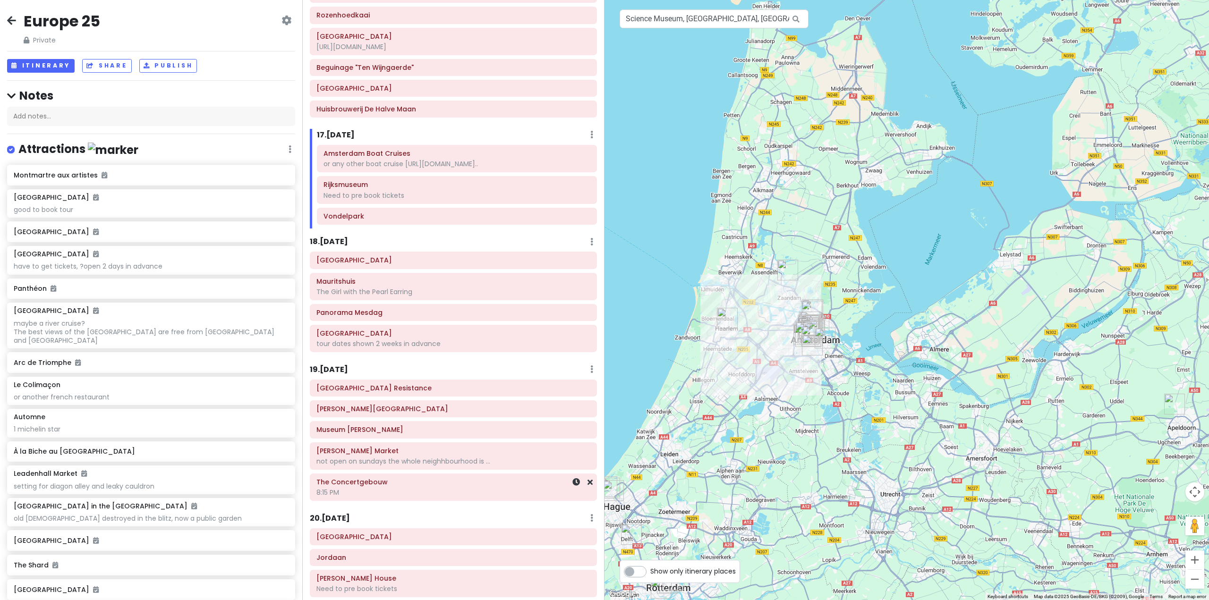
scroll to position [2330, 0]
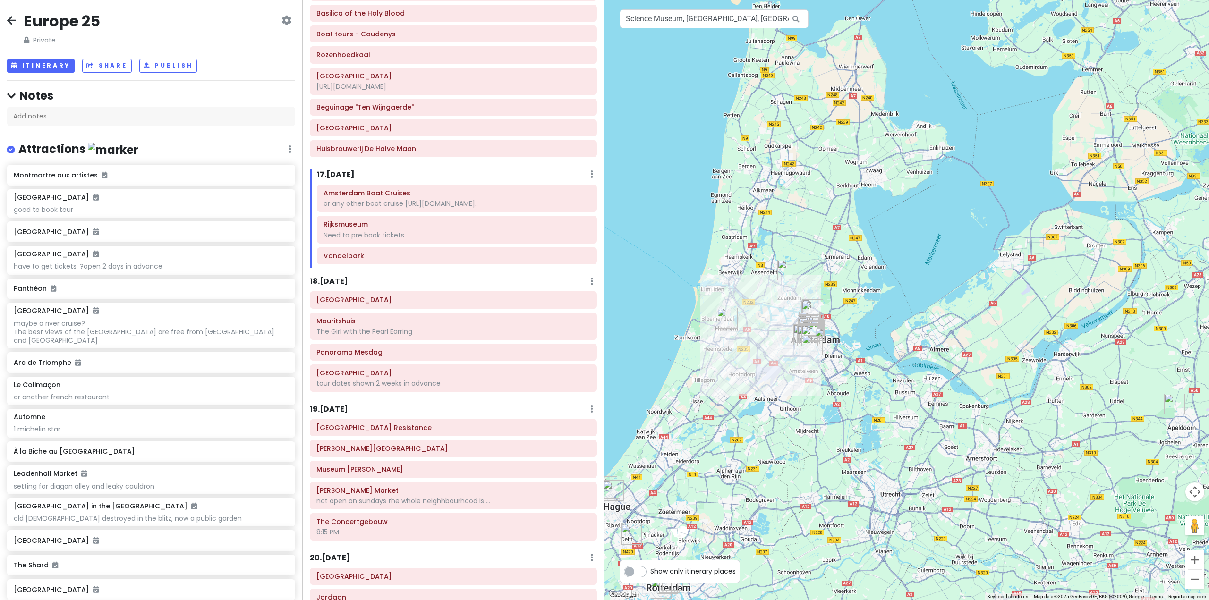
click at [480, 291] on div "Royal Delft Mauritshuis The Girl with the Pearl Earring Panorama Mesdag Peace P…" at bounding box center [453, 343] width 301 height 104
click at [479, 296] on h6 "[GEOGRAPHIC_DATA]" at bounding box center [453, 300] width 274 height 8
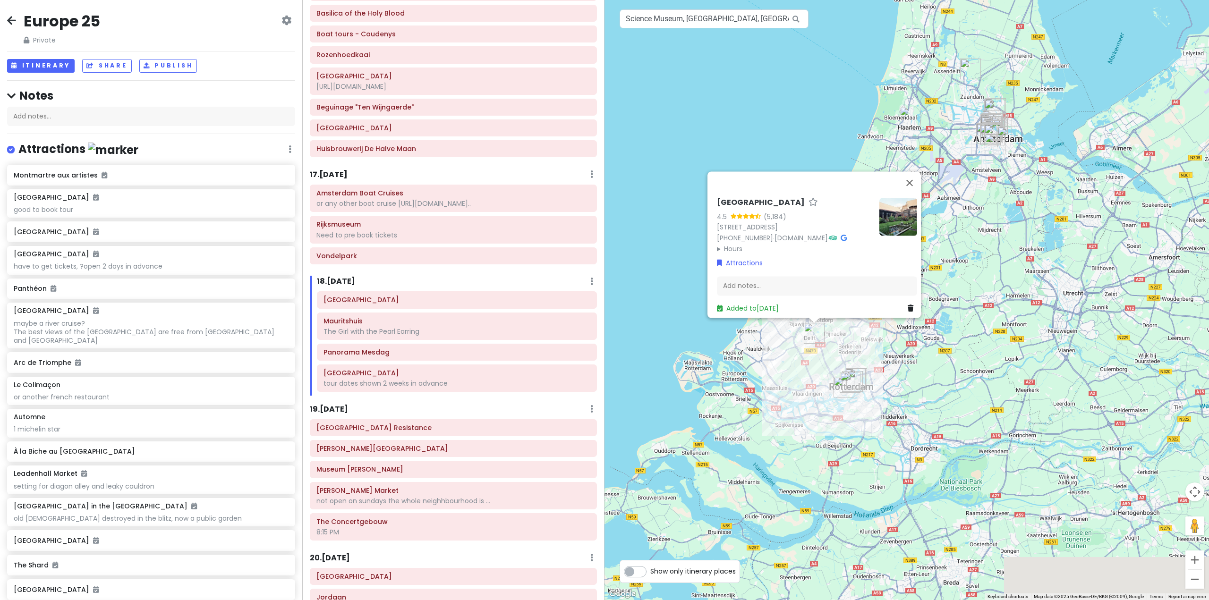
drag, startPoint x: 997, startPoint y: 499, endPoint x: 1063, endPoint y: 313, distance: 197.6
click at [1063, 313] on div "Royal Delft 4.5 (5,184) Rotterdamseweg 196, 2628 AR Delft, Netherlands +31 15 7…" at bounding box center [906, 300] width 604 height 600
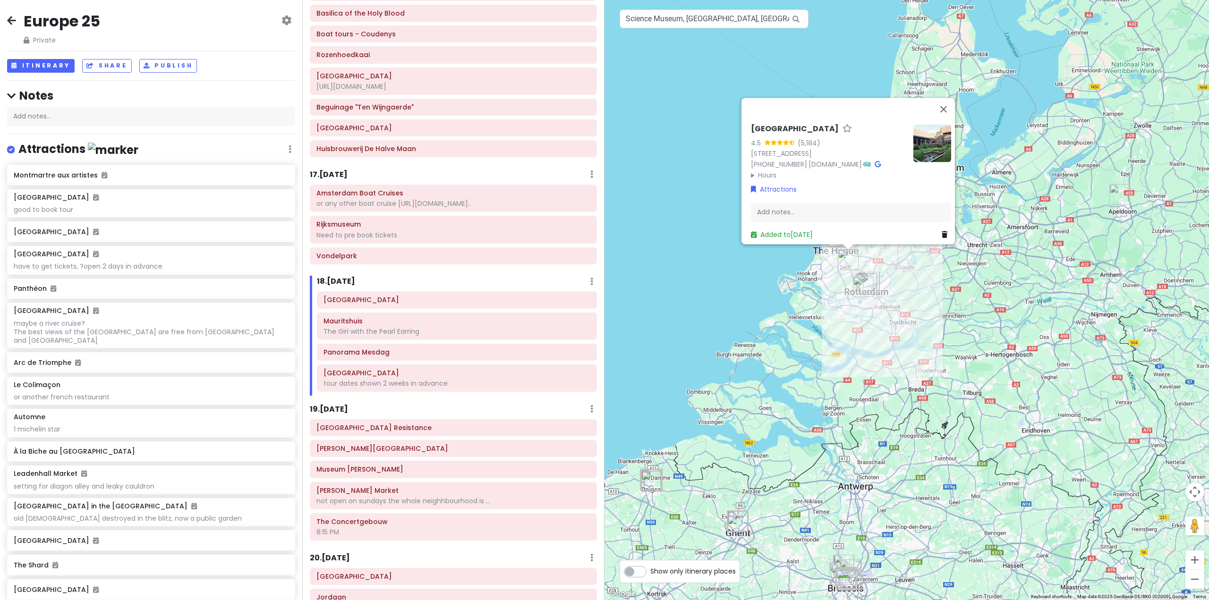
click at [917, 335] on div "Royal Delft 4.5 (5,184) Rotterdamseweg 196, 2628 AR Delft, Netherlands +31 15 7…" at bounding box center [906, 300] width 604 height 600
click at [914, 337] on div "Royal Delft 4.5 (5,184) Rotterdamseweg 196, 2628 AR Delft, Netherlands +31 15 7…" at bounding box center [906, 300] width 604 height 600
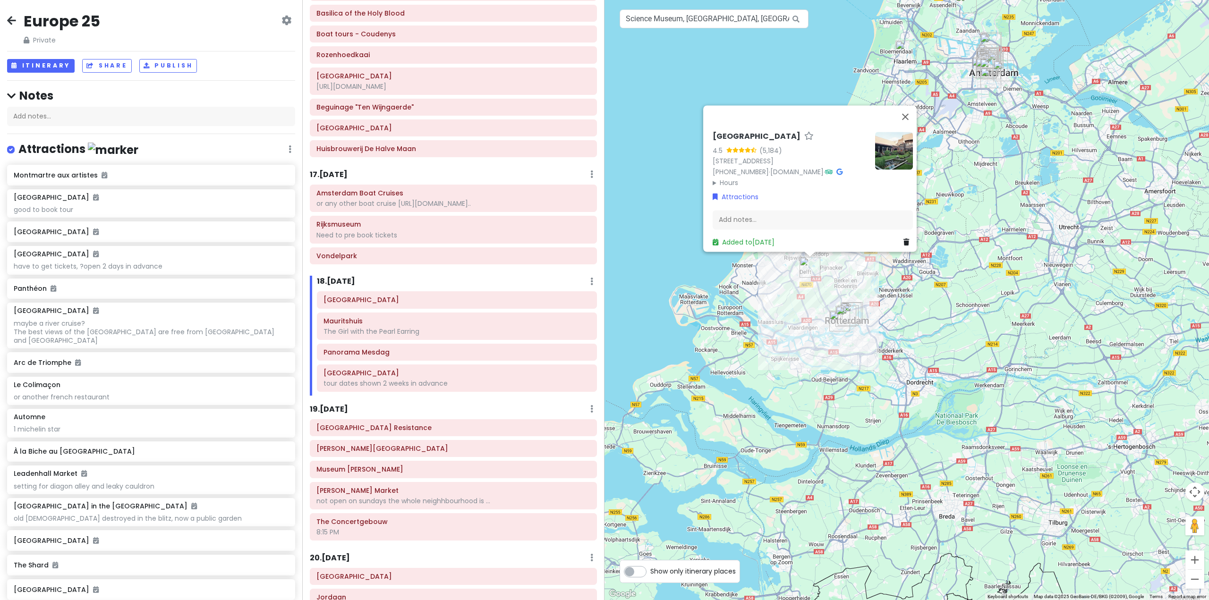
click at [905, 361] on div "Royal Delft 4.5 (5,184) Rotterdamseweg 196, 2628 AR Delft, Netherlands +31 15 7…" at bounding box center [906, 300] width 604 height 600
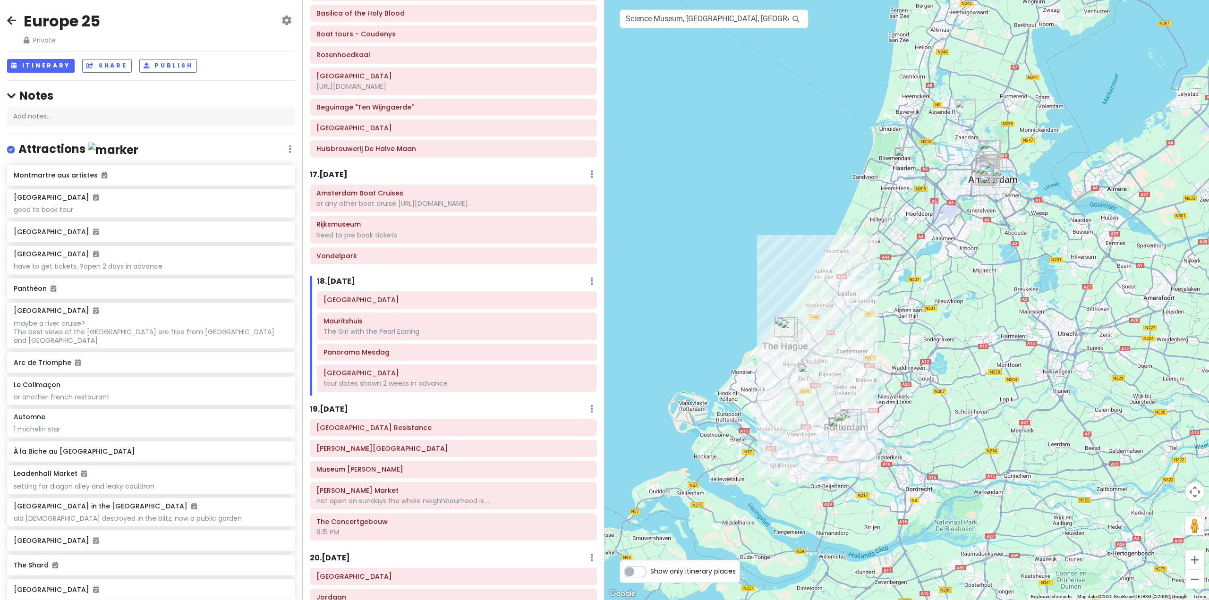
drag, startPoint x: 857, startPoint y: 340, endPoint x: 862, endPoint y: 413, distance: 72.9
click at [862, 413] on div at bounding box center [906, 300] width 604 height 600
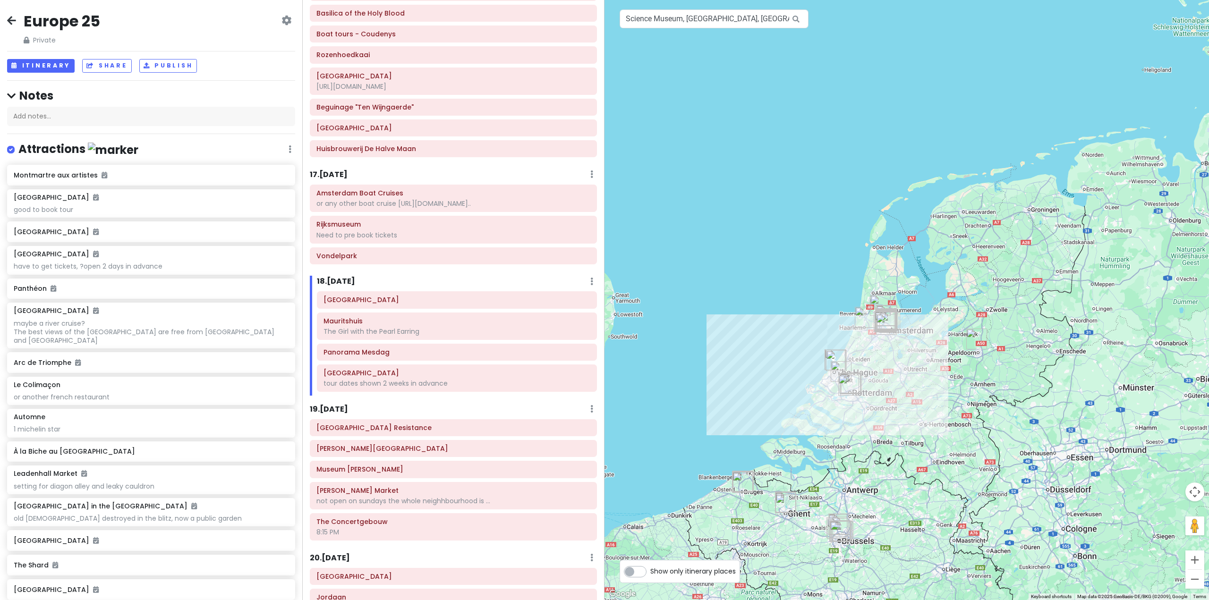
drag, startPoint x: 771, startPoint y: 469, endPoint x: 820, endPoint y: 342, distance: 136.2
click at [820, 337] on div at bounding box center [906, 300] width 604 height 600
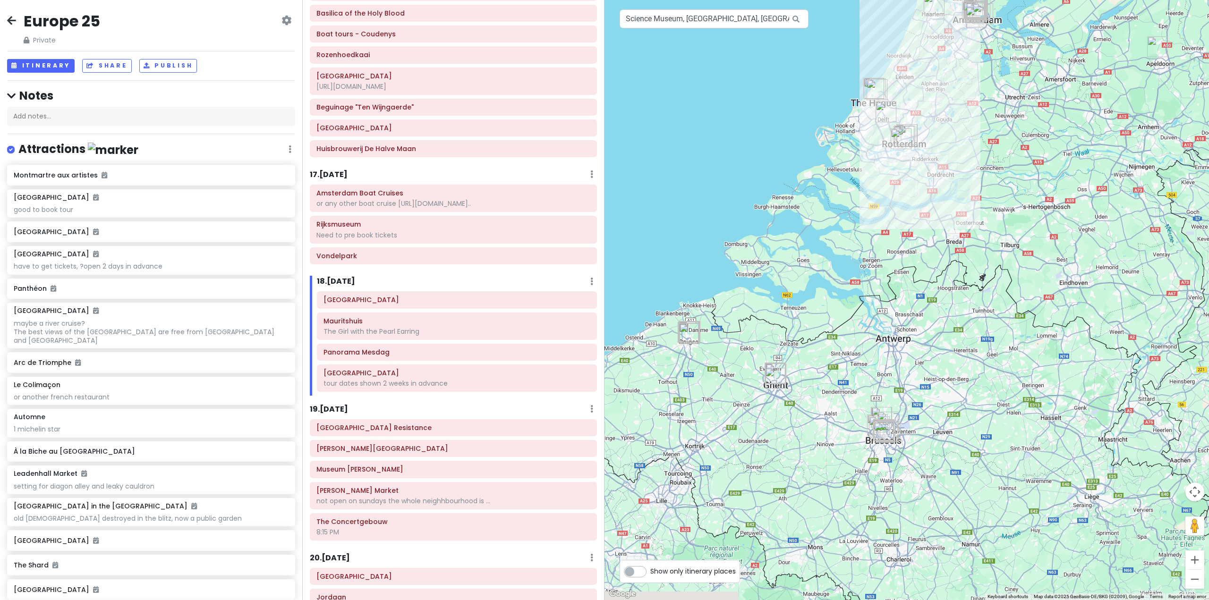
drag, startPoint x: 820, startPoint y: 340, endPoint x: 913, endPoint y: 208, distance: 161.4
click at [913, 208] on div at bounding box center [906, 300] width 604 height 600
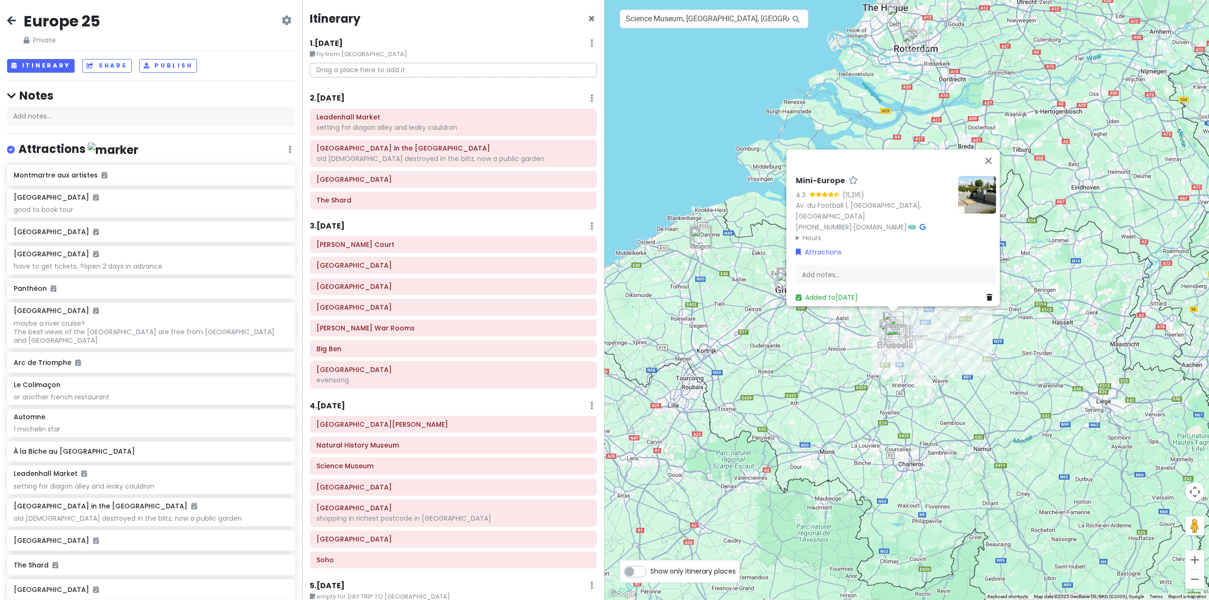
scroll to position [1953, 0]
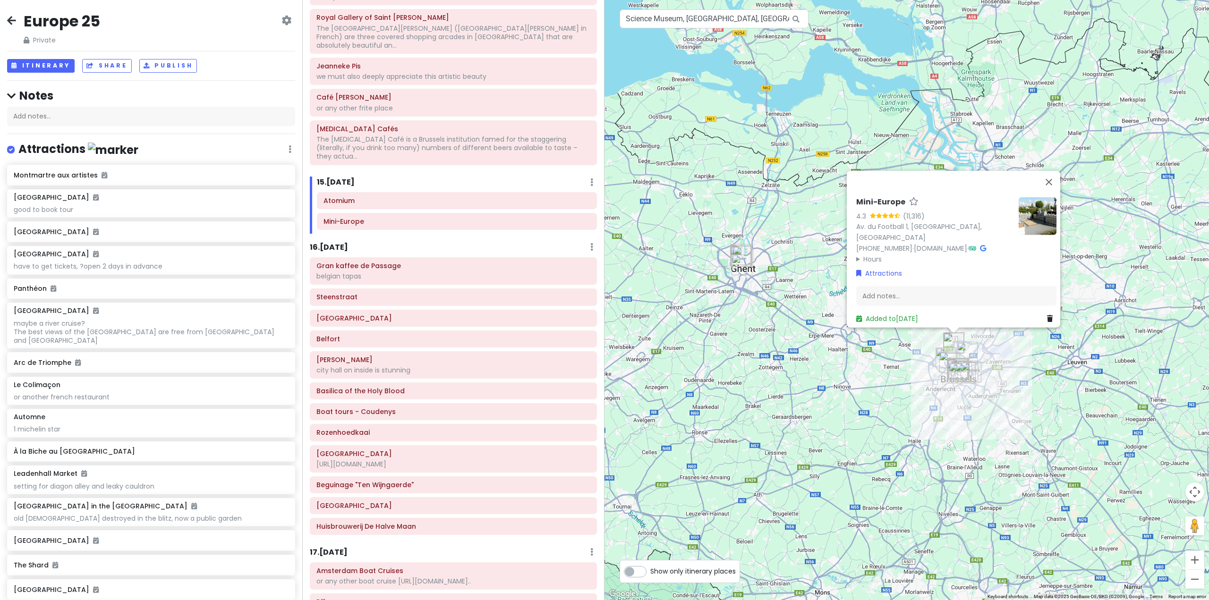
drag, startPoint x: 791, startPoint y: 347, endPoint x: 886, endPoint y: 352, distance: 95.5
click at [886, 352] on div "Mini-Europe 4.3 (11,316) Av. du Football 1, [GEOGRAPHIC_DATA], [GEOGRAPHIC_DATA…" at bounding box center [906, 300] width 604 height 600
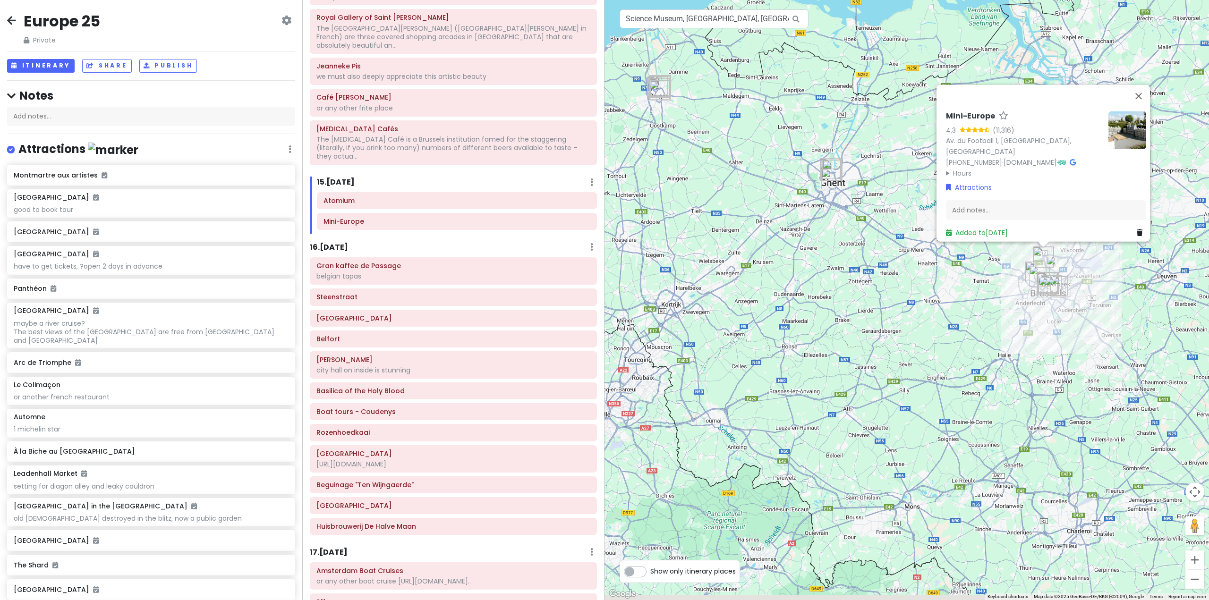
drag, startPoint x: 740, startPoint y: 286, endPoint x: 798, endPoint y: 208, distance: 97.8
click at [798, 208] on div "Mini-Europe 4.3 (11,316) Av. du Football 1, [GEOGRAPHIC_DATA], [GEOGRAPHIC_DATA…" at bounding box center [906, 300] width 604 height 600
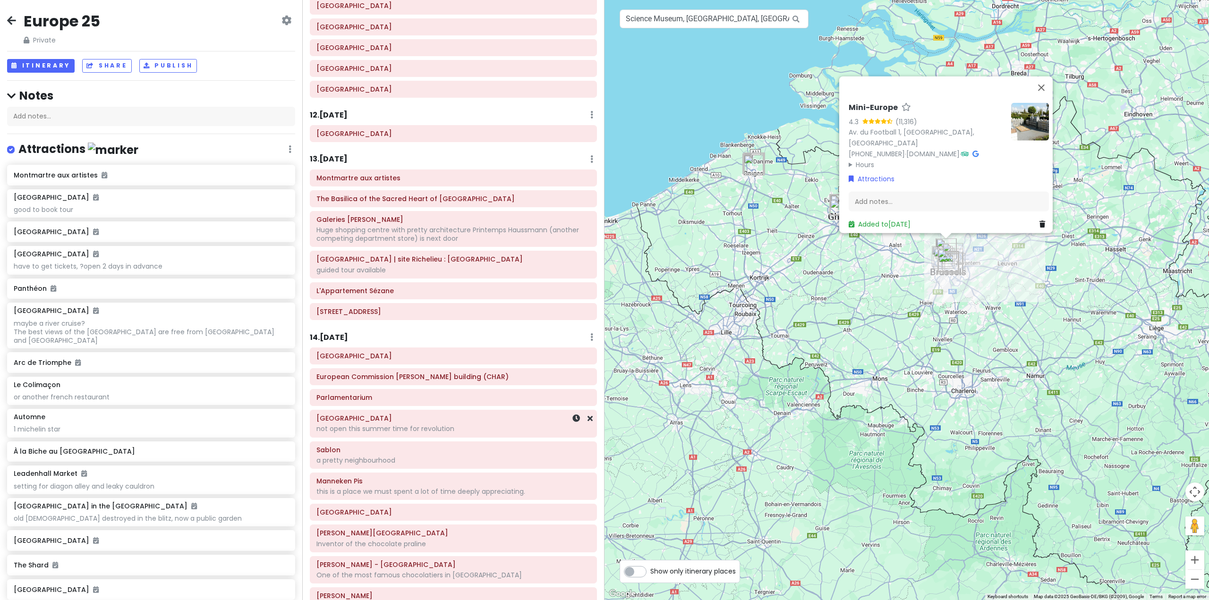
scroll to position [1323, 0]
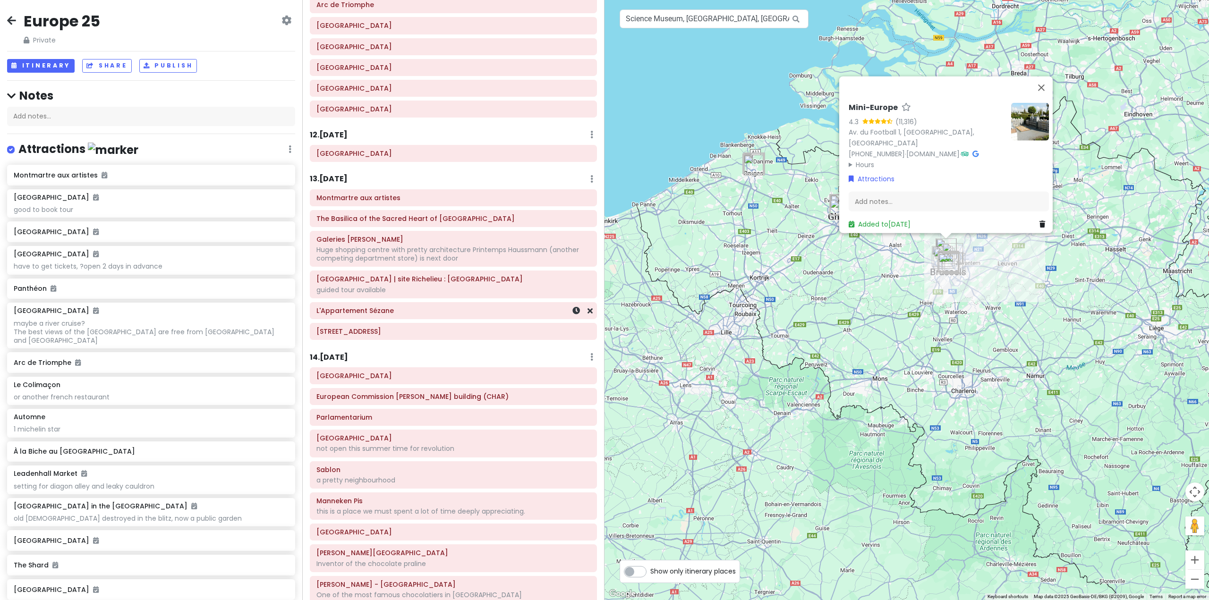
click at [486, 306] on h6 "L'Appartement Sézane" at bounding box center [453, 310] width 274 height 8
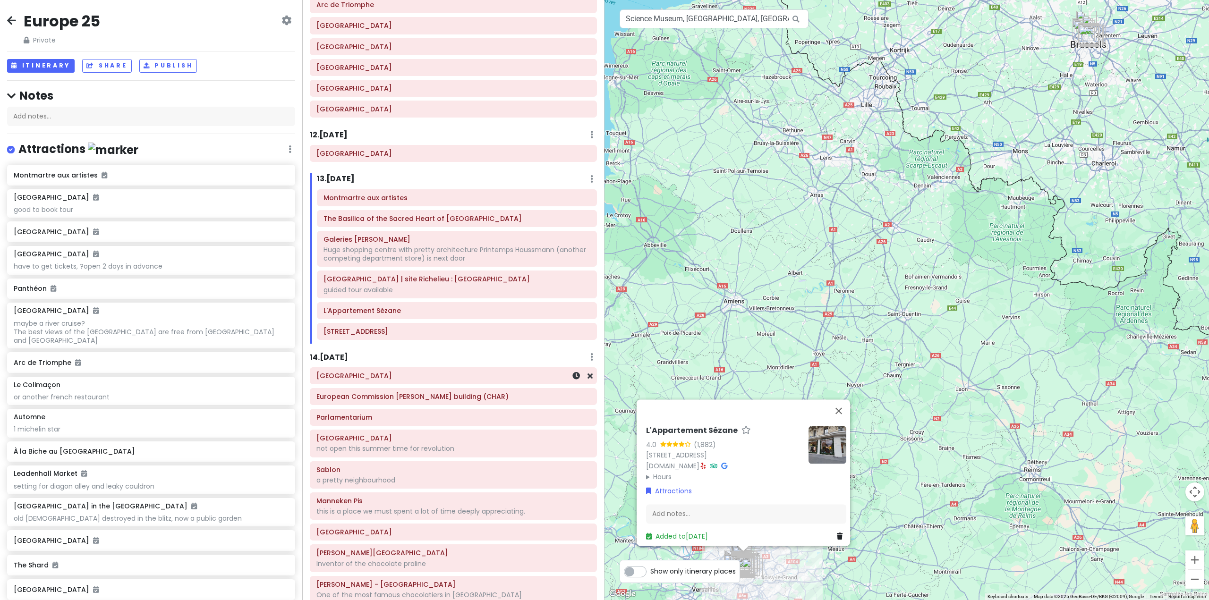
click at [474, 372] on h6 "[GEOGRAPHIC_DATA]" at bounding box center [453, 376] width 274 height 8
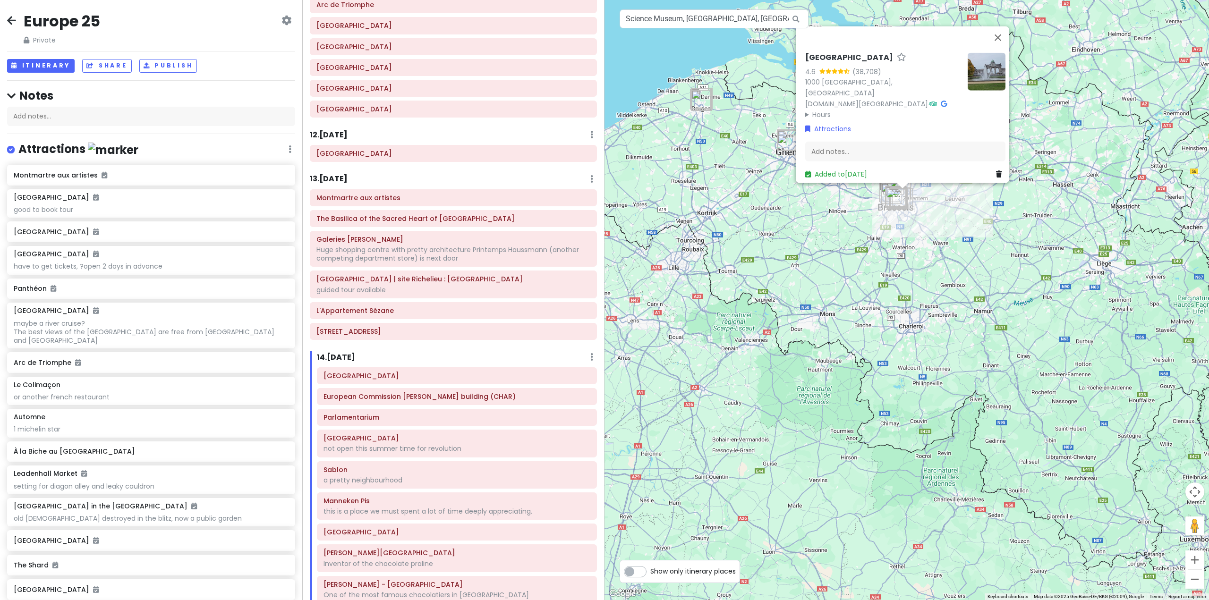
drag, startPoint x: 830, startPoint y: 350, endPoint x: 675, endPoint y: 350, distance: 155.8
click at [675, 350] on div "[GEOGRAPHIC_DATA] 4.6 (38,708) [GEOGRAPHIC_DATA], [GEOGRAPHIC_DATA][DOMAIN_NAME…" at bounding box center [906, 300] width 604 height 600
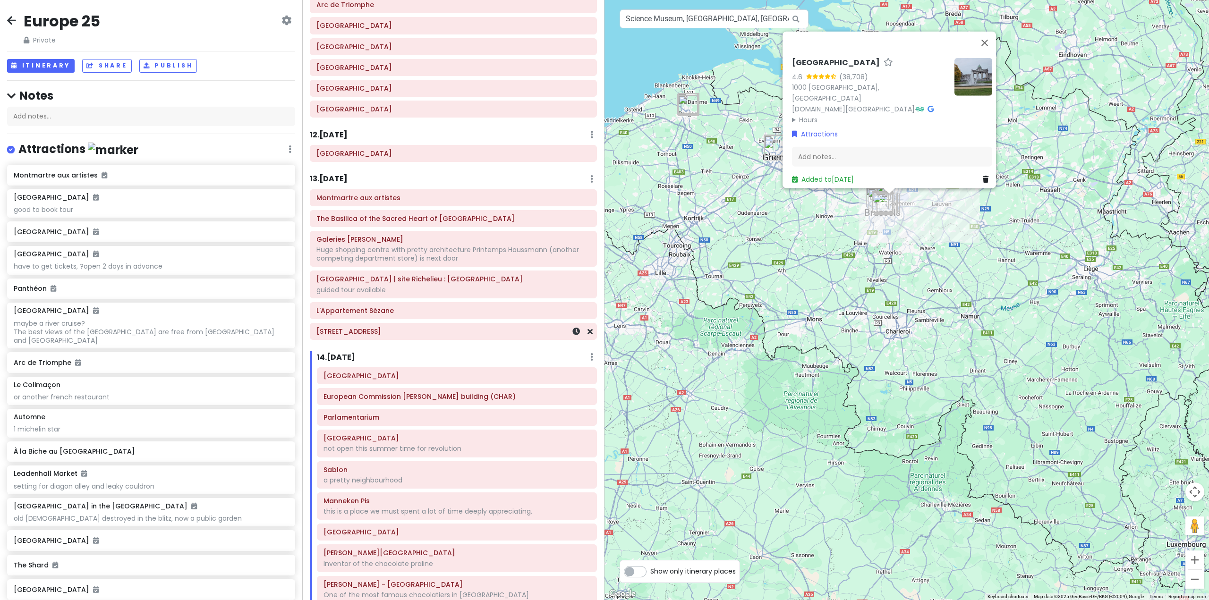
click at [431, 323] on div "[STREET_ADDRESS]" at bounding box center [453, 331] width 286 height 16
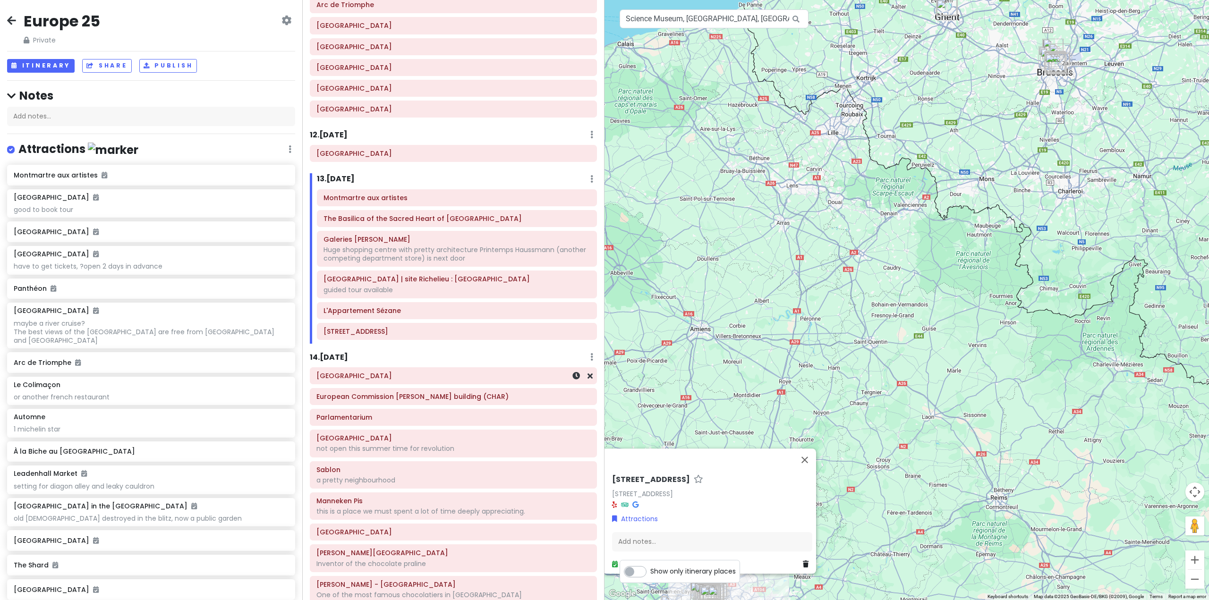
click at [458, 372] on h6 "[GEOGRAPHIC_DATA]" at bounding box center [453, 376] width 274 height 8
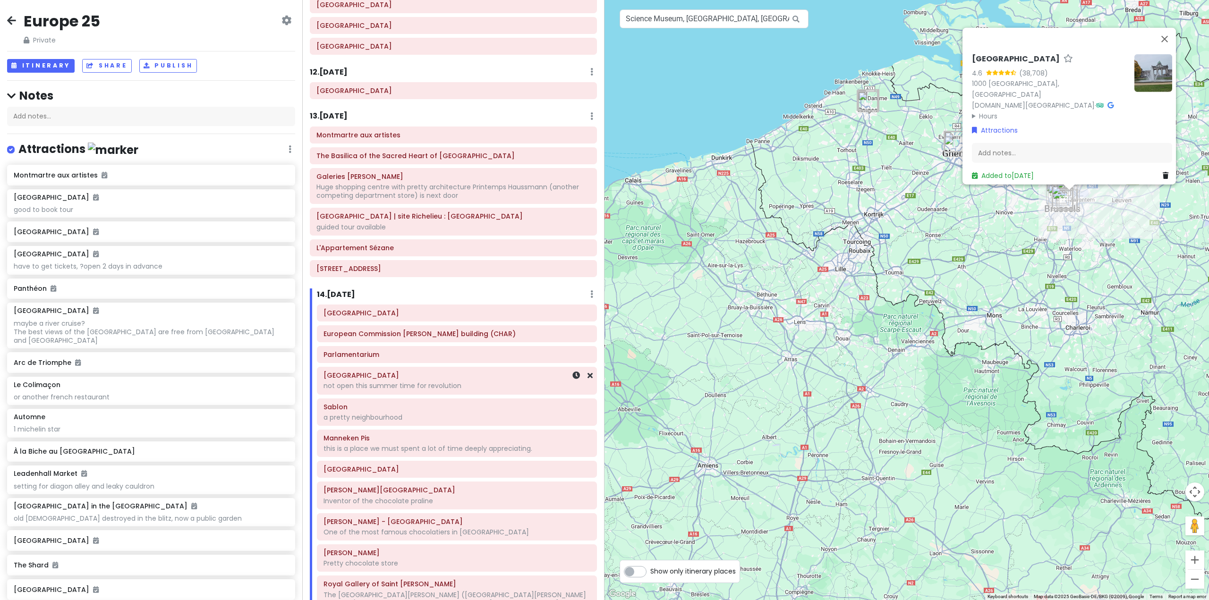
scroll to position [1449, 0]
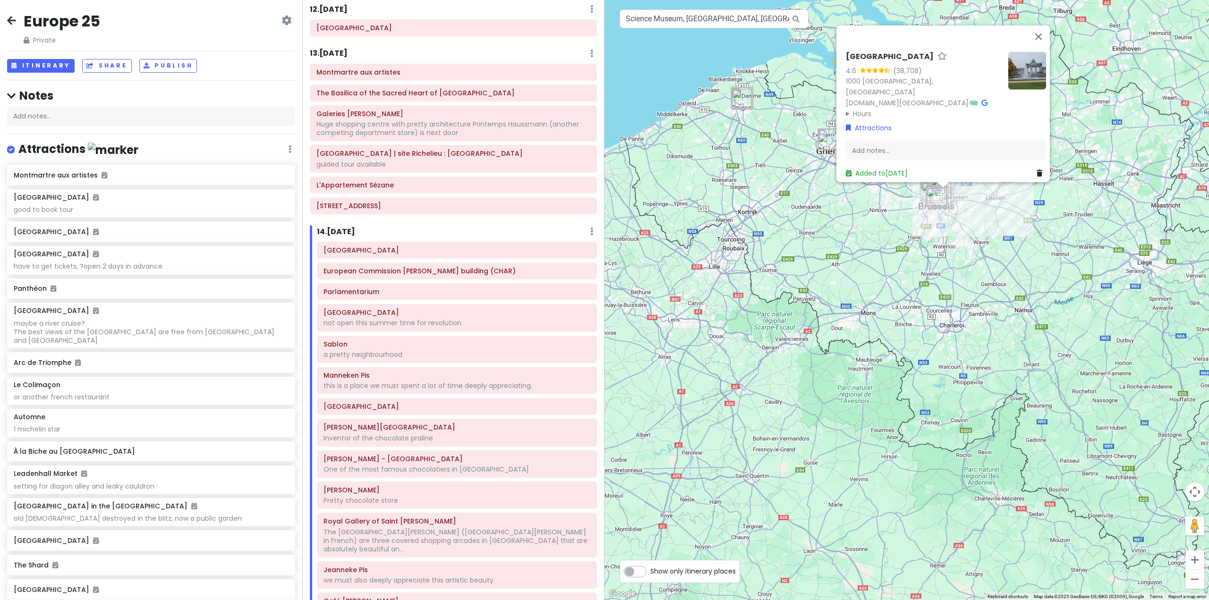
drag, startPoint x: 832, startPoint y: 350, endPoint x: 707, endPoint y: 395, distance: 132.5
click at [719, 401] on div "[GEOGRAPHIC_DATA] 4.6 (38,708) [GEOGRAPHIC_DATA], [GEOGRAPHIC_DATA][DOMAIN_NAME…" at bounding box center [906, 300] width 604 height 600
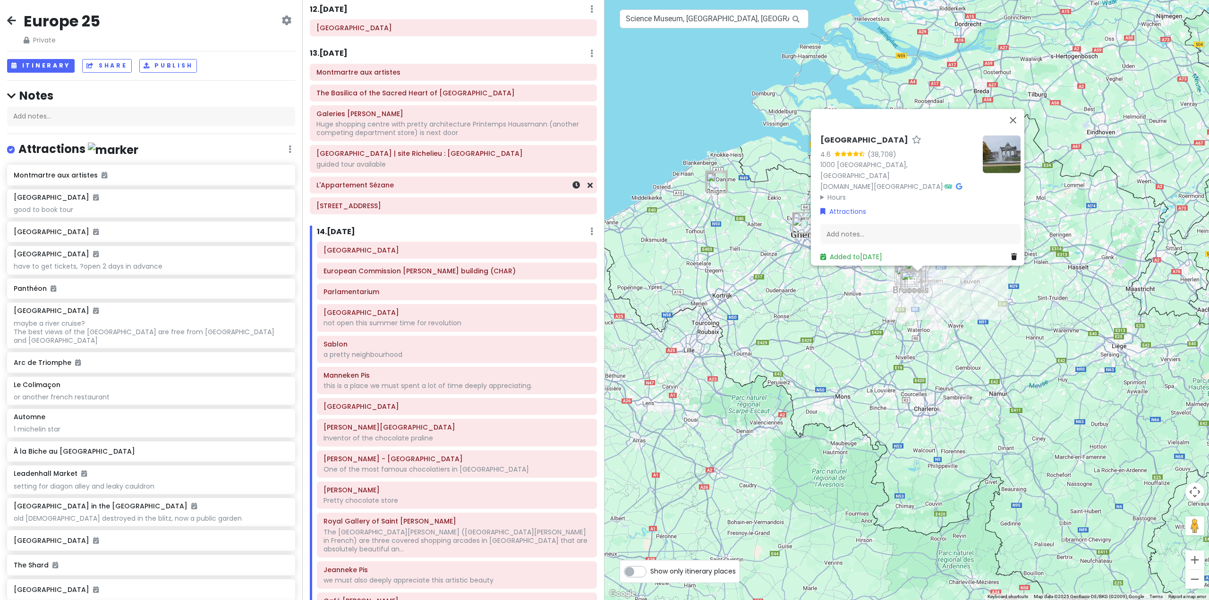
click at [441, 177] on div "L'Appartement Sézane" at bounding box center [453, 185] width 286 height 16
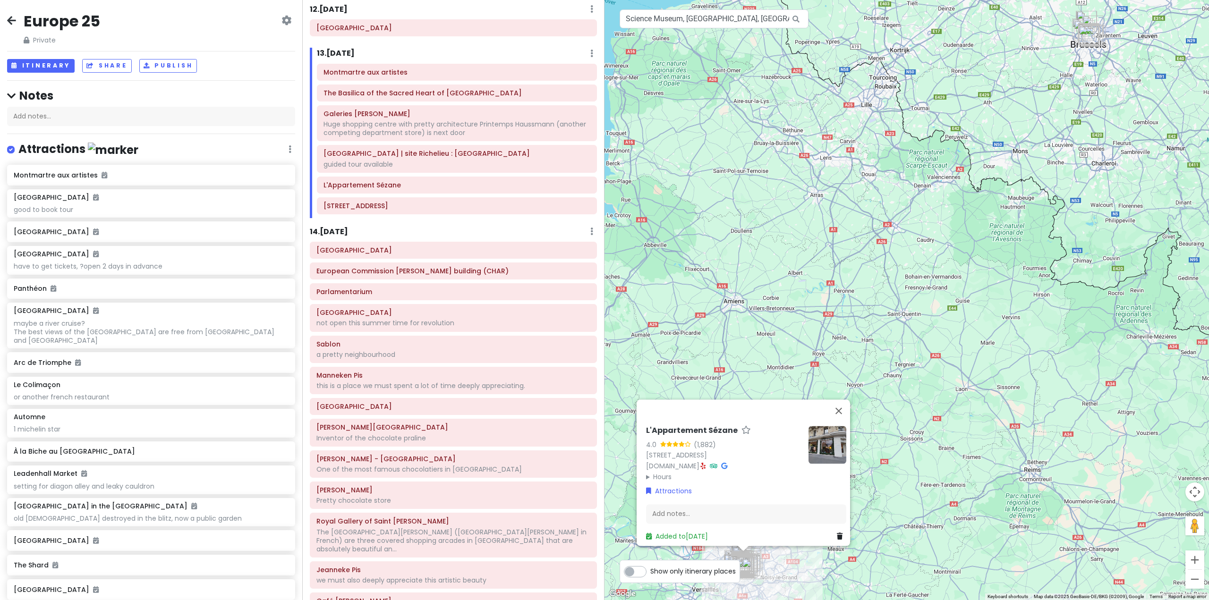
click at [459, 199] on div "Montmartre aux artistes The [GEOGRAPHIC_DATA] [PERSON_NAME][GEOGRAPHIC_DATA] wi…" at bounding box center [457, 141] width 294 height 155
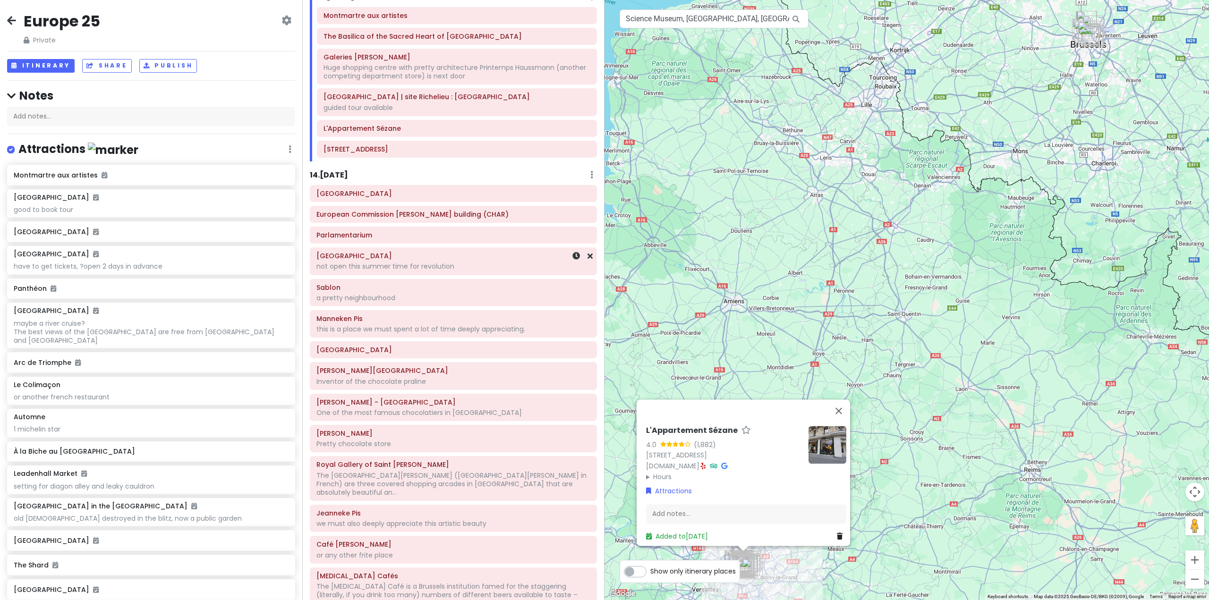
scroll to position [1512, 0]
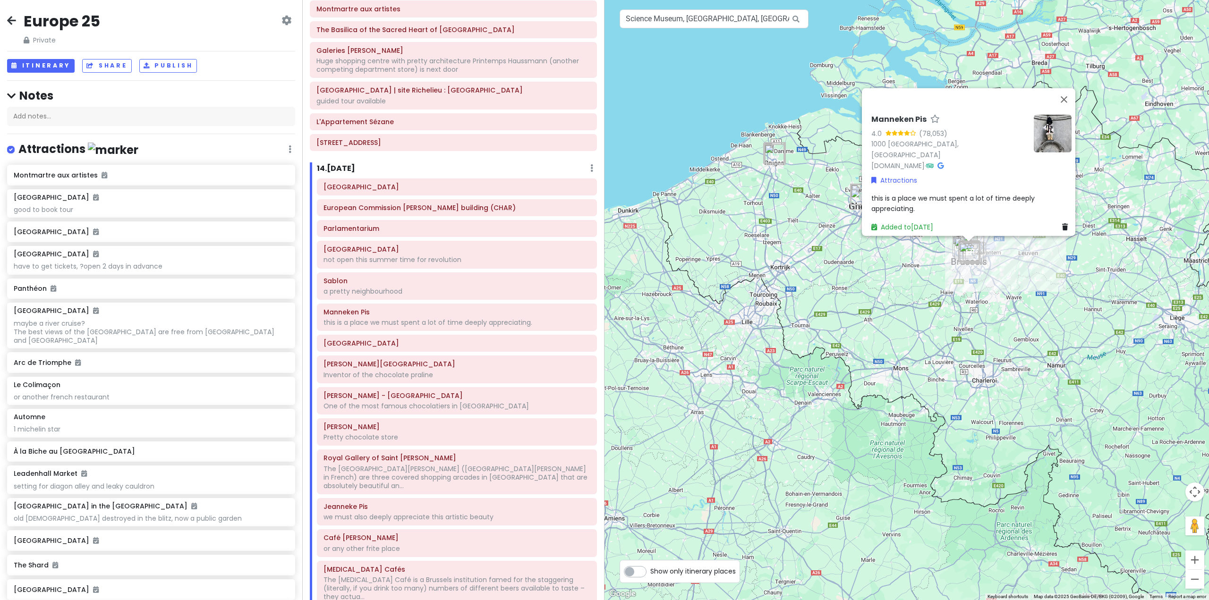
drag, startPoint x: 859, startPoint y: 392, endPoint x: 756, endPoint y: 455, distance: 120.2
click at [756, 455] on div "Manneken Pis 4.0 (78,053) 1000 [GEOGRAPHIC_DATA], [GEOGRAPHIC_DATA] [DOMAIN_NAM…" at bounding box center [906, 300] width 604 height 600
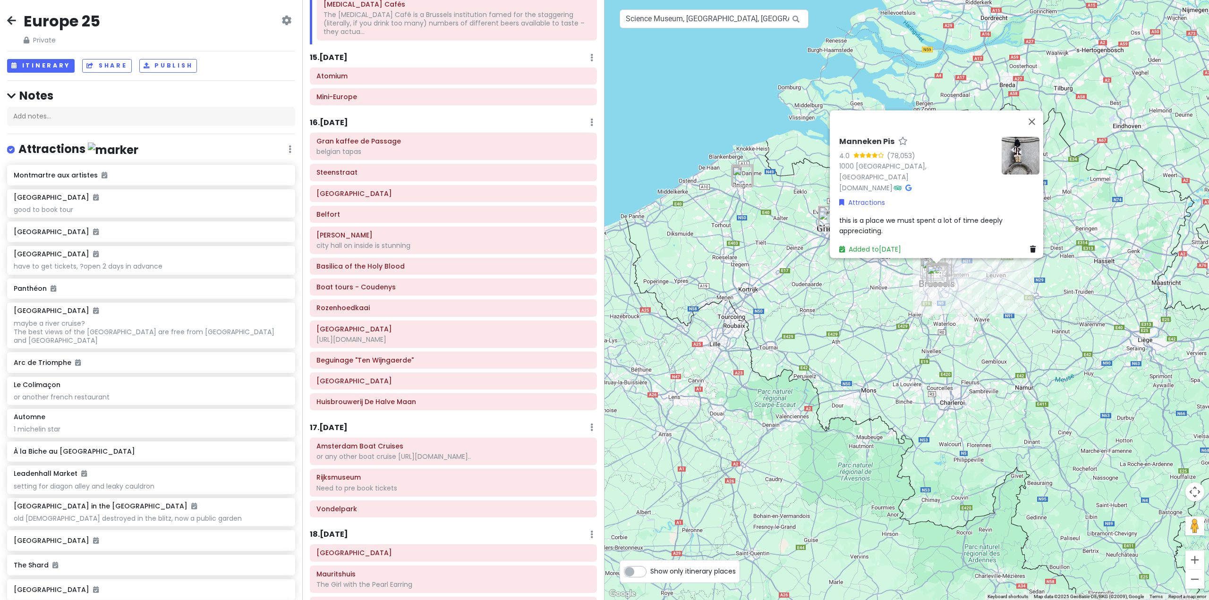
scroll to position [2079, 0]
click at [493, 438] on div "Amsterdam Boat Cruises or any other boat cruise [URL][DOMAIN_NAME].." at bounding box center [453, 450] width 274 height 24
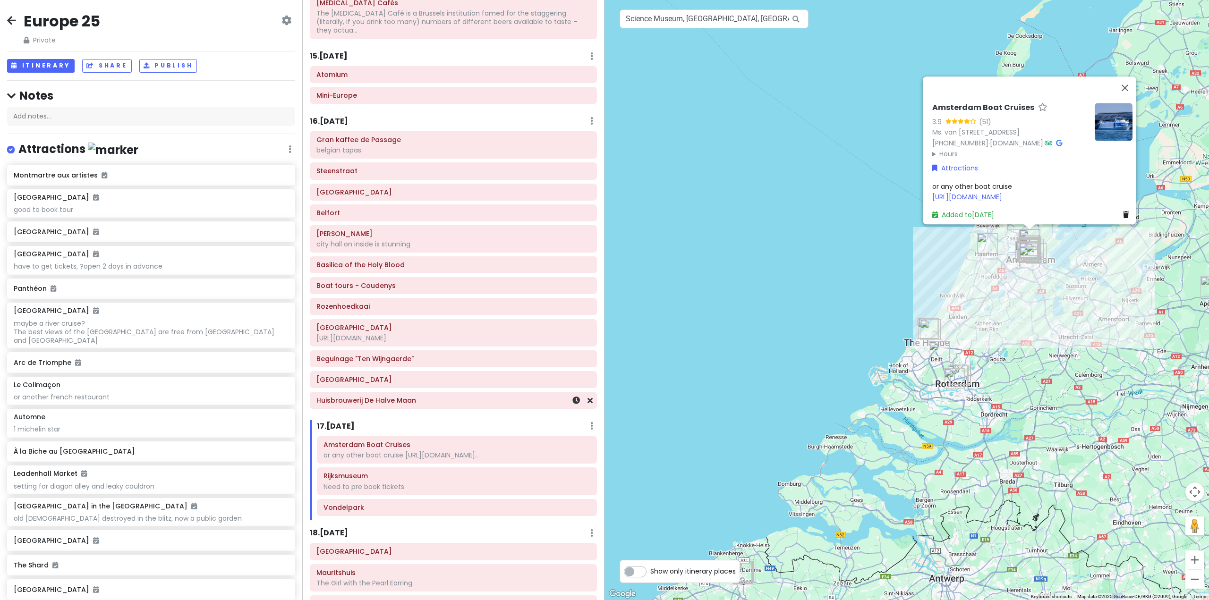
click at [474, 394] on div "Huisbrouwerij De Halve Maan" at bounding box center [453, 400] width 274 height 13
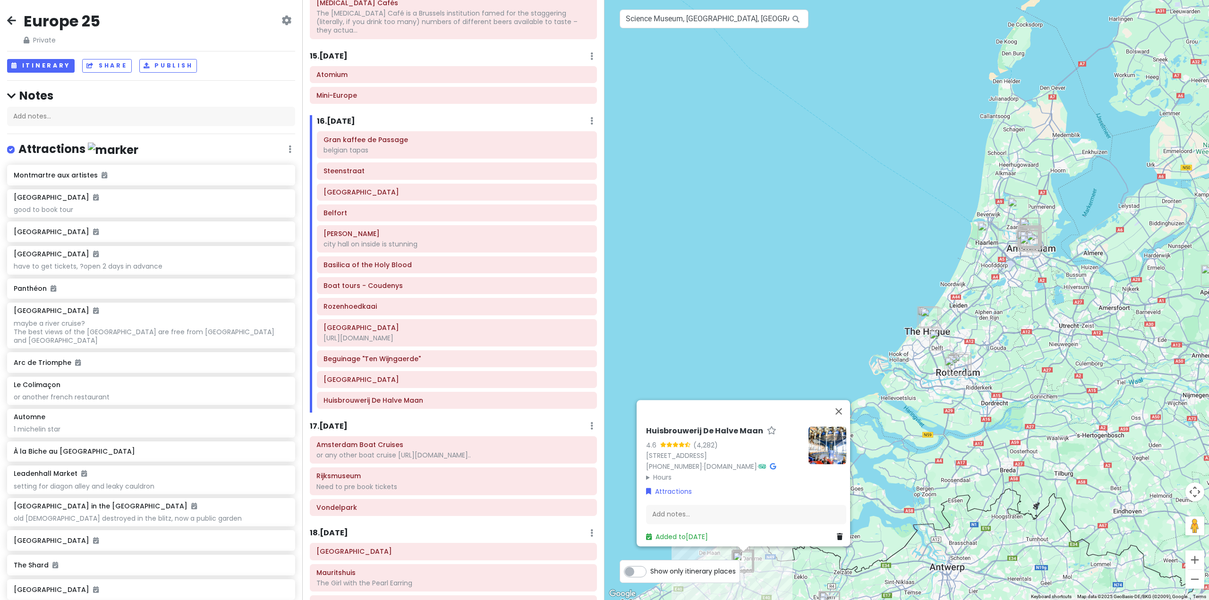
click at [470, 382] on div "Itinerary × 1 . [DATE] Edit Day Notes Delete Day Fly from [GEOGRAPHIC_DATA] Dra…" at bounding box center [453, 300] width 302 height 600
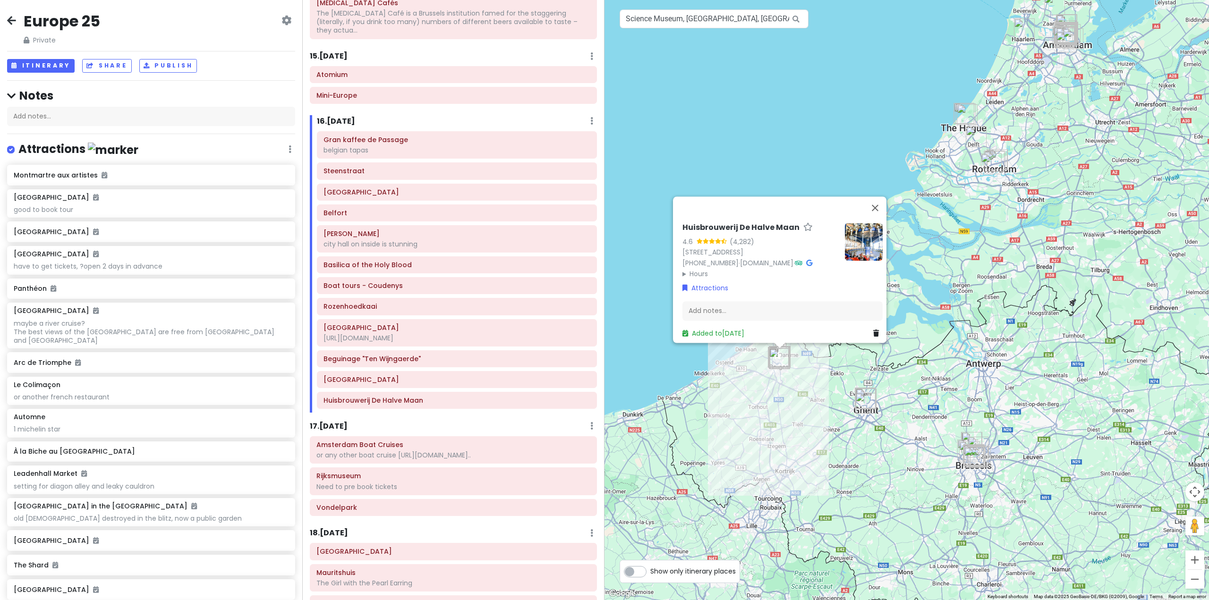
drag, startPoint x: 947, startPoint y: 394, endPoint x: 983, endPoint y: 188, distance: 209.1
click at [983, 188] on div "Huisbrouwerij De Halve Maan 4.6 (4,282) [STREET_ADDRESS] [PHONE_NUMBER] · [DOMA…" at bounding box center [906, 300] width 604 height 600
click at [915, 410] on div "Huisbrouwerij De Halve Maan 4.6 (4,282) [STREET_ADDRESS] [PHONE_NUMBER] · [DOMA…" at bounding box center [906, 300] width 604 height 600
click at [913, 410] on div "Huisbrouwerij De Halve Maan 4.6 (4,282) [STREET_ADDRESS] [PHONE_NUMBER] · [DOMA…" at bounding box center [906, 300] width 604 height 600
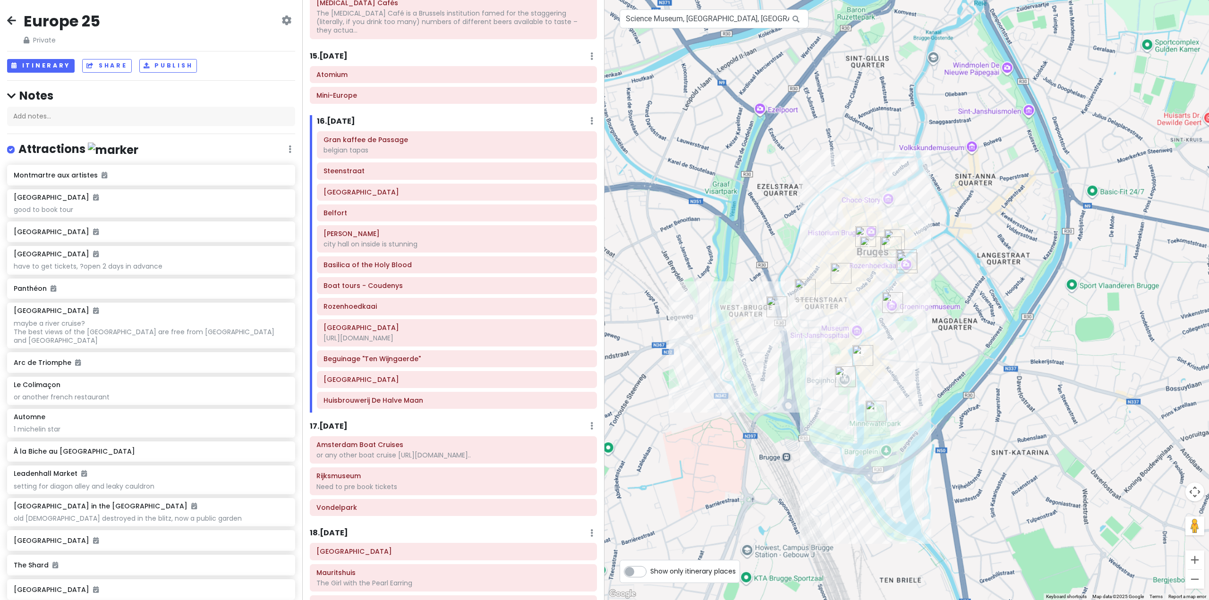
drag, startPoint x: 907, startPoint y: 281, endPoint x: 877, endPoint y: 269, distance: 32.4
click at [943, 285] on div at bounding box center [906, 300] width 604 height 600
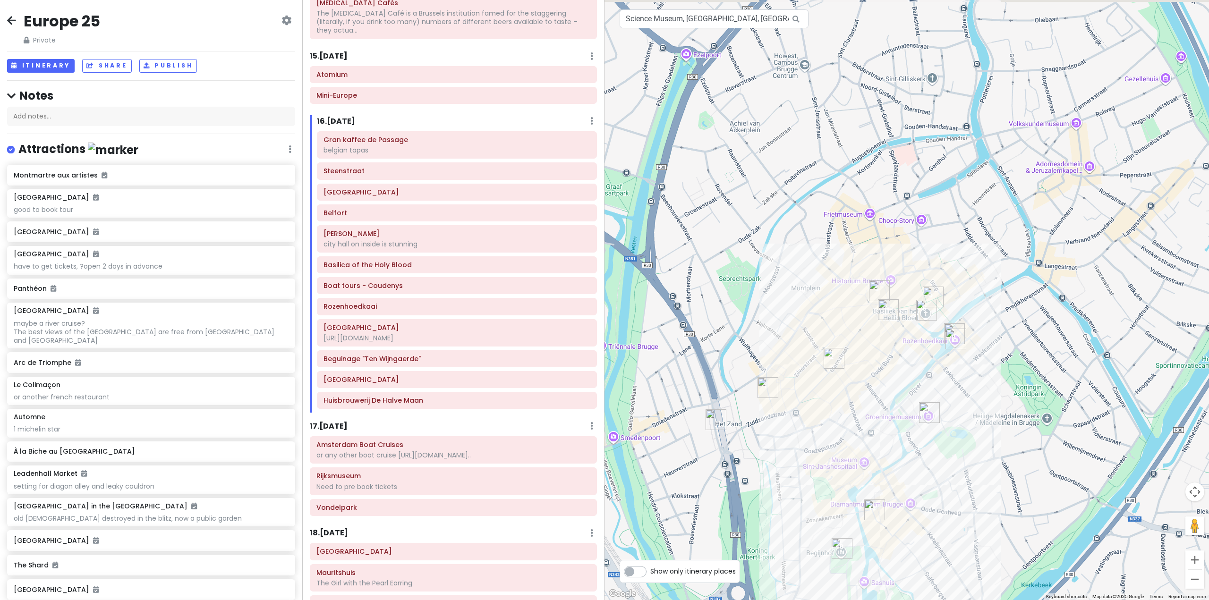
drag, startPoint x: 868, startPoint y: 323, endPoint x: 887, endPoint y: 419, distance: 97.2
click at [885, 438] on div at bounding box center [906, 300] width 604 height 600
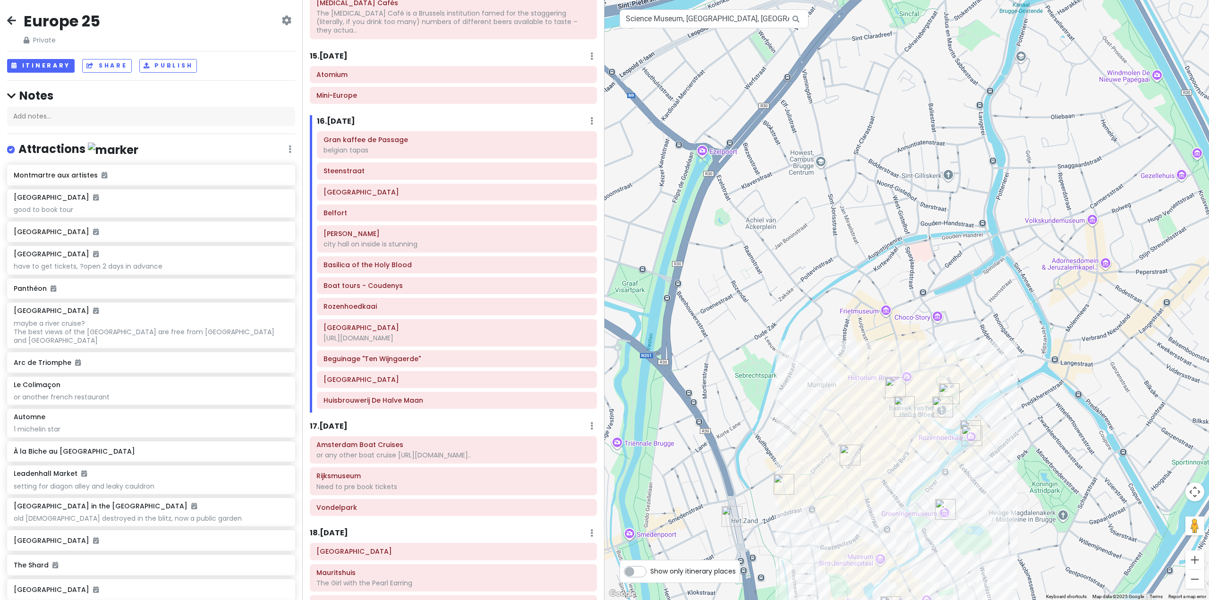
click at [934, 323] on div at bounding box center [906, 300] width 604 height 600
click at [938, 313] on div at bounding box center [906, 300] width 604 height 600
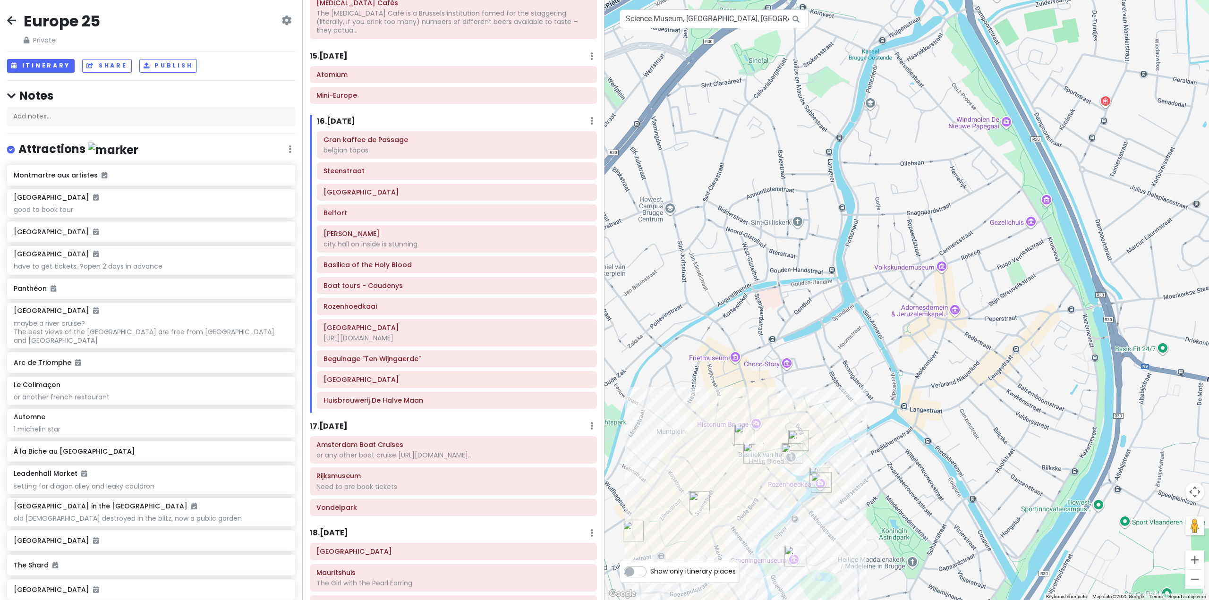
drag, startPoint x: 1107, startPoint y: 258, endPoint x: 956, endPoint y: 306, distance: 158.0
click at [956, 306] on div at bounding box center [906, 300] width 604 height 600
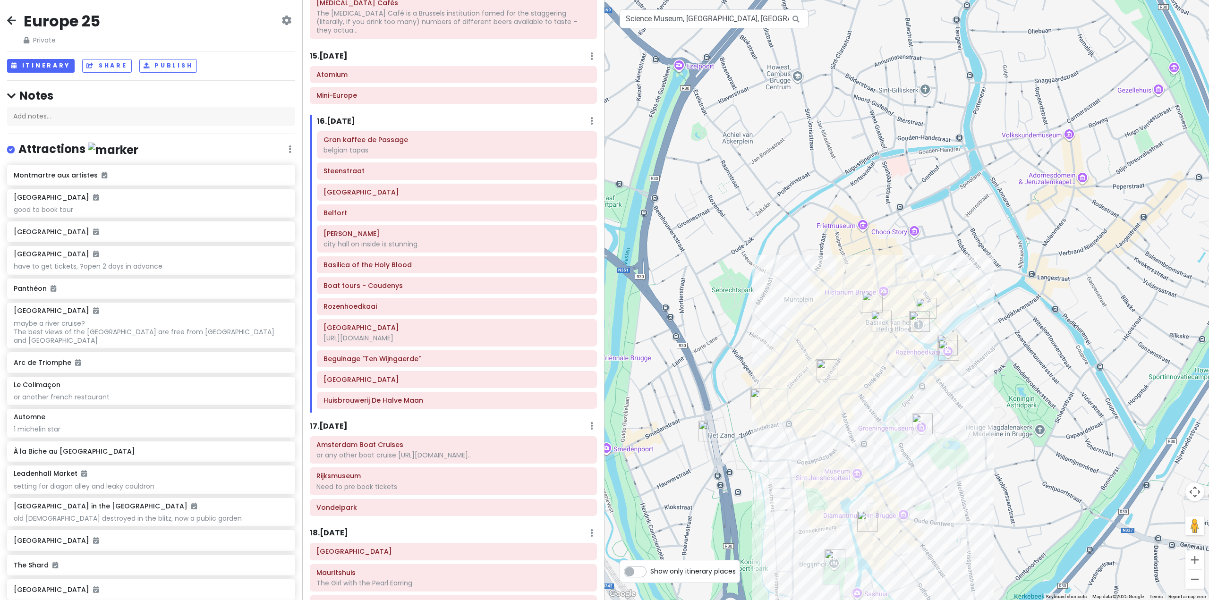
drag, startPoint x: 842, startPoint y: 348, endPoint x: 964, endPoint y: 209, distance: 185.0
click at [964, 209] on div at bounding box center [906, 300] width 604 height 600
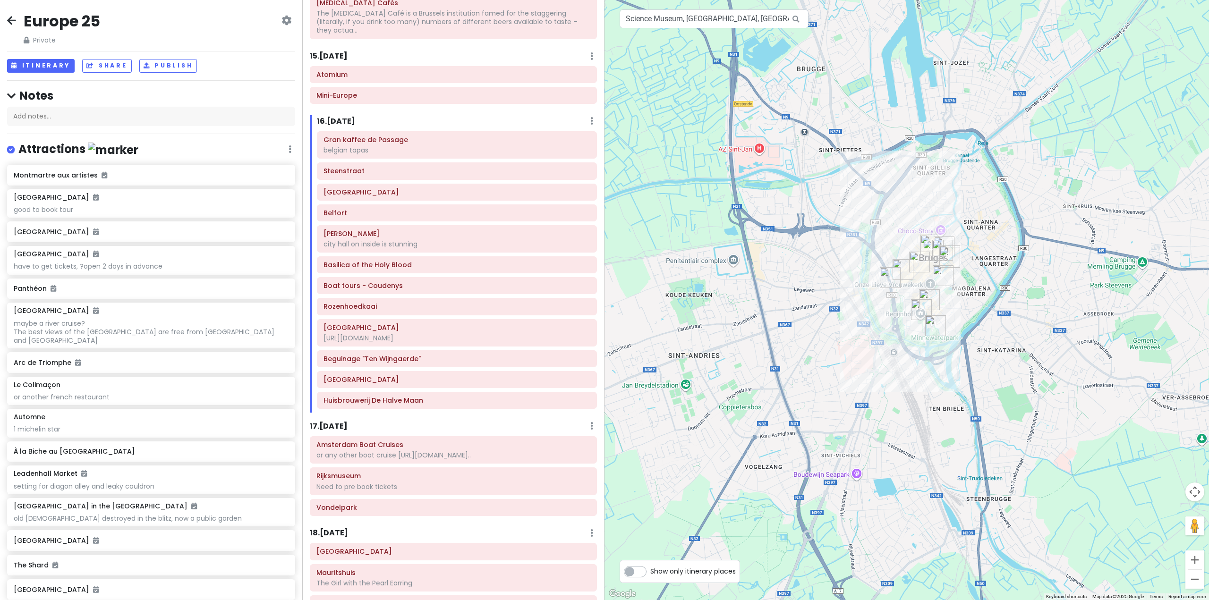
drag, startPoint x: 903, startPoint y: 369, endPoint x: 938, endPoint y: 305, distance: 72.7
click at [938, 305] on img "Huisbrouwerij De Halve Maan" at bounding box center [929, 299] width 21 height 21
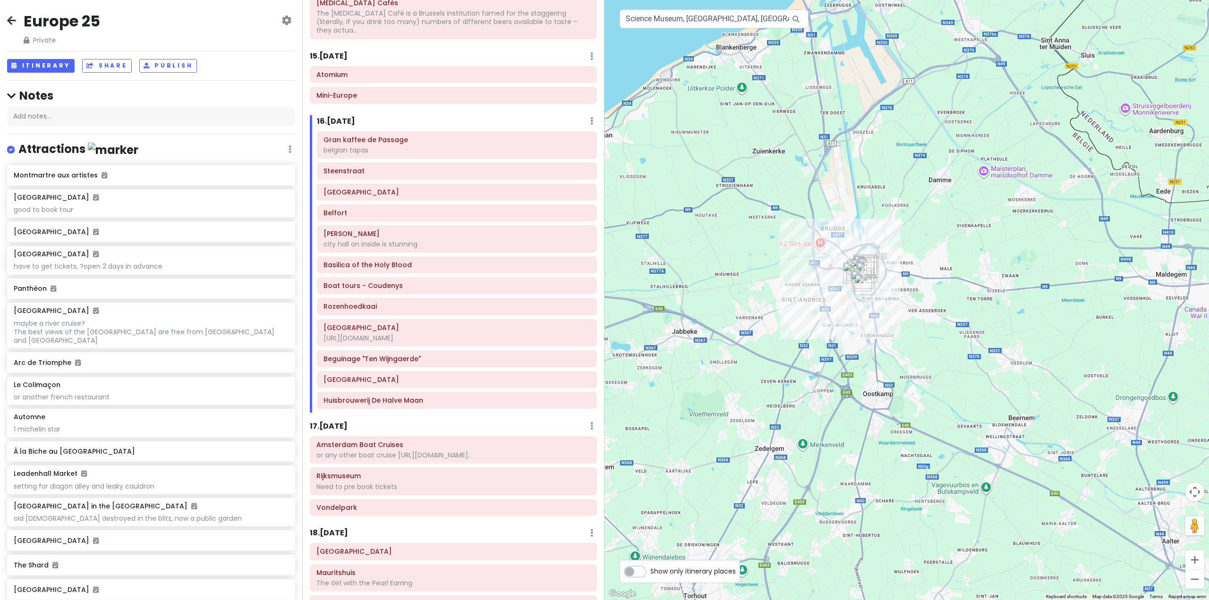
drag, startPoint x: 1024, startPoint y: 321, endPoint x: 947, endPoint y: 307, distance: 77.8
click at [947, 307] on div at bounding box center [906, 300] width 604 height 600
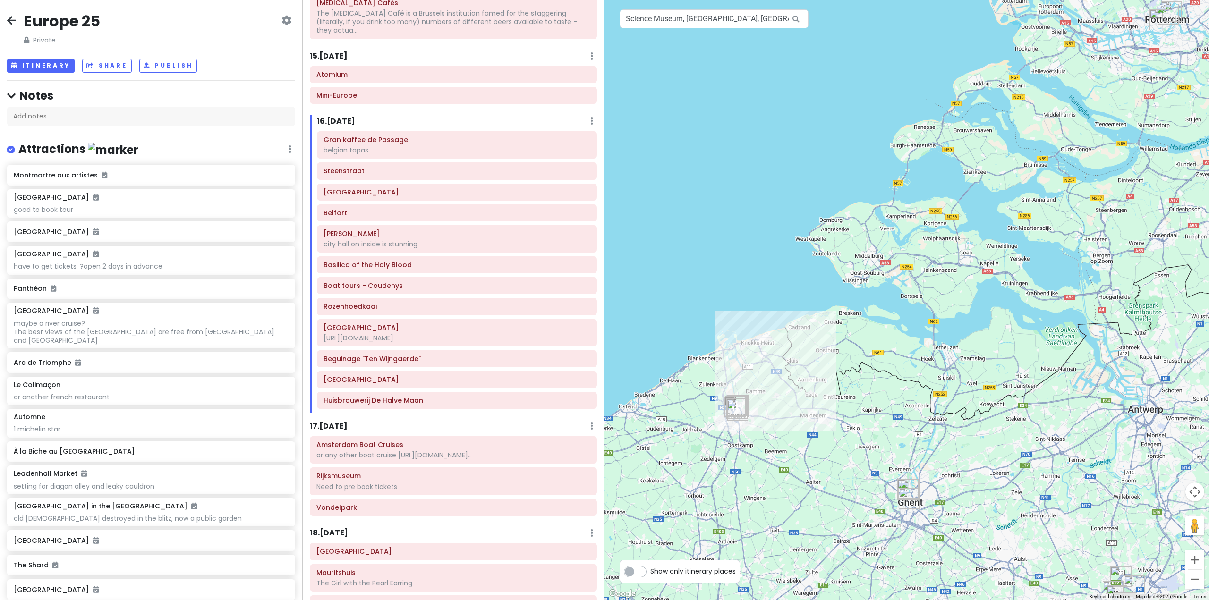
drag, startPoint x: 938, startPoint y: 324, endPoint x: 760, endPoint y: 436, distance: 210.6
click at [758, 435] on div at bounding box center [906, 300] width 604 height 600
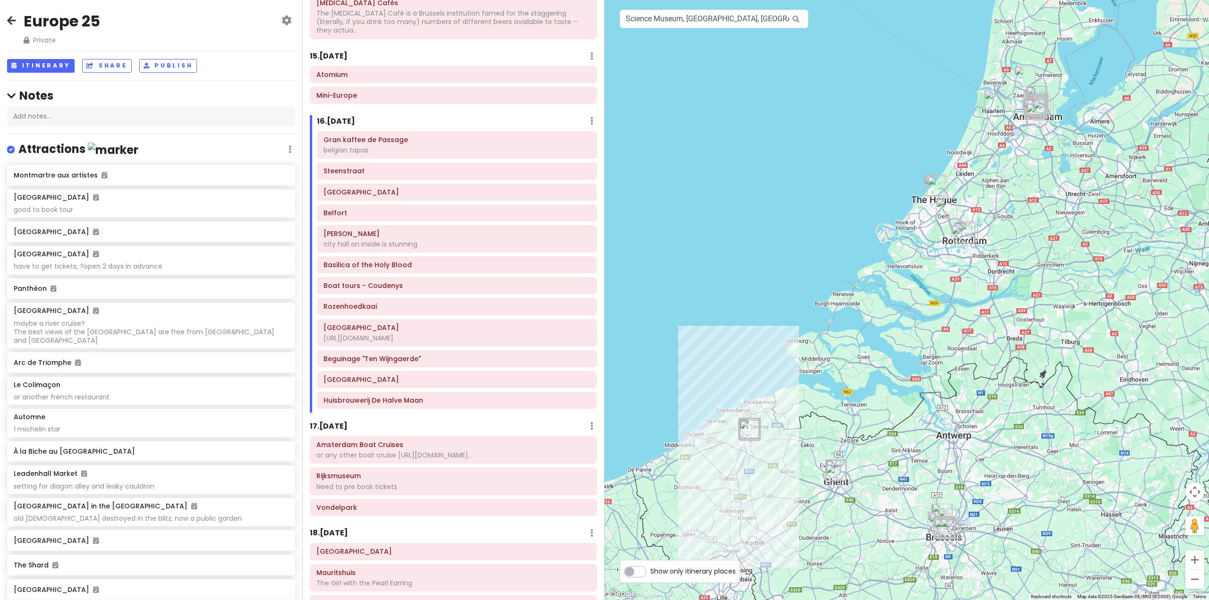
click at [977, 242] on div at bounding box center [906, 300] width 604 height 600
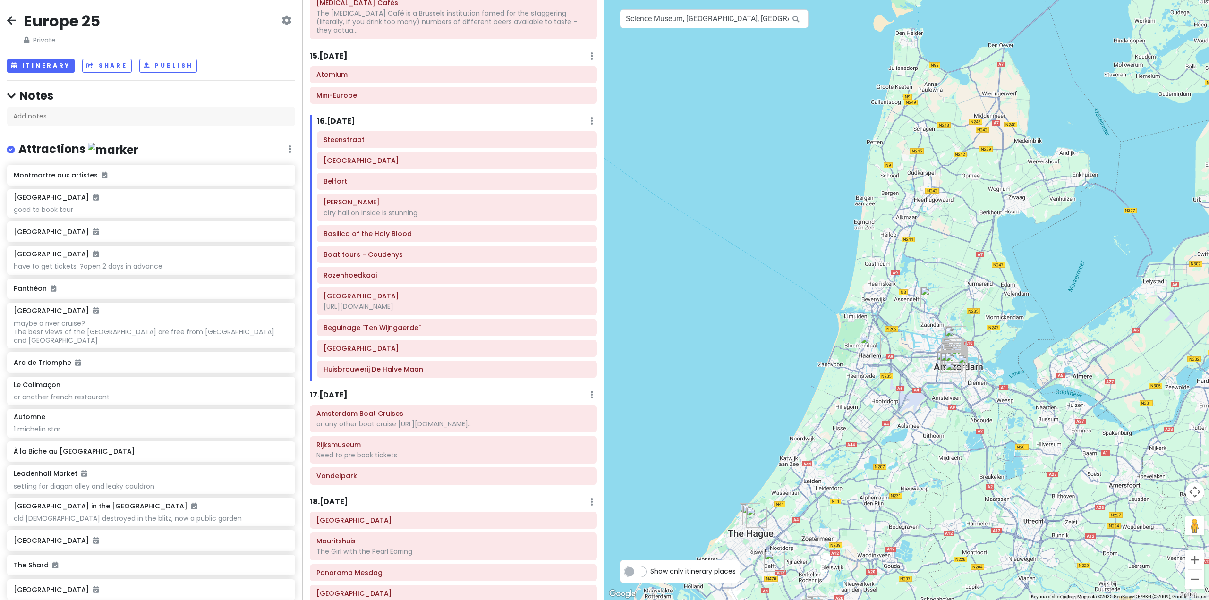
click at [588, 115] on div "16 . [DATE] Add Day Notes Delete Day" at bounding box center [457, 123] width 280 height 16
click at [551, 138] on link "Add Day Notes" at bounding box center [562, 149] width 77 height 23
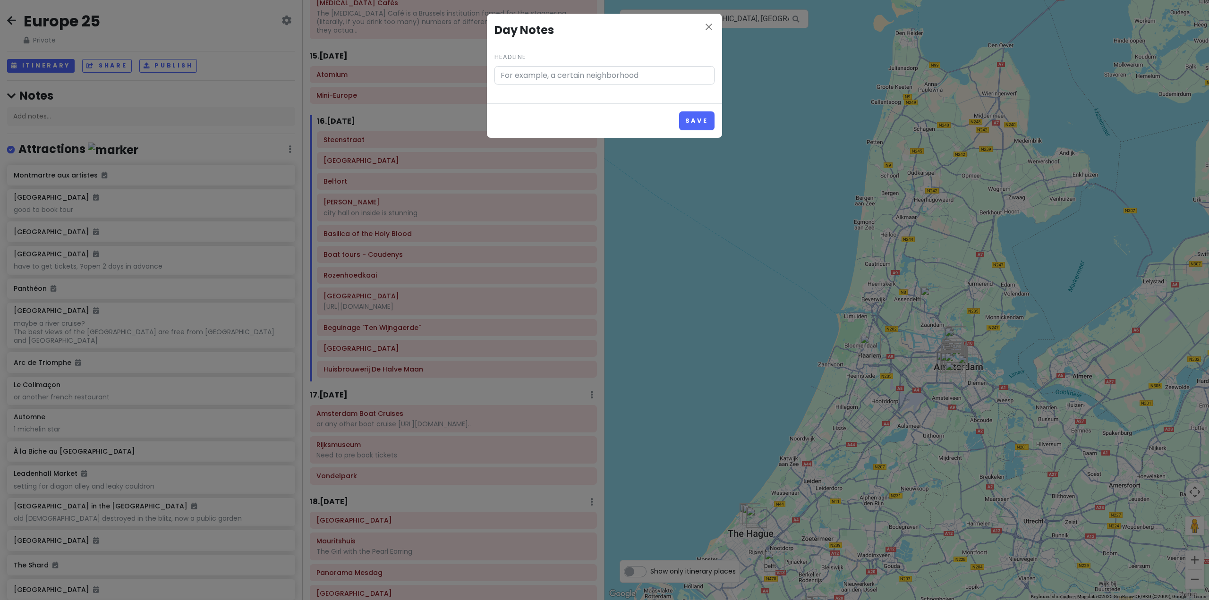
click at [560, 86] on div "close Day Notes Headline" at bounding box center [604, 59] width 235 height 90
click at [570, 76] on input "Headline" at bounding box center [604, 75] width 220 height 19
type input "start i"
type input "start in [GEOGRAPHIC_DATA], end in [GEOGRAPHIC_DATA]"
click at [699, 115] on button "Save" at bounding box center [696, 120] width 35 height 18
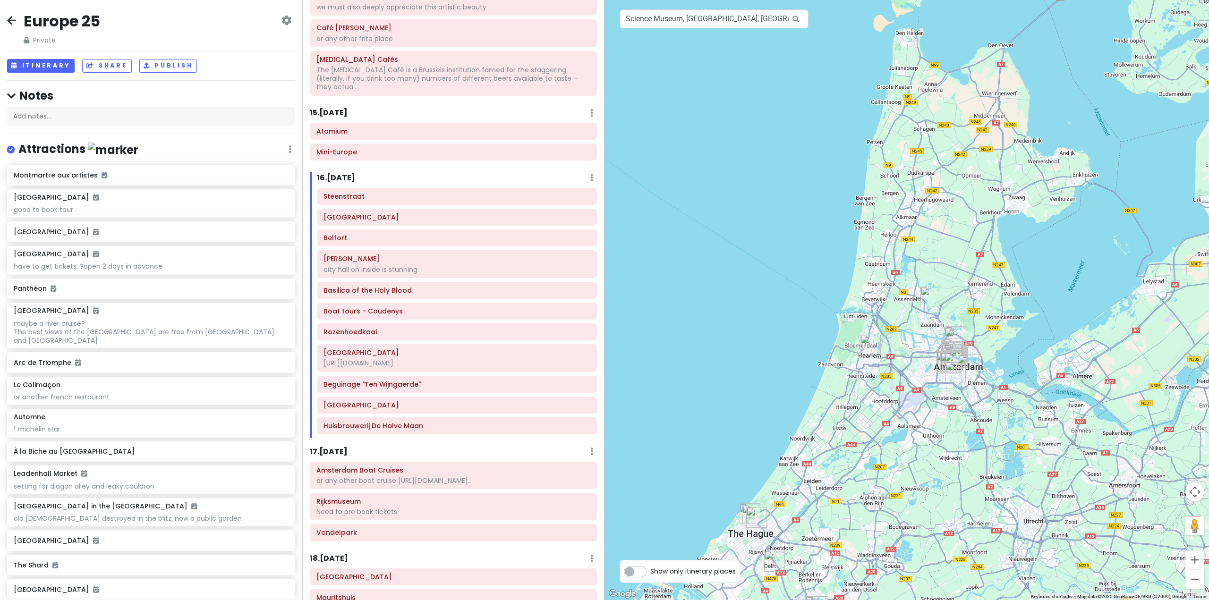
scroll to position [2015, 0]
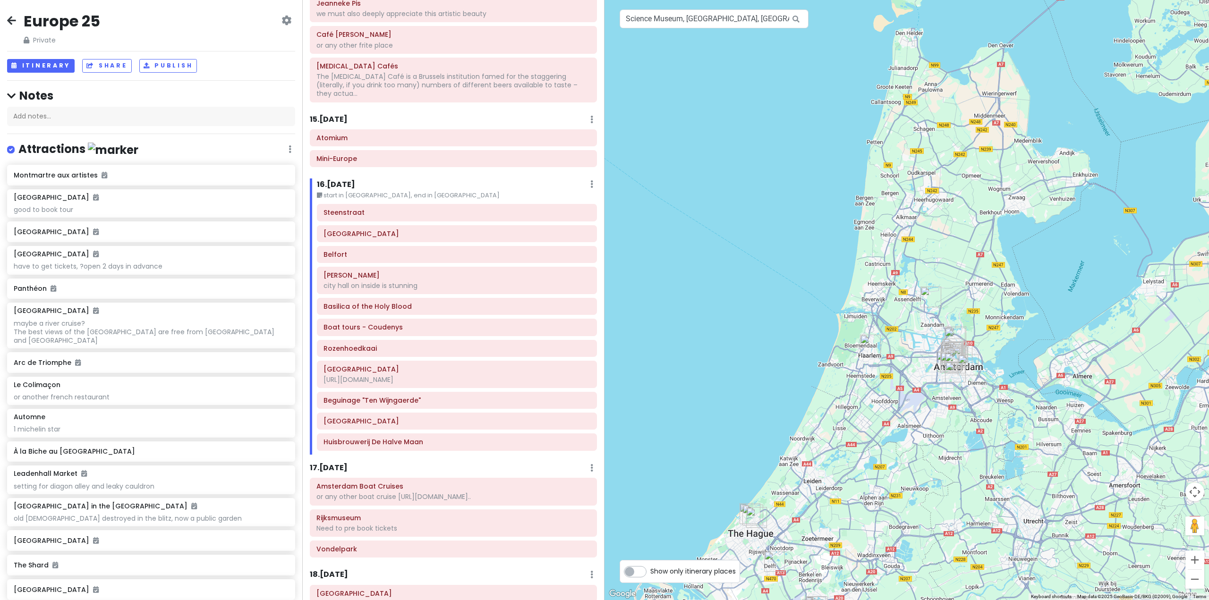
click at [686, 332] on div at bounding box center [906, 300] width 604 height 600
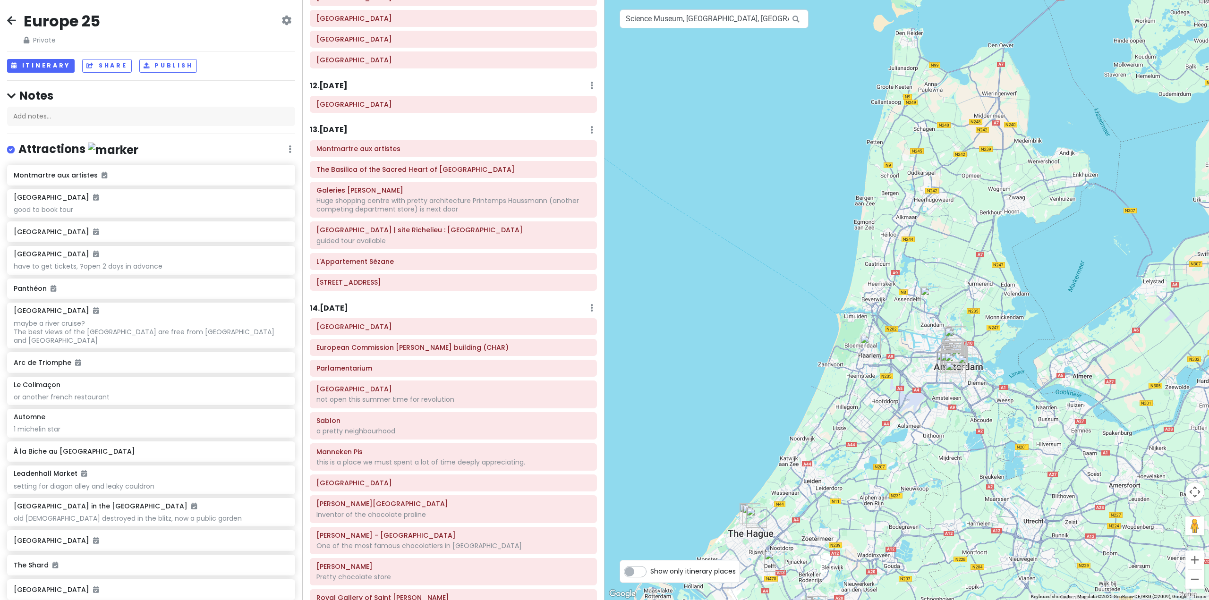
scroll to position [1386, 0]
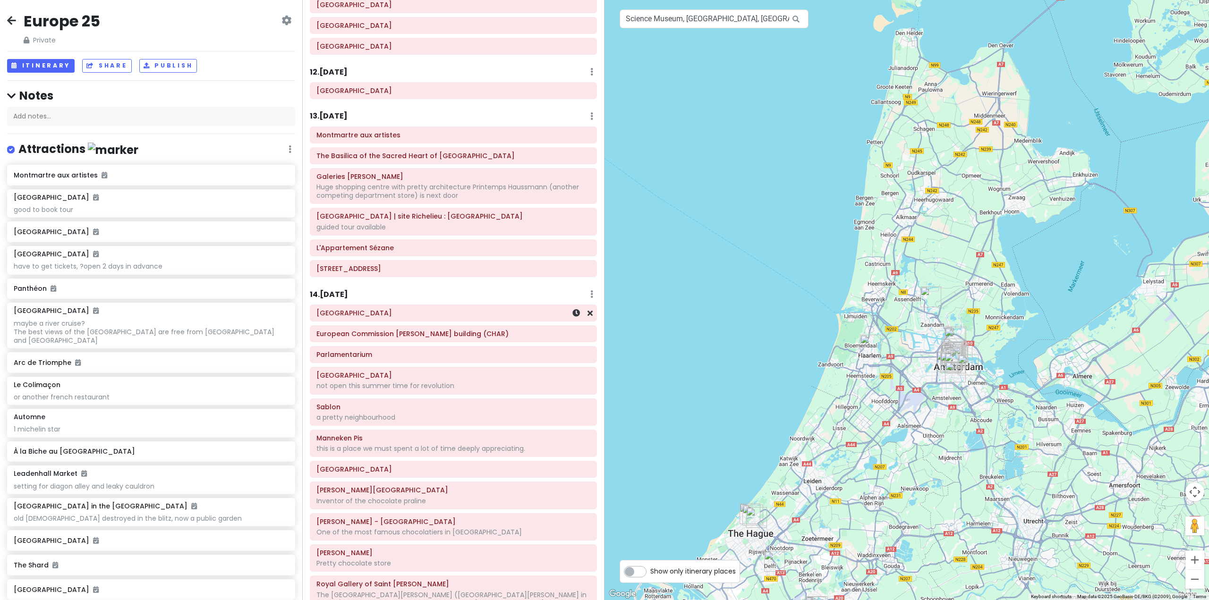
click at [465, 309] on h6 "[GEOGRAPHIC_DATA]" at bounding box center [453, 313] width 274 height 8
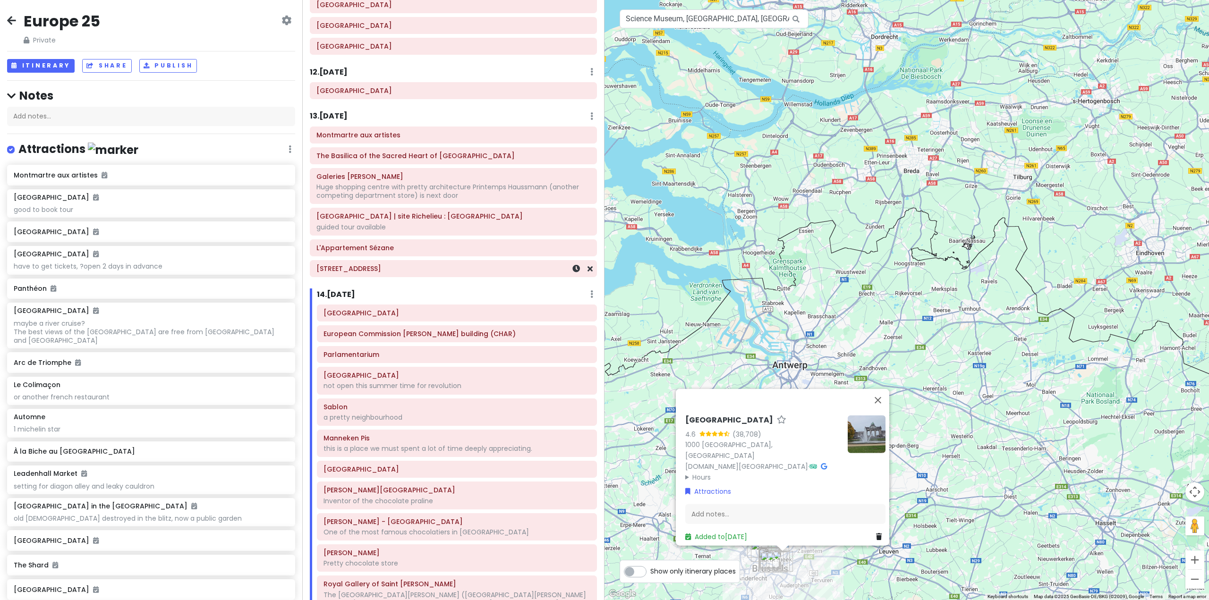
click at [463, 264] on h6 "[STREET_ADDRESS]" at bounding box center [453, 268] width 274 height 8
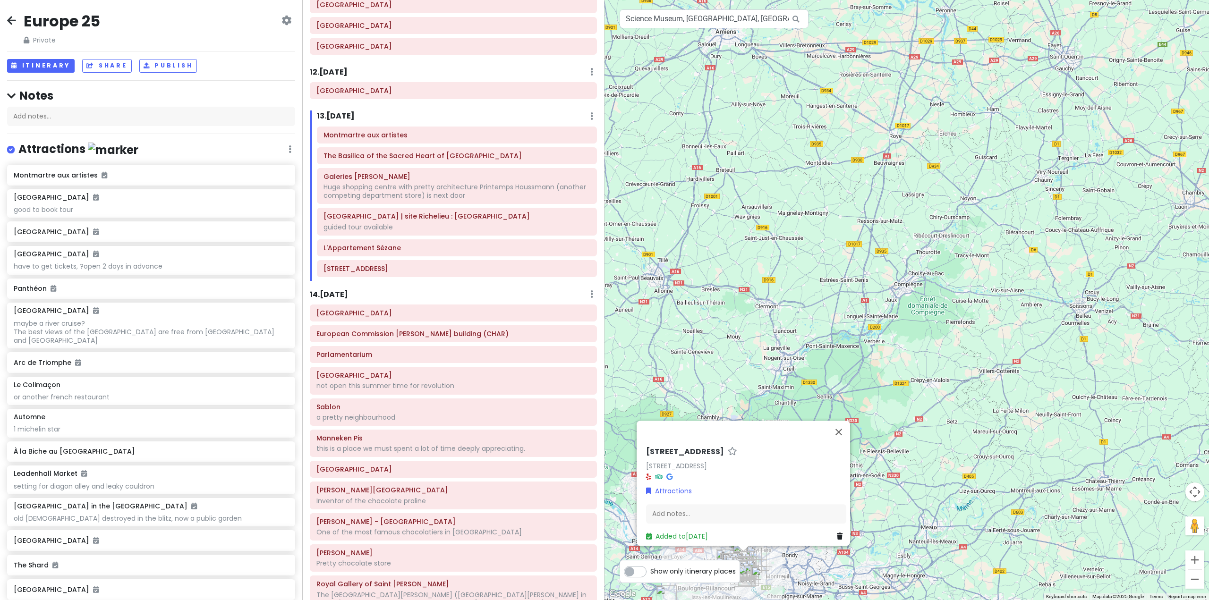
click at [805, 310] on div "[STREET_ADDRESS] Attractions Add notes... Added to [DATE]" at bounding box center [906, 300] width 604 height 600
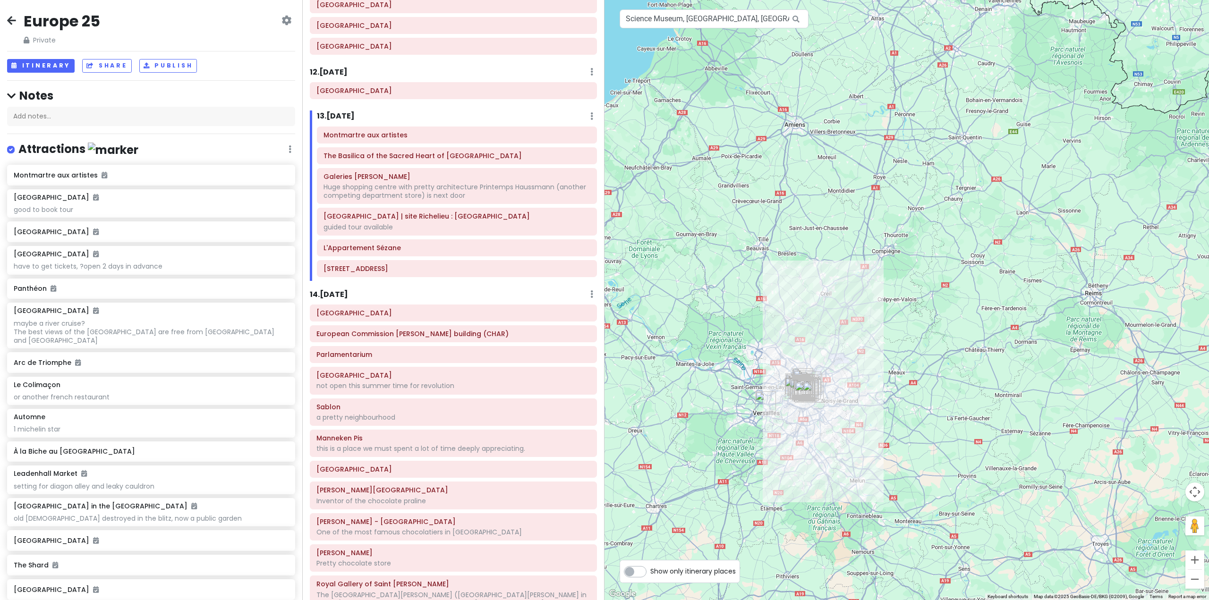
drag, startPoint x: 825, startPoint y: 264, endPoint x: 895, endPoint y: 178, distance: 110.7
click at [895, 178] on div at bounding box center [906, 300] width 604 height 600
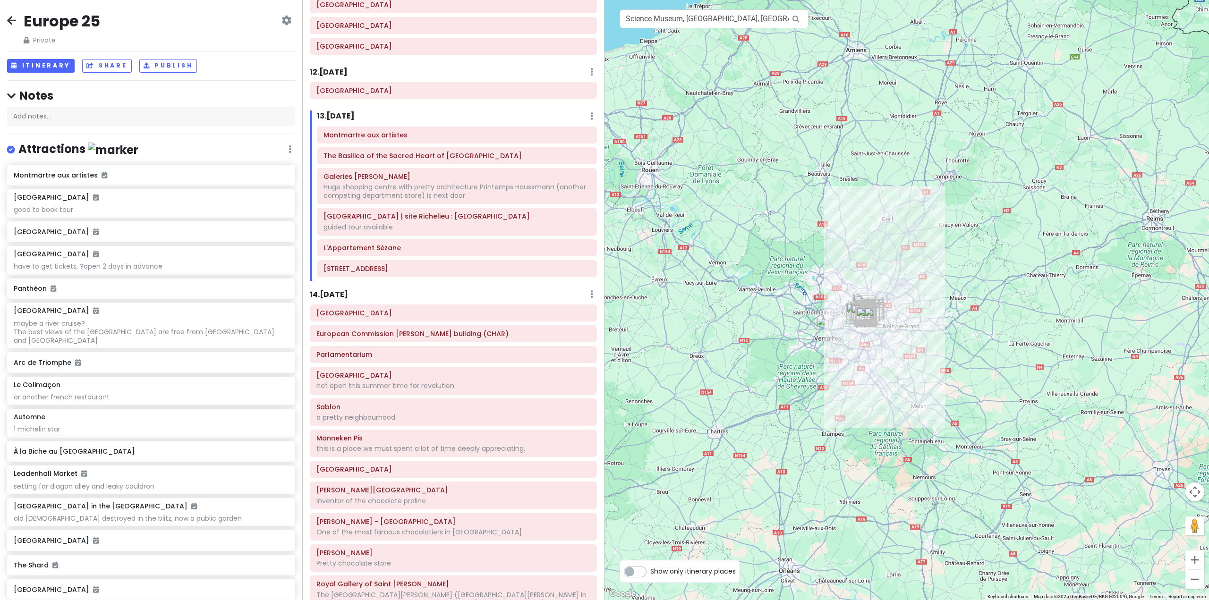
click at [564, 133] on link "Add Day Notes" at bounding box center [562, 144] width 77 height 23
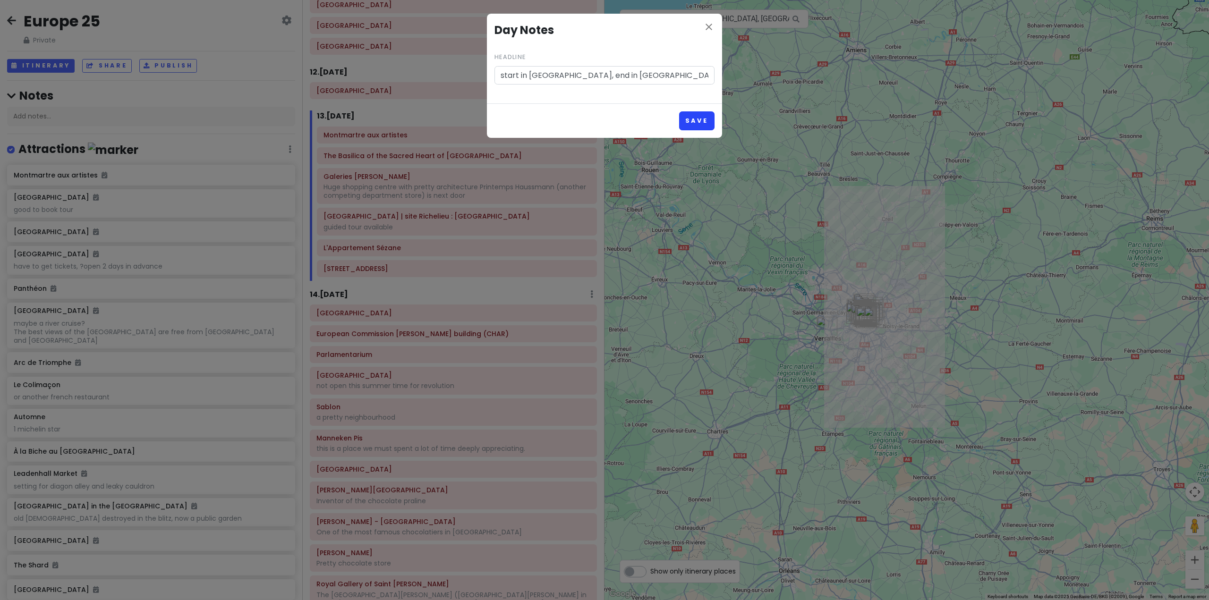
type input "start in [GEOGRAPHIC_DATA], end in [GEOGRAPHIC_DATA]"
click at [704, 119] on button "Save" at bounding box center [696, 120] width 35 height 18
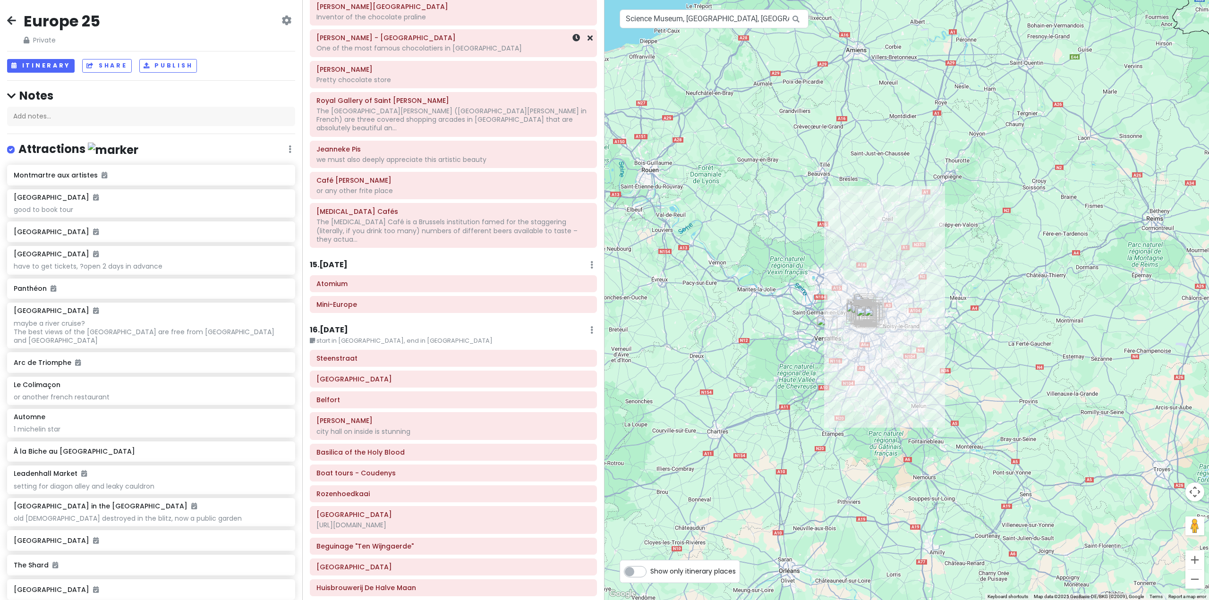
scroll to position [1890, 0]
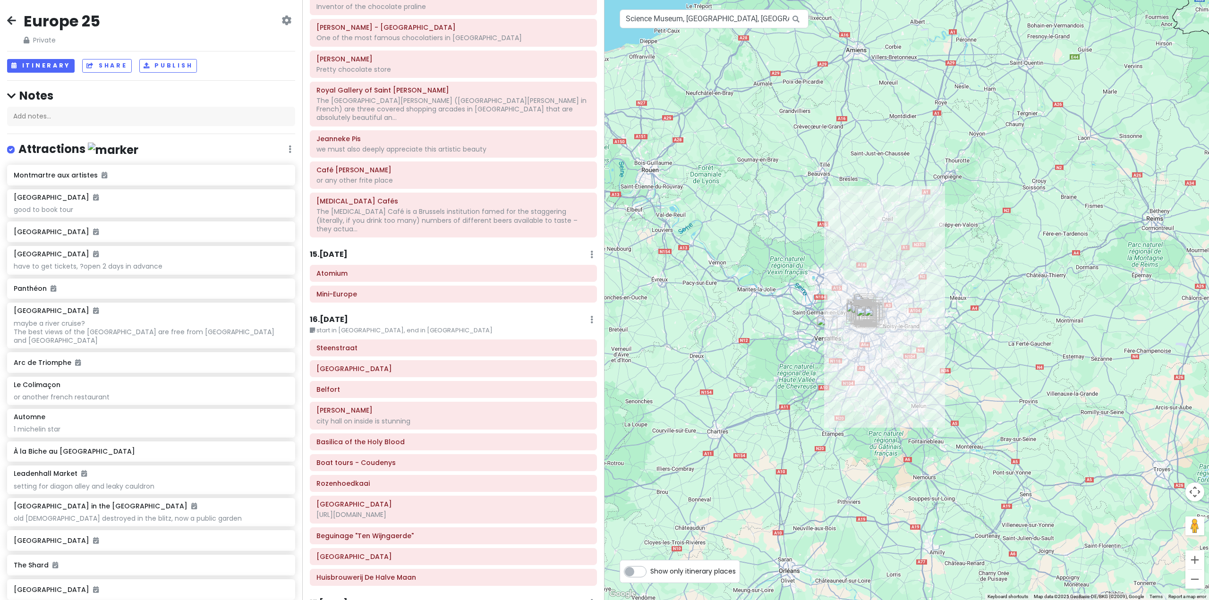
click at [581, 249] on div "15 . [DATE] Add Day Notes Delete Day" at bounding box center [453, 257] width 287 height 16
click at [583, 249] on div "15 . [DATE] Add Day Notes Delete Day" at bounding box center [453, 257] width 287 height 16
click at [551, 271] on link "Add Day Notes" at bounding box center [562, 282] width 77 height 23
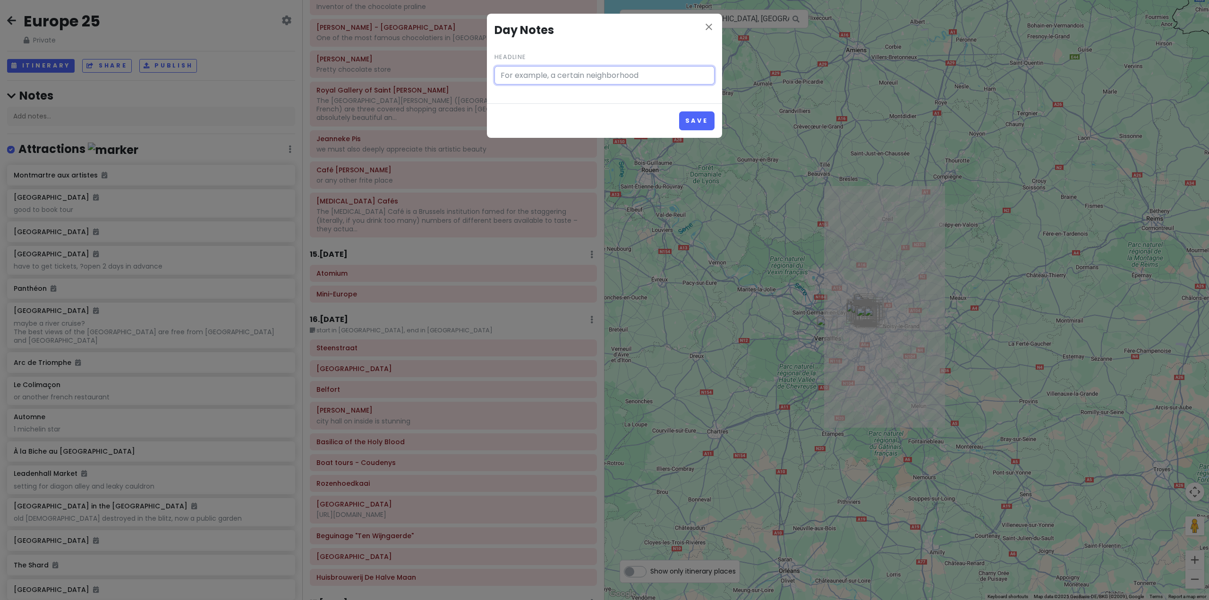
click at [586, 73] on input "Headline" at bounding box center [604, 75] width 220 height 19
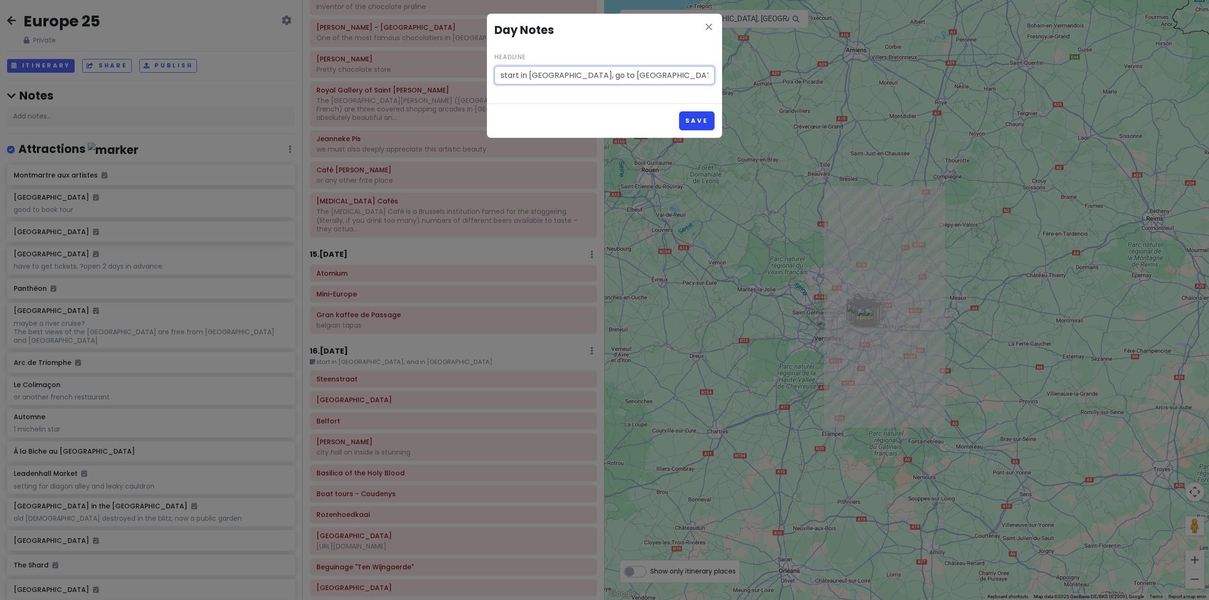
type input "start in [GEOGRAPHIC_DATA], go to [GEOGRAPHIC_DATA] by midday"
click at [707, 119] on button "Save" at bounding box center [696, 120] width 35 height 18
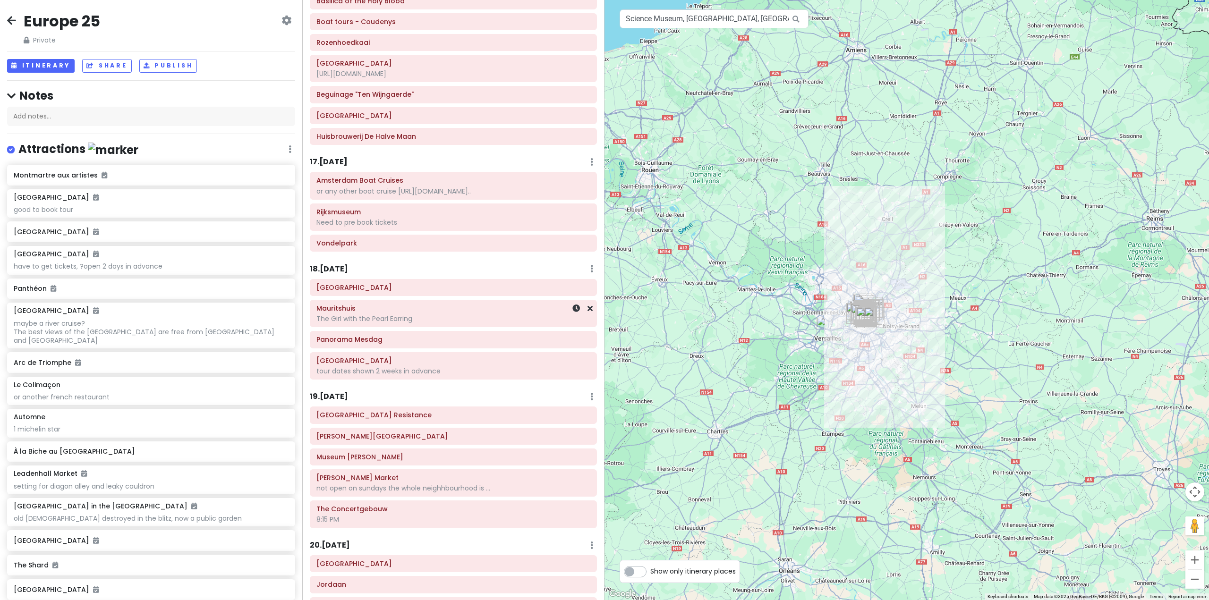
scroll to position [2351, 0]
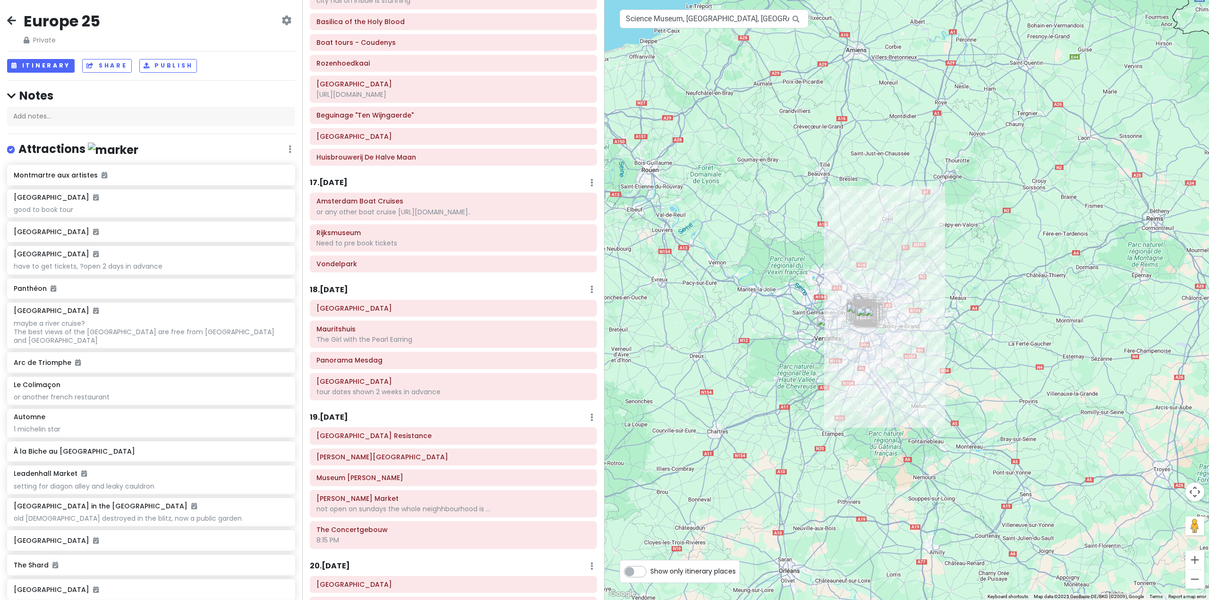
click at [581, 284] on div "18 . [DATE] Add Day Notes Delete Day" at bounding box center [453, 292] width 287 height 16
click at [554, 306] on link "Add Day Notes" at bounding box center [562, 317] width 77 height 23
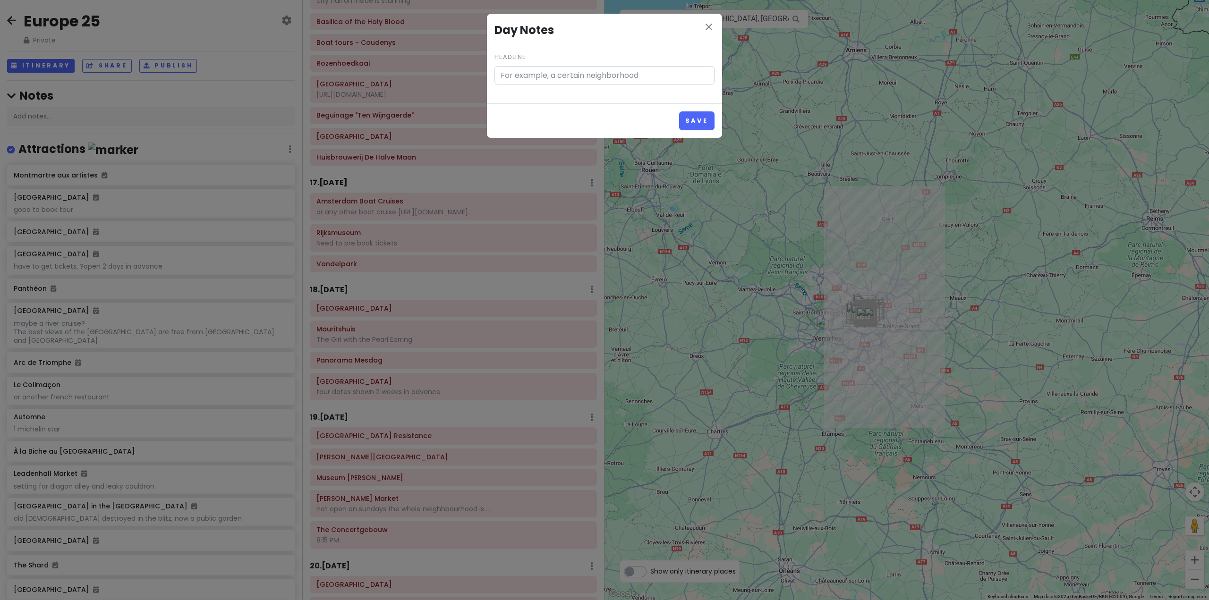
scroll to position [2372, 0]
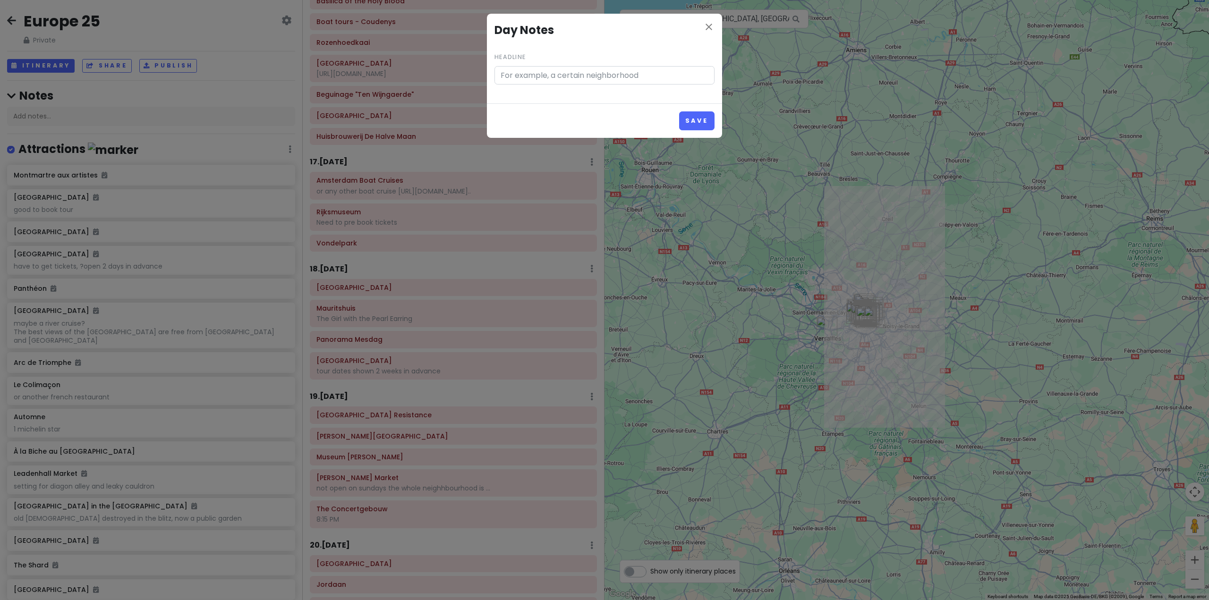
click at [557, 68] on input "Headline" at bounding box center [604, 75] width 220 height 19
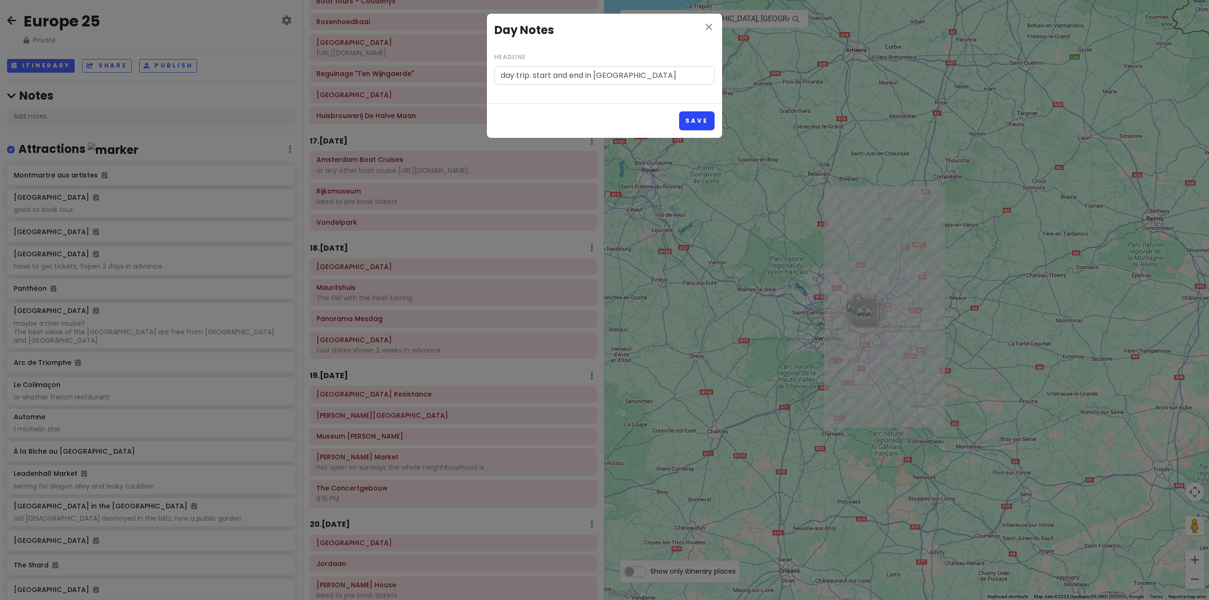
type input "day trip. start and end in [GEOGRAPHIC_DATA]"
click at [693, 125] on button "Save" at bounding box center [696, 120] width 35 height 18
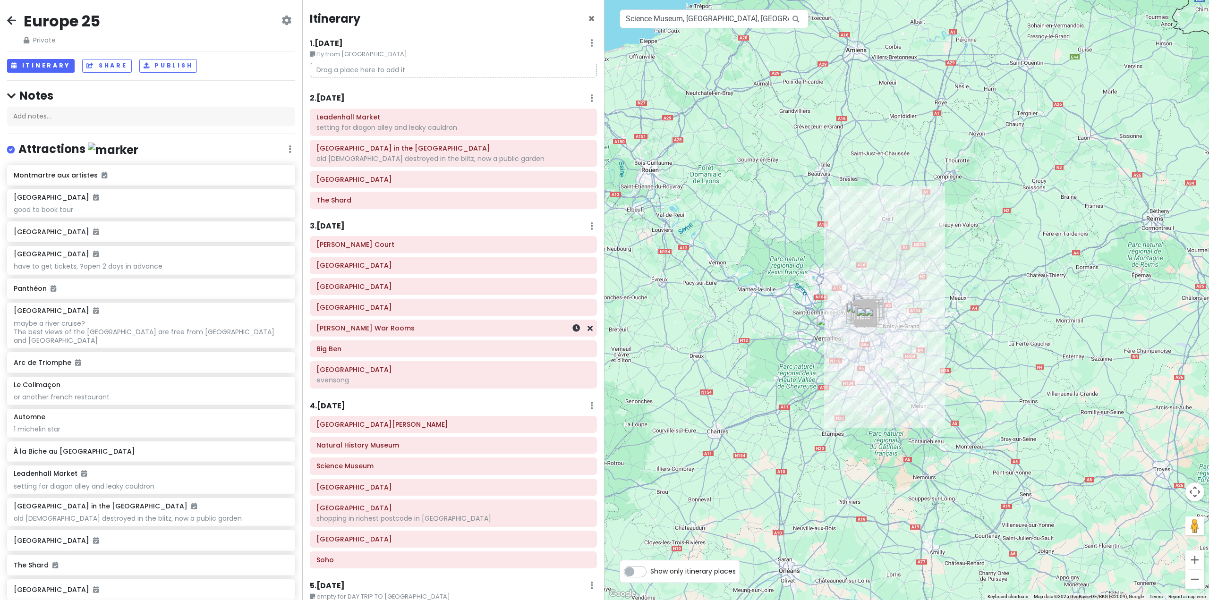
scroll to position [63, 0]
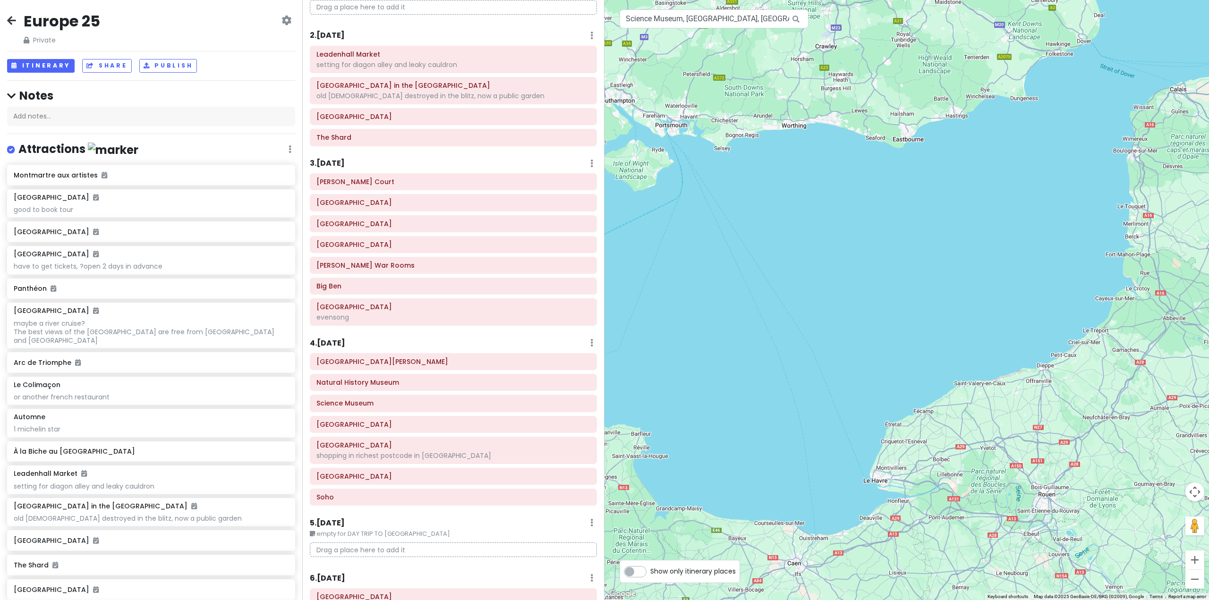
drag, startPoint x: 823, startPoint y: 281, endPoint x: 1087, endPoint y: 511, distance: 350.3
click at [1084, 510] on div at bounding box center [906, 300] width 604 height 600
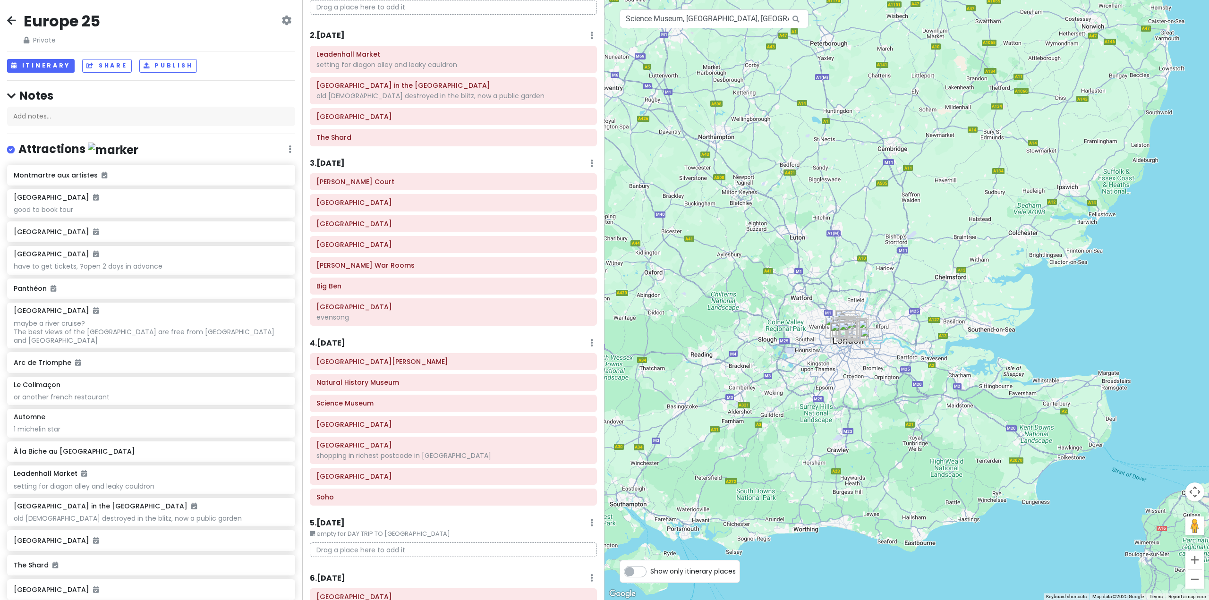
drag, startPoint x: 849, startPoint y: 354, endPoint x: 802, endPoint y: 622, distance: 272.2
click at [802, 600] on html "Europe 25 Private Change Dates Make a Copy Delete Trip Give Feedback 💡 Support …" at bounding box center [604, 300] width 1209 height 600
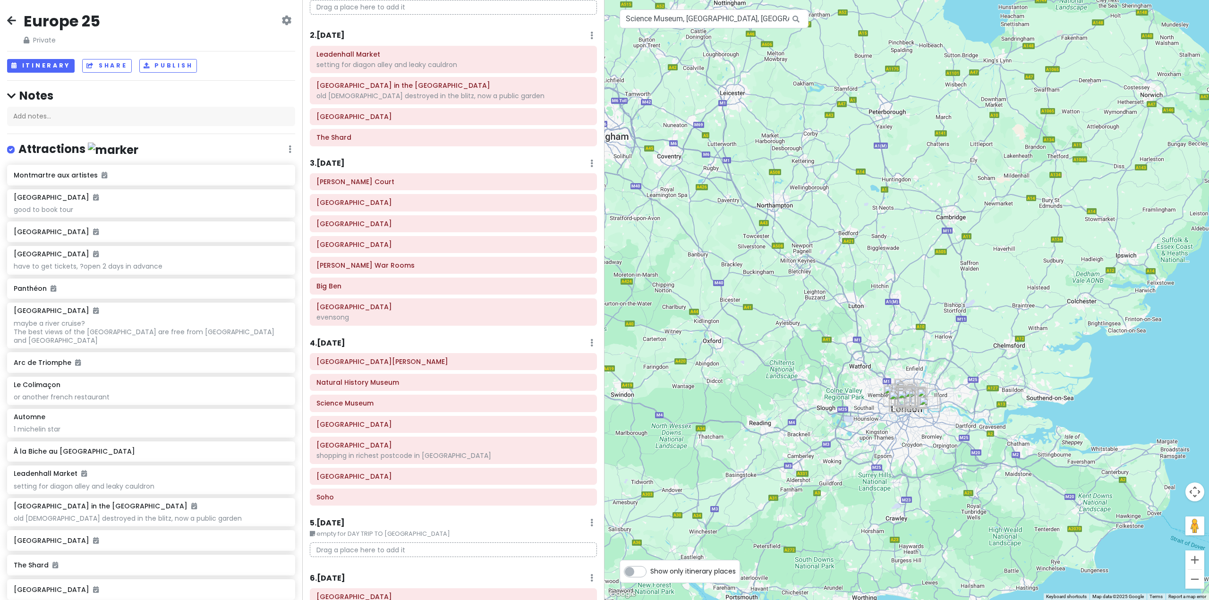
drag, startPoint x: 822, startPoint y: 394, endPoint x: 875, endPoint y: 406, distance: 53.8
click at [872, 420] on div at bounding box center [906, 300] width 604 height 600
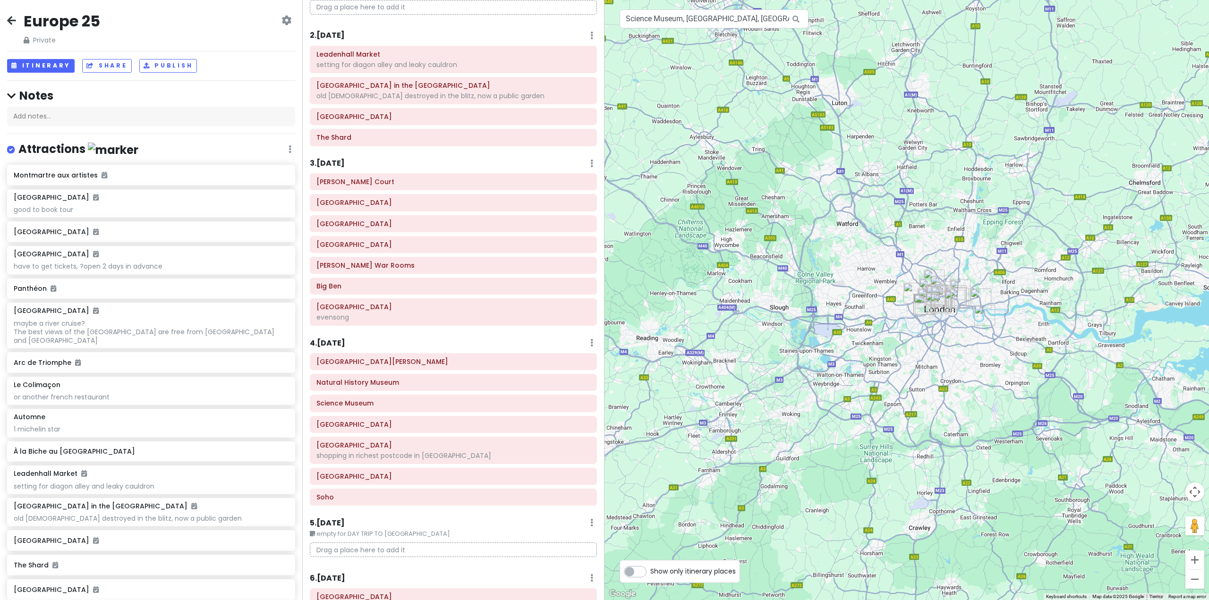
drag, startPoint x: 968, startPoint y: 238, endPoint x: 975, endPoint y: 140, distance: 98.4
click at [975, 140] on div at bounding box center [906, 300] width 604 height 600
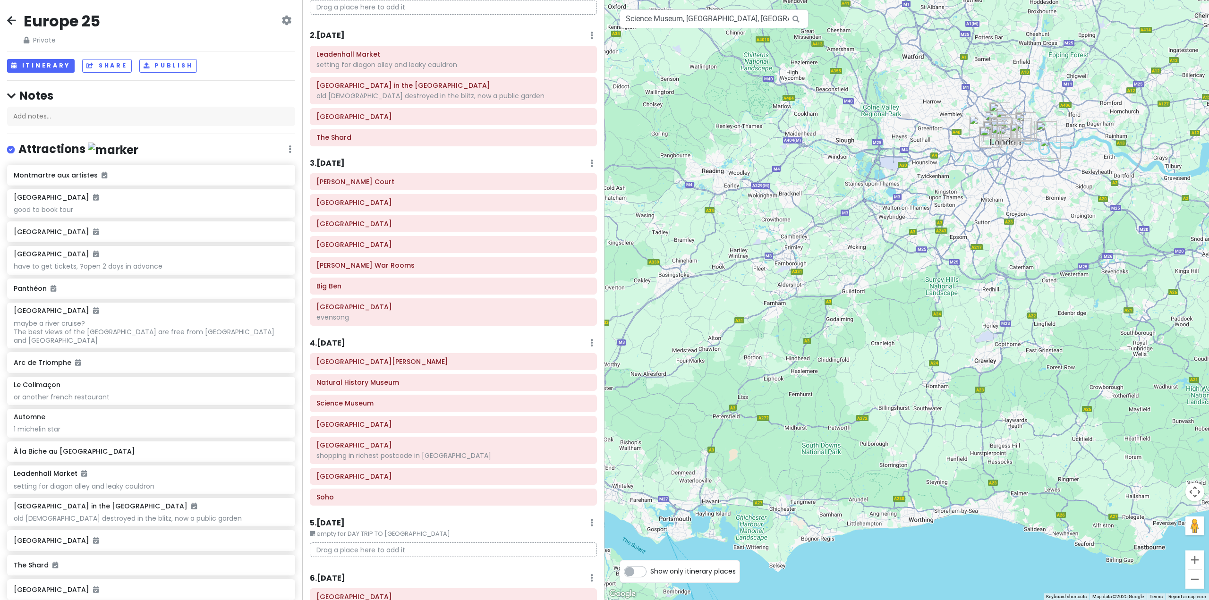
drag, startPoint x: 713, startPoint y: 435, endPoint x: 735, endPoint y: 300, distance: 136.3
click at [768, 272] on div at bounding box center [906, 300] width 604 height 600
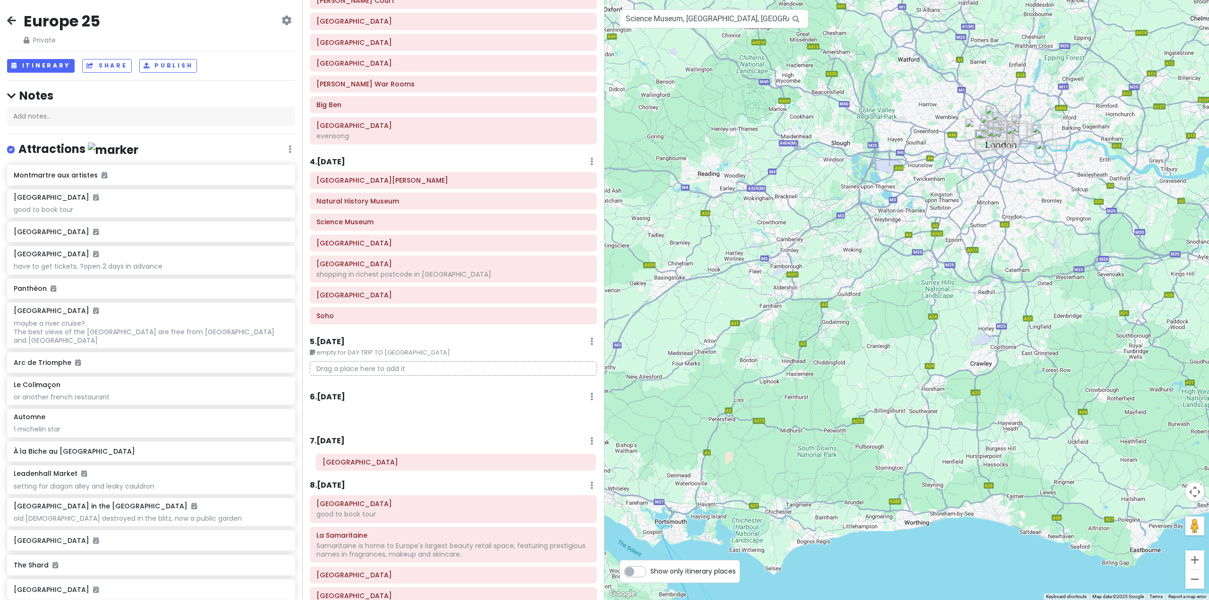
scroll to position [252, 0]
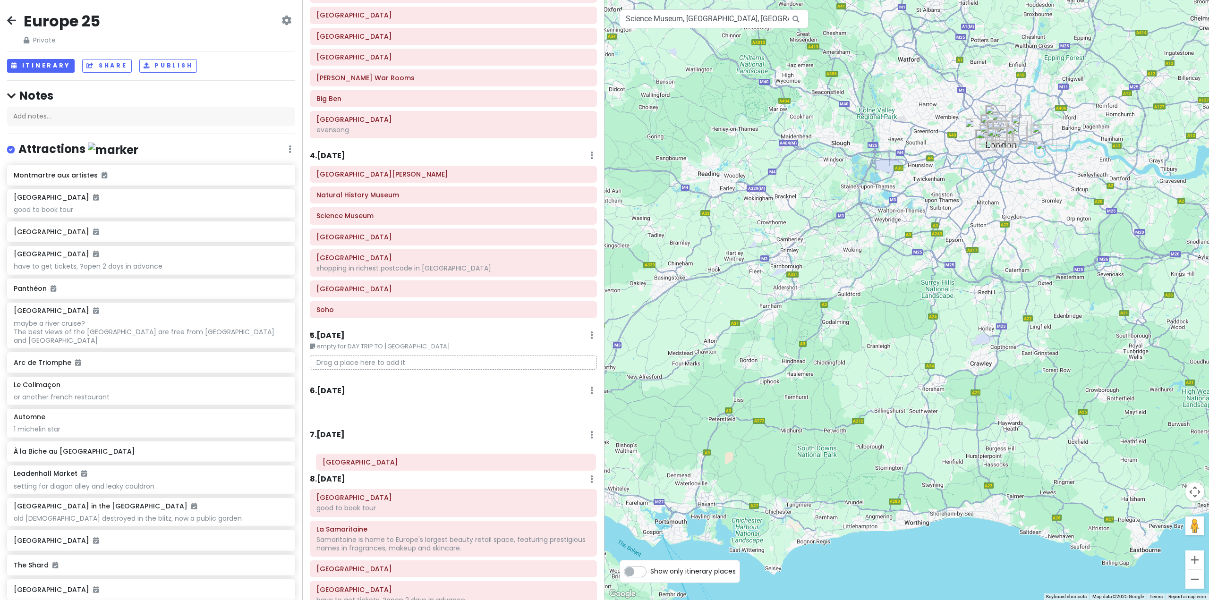
drag, startPoint x: 446, startPoint y: 473, endPoint x: 472, endPoint y: 460, distance: 29.6
click at [451, 462] on div "Itinerary × 1 . [DATE] Edit Day Notes Delete Day Fly from [GEOGRAPHIC_DATA] Dra…" at bounding box center [453, 300] width 302 height 600
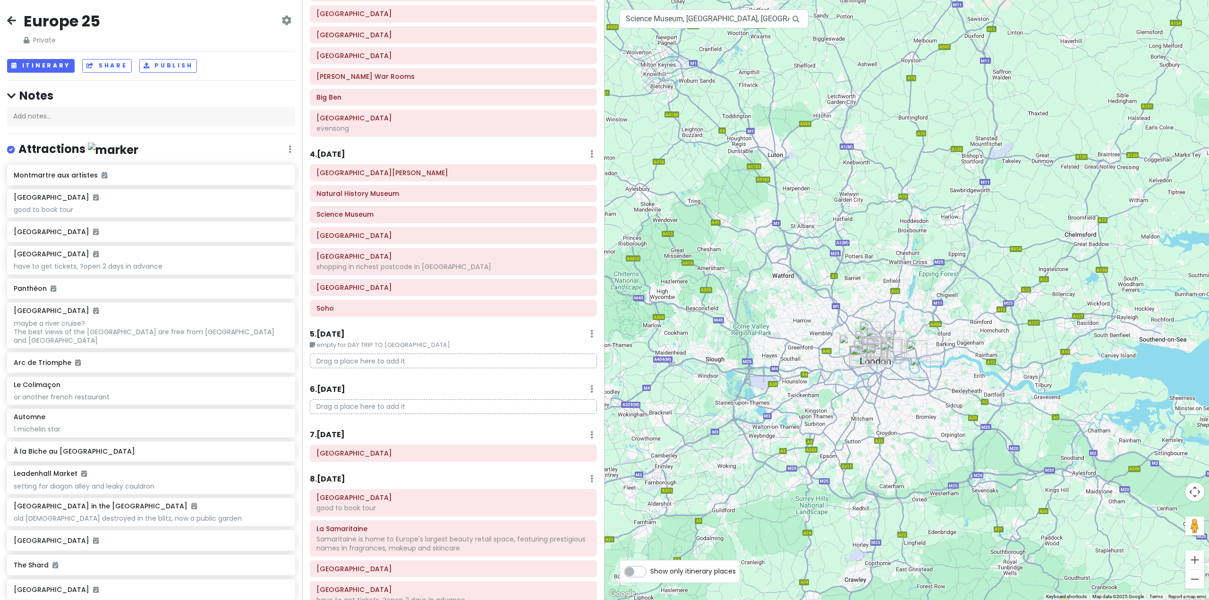
drag, startPoint x: 875, startPoint y: 338, endPoint x: 818, endPoint y: 480, distance: 152.5
click at [818, 480] on div at bounding box center [906, 300] width 604 height 600
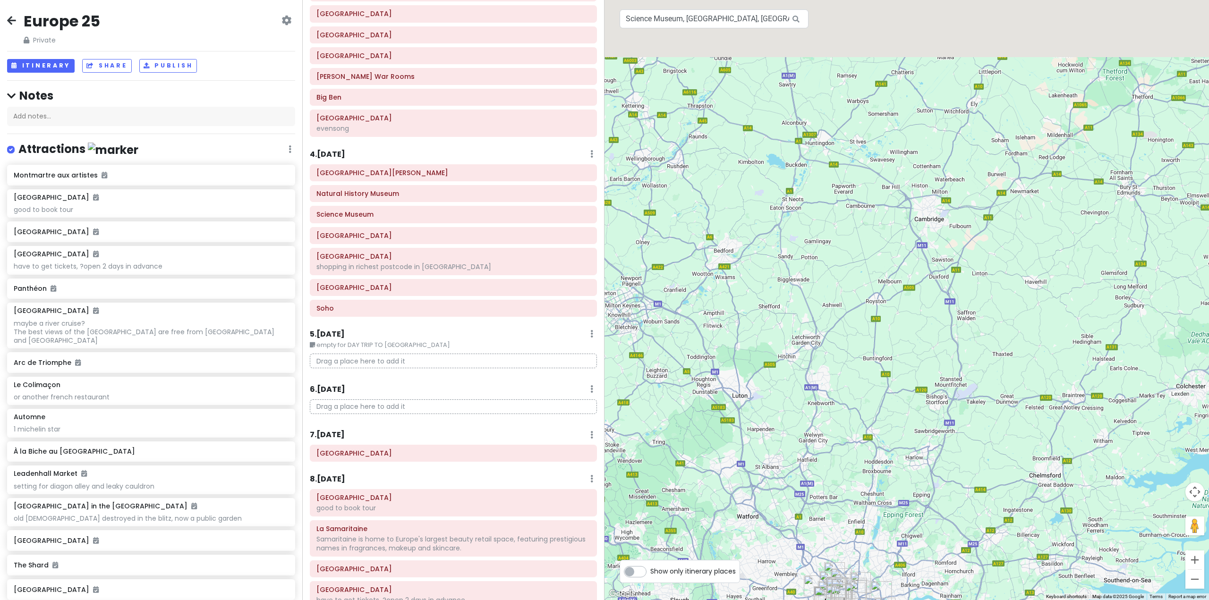
drag, startPoint x: 876, startPoint y: 183, endPoint x: 838, endPoint y: 401, distance: 221.3
click at [838, 401] on div at bounding box center [906, 300] width 604 height 600
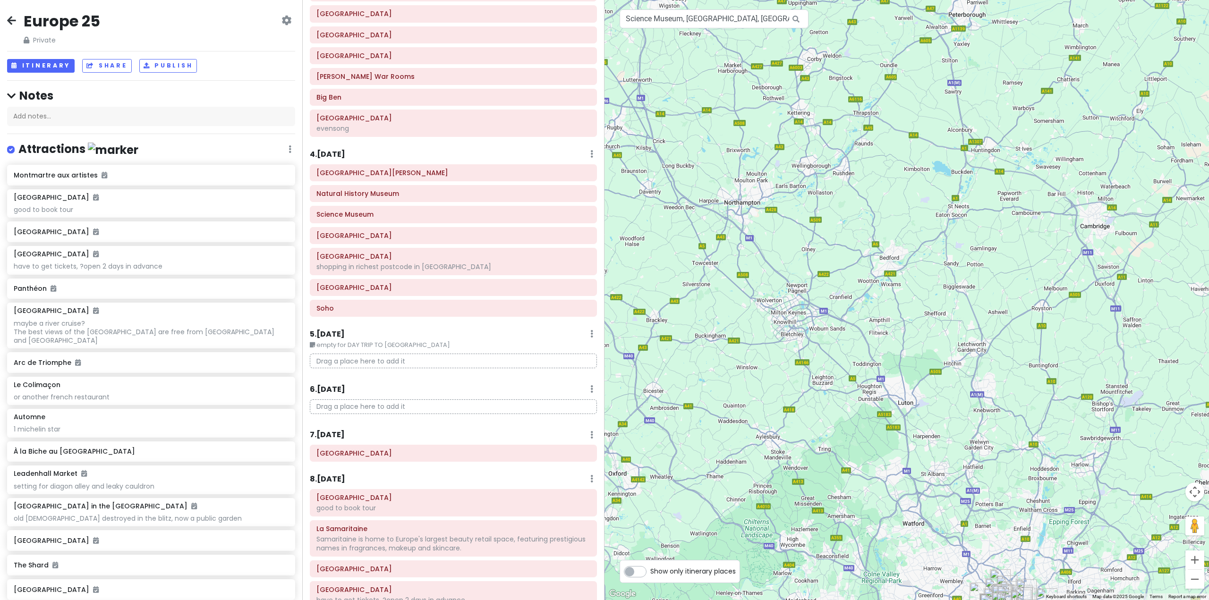
drag, startPoint x: 864, startPoint y: 366, endPoint x: 933, endPoint y: 370, distance: 68.6
click at [933, 370] on div at bounding box center [906, 300] width 604 height 600
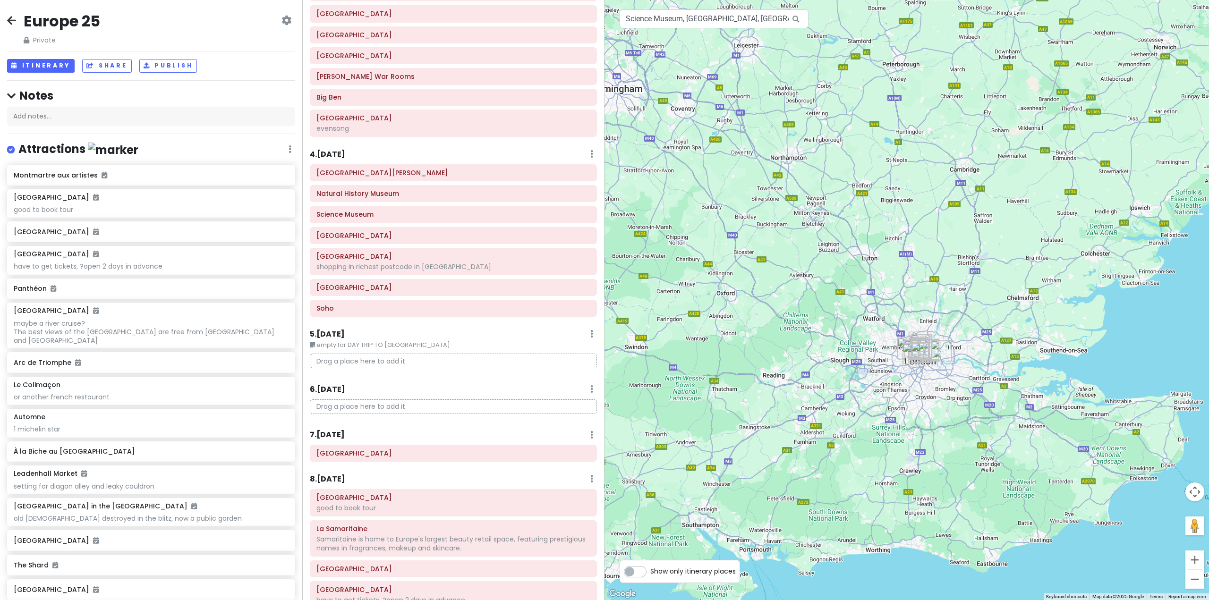
drag, startPoint x: 868, startPoint y: 409, endPoint x: 821, endPoint y: 307, distance: 111.5
click at [821, 307] on div at bounding box center [906, 300] width 604 height 600
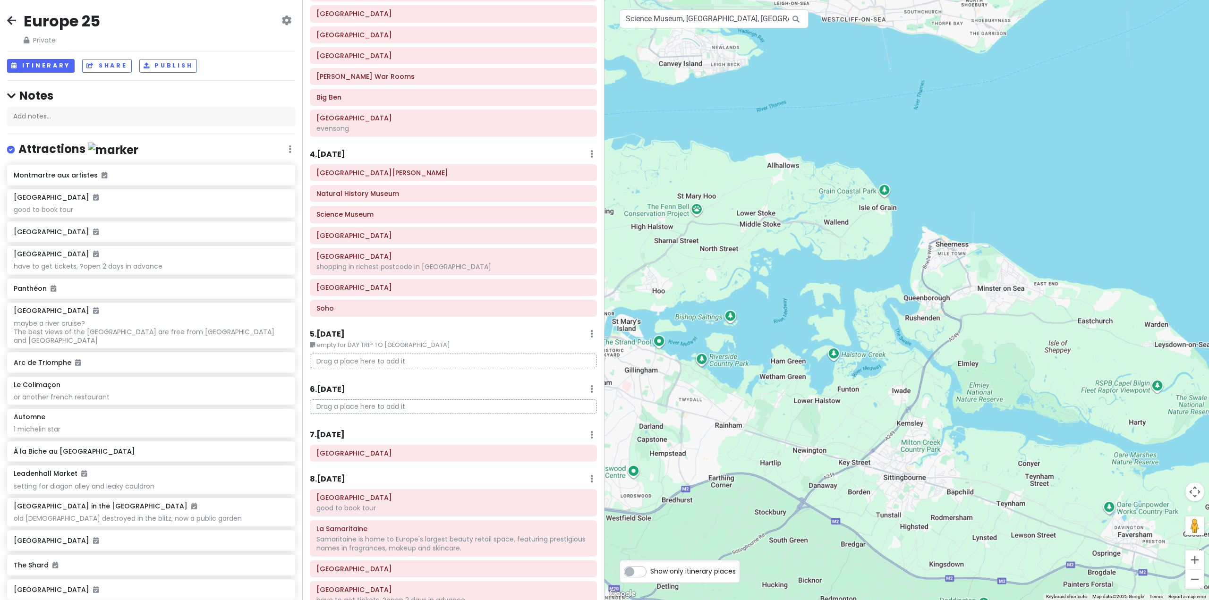
drag, startPoint x: 1065, startPoint y: 359, endPoint x: 958, endPoint y: 363, distance: 107.2
click at [919, 354] on div at bounding box center [906, 300] width 604 height 600
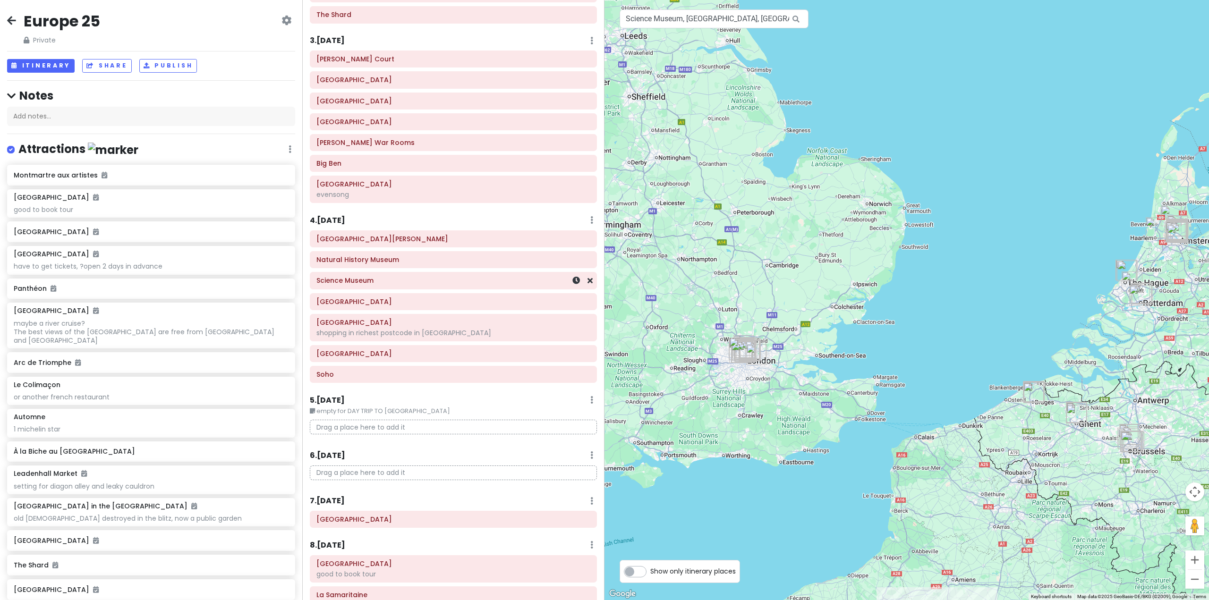
scroll to position [189, 0]
click at [122, 124] on div "Add notes..." at bounding box center [151, 117] width 288 height 20
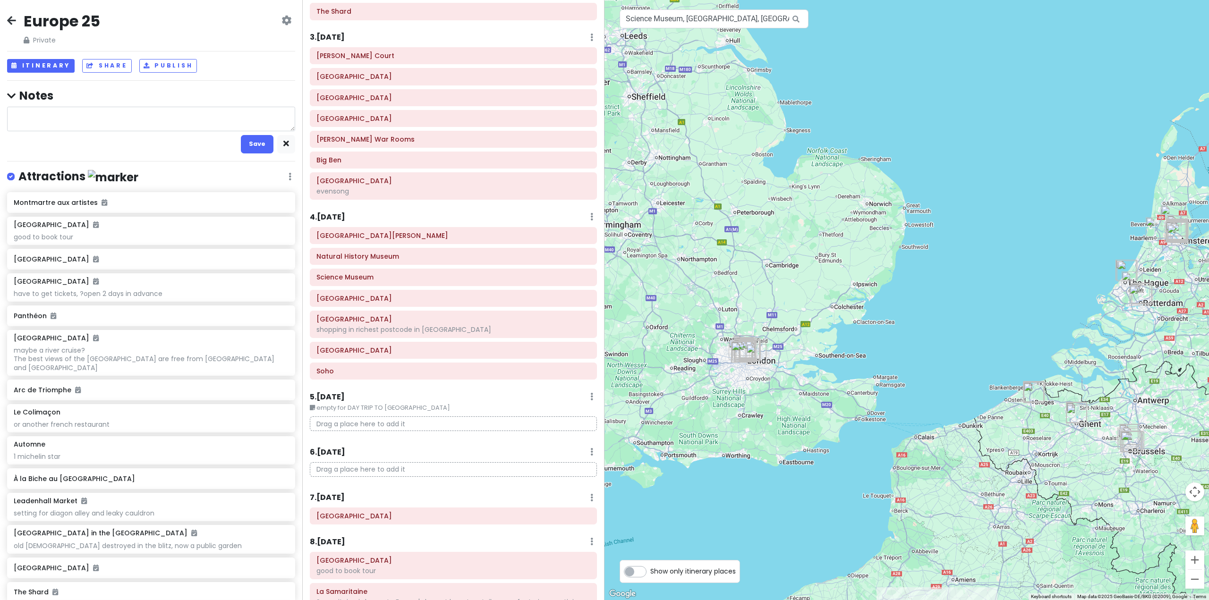
click at [142, 120] on textarea at bounding box center [151, 119] width 288 height 25
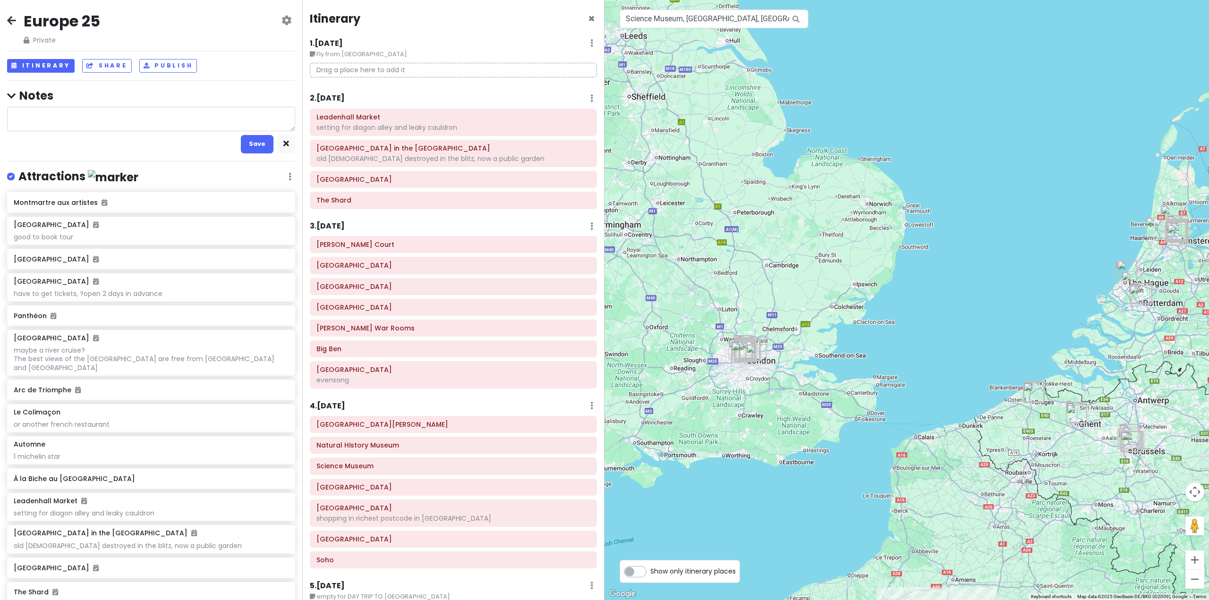
click at [160, 123] on textarea at bounding box center [151, 119] width 288 height 25
type textarea "x"
type textarea "L"
type textarea "x"
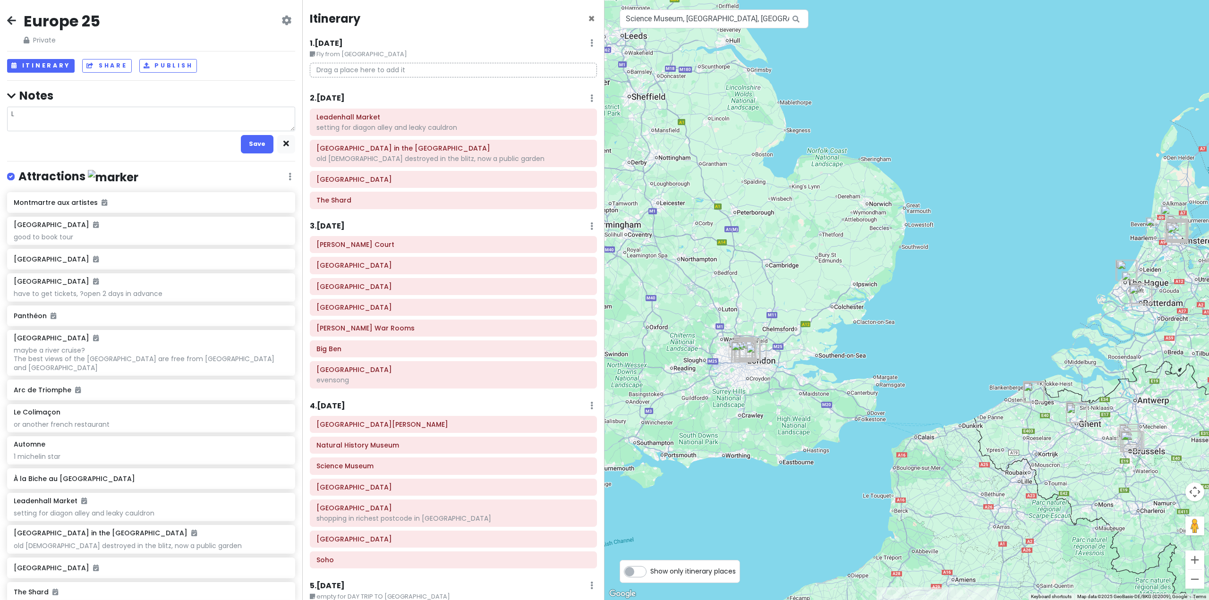
type textarea "LO"
type textarea "x"
type textarea "LON"
type textarea "x"
type textarea "LOND"
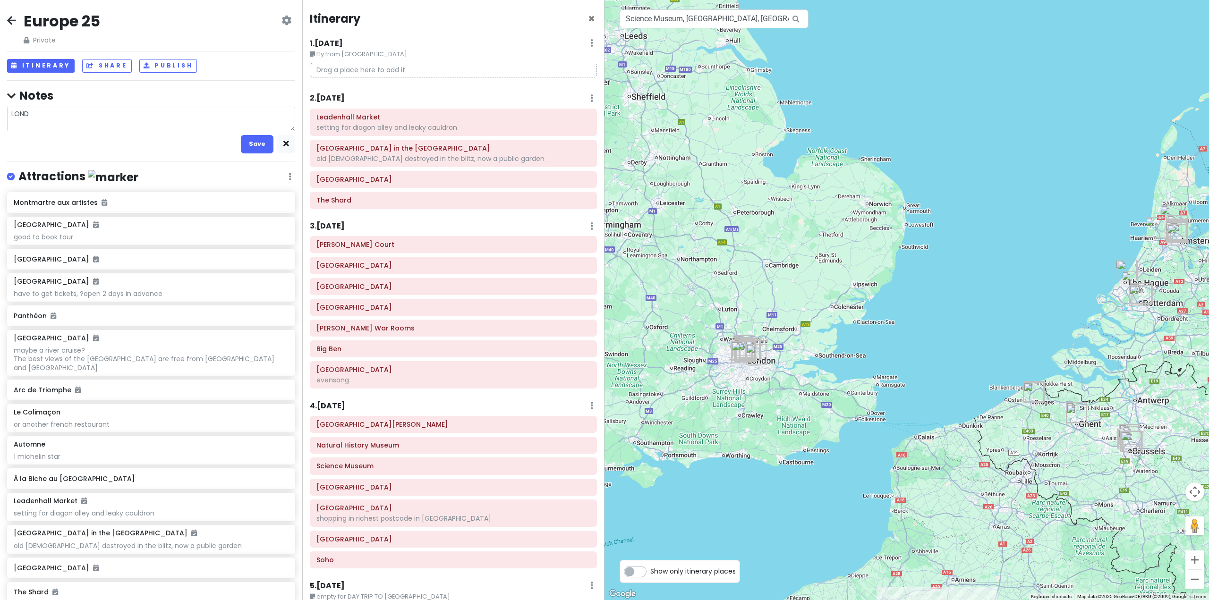
type textarea "x"
type textarea "LONDO"
type textarea "x"
type textarea "[GEOGRAPHIC_DATA]"
type textarea "x"
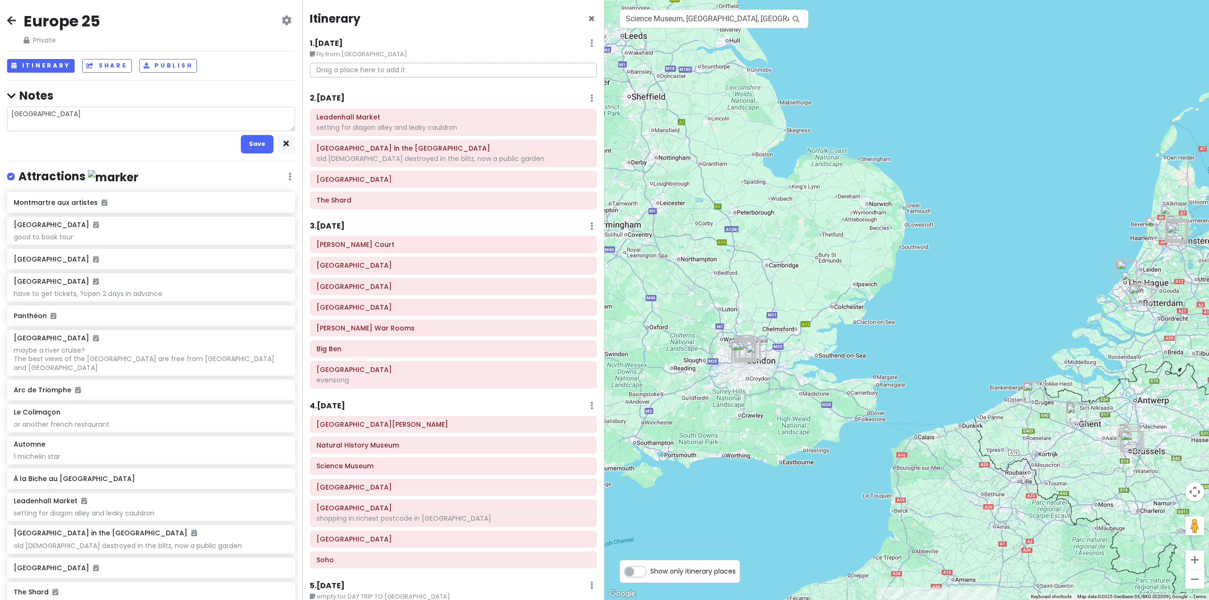
type textarea "[GEOGRAPHIC_DATA]"
type textarea "x"
type textarea "LONDON M"
type textarea "x"
type textarea "LONDON [GEOGRAPHIC_DATA]"
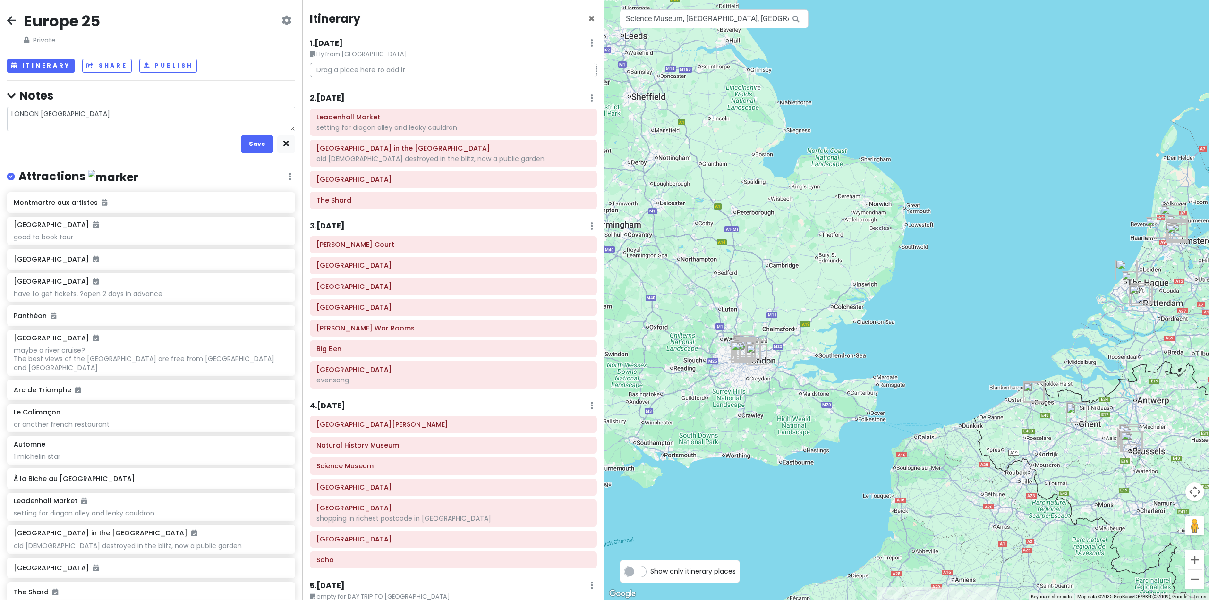
type textarea "x"
type textarea "LONDON MON"
type textarea "x"
type textarea "LONDON MOND"
type textarea "x"
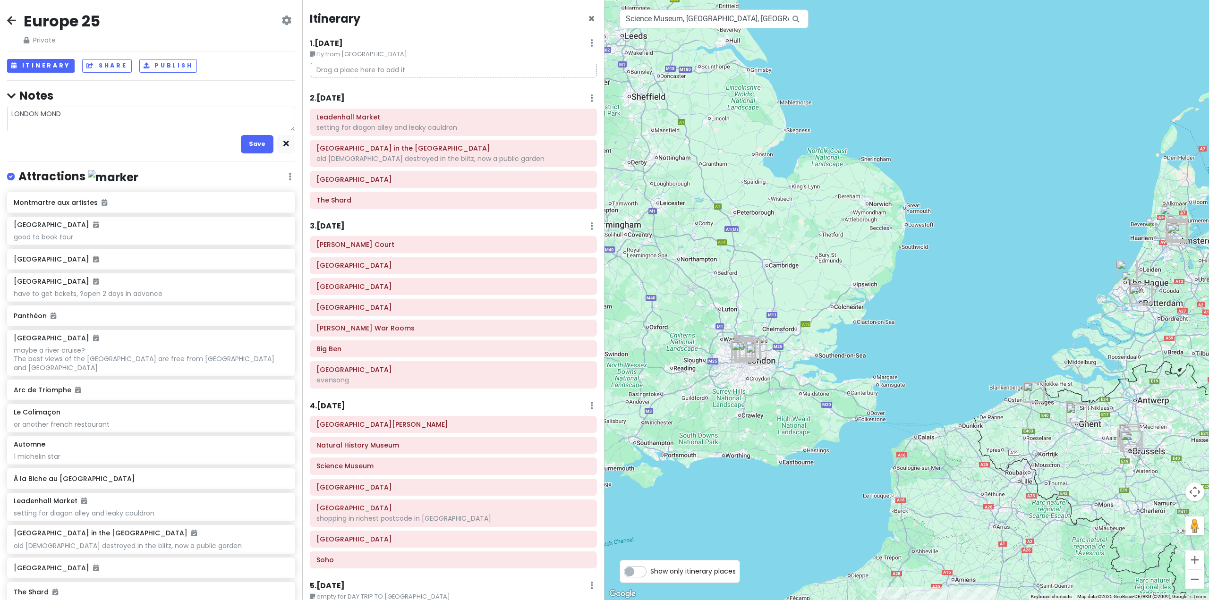
type textarea "LONDON [PERSON_NAME]"
type textarea "x"
type textarea "LONDON [DATE]"
type textarea "x"
type textarea "LONDON [DATE]"
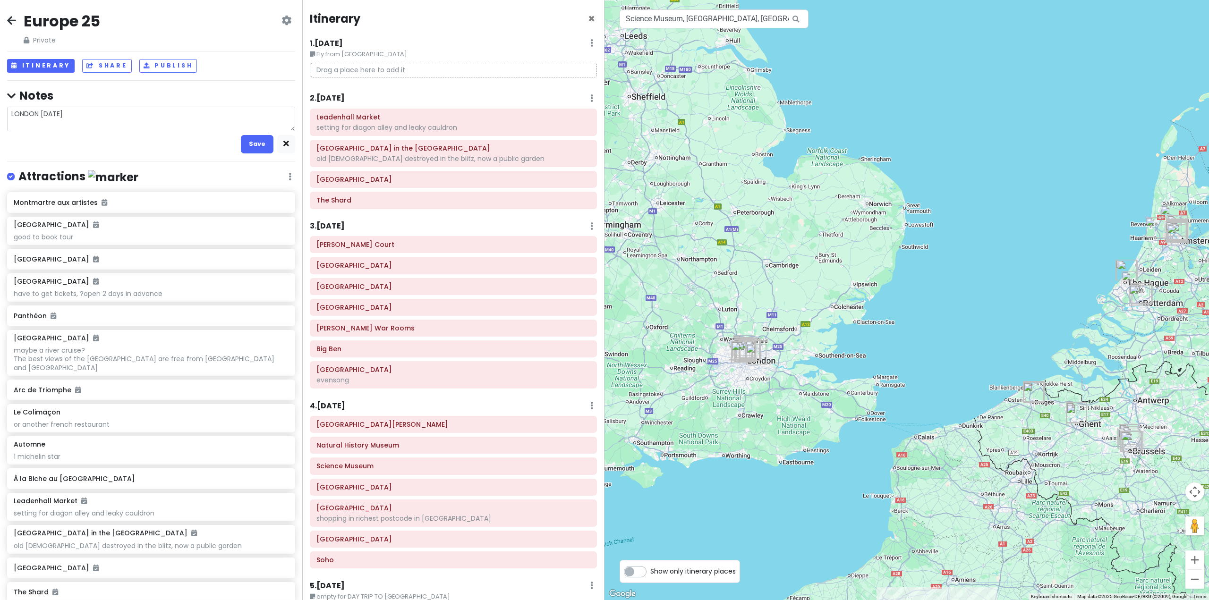
type textarea "x"
type textarea "LONDON [DATE] _"
type textarea "x"
type textarea "LONDON [DATE] _-"
type textarea "x"
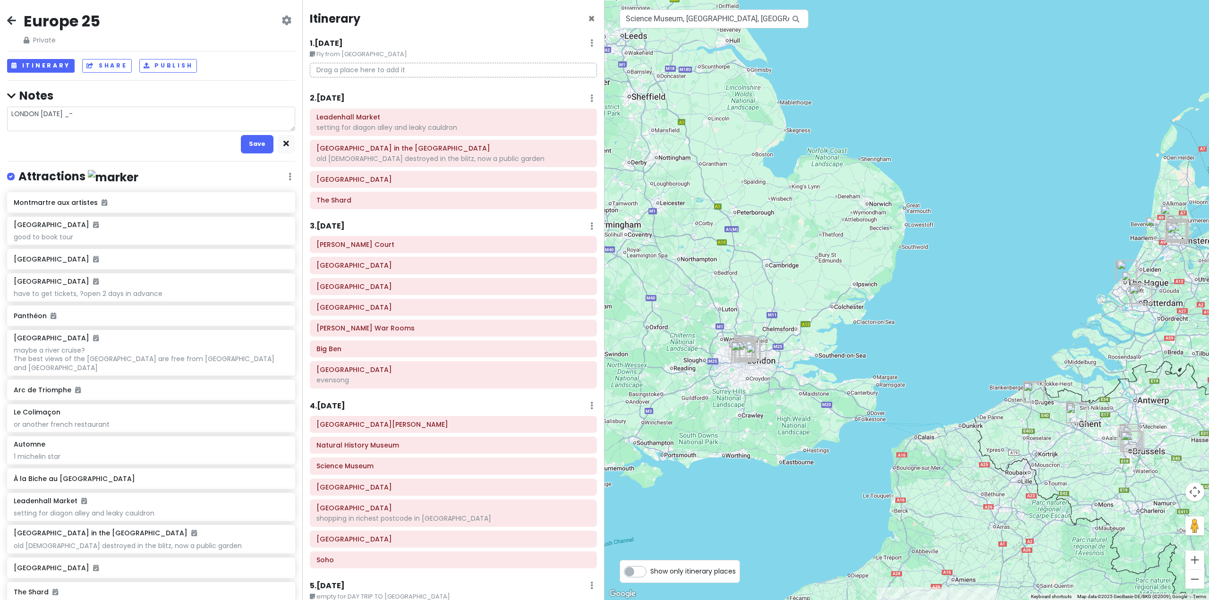
type textarea "LONDON [DATE] _"
type textarea "x"
type textarea "LONDON [DATE]"
type textarea "x"
type textarea "LONDON [DATE] -"
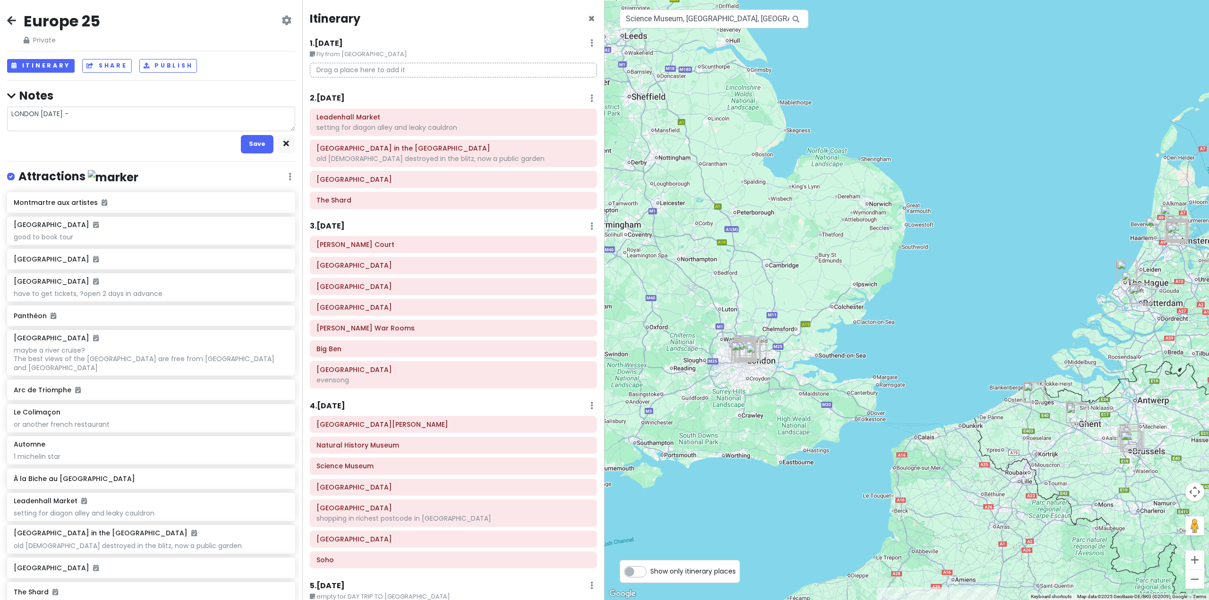
type textarea "x"
type textarea "LONDON [DATE] ->"
type textarea "x"
type textarea "LONDON [DATE] ->"
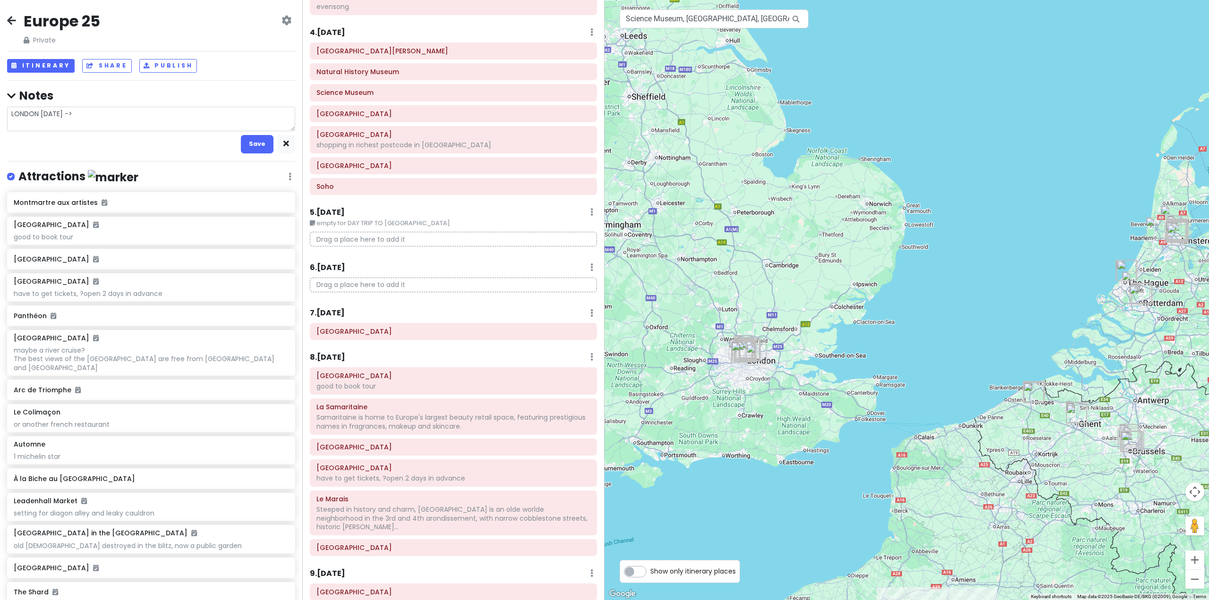
scroll to position [378, 0]
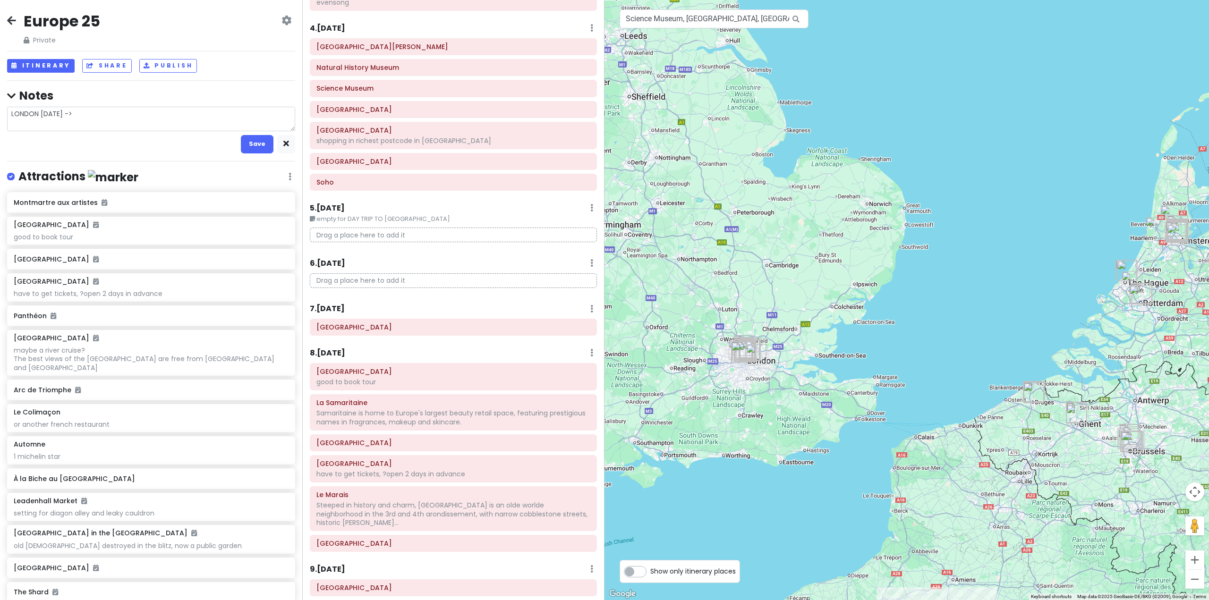
type textarea "x"
type textarea "LONDON [DATE] -> S"
type textarea "x"
type textarea "LONDON [DATE] -> SU"
type textarea "x"
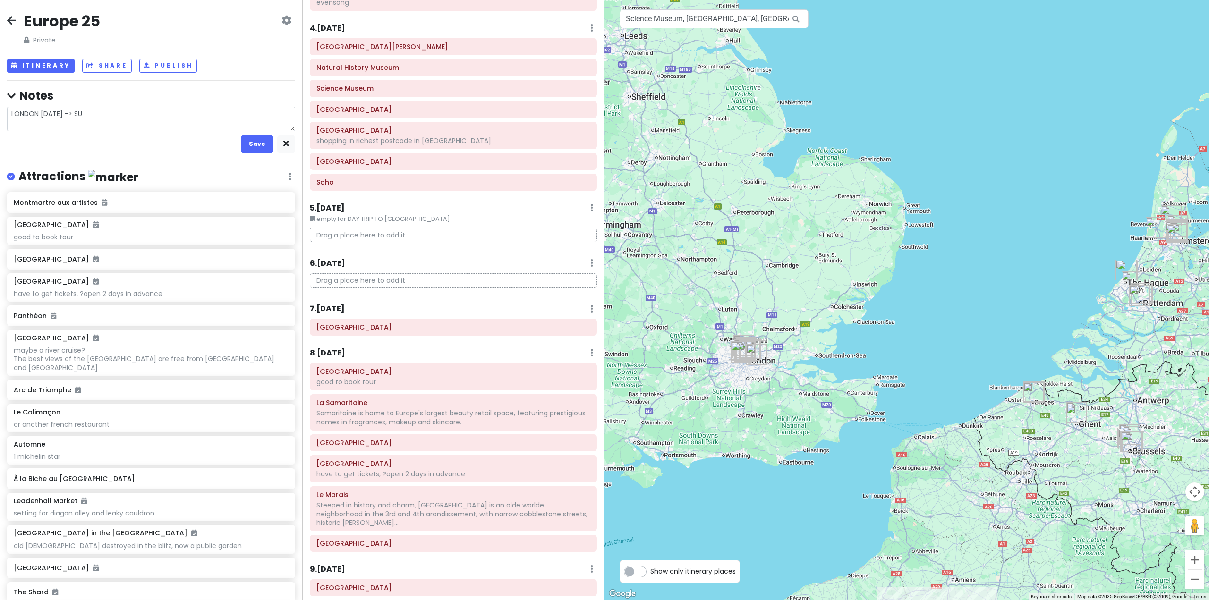
type textarea "LONDON [DATE] -> SUN"
type textarea "x"
type textarea "LONDON [DATE] -> [GEOGRAPHIC_DATA]"
type textarea "x"
type textarea "LONDON [DATE] -> [GEOGRAPHIC_DATA]"
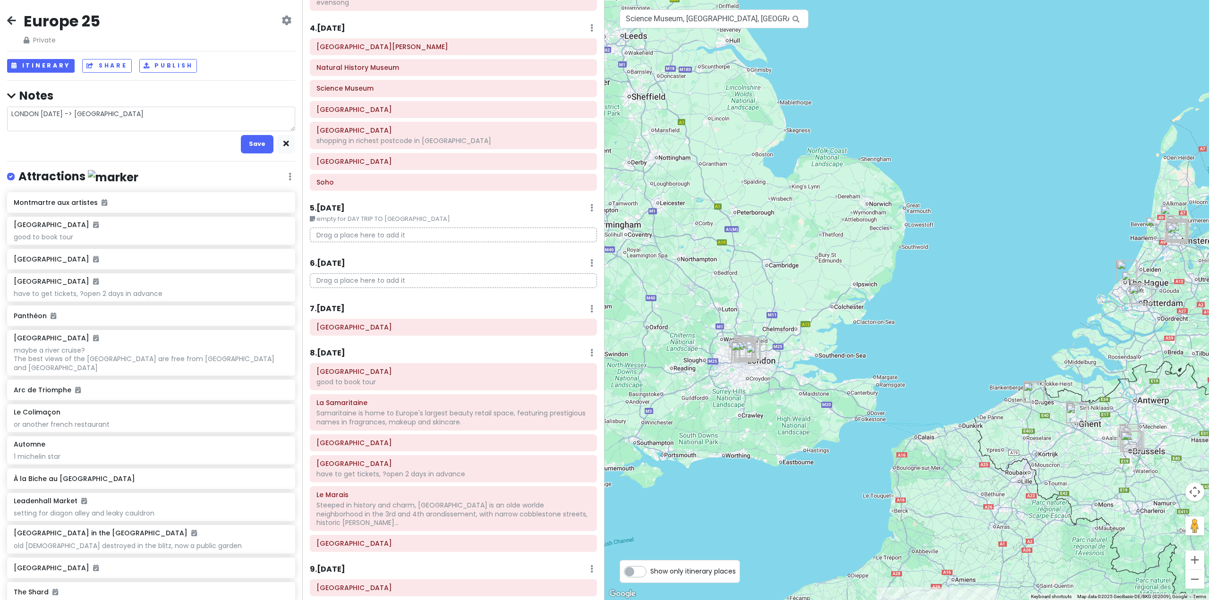
type textarea "x"
type textarea "LONDON [DATE] -> [DATE]"
type textarea "x"
type textarea "LONDON [DATE] -> [DATE]"
type textarea "x"
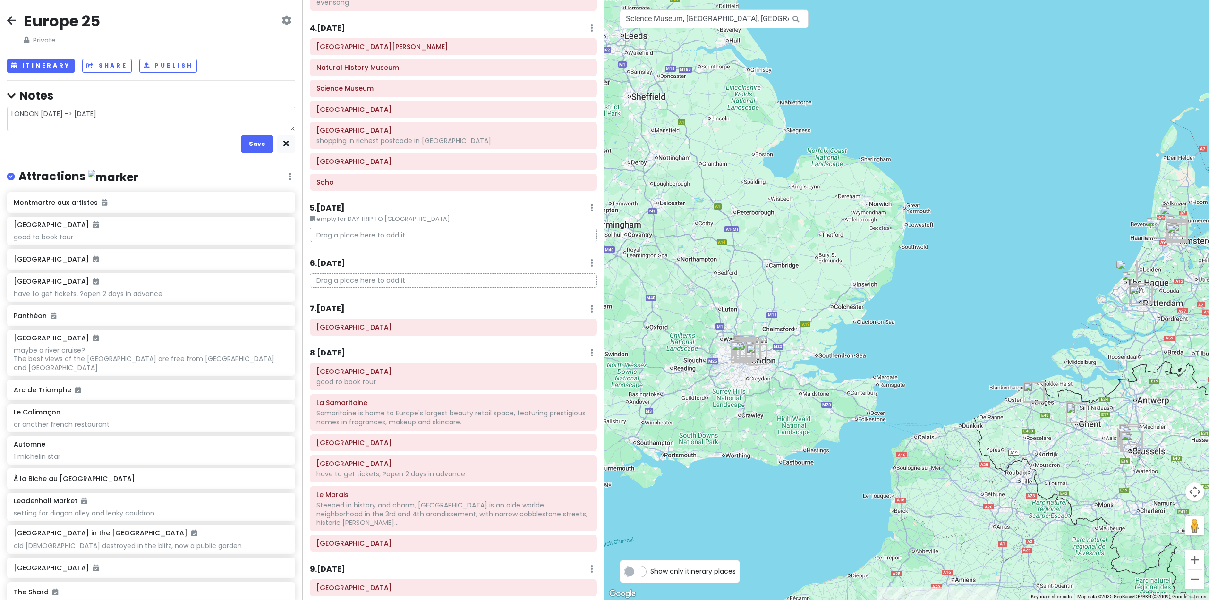
type textarea "LONDON [DATE] -> [DATE] A"
type textarea "x"
type textarea "LONDON [DATE] -> [DATE] AM"
type textarea "x"
type textarea "LONDON [DATE] -> [DATE] AM"
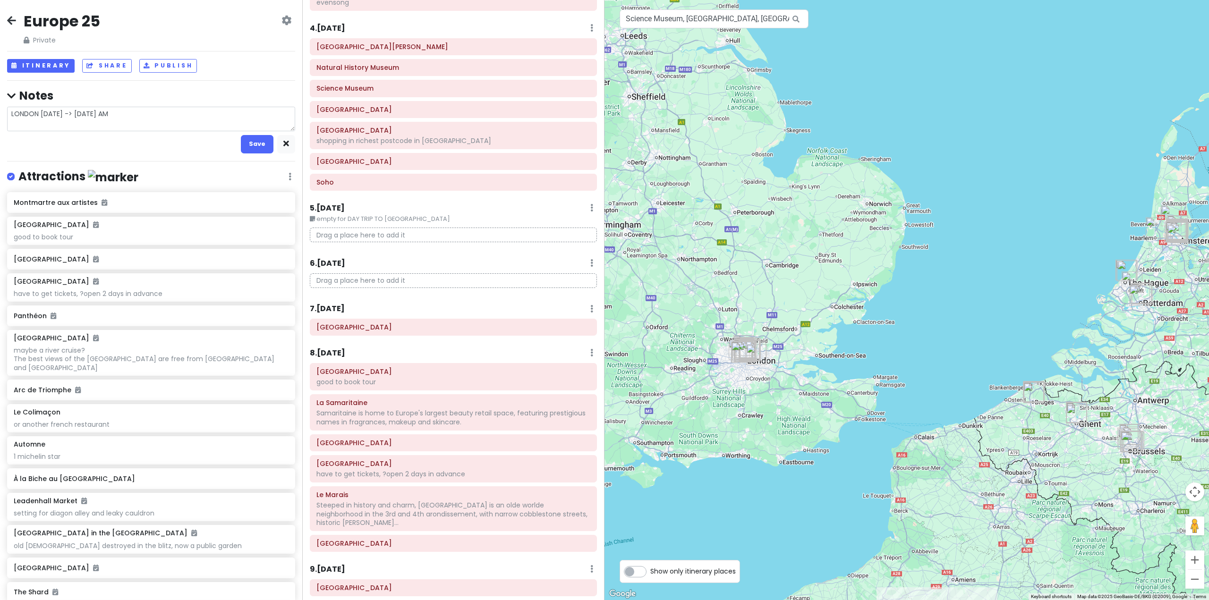
type textarea "x"
type textarea "LONDON [DATE] -> [DATE] AM"
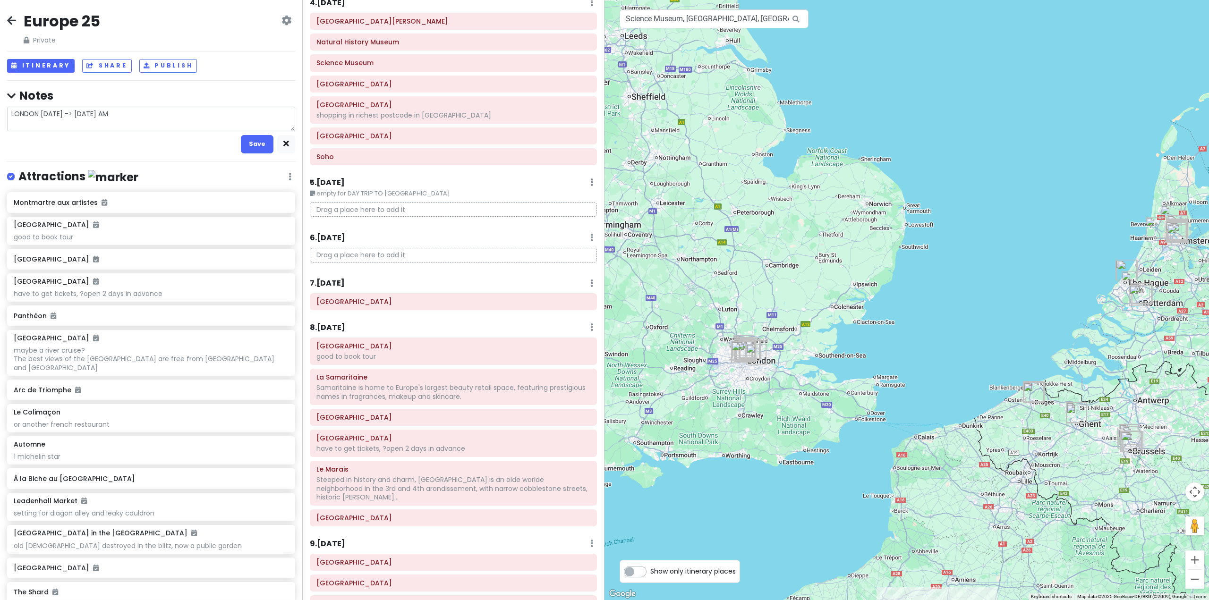
scroll to position [629, 0]
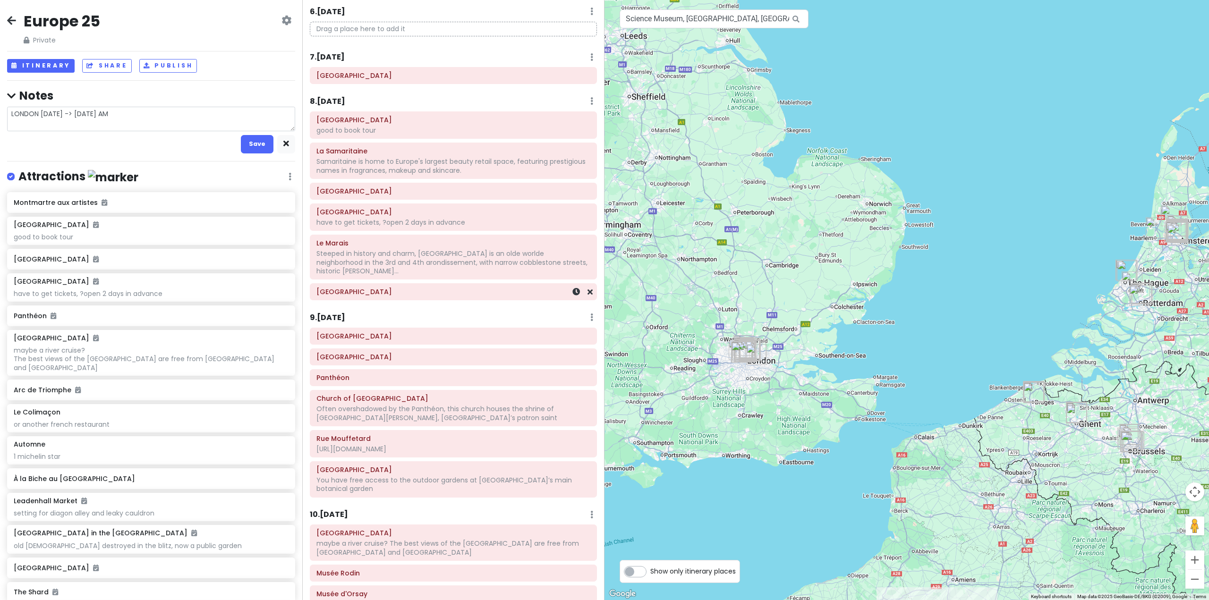
type textarea "x"
type textarea "LONDON [DATE] -> [DATE] AM P"
type textarea "x"
type textarea "LONDON [DATE] -> [DATE] AM PA"
type textarea "x"
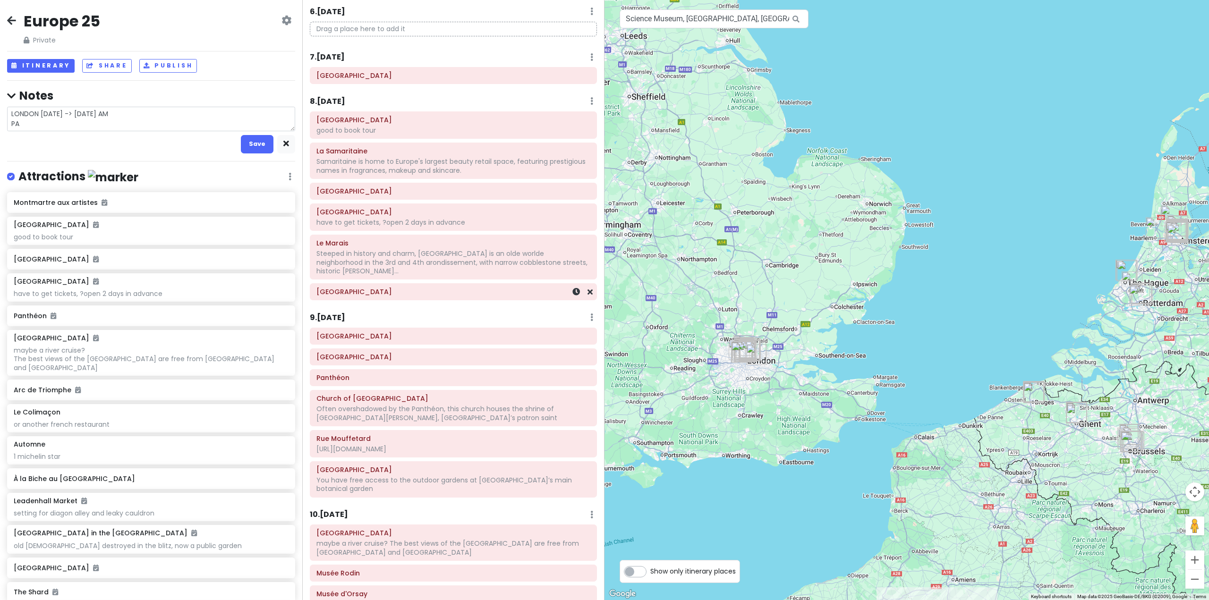
type textarea "LONDON [DATE] -> [DATE] AM PAR"
type textarea "x"
type textarea "LONDON [DATE] -> [DATE] AM PARI"
type textarea "x"
type textarea "LONDON [DATE] -> [DATE] AM [GEOGRAPHIC_DATA]"
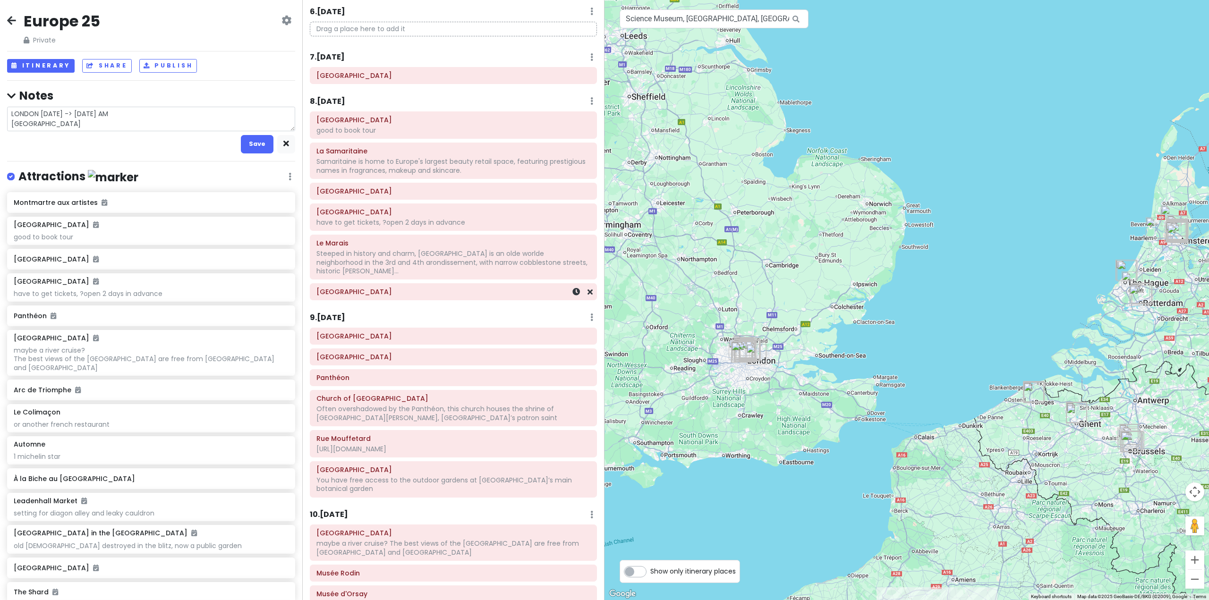
type textarea "x"
type textarea "LONDON [DATE] -> [DATE] AM [GEOGRAPHIC_DATA]"
type textarea "x"
type textarea "LONDON [DATE] -> [DATE] AM [GEOGRAPHIC_DATA] S"
type textarea "x"
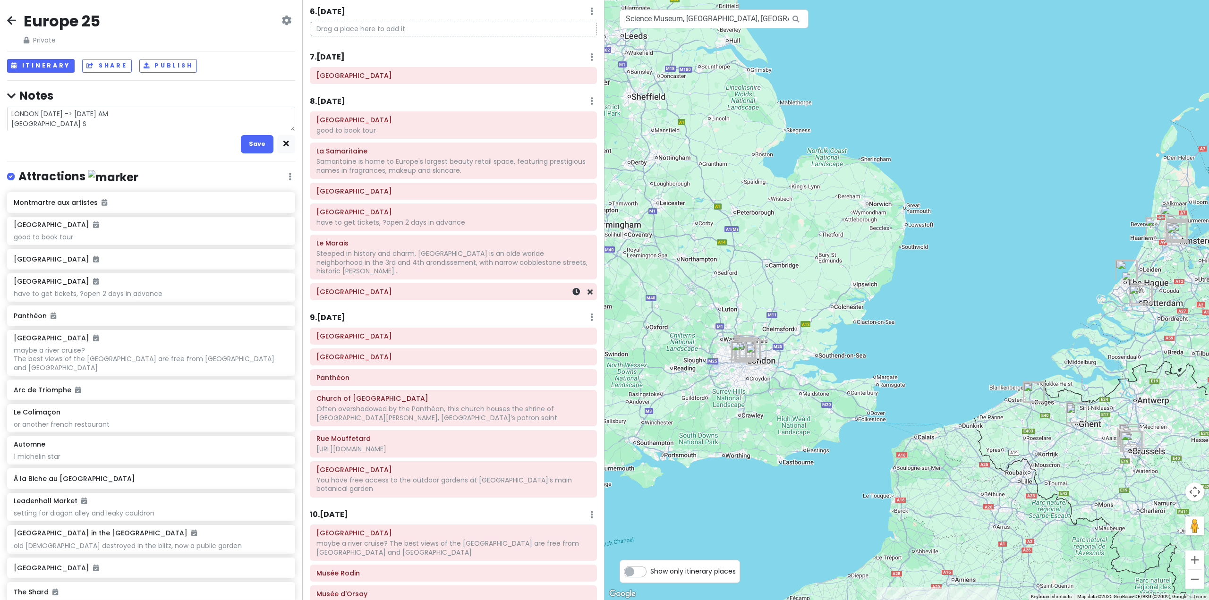
type textarea "LONDON [DATE] -> [DATE] AM [GEOGRAPHIC_DATA]"
type textarea "x"
type textarea "LONDON [DATE] -> [DATE] AM PARIS SDU"
type textarea "x"
type textarea "LONDON [DATE] -> [DATE] AM [PERSON_NAME]"
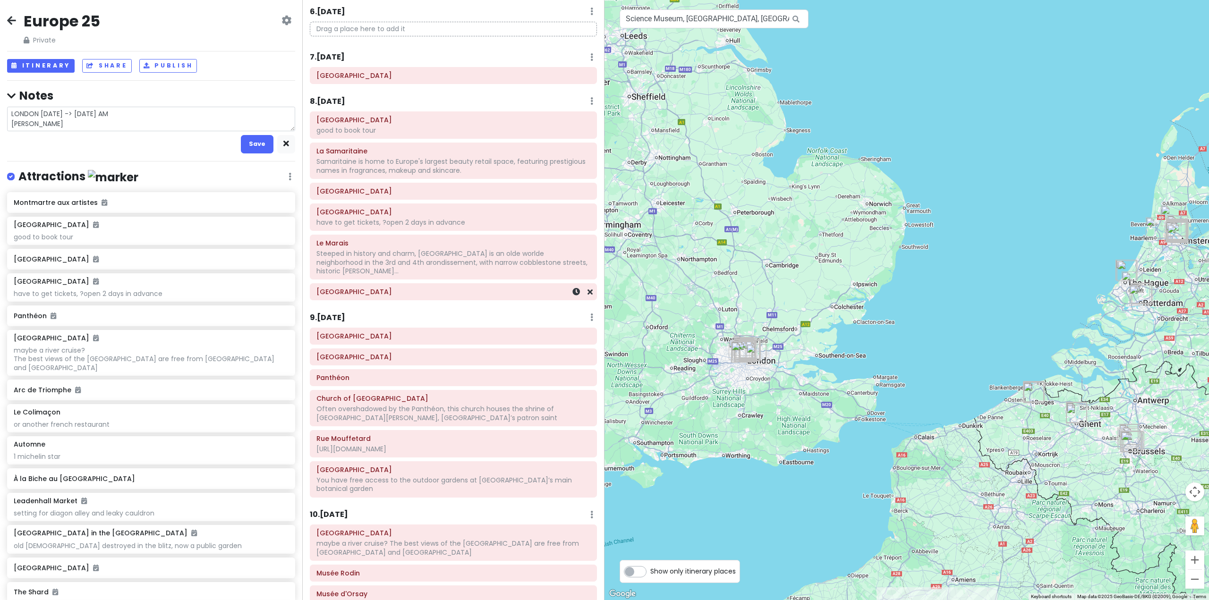
type textarea "x"
type textarea "LONDON [DATE] -> [DATE] AM PARIS SDUNA"
type textarea "x"
type textarea "LONDON [DATE] -> [DATE] AM [PERSON_NAME]"
type textarea "x"
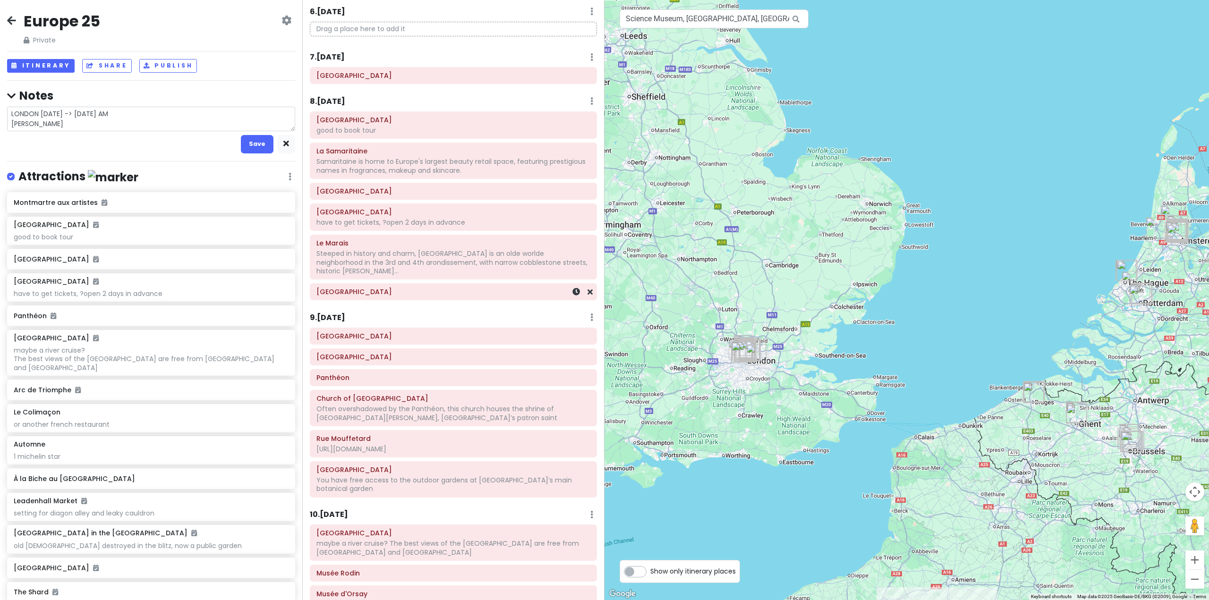
type textarea "LONDON [DATE] -> [DATE] AM PARIS SDU"
type textarea "x"
type textarea "LONDON [DATE] -> [DATE] AM [GEOGRAPHIC_DATA]"
type textarea "x"
type textarea "LONDON [DATE] -> [DATE] AM [GEOGRAPHIC_DATA] S"
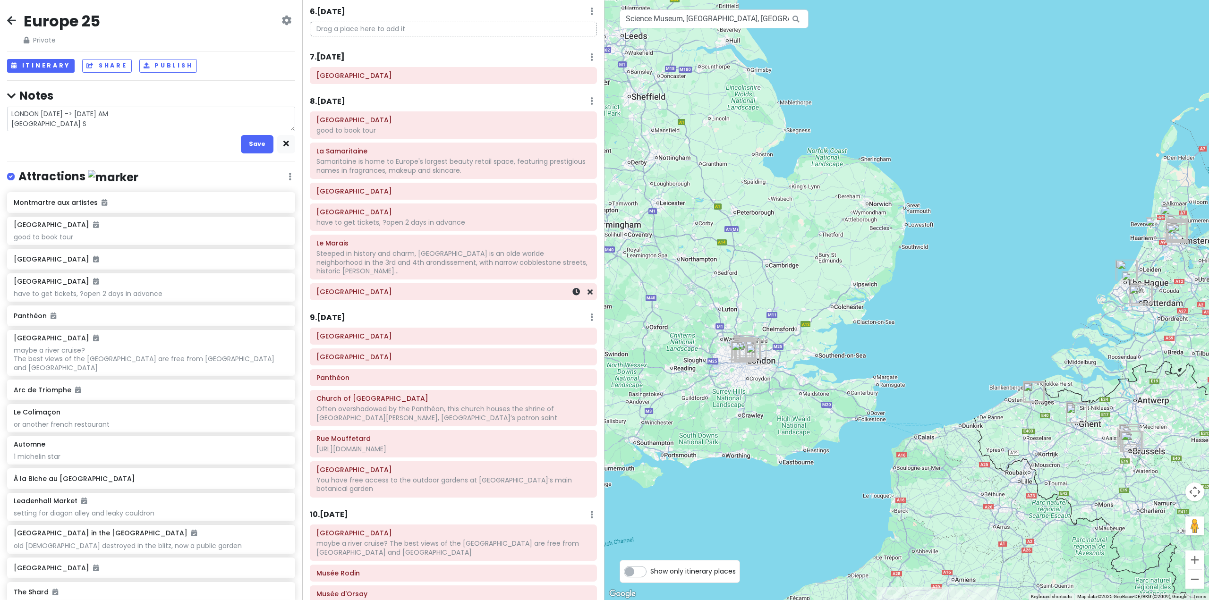
type textarea "x"
type textarea "LONDON [DATE] -> [DATE] AM [GEOGRAPHIC_DATA]"
type textarea "x"
type textarea "LONDON [DATE] -> [DATE] AM [GEOGRAPHIC_DATA] S"
type textarea "x"
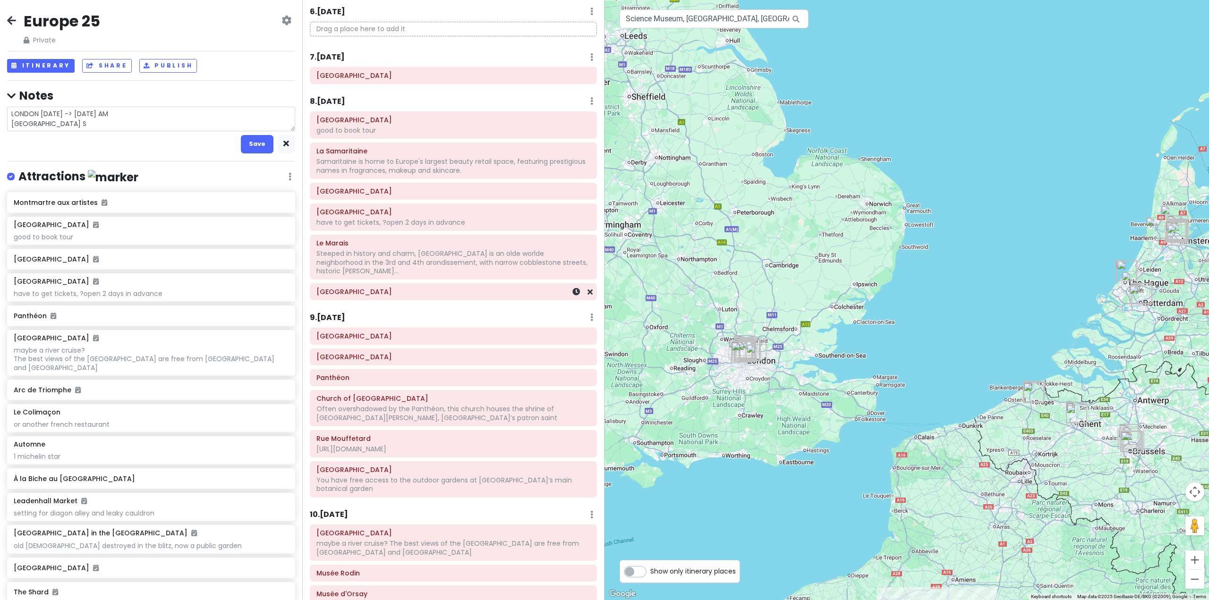
type textarea "LONDON [DATE] -> [DATE] AM [GEOGRAPHIC_DATA] SU"
type textarea "x"
type textarea "LONDON [DATE] -> [DATE] AM PARIS SUN"
type textarea "x"
type textarea "LONDON [DATE] -> [DATE] AM [PERSON_NAME]"
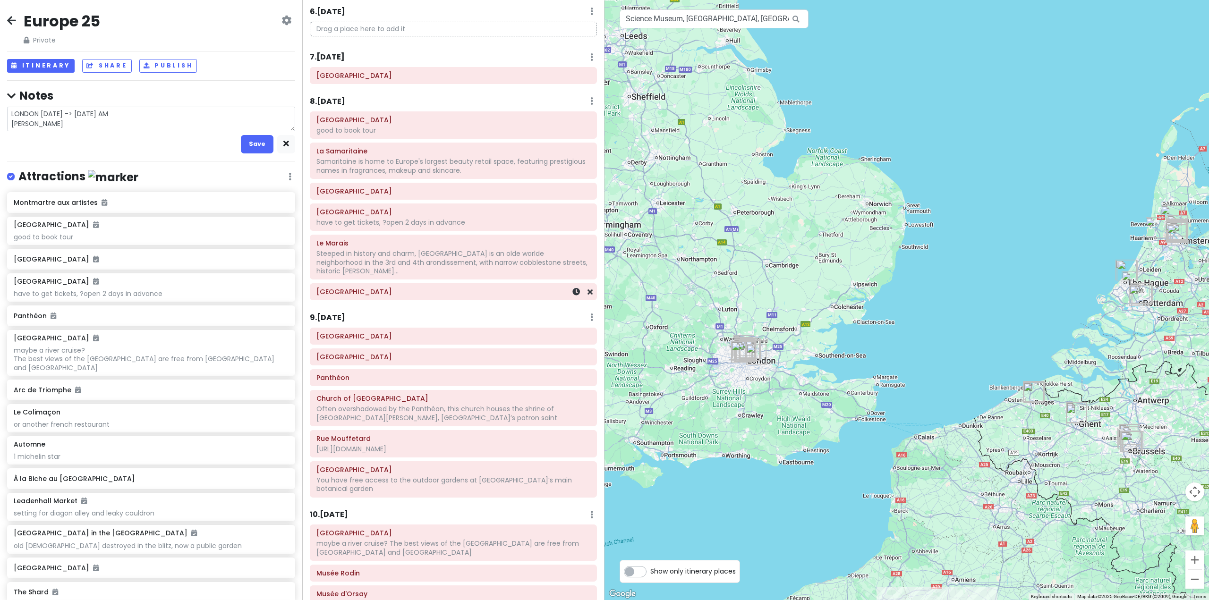
type textarea "x"
type textarea "LONDON [DATE] -> [DATE] AM [GEOGRAPHIC_DATA]"
type textarea "x"
type textarea "LONDON [DATE] -> [DATE] AM [GEOGRAPHIC_DATA] [DATE]"
type textarea "x"
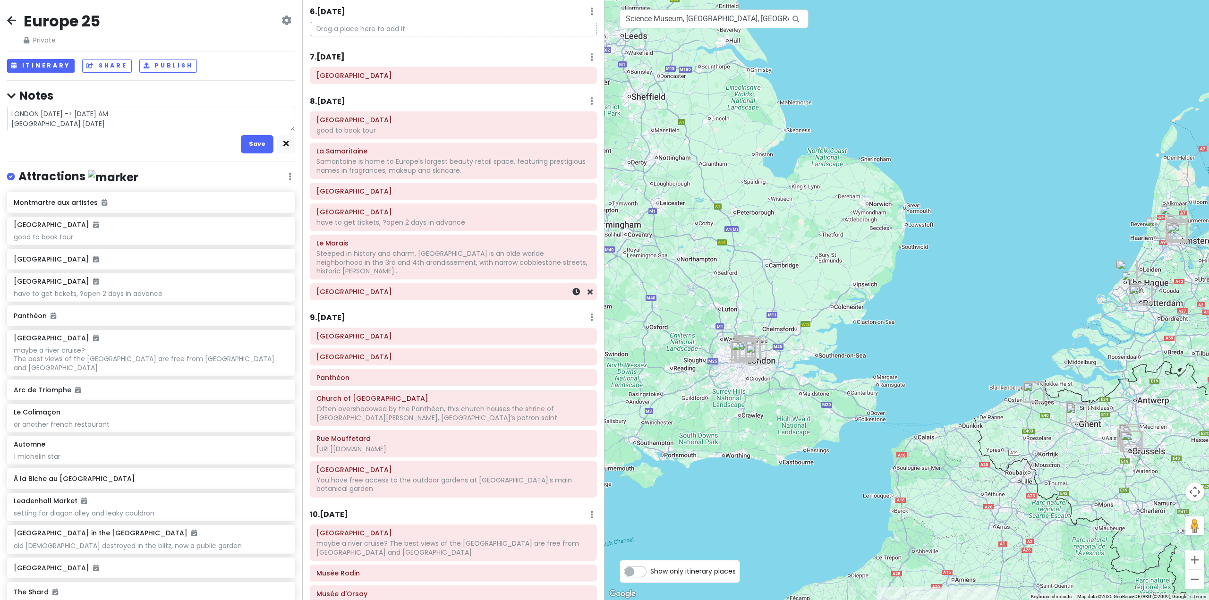
type textarea "LONDON [DATE] -> [DATE] AM [GEOGRAPHIC_DATA] [DATE]"
type textarea "x"
type textarea "LONDON [DATE] -> [DATE] AM [GEOGRAPHIC_DATA] [DATE] N"
type textarea "x"
type textarea "LONDON [DATE] -> [DATE] AM [GEOGRAPHIC_DATA] [DATE] NI"
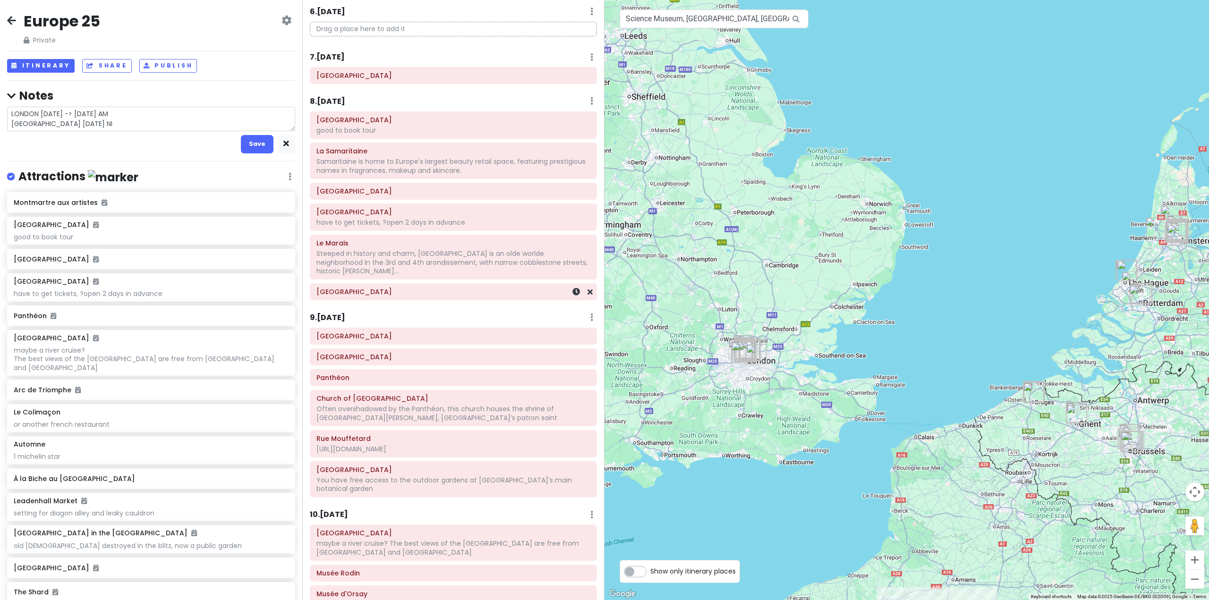
type textarea "x"
type textarea "LONDON [DATE] -> [DATE] AM [GEOGRAPHIC_DATA] [DATE] NIG"
type textarea "x"
type textarea "LONDON [DATE] -> [DATE] AM [GEOGRAPHIC_DATA] [DATE] NIGH"
type textarea "x"
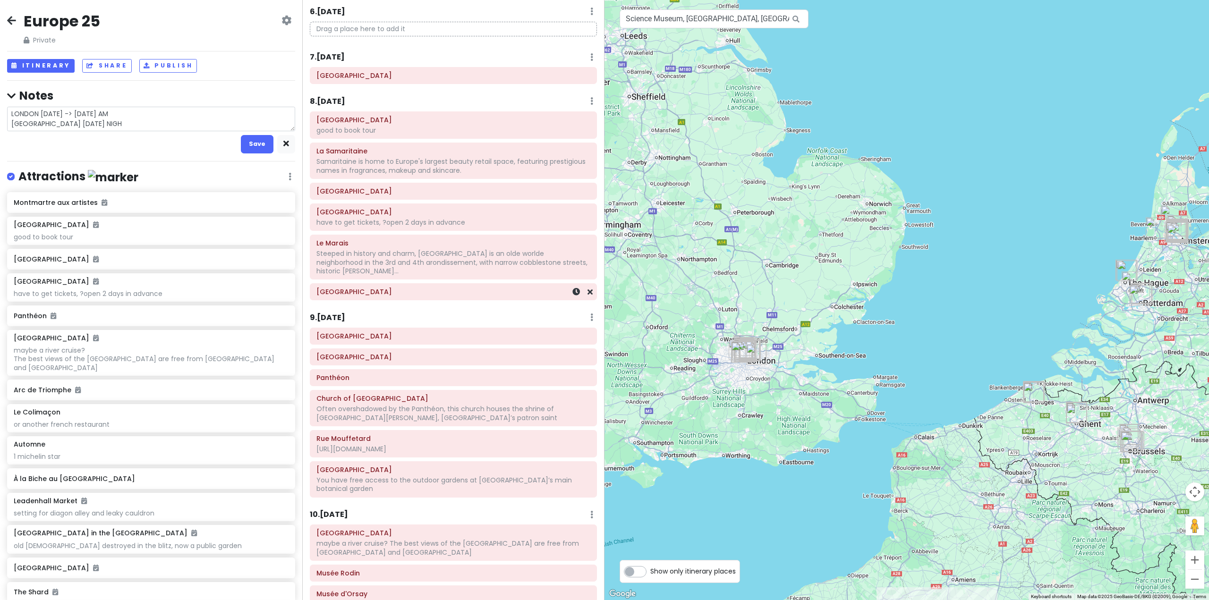
type textarea "LONDON [DATE] -> [DATE] AM PARIS [DATE] NIGHT"
type textarea "x"
type textarea "LONDON [DATE] -> [DATE] AM PARIS [DATE] NIGHT"
click at [72, 113] on textarea "LONDON [DATE] -> [DATE] AM PARIS [DATE] NIGHT" at bounding box center [151, 119] width 288 height 25
type textarea "x"
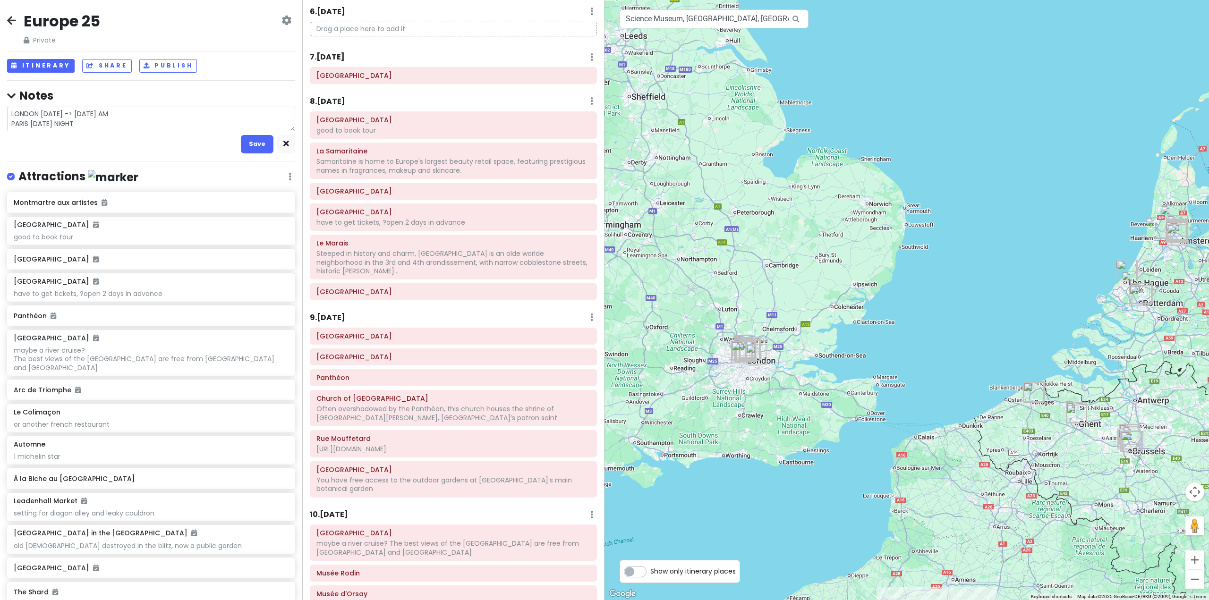
type textarea "LONDON [DATE] (-> [DATE] AM PARIS [DATE] NIGHT"
type textarea "x"
type textarea "LONDON [DATE] (2-> [DATE] AM PARIS [DATE] NIGHT"
type textarea "x"
type textarea "LONDON [DATE] (22-> [DATE] AM PARIS [DATE] NIGHT"
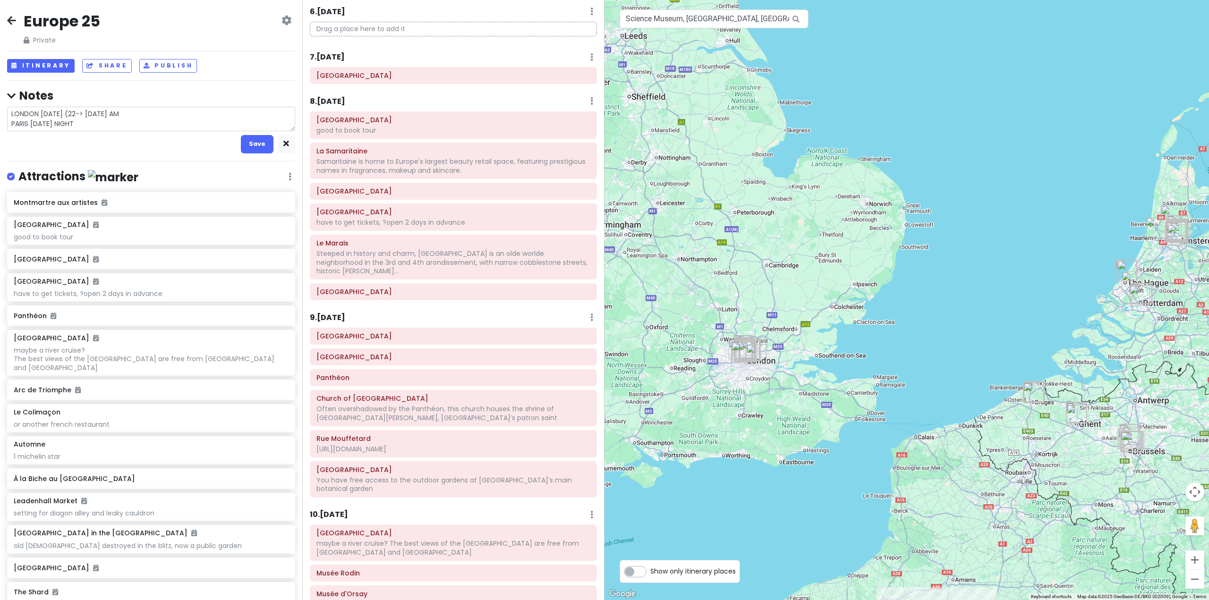
type textarea "x"
type textarea "LONDON [DATE] (2-> [DATE] AM PARIS [DATE] NIGHT"
type textarea "x"
type textarea "LONDON [DATE] (27-> [DATE] AM PARIS [DATE] NIGHT"
type textarea "x"
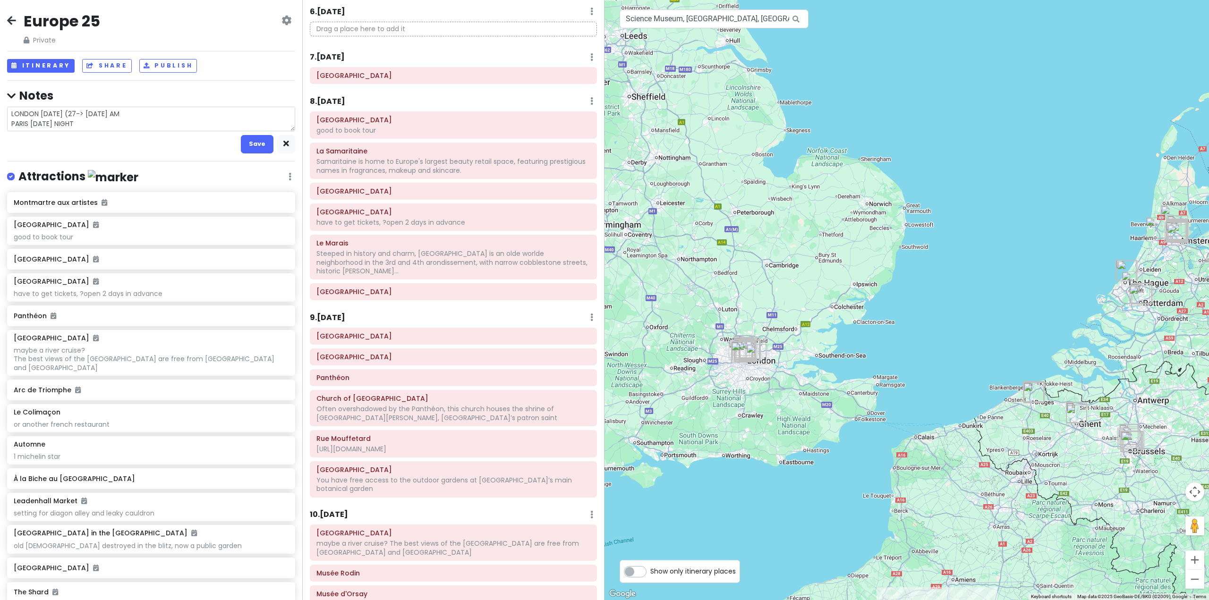
type textarea "LONDON [DATE] (27/-> [DATE] AM PARIS [DATE] NIGHT"
type textarea "x"
type textarea "LONDON [DATE] (27/1-> [DATE] AM PARIS [DATE] NIGHT"
type textarea "x"
type textarea "LONDON [DATE] (27/10-> [DATE] AM PARIS [DATE] NIGHT"
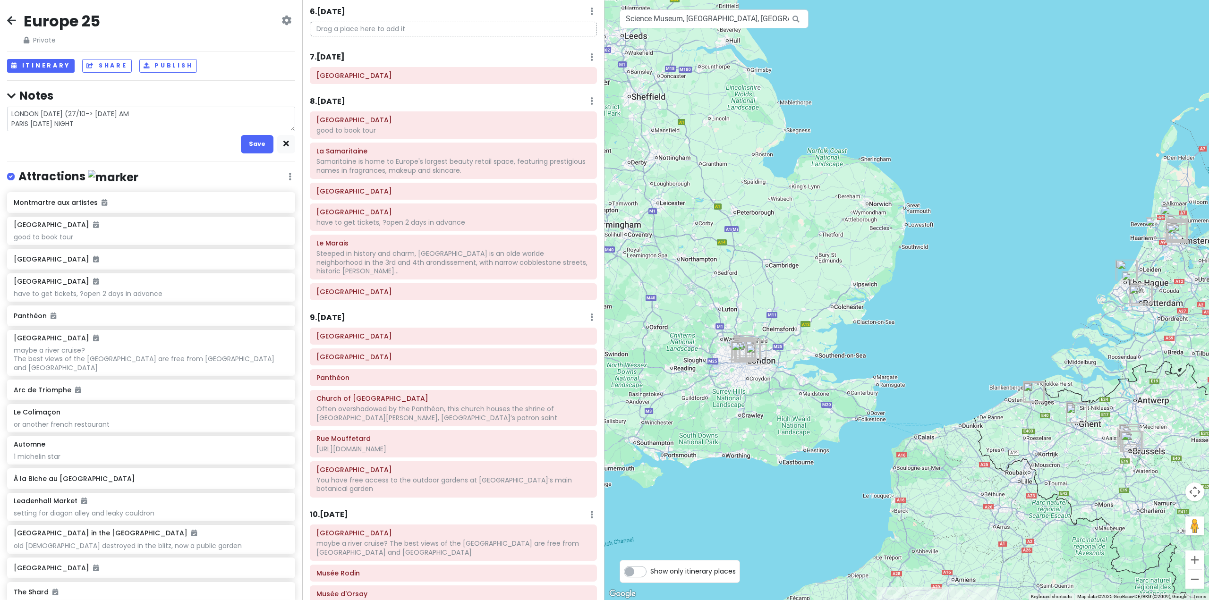
type textarea "x"
type textarea "LONDON [DATE] (27/10)-> [DATE] AM PARIS [DATE] NIGHT"
type textarea "x"
type textarea "LONDON [DATE] (27/10) -> [DATE] AM PARIS [DATE] NIGHT"
type textarea "x"
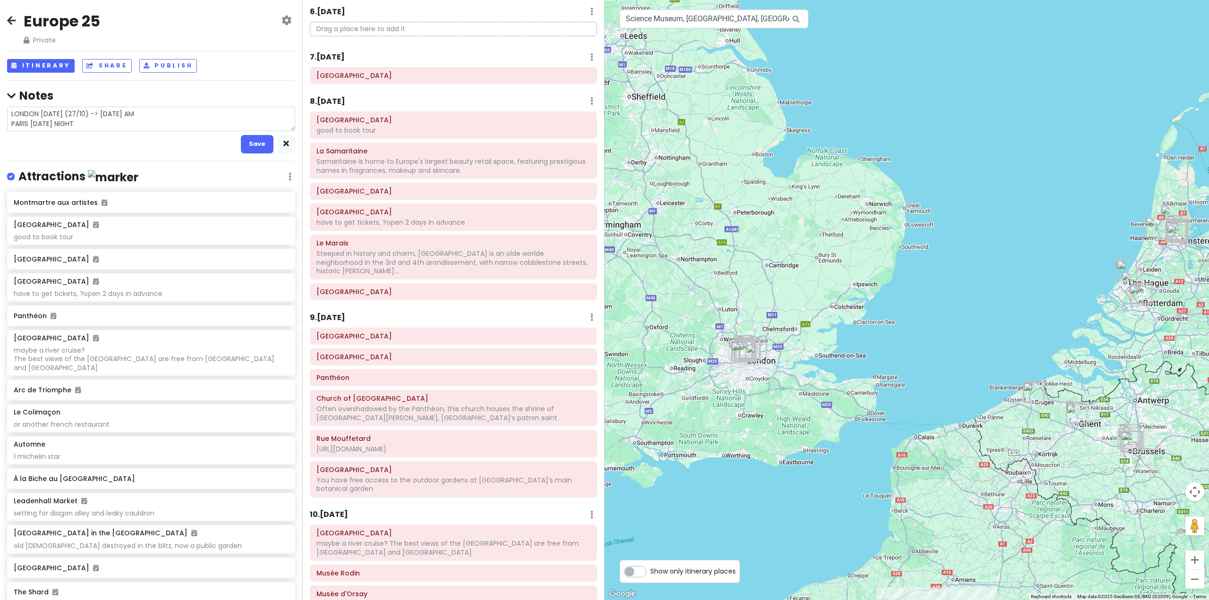
type textarea "LONDON [DATE] (27/10) -> [DATE] AM PARIS [DATE] NIGHT"
type textarea "x"
type textarea "LONDON [DATE] (27/10) -> [DATE] AM ( PARIS [DATE] NIGHT"
type textarea "x"
type textarea "LONDON [DATE] (27/10) -> [DATE] AM (2 PARIS [DATE] NIGHT"
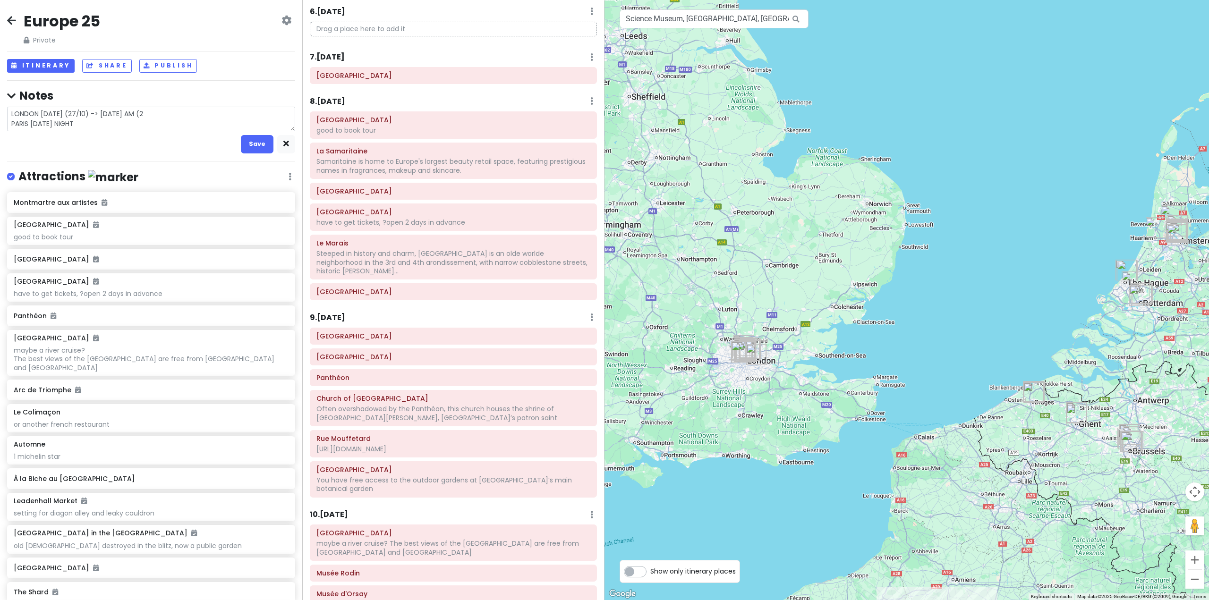
type textarea "x"
type textarea "LONDON [DATE] (27/10) -> [DATE] AM ( PARIS [DATE] NIGHT"
type textarea "x"
type textarea "LONDON [DATE] (27/10) -> [DATE] AM (2 PARIS [DATE] NIGHT"
type textarea "x"
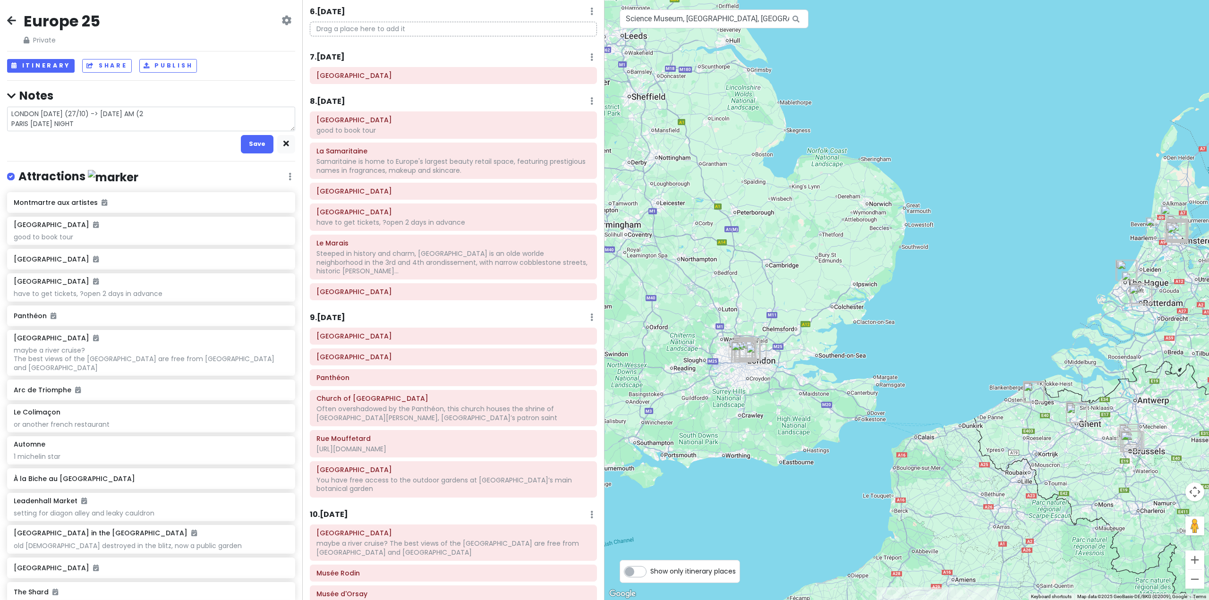
type textarea "LONDON [DATE] (27/10) -> [DATE] AM (2/ PARIS [DATE] NIGHT"
type textarea "x"
type textarea "LONDON [DATE] (27/10) -> [DATE] AM (2/1 PARIS [DATE] NIGHT"
type textarea "x"
type textarea "LONDON [DATE] (27/10) -> [DATE] AM (2/11 PARIS [DATE] NIGHT"
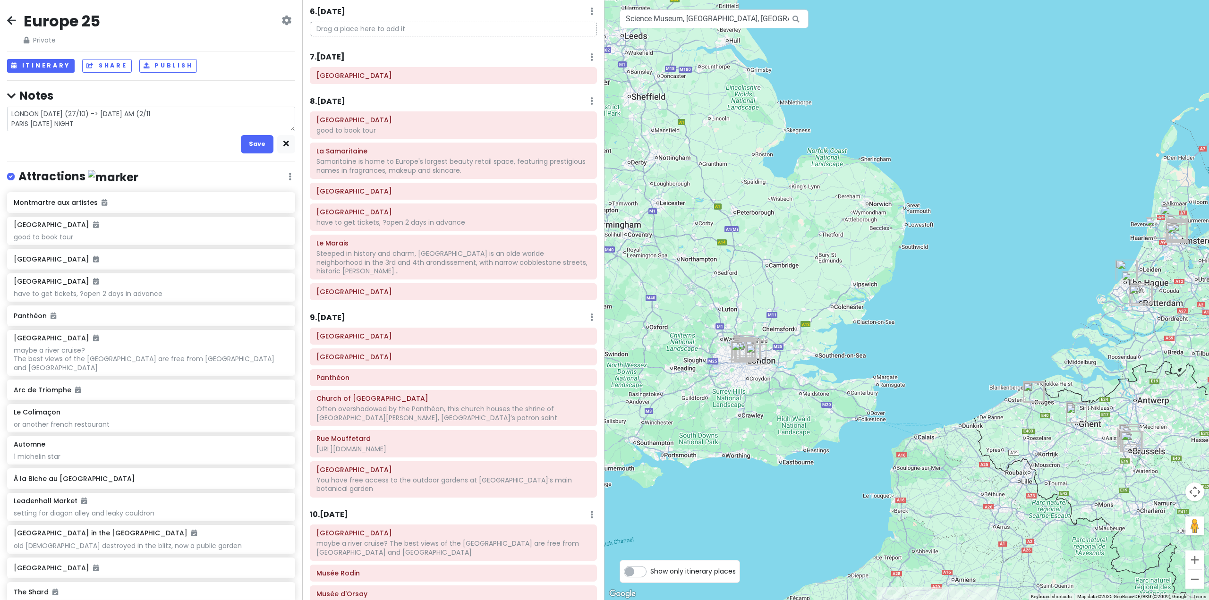
type textarea "x"
type textarea "LONDON [DATE] (27/10) -> [DATE] AM (2/11) PARIS [DATE] NIGHT"
type textarea "x"
type textarea "LONDON [DATE] (27/10) -> [DATE] AM (2/11) PARIS [DATE] NIGHT ("
type textarea "x"
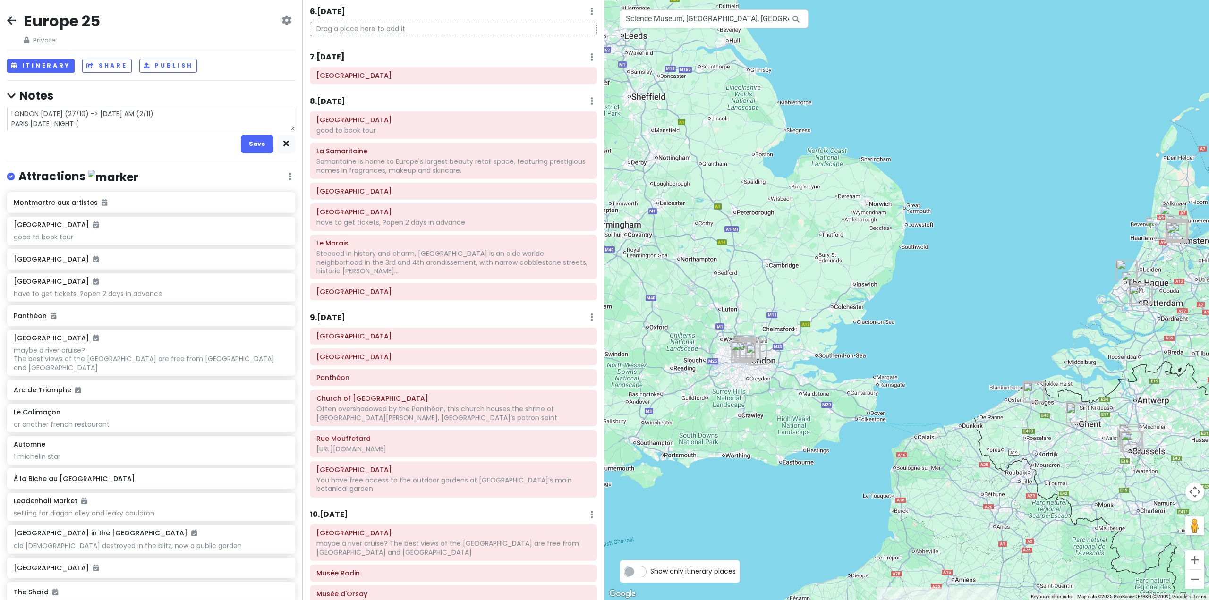
type textarea "LONDON [DATE] (27/10) -> [DATE] AM (2/11) PARIS [DATE] NIGHT (2"
type textarea "x"
type textarea "LONDON [DATE] (27/10) -> [DATE] AM (2/11) PARIS [DATE] NIGHT (2/"
type textarea "x"
type textarea "LONDON [DATE] (27/10) -> [DATE] AM (2/11) PARIS [DATE] NIGHT (2/1"
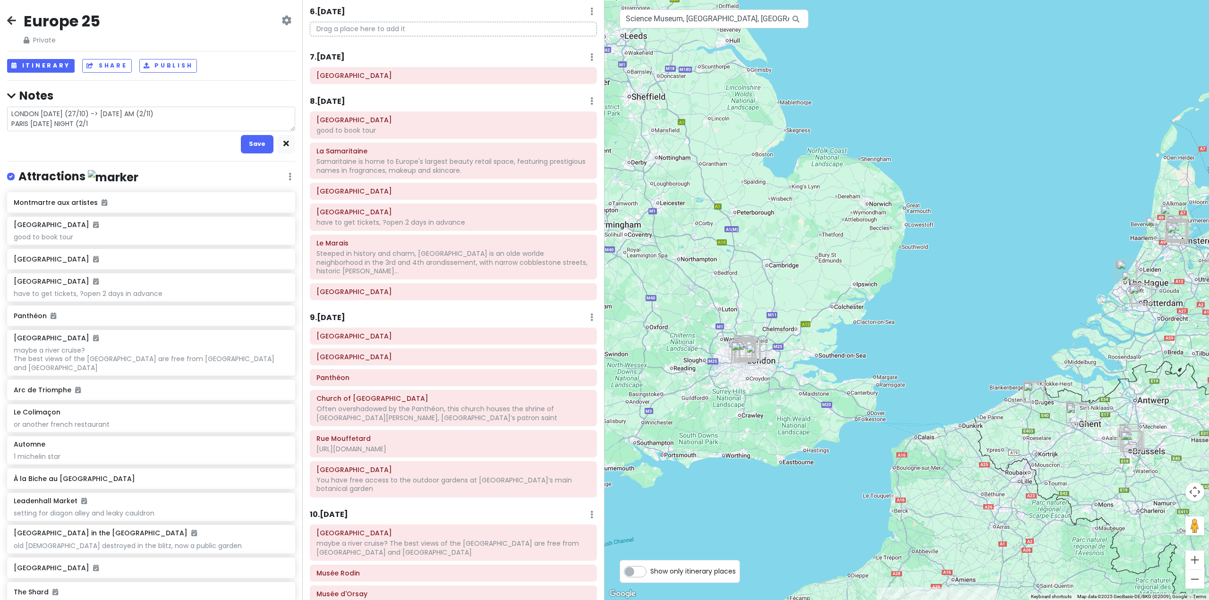
type textarea "x"
type textarea "LONDON [DATE] (27/10) -> [DATE] AM (2/11) PARIS [DATE] NIGHT (2/11"
type textarea "x"
type textarea "LONDON [DATE] (27/10) -> [DATE] AM (2/11) PARIS [DATE] NIGHT (2/11)"
type textarea "x"
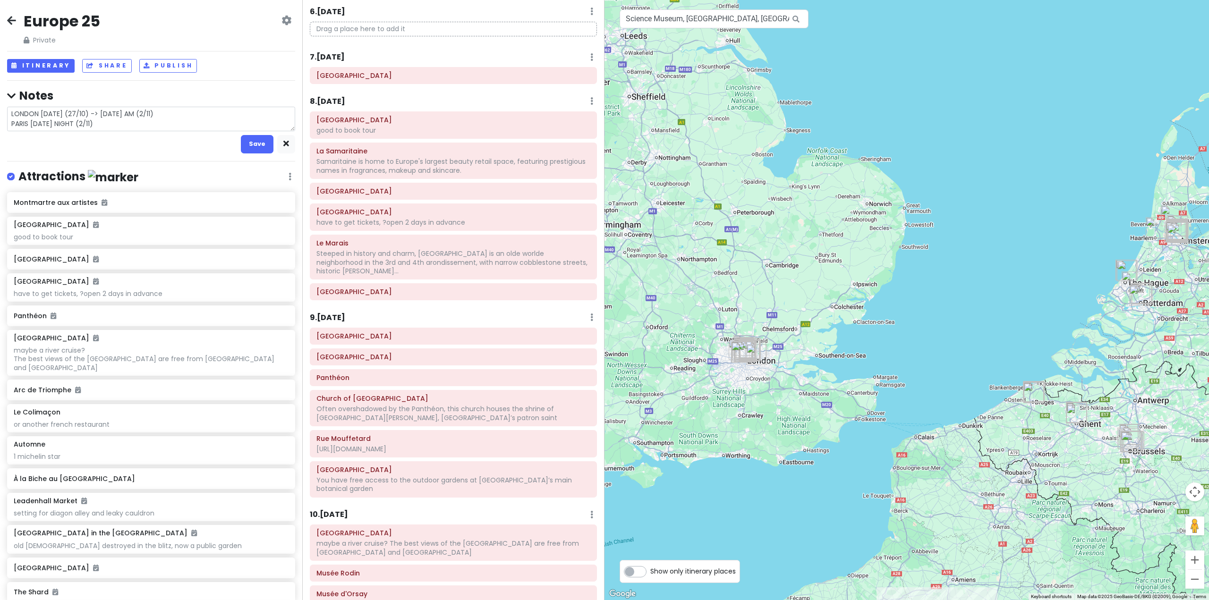
type textarea "LONDON [DATE] (27/10) -> [DATE] AM (2/11) PARIS [DATE] NIGHT (2/11)"
type textarea "x"
type textarea "LONDON [DATE] (27/10) -> [DATE] AM (2/11) PARIS [DATE] NIGHT (2/11) -"
type textarea "x"
type textarea "LONDON [DATE] (27/10) -> [DATE] AM (2/11) PARIS [DATE] NIGHT (2/11) ->"
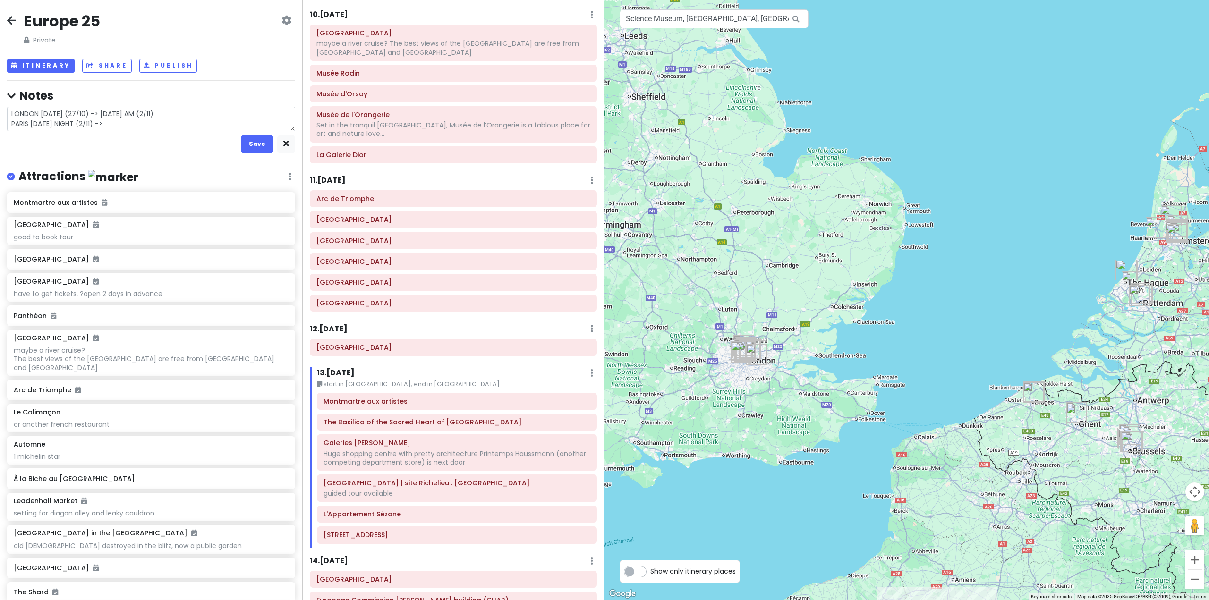
scroll to position [1133, 0]
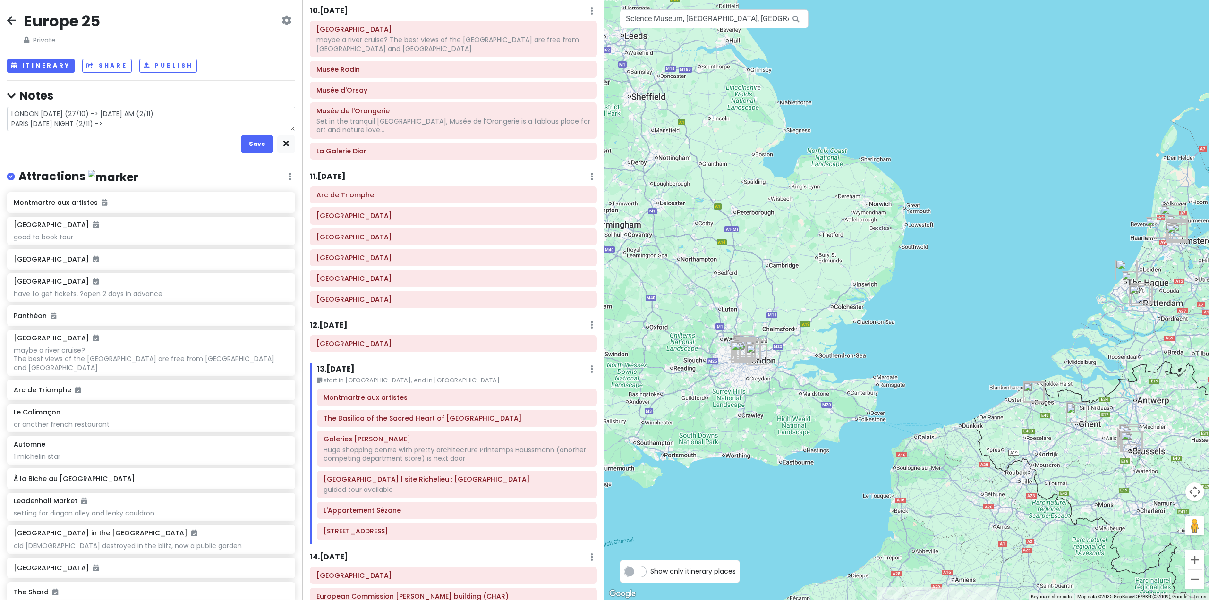
type textarea "x"
type textarea "LONDON [DATE] (27/10) -> [DATE] AM (2/11) PARIS [DATE] NIGHT (2/11) -> S"
type textarea "x"
type textarea "LONDON [DATE] (27/10) -> [DATE] AM (2/11) PARIS [DATE] NIGHT (2/11) -> [GEOGRAP…"
type textarea "x"
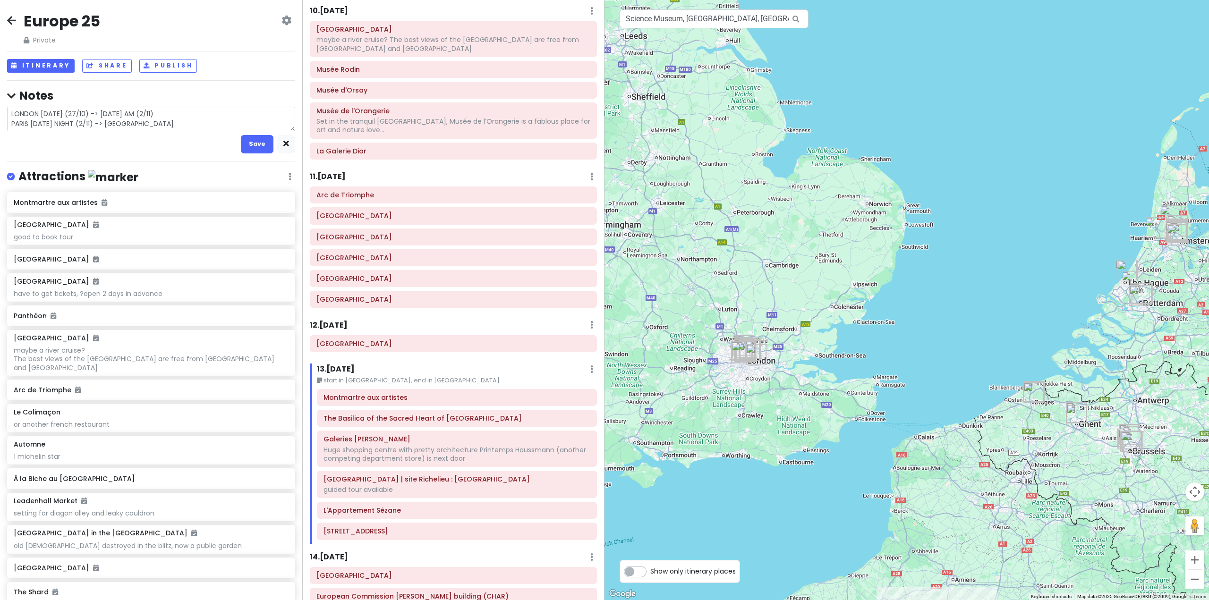
type textarea "LONDON [DATE] (27/10) -> [DATE] AM (2/11) PARIS [DATE] NIGHT (2/11) -> SAA"
type textarea "x"
type textarea "LONDON [DATE] (27/10) -> [DATE] AM (2/11) PARIS [DATE] NIGHT (2/11) -> SAAT"
type textarea "x"
type textarea "LONDON [DATE] (27/10) -> [DATE] AM (2/11) PARIS [DATE] NIGHT (2/11) -> SAA"
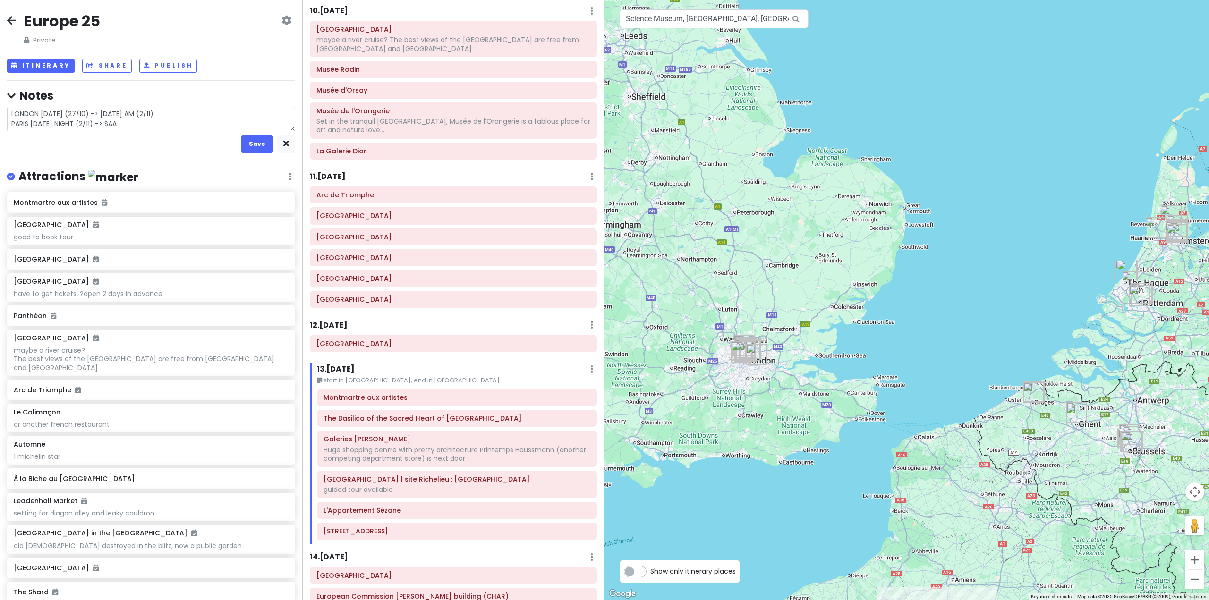
type textarea "x"
type textarea "LONDON [DATE] (27/10) -> [DATE] AM (2/11) PARIS [DATE] NIGHT (2/11) -> [GEOGRAP…"
type textarea "x"
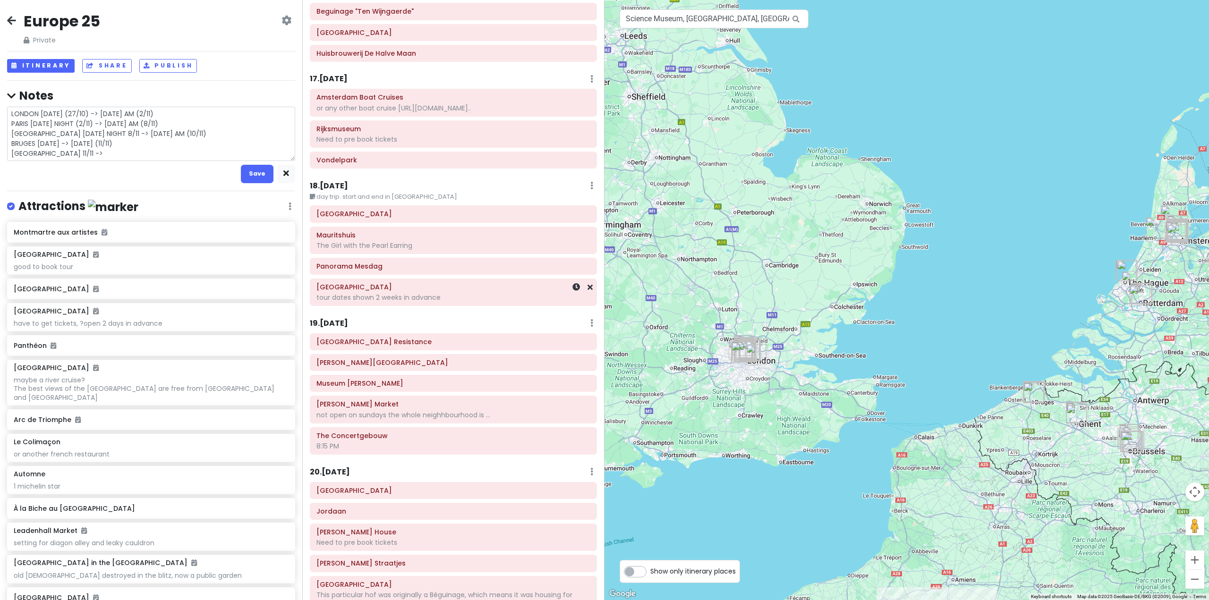
scroll to position [2747, 0]
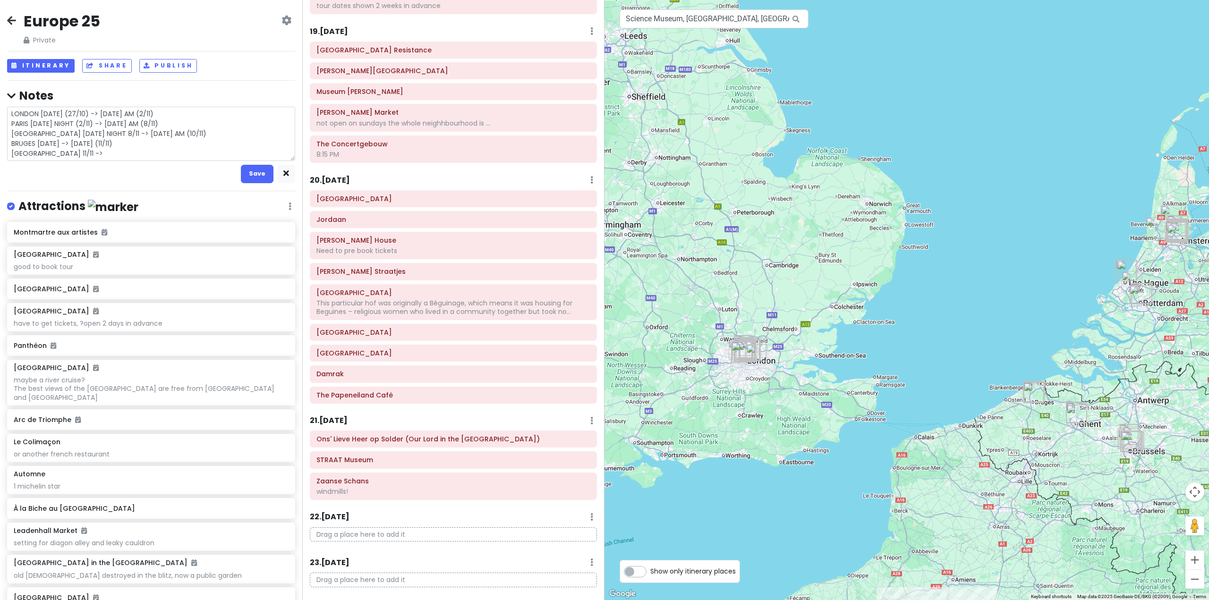
click at [121, 153] on textarea "LONDON [DATE] (27/10) -> [DATE] AM (2/11) PARIS [DATE] NIGHT (2/11) -> [DATE] A…" at bounding box center [151, 134] width 288 height 54
click at [68, 157] on textarea "LONDON [DATE] (27/10) -> [DATE] AM (2/11) PARIS [DATE] NIGHT (2/11) -> [DATE] A…" at bounding box center [151, 134] width 288 height 54
click at [25, 137] on textarea "LONDON [DATE] (27/10) -> [DATE] AM (2/11) PARIS [DATE] NIGHT (2/11) -> [DATE] A…" at bounding box center [151, 134] width 288 height 54
click at [247, 177] on button "Save" at bounding box center [257, 174] width 33 height 18
